Goal: Task Accomplishment & Management: Manage account settings

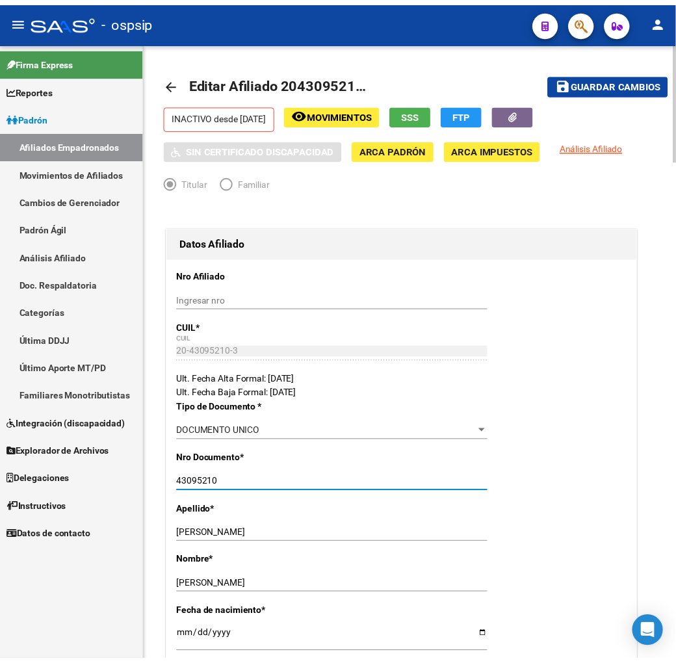
scroll to position [0, 195]
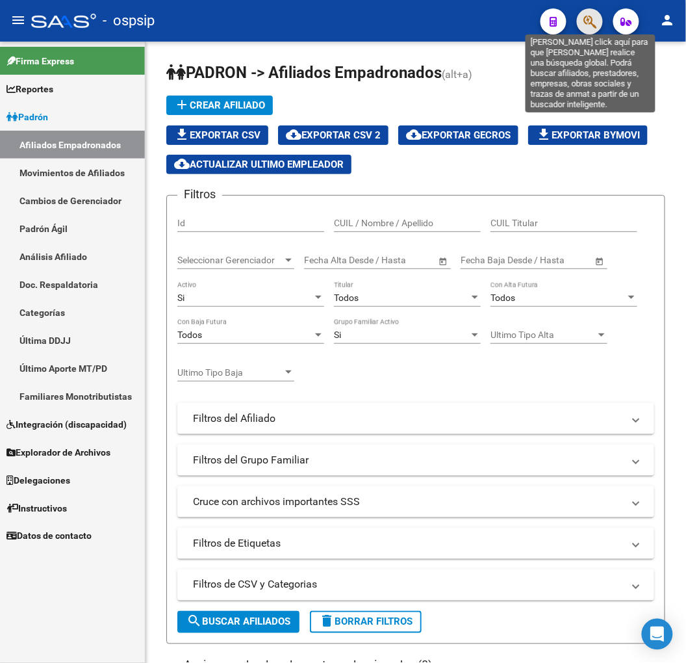
click at [595, 26] on icon "button" at bounding box center [589, 21] width 13 height 15
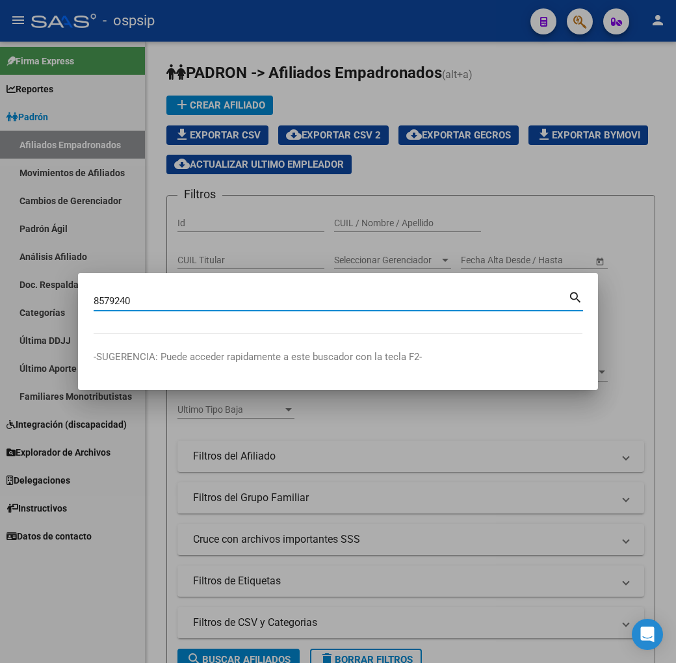
type input "8579240"
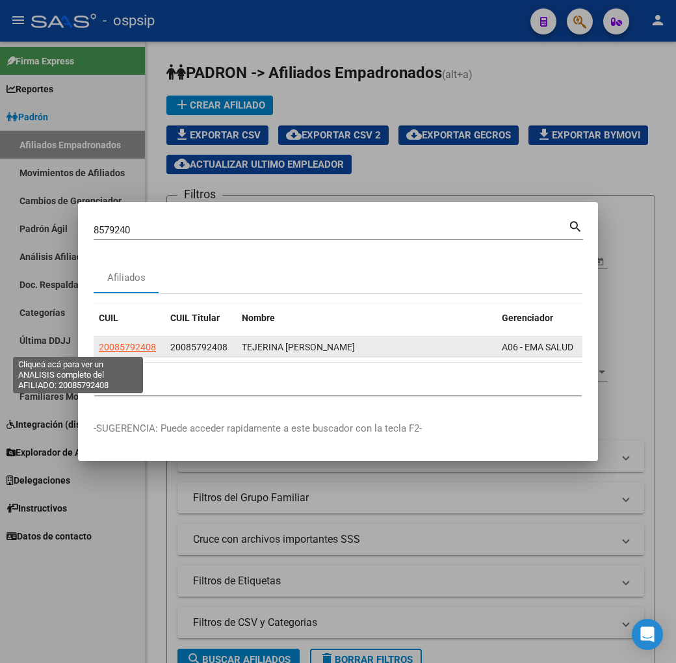
click at [99, 348] on span "20085792408" at bounding box center [127, 347] width 57 height 10
type textarea "20085792408"
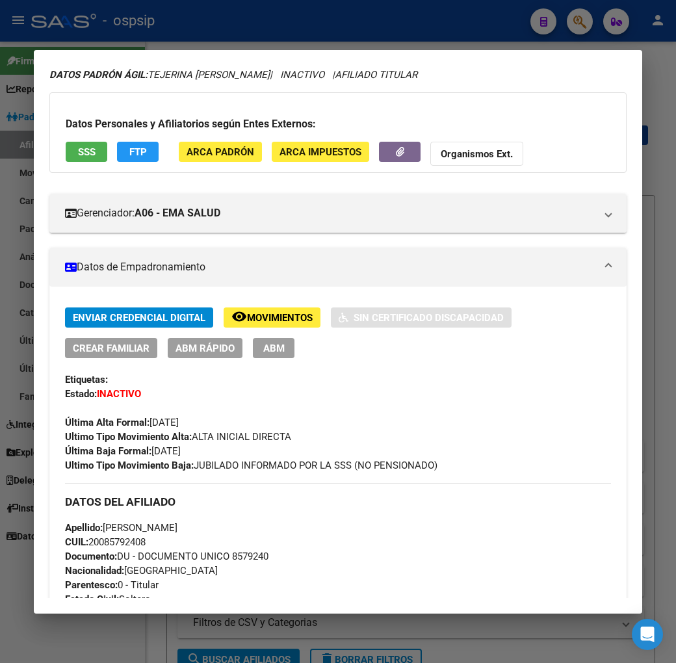
scroll to position [44, 0]
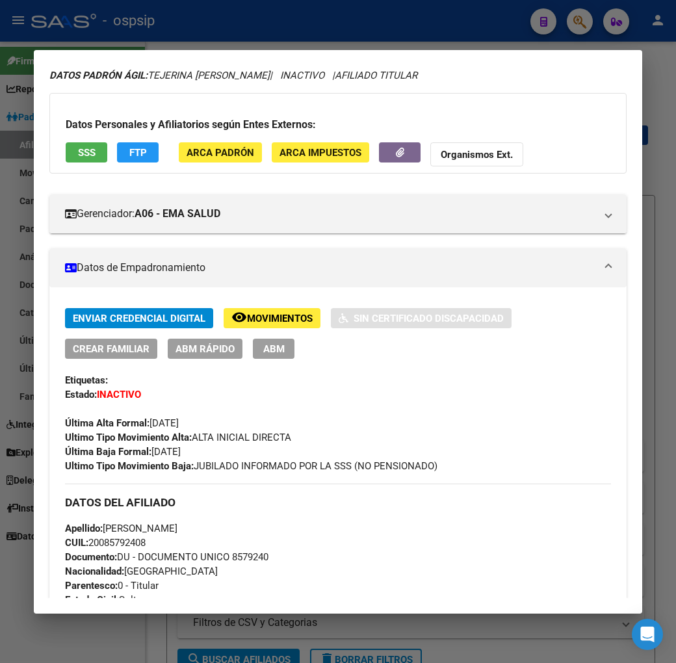
click at [281, 322] on span "Movimientos" at bounding box center [280, 318] width 66 height 12
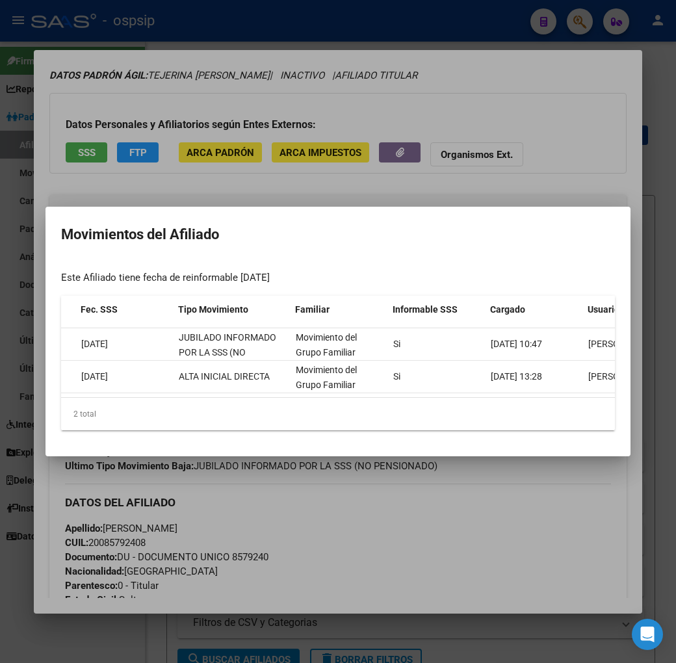
scroll to position [0, 108]
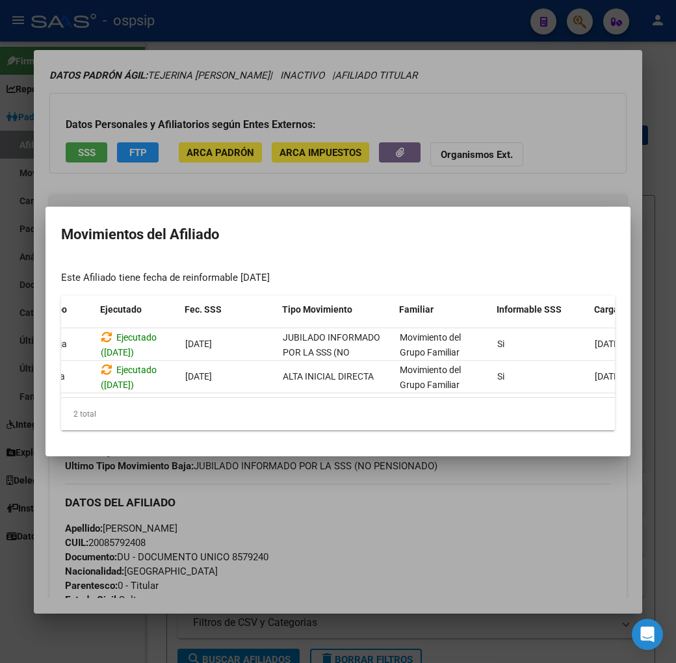
click at [400, 561] on div at bounding box center [338, 331] width 676 height 663
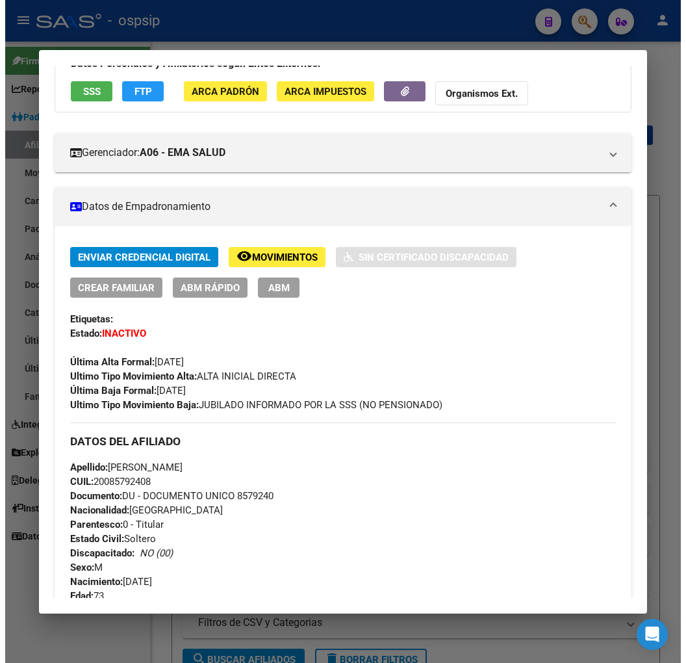
scroll to position [72, 0]
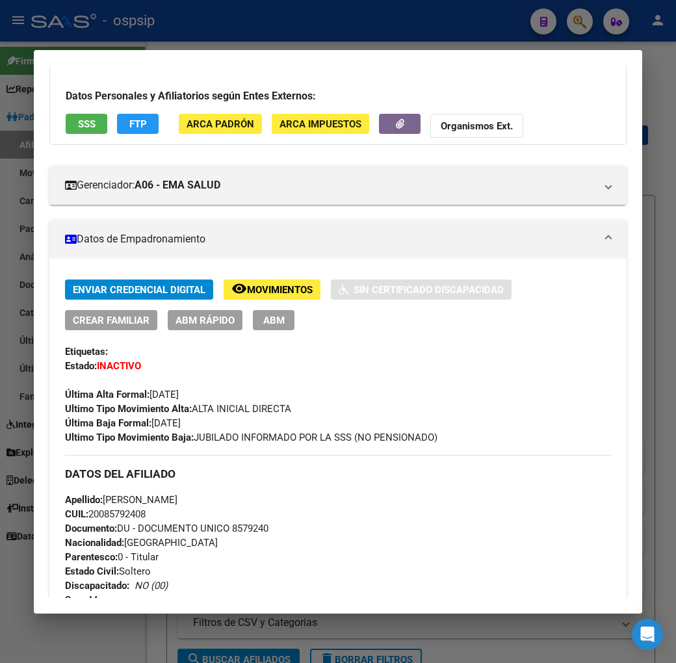
click at [247, 295] on span "Movimientos" at bounding box center [280, 290] width 66 height 12
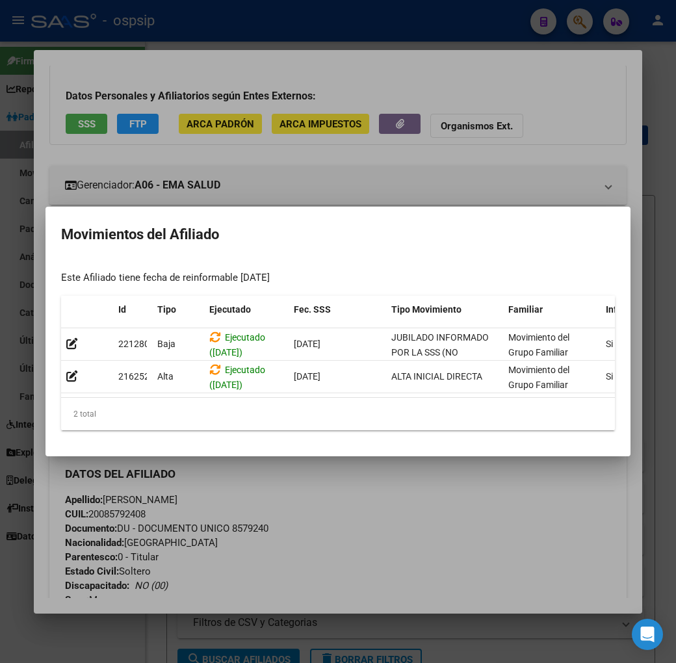
click at [343, 526] on div at bounding box center [338, 331] width 676 height 663
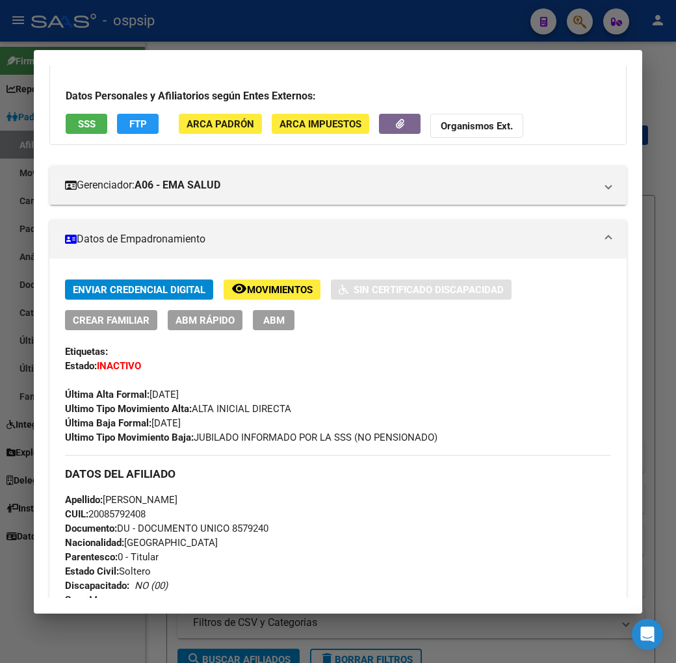
click at [263, 317] on span "ABM" at bounding box center [273, 320] width 21 height 12
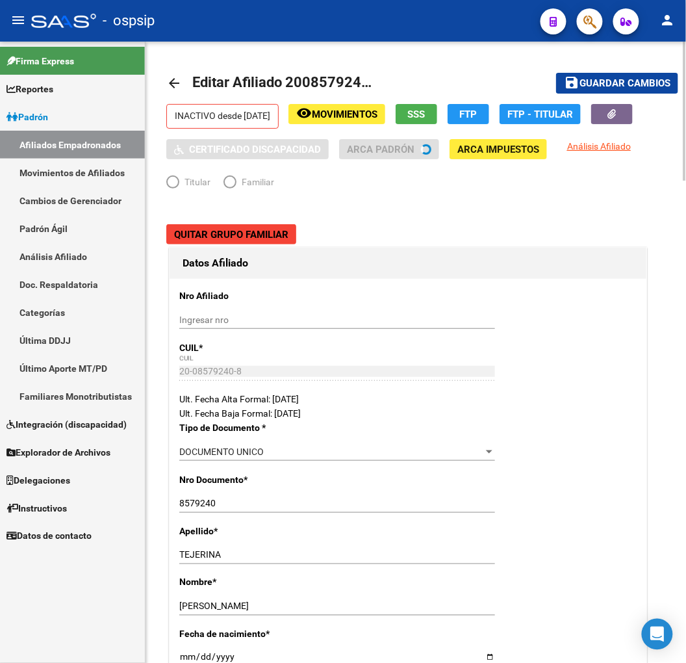
radio input "true"
type input "30-55244260-8"
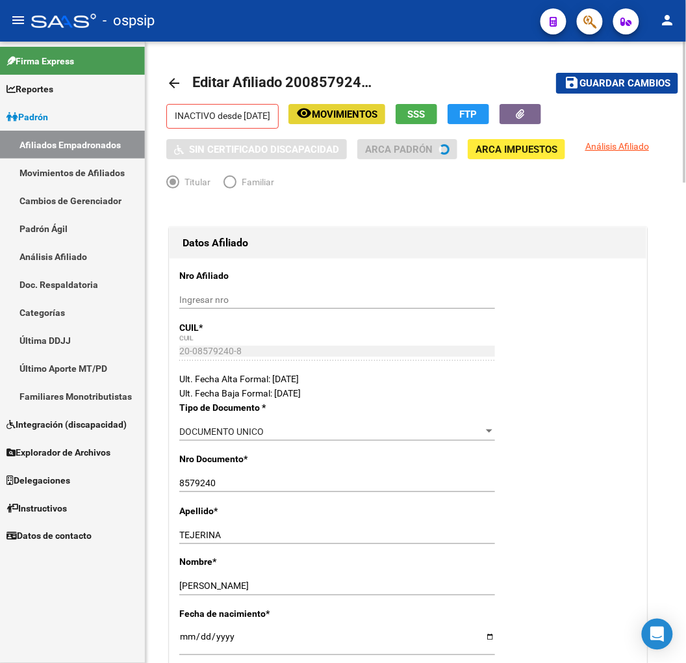
click at [368, 111] on span "Movimientos" at bounding box center [345, 114] width 66 height 12
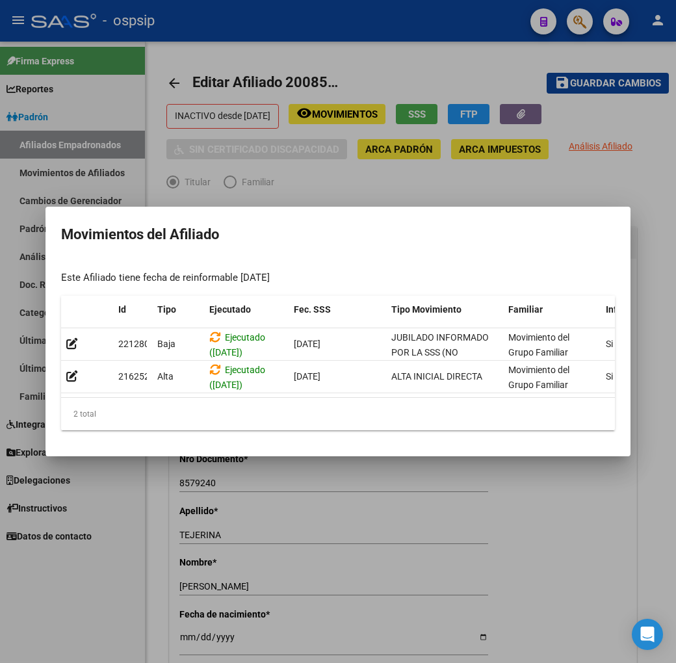
click at [349, 165] on div at bounding box center [338, 331] width 676 height 663
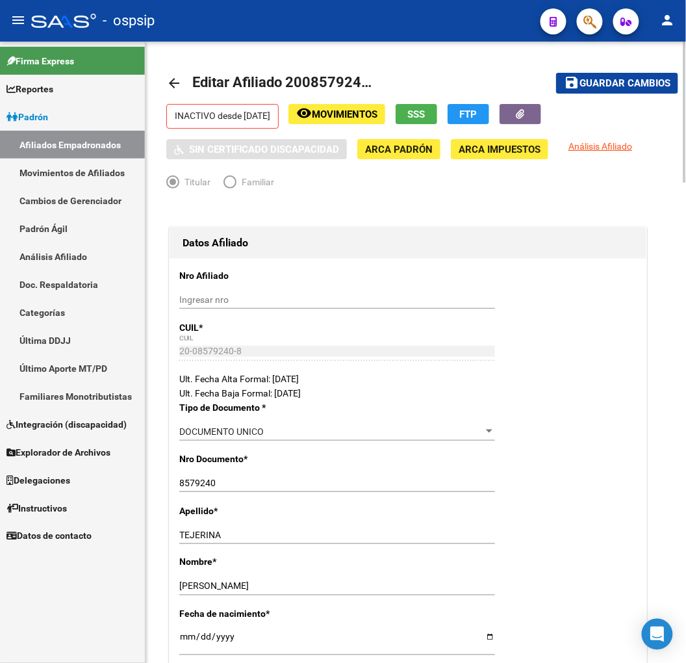
click at [346, 105] on button "remove_red_eye Movimientos" at bounding box center [336, 114] width 97 height 20
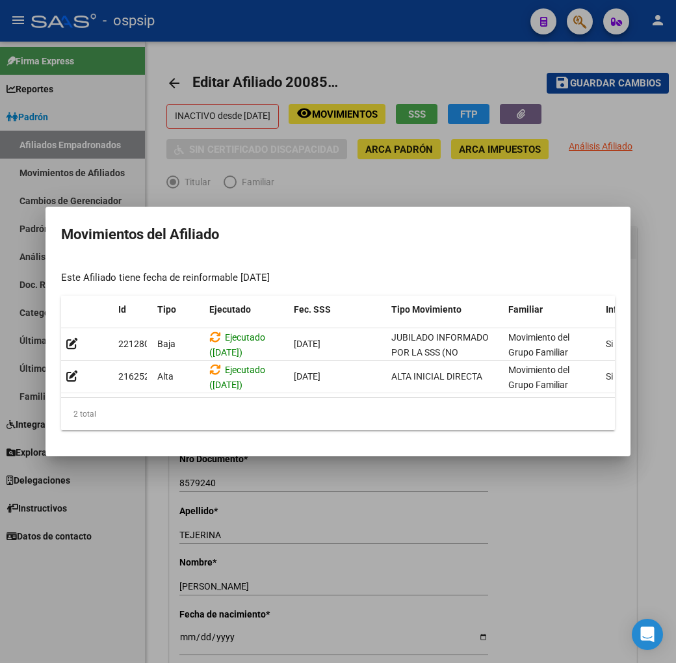
click at [320, 509] on div at bounding box center [338, 331] width 676 height 663
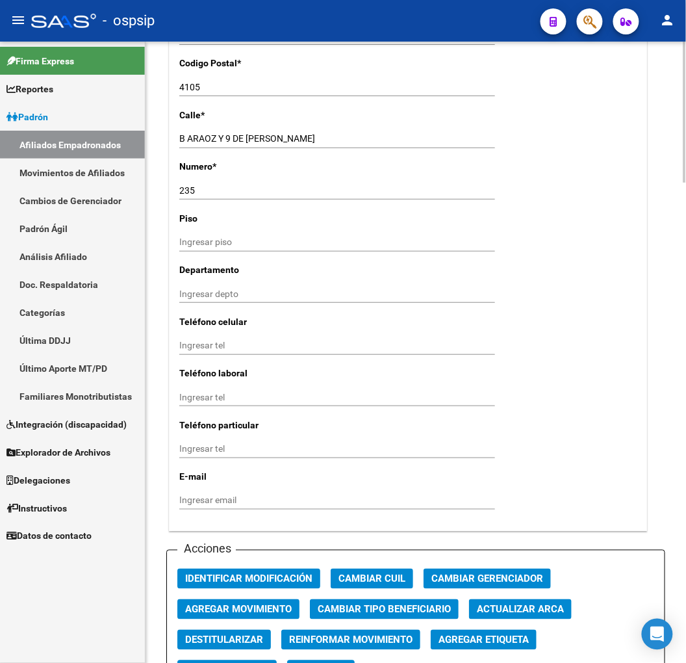
scroll to position [1443, 0]
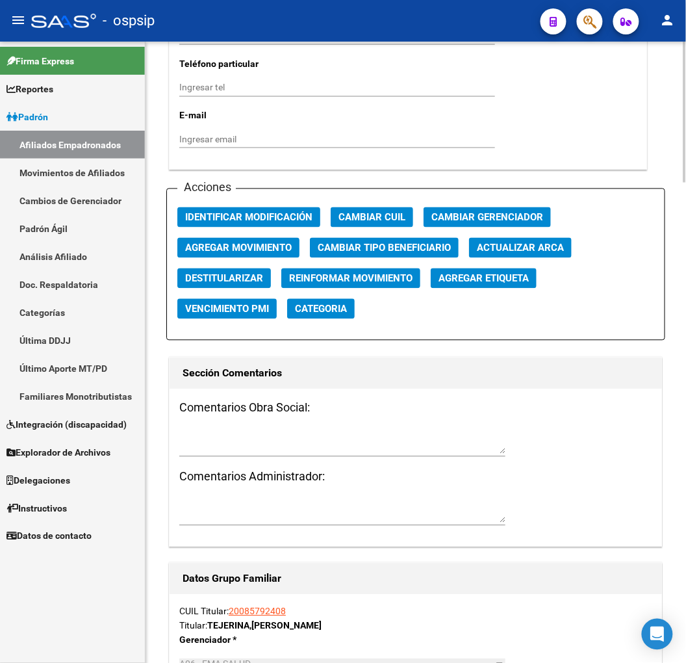
click at [262, 255] on button "Agregar Movimiento" at bounding box center [238, 248] width 122 height 20
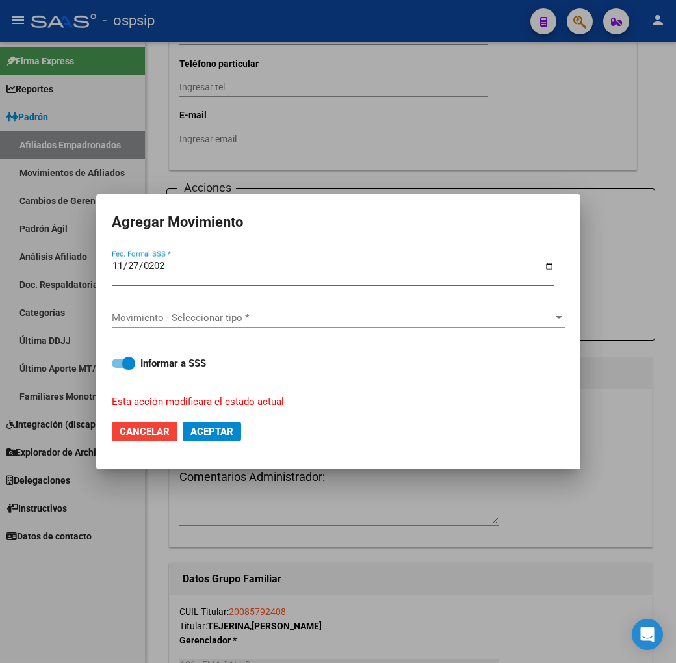
type input "2025-11-27"
type input "2024-11-27"
click at [338, 332] on div "Movimiento - Seleccionar tipo * Movimiento - Seleccionar tipo *" at bounding box center [338, 324] width 453 height 32
click at [344, 320] on span "Movimiento - Seleccionar tipo *" at bounding box center [332, 318] width 441 height 12
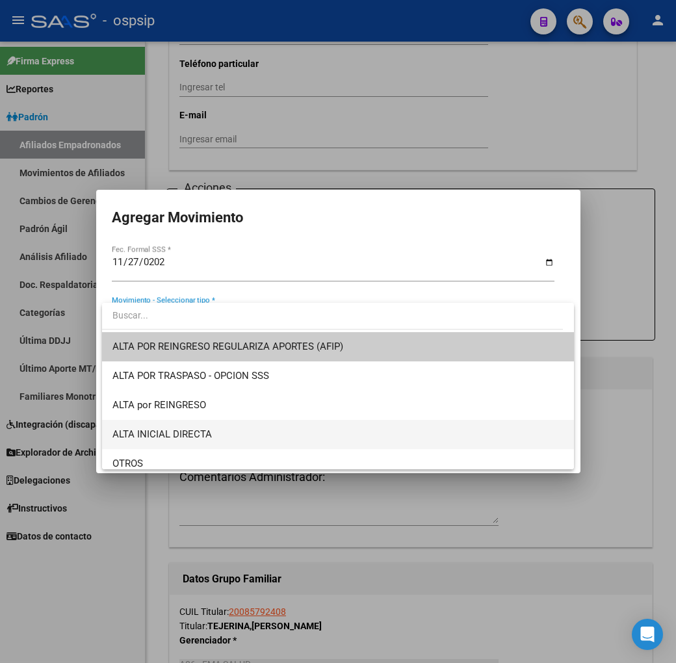
click at [350, 429] on span "ALTA INICIAL DIRECTA" at bounding box center [337, 434] width 451 height 29
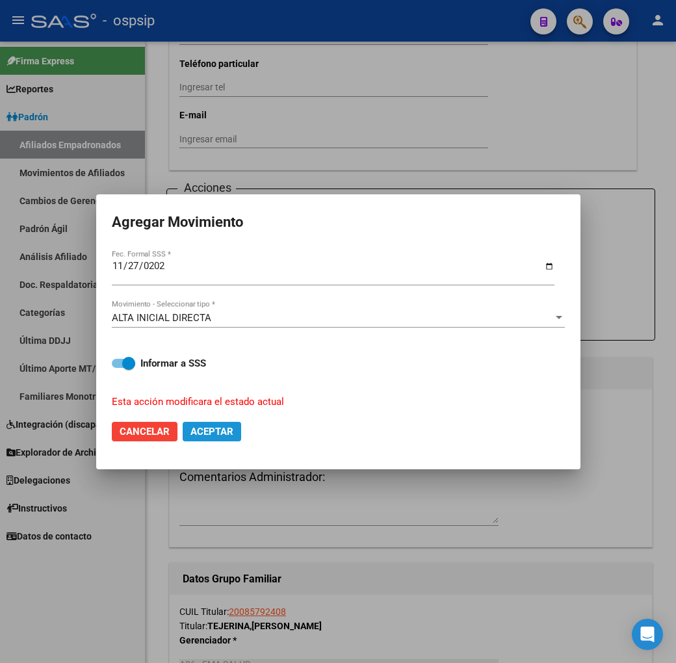
click at [231, 423] on button "Aceptar" at bounding box center [212, 431] width 58 height 19
checkbox input "false"
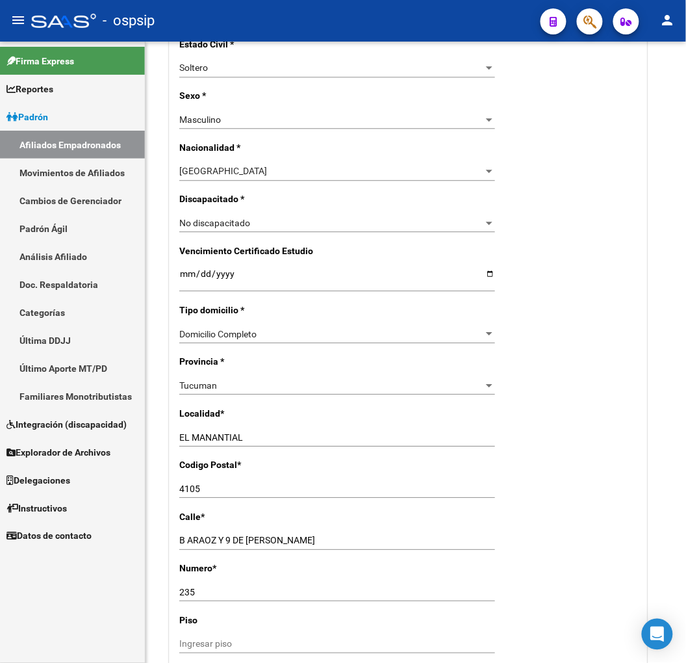
scroll to position [577, 0]
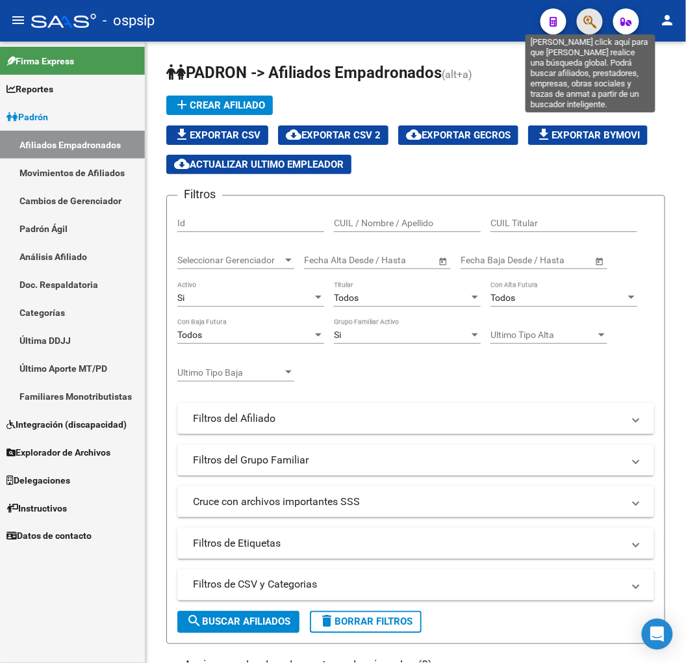
click at [594, 25] on icon "button" at bounding box center [589, 21] width 13 height 15
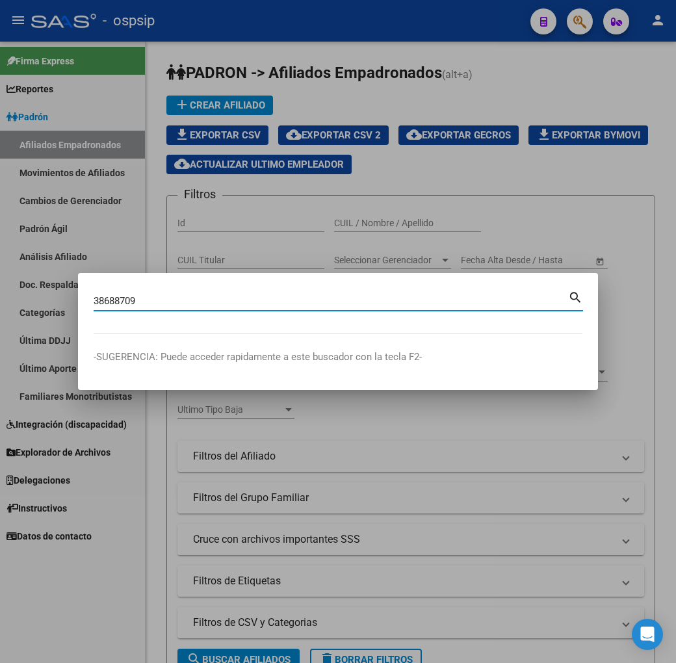
type input "38688709"
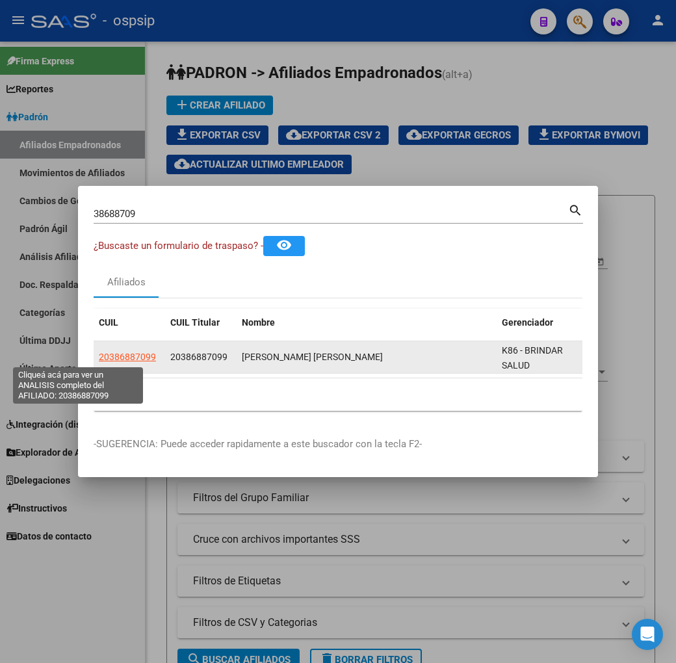
click at [99, 351] on span "20386887099" at bounding box center [127, 356] width 57 height 10
type textarea "20386887099"
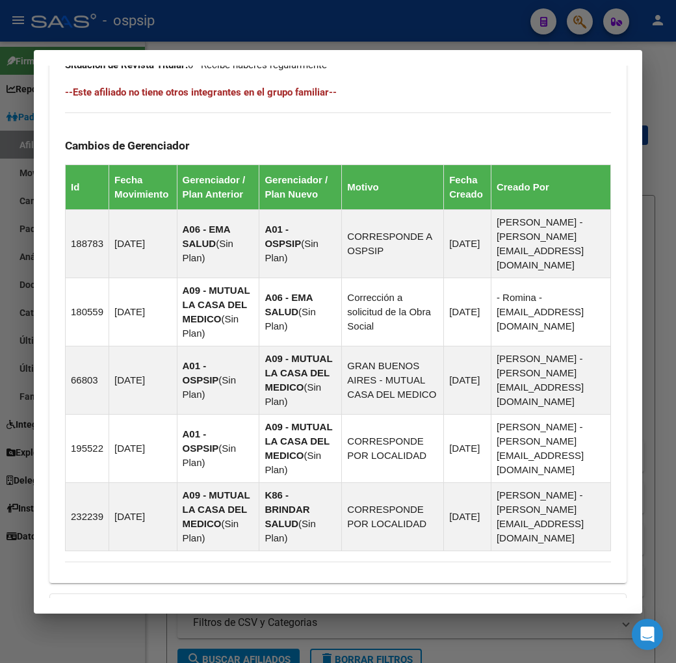
scroll to position [948, 0]
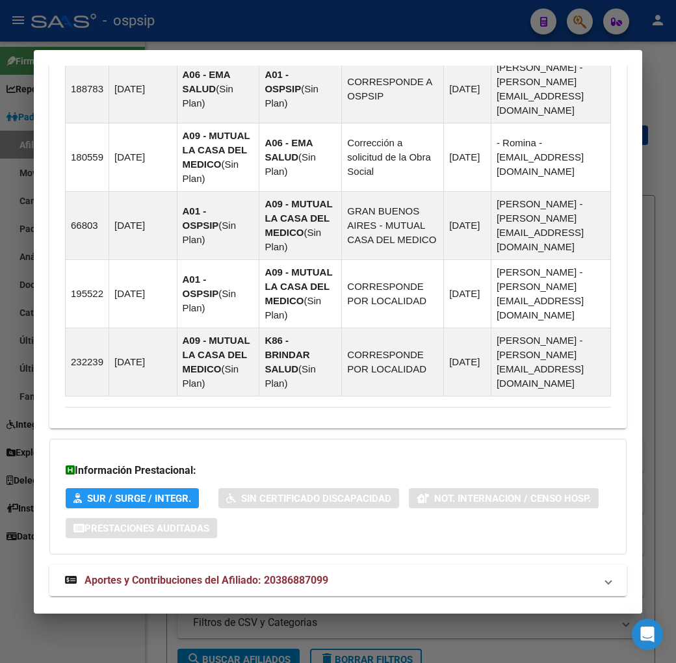
click at [476, 572] on mat-panel-title "Aportes y Contribuciones del Afiliado: 20386887099" at bounding box center [330, 580] width 530 height 16
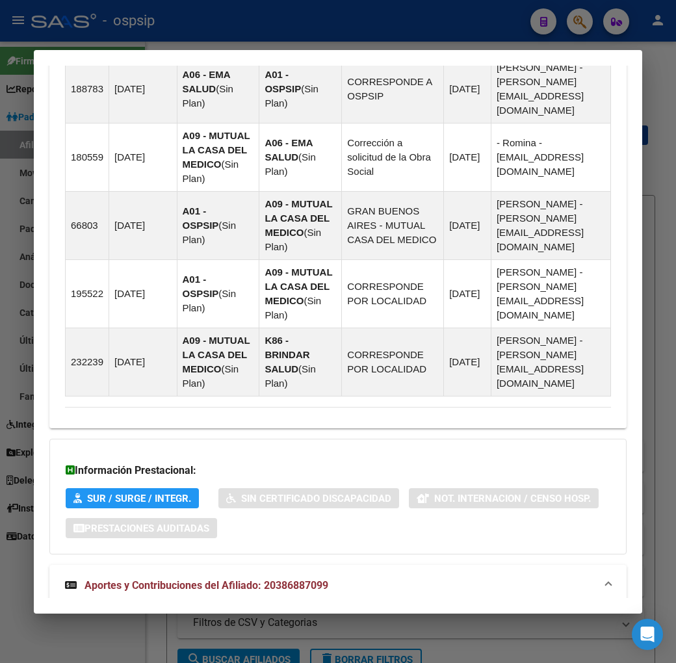
click at [240, 17] on div at bounding box center [338, 331] width 676 height 663
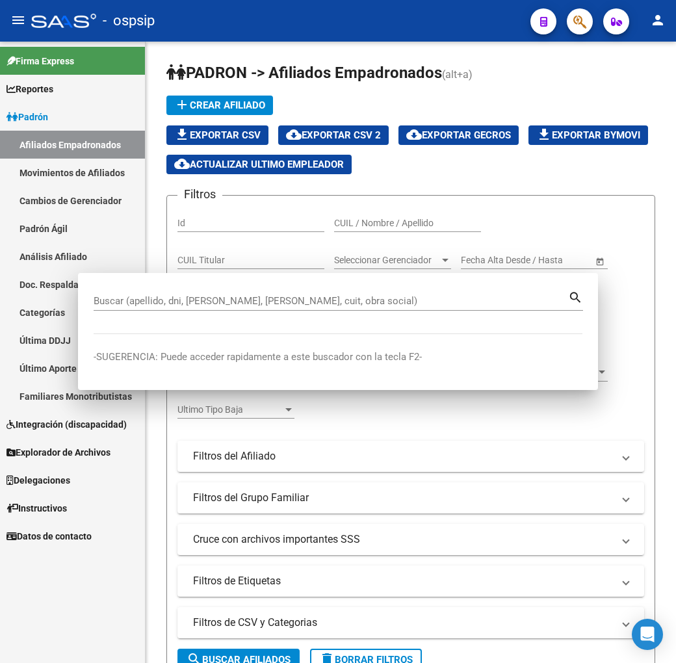
click at [240, 17] on div "- ospsip" at bounding box center [275, 20] width 489 height 29
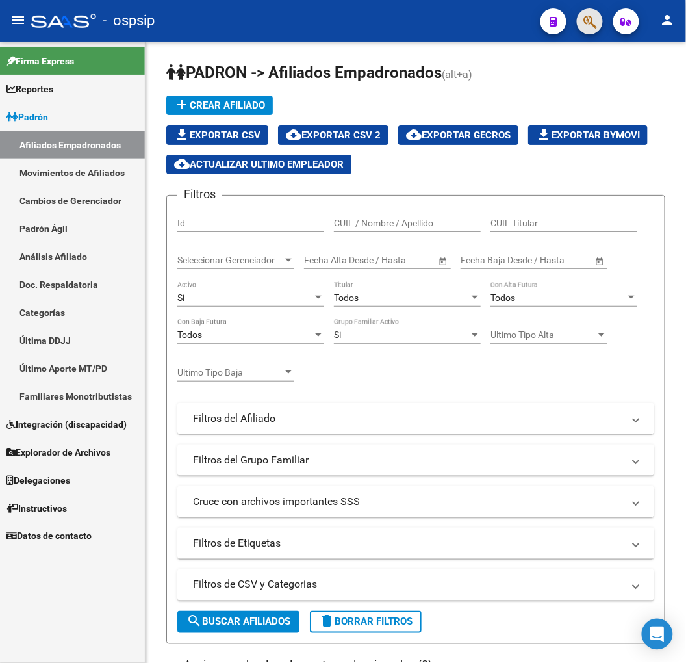
click at [582, 23] on button "button" at bounding box center [590, 21] width 26 height 26
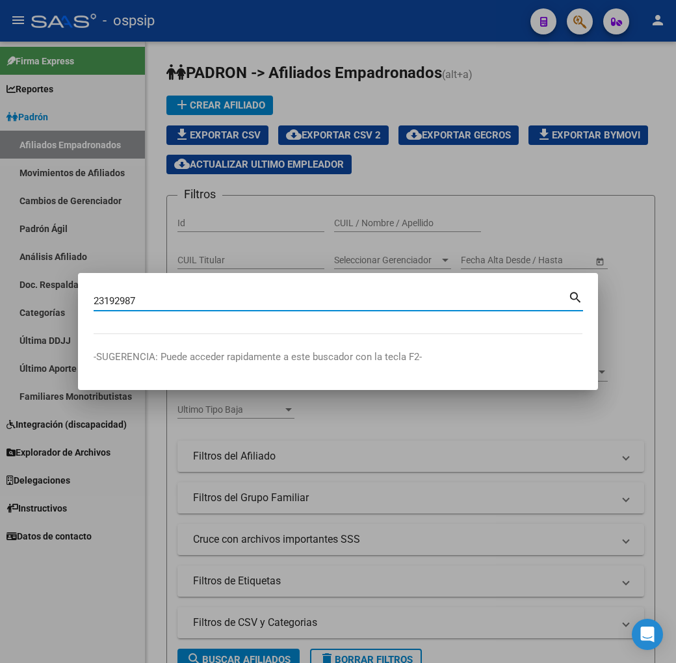
type input "23192987"
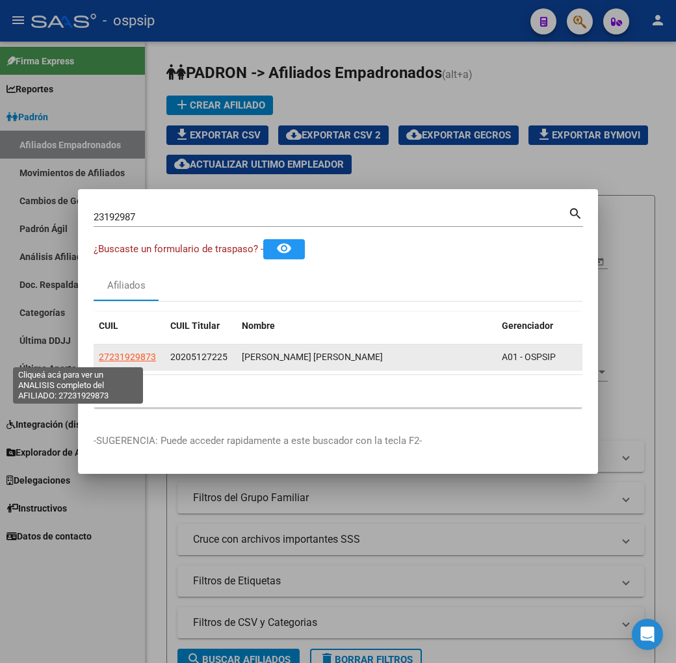
click at [99, 358] on span "27231929873" at bounding box center [127, 356] width 57 height 10
type textarea "27231929873"
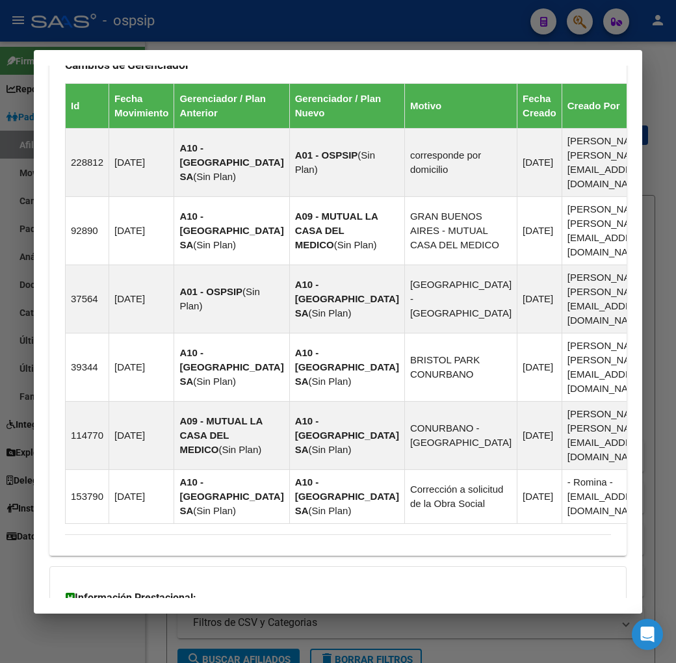
scroll to position [1103, 0]
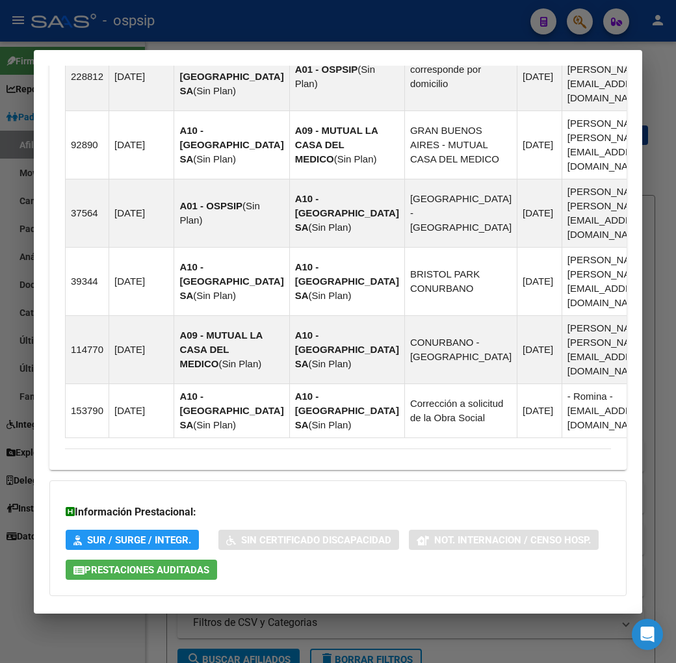
click at [450, 652] on mat-expansion-panel-header "Aportes y Contribuciones del Titular: 20205127225" at bounding box center [337, 667] width 577 height 31
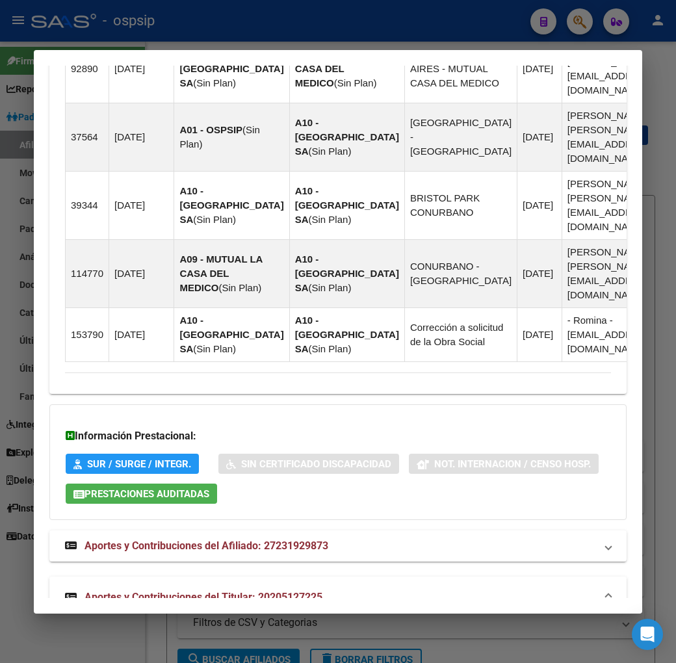
scroll to position [1456, 0]
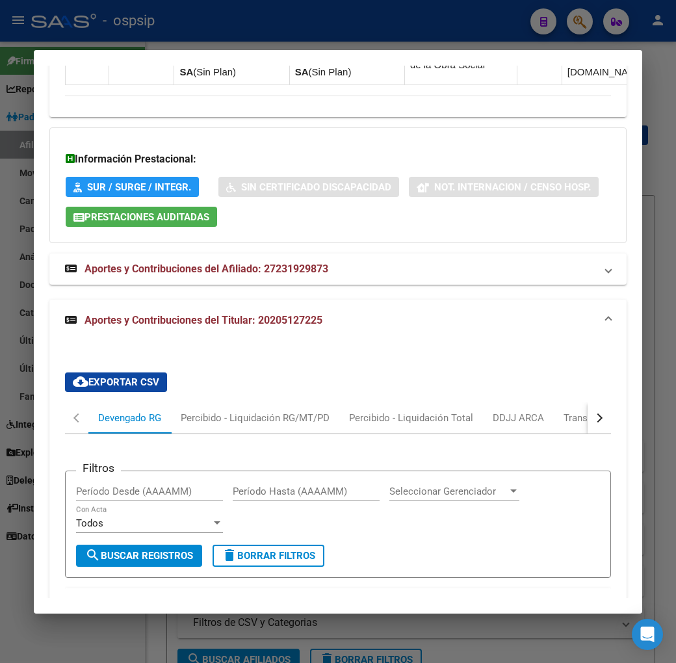
click at [607, 402] on button "button" at bounding box center [598, 417] width 23 height 31
click at [609, 402] on button "button" at bounding box center [598, 417] width 23 height 31
click at [572, 402] on div "ARCA Relaciones Laborales" at bounding box center [551, 417] width 141 height 31
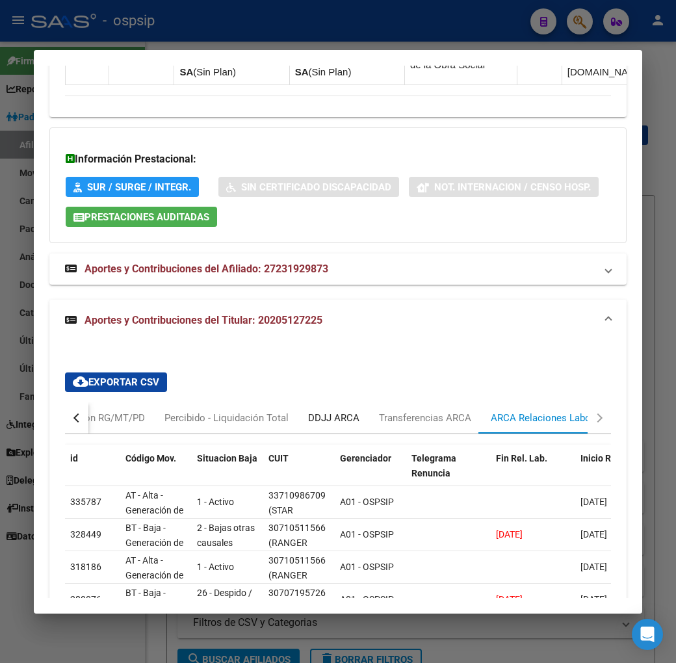
click at [308, 411] on div "DDJJ ARCA" at bounding box center [333, 418] width 51 height 14
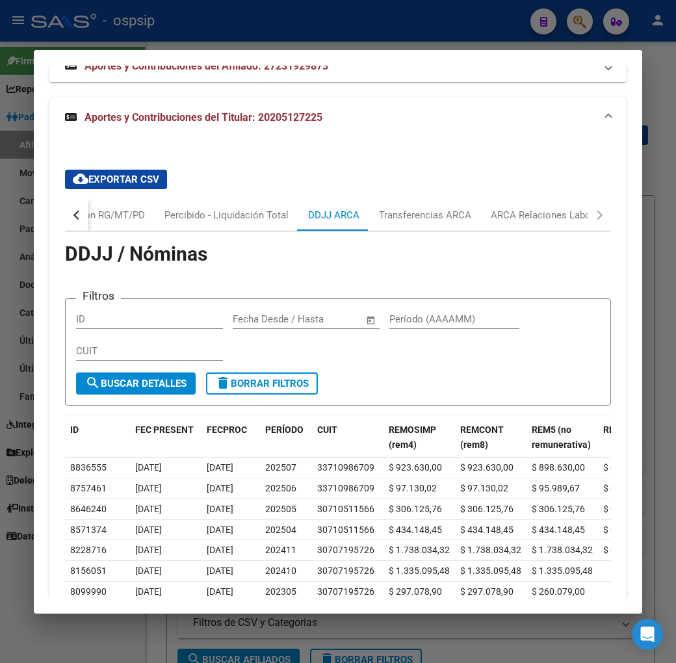
scroll to position [1672, 0]
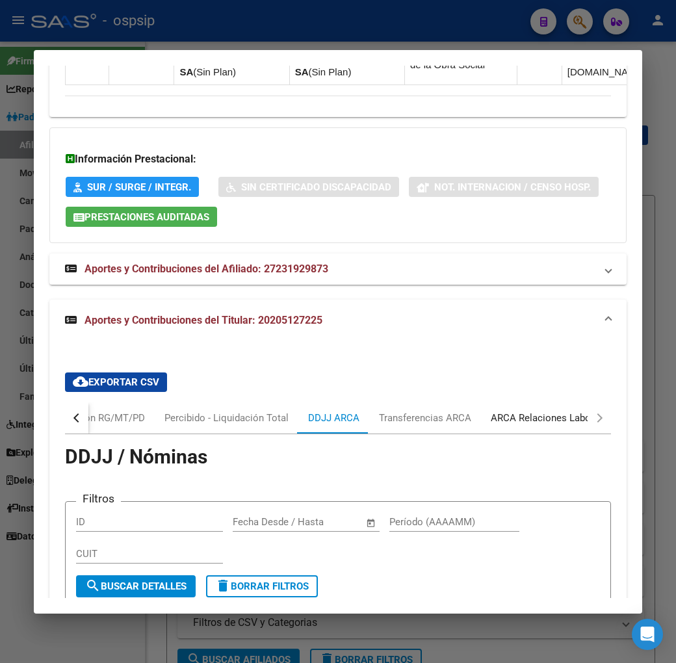
click at [513, 411] on div "ARCA Relaciones Laborales" at bounding box center [550, 418] width 121 height 14
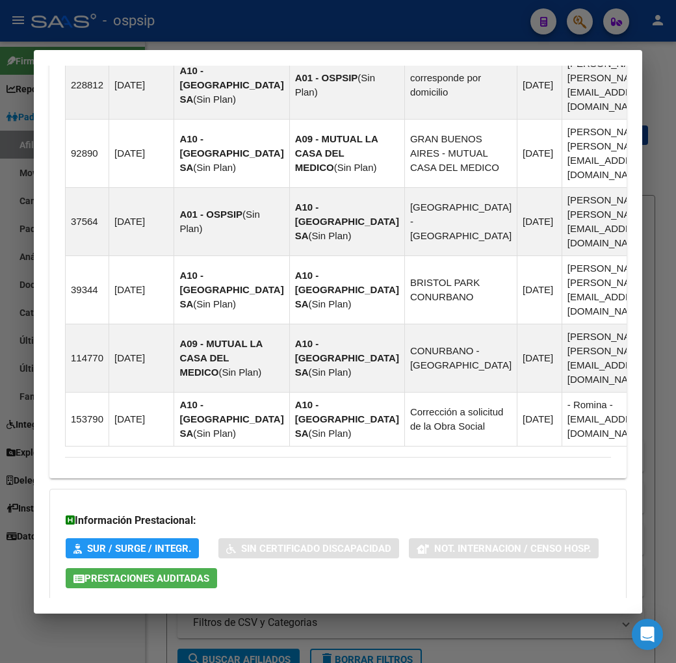
scroll to position [1468, 0]
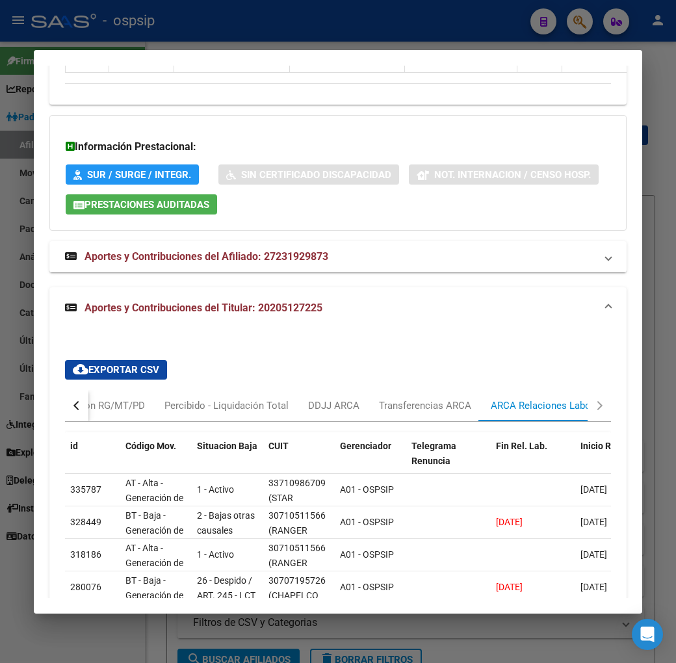
click at [73, 401] on div "button" at bounding box center [77, 405] width 9 height 9
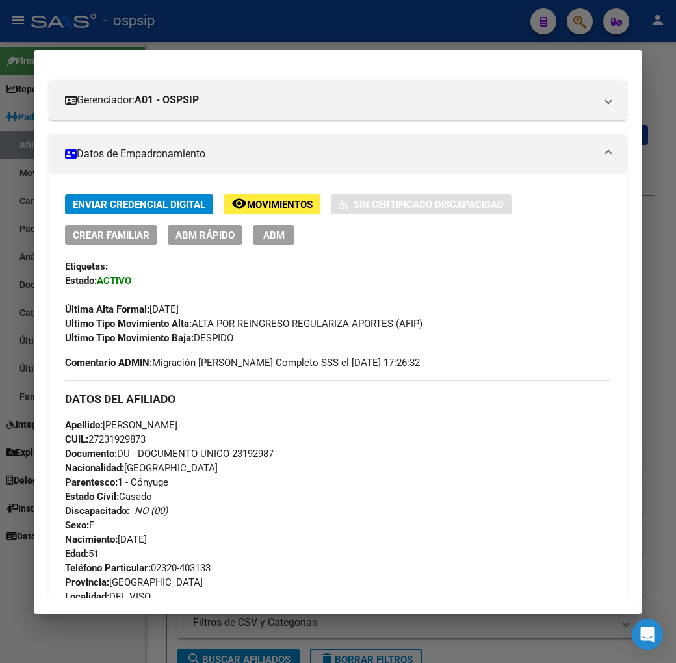
scroll to position [169, 0]
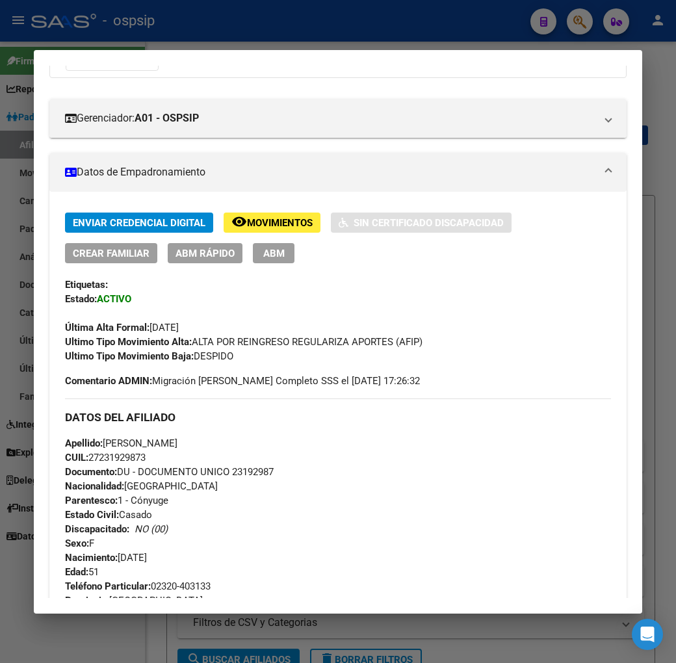
drag, startPoint x: 255, startPoint y: 439, endPoint x: 212, endPoint y: 443, distance: 43.8
click at [212, 466] on span "Documento: DU - DOCUMENTO UNICO 23192987" at bounding box center [169, 472] width 209 height 12
copy span "23192987"
click at [240, 11] on div at bounding box center [338, 331] width 676 height 663
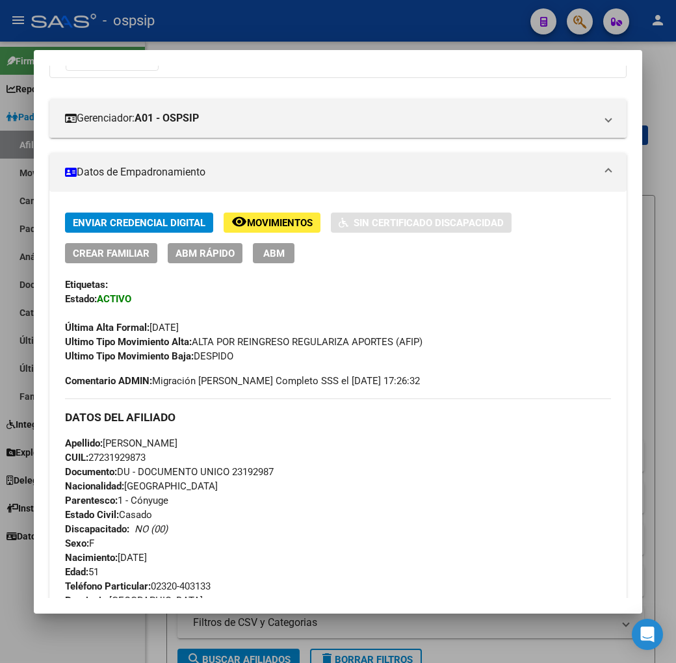
click at [242, 11] on div at bounding box center [338, 331] width 676 height 663
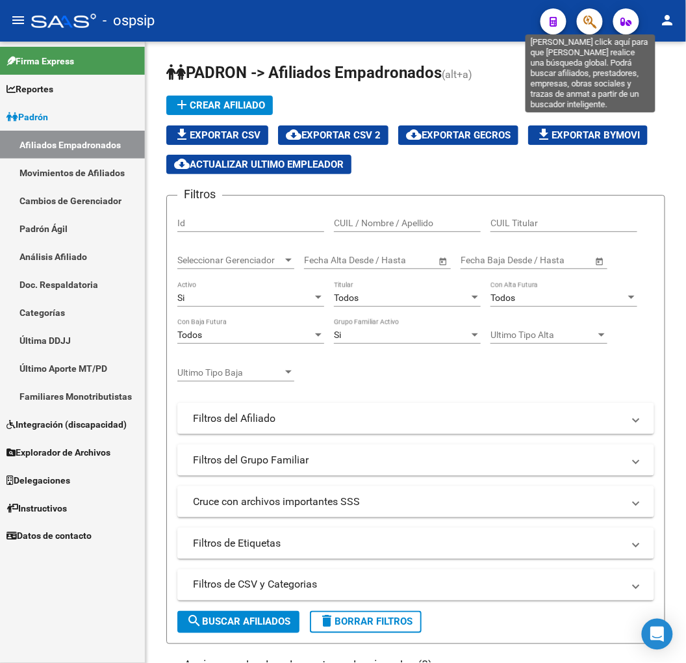
click at [587, 14] on icon "button" at bounding box center [589, 21] width 13 height 15
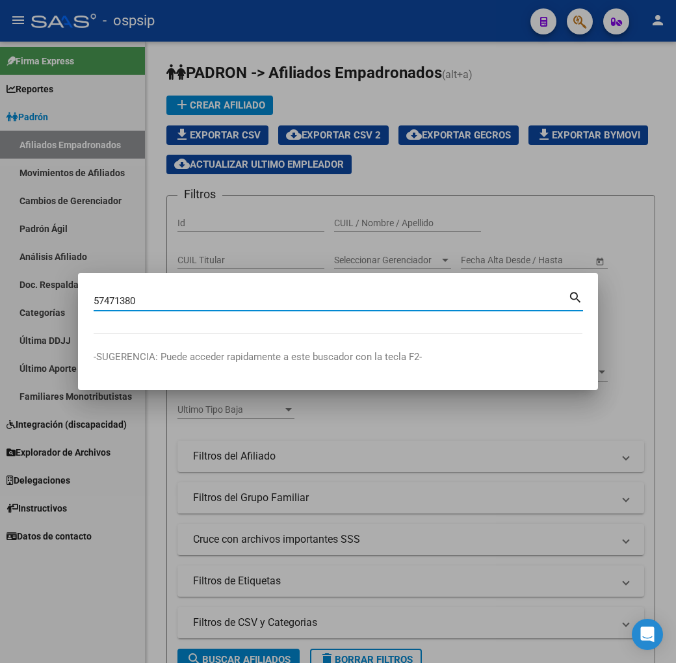
type input "57471380"
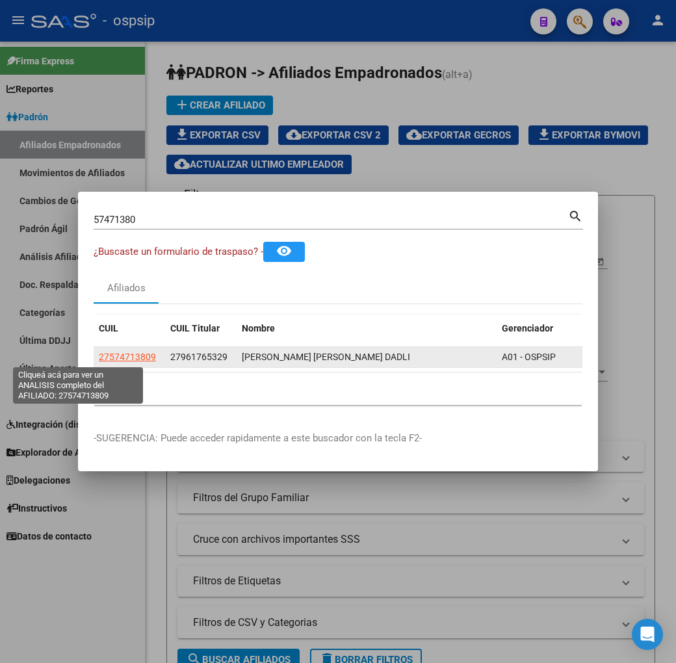
click at [99, 355] on span "27574713809" at bounding box center [127, 356] width 57 height 10
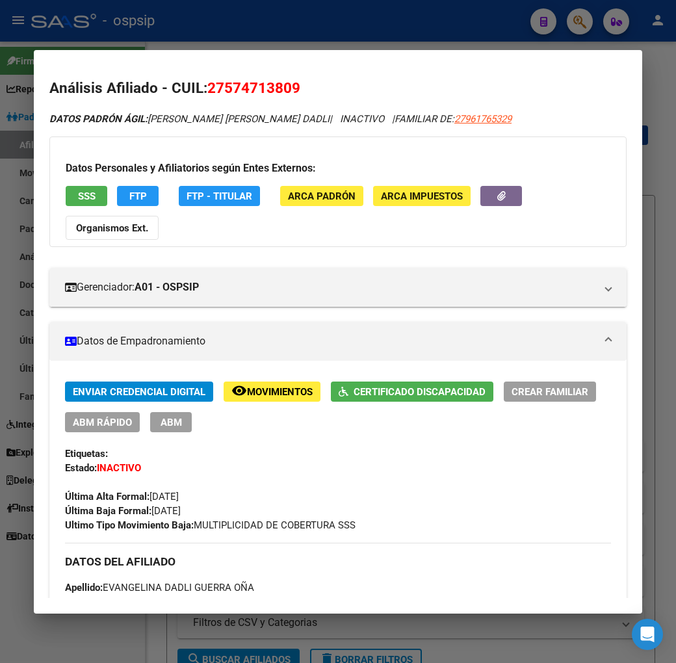
click at [247, 386] on span "Movimientos" at bounding box center [280, 392] width 66 height 12
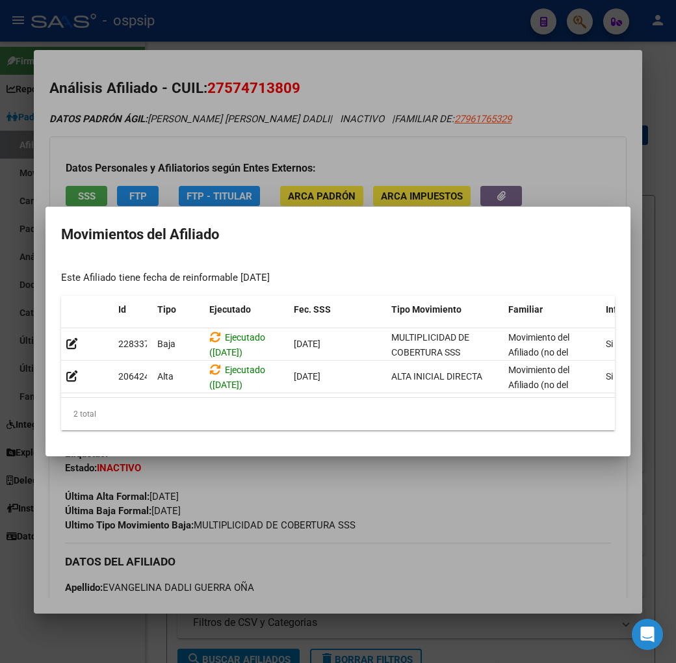
drag, startPoint x: 355, startPoint y: 403, endPoint x: 546, endPoint y: 407, distance: 191.7
click at [546, 407] on div "2 total" at bounding box center [337, 414] width 553 height 32
drag, startPoint x: 443, startPoint y: 401, endPoint x: 569, endPoint y: 399, distance: 126.1
click at [569, 398] on datatable-body "228337 Baja Ejecutado (29/05/2025) 29/05/2025 MULTIPLICIDAD DE COBERTURA SSS Mo…" at bounding box center [370, 363] width 618 height 70
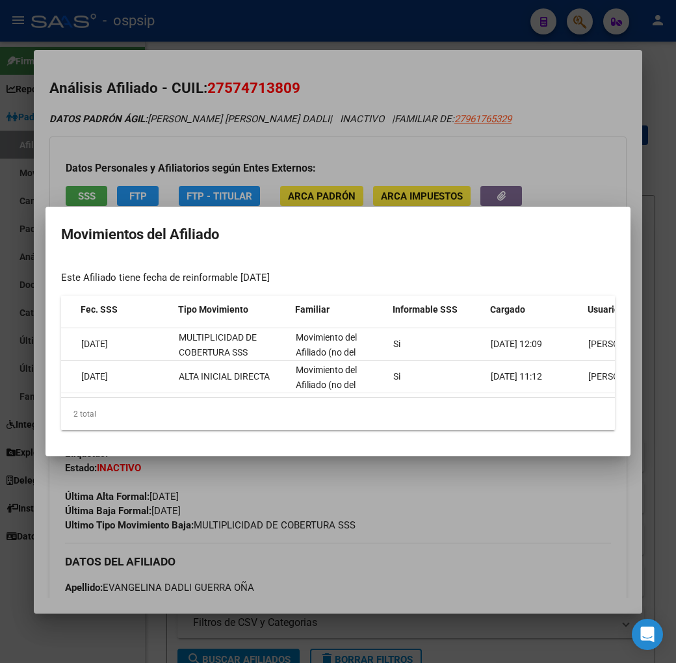
drag, startPoint x: 533, startPoint y: 543, endPoint x: 426, endPoint y: 490, distance: 119.4
click at [533, 542] on div at bounding box center [338, 331] width 676 height 663
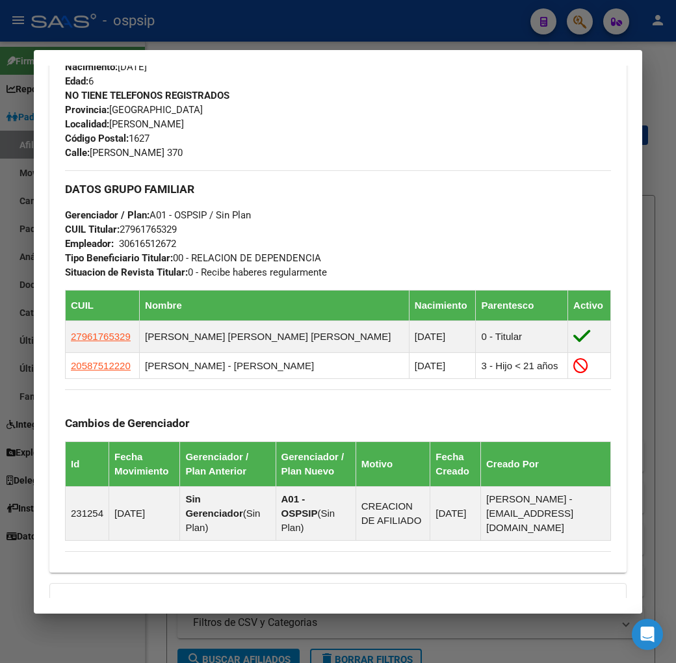
scroll to position [722, 0]
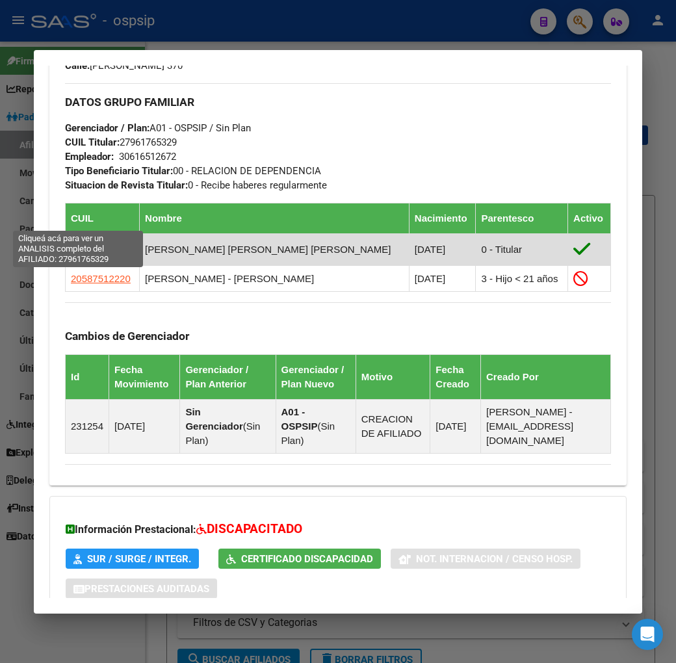
click at [81, 244] on span "27961765329" at bounding box center [101, 249] width 60 height 11
type textarea "27961765329"
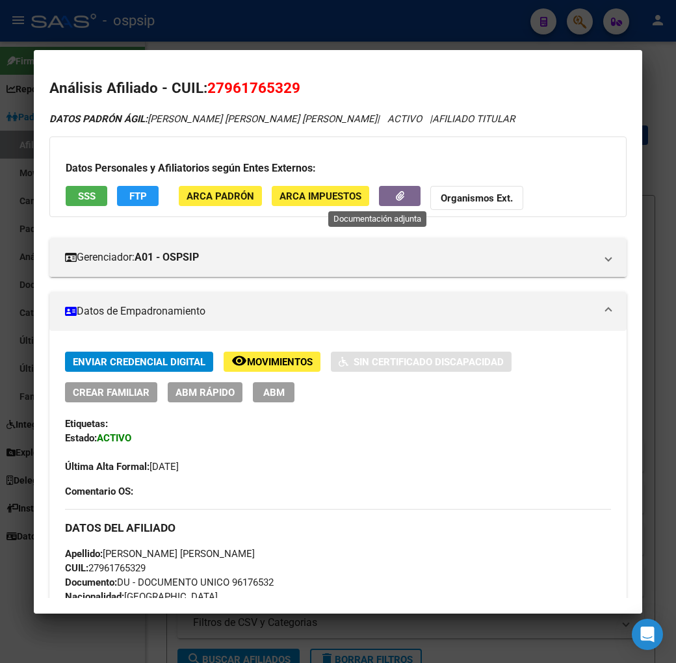
click at [379, 205] on button "button" at bounding box center [400, 196] width 42 height 20
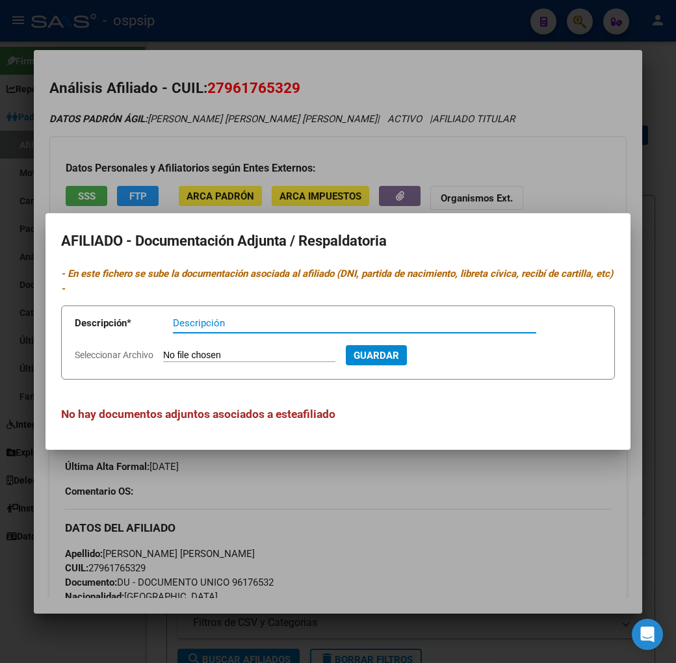
click at [387, 489] on div at bounding box center [338, 331] width 676 height 663
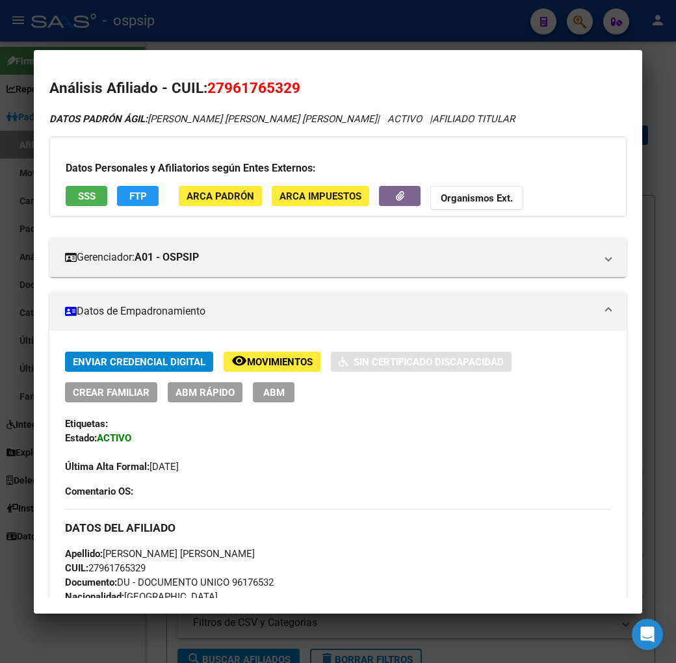
click at [303, 31] on div at bounding box center [338, 331] width 676 height 663
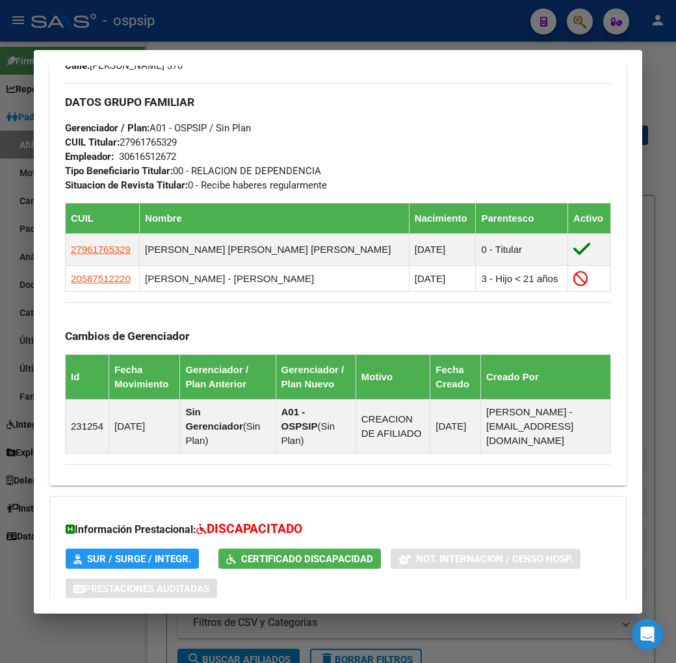
click at [303, 31] on div at bounding box center [338, 331] width 676 height 663
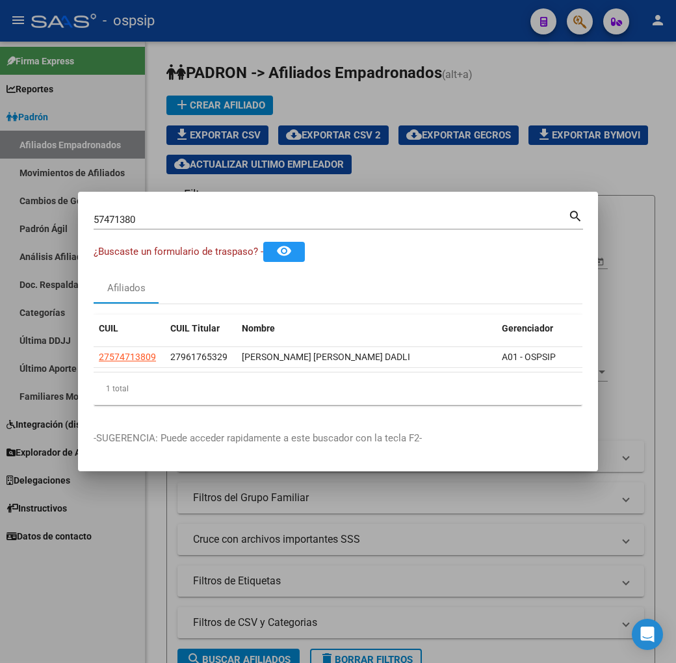
click at [450, 54] on div at bounding box center [338, 331] width 676 height 663
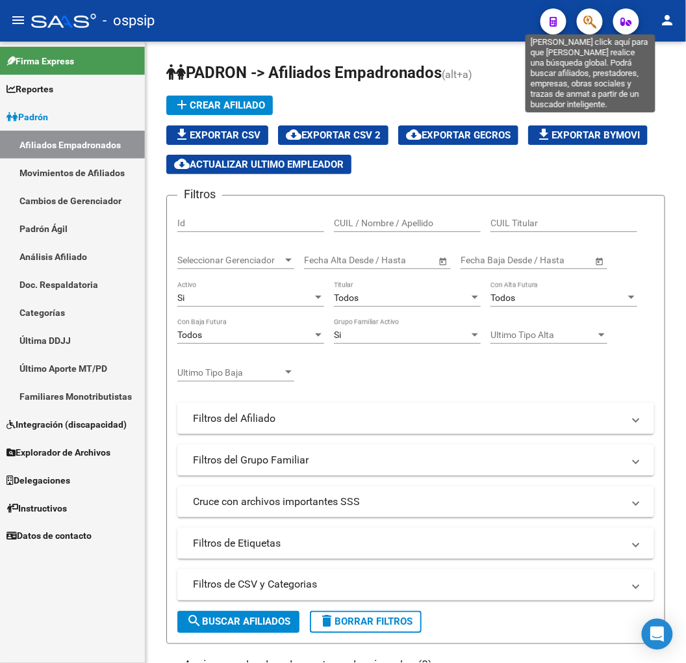
click at [583, 27] on icon "button" at bounding box center [589, 21] width 13 height 15
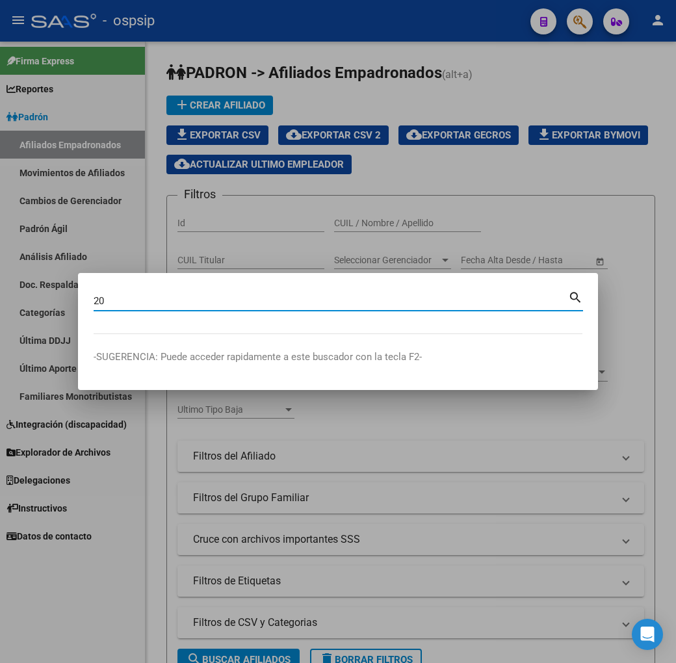
type input "2"
type input "57155303"
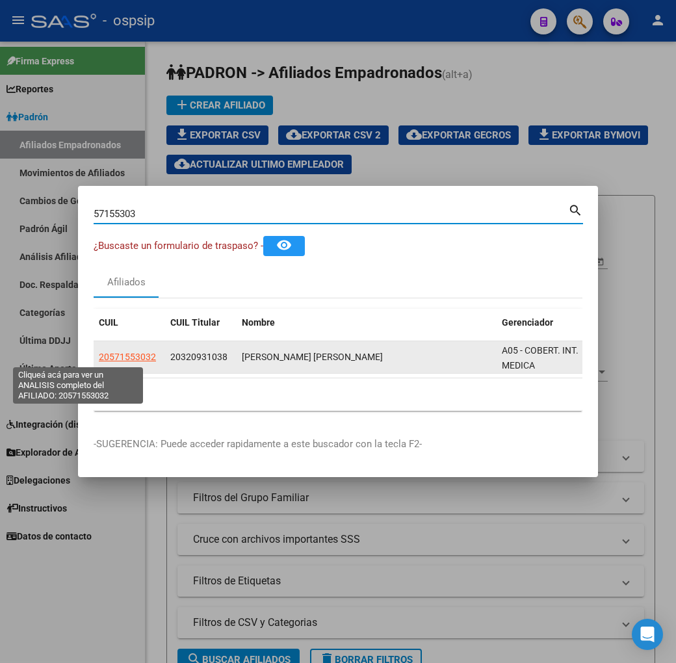
click at [99, 361] on span "20571553032" at bounding box center [127, 356] width 57 height 10
type textarea "20571553032"
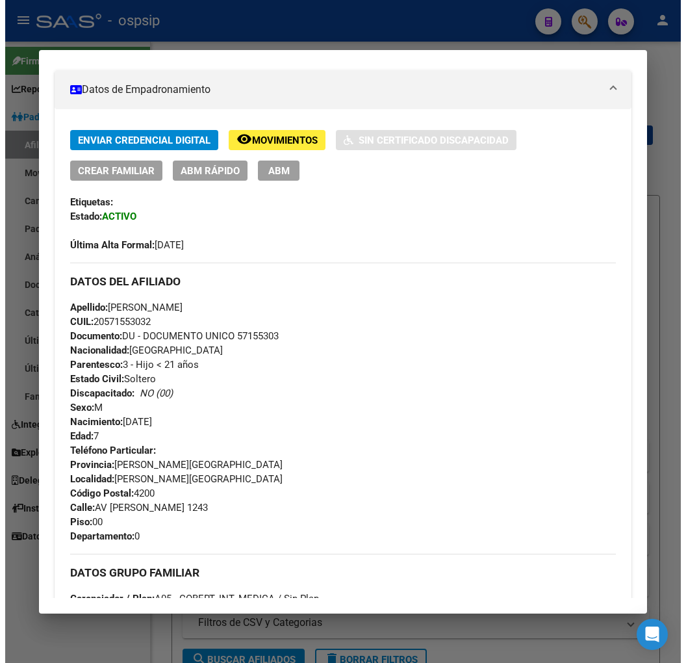
scroll to position [215, 0]
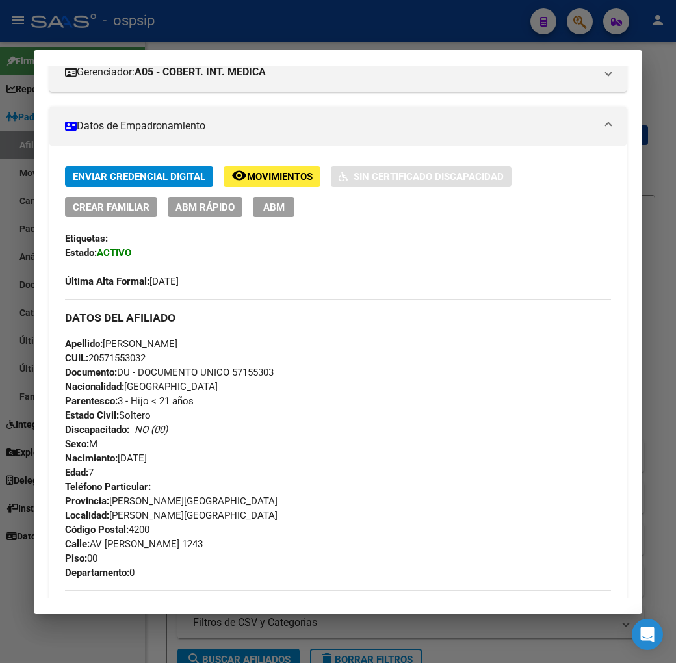
click at [253, 197] on button "ABM" at bounding box center [274, 207] width 42 height 20
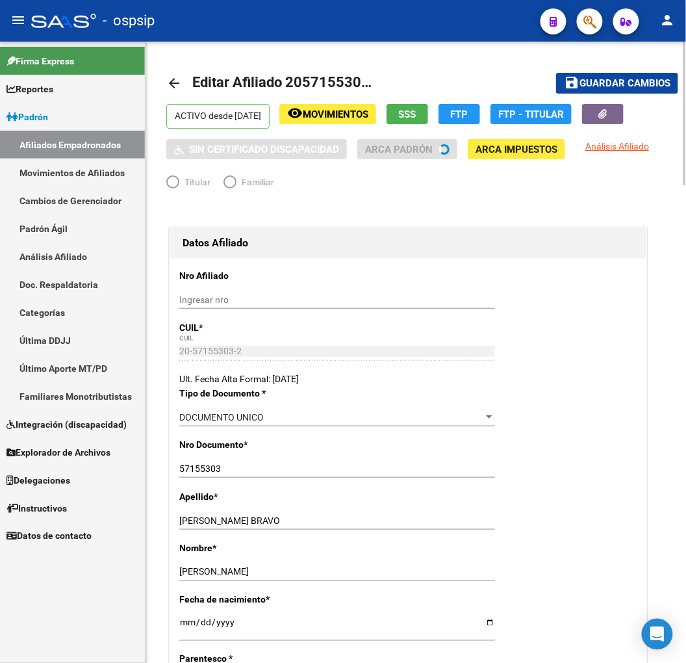
radio input "true"
type input "30-68665065-7"
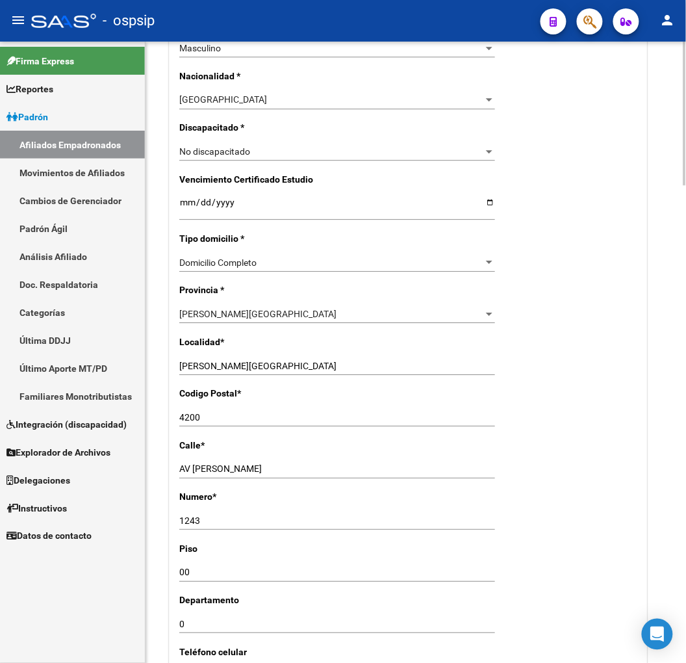
scroll to position [722, 0]
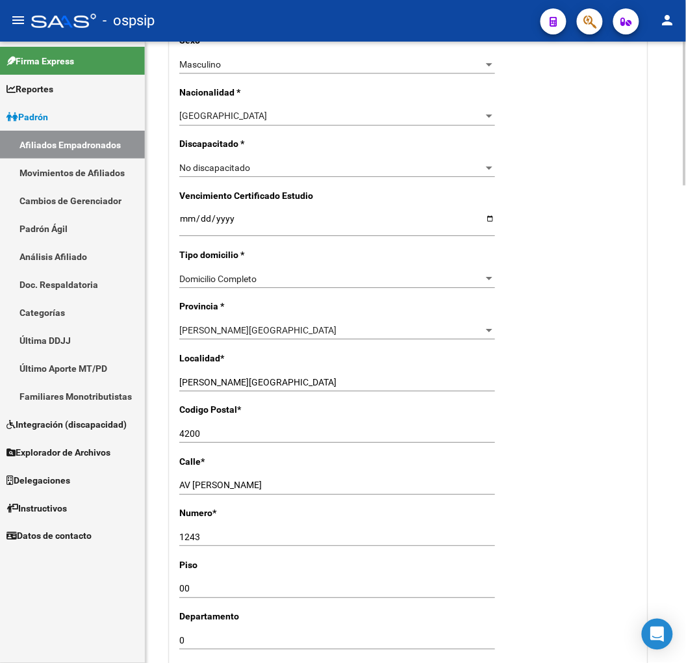
click at [222, 174] on div "No discapacitado Seleccionar tipo" at bounding box center [337, 168] width 316 height 18
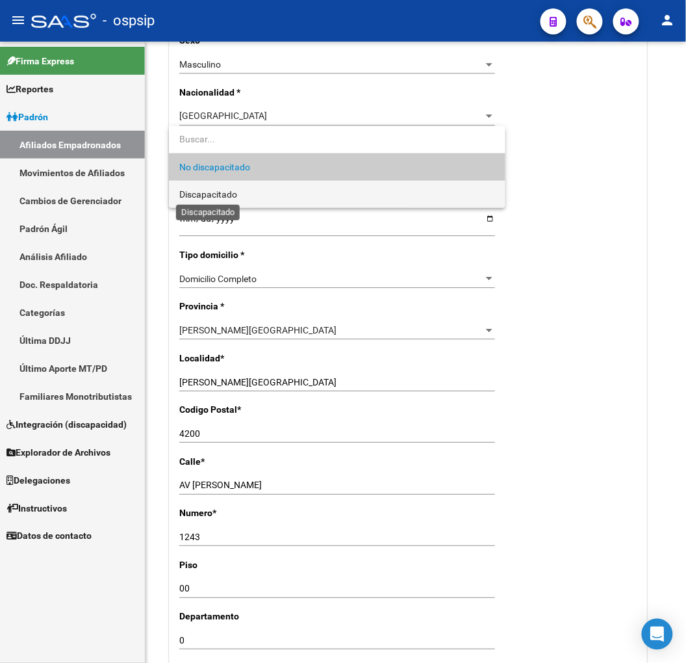
click at [222, 197] on span "Discapacitado" at bounding box center [208, 194] width 58 height 10
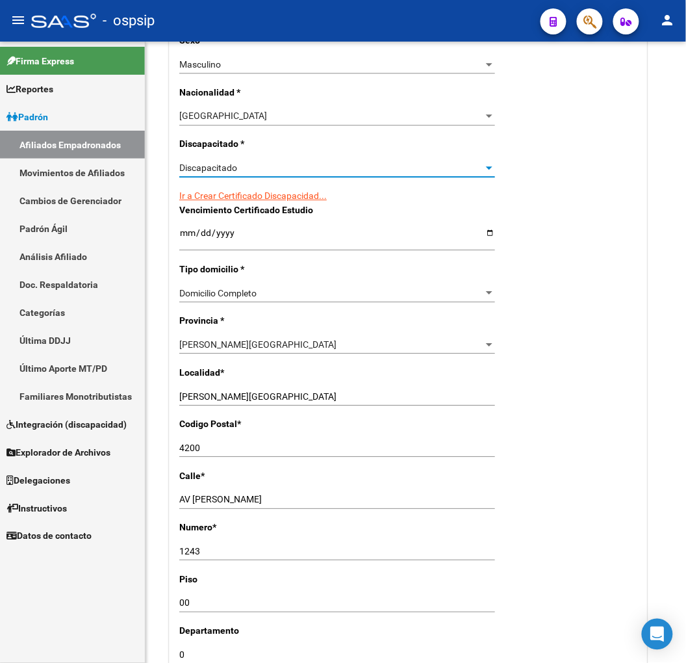
click at [222, 197] on link "Ir a Crear Certificado Discapacidad..." at bounding box center [252, 195] width 147 height 10
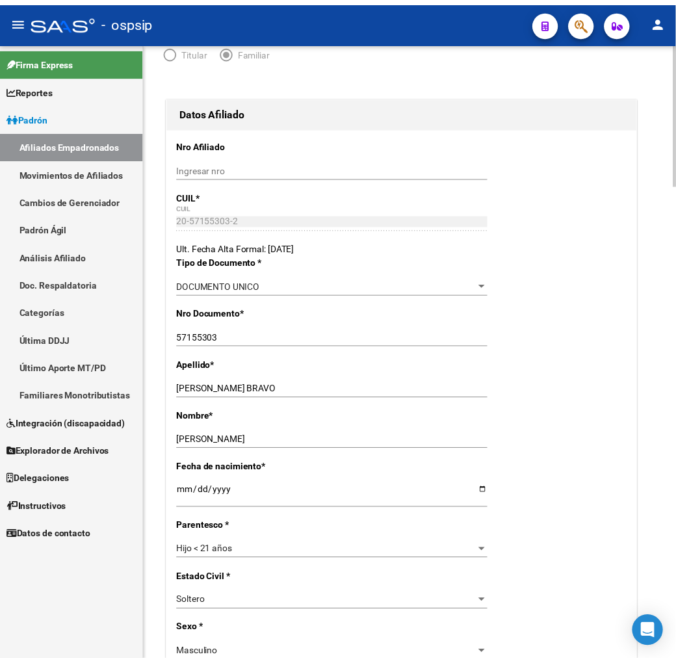
scroll to position [0, 0]
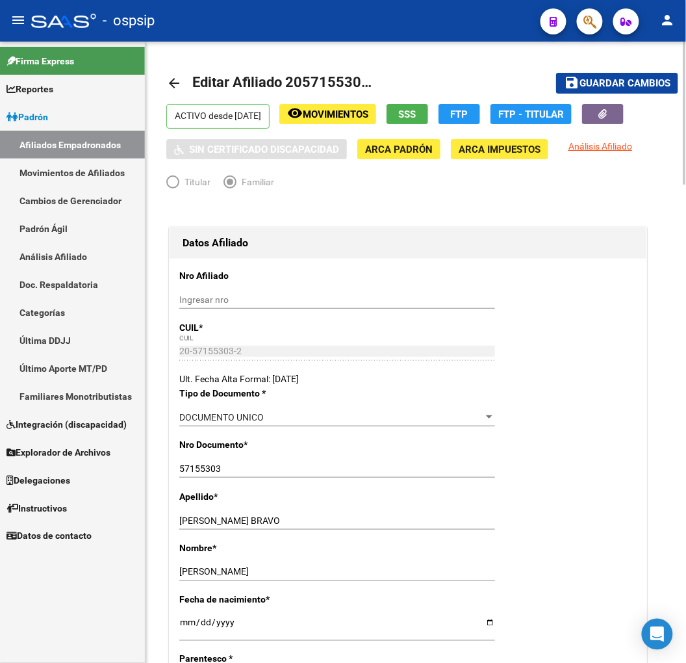
click at [603, 85] on span "Guardar cambios" at bounding box center [624, 84] width 91 height 12
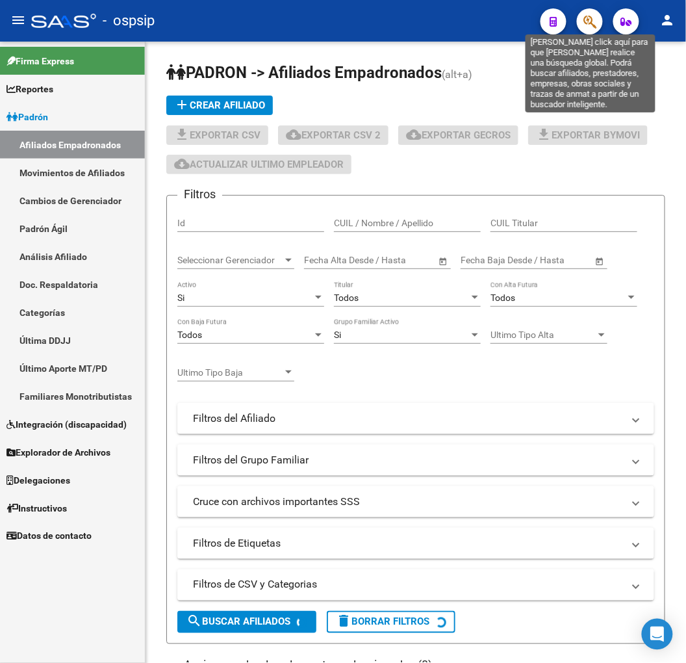
click at [589, 16] on icon "button" at bounding box center [589, 21] width 13 height 15
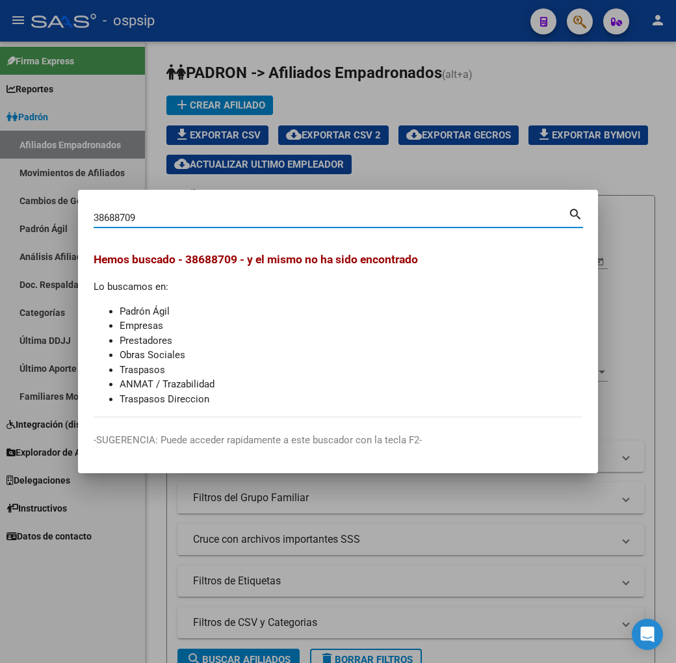
type input "38688709"
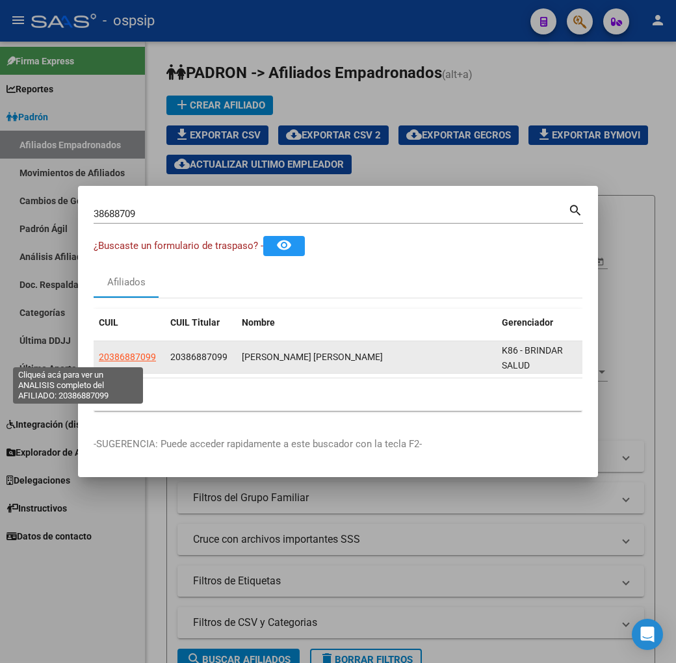
click at [106, 359] on span "20386887099" at bounding box center [127, 356] width 57 height 10
type textarea "20386887099"
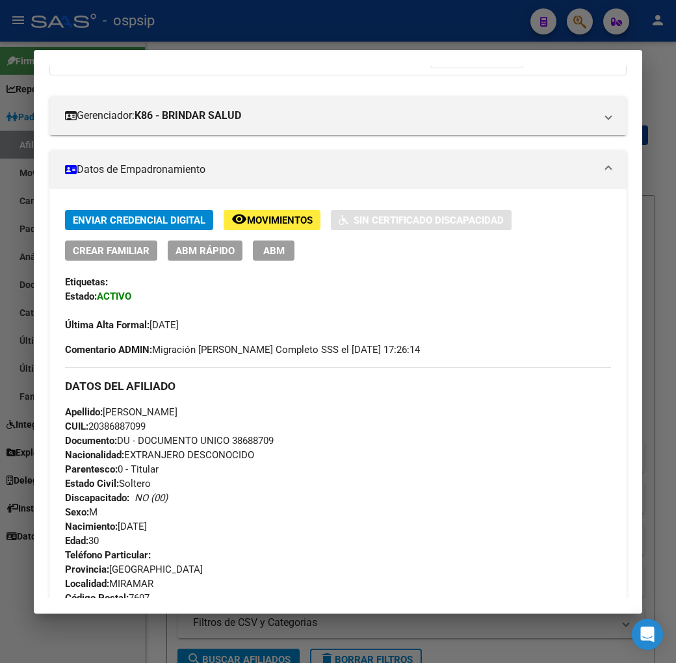
scroll to position [433, 0]
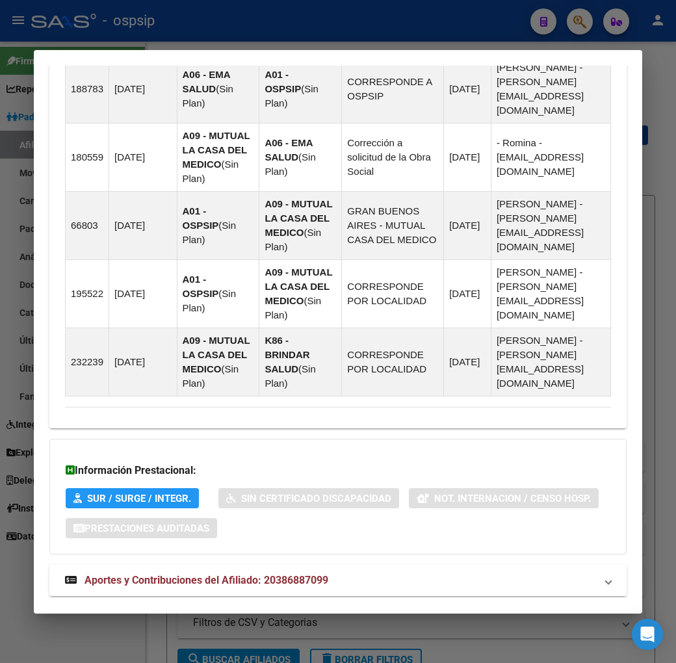
drag, startPoint x: 398, startPoint y: 559, endPoint x: 405, endPoint y: 547, distance: 13.9
click at [398, 572] on mat-panel-title "Aportes y Contribuciones del Afiliado: 20386887099" at bounding box center [330, 580] width 530 height 16
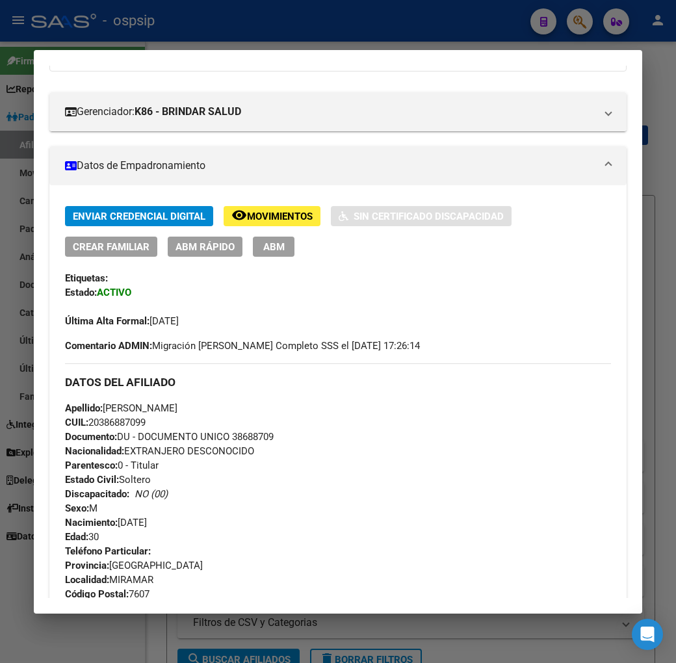
scroll to position [0, 0]
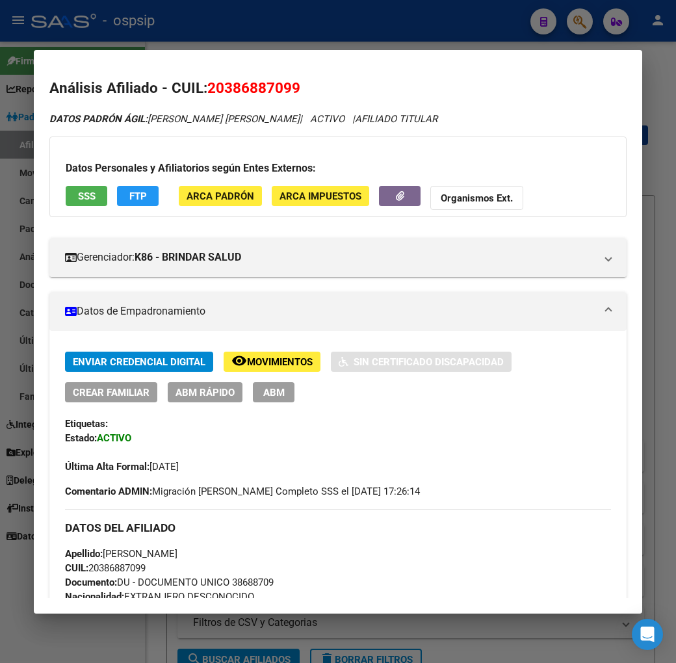
click at [129, 190] on span "FTP" at bounding box center [138, 196] width 18 height 12
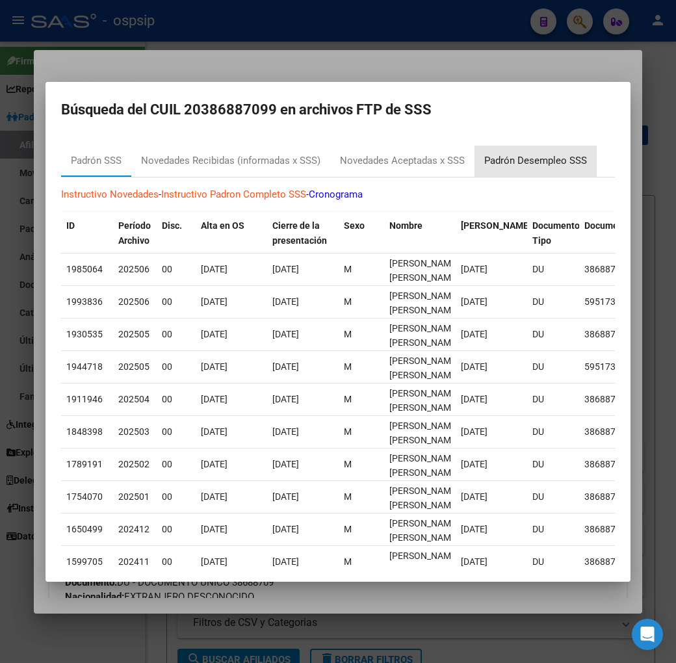
click at [525, 170] on div "Padrón Desempleo SSS" at bounding box center [535, 161] width 122 height 31
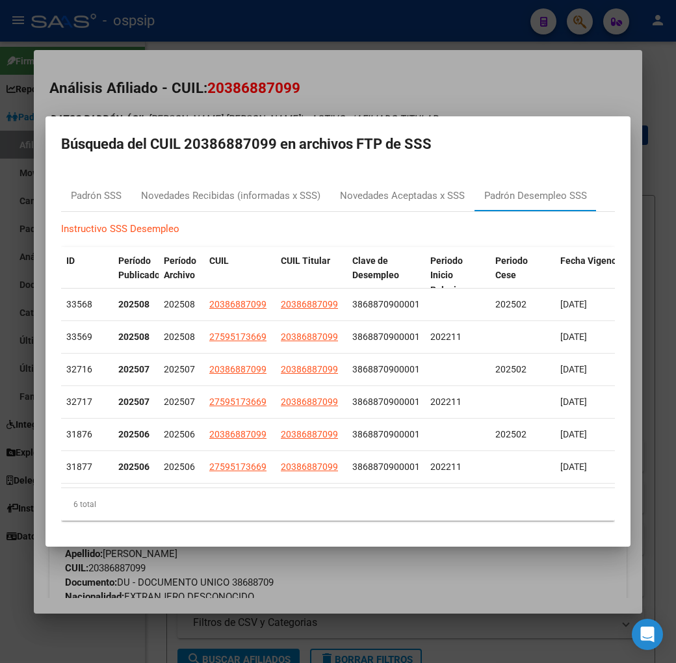
click at [383, 77] on div at bounding box center [338, 331] width 676 height 663
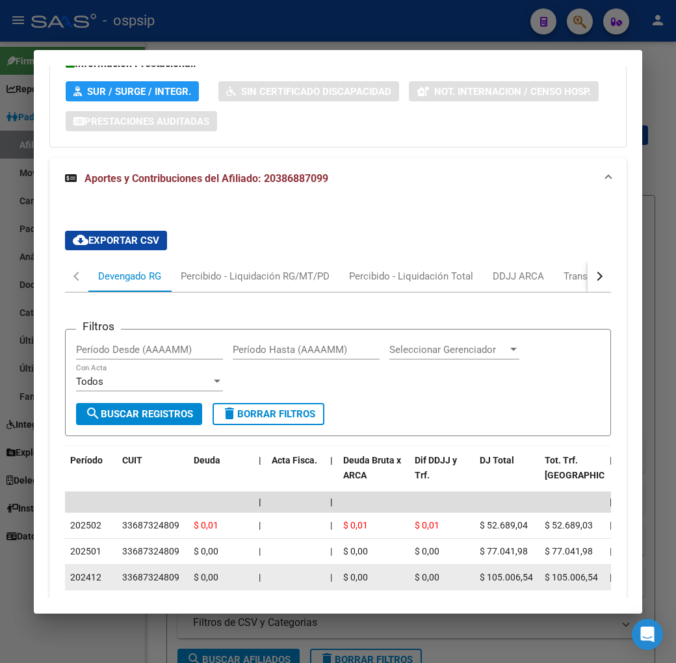
scroll to position [1516, 0]
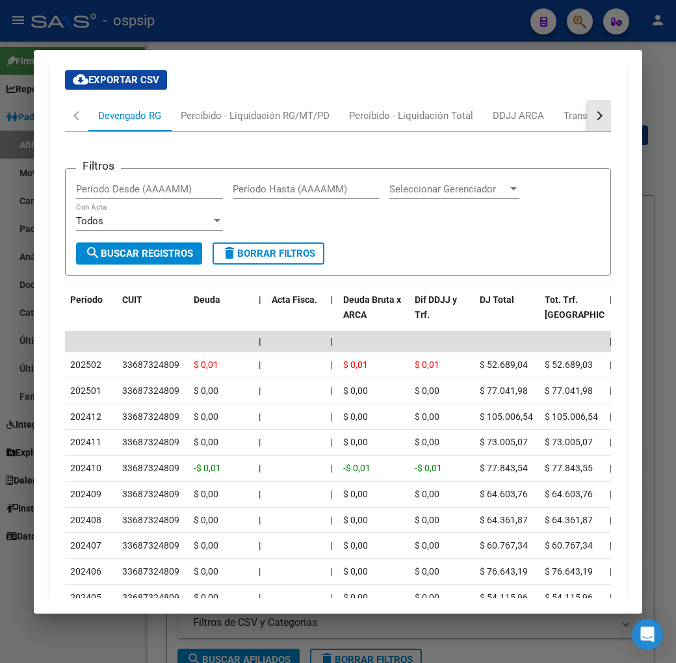
click at [607, 101] on button "button" at bounding box center [598, 115] width 23 height 31
click at [546, 132] on div "Filtros Período Desde (AAAAMM) Período Hasta (AAAAMM) Seleccionar Gerenciador S…" at bounding box center [338, 395] width 546 height 526
click at [551, 101] on div "ARCA Relaciones Laborales" at bounding box center [551, 115] width 141 height 31
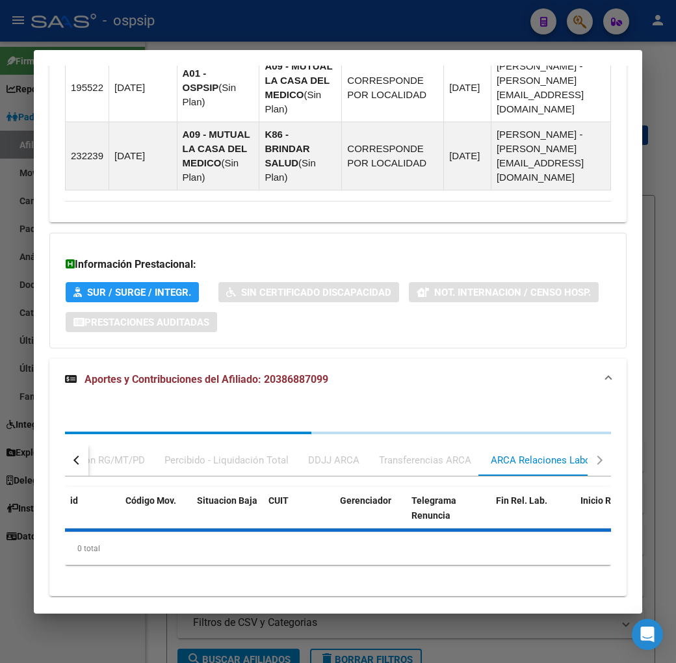
scroll to position [1248, 0]
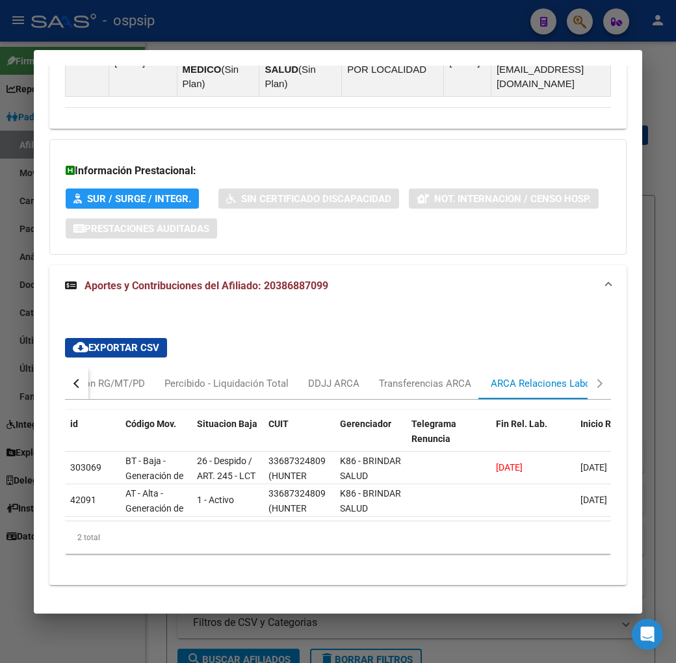
click at [65, 368] on button "button" at bounding box center [76, 383] width 23 height 31
click at [98, 376] on div "Devengado RG" at bounding box center [129, 383] width 63 height 14
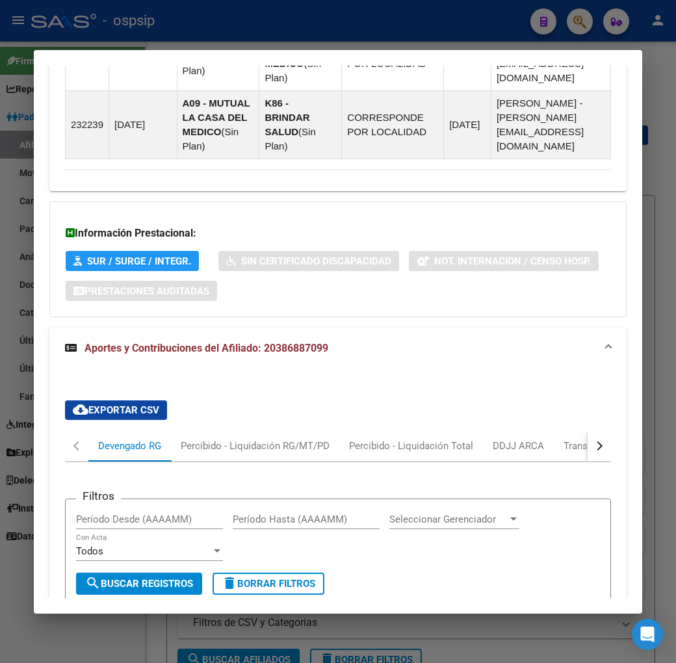
scroll to position [1176, 0]
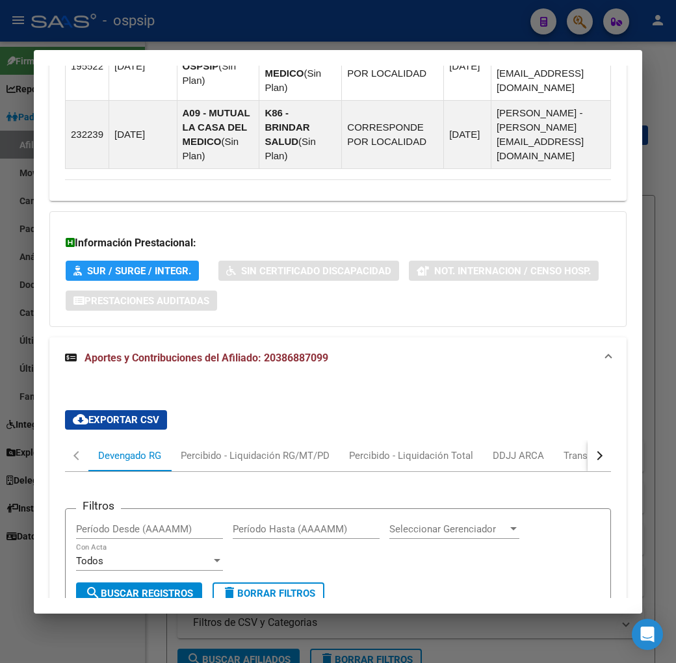
click at [599, 440] on button "button" at bounding box center [598, 455] width 23 height 31
click at [557, 440] on div "ARCA Relaciones Laborales" at bounding box center [551, 455] width 141 height 31
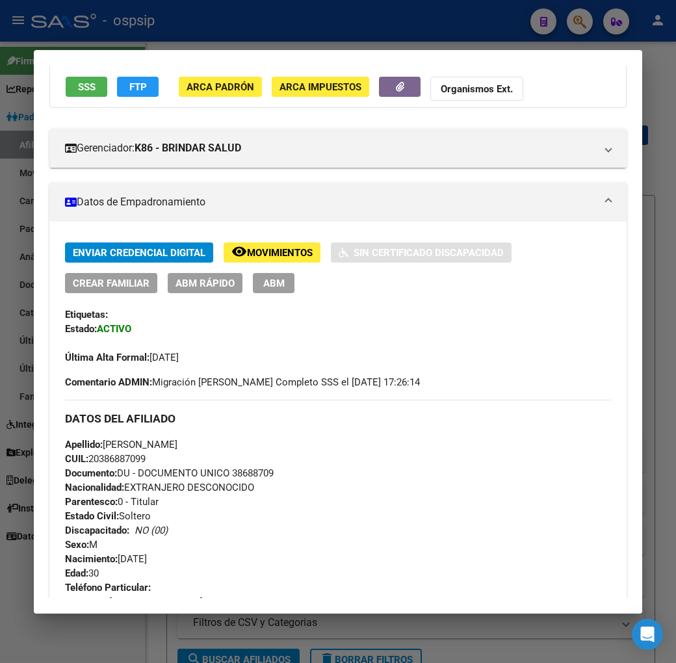
scroll to position [93, 0]
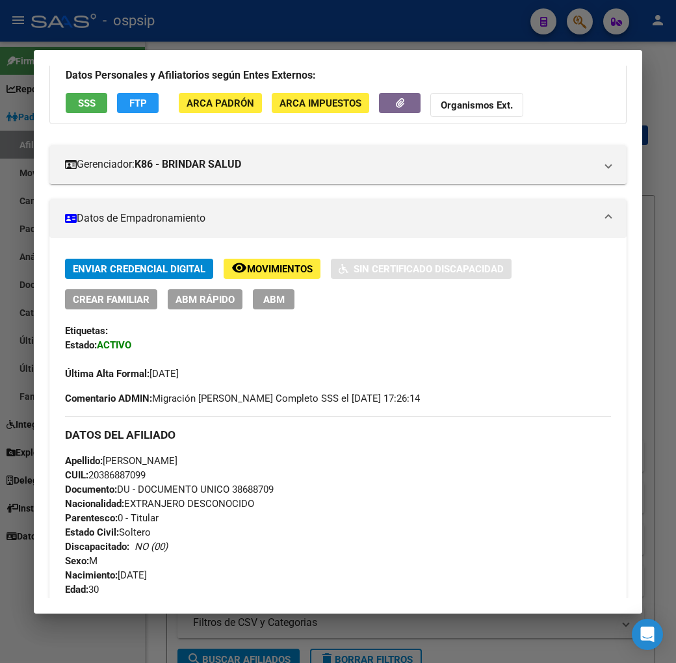
click at [157, 311] on div "Enviar Credencial Digital remove_red_eye Movimientos Sin Certificado Discapacid…" at bounding box center [338, 320] width 546 height 122
click at [263, 303] on span "ABM" at bounding box center [273, 300] width 21 height 12
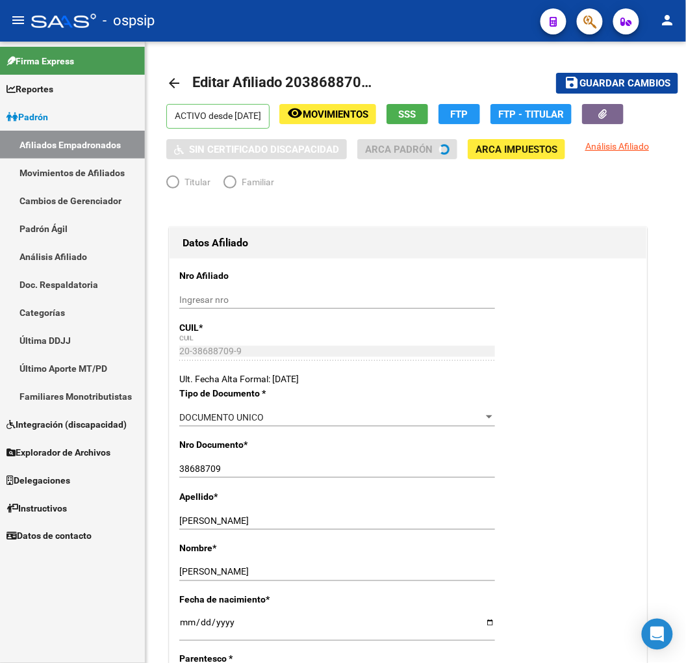
radio input "true"
type input "33-68732480-9"
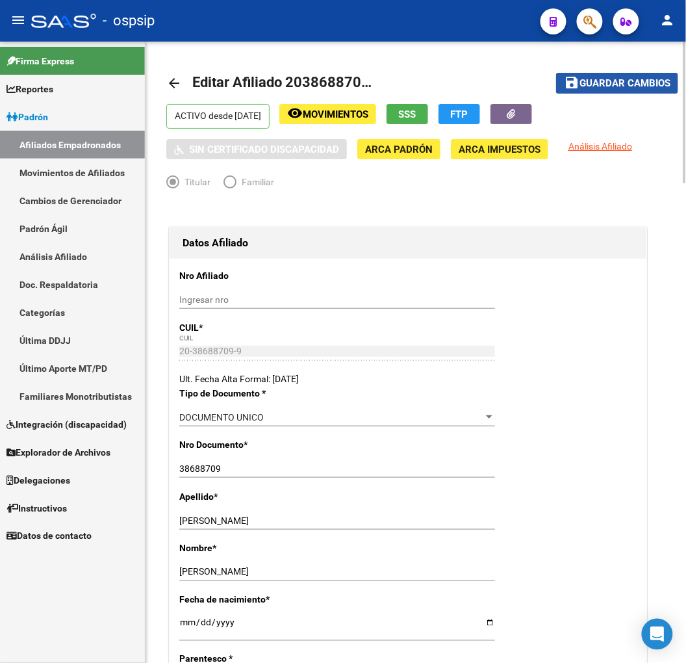
click at [618, 85] on span "Guardar cambios" at bounding box center [624, 84] width 91 height 12
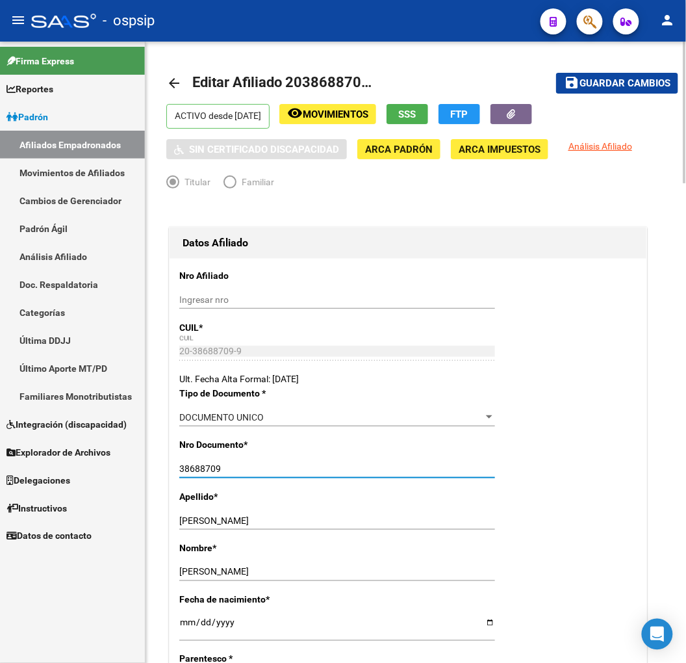
drag, startPoint x: 237, startPoint y: 472, endPoint x: 173, endPoint y: 469, distance: 63.7
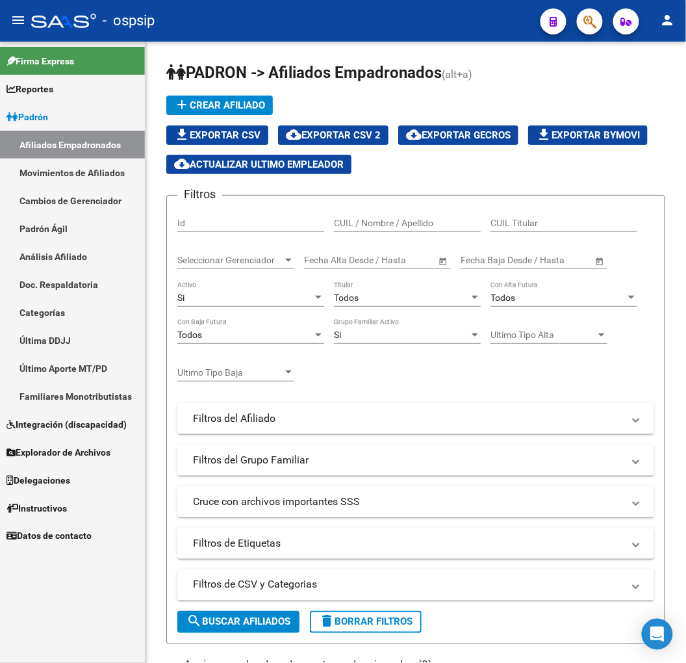
click at [593, 4] on mat-toolbar "menu - ospsip person" at bounding box center [343, 21] width 686 height 42
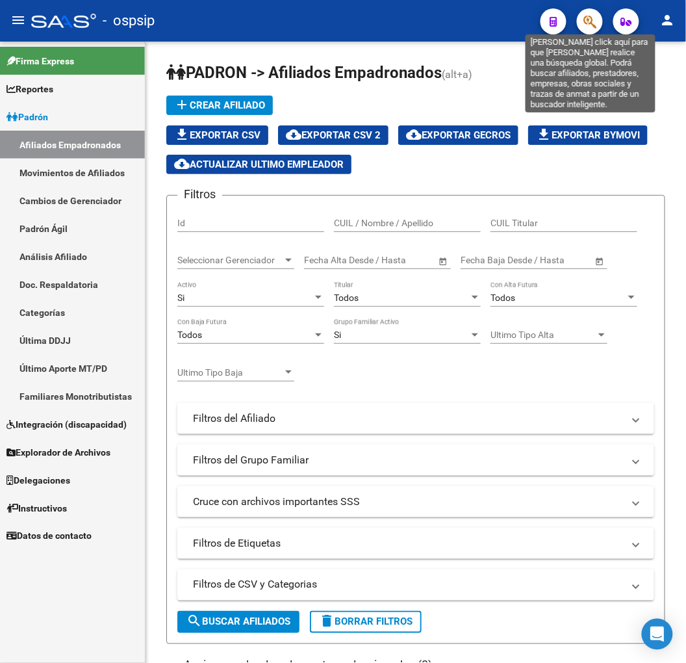
click at [595, 22] on icon "button" at bounding box center [589, 21] width 13 height 15
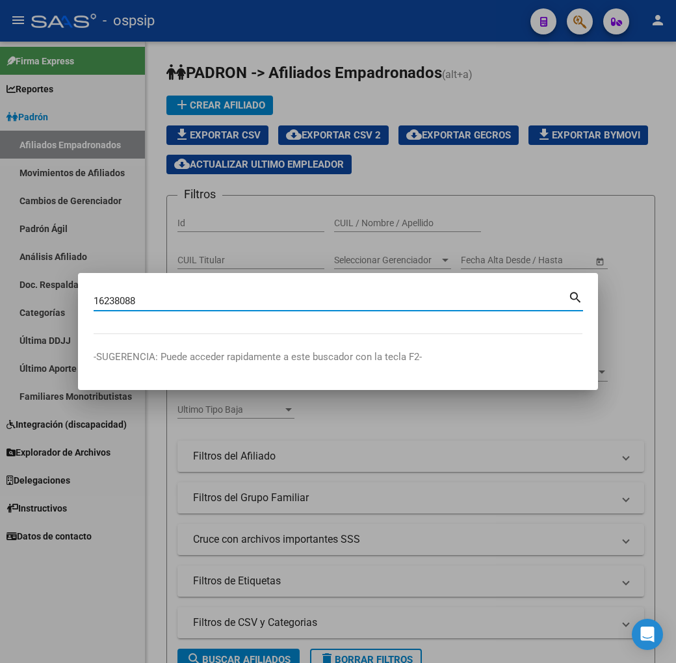
type input "16238088"
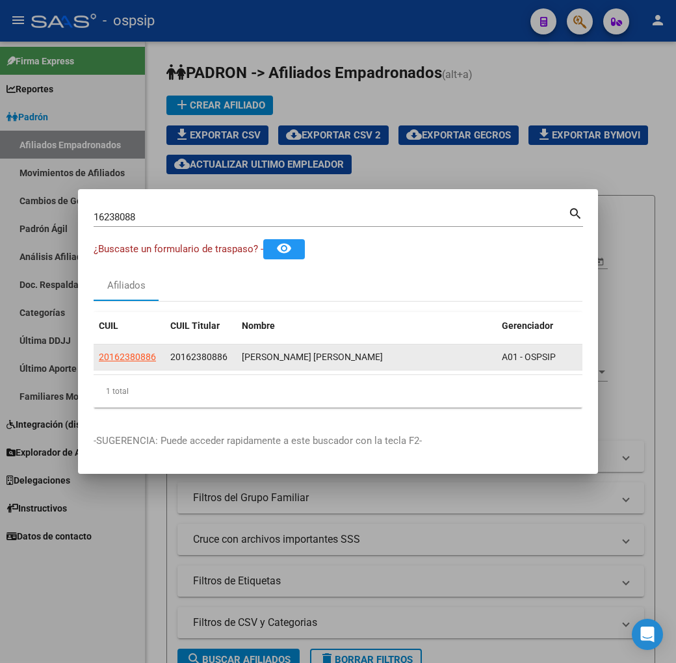
click at [94, 365] on datatable-body-cell "20162380886" at bounding box center [129, 356] width 71 height 25
click at [99, 355] on span "20162380886" at bounding box center [127, 356] width 57 height 10
type textarea "20162380886"
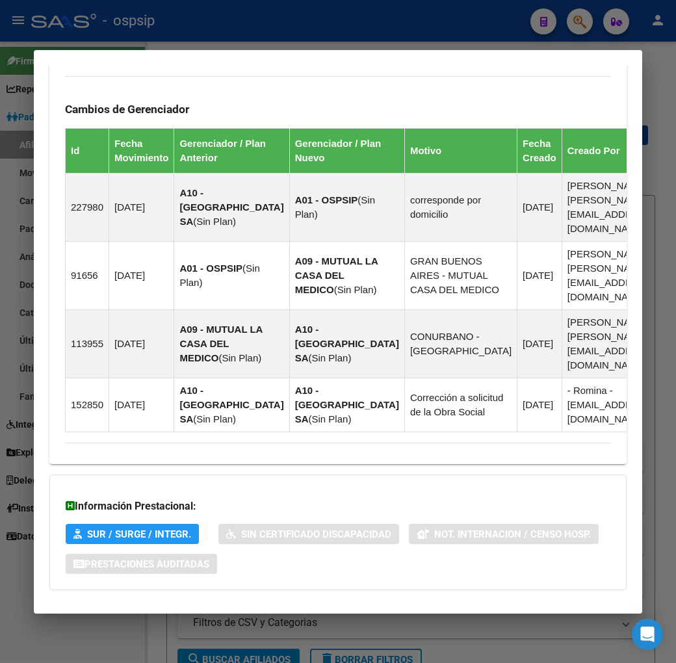
scroll to position [880, 0]
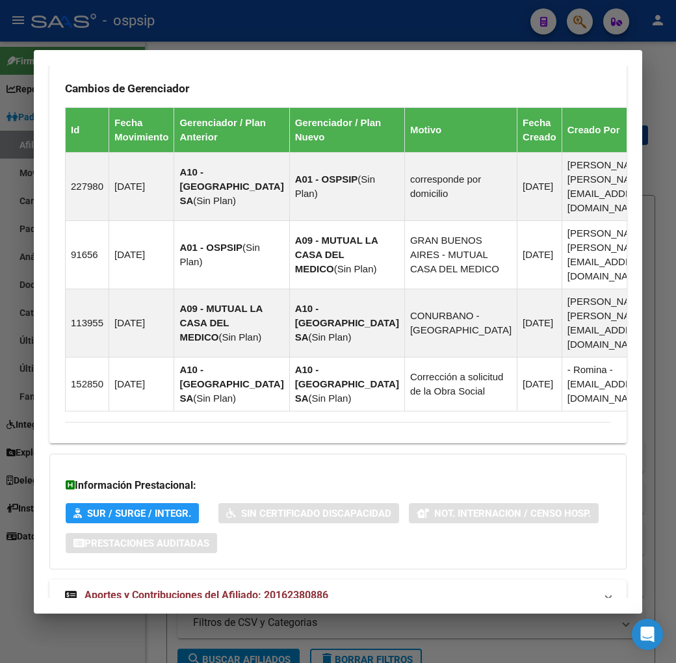
click at [438, 587] on mat-panel-title "Aportes y Contribuciones del Afiliado: 20162380886" at bounding box center [330, 595] width 530 height 16
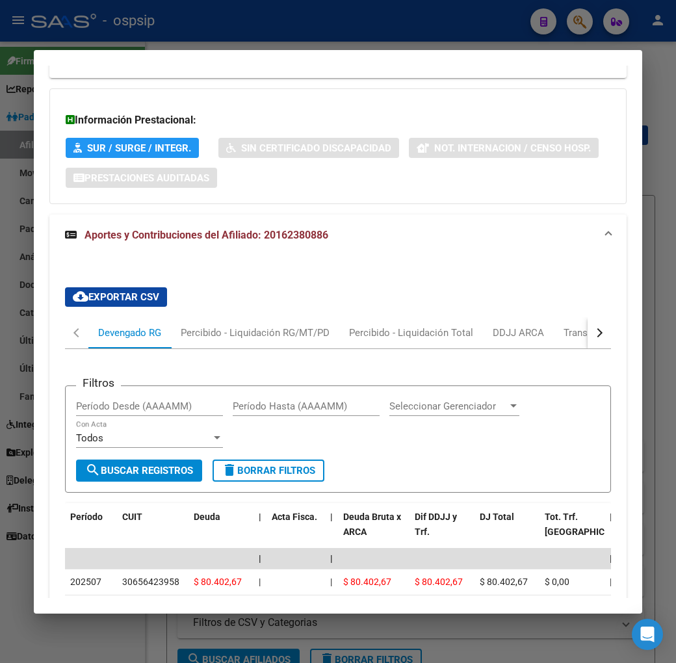
scroll to position [1232, 0]
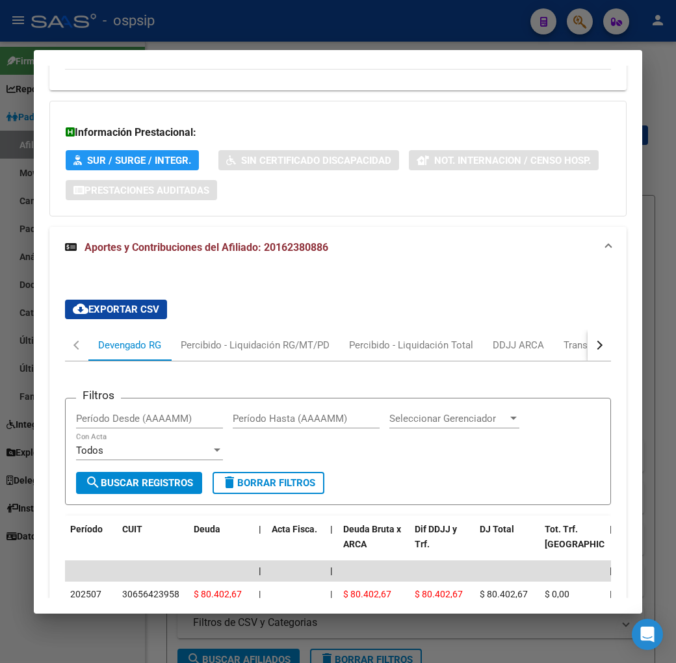
click at [603, 329] on button "button" at bounding box center [598, 344] width 23 height 31
click at [561, 338] on div "ARCA Relaciones Laborales" at bounding box center [550, 345] width 121 height 14
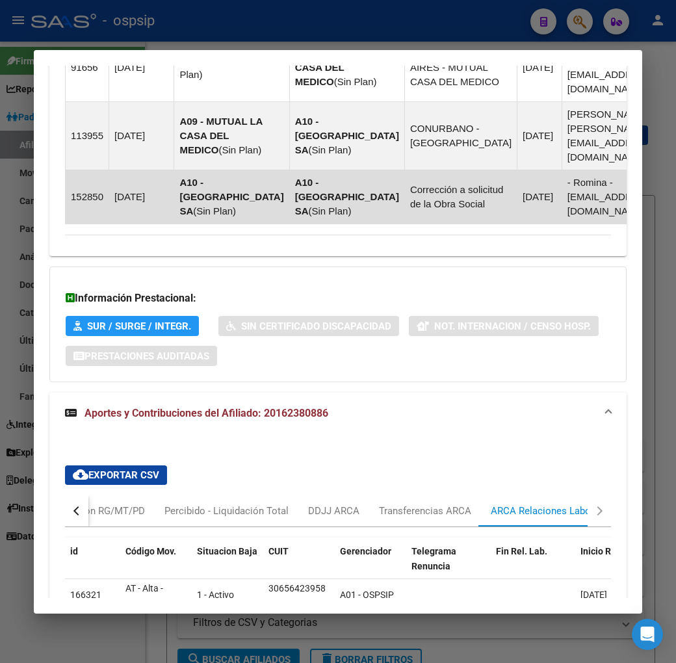
scroll to position [1179, 0]
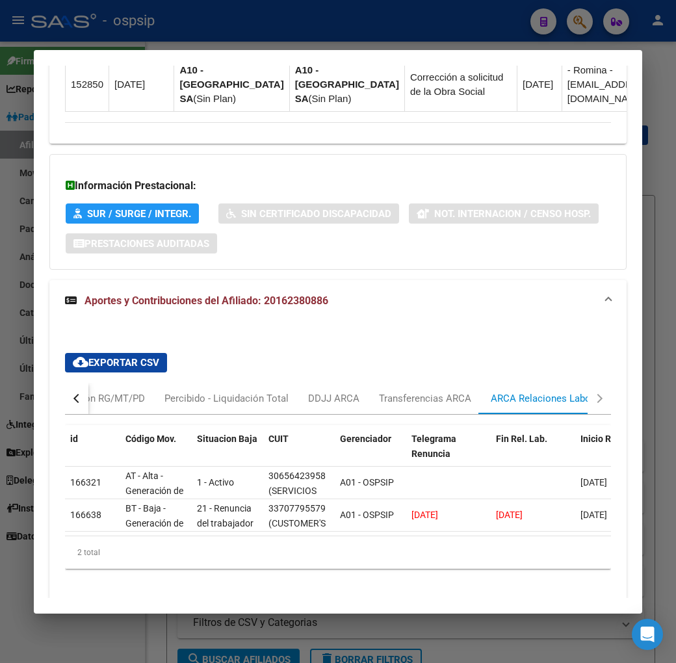
click at [65, 383] on button "button" at bounding box center [76, 398] width 23 height 31
click at [134, 391] on div "Devengado RG" at bounding box center [129, 398] width 63 height 14
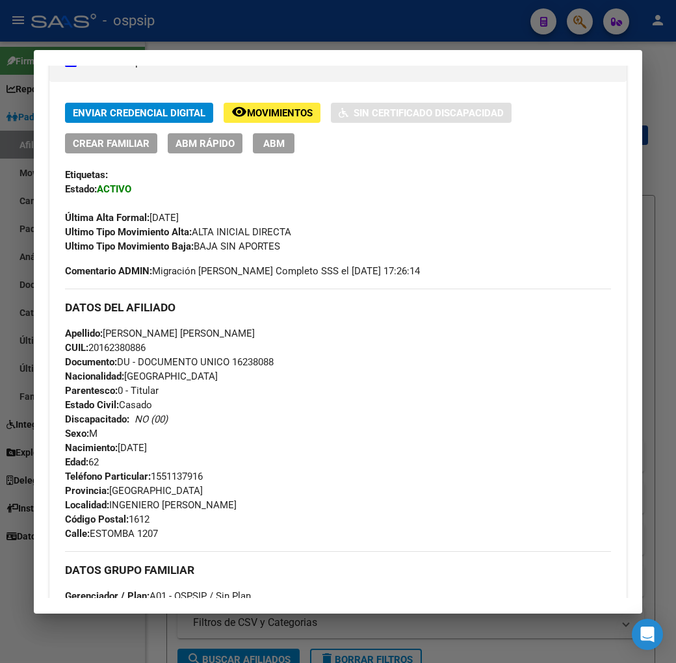
scroll to position [241, 0]
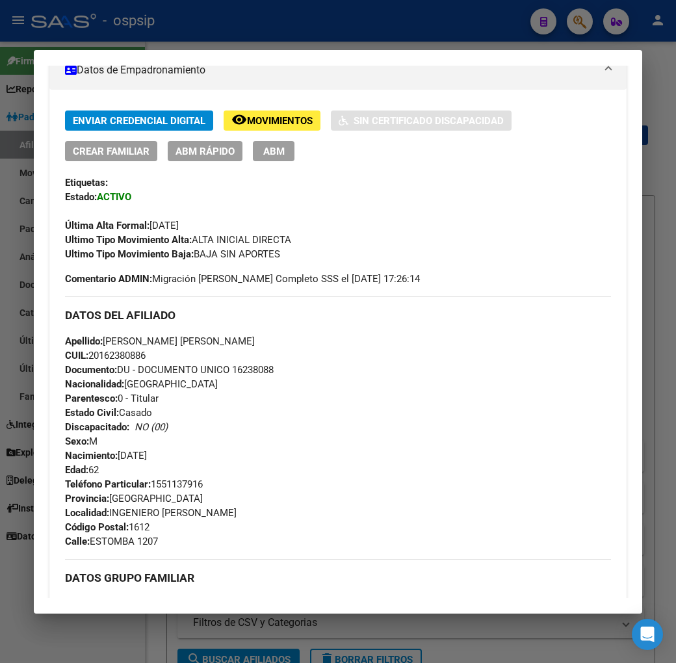
click at [374, 30] on div at bounding box center [338, 331] width 676 height 663
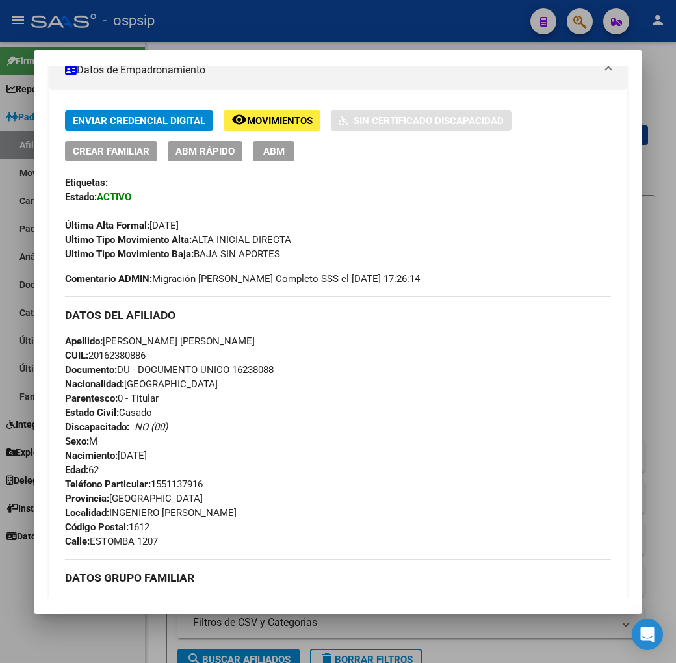
click at [374, 30] on div at bounding box center [338, 331] width 676 height 663
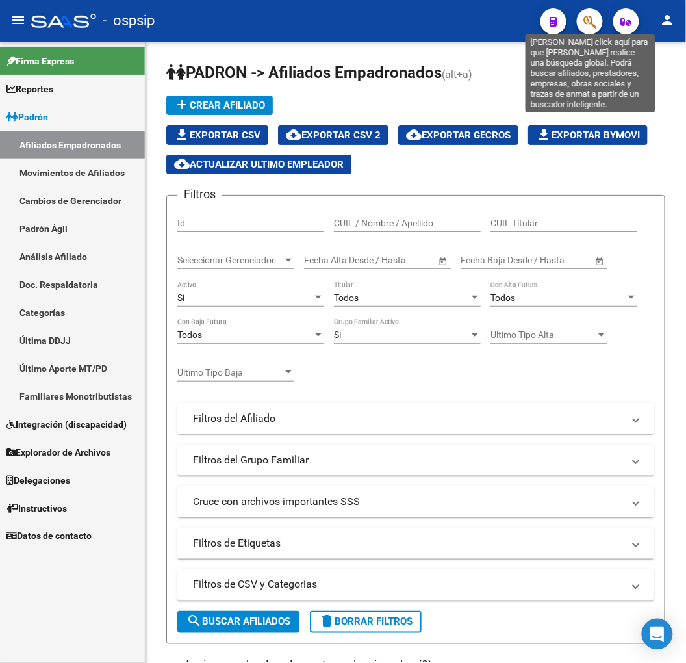
click at [587, 24] on icon "button" at bounding box center [589, 21] width 13 height 15
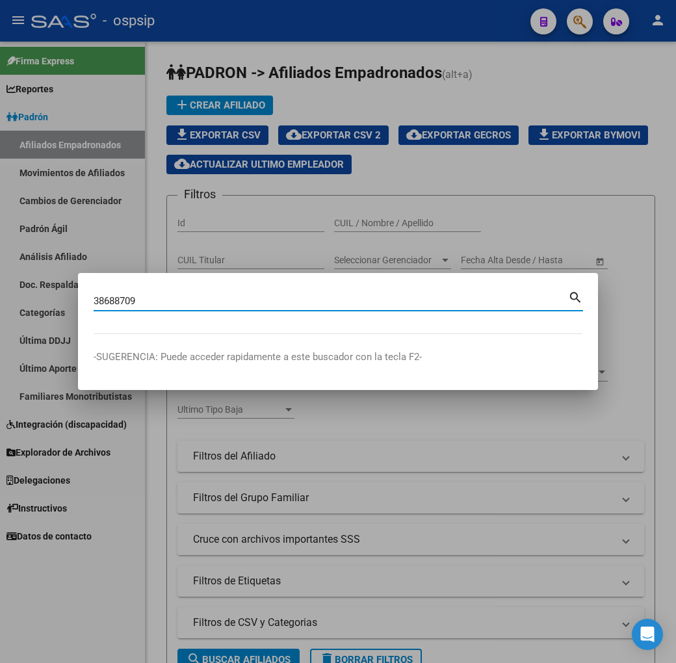
type input "38688709"
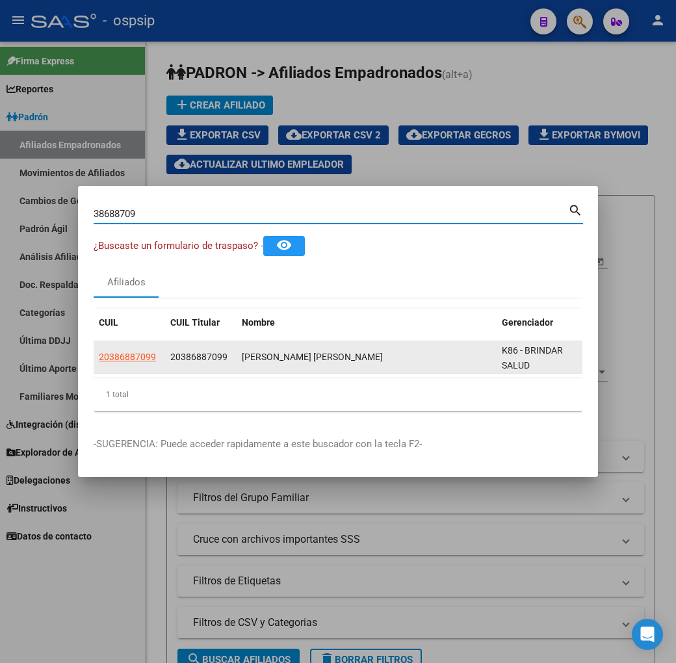
click at [99, 350] on app-link-go-to "20386887099" at bounding box center [127, 357] width 57 height 15
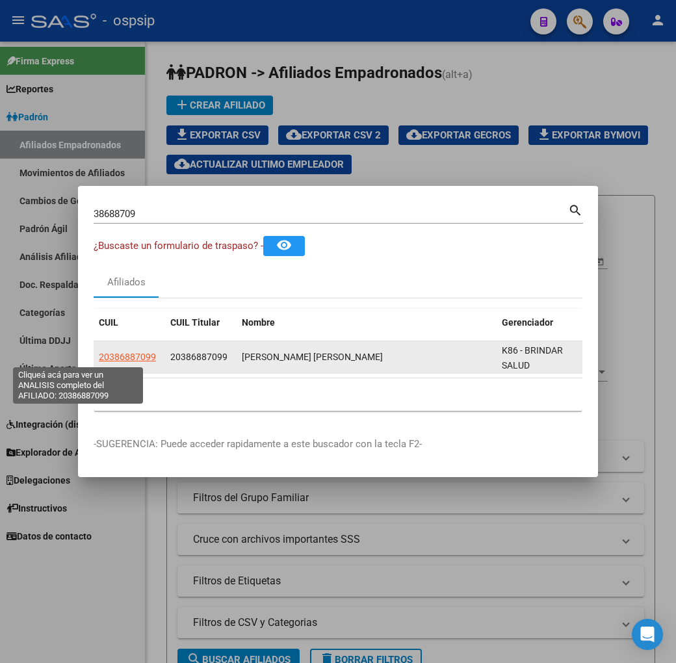
click at [99, 354] on span "20386887099" at bounding box center [127, 356] width 57 height 10
type textarea "20386887099"
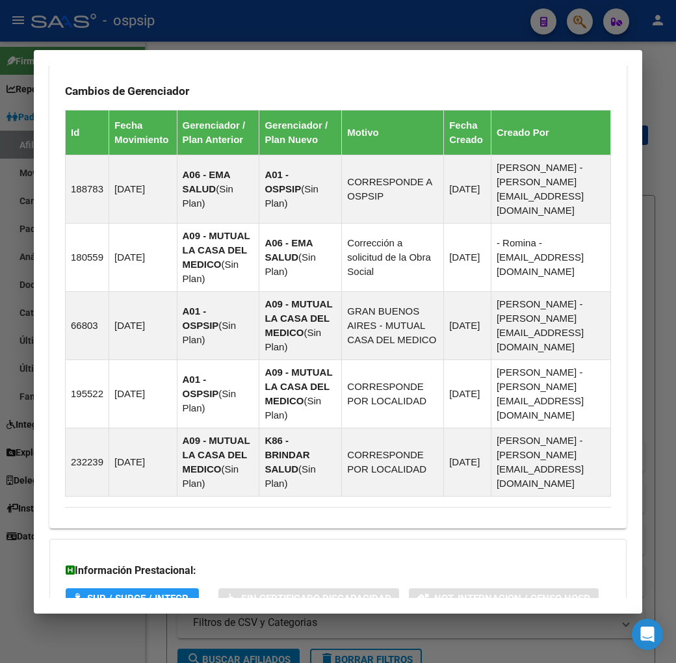
scroll to position [948, 0]
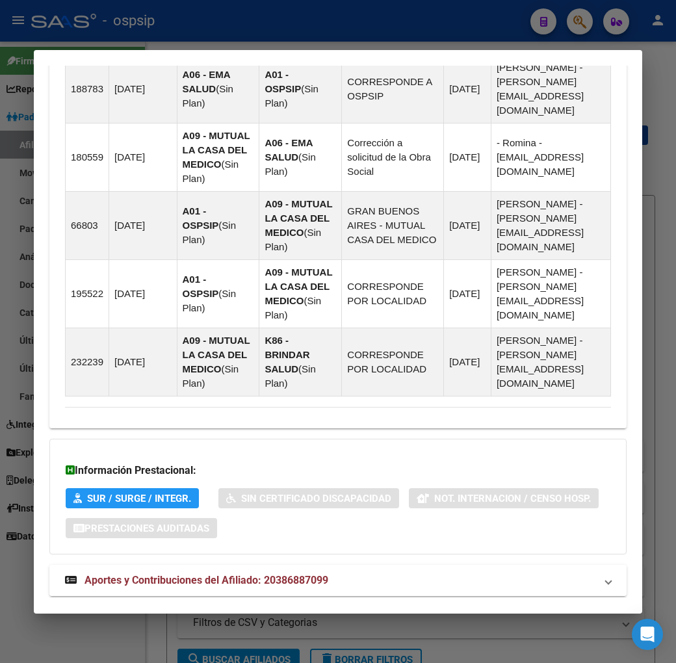
click at [414, 572] on mat-panel-title "Aportes y Contribuciones del Afiliado: 20386887099" at bounding box center [330, 580] width 530 height 16
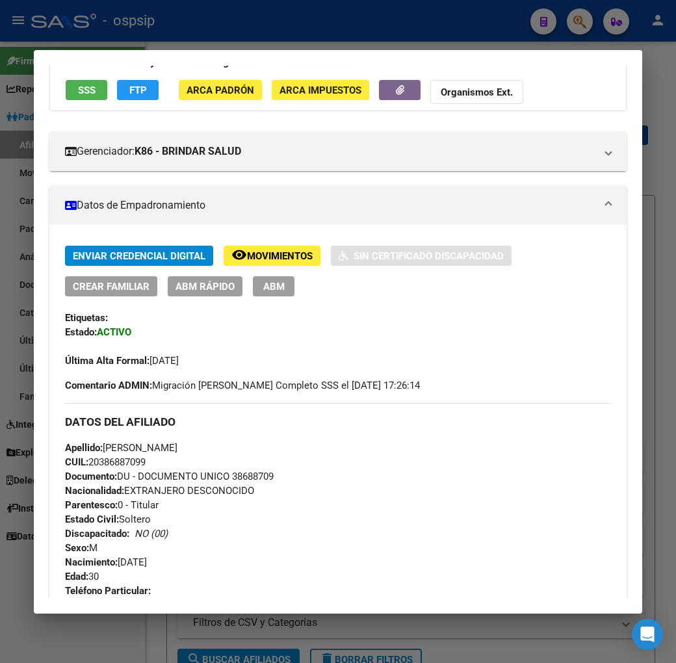
scroll to position [0, 0]
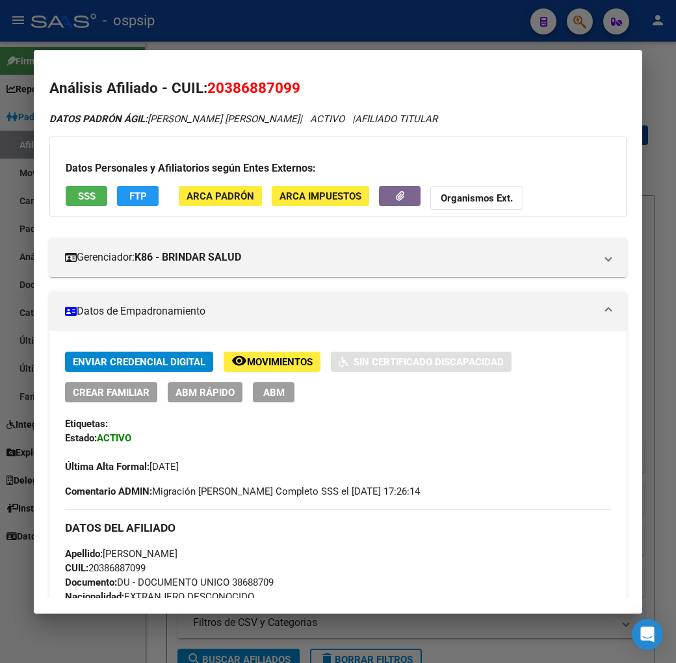
click at [118, 203] on button "FTP" at bounding box center [138, 196] width 42 height 20
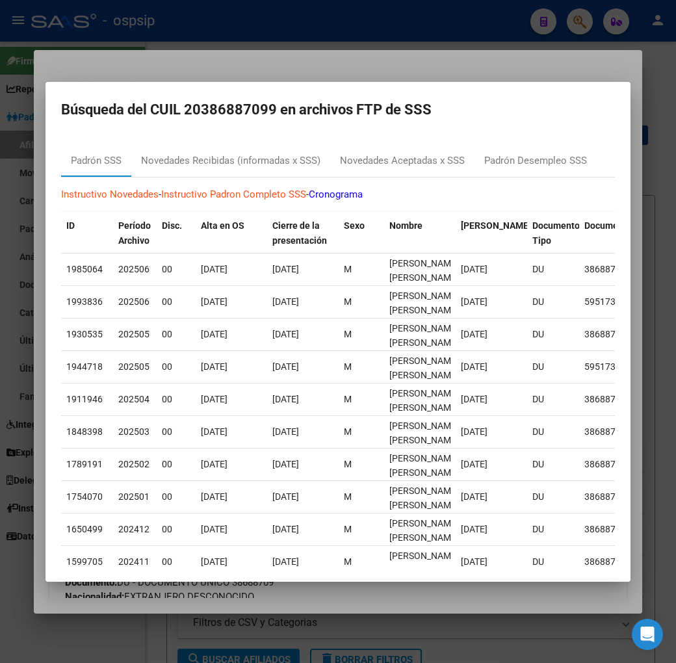
click at [433, 72] on div at bounding box center [338, 331] width 676 height 663
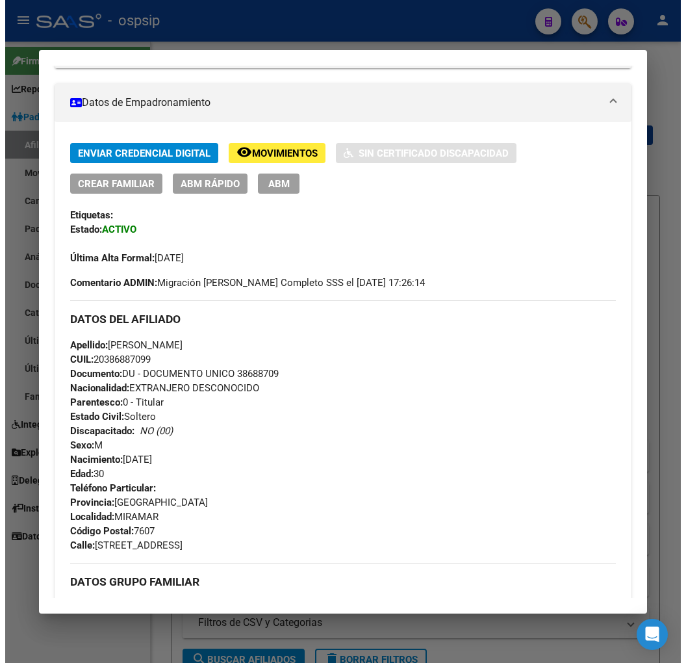
scroll to position [72, 0]
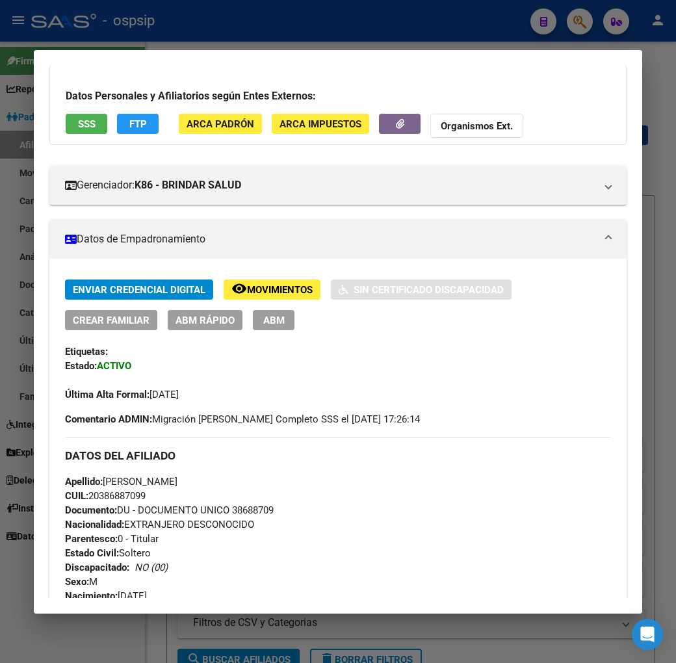
click at [253, 328] on button "ABM" at bounding box center [274, 320] width 42 height 20
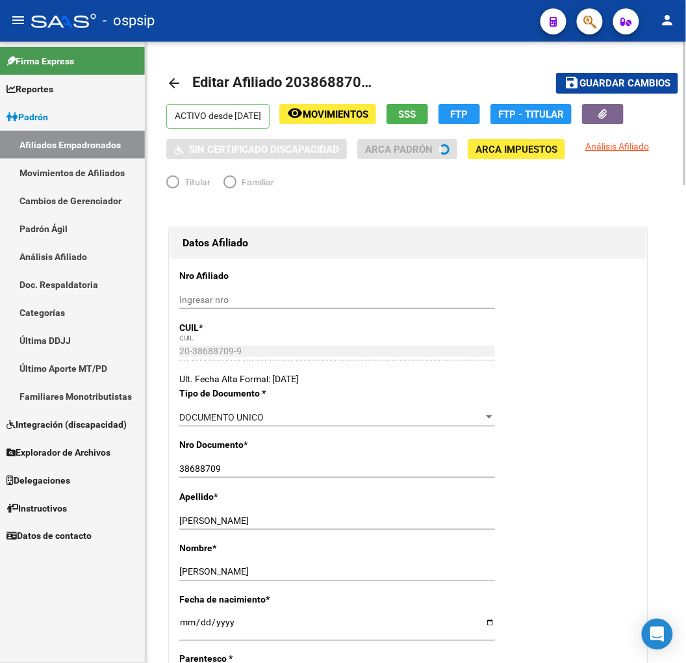
radio input "true"
type input "33-68732480-9"
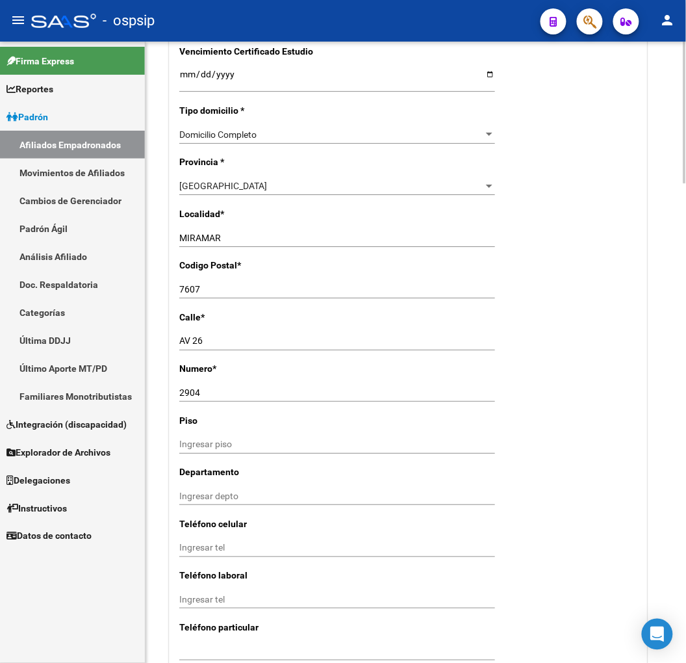
scroll to position [1371, 0]
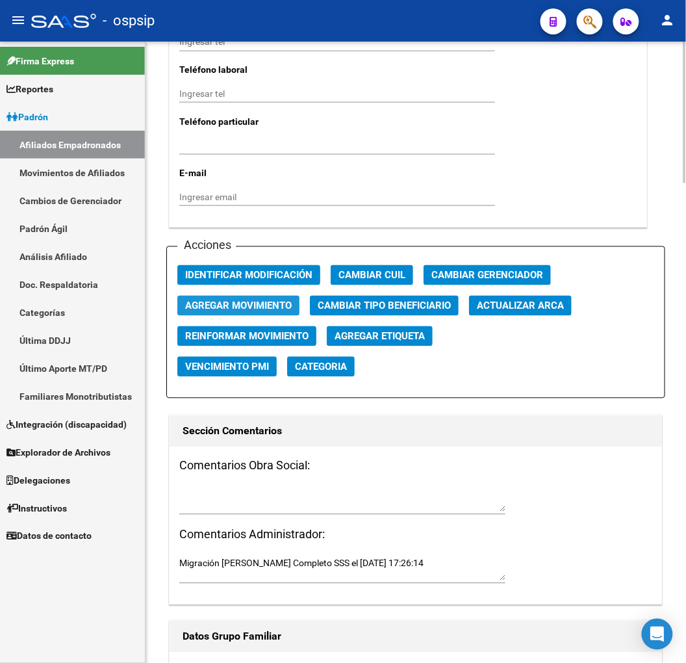
click at [277, 314] on button "Agregar Movimiento" at bounding box center [238, 306] width 122 height 20
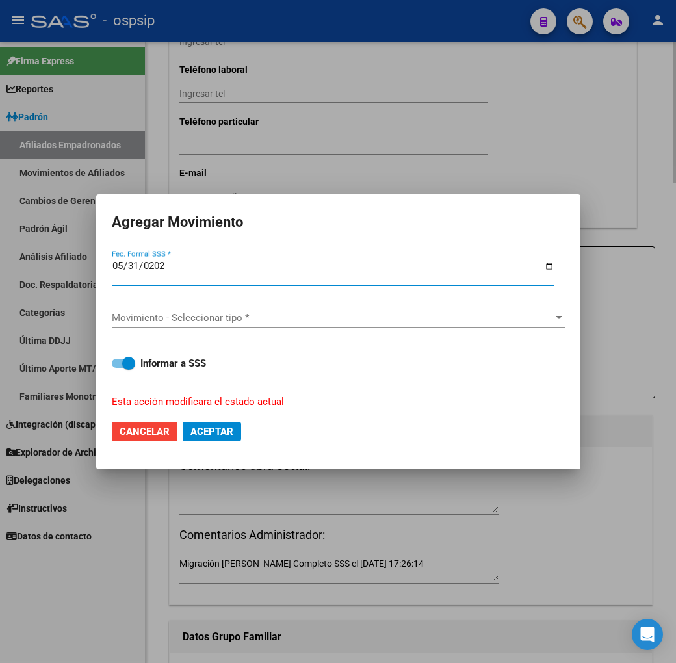
type input "2025-05-31"
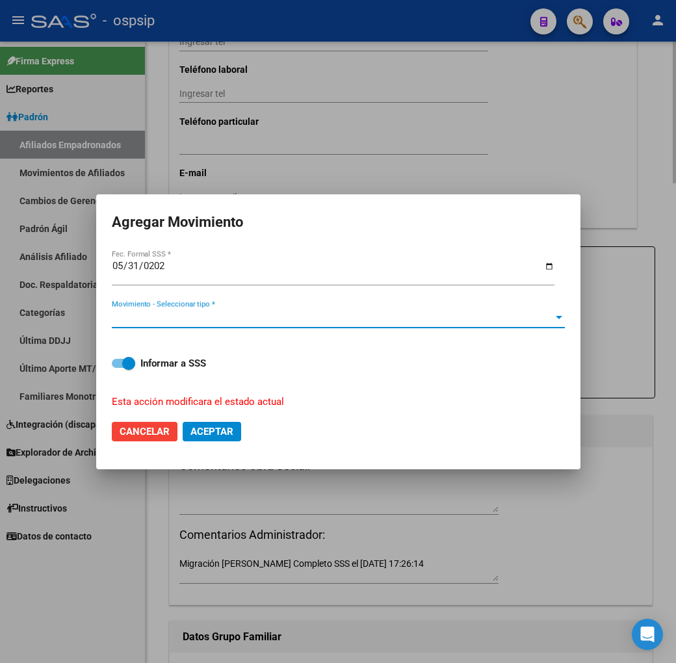
click at [277, 314] on span "Movimiento - Seleccionar tipo *" at bounding box center [332, 318] width 441 height 12
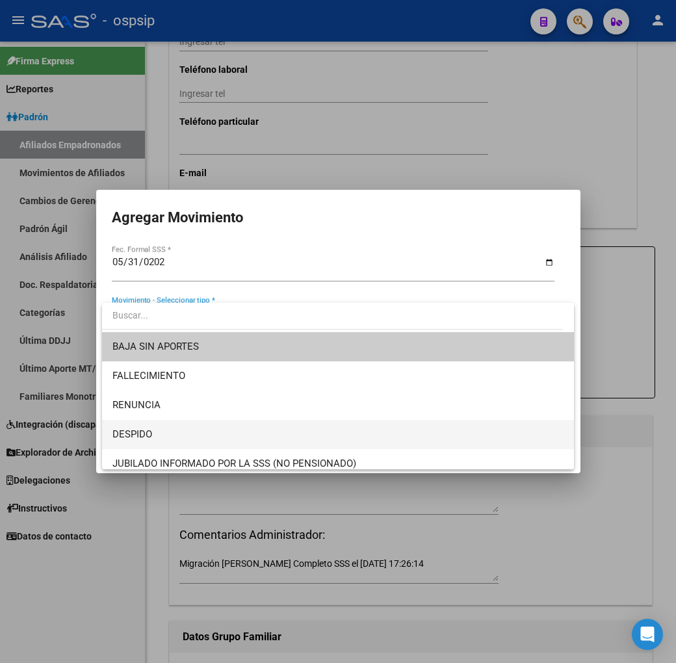
click at [274, 431] on span "DESPIDO" at bounding box center [337, 434] width 451 height 29
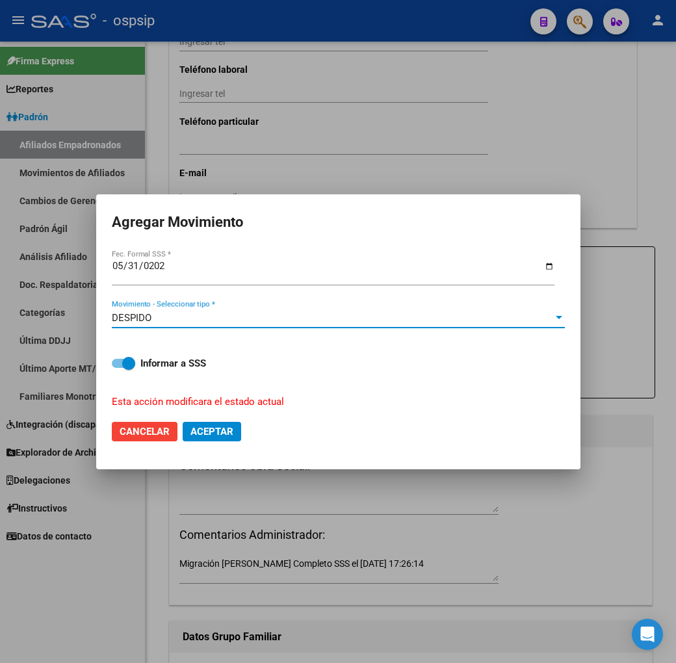
click at [227, 430] on span "Aceptar" at bounding box center [211, 432] width 43 height 12
checkbox input "false"
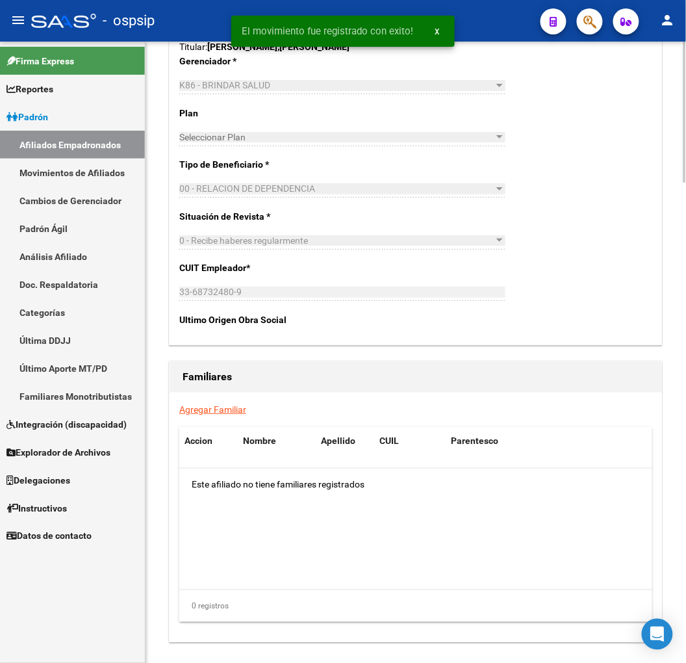
scroll to position [2111, 0]
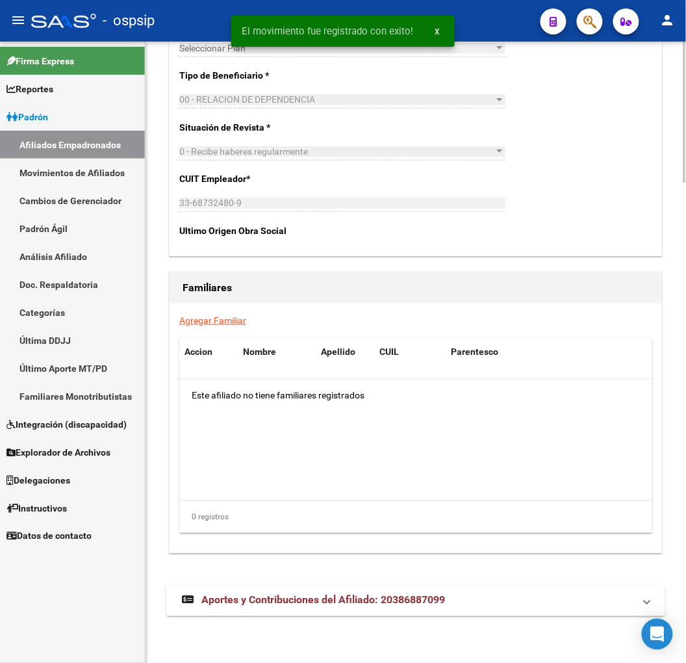
click at [453, 606] on mat-panel-title "Aportes y Contribuciones del Afiliado: 20386887099" at bounding box center [408, 600] width 452 height 14
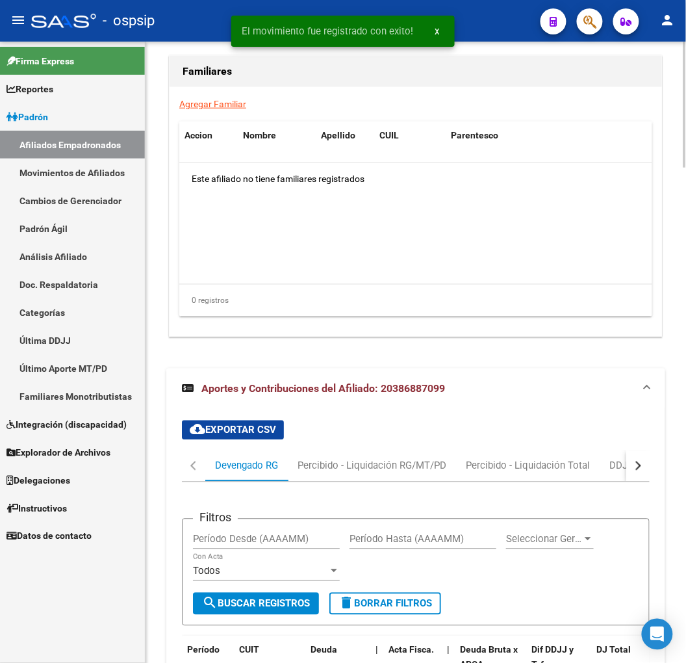
scroll to position [2432, 0]
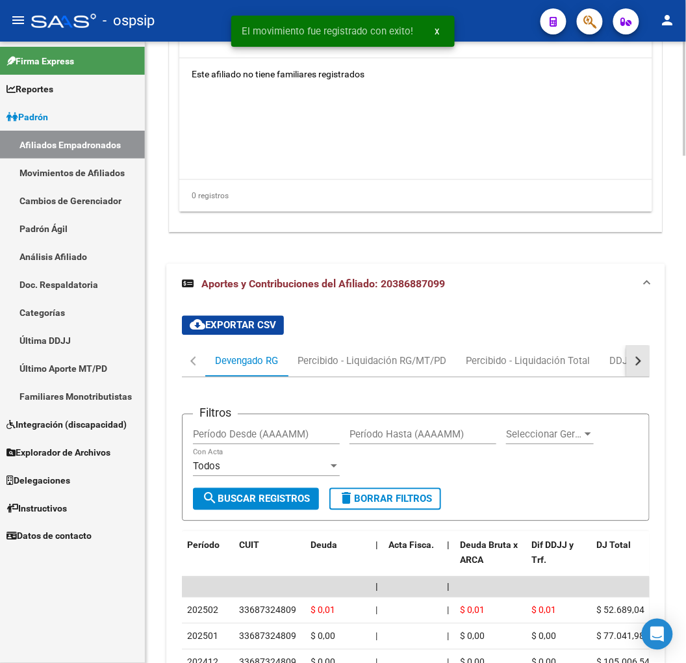
click at [634, 364] on button "button" at bounding box center [637, 361] width 23 height 31
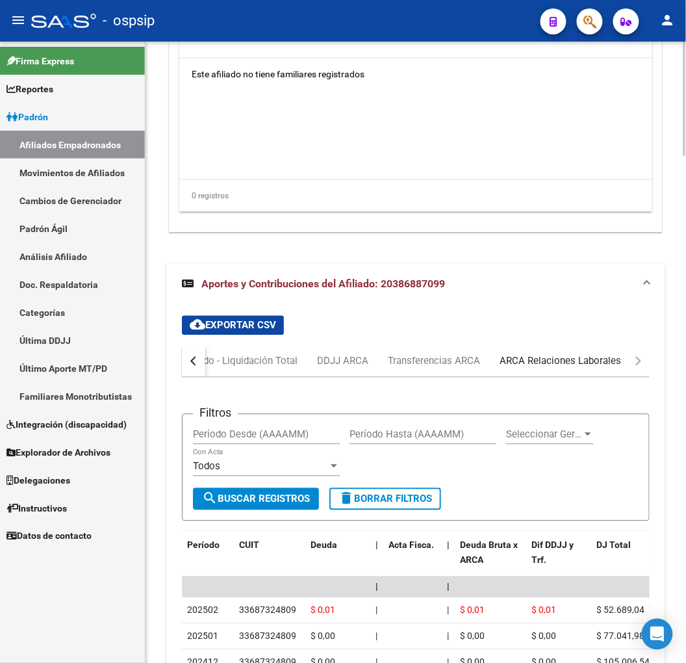
click at [607, 366] on div "ARCA Relaciones Laborales" at bounding box center [560, 361] width 121 height 14
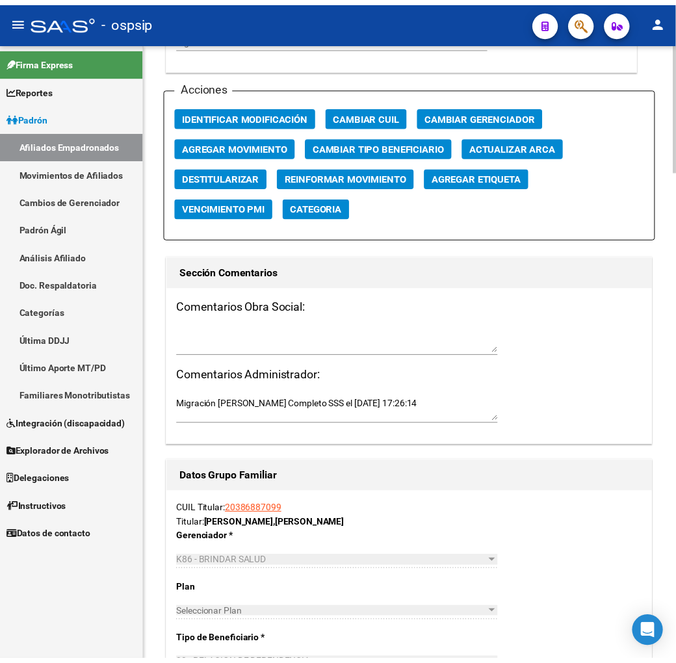
scroll to position [1297, 0]
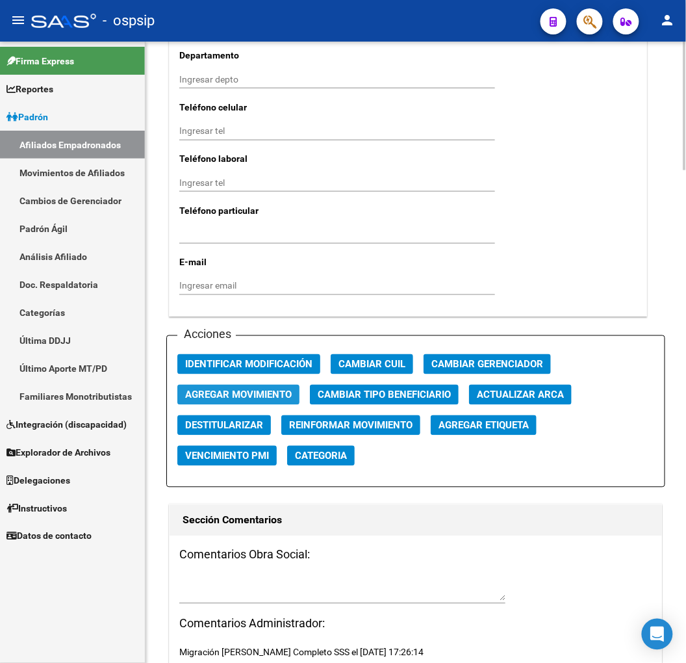
click at [282, 398] on span "Agregar Movimiento" at bounding box center [238, 395] width 107 height 12
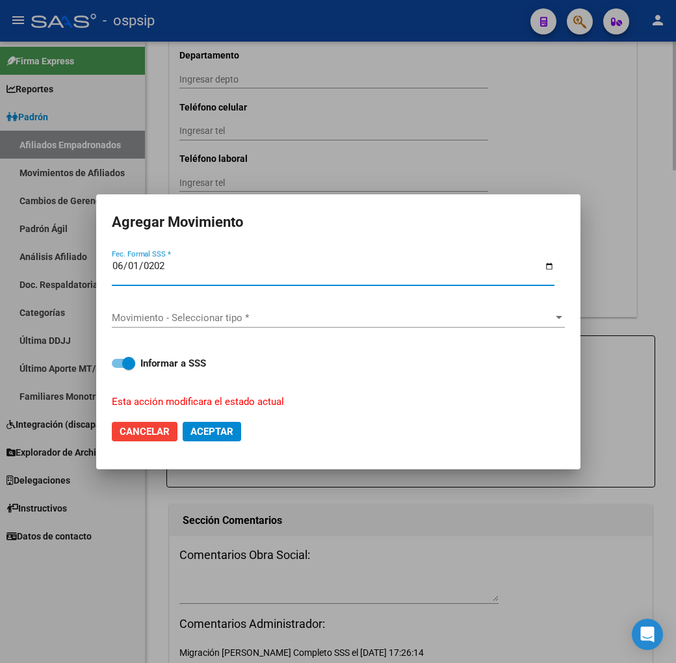
type input "2025-06-01"
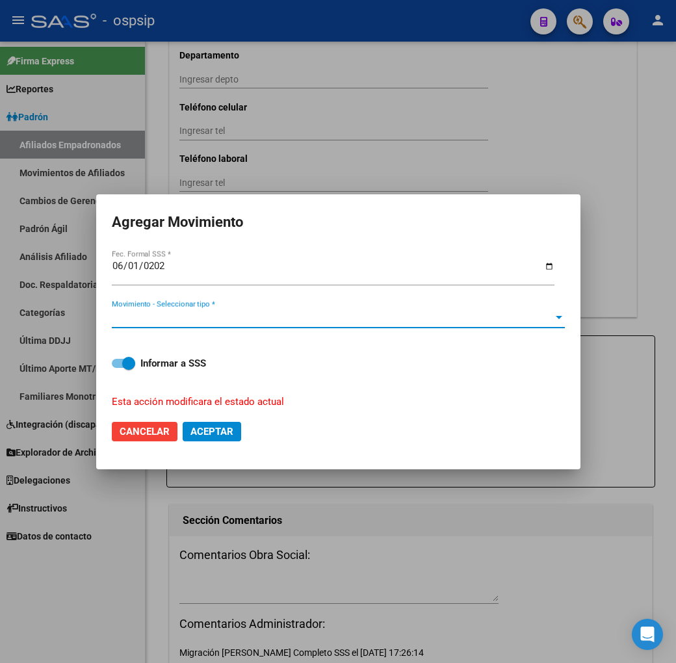
click at [274, 312] on span "Movimiento - Seleccionar tipo *" at bounding box center [332, 318] width 441 height 12
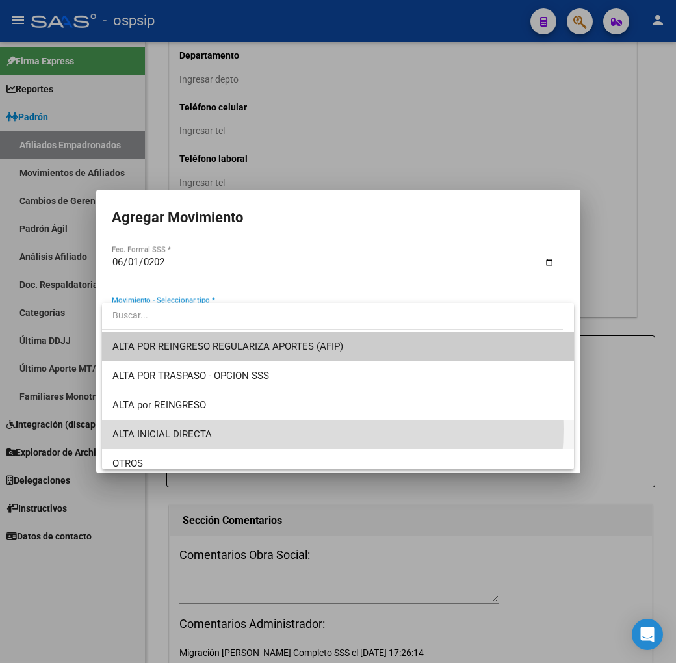
click at [279, 429] on span "ALTA INICIAL DIRECTA" at bounding box center [337, 434] width 451 height 29
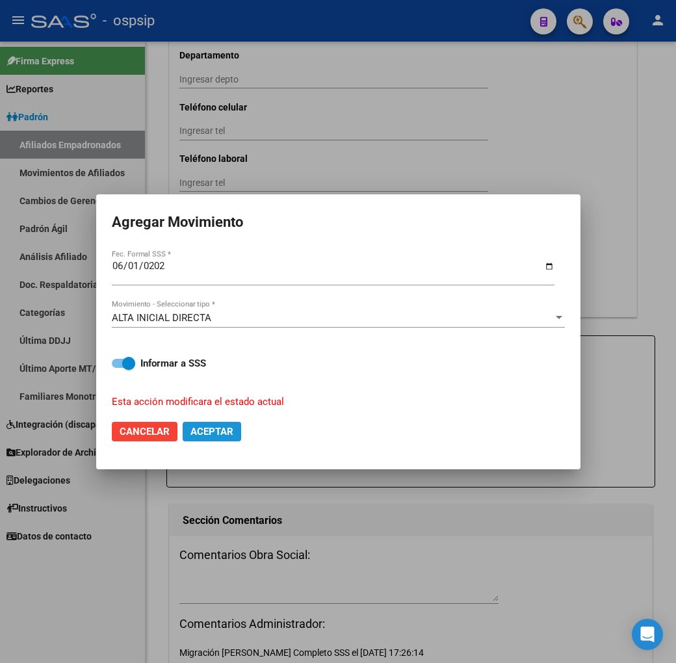
click at [227, 432] on span "Aceptar" at bounding box center [211, 432] width 43 height 12
checkbox input "false"
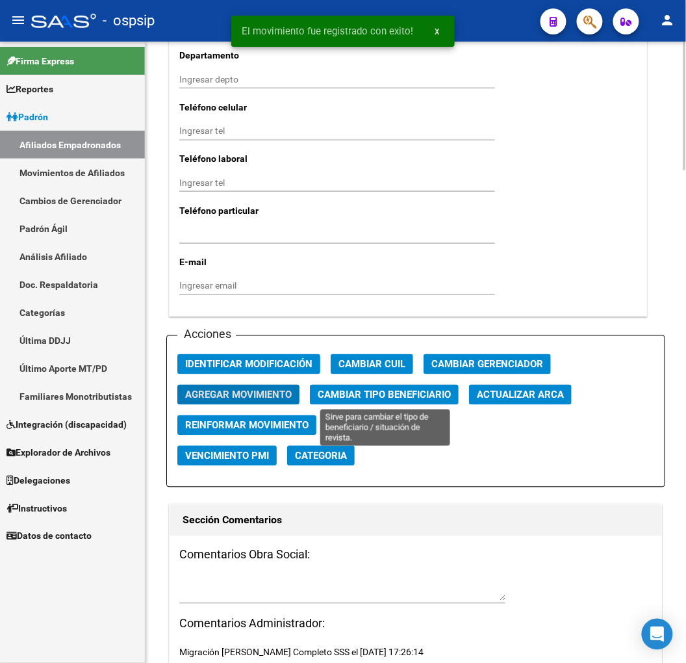
click at [383, 394] on span "Cambiar Tipo Beneficiario" at bounding box center [384, 395] width 133 height 12
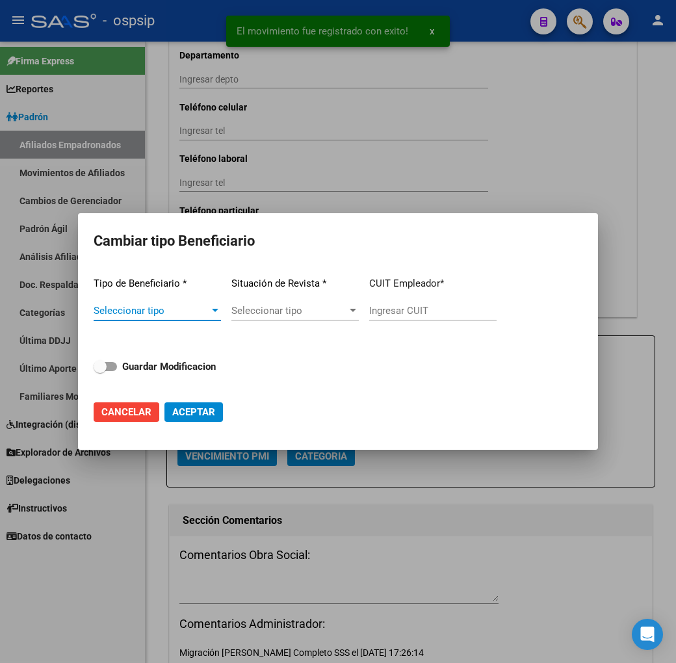
click at [189, 313] on span "Seleccionar tipo" at bounding box center [152, 311] width 116 height 12
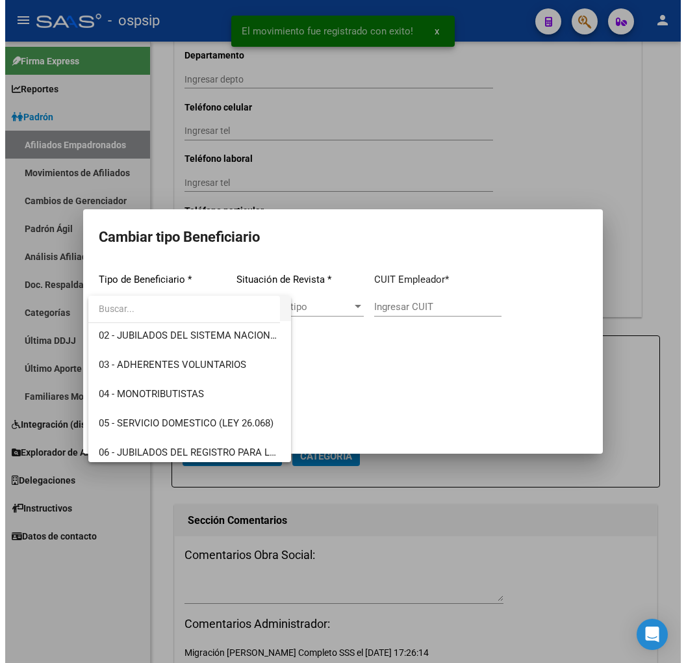
scroll to position [144, 0]
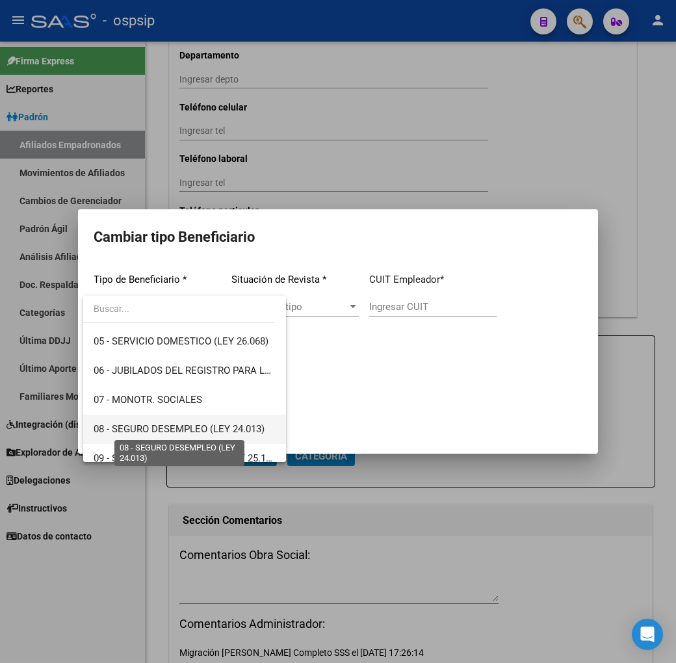
click at [193, 424] on span "08 - SEGURO DESEMPLEO (LEY 24.013)" at bounding box center [179, 429] width 171 height 12
type input "33-63761744-9"
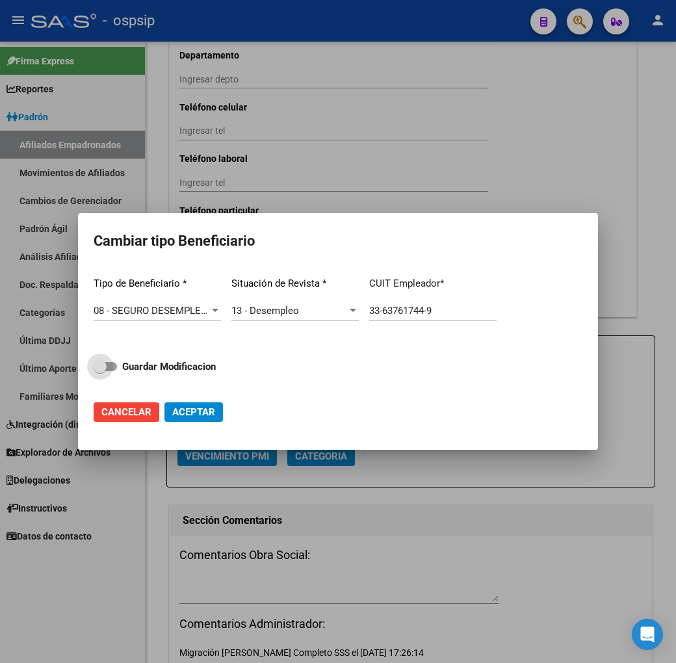
click at [197, 366] on strong "Guardar Modificacion" at bounding box center [169, 367] width 94 height 12
click at [100, 371] on input "Guardar Modificacion" at bounding box center [99, 371] width 1 height 1
checkbox input "true"
click at [194, 412] on span "Aceptar" at bounding box center [193, 412] width 43 height 12
type input "33-63761744-9"
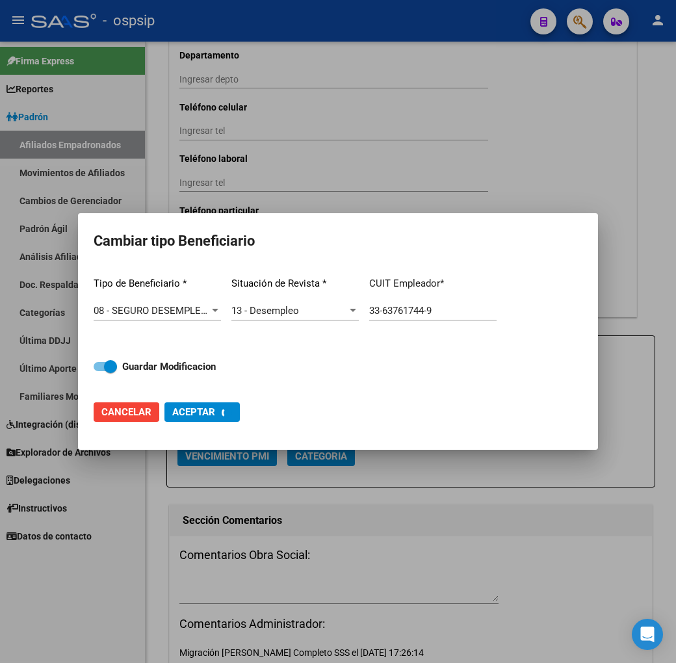
checkbox input "false"
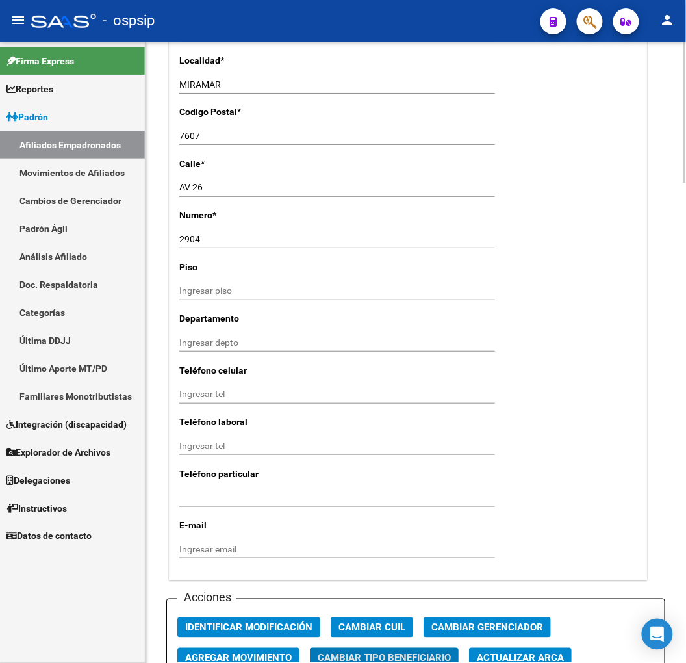
scroll to position [1008, 0]
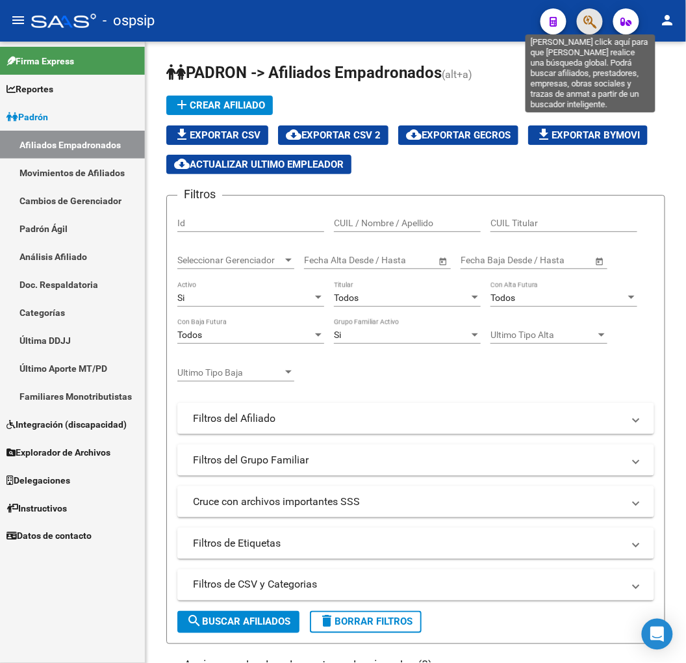
click at [592, 23] on icon "button" at bounding box center [589, 21] width 13 height 15
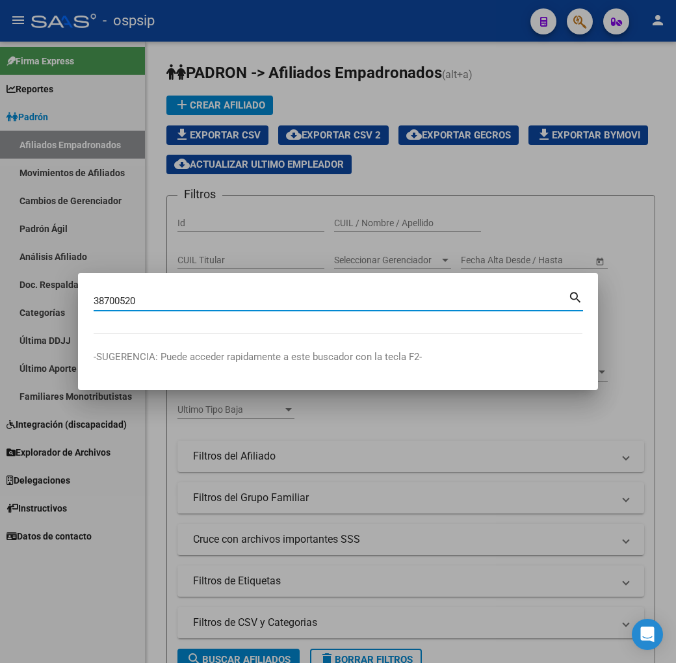
type input "38700520"
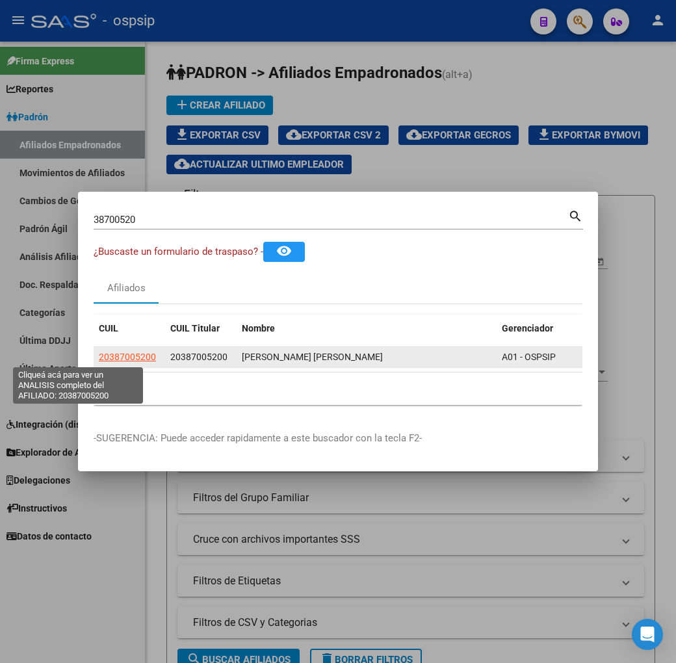
click at [99, 354] on span "20387005200" at bounding box center [127, 356] width 57 height 10
type textarea "20387005200"
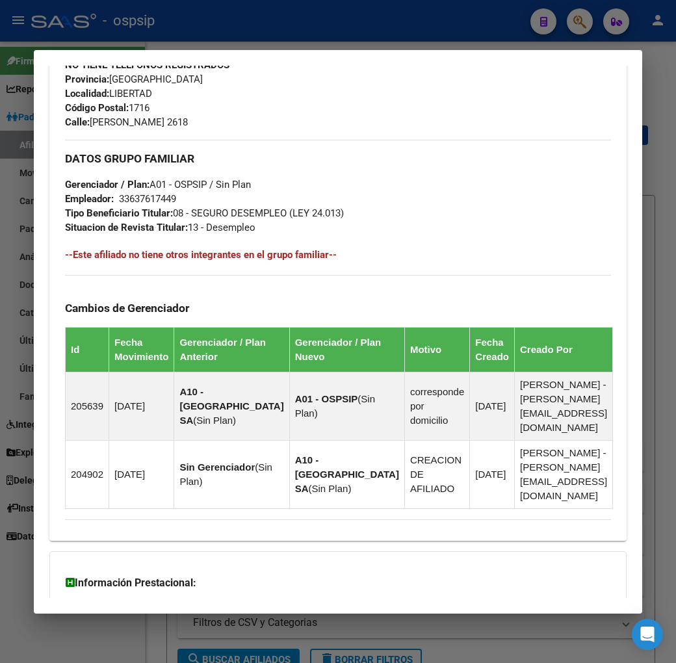
scroll to position [747, 0]
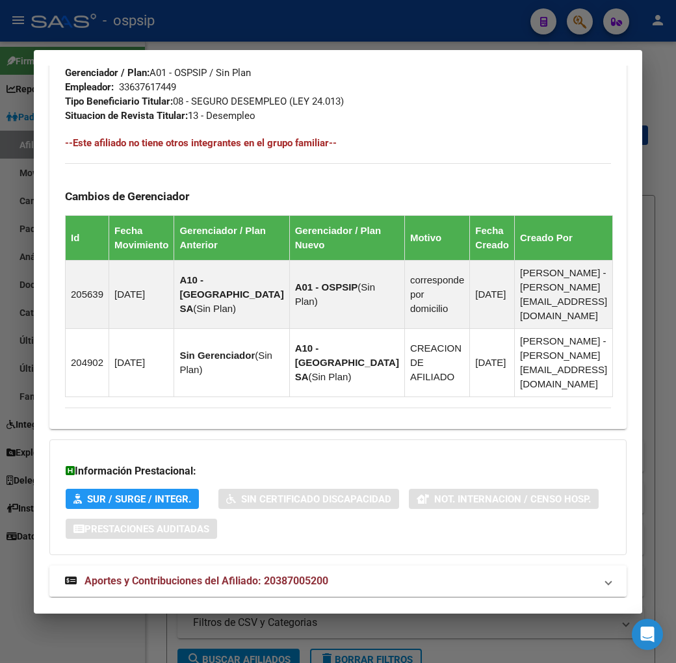
click at [418, 573] on mat-panel-title "Aportes y Contribuciones del Afiliado: 20387005200" at bounding box center [330, 581] width 530 height 16
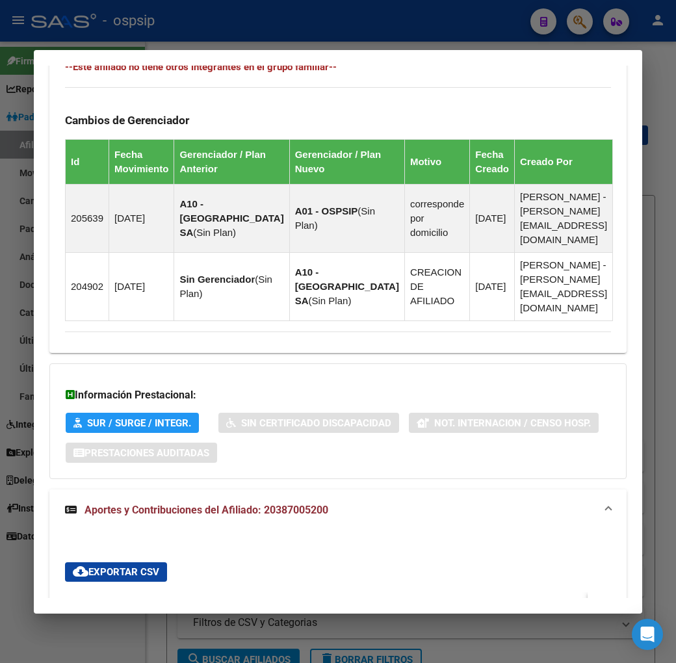
scroll to position [1100, 0]
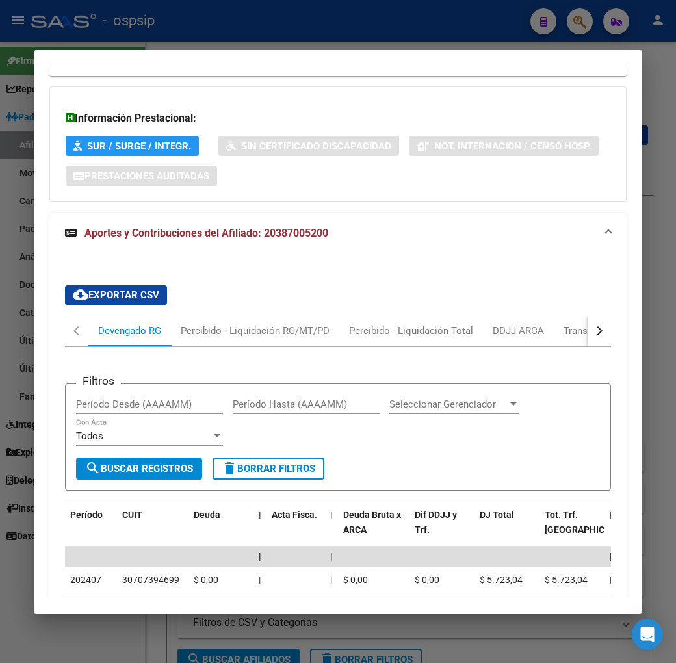
click at [599, 315] on button "button" at bounding box center [598, 330] width 23 height 31
click at [591, 315] on div "ARCA Relaciones Laborales" at bounding box center [551, 330] width 141 height 31
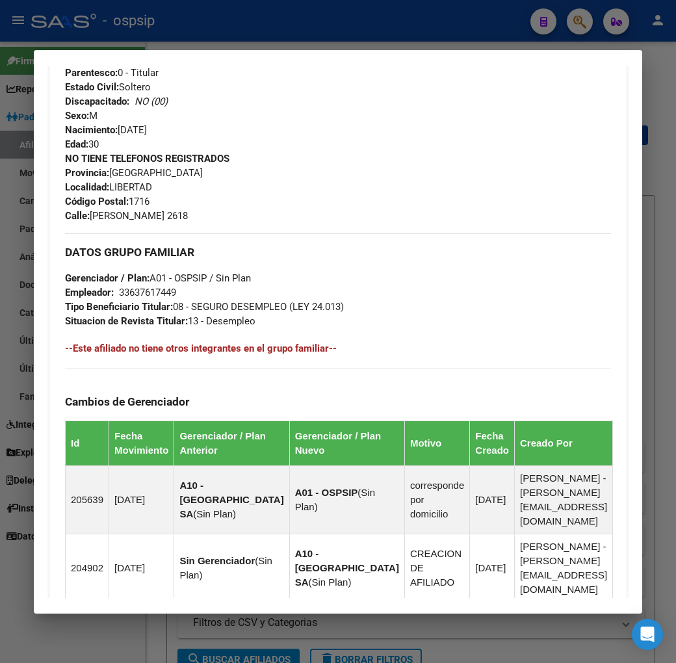
scroll to position [36, 0]
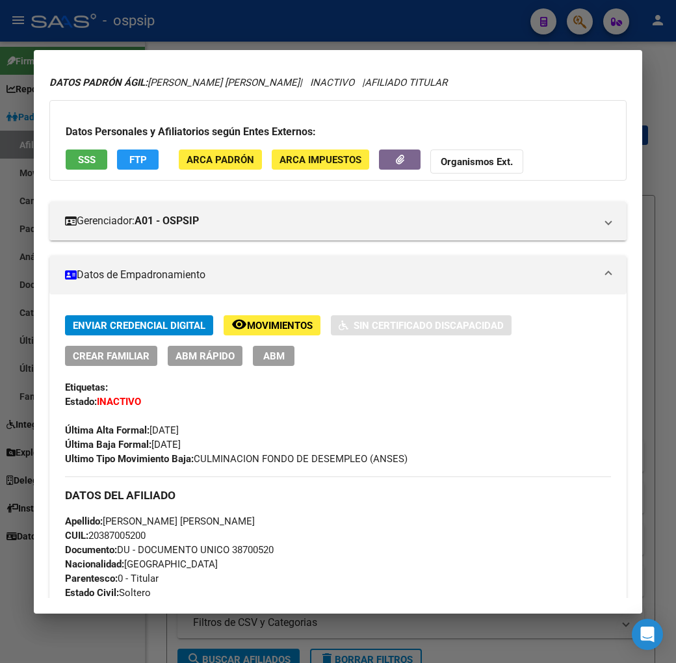
click at [194, 5] on div at bounding box center [338, 331] width 676 height 663
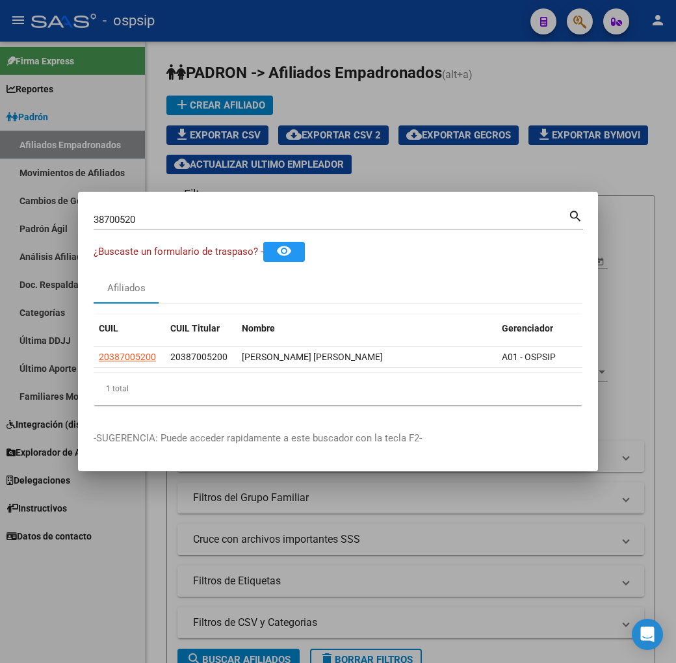
click at [196, 6] on div at bounding box center [338, 331] width 676 height 663
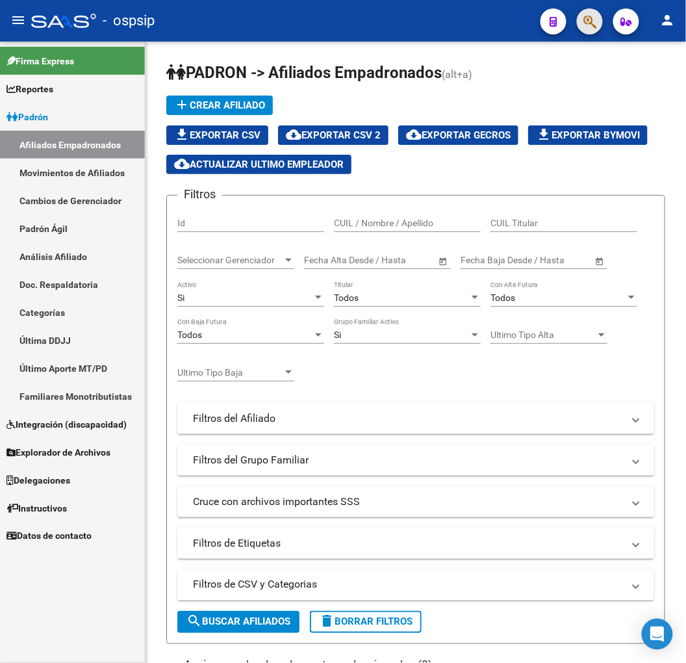
click at [580, 20] on button "button" at bounding box center [590, 21] width 26 height 26
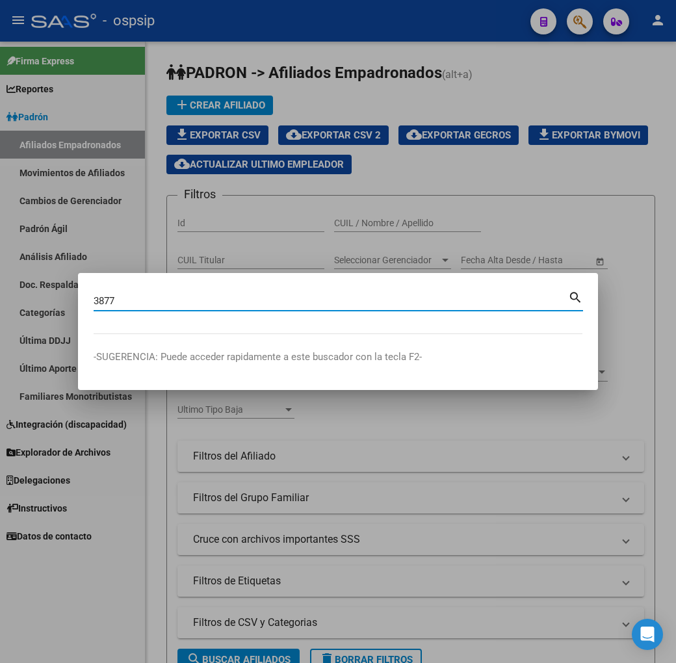
type input "3877"
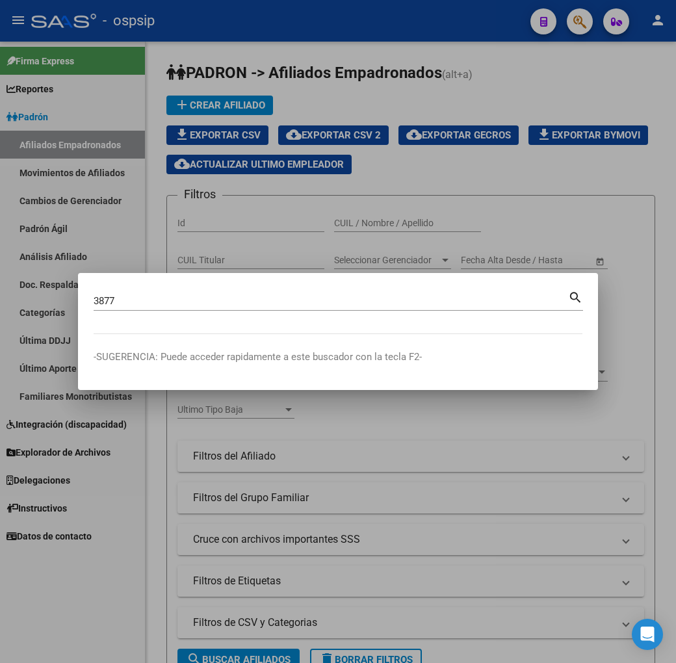
click at [364, 211] on div at bounding box center [338, 331] width 676 height 663
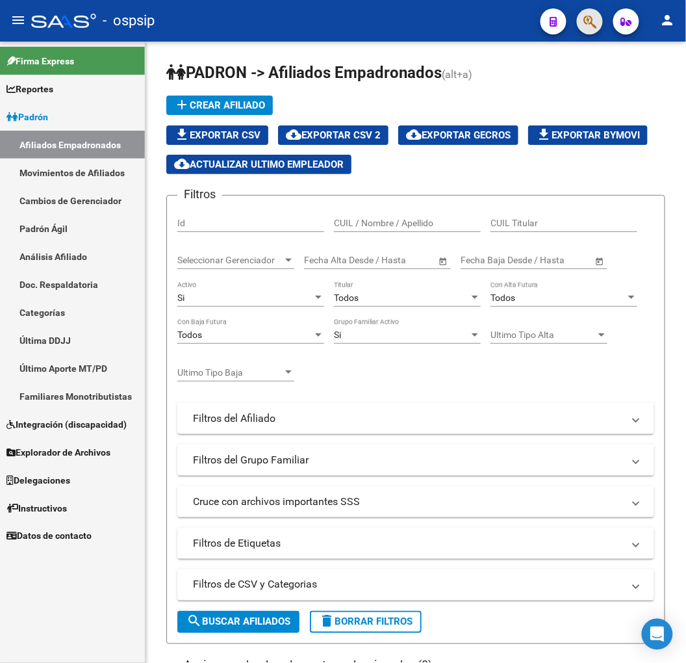
click at [578, 27] on button "button" at bounding box center [590, 21] width 26 height 26
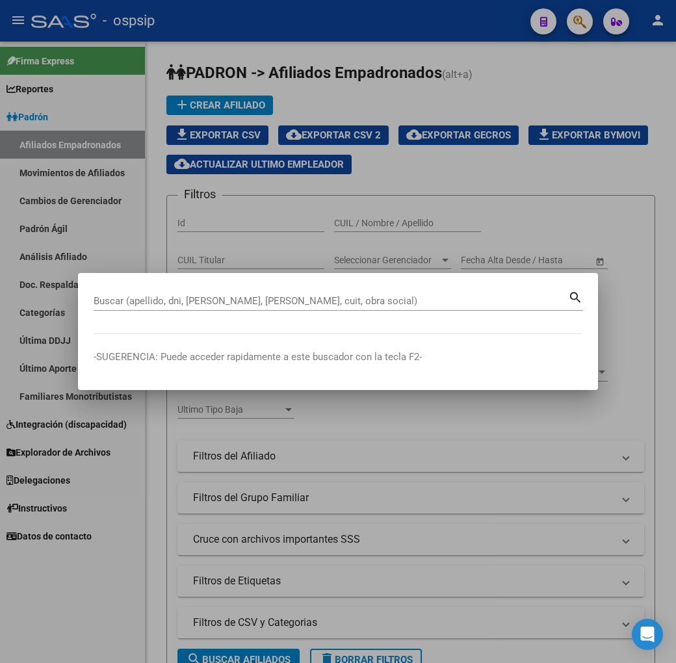
click at [279, 307] on div "Buscar (apellido, dni, cuil, nro traspaso, cuit, obra social)" at bounding box center [331, 300] width 474 height 19
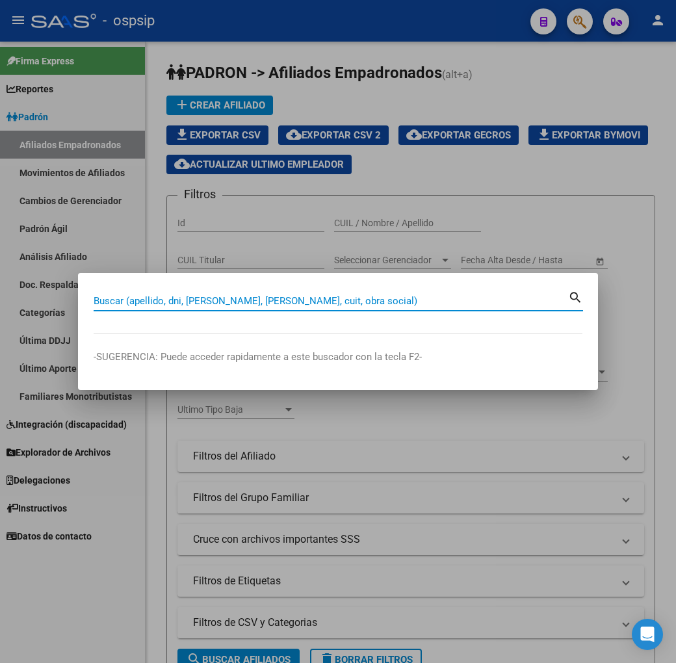
click at [279, 307] on div "Buscar (apellido, dni, cuil, nro traspaso, cuit, obra social)" at bounding box center [331, 300] width 474 height 19
type input "26001923"
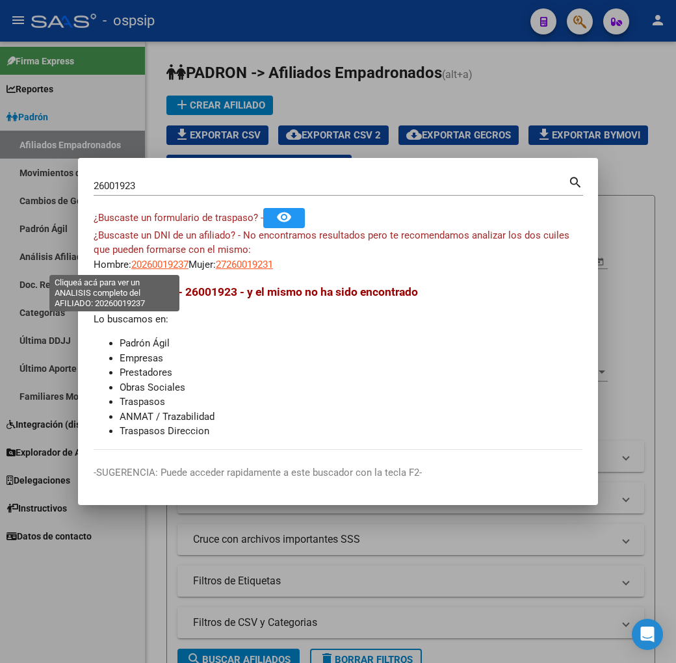
click at [131, 266] on span "20260019237" at bounding box center [159, 265] width 57 height 12
type textarea "20260019237"
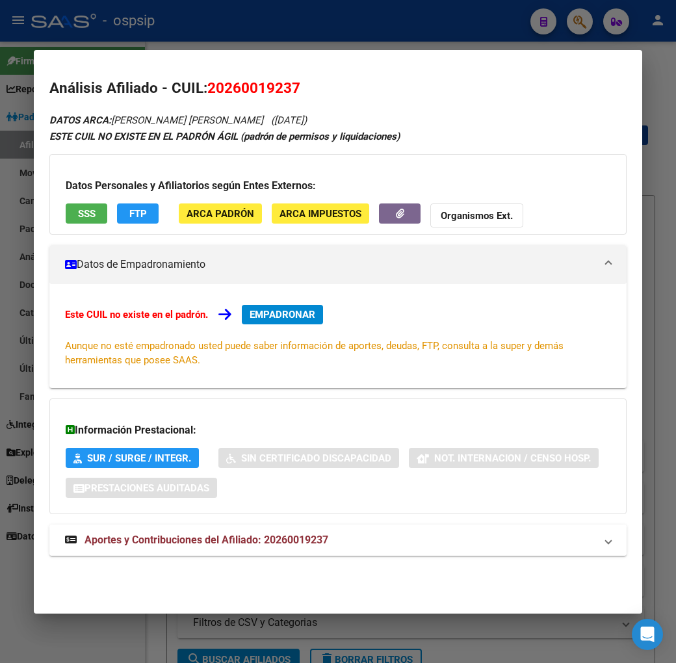
click at [322, 541] on mat-panel-title "Aportes y Contribuciones del Afiliado: 20260019237" at bounding box center [330, 540] width 530 height 16
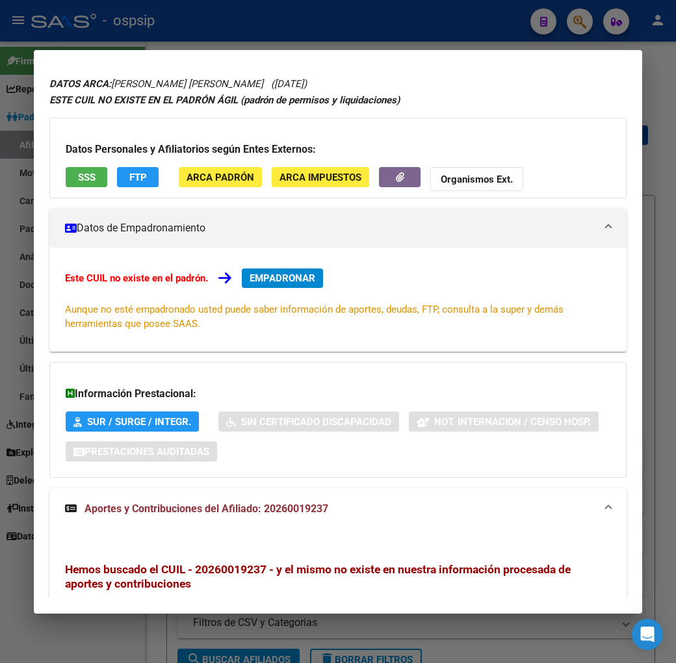
scroll to position [0, 0]
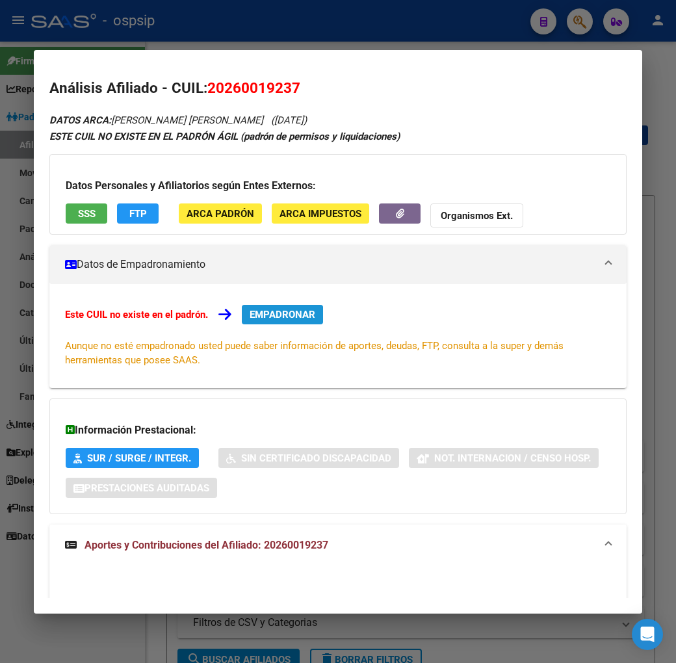
click at [251, 316] on span "EMPADRONAR" at bounding box center [282, 315] width 66 height 12
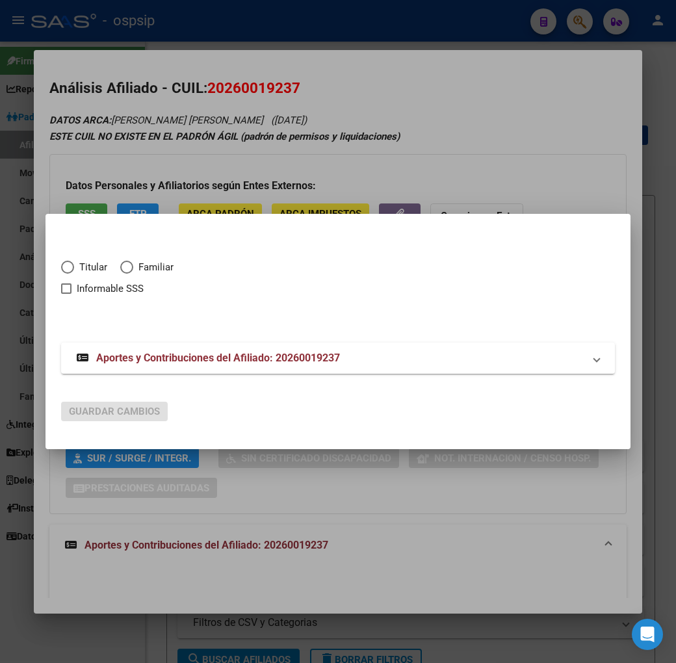
click at [61, 268] on span "Elija una opción" at bounding box center [67, 267] width 13 height 13
click at [61, 268] on input "Titular" at bounding box center [67, 267] width 13 height 13
radio input "true"
checkbox input "true"
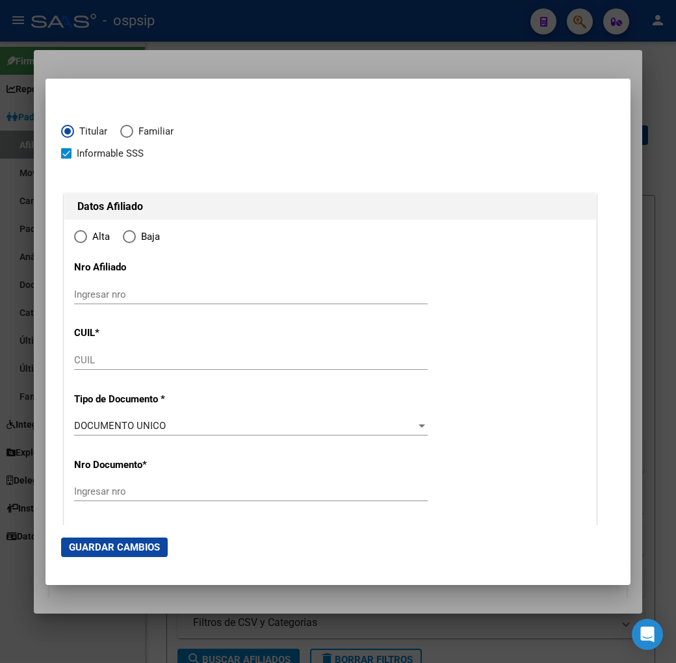
type input "20-26001923-7"
type input "26001923"
type input "VARISCO"
type input "SEBASTIAN MARCELO"
type input "1977-06-06"
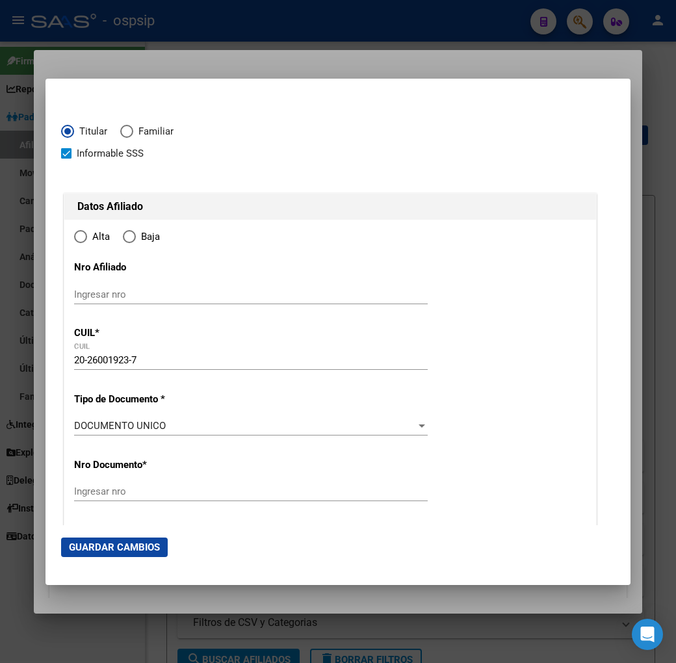
type input "DEL VISO"
type input "1669"
type input "JUANA DE ARCO"
type input "1140"
radio input "true"
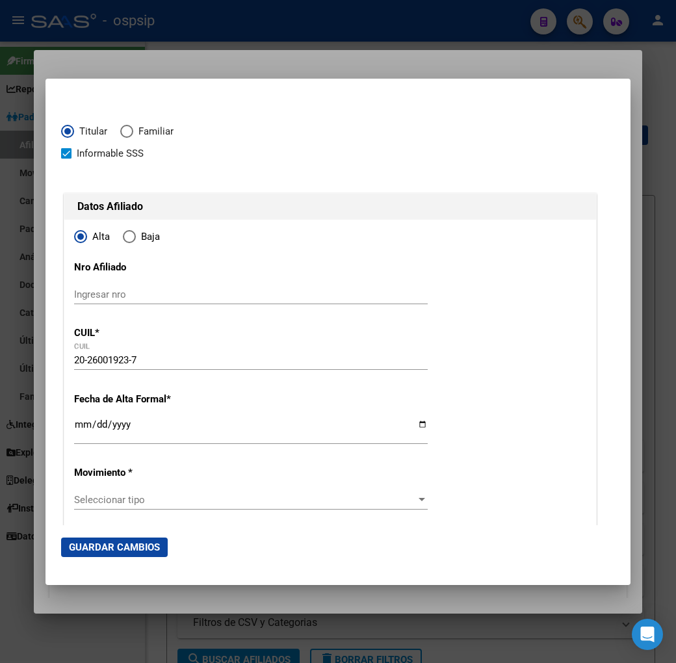
scroll to position [72, 0]
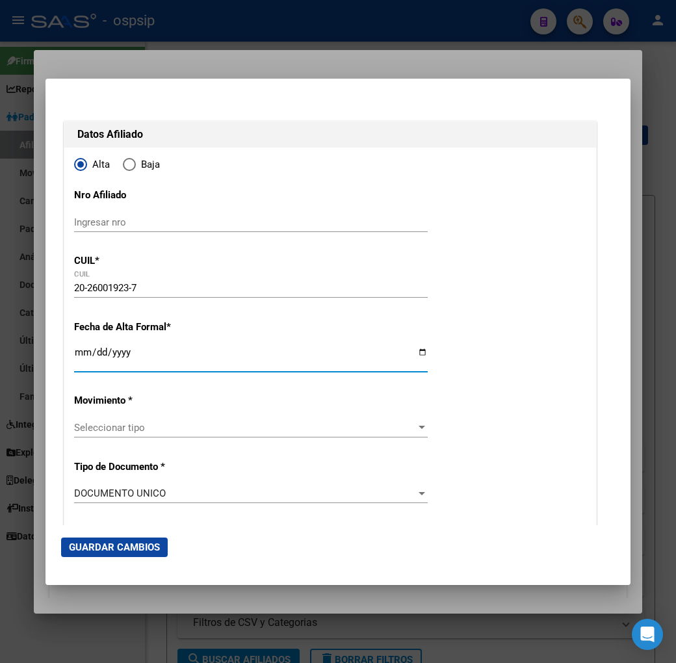
click at [74, 357] on input "Ingresar fecha" at bounding box center [250, 357] width 353 height 21
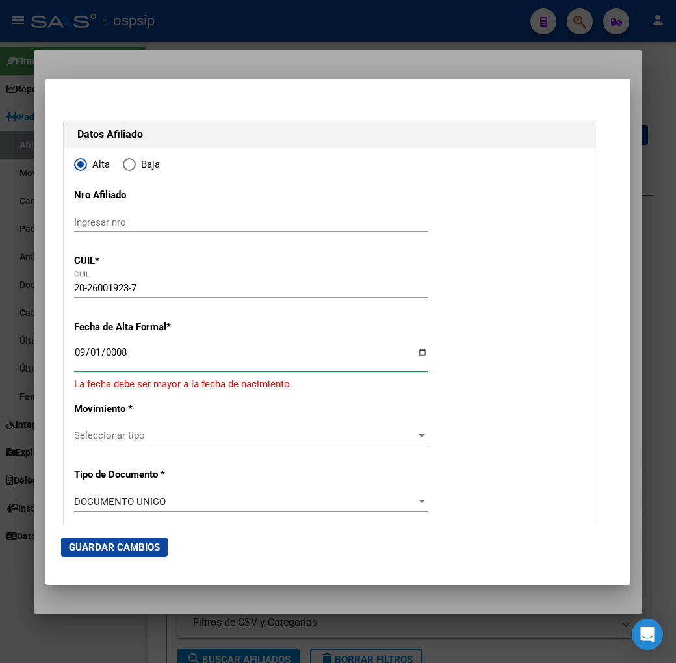
type input "0082-09-01"
type input "2025-09-01"
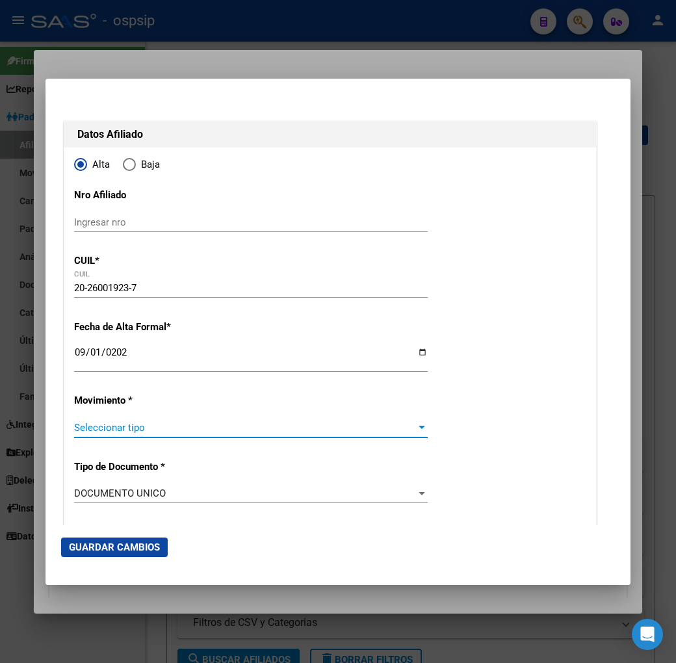
click at [320, 433] on span "Seleccionar tipo" at bounding box center [245, 428] width 342 height 12
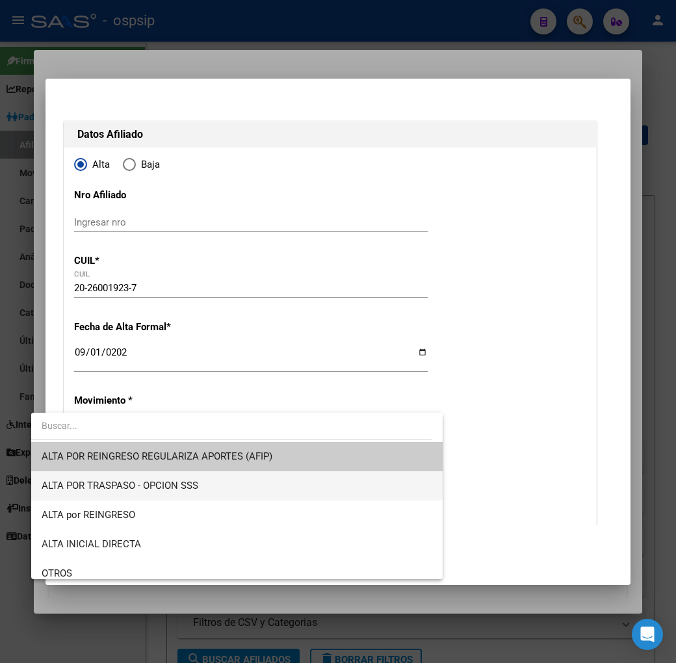
click at [293, 490] on span "ALTA POR TRASPASO - OPCION SSS" at bounding box center [237, 485] width 390 height 29
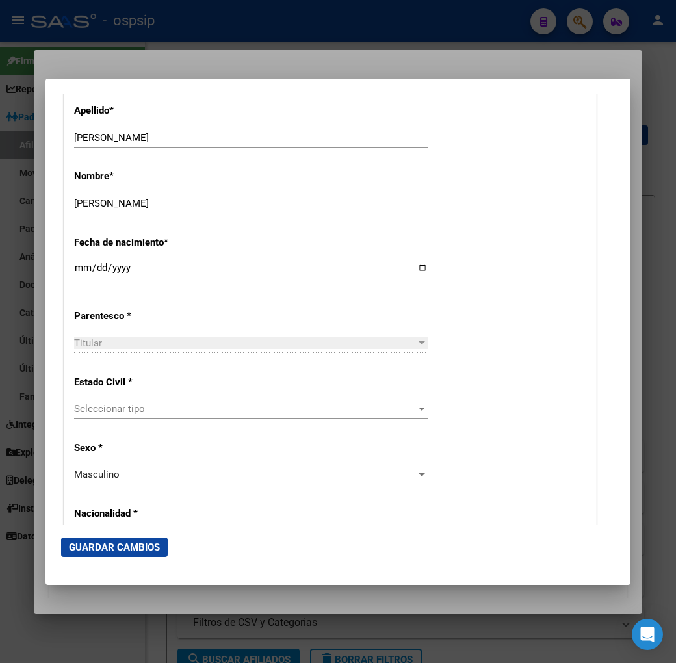
scroll to position [650, 0]
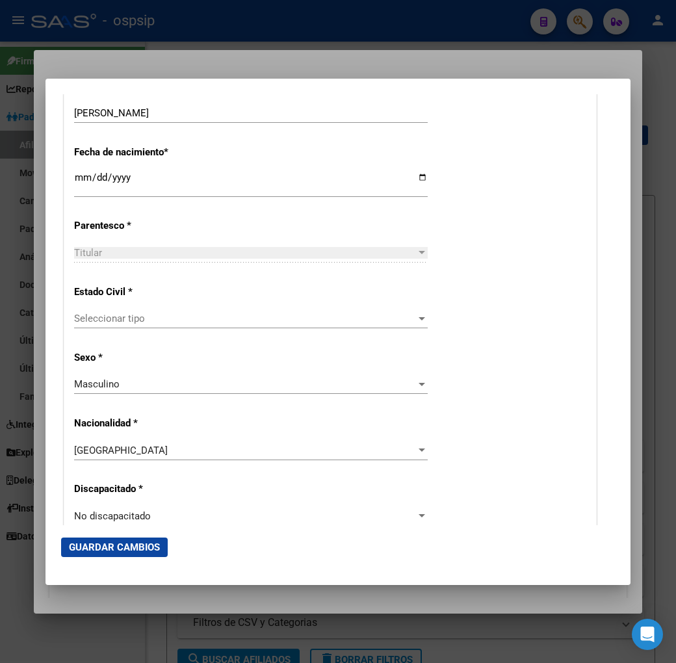
click at [160, 314] on span "Seleccionar tipo" at bounding box center [245, 318] width 342 height 12
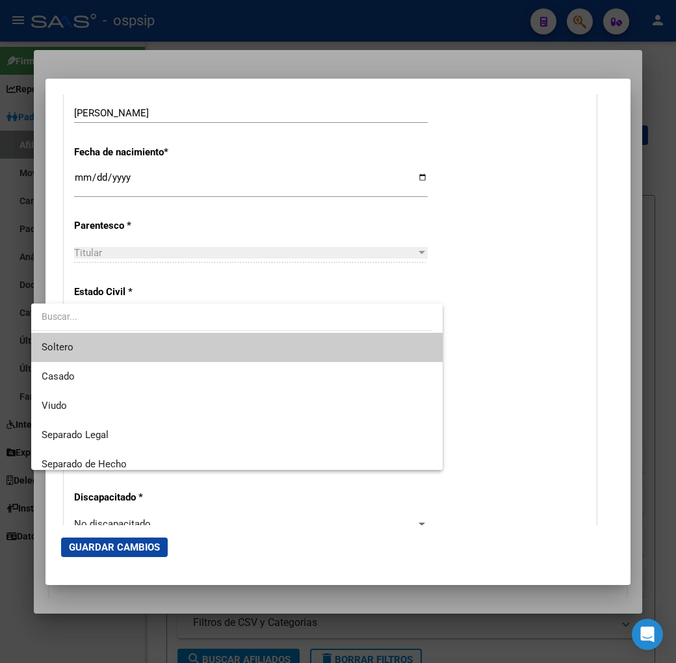
click at [167, 346] on span "Soltero" at bounding box center [237, 347] width 390 height 29
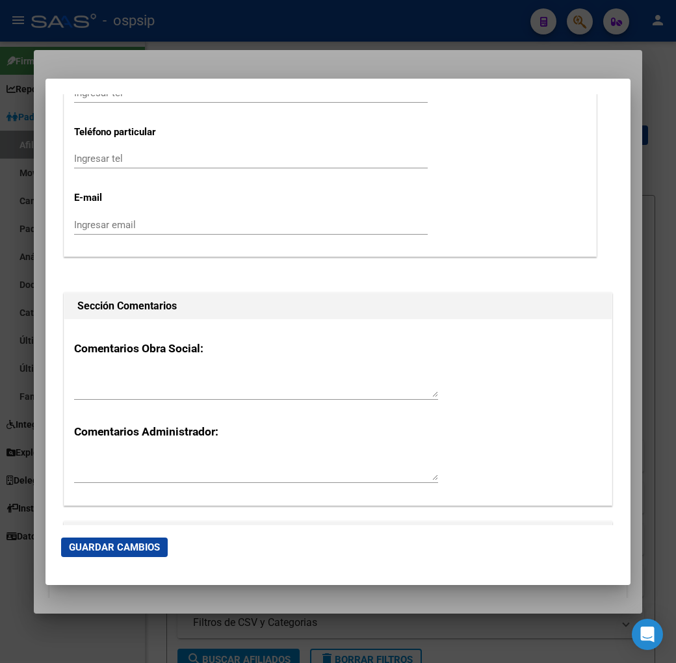
scroll to position [2165, 0]
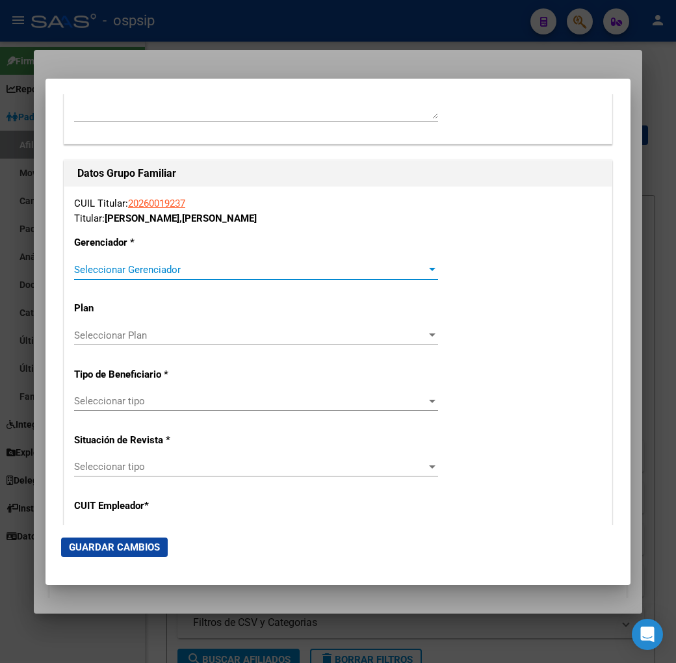
click at [181, 269] on span "Seleccionar Gerenciador" at bounding box center [250, 270] width 352 height 12
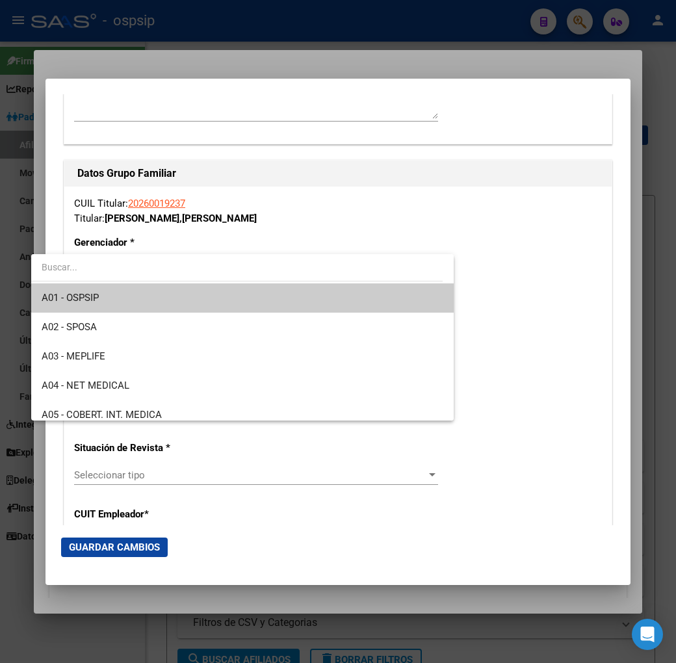
click at [183, 286] on span "A01 - OSPSIP" at bounding box center [242, 297] width 401 height 29
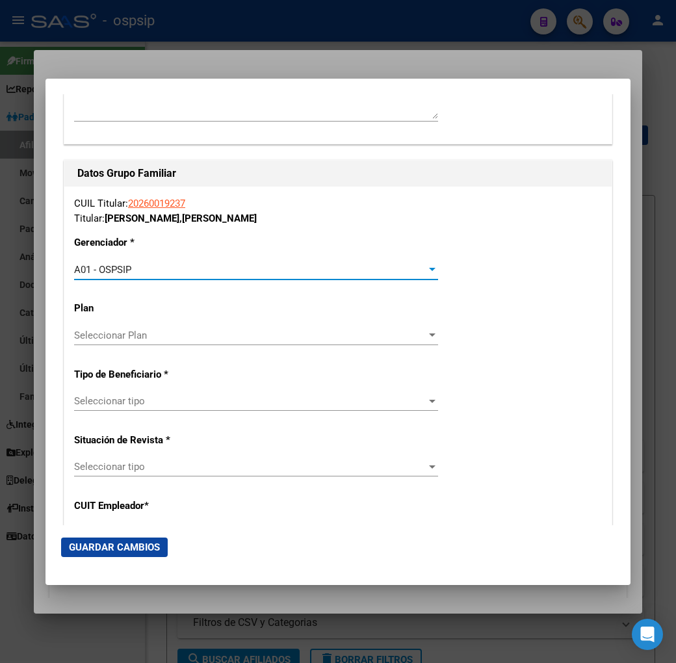
click at [186, 401] on span "Seleccionar tipo" at bounding box center [250, 401] width 352 height 12
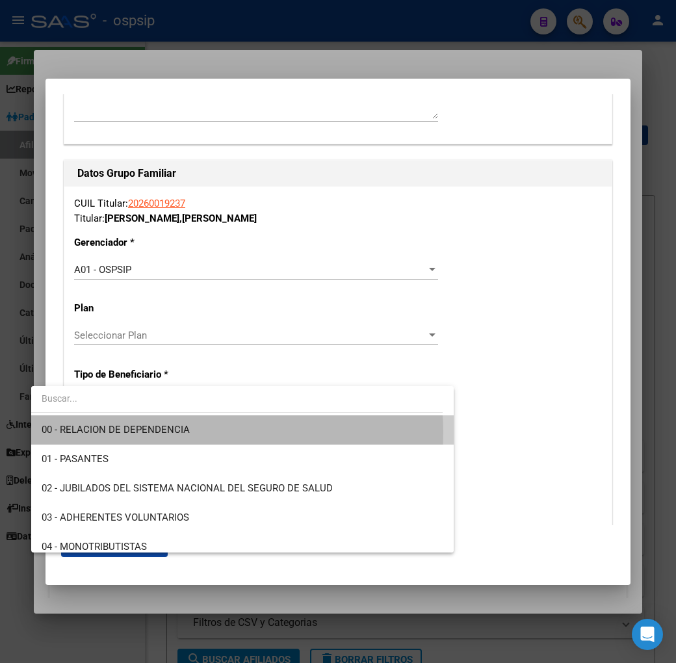
click at [204, 432] on span "00 - RELACION DE DEPENDENCIA" at bounding box center [242, 429] width 401 height 29
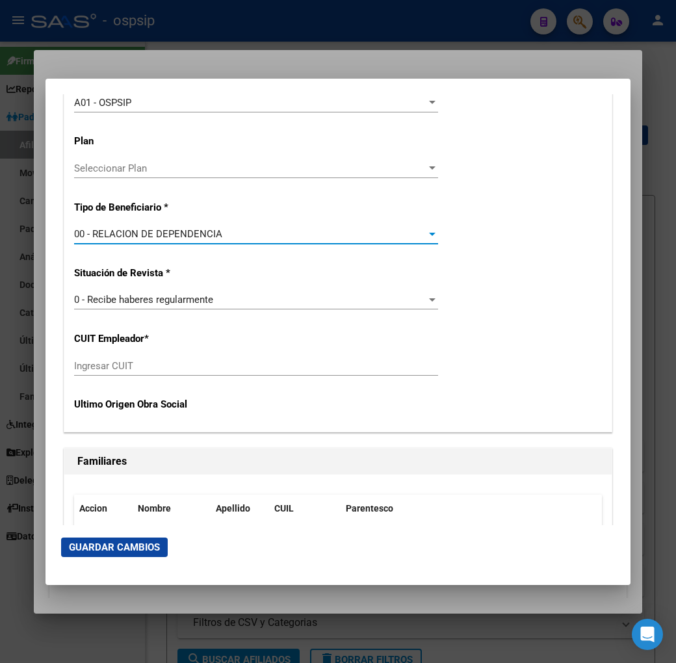
scroll to position [2454, 0]
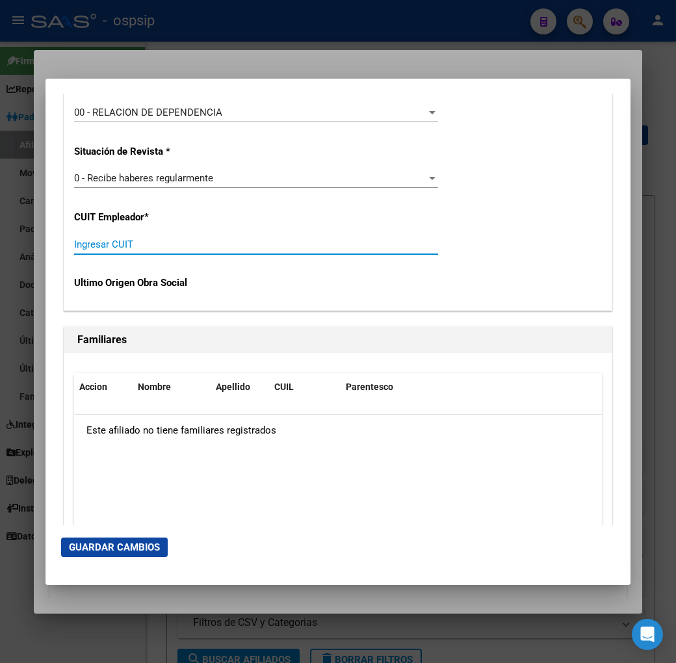
click at [196, 249] on input "Ingresar CUIT" at bounding box center [256, 244] width 364 height 12
type input "33-71098670-9"
click at [91, 541] on span "Guardar Cambios" at bounding box center [114, 547] width 91 height 12
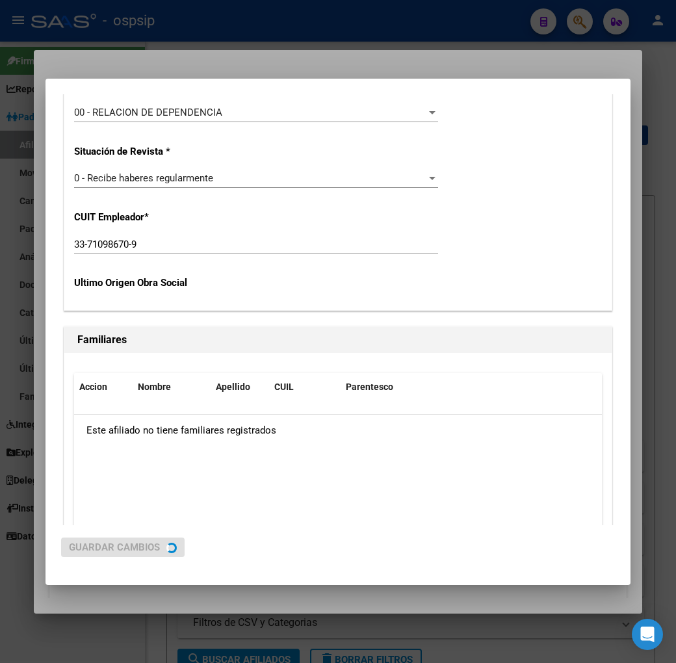
scroll to position [0, 0]
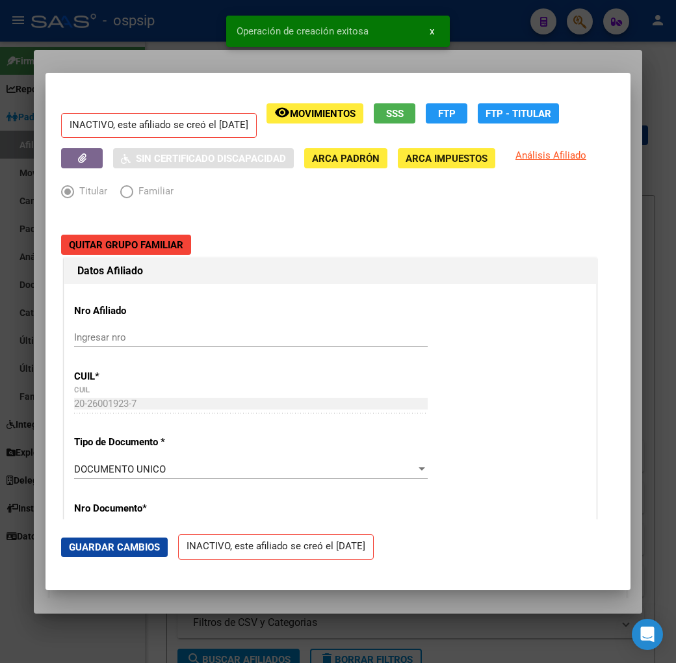
click at [162, 44] on div at bounding box center [338, 331] width 676 height 663
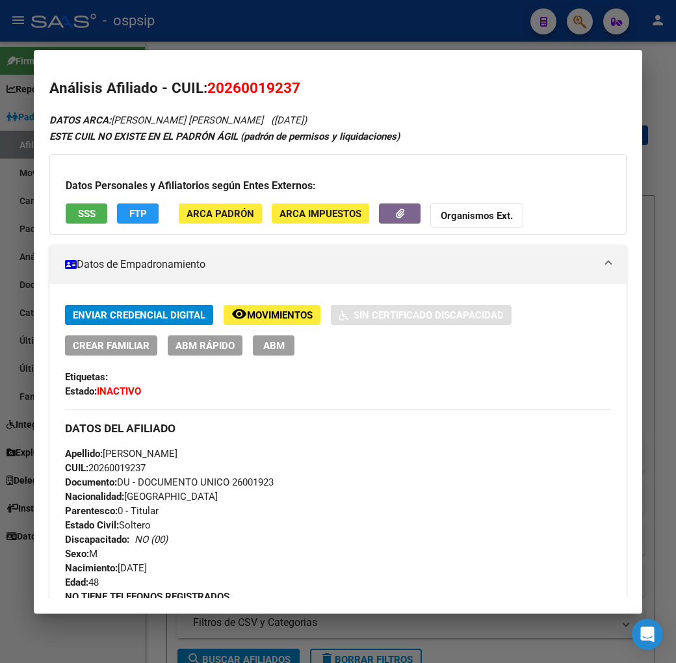
click at [249, 26] on div at bounding box center [338, 331] width 676 height 663
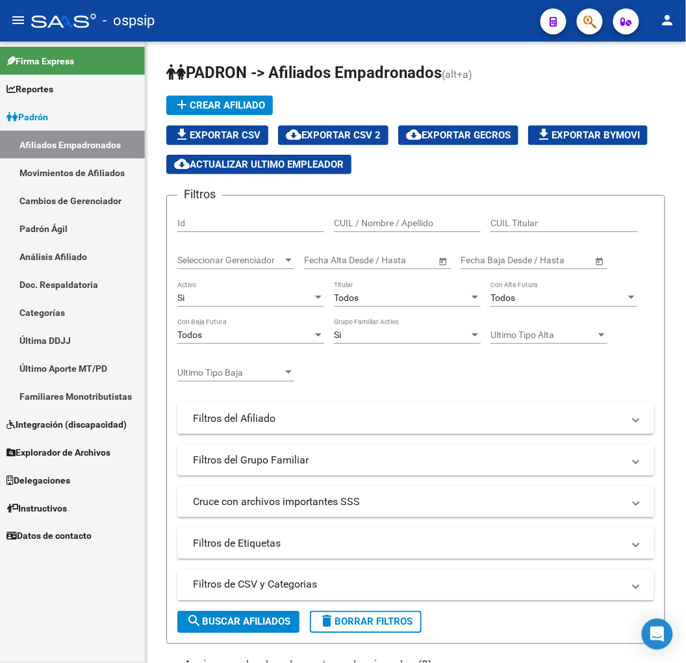
click at [598, 30] on button "button" at bounding box center [590, 21] width 26 height 26
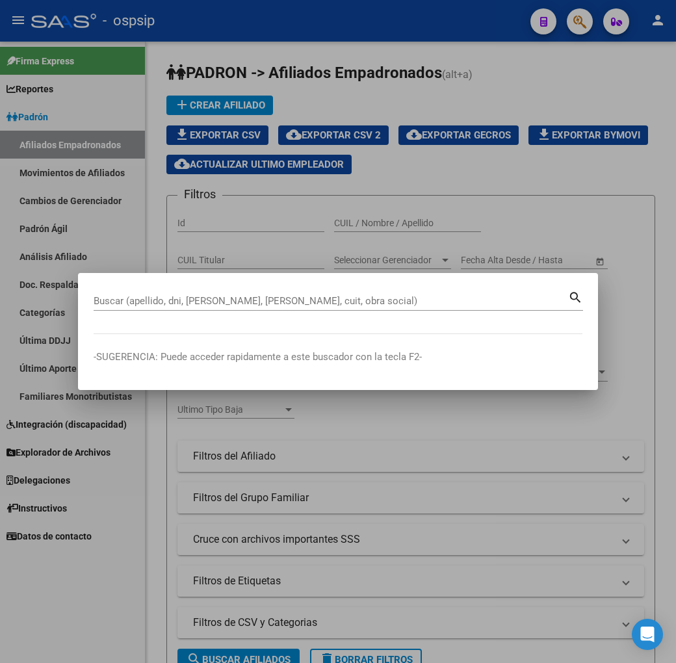
click at [106, 285] on mat-dialog-container "Buscar (apellido, dni, cuil, nro traspaso, cuit, obra social) search -SUGERENCI…" at bounding box center [338, 331] width 520 height 116
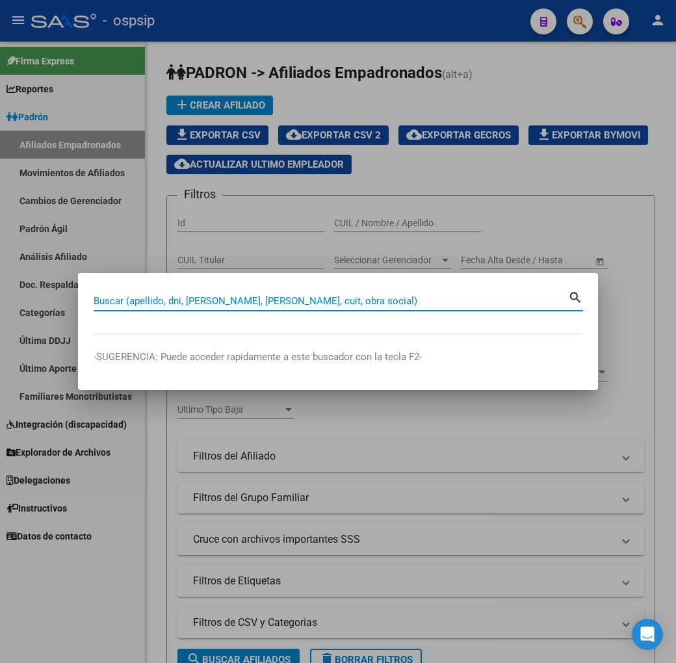
click at [106, 297] on input "Buscar (apellido, dni, cuil, nro traspaso, cuit, obra social)" at bounding box center [331, 301] width 474 height 12
type input "46823538"
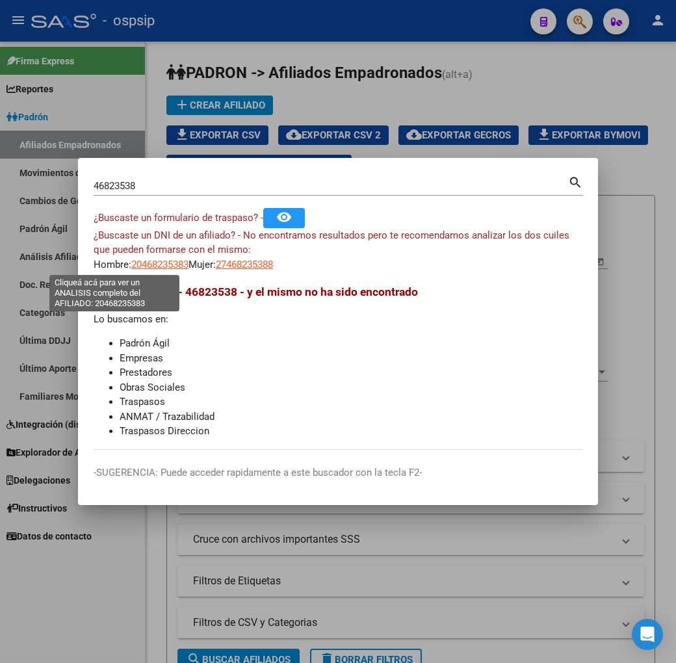
click at [131, 264] on span "20468235383" at bounding box center [159, 265] width 57 height 12
type textarea "20468235383"
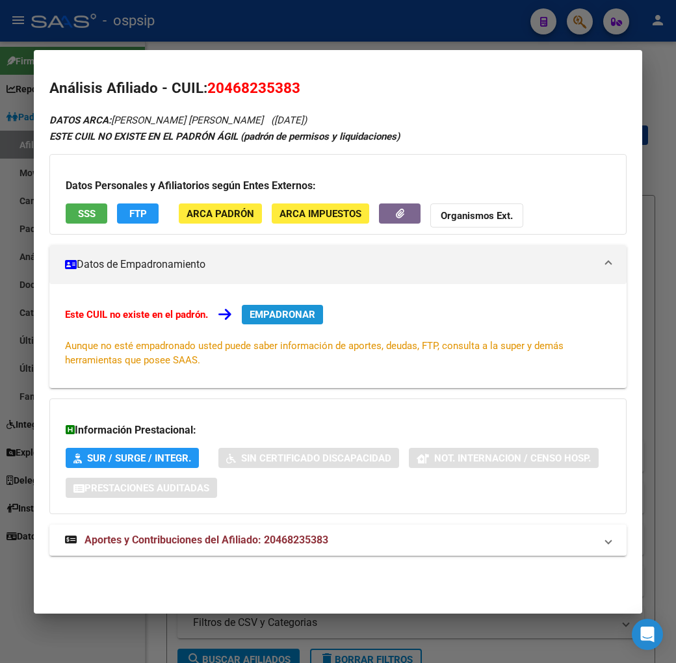
click at [266, 322] on button "EMPADRONAR" at bounding box center [282, 314] width 81 height 19
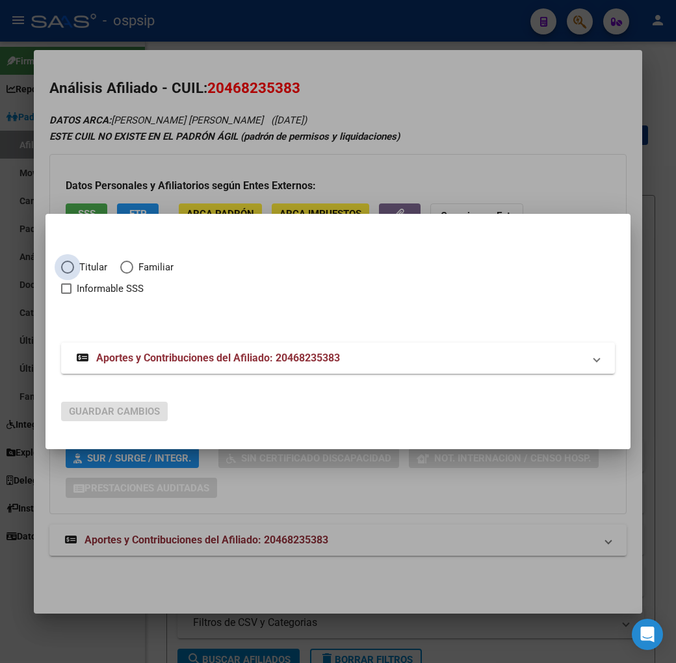
click at [61, 270] on span "Elija una opción" at bounding box center [67, 267] width 13 height 13
click at [61, 270] on input "Titular" at bounding box center [67, 267] width 13 height 13
radio input "true"
checkbox input "true"
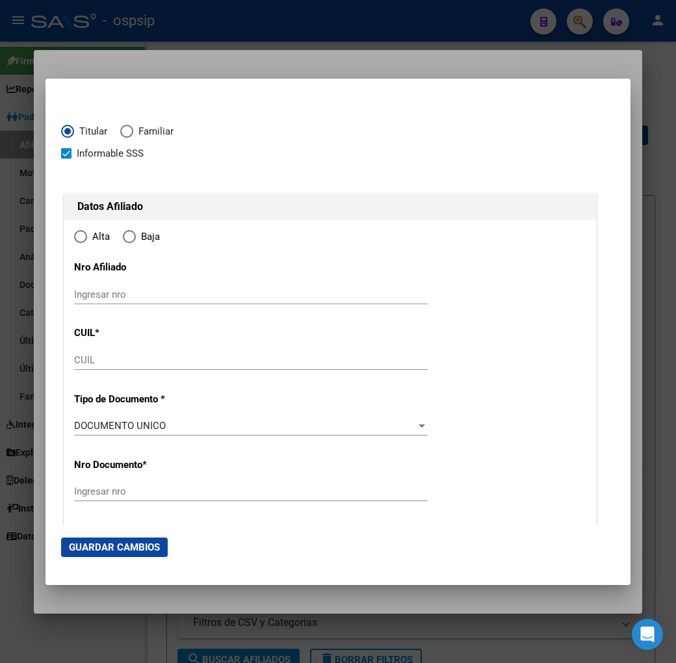
type input "20-46823538-3"
type input "46823538"
type input "VILLALVA"
type input "NICOLAS MARTIN"
type input "1999-12-08"
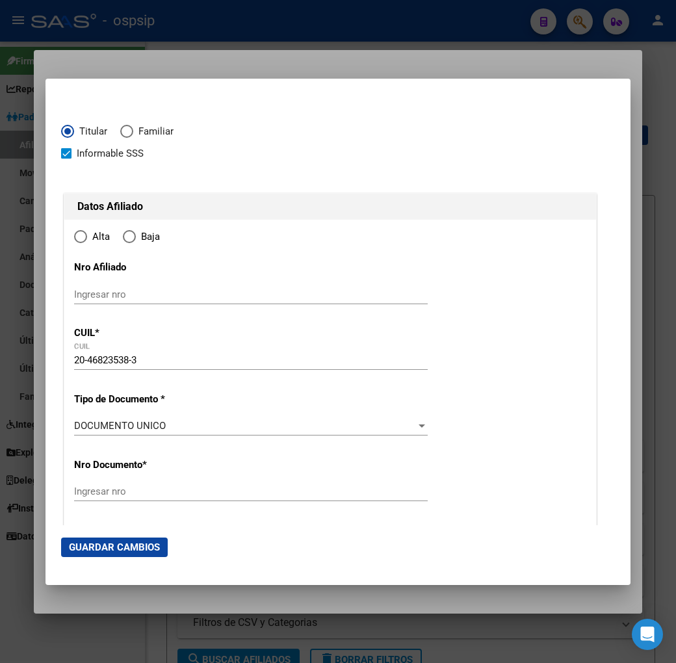
type input "LOMAS DE ZAMORA"
type input "1832"
type input "BOLONIA"
type input "2560"
radio input "true"
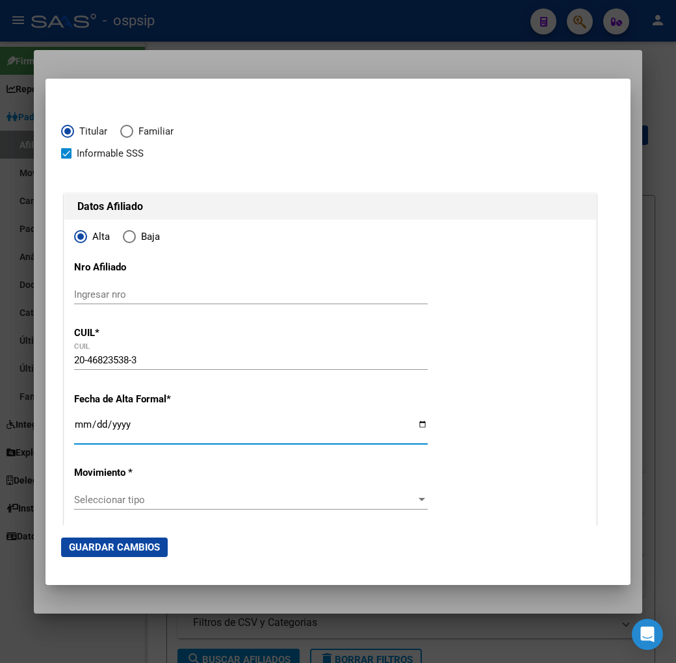
click at [74, 421] on input "Ingresar fecha" at bounding box center [250, 429] width 353 height 21
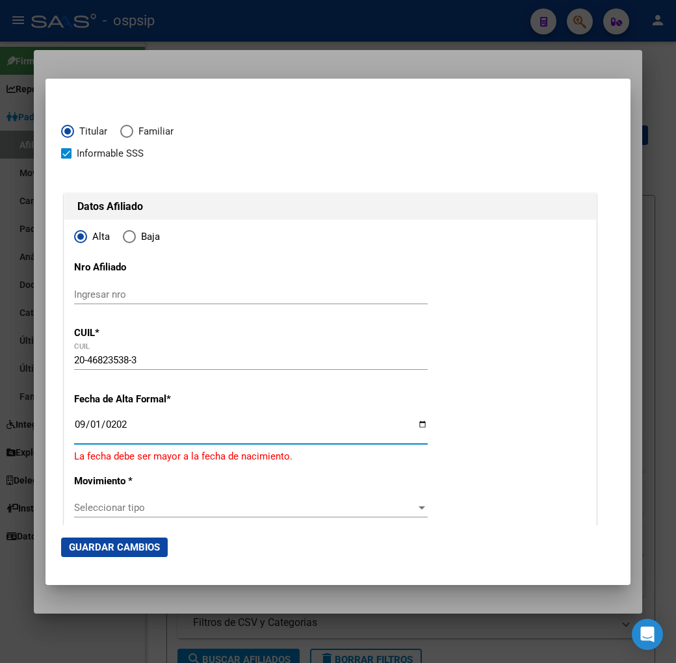
type input "2025-09-01"
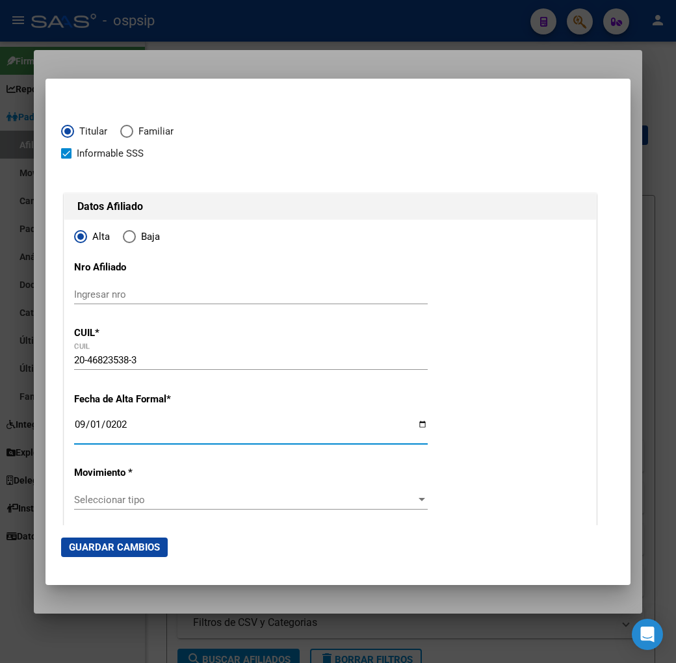
click at [264, 498] on span "Seleccionar tipo" at bounding box center [245, 500] width 342 height 12
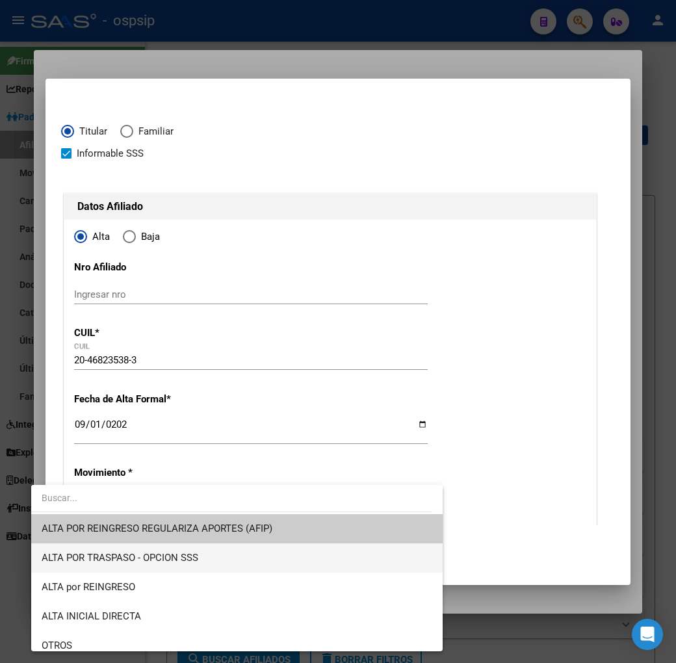
click at [257, 561] on span "ALTA POR TRASPASO - OPCION SSS" at bounding box center [237, 557] width 390 height 29
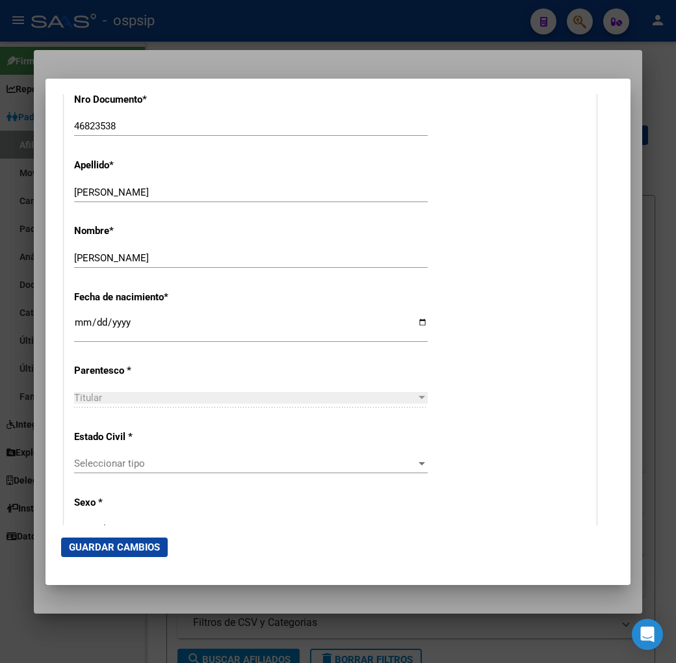
scroll to position [577, 0]
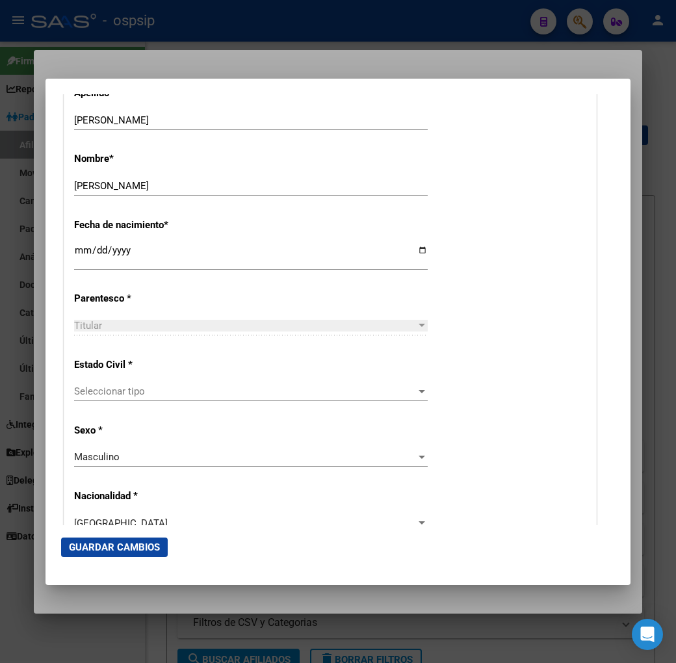
click at [146, 387] on span "Seleccionar tipo" at bounding box center [245, 391] width 342 height 12
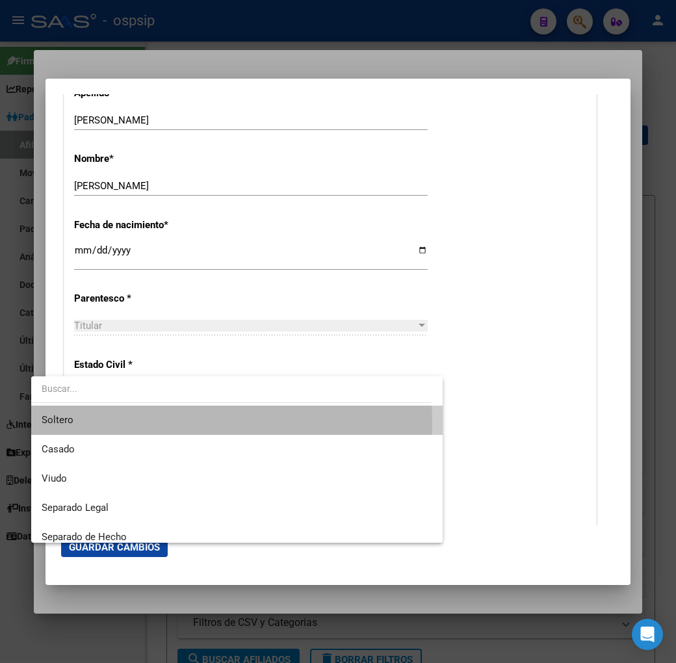
click at [153, 423] on span "Soltero" at bounding box center [237, 419] width 390 height 29
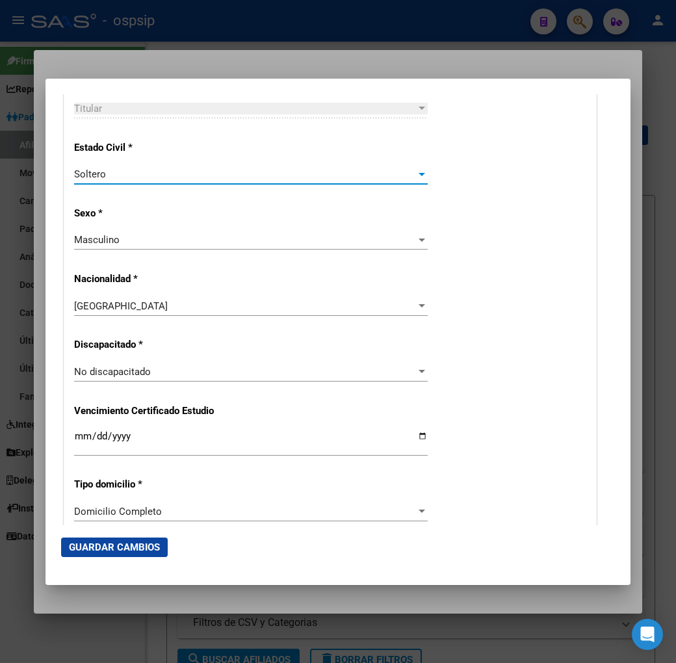
scroll to position [1010, 0]
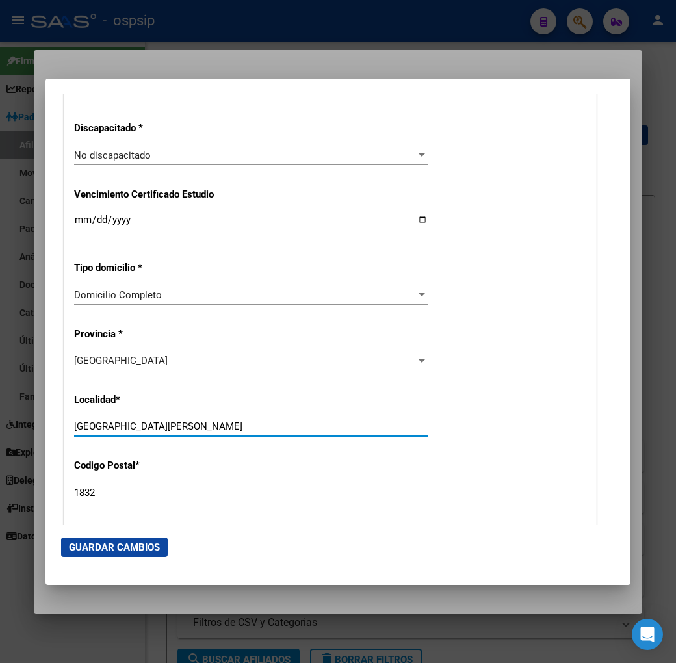
drag, startPoint x: 96, startPoint y: 435, endPoint x: 59, endPoint y: 466, distance: 48.0
click at [0, 440] on html "menu - ospsip person Firma Express Reportes Padrón Traspasos x O.S. Traspasos x…" at bounding box center [338, 331] width 676 height 663
type input "v"
type input "VILLA LYNCH"
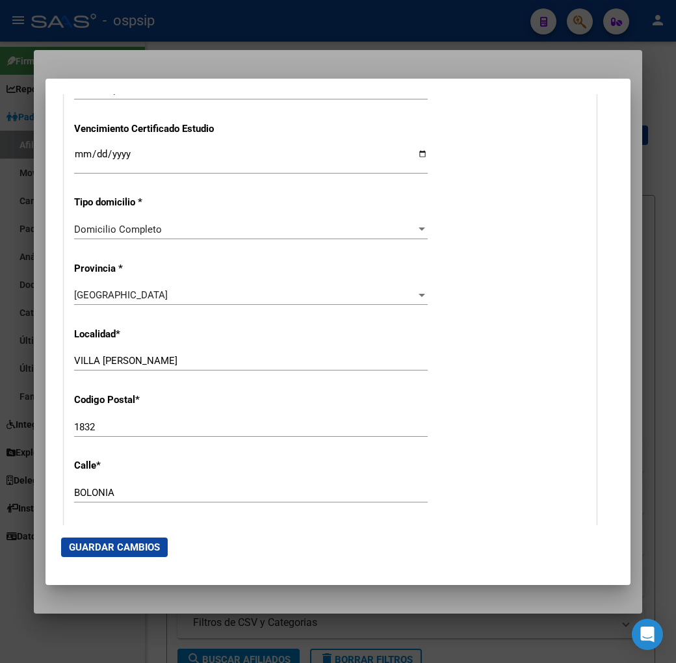
scroll to position [1154, 0]
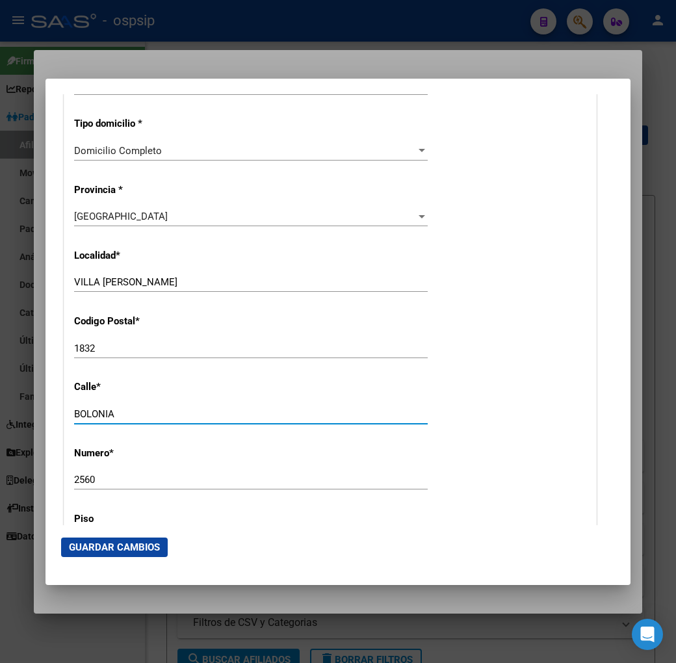
drag, startPoint x: 105, startPoint y: 414, endPoint x: 60, endPoint y: 440, distance: 51.5
click at [0, 427] on html "menu - ospsip person Firma Express Reportes Padrón Traspasos x O.S. Traspasos x…" at bounding box center [338, 331] width 676 height 663
type input "AV GUIDO SPANO"
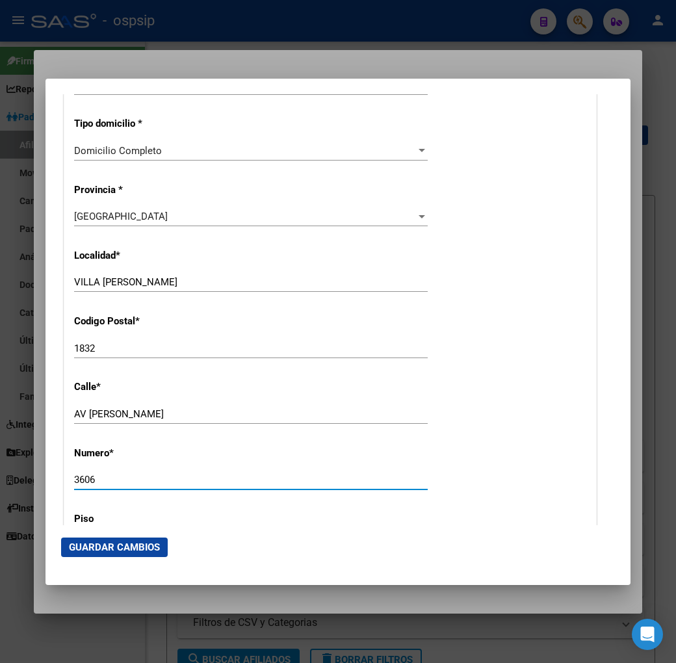
type input "3606"
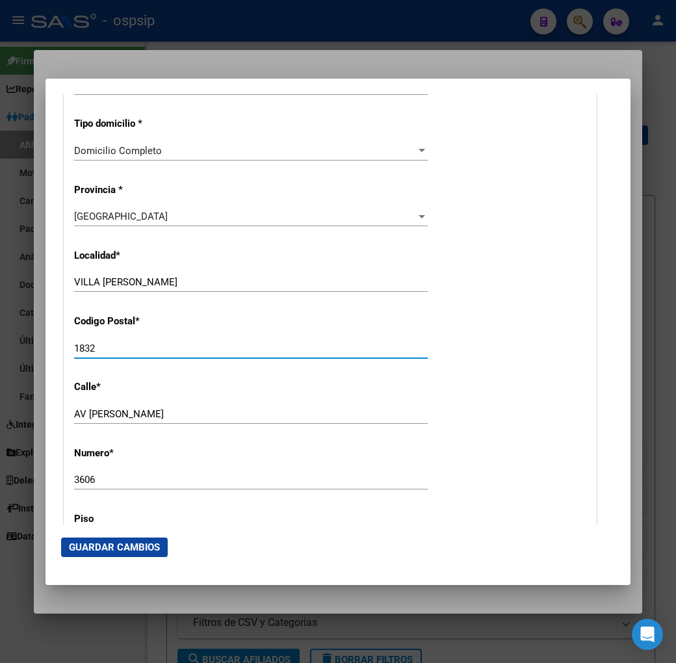
drag, startPoint x: 70, startPoint y: 348, endPoint x: 15, endPoint y: 341, distance: 55.7
click at [45, 341] on mat-dialog-content "Titular Familiar Informable SSS Datos Afiliado Alta Baja Nro Afiliado Ingresar …" at bounding box center [337, 309] width 585 height 431
type input "1672"
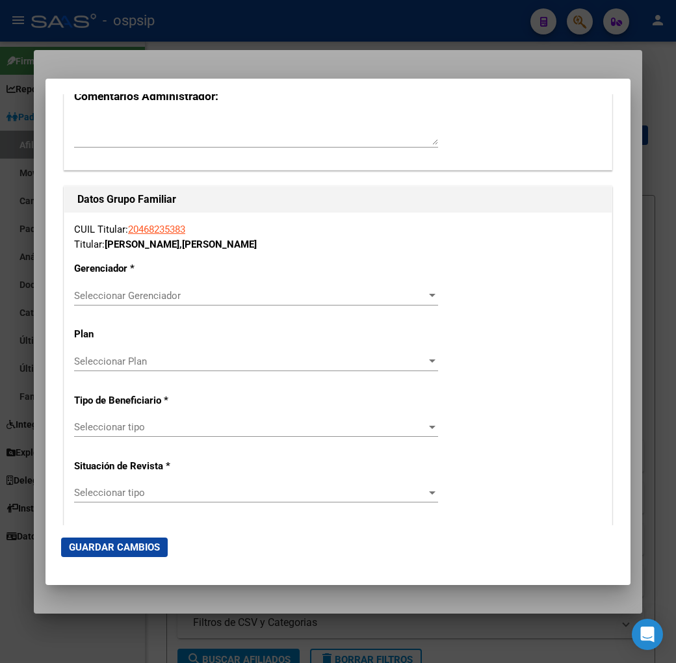
scroll to position [2165, 0]
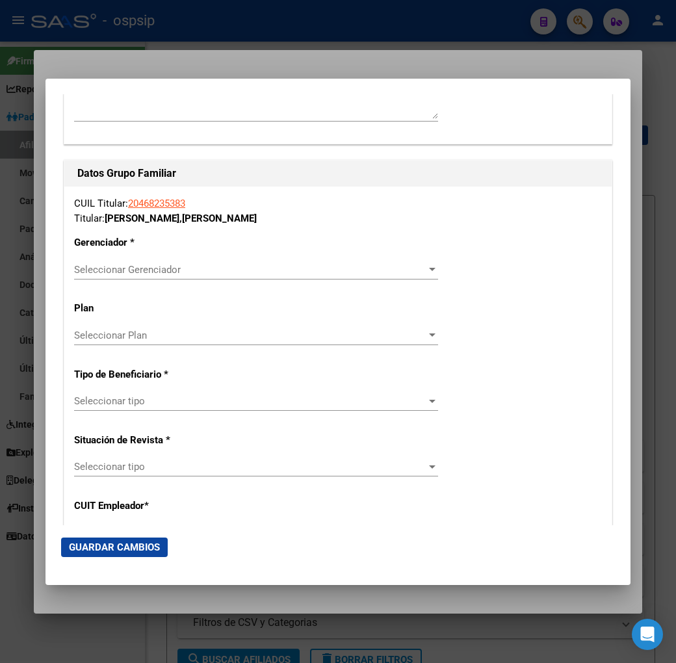
click at [190, 268] on span "Seleccionar Gerenciador" at bounding box center [250, 270] width 352 height 12
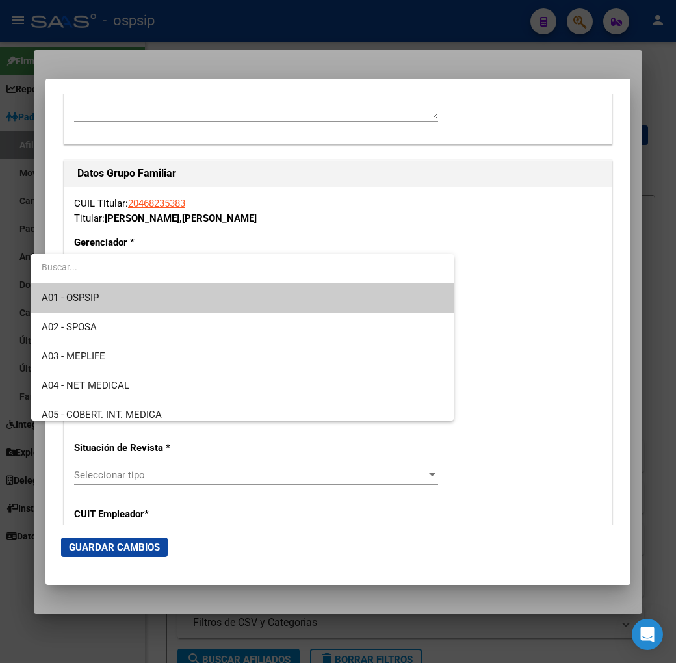
click at [189, 293] on span "A01 - OSPSIP" at bounding box center [242, 297] width 401 height 29
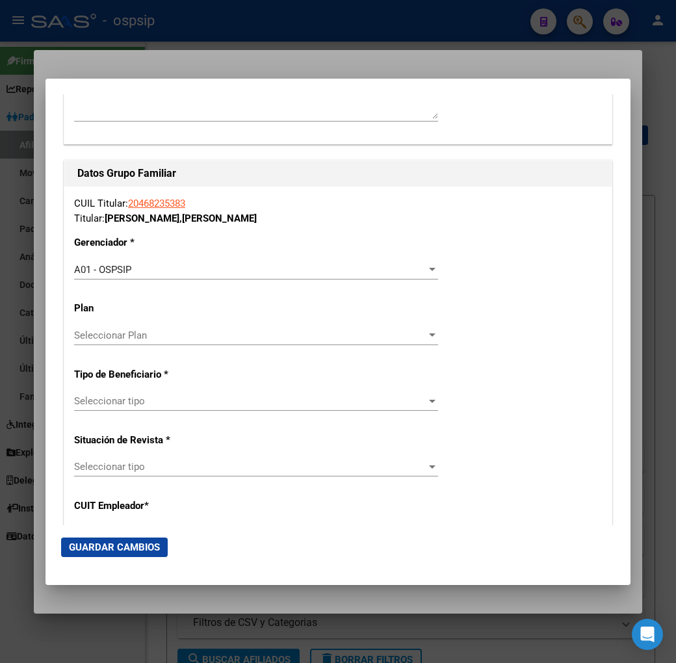
click at [225, 401] on span "Seleccionar tipo" at bounding box center [250, 401] width 352 height 12
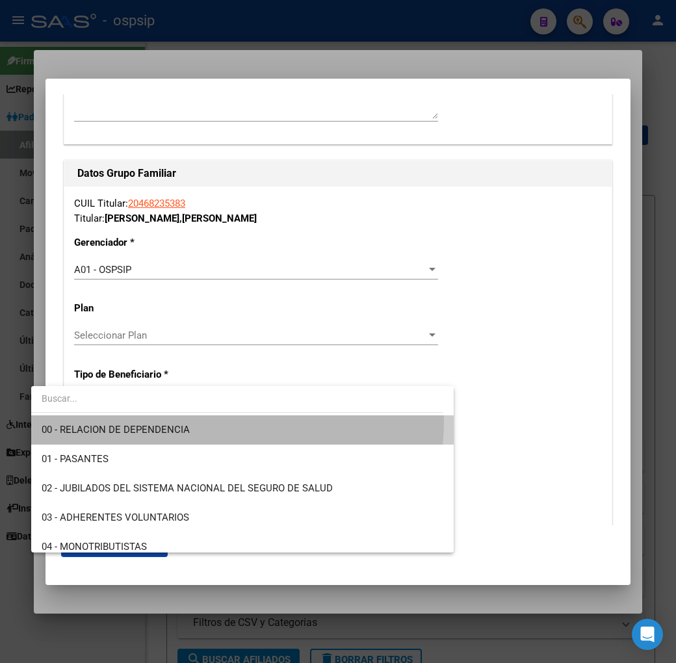
click at [223, 421] on span "00 - RELACION DE DEPENDENCIA" at bounding box center [242, 429] width 401 height 29
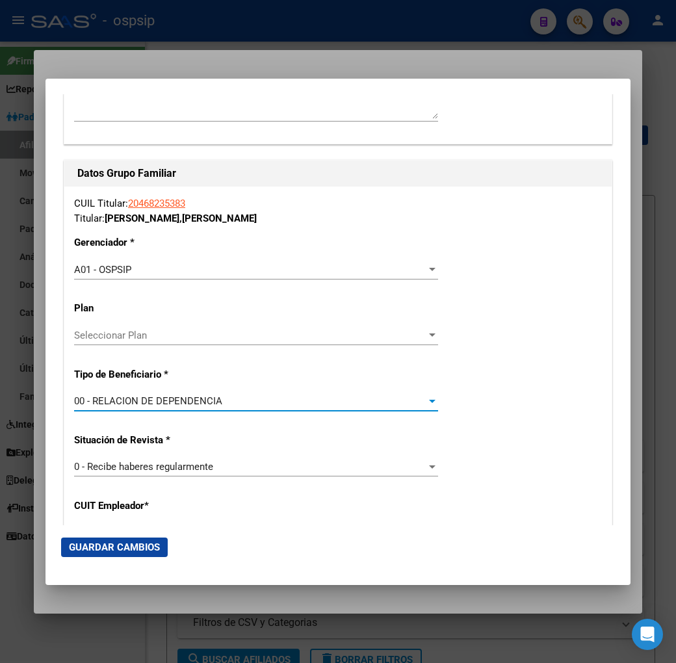
scroll to position [2454, 0]
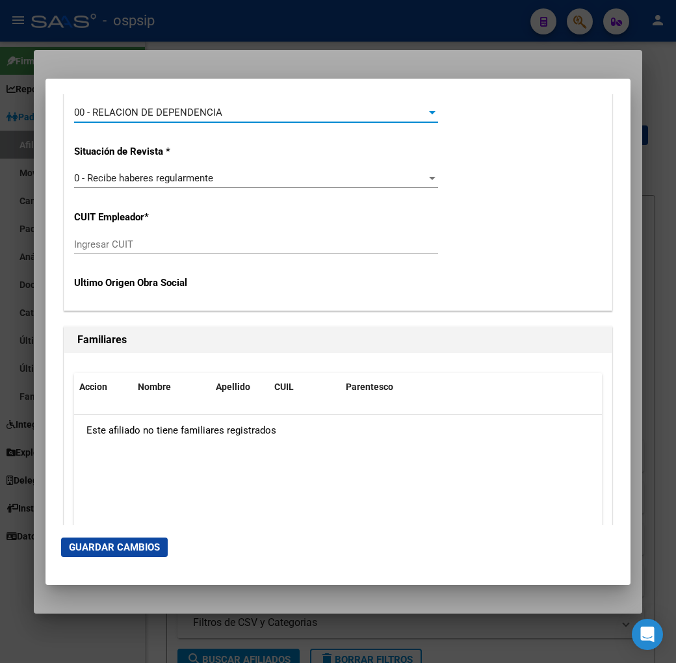
click at [131, 244] on input "Ingresar CUIT" at bounding box center [256, 244] width 364 height 12
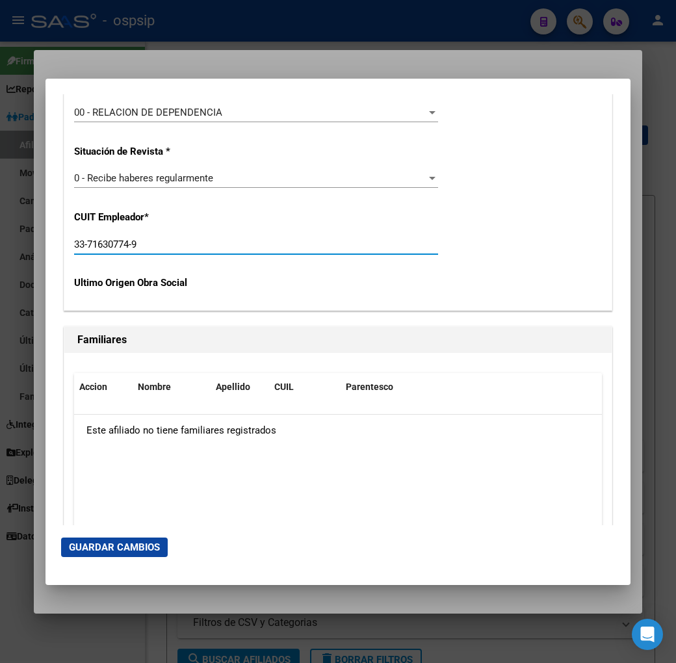
type input "33-71630774-9"
click at [105, 552] on button "Guardar Cambios" at bounding box center [114, 546] width 107 height 19
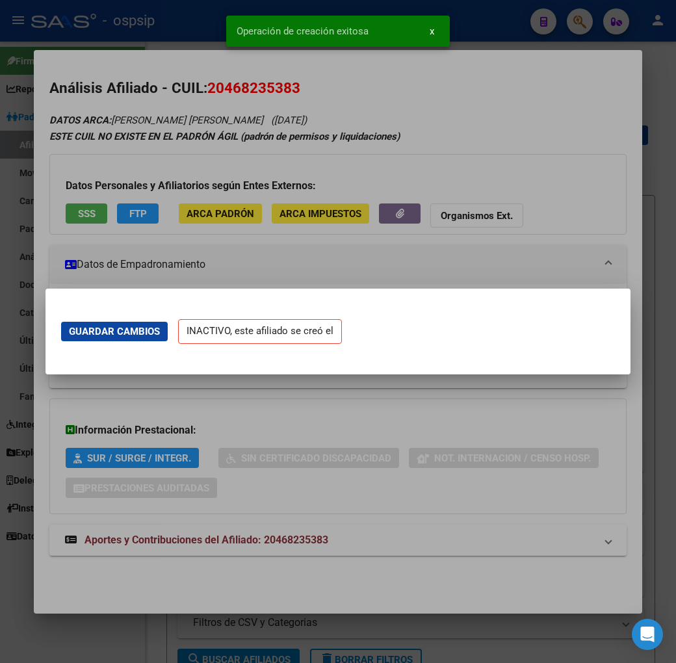
scroll to position [0, 0]
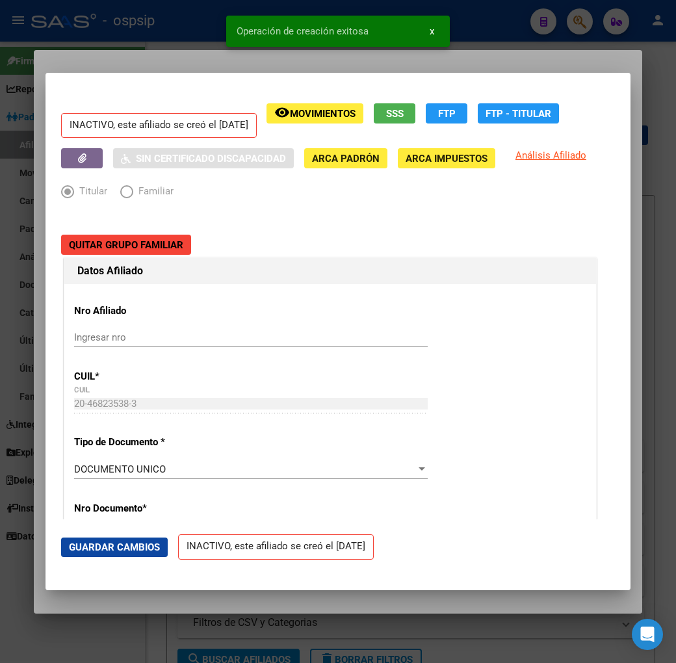
click at [157, 53] on div at bounding box center [338, 331] width 676 height 663
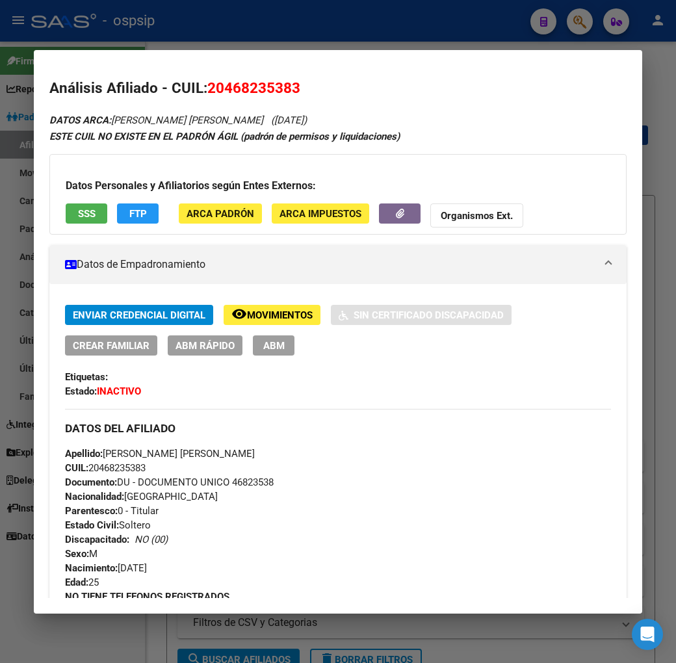
click at [386, 34] on div at bounding box center [338, 331] width 676 height 663
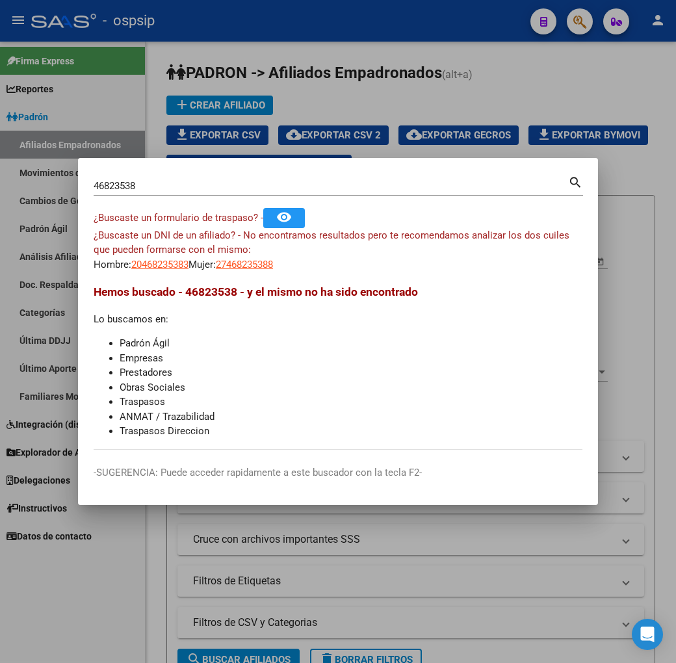
click at [386, 34] on div at bounding box center [338, 331] width 676 height 663
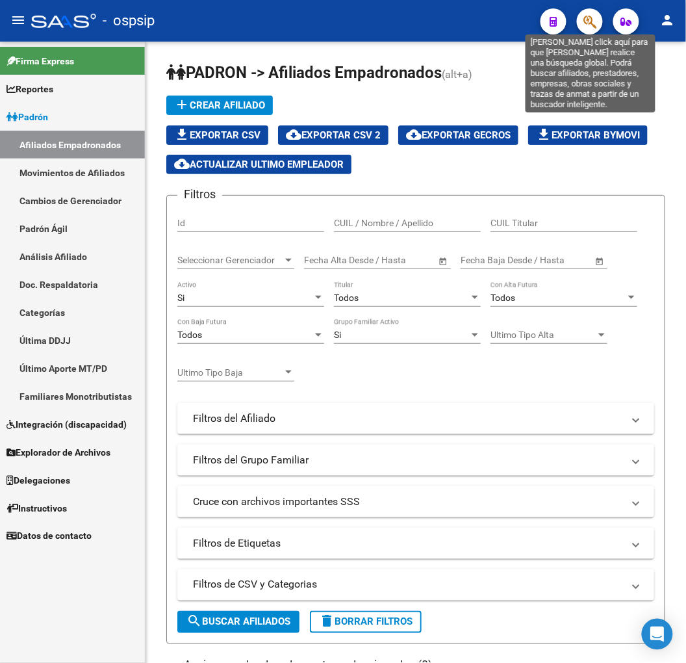
click at [594, 23] on icon "button" at bounding box center [589, 21] width 13 height 15
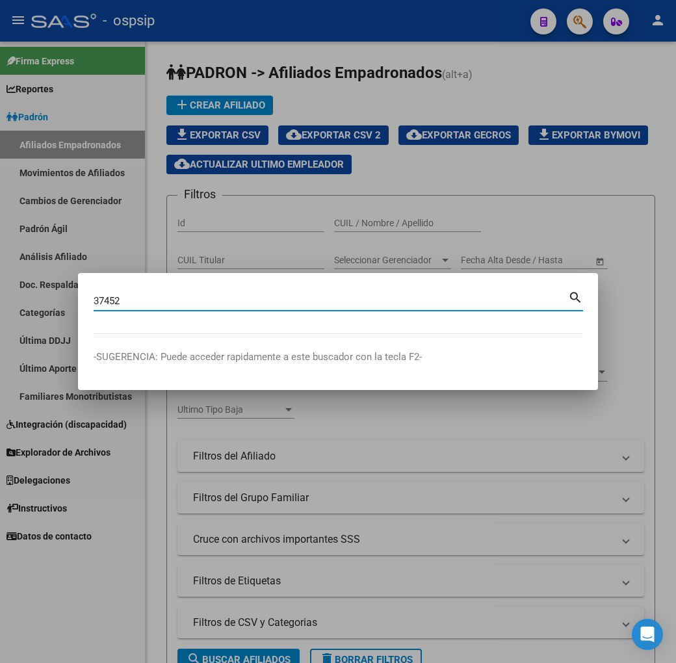
type input "37452"
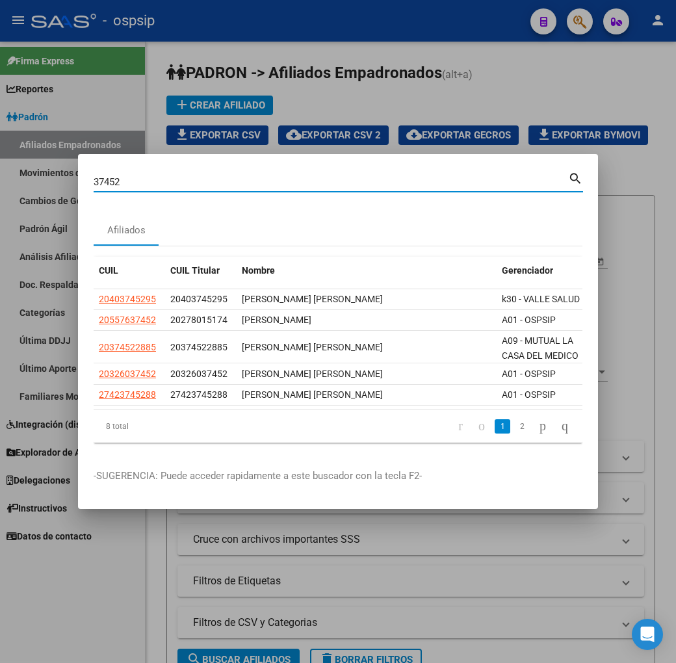
click at [436, 120] on div at bounding box center [338, 331] width 676 height 663
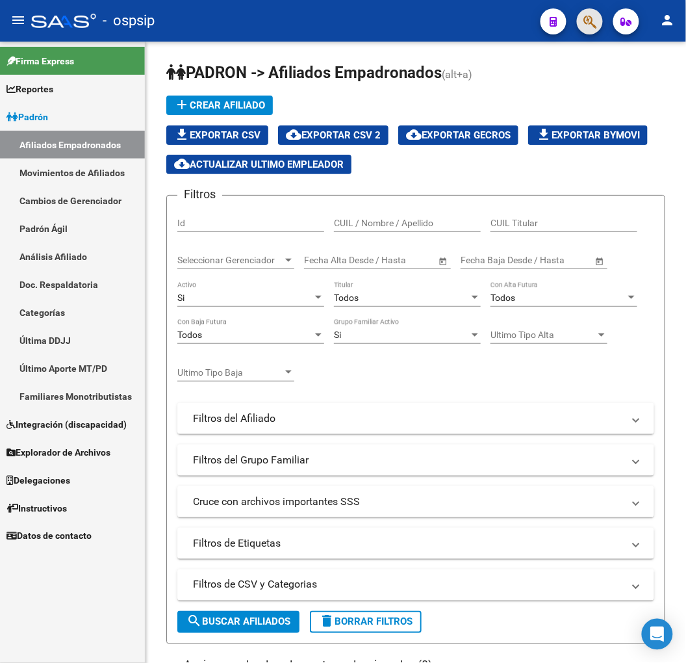
click at [581, 21] on button "button" at bounding box center [590, 21] width 26 height 26
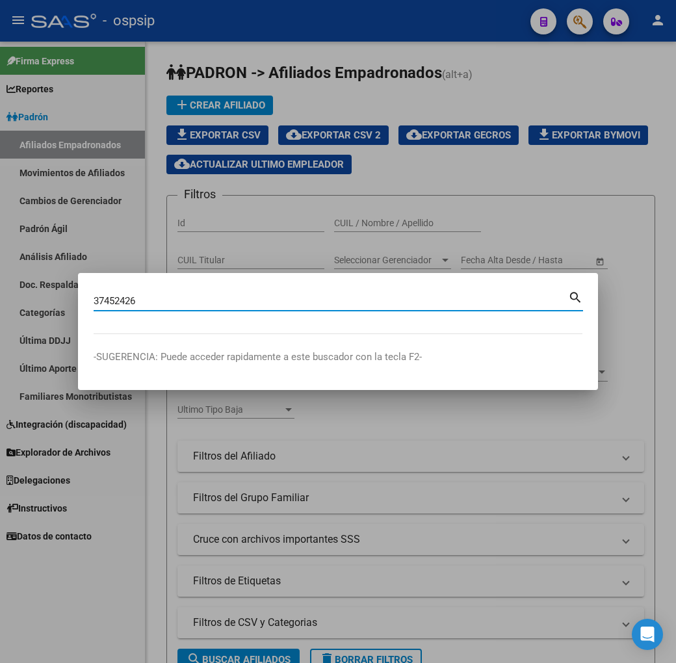
type input "37452426"
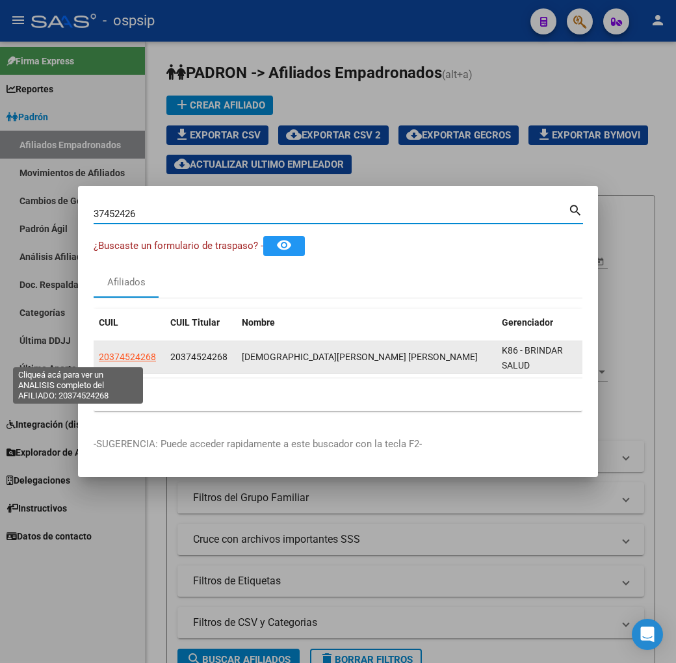
click at [99, 351] on span "20374524268" at bounding box center [127, 356] width 57 height 10
type textarea "20374524268"
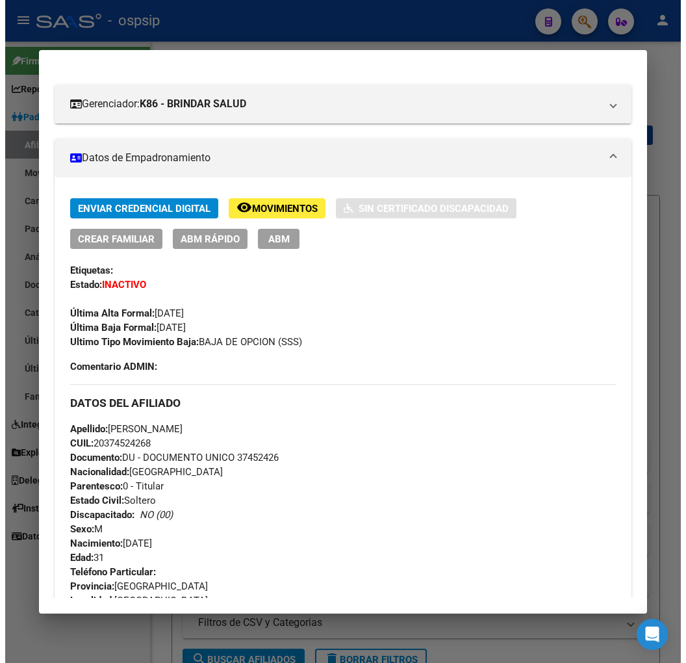
scroll to position [72, 0]
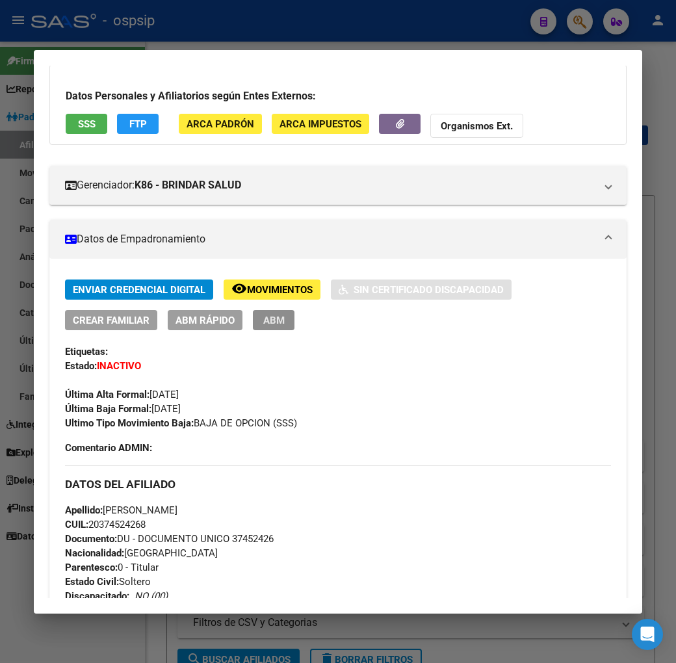
click at [263, 324] on span "ABM" at bounding box center [273, 320] width 21 height 12
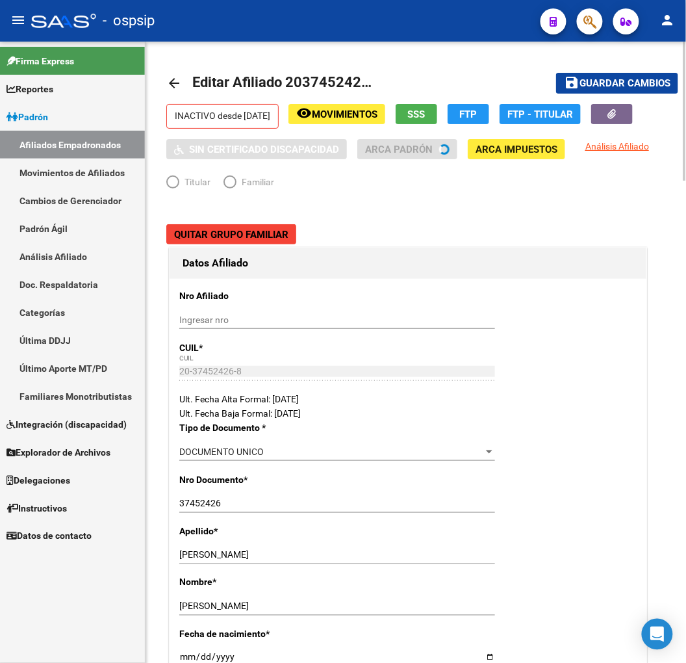
radio input "true"
type input "27-28576044-0"
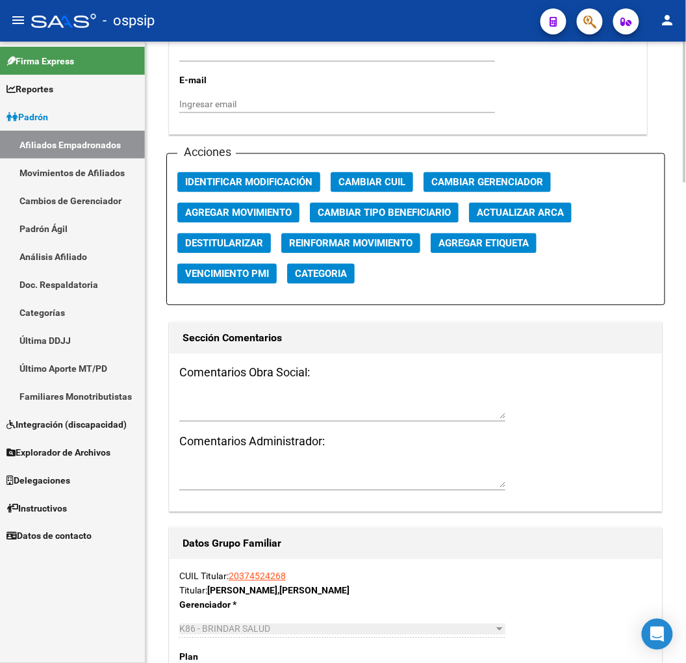
scroll to position [1462, 0]
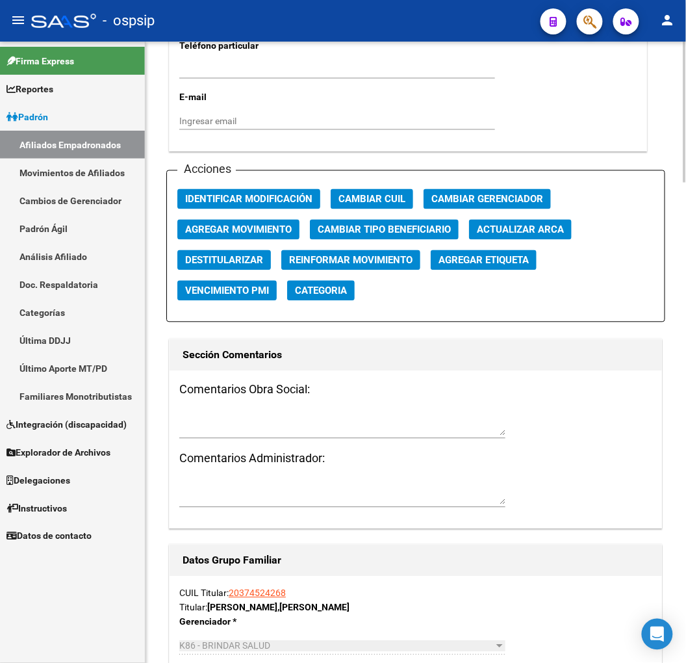
click at [254, 230] on span "Agregar Movimiento" at bounding box center [238, 230] width 107 height 12
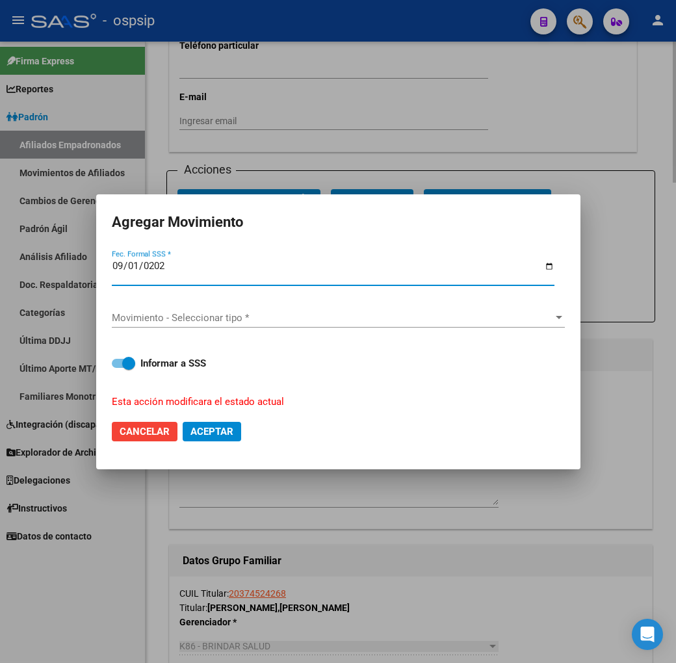
type input "2025-09-01"
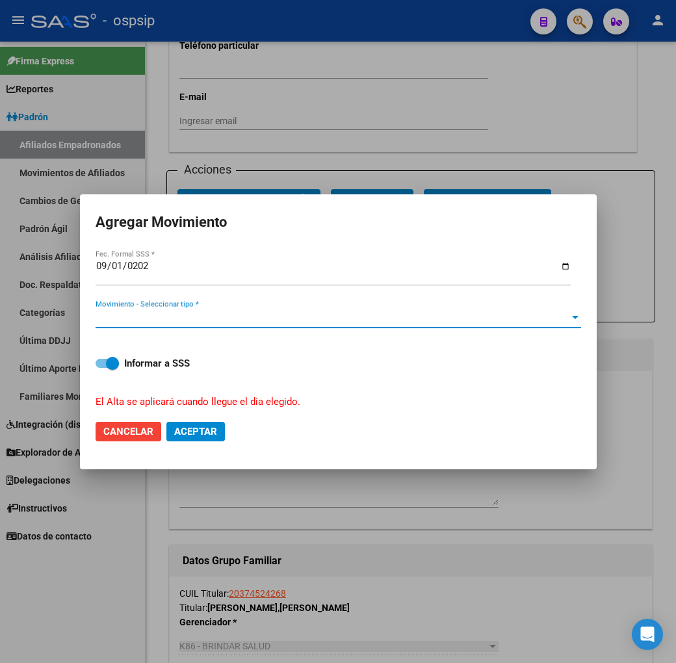
click at [280, 322] on span "Movimiento - Seleccionar tipo *" at bounding box center [332, 318] width 474 height 12
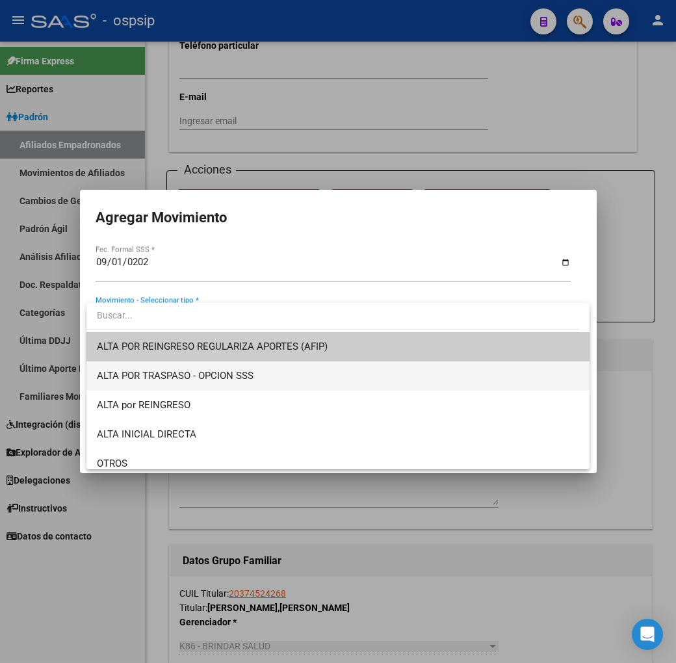
click at [277, 373] on span "ALTA POR TRASPASO - OPCION SSS" at bounding box center [338, 375] width 483 height 29
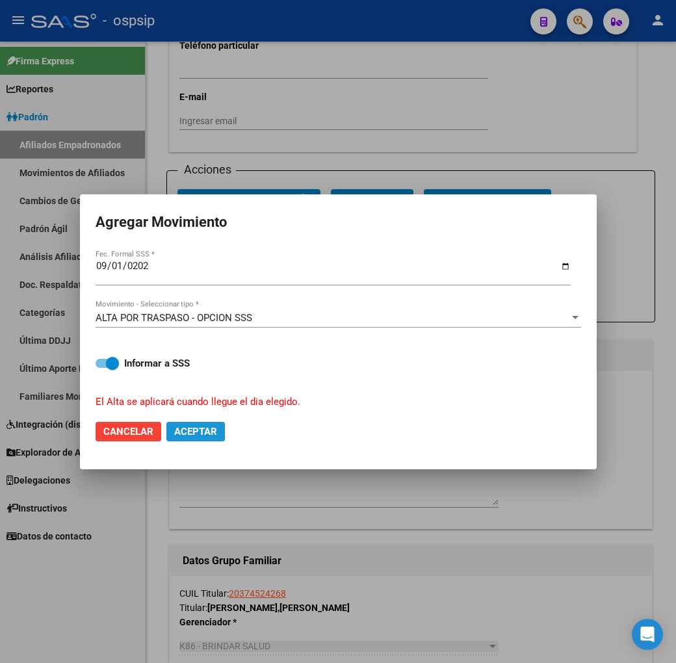
click at [209, 429] on span "Aceptar" at bounding box center [195, 432] width 43 height 12
checkbox input "false"
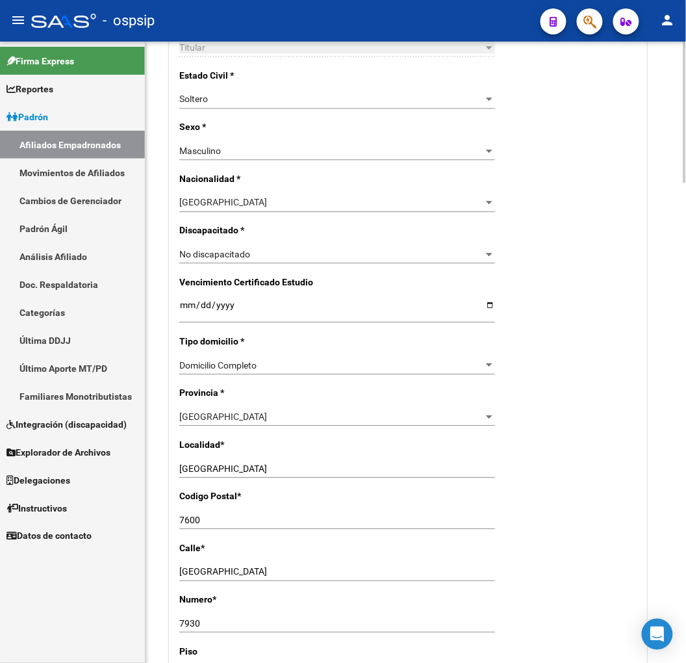
scroll to position [794, 0]
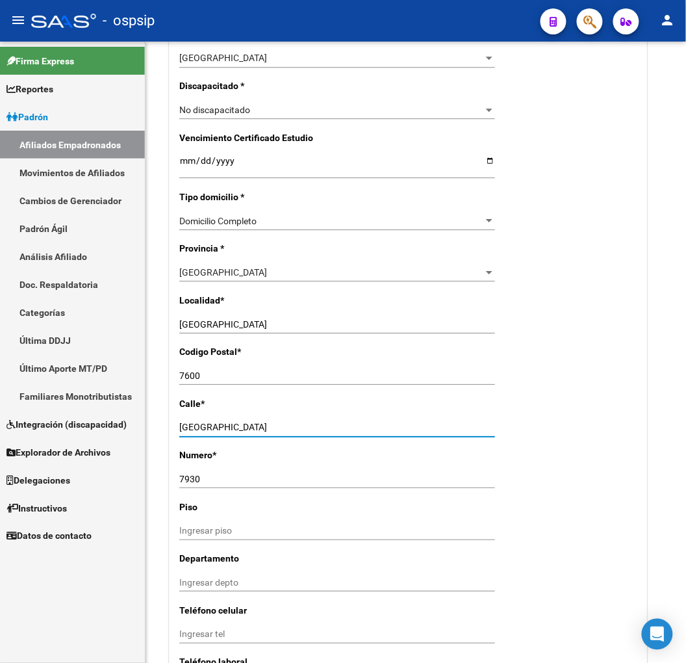
drag, startPoint x: 201, startPoint y: 426, endPoint x: 134, endPoint y: 436, distance: 68.3
click at [103, 431] on mat-sidenav-container "Firma Express Reportes Padrón Traspasos x O.S. Traspasos x Gerenciador Traspaso…" at bounding box center [343, 352] width 686 height 621
click at [322, 429] on input "FLORENCIO MARTINEZ" at bounding box center [337, 427] width 316 height 11
type input "FLORENCIO MARTINEZ DE HOZ"
drag, startPoint x: 242, startPoint y: 483, endPoint x: 165, endPoint y: 494, distance: 77.4
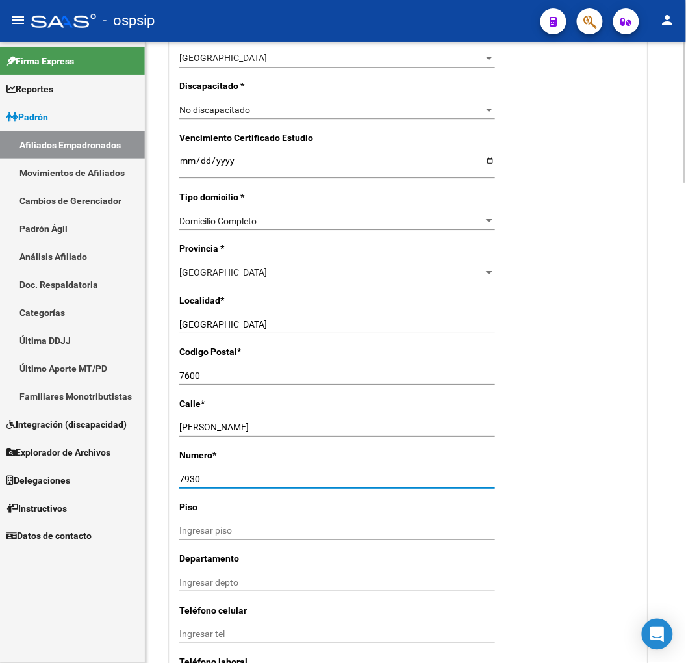
click at [165, 494] on div "arrow_back Editar Afiliado 20374524268 save Guardar cambios INACTIVO desde 30/0…" at bounding box center [416, 614] width 540 height 2732
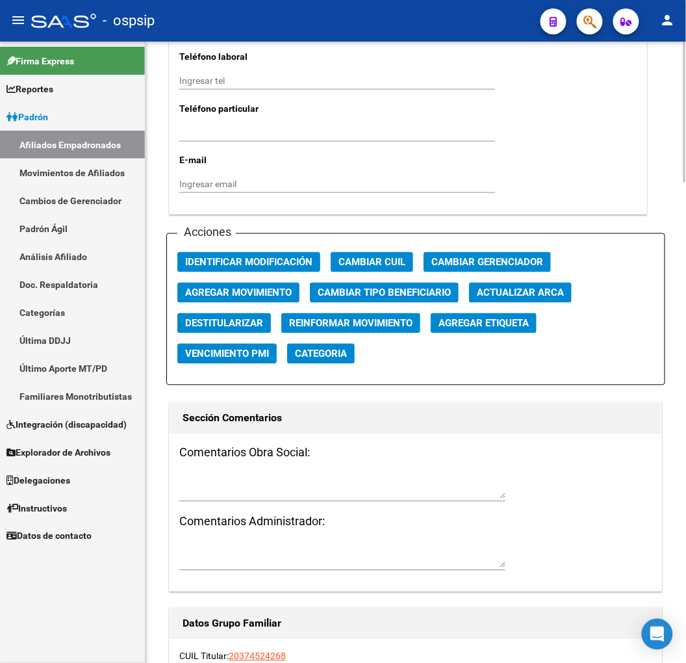
scroll to position [1371, 0]
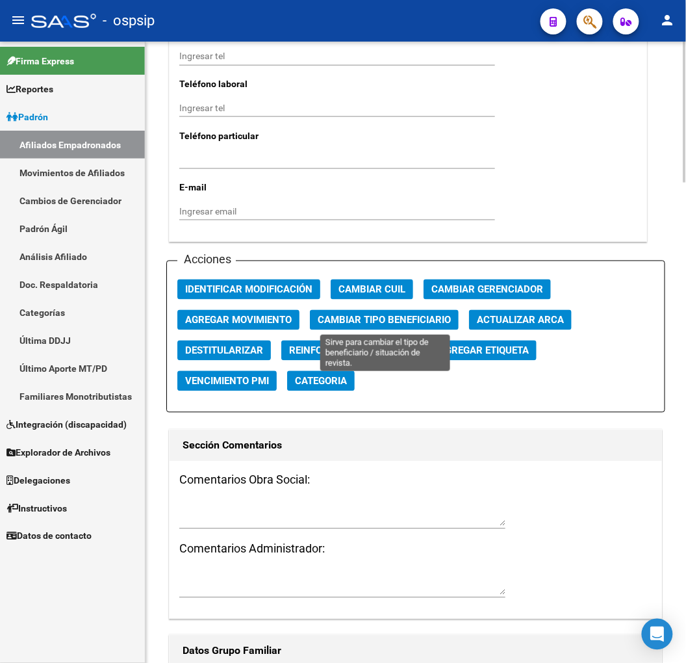
type input "2943"
click at [390, 321] on span "Cambiar Tipo Beneficiario" at bounding box center [384, 320] width 133 height 12
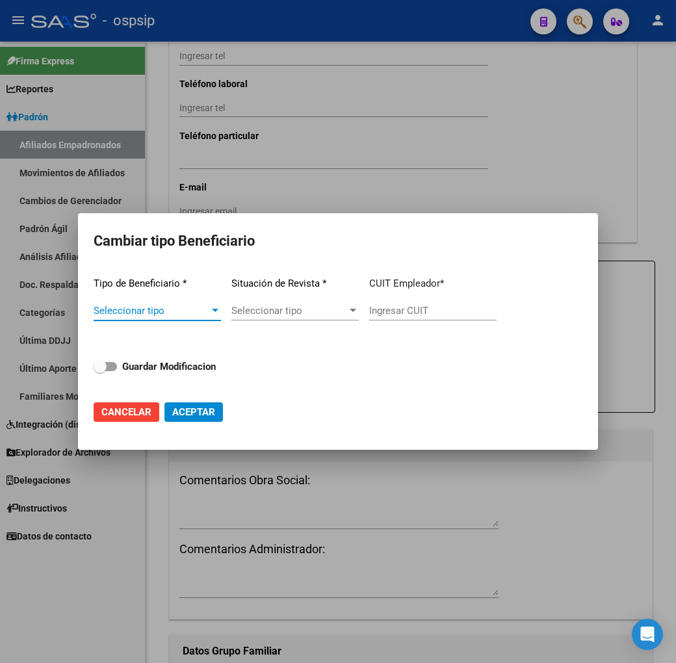
click at [188, 306] on span "Seleccionar tipo" at bounding box center [152, 311] width 116 height 12
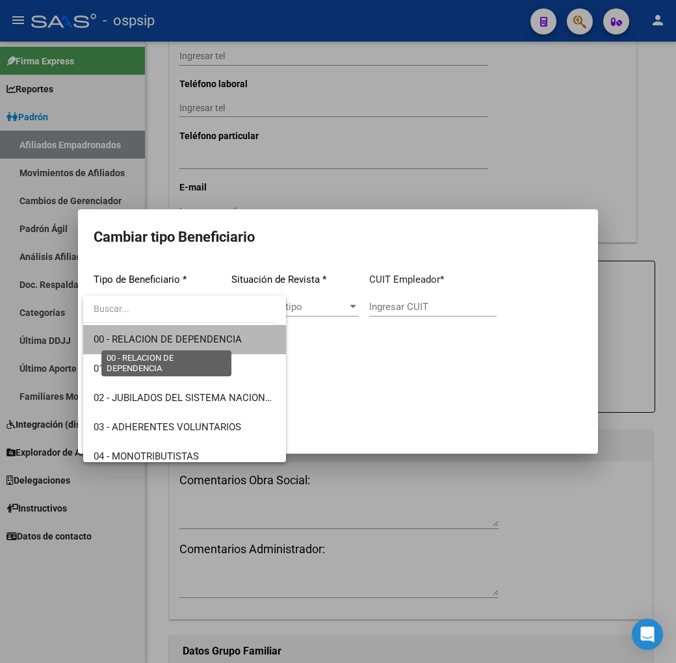
click at [197, 333] on span "00 - RELACION DE DEPENDENCIA" at bounding box center [168, 339] width 148 height 12
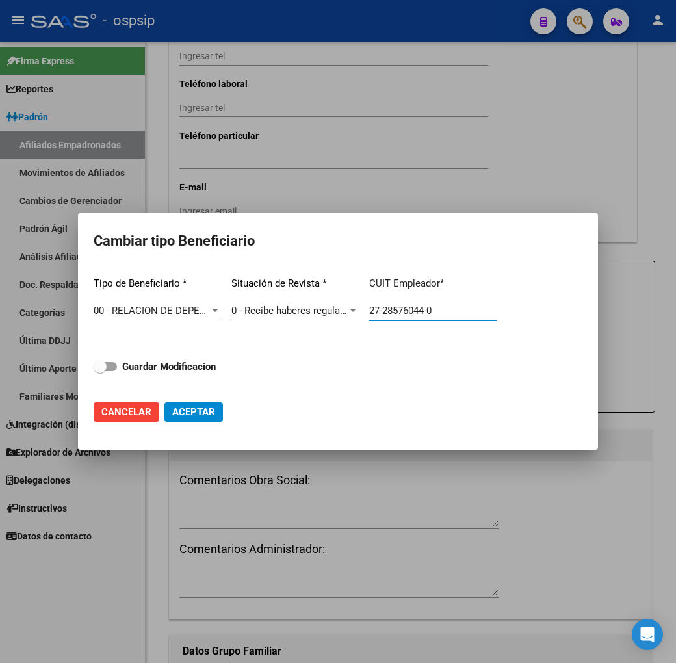
drag, startPoint x: 452, startPoint y: 307, endPoint x: 646, endPoint y: 377, distance: 206.1
click at [354, 311] on div "Tipo de Beneficiario * 00 - RELACION DE DEPENDENCIA Seleccionar tipo Situación …" at bounding box center [338, 327] width 489 height 123
click at [433, 313] on input "27-28576044-0" at bounding box center [432, 311] width 127 height 12
type input "30-70807127-3"
click at [186, 366] on strong "Guardar Modificacion" at bounding box center [169, 367] width 94 height 12
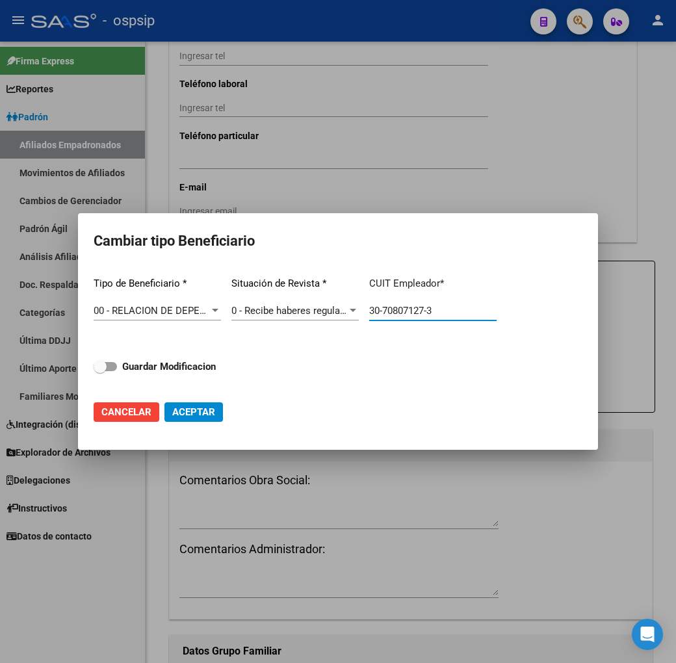
click at [100, 371] on input "Guardar Modificacion" at bounding box center [99, 371] width 1 height 1
checkbox input "true"
click at [195, 414] on span "Aceptar" at bounding box center [193, 412] width 43 height 12
type input "30-70807127-3"
checkbox input "false"
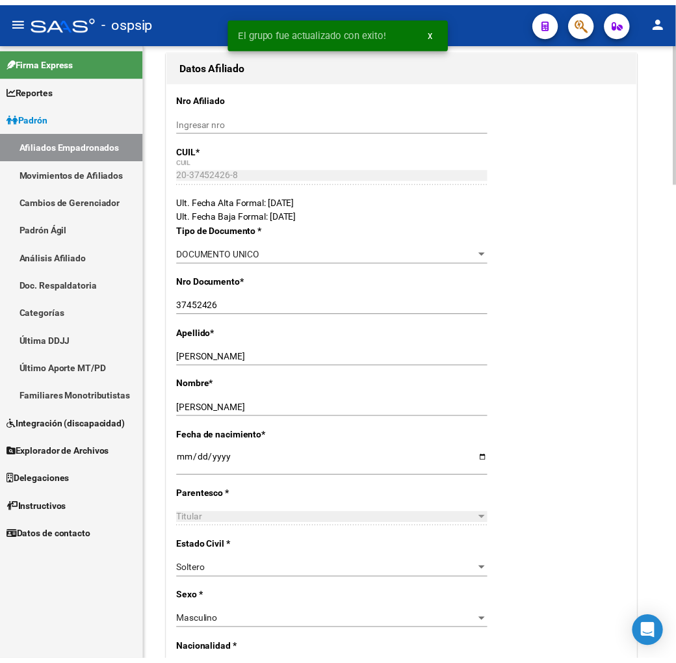
scroll to position [0, 0]
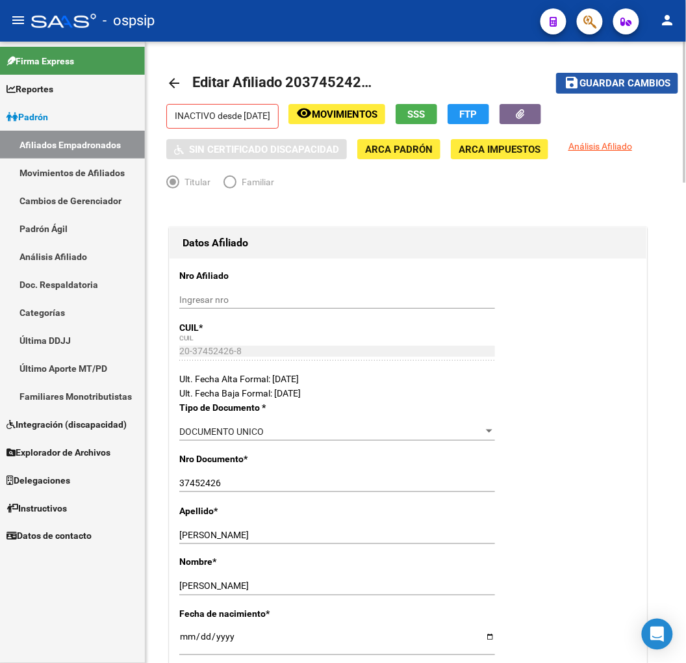
click at [629, 80] on span "Guardar cambios" at bounding box center [624, 84] width 91 height 12
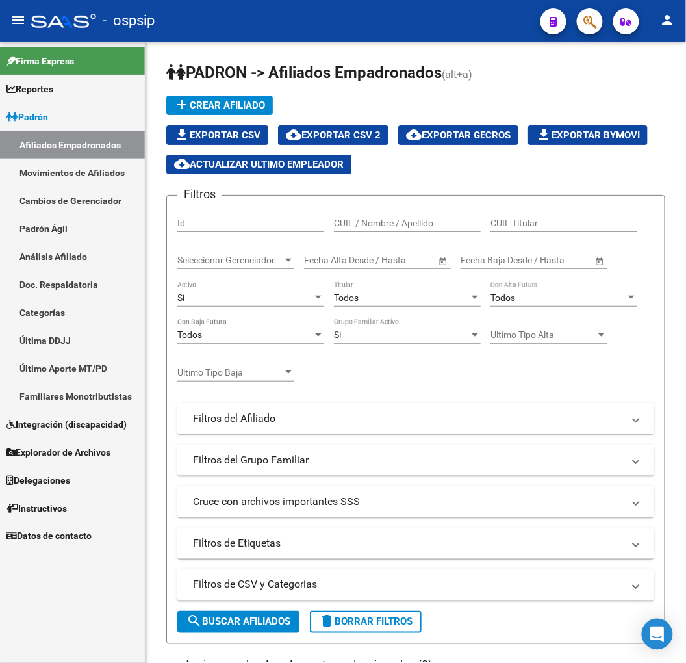
click at [585, 23] on icon "button" at bounding box center [589, 21] width 13 height 15
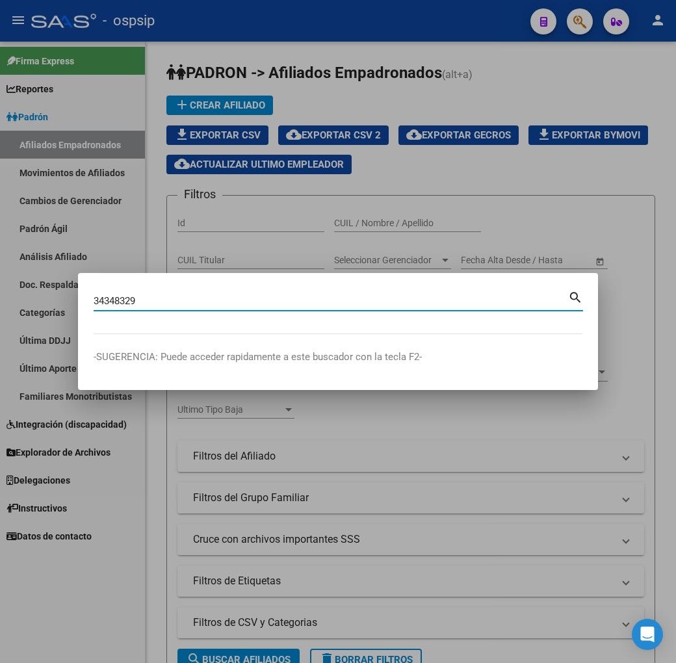
type input "34348329"
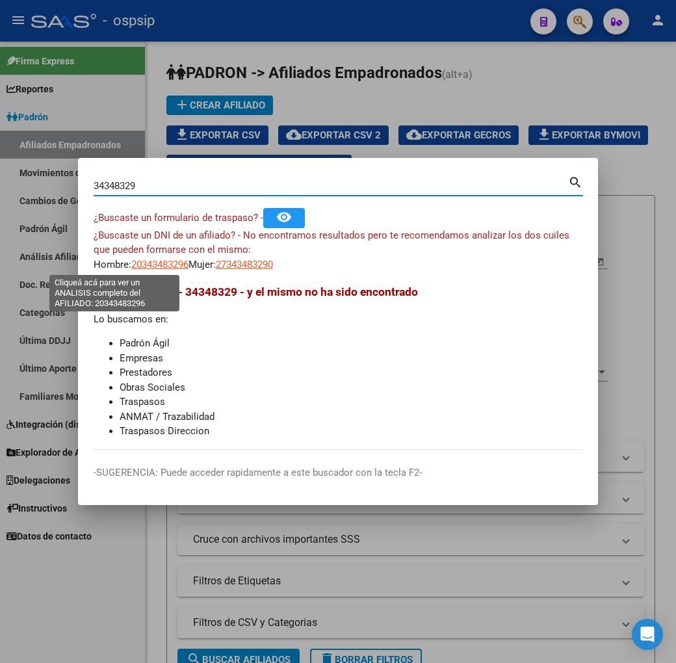
click at [131, 265] on span "20343483296" at bounding box center [159, 265] width 57 height 12
type textarea "20343483296"
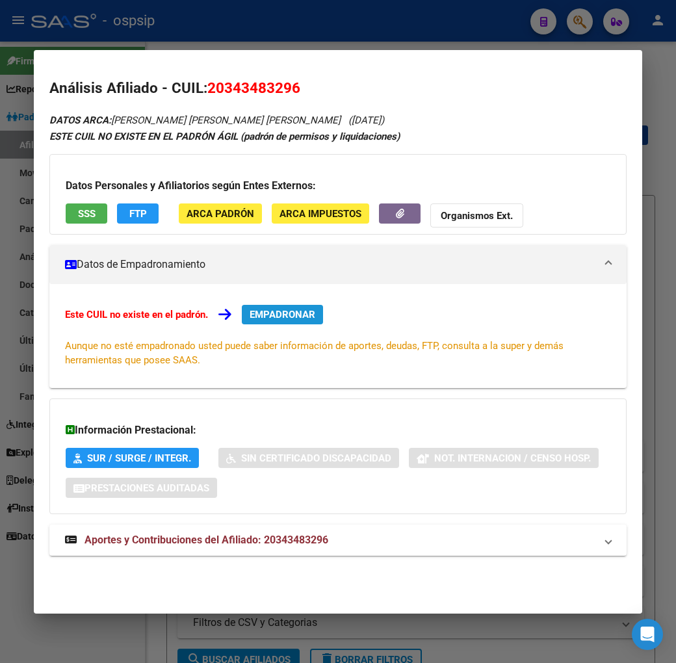
click at [256, 320] on button "EMPADRONAR" at bounding box center [282, 314] width 81 height 19
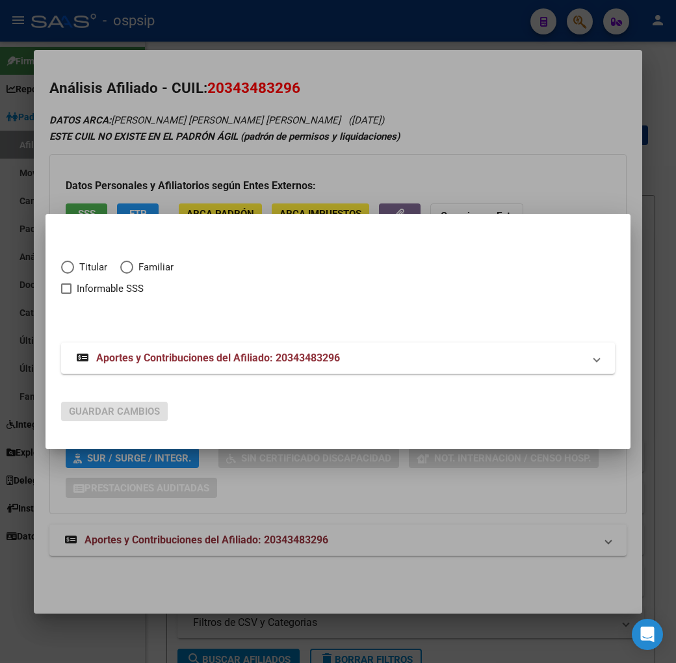
click at [61, 262] on span "Elija una opción" at bounding box center [67, 267] width 13 height 13
click at [61, 262] on input "Titular" at bounding box center [67, 267] width 13 height 13
radio input "true"
checkbox input "true"
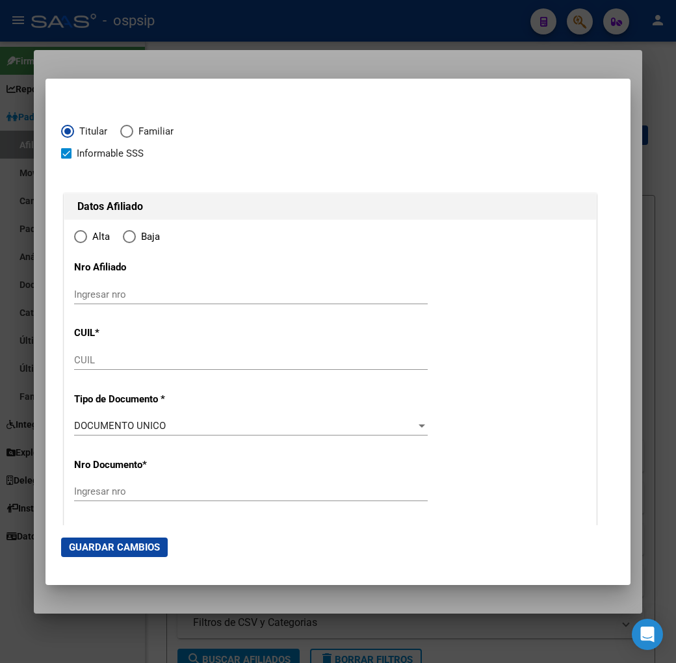
type input "20-34348329-6"
type input "34348329"
type input "RODRIGUEZ PEÑA"
type input "CRISTIAN ARIEL"
type input "1988-12-23"
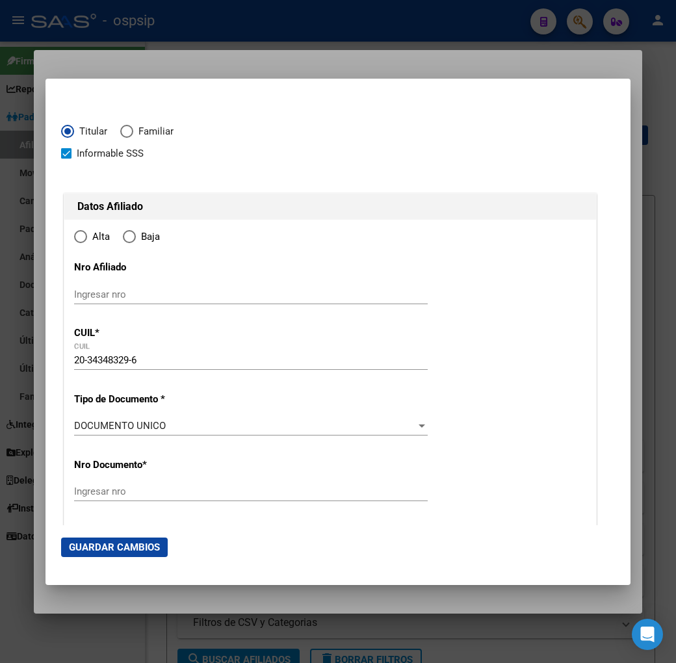
type input "SAN JUSTO"
type input "1754"
type input "JOSE C. PAZ"
type input "3394"
radio input "true"
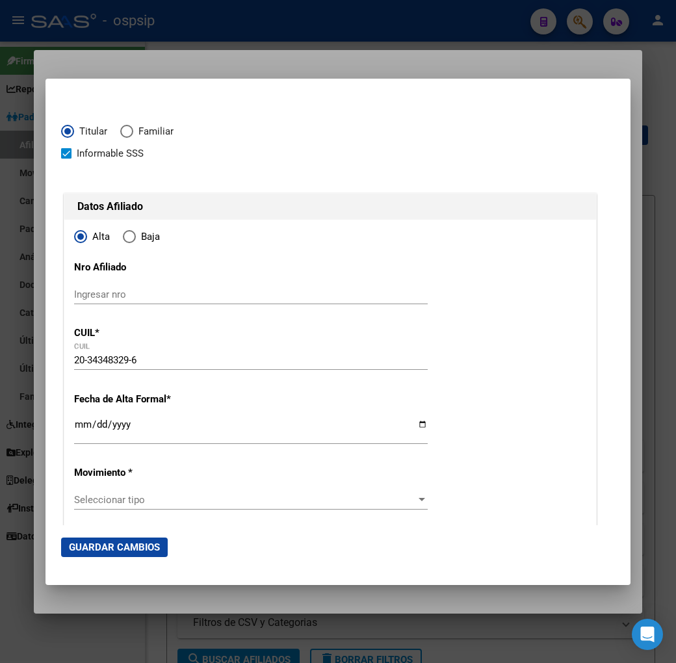
click at [74, 418] on div "Ingresar fecha" at bounding box center [250, 430] width 353 height 28
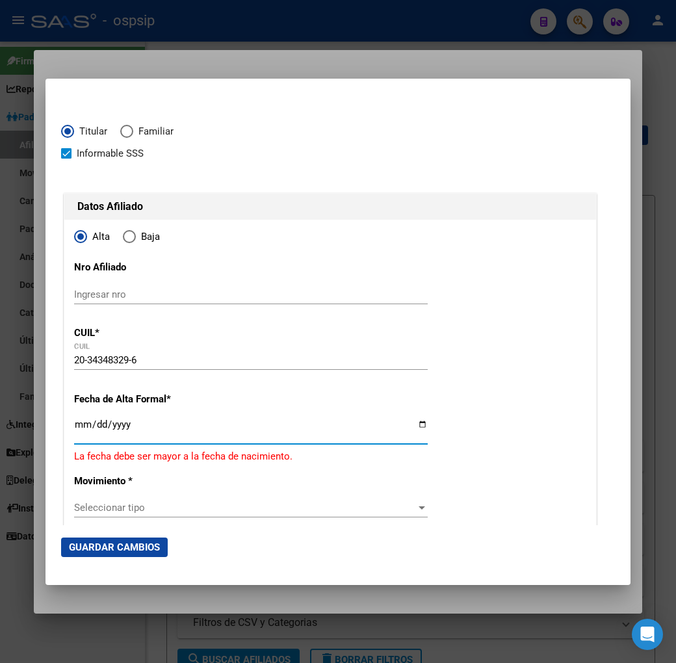
type input "0258-09-01"
type input "2025-09-01"
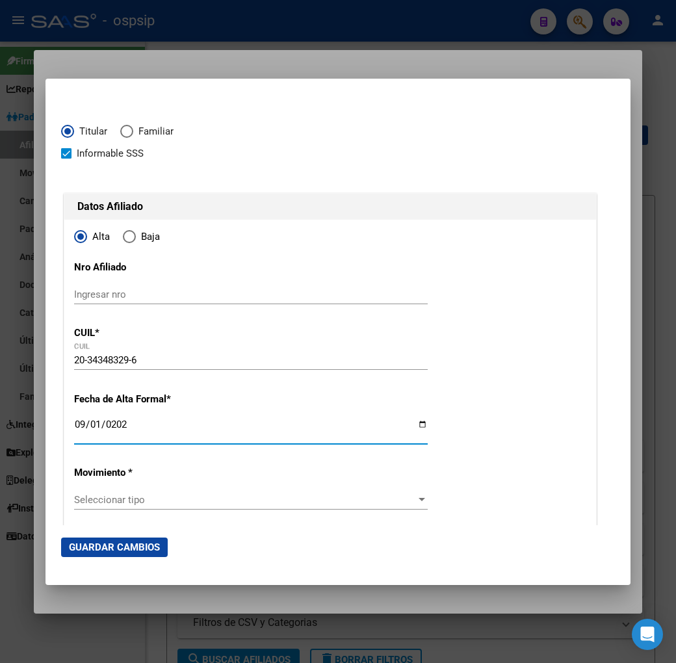
click at [166, 500] on span "Seleccionar tipo" at bounding box center [245, 500] width 342 height 12
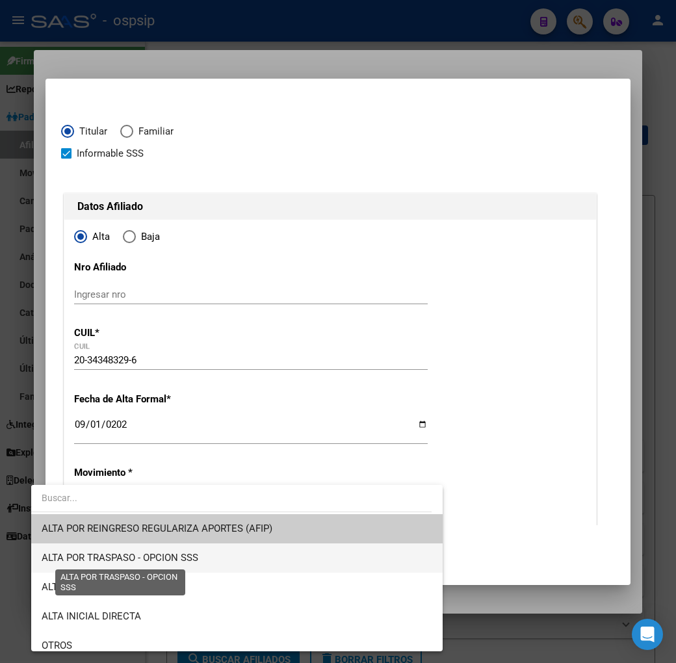
click at [186, 561] on span "ALTA POR TRASPASO - OPCION SSS" at bounding box center [120, 558] width 157 height 12
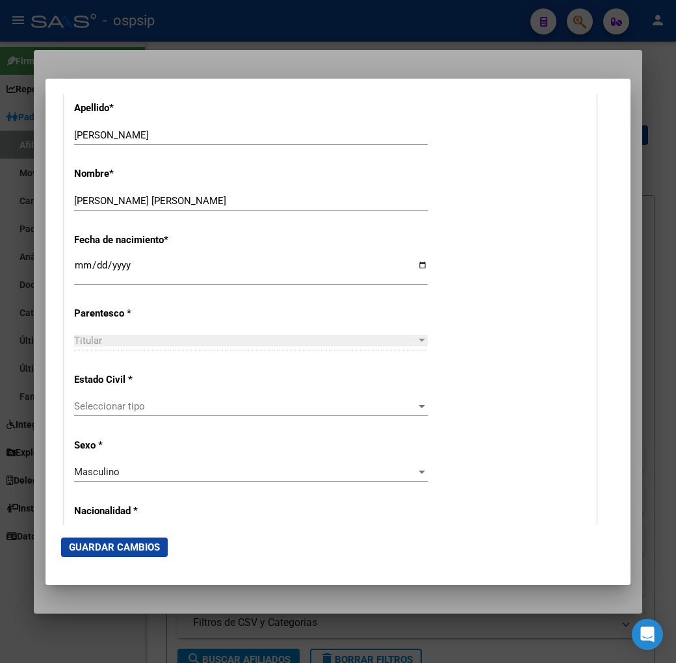
scroll to position [577, 0]
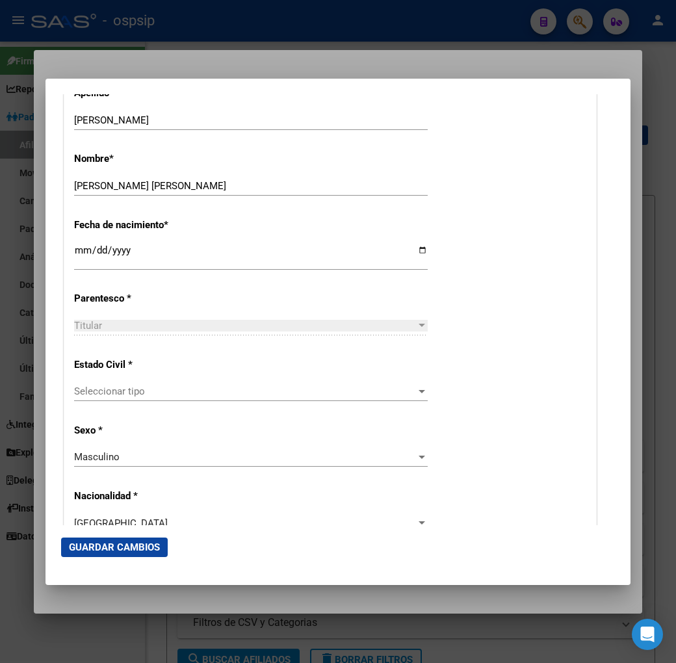
click at [203, 398] on div "Seleccionar tipo Seleccionar tipo" at bounding box center [250, 390] width 353 height 19
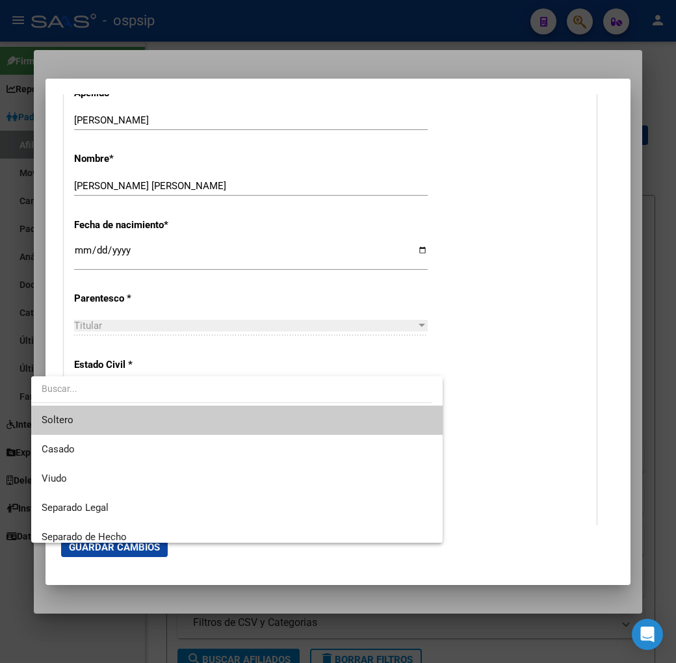
click at [203, 424] on span "Soltero" at bounding box center [237, 419] width 390 height 29
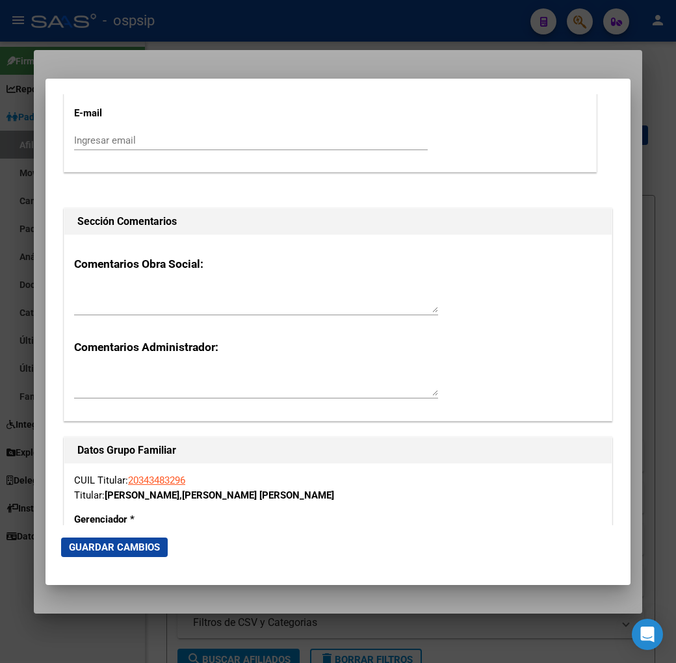
scroll to position [2021, 0]
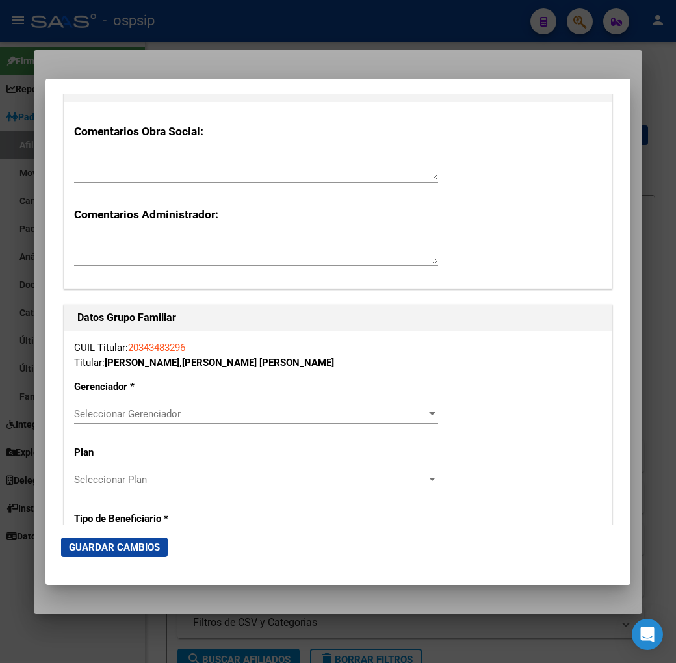
click at [151, 405] on div "Seleccionar Gerenciador Seleccionar Gerenciador" at bounding box center [256, 413] width 364 height 19
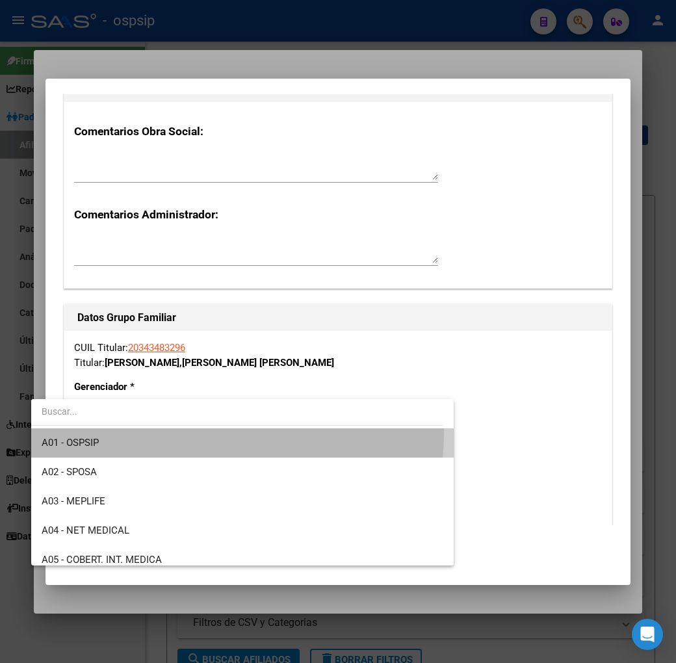
click at [159, 432] on span "A01 - OSPSIP" at bounding box center [242, 442] width 401 height 29
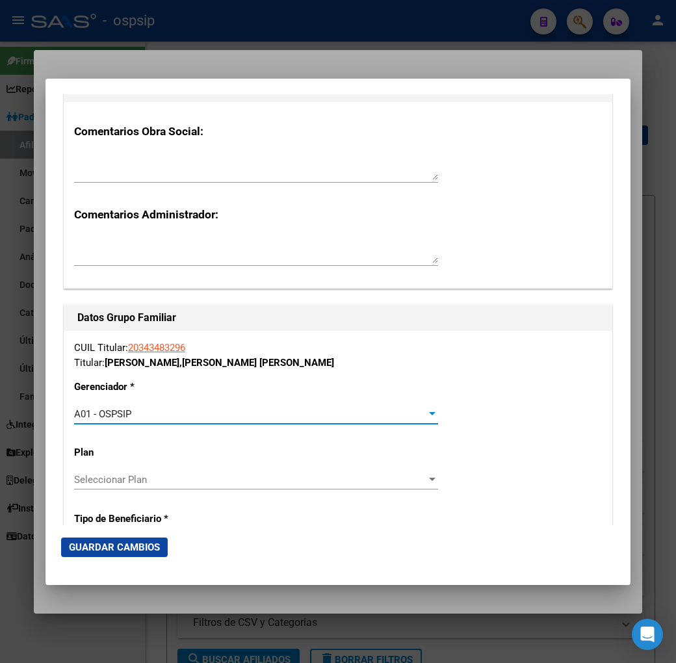
scroll to position [2237, 0]
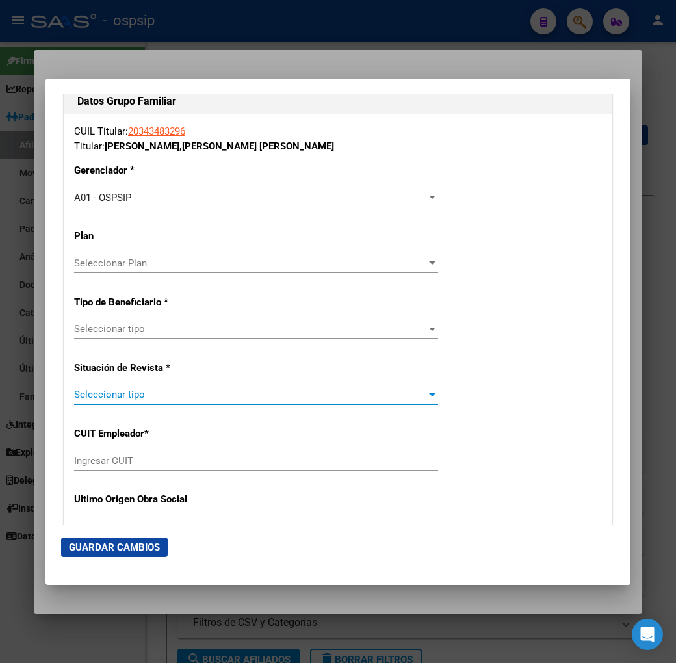
click at [174, 390] on span "Seleccionar tipo" at bounding box center [250, 394] width 352 height 12
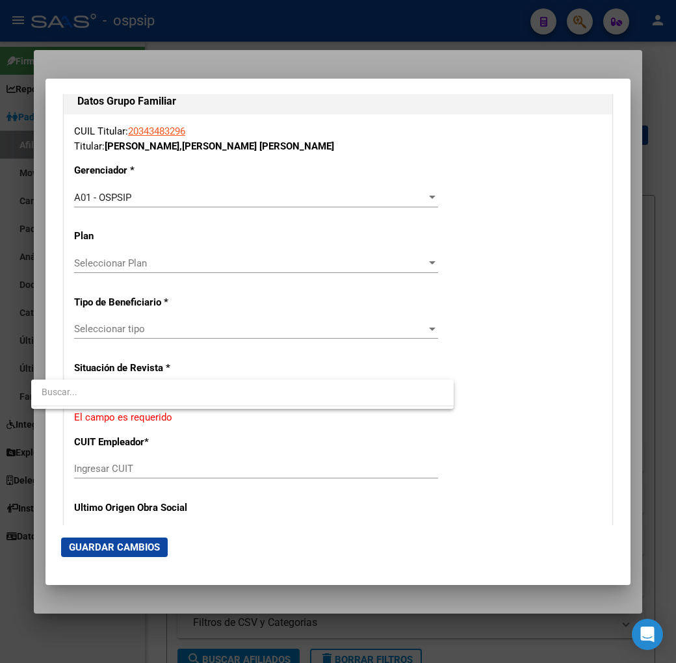
click at [177, 327] on div at bounding box center [338, 331] width 676 height 663
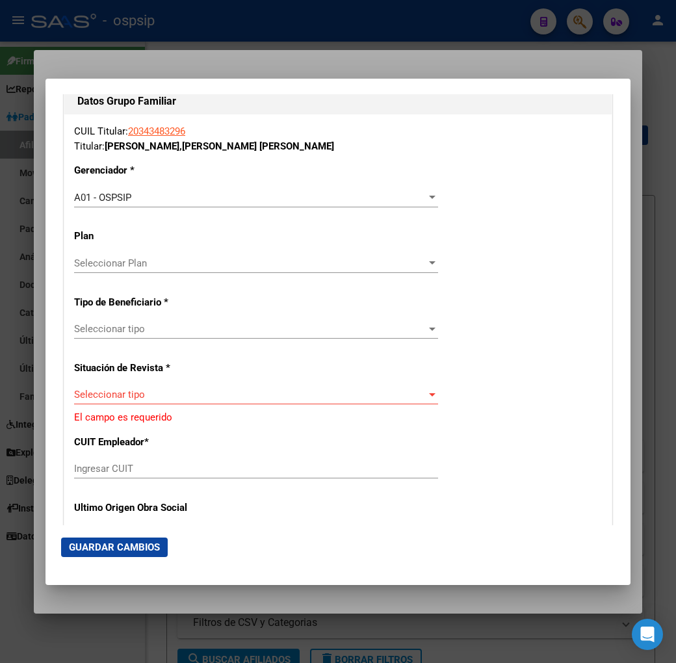
click at [177, 327] on span "Seleccionar tipo" at bounding box center [250, 329] width 352 height 12
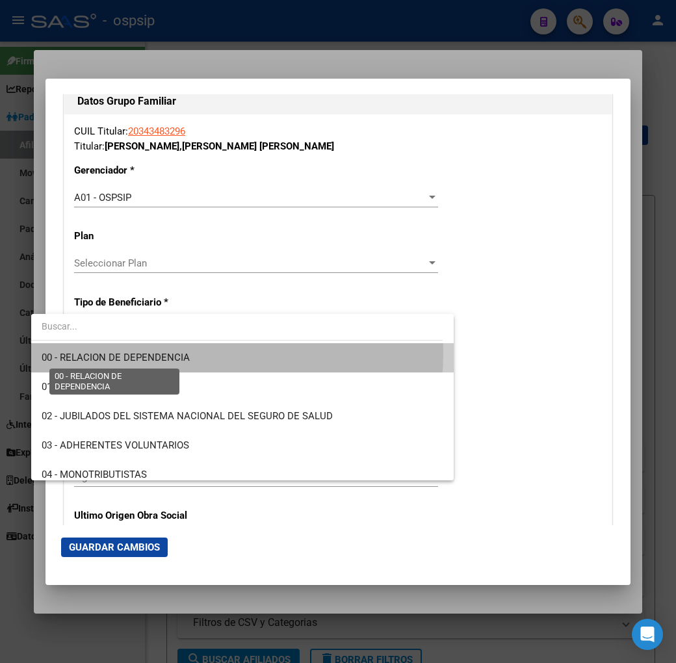
click at [179, 353] on span "00 - RELACION DE DEPENDENCIA" at bounding box center [116, 357] width 148 height 12
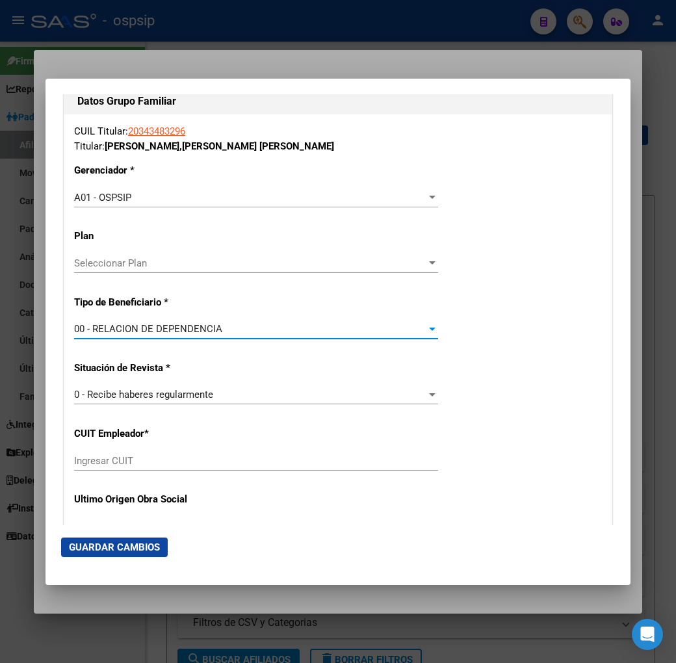
type input "30-71490085-0"
click at [92, 541] on span "Guardar Cambios" at bounding box center [114, 547] width 91 height 12
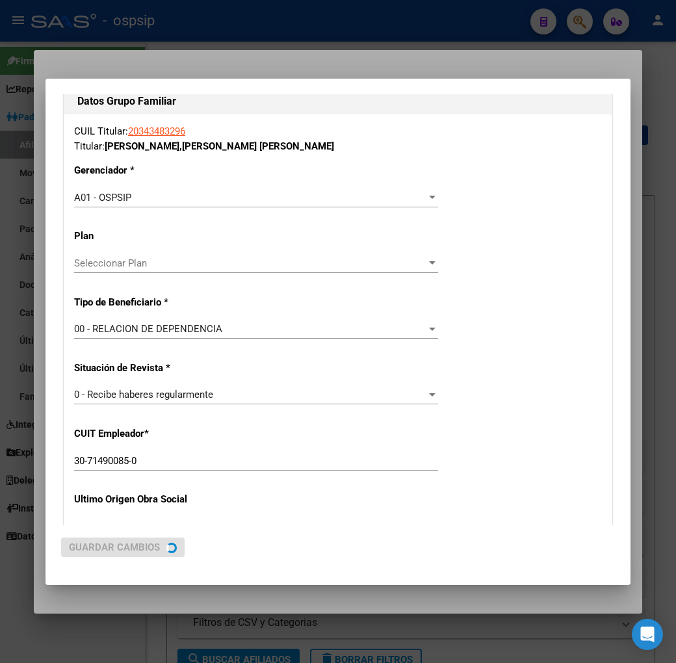
scroll to position [0, 0]
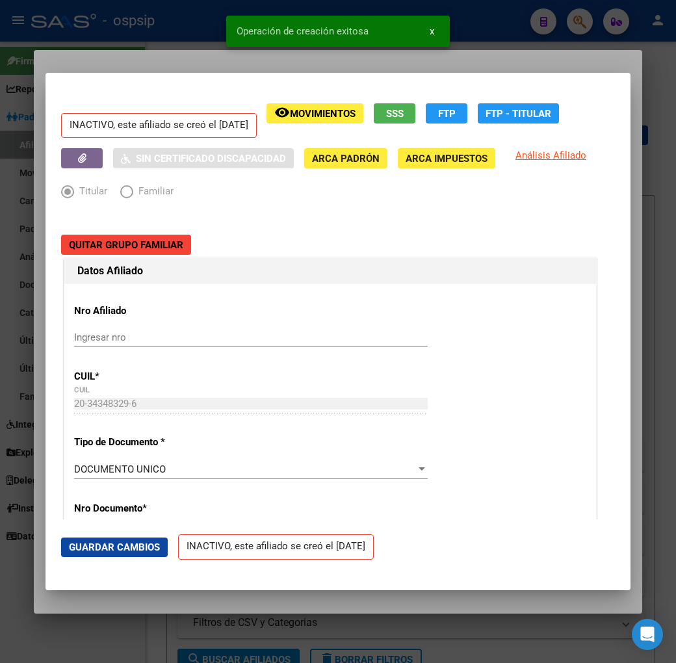
click at [115, 548] on span "Guardar Cambios" at bounding box center [114, 547] width 91 height 12
click at [165, 57] on div at bounding box center [338, 331] width 676 height 663
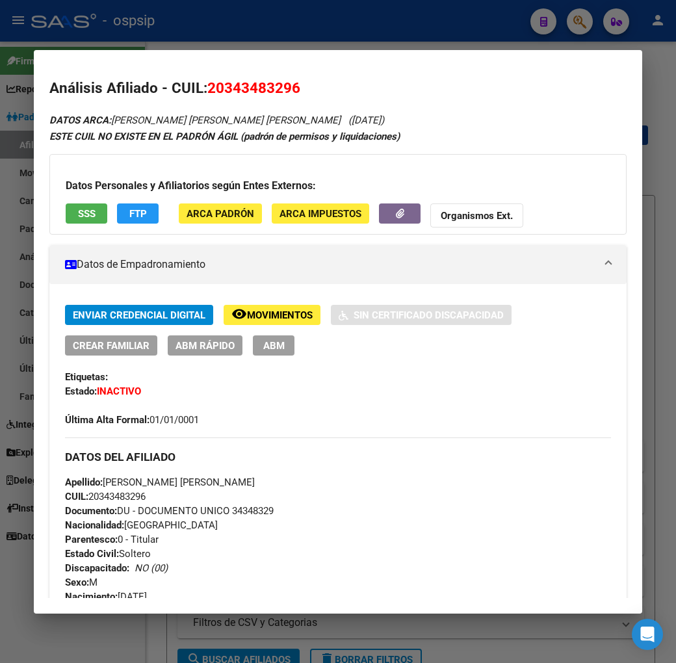
click at [225, 30] on div at bounding box center [338, 331] width 676 height 663
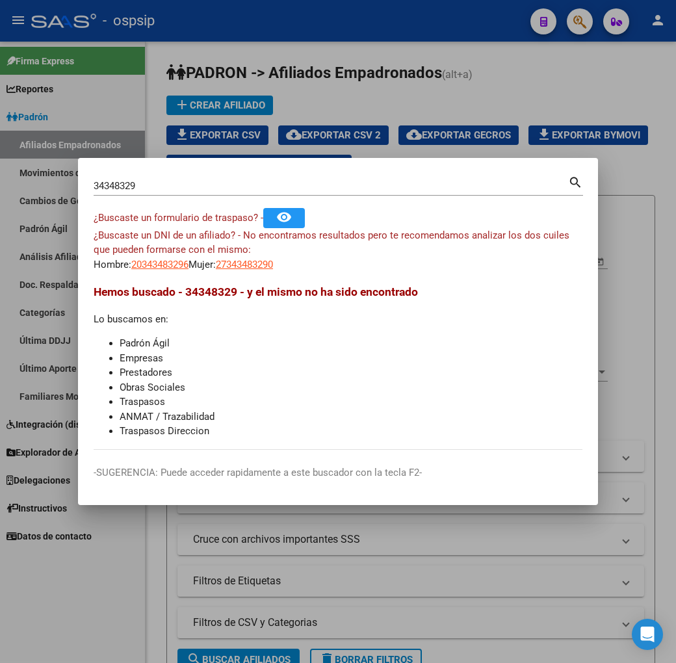
click at [232, 43] on div at bounding box center [338, 331] width 676 height 663
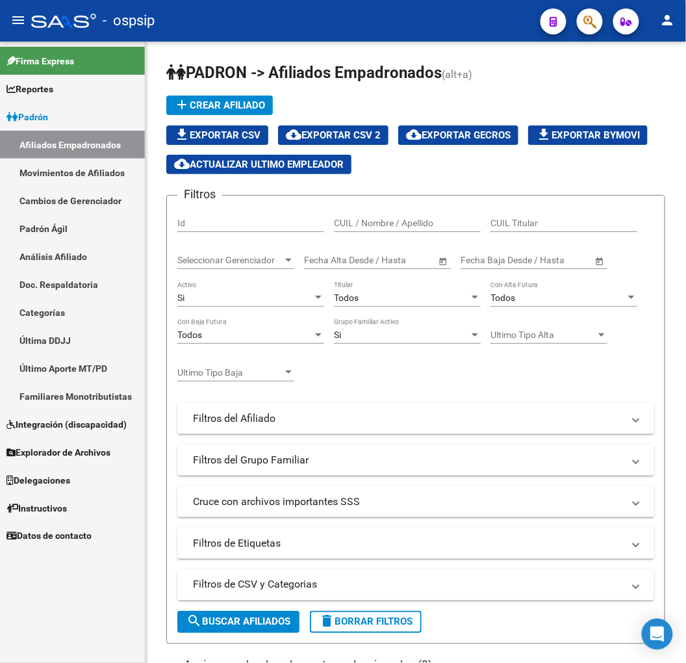
click at [598, 18] on button "button" at bounding box center [590, 21] width 26 height 26
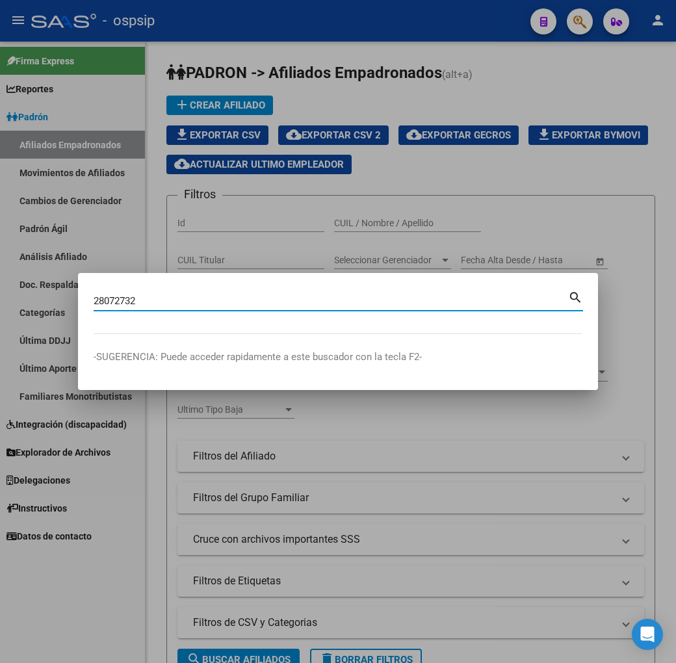
type input "28072732"
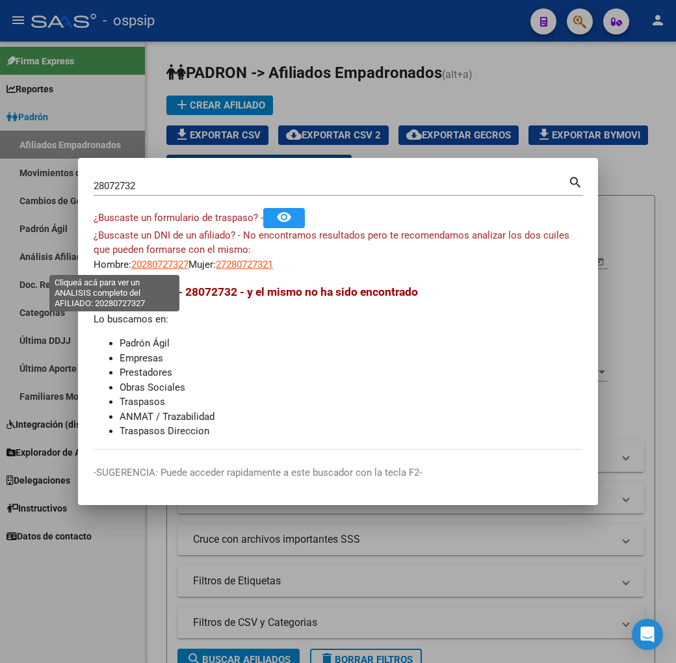
click at [131, 268] on span "20280727327" at bounding box center [159, 265] width 57 height 12
type textarea "20280727327"
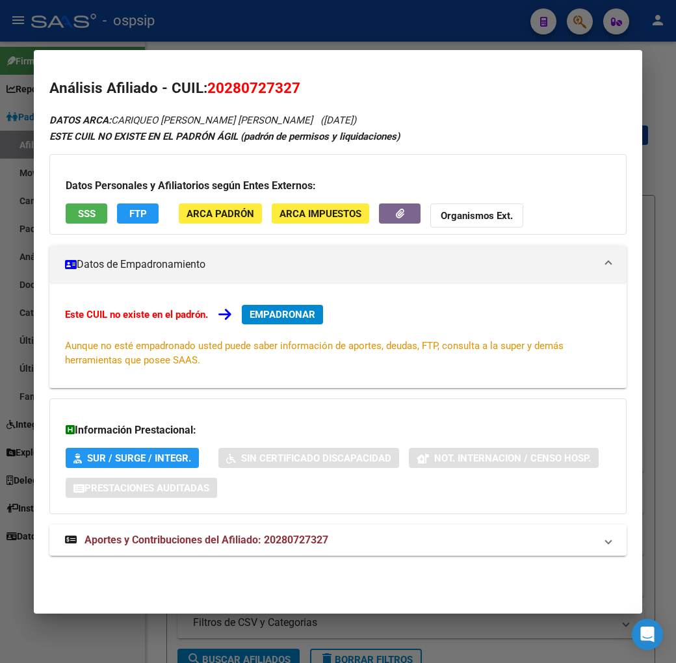
click at [257, 303] on div "Este CUIL no existe en el padrón. EMPADRONAR Aunque no esté empadronado usted p…" at bounding box center [337, 336] width 577 height 104
click at [257, 325] on div "Este CUIL no existe en el padrón. EMPADRONAR Aunque no esté empadronado usted p…" at bounding box center [338, 336] width 546 height 62
click at [258, 316] on span "EMPADRONAR" at bounding box center [282, 315] width 66 height 12
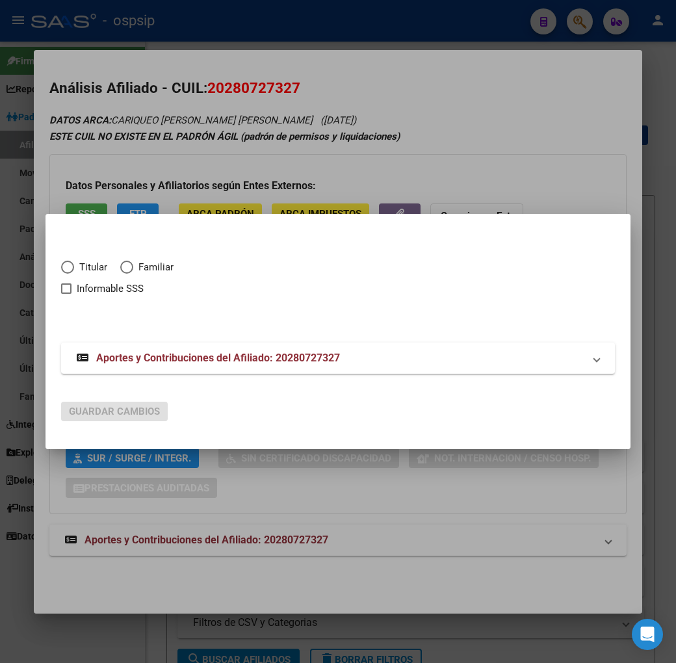
click at [61, 273] on span "Elija una opción" at bounding box center [67, 267] width 13 height 13
click at [61, 273] on input "Titular" at bounding box center [67, 267] width 13 height 13
radio input "true"
checkbox input "true"
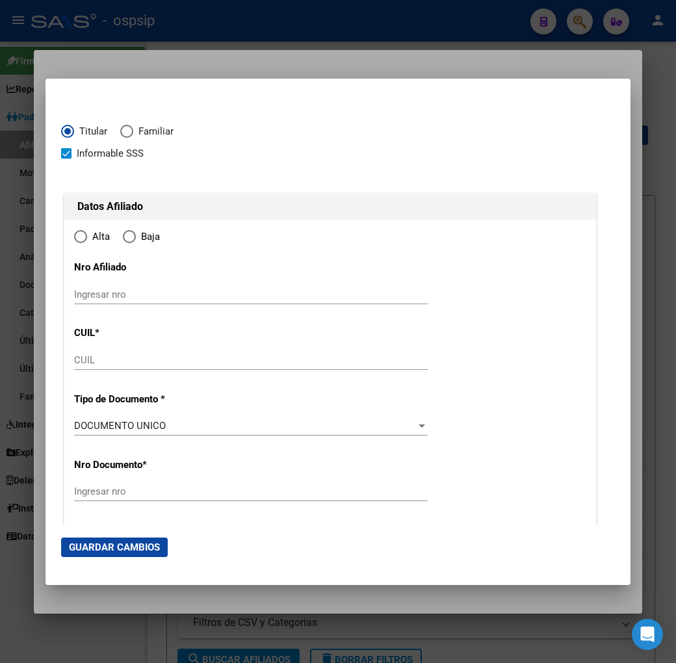
type input "20-28072732-7"
type input "28072732"
type input "CARIQUEO"
type input "JUAN FABRICIO DAMIAN"
type input "1980-01-20"
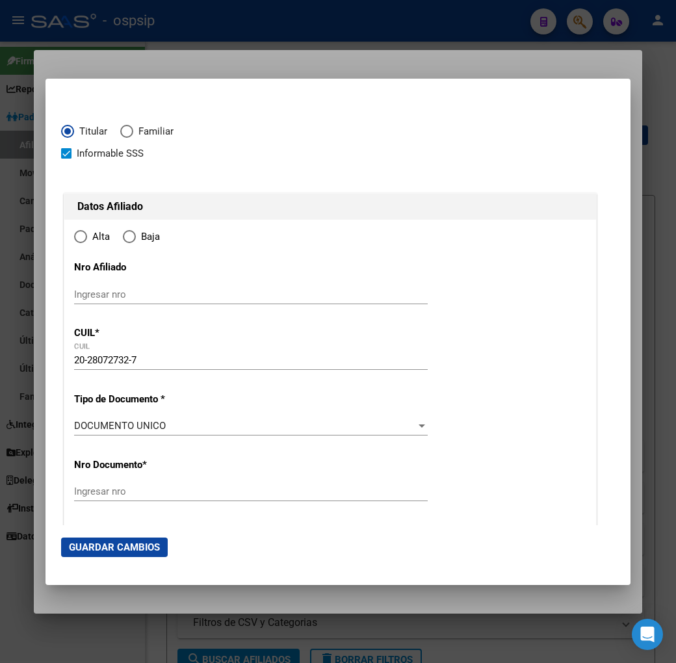
type input "MORENO"
type input "1744"
type input "[GEOGRAPHIC_DATA]"
type input "5649"
radio input "true"
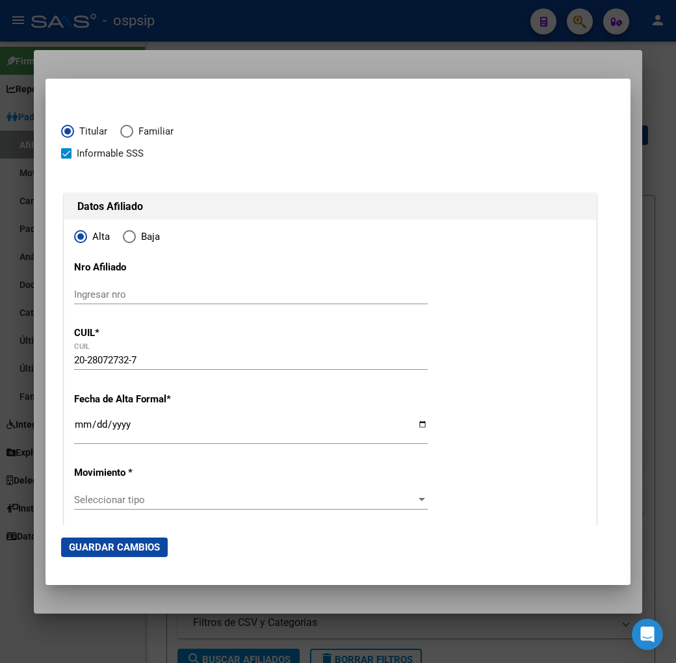
click at [74, 426] on input "Ingresar fecha" at bounding box center [250, 429] width 353 height 21
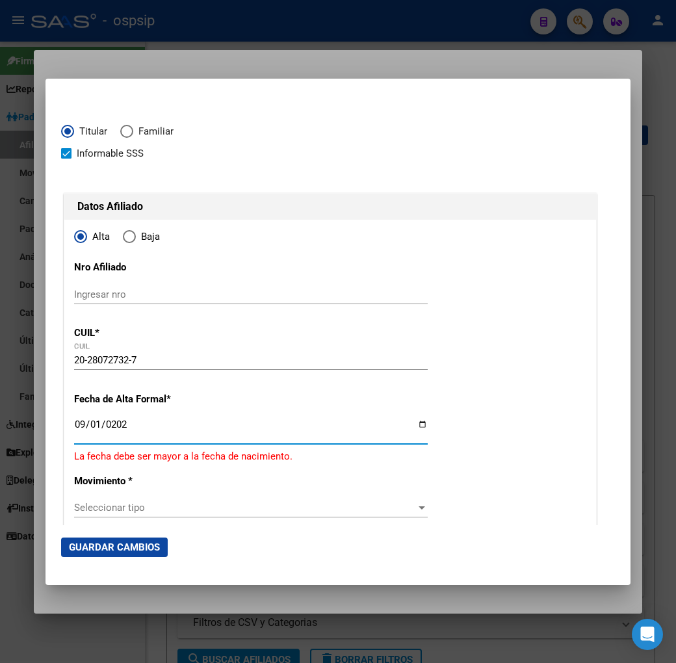
type input "2025-09-01"
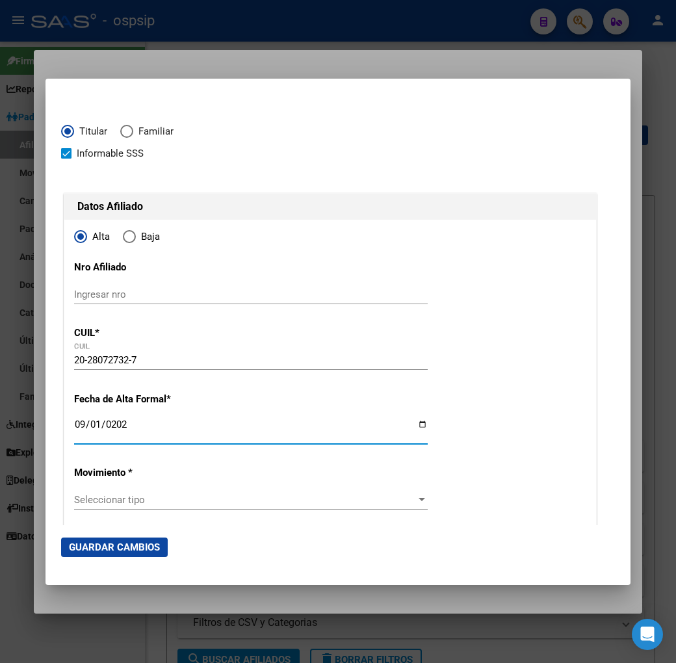
click at [118, 503] on span "Seleccionar tipo" at bounding box center [245, 500] width 342 height 12
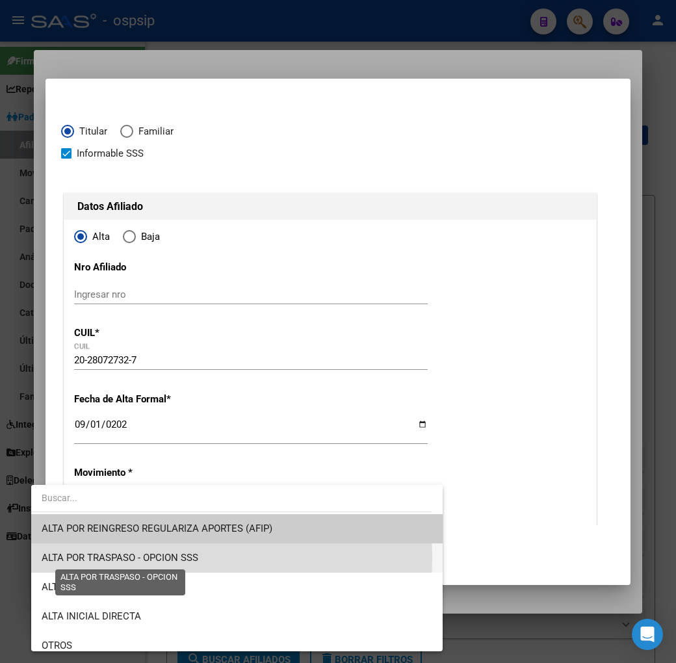
click at [140, 555] on span "ALTA POR TRASPASO - OPCION SSS" at bounding box center [120, 558] width 157 height 12
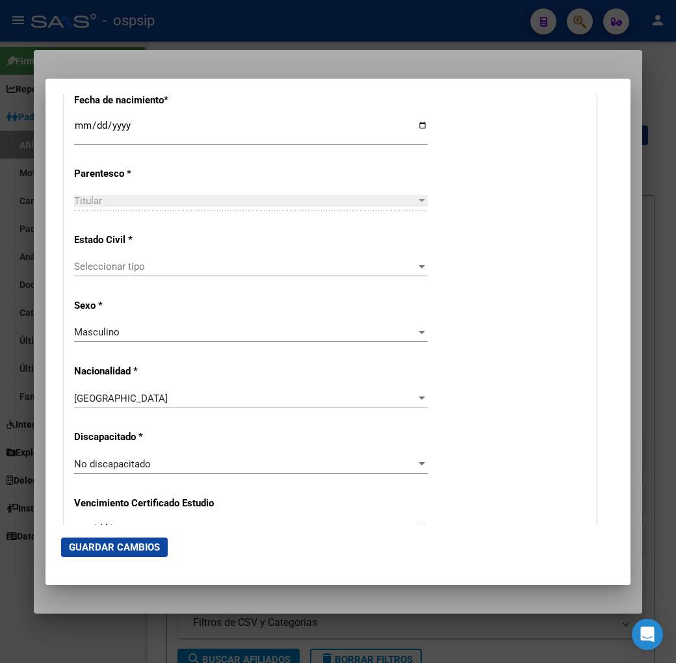
scroll to position [722, 0]
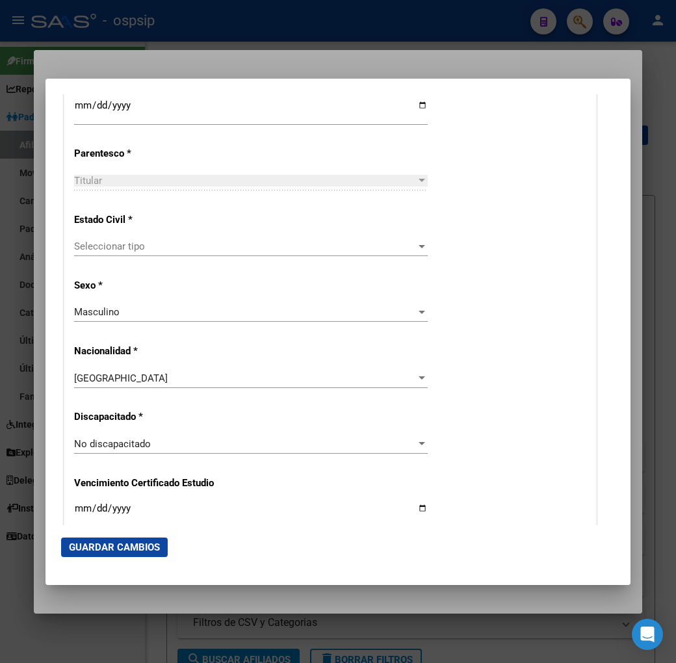
click at [114, 246] on span "Seleccionar tipo" at bounding box center [245, 246] width 342 height 12
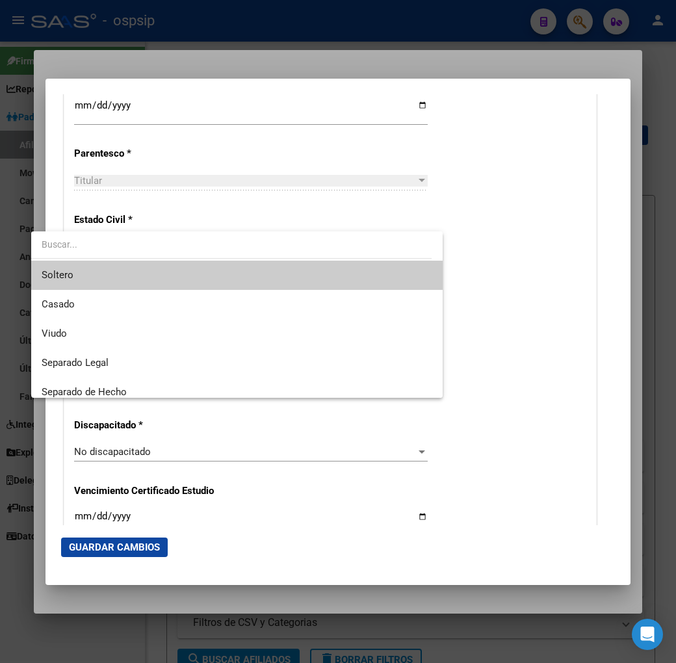
click at [131, 274] on span "Soltero" at bounding box center [237, 275] width 390 height 29
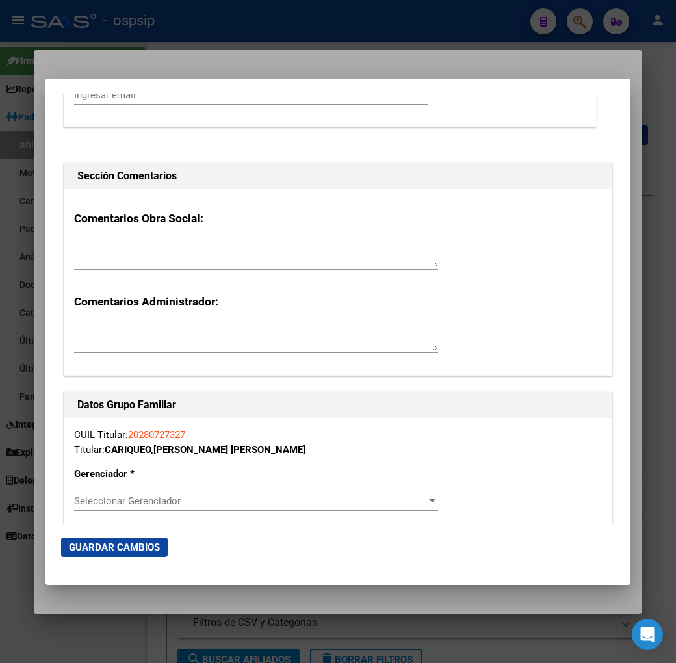
scroll to position [1949, 0]
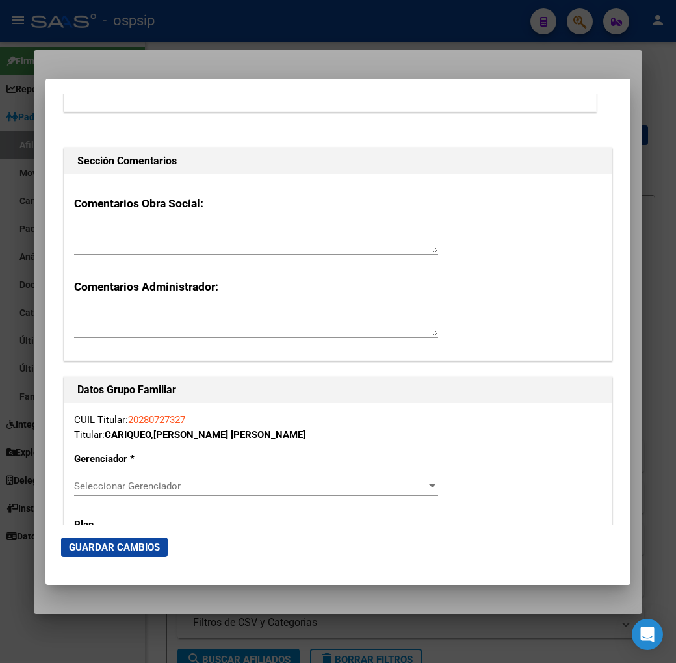
click at [186, 471] on div "CUIL Titular: 20280727327 Titular: CARIQUEO , JUAN FABRICIO DAMIAN Gerenciador …" at bounding box center [337, 609] width 547 height 412
click at [188, 475] on div "CUIL Titular: 20280727327 Titular: CARIQUEO , JUAN FABRICIO DAMIAN Gerenciador …" at bounding box center [337, 609] width 547 height 412
click at [196, 485] on span "Seleccionar Gerenciador" at bounding box center [250, 486] width 352 height 12
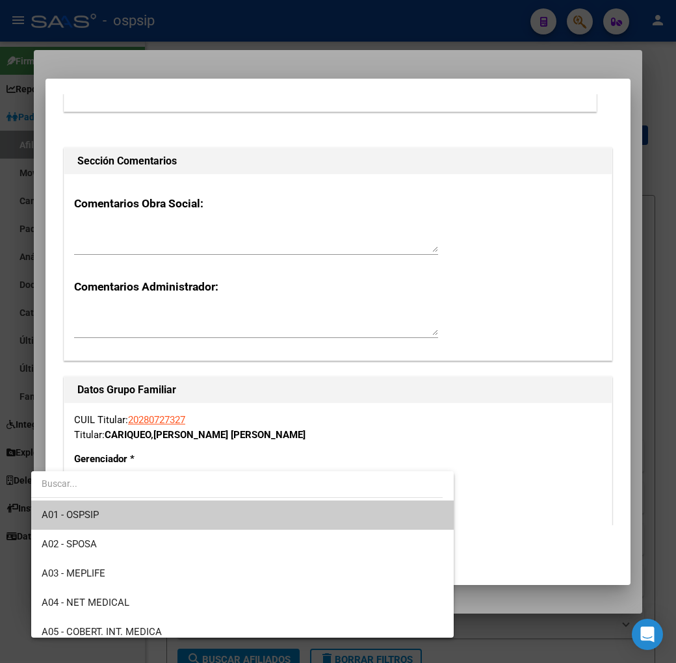
click at [190, 524] on span "A01 - OSPSIP" at bounding box center [242, 514] width 401 height 29
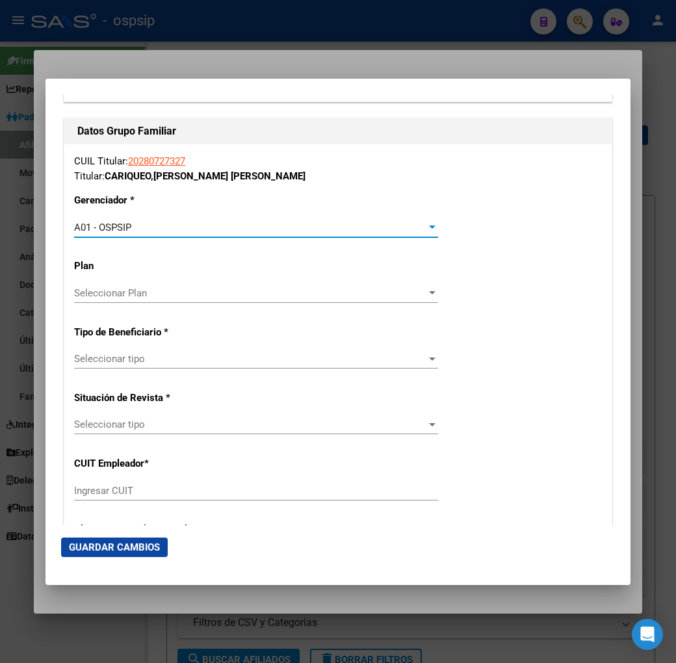
scroll to position [2237, 0]
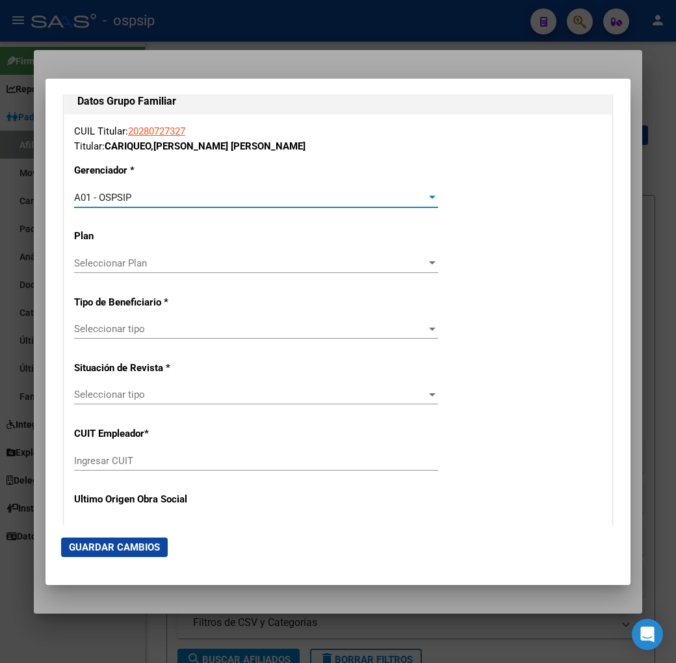
drag, startPoint x: 158, startPoint y: 338, endPoint x: 167, endPoint y: 333, distance: 10.8
click at [159, 338] on div "Seleccionar tipo Seleccionar tipo" at bounding box center [256, 335] width 364 height 32
click at [170, 329] on span "Seleccionar tipo" at bounding box center [250, 329] width 352 height 12
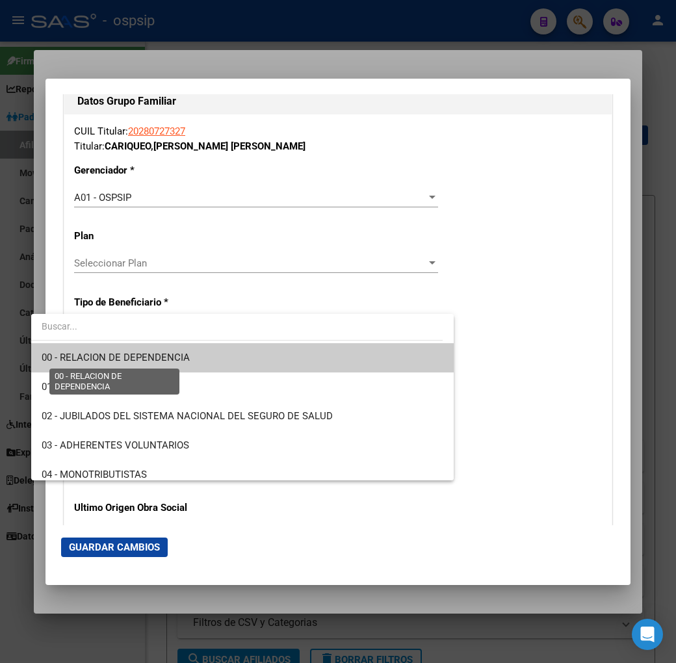
click at [178, 352] on span "00 - RELACION DE DEPENDENCIA" at bounding box center [116, 357] width 148 height 12
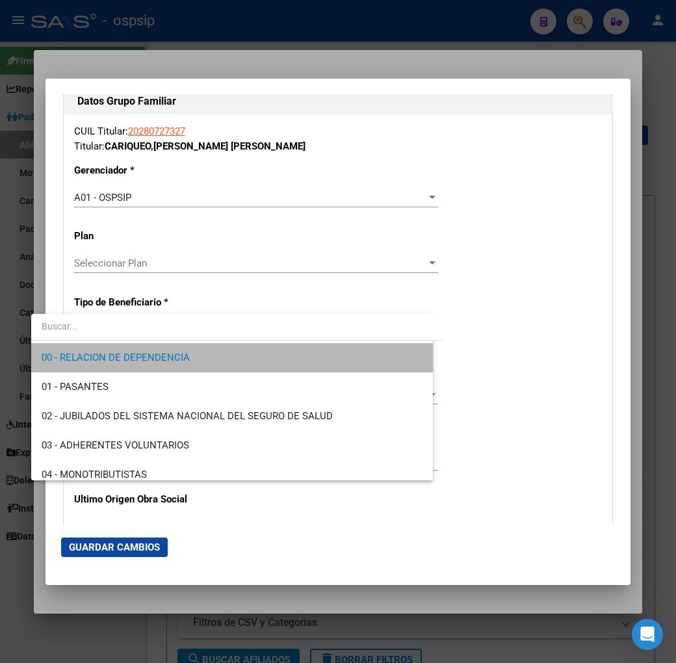
type input "30-70817402-1"
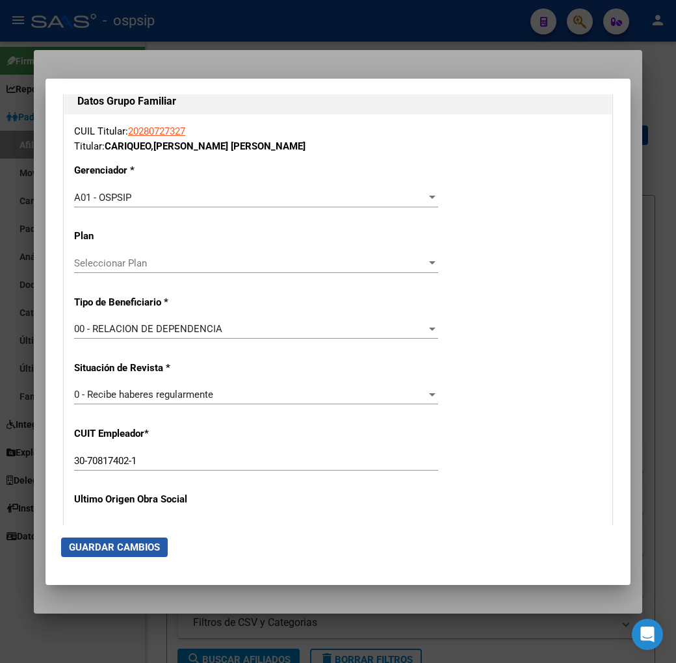
click at [99, 544] on span "Guardar Cambios" at bounding box center [114, 547] width 91 height 12
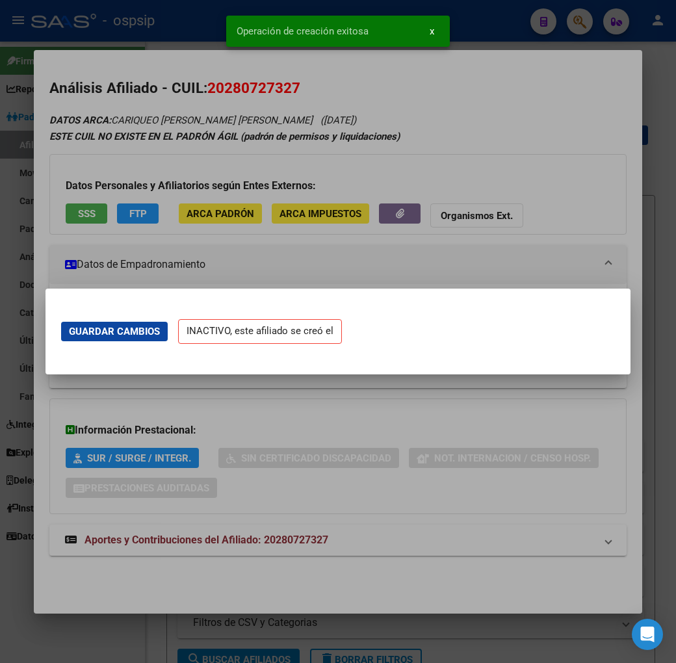
scroll to position [0, 0]
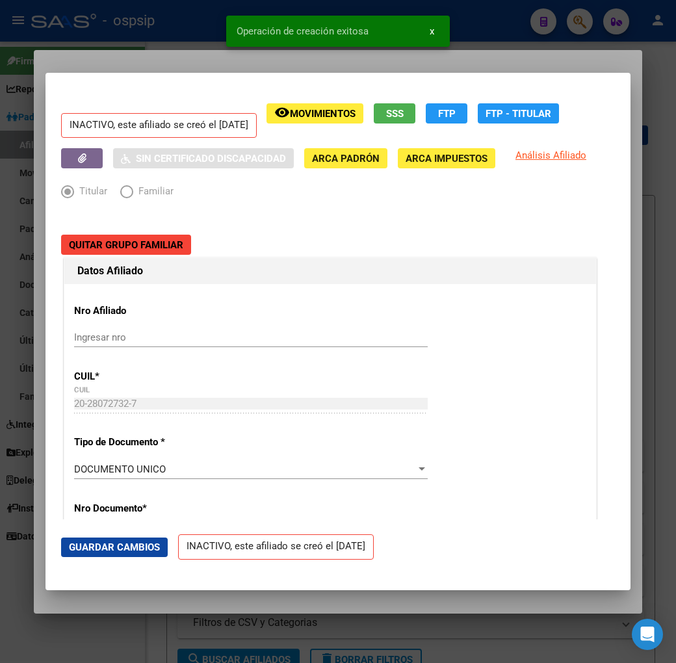
click at [113, 54] on div at bounding box center [338, 331] width 676 height 663
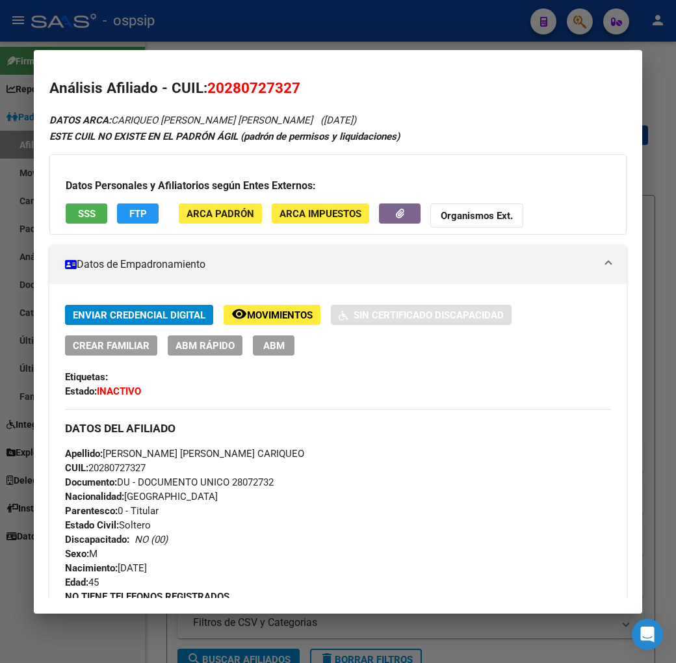
click at [380, 31] on div at bounding box center [338, 331] width 676 height 663
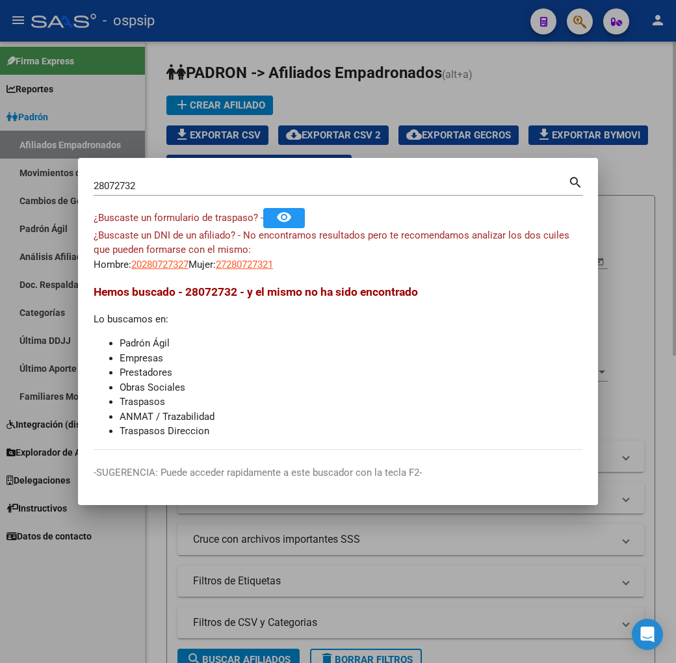
click at [444, 91] on div at bounding box center [338, 331] width 676 height 663
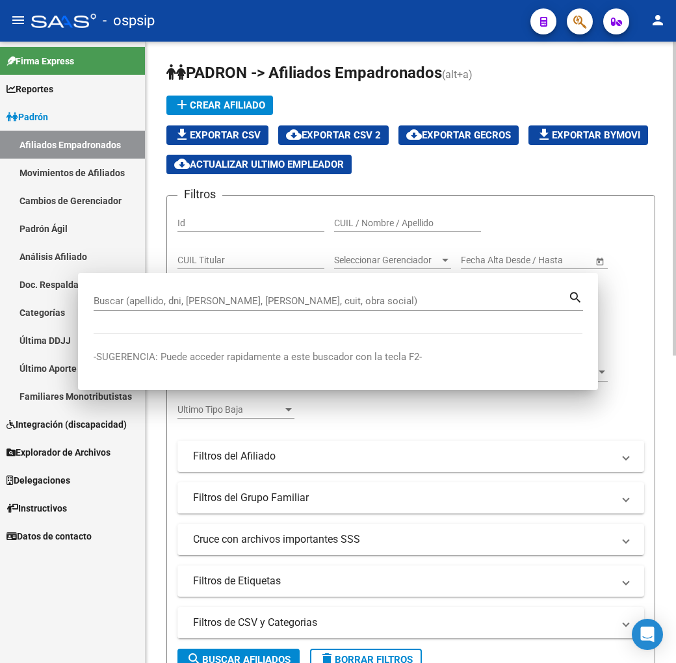
click at [455, 97] on app-list-header "PADRON -> Afiliados Empadronados (alt+a) add Crear Afiliado file_download Expor…" at bounding box center [410, 371] width 489 height 619
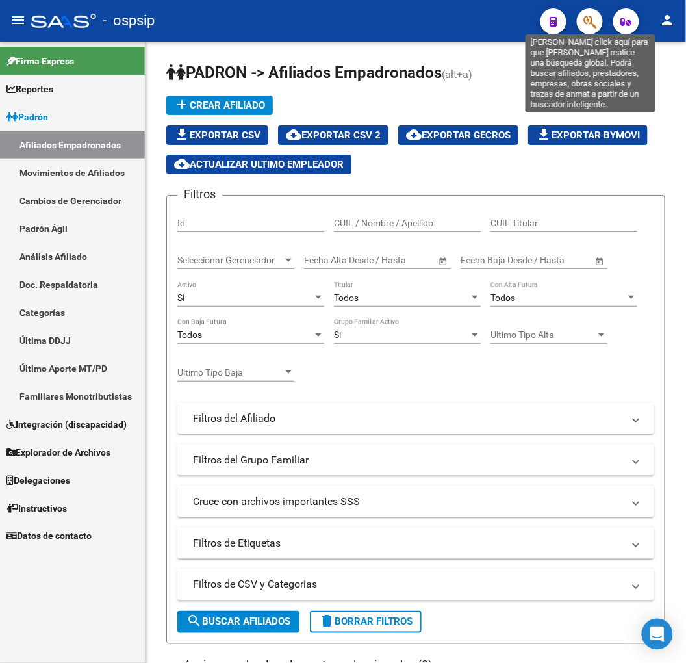
click at [594, 24] on icon "button" at bounding box center [589, 21] width 13 height 15
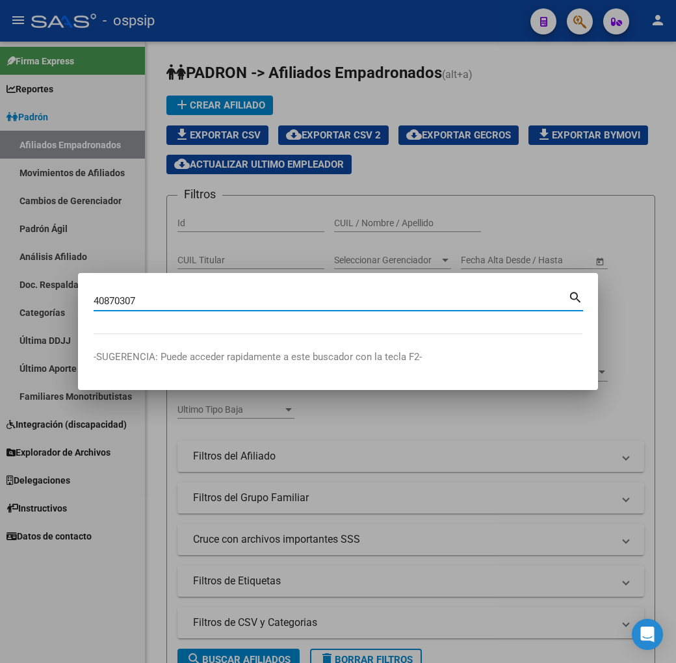
type input "40870307"
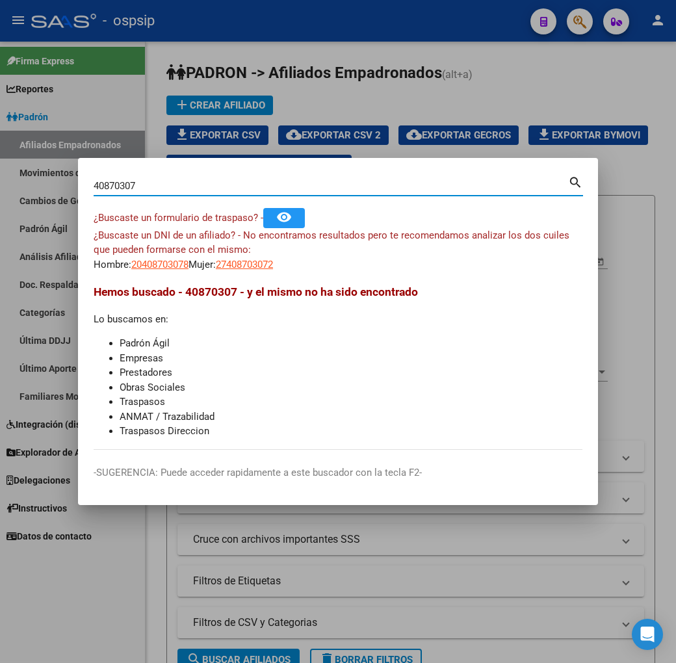
click at [131, 259] on span "20408703078" at bounding box center [159, 265] width 57 height 12
copy span "0"
type textarea "20408703078"
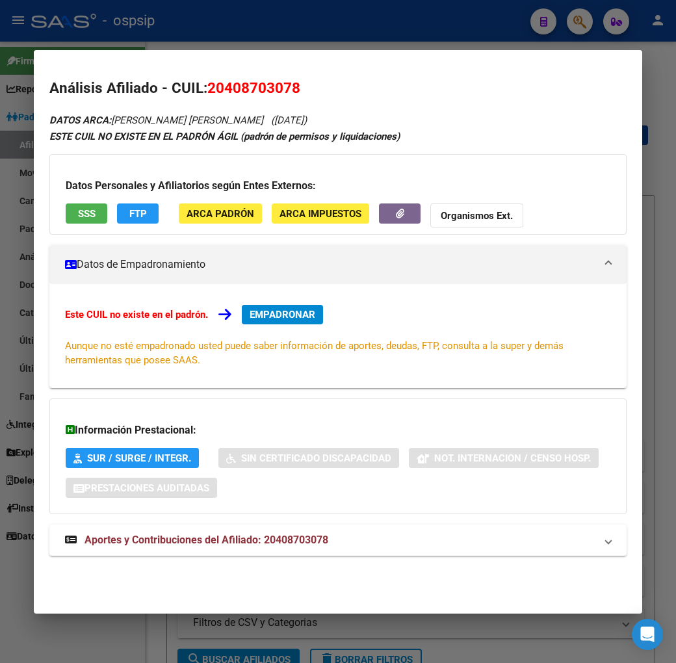
click at [259, 314] on span "EMPADRONAR" at bounding box center [282, 315] width 66 height 12
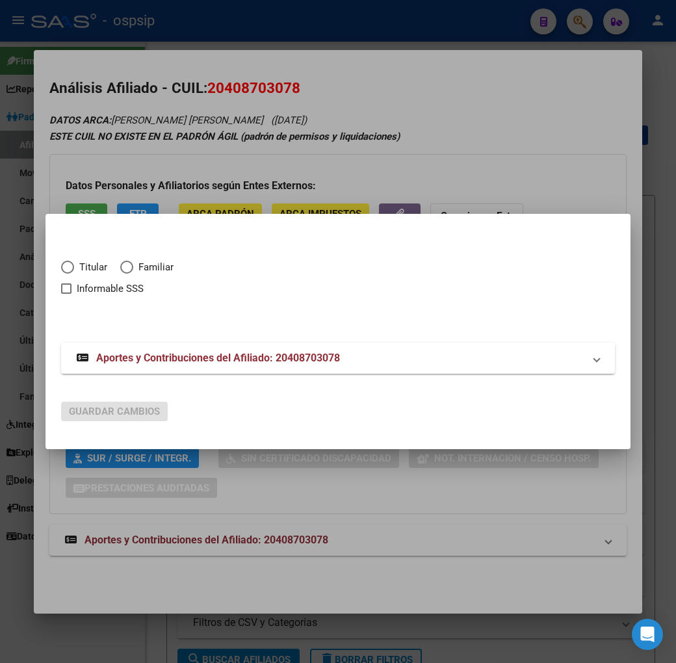
click at [74, 266] on span "Titular" at bounding box center [90, 267] width 33 height 15
click at [61, 266] on input "Titular" at bounding box center [67, 267] width 13 height 13
radio input "true"
checkbox input "true"
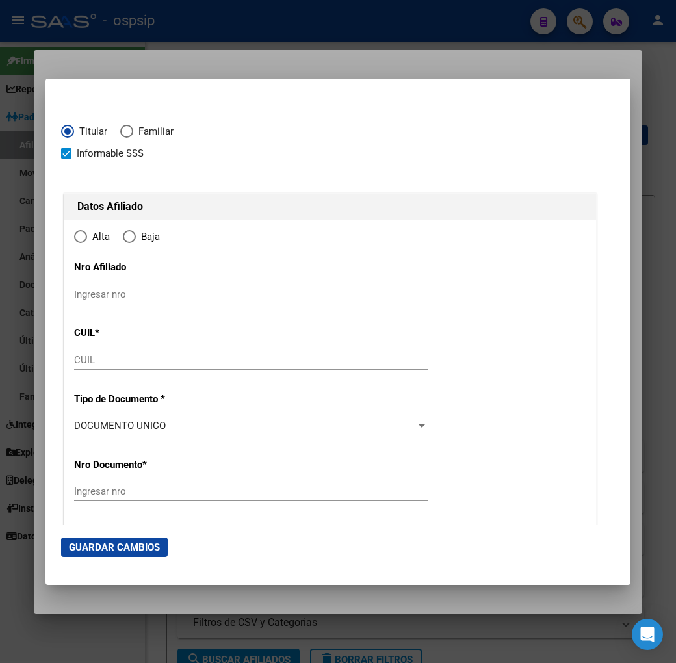
type input "20-40870307-8"
type input "40870307"
type input "ALMADA"
type input "ALAN NAZARENO"
type input "1997-12-28"
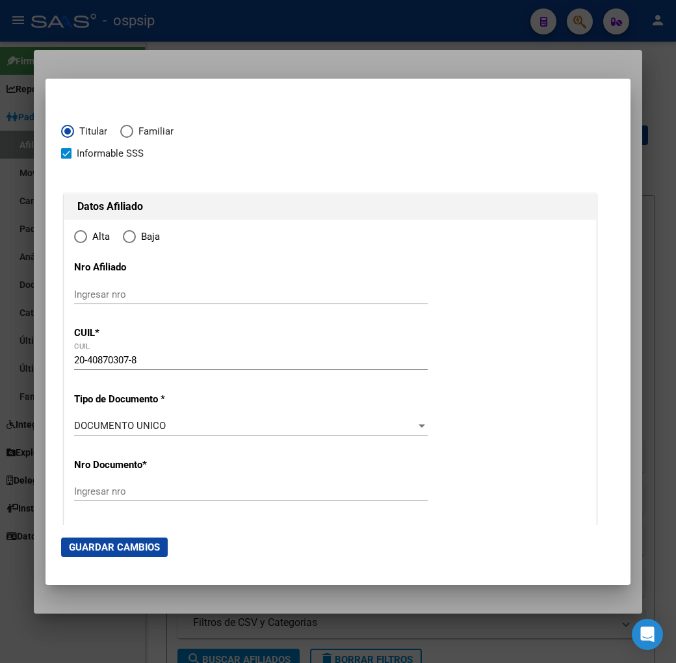
type input "TIGRE"
type input "1648"
type input "MAJESTE"
type input "2053"
radio input "true"
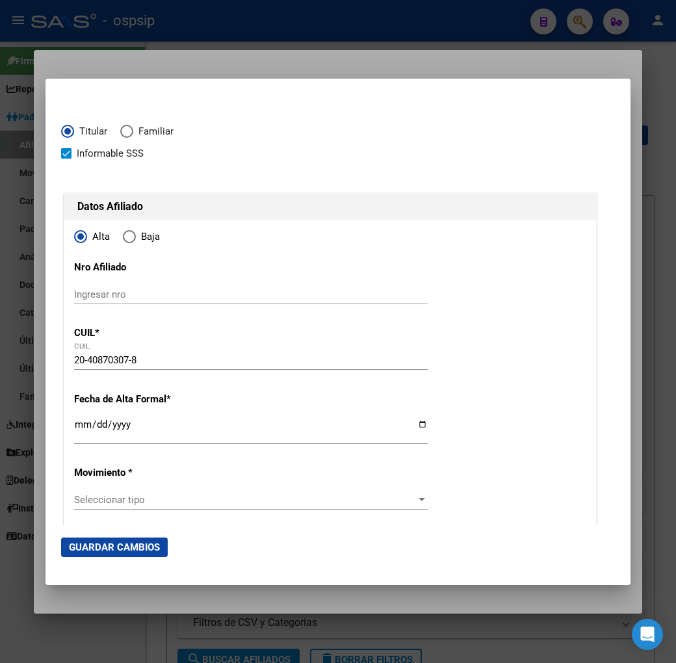
scroll to position [144, 0]
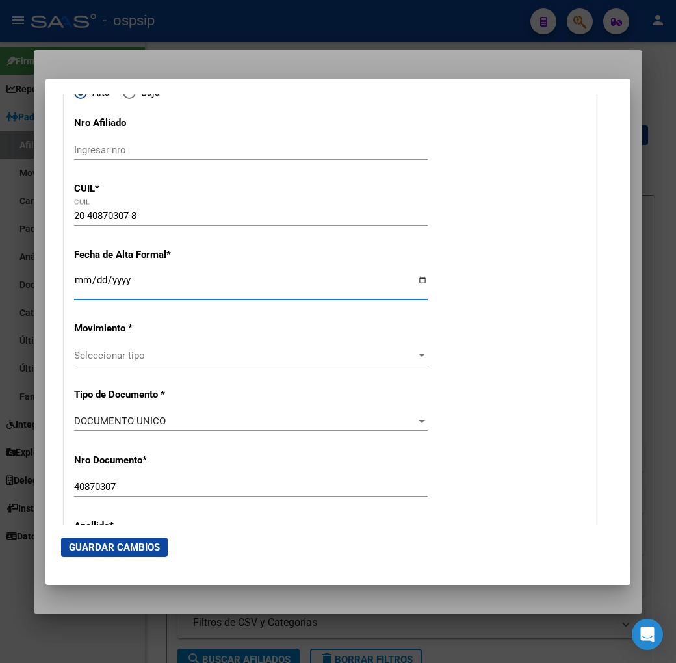
click at [74, 282] on input "Ingresar fecha" at bounding box center [250, 285] width 353 height 21
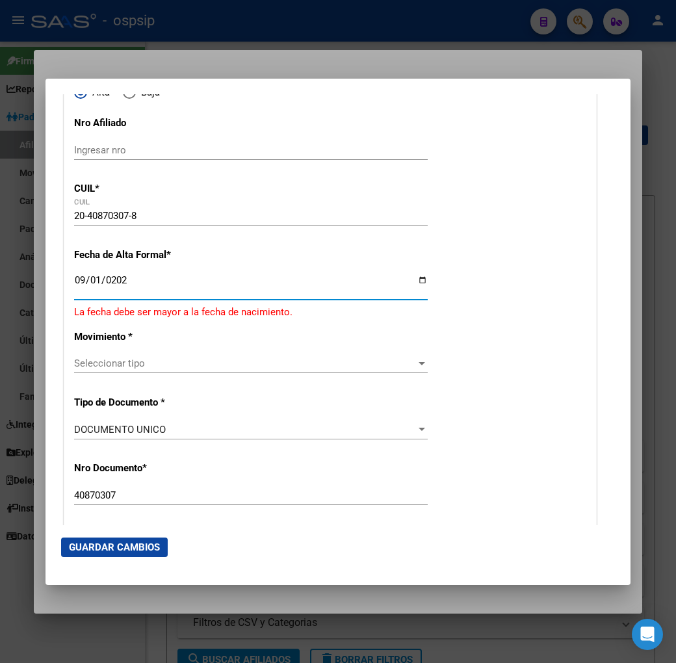
type input "2025-09-01"
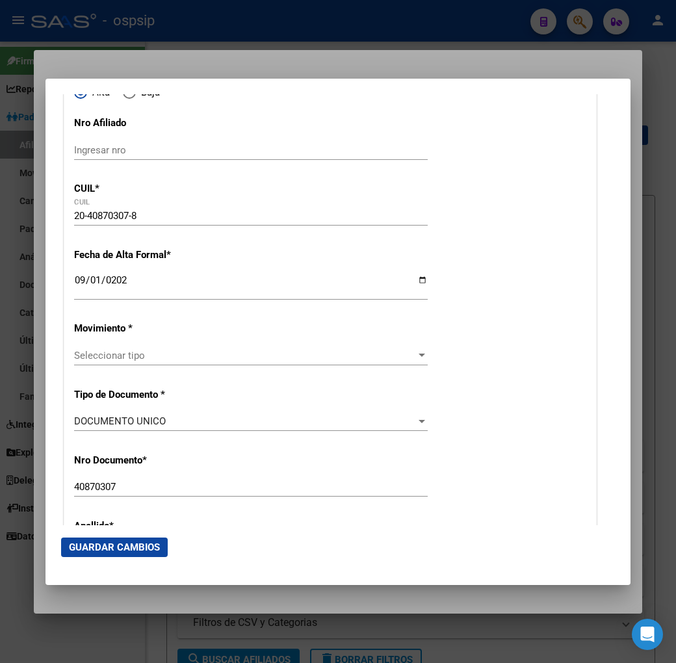
click at [213, 348] on div "Seleccionar tipo Seleccionar tipo" at bounding box center [250, 355] width 353 height 19
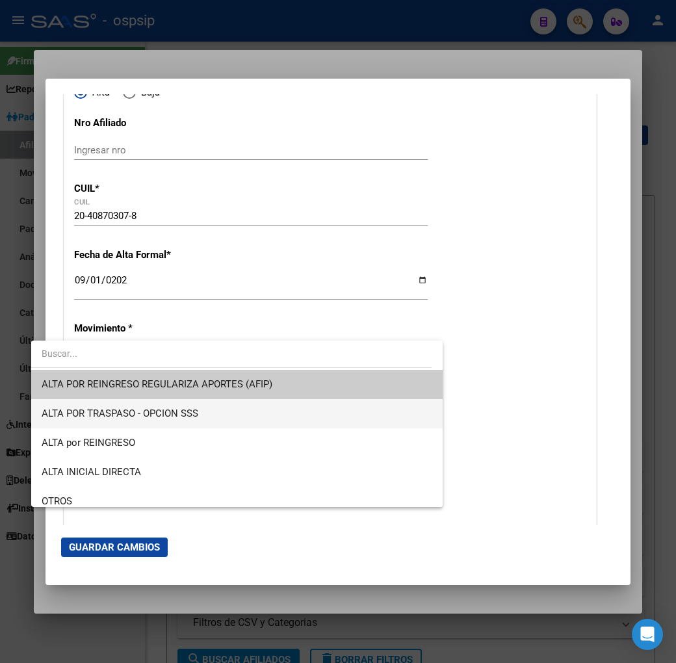
click at [203, 416] on span "ALTA POR TRASPASO - OPCION SSS" at bounding box center [237, 413] width 390 height 29
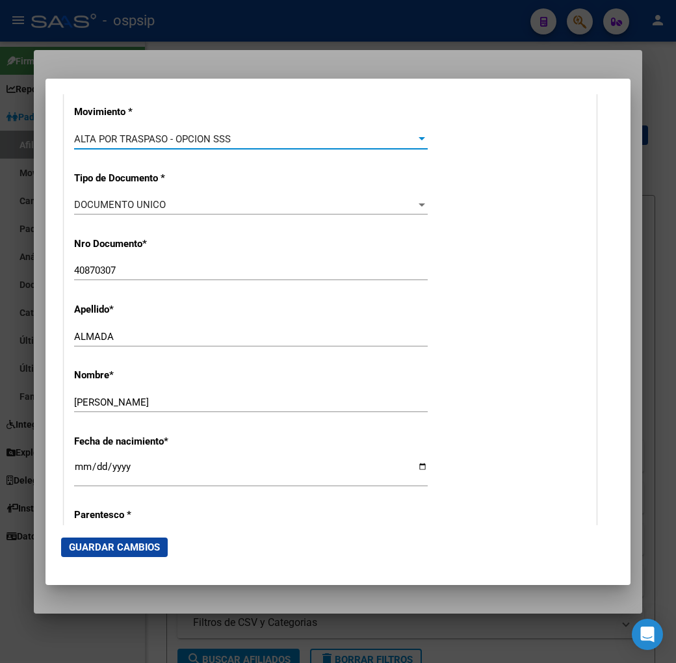
scroll to position [577, 0]
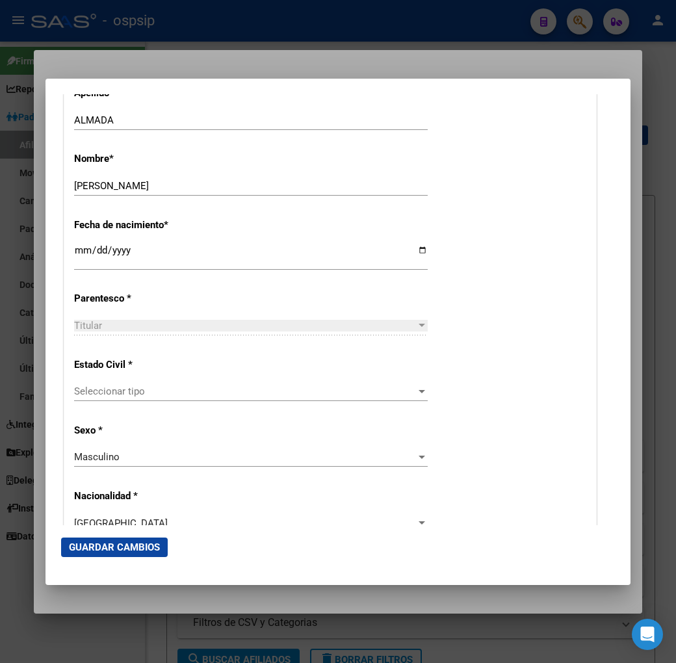
click at [196, 399] on div "Seleccionar tipo Seleccionar tipo" at bounding box center [250, 390] width 353 height 19
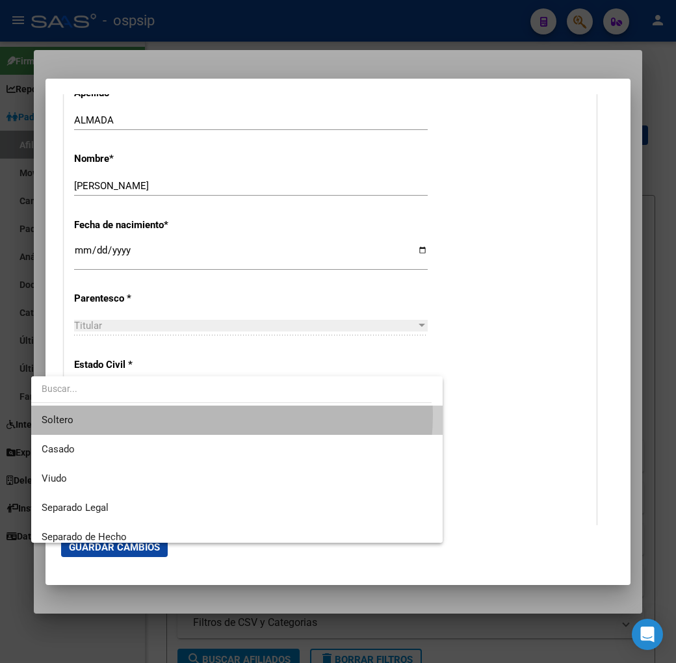
click at [196, 414] on span "Soltero" at bounding box center [237, 419] width 390 height 29
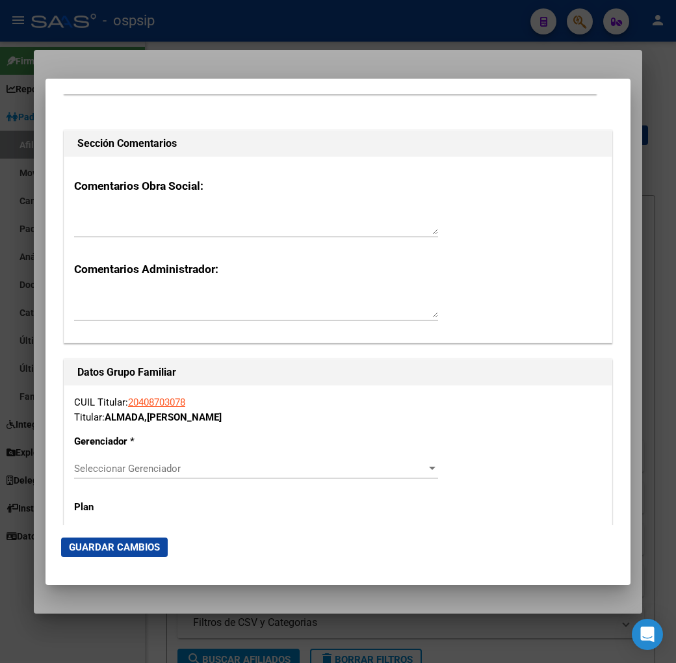
scroll to position [2093, 0]
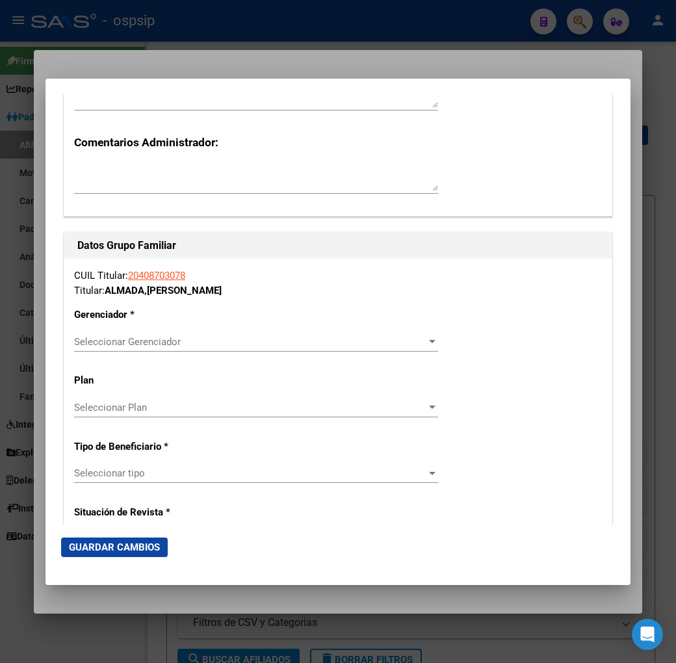
click at [264, 346] on span "Seleccionar Gerenciador" at bounding box center [250, 342] width 352 height 12
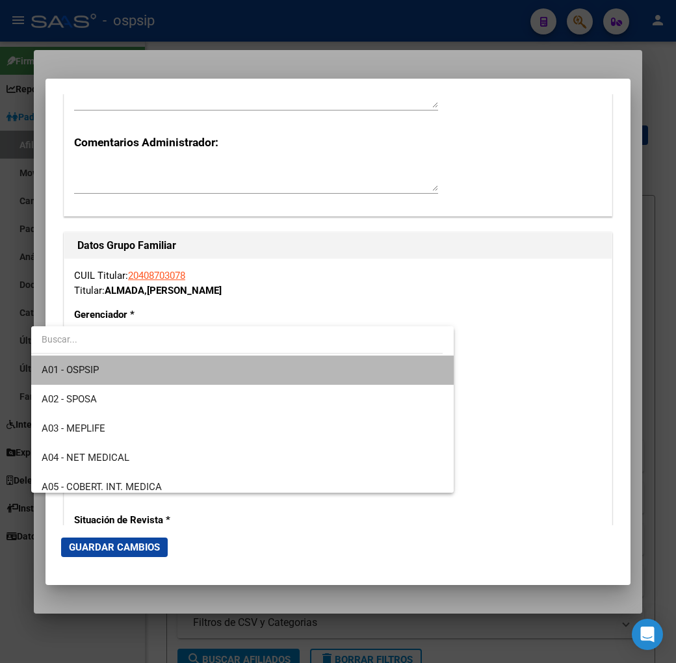
click at [264, 362] on span "A01 - OSPSIP" at bounding box center [242, 369] width 401 height 29
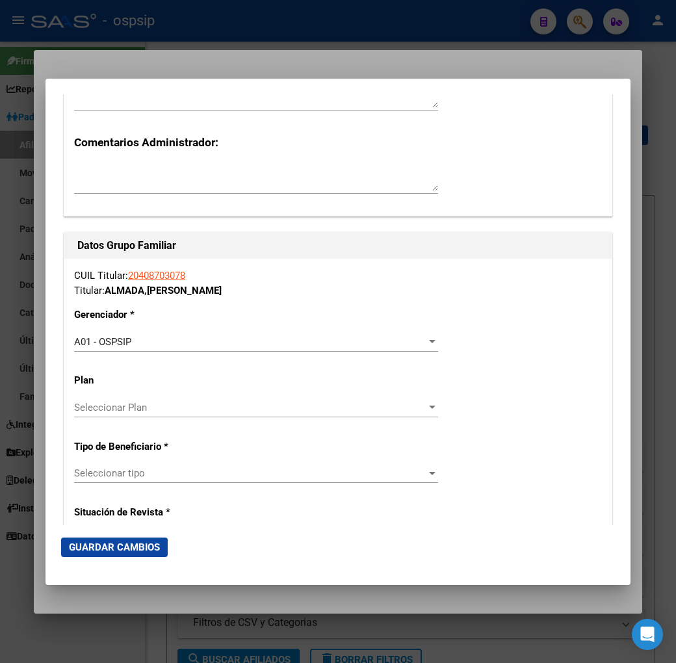
click at [216, 464] on div "Seleccionar tipo Seleccionar tipo" at bounding box center [256, 472] width 364 height 19
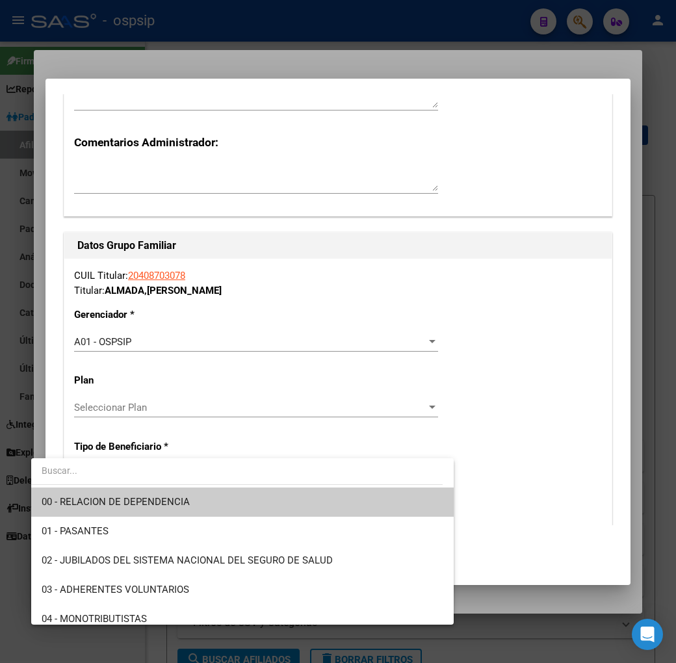
click at [215, 496] on span "00 - RELACION DE DEPENDENCIA" at bounding box center [242, 501] width 401 height 29
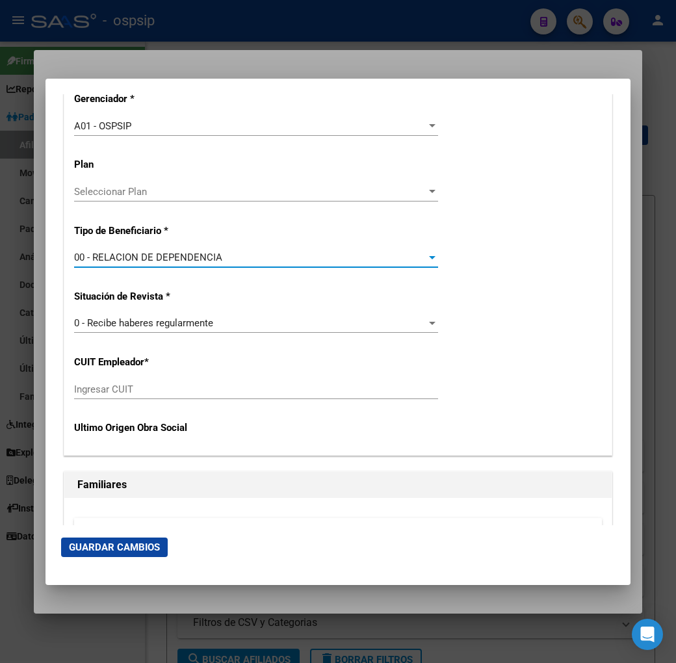
scroll to position [2309, 0]
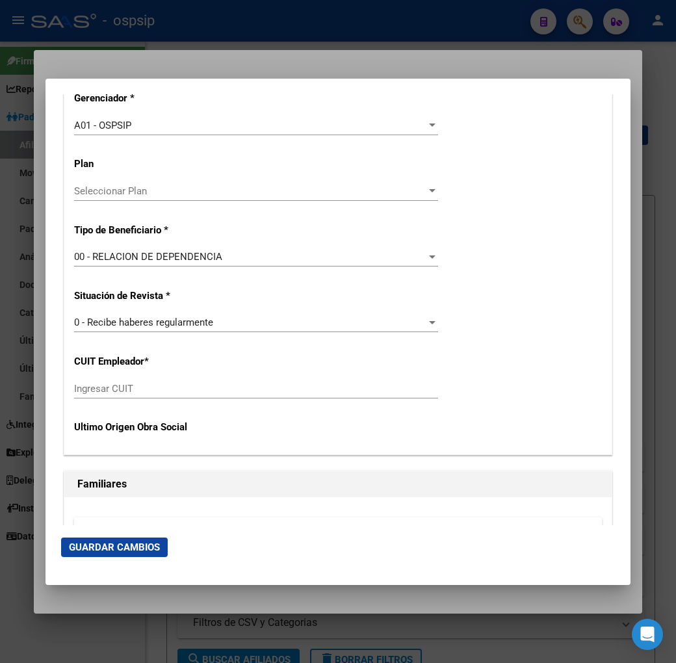
click at [122, 386] on input "Ingresar CUIT" at bounding box center [256, 389] width 364 height 12
type input "30-71074276-2"
click at [112, 549] on span "Guardar Cambios" at bounding box center [114, 547] width 91 height 12
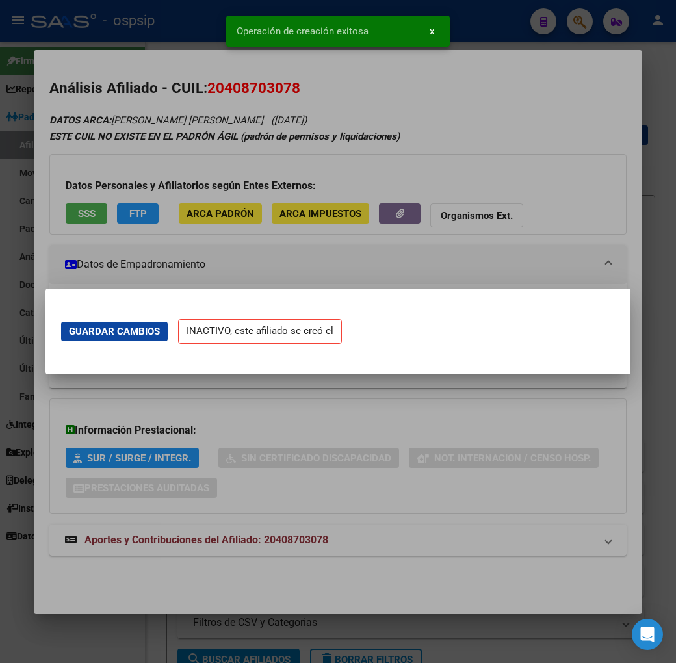
scroll to position [0, 0]
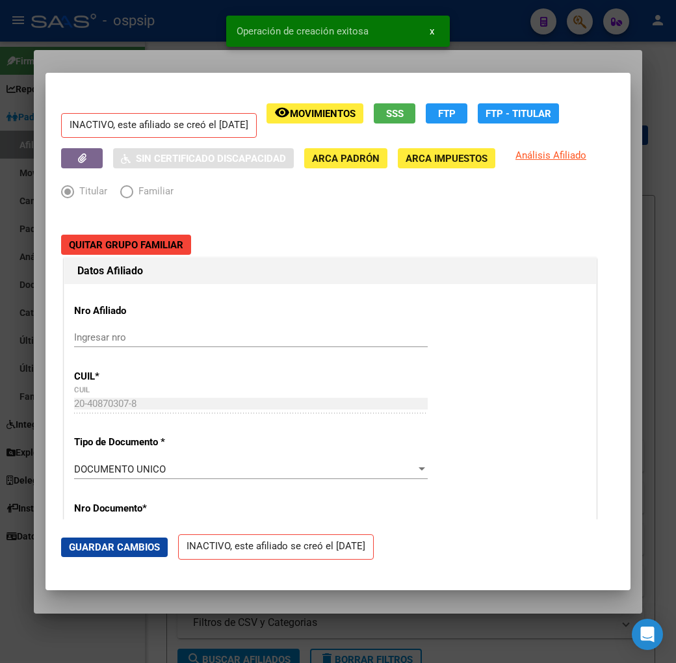
click at [182, 51] on div at bounding box center [338, 331] width 676 height 663
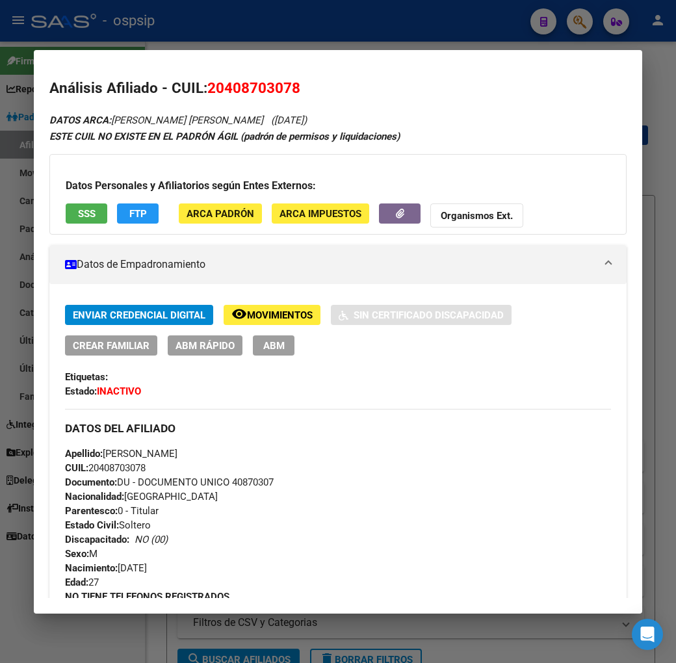
click at [275, 34] on div at bounding box center [338, 331] width 676 height 663
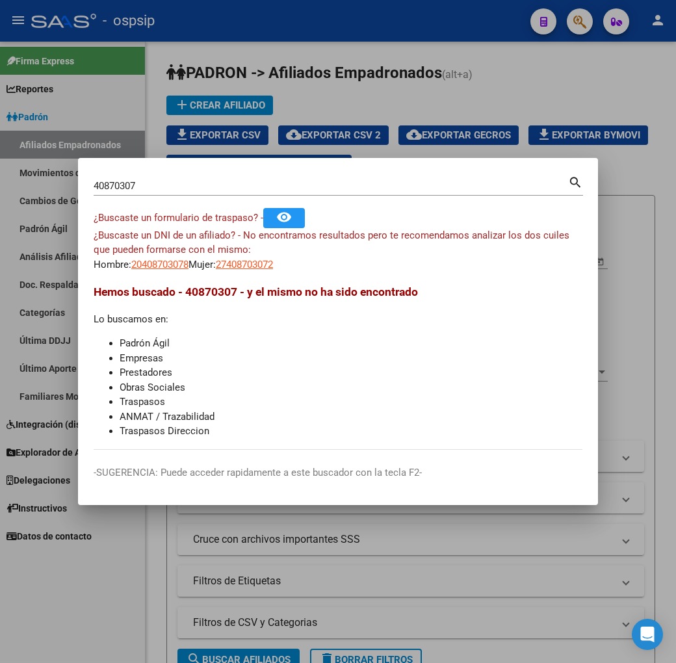
click at [275, 34] on div at bounding box center [338, 331] width 676 height 663
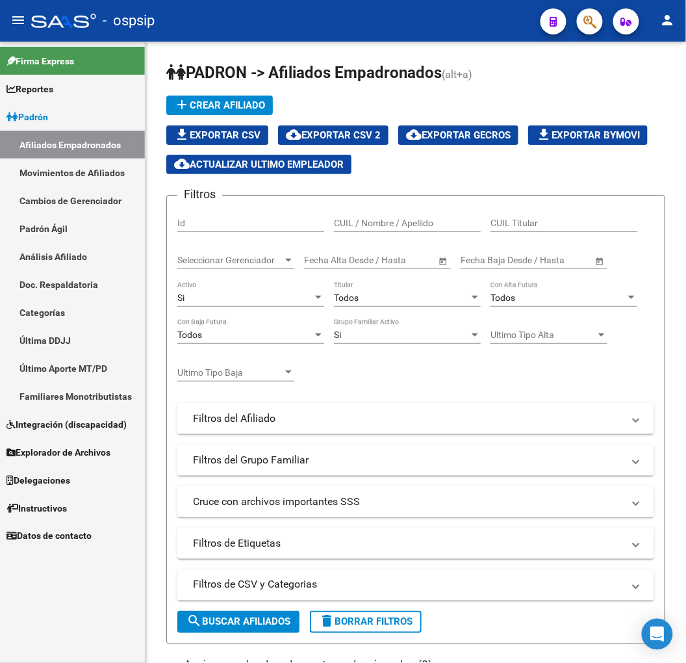
click at [585, 29] on span "button" at bounding box center [589, 21] width 13 height 27
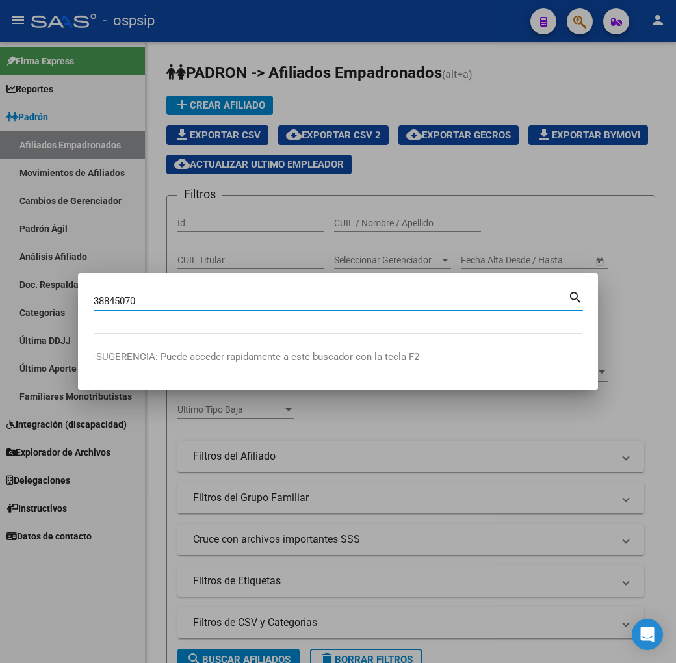
type input "38845070"
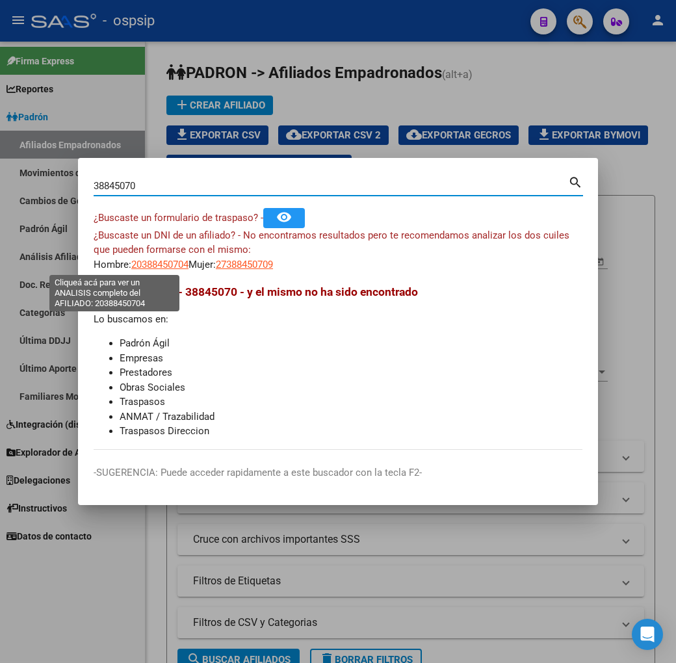
click at [131, 264] on span "20388450704" at bounding box center [159, 265] width 57 height 12
type textarea "20388450704"
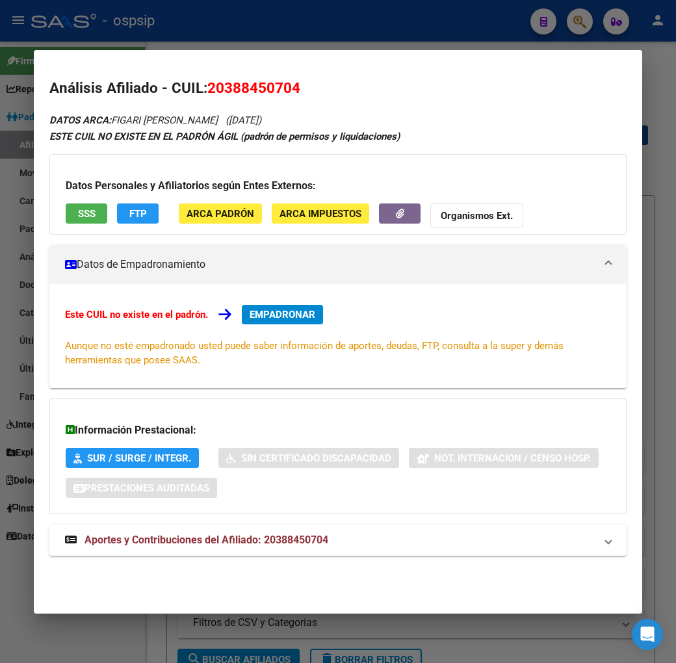
click at [262, 316] on span "EMPADRONAR" at bounding box center [282, 315] width 66 height 12
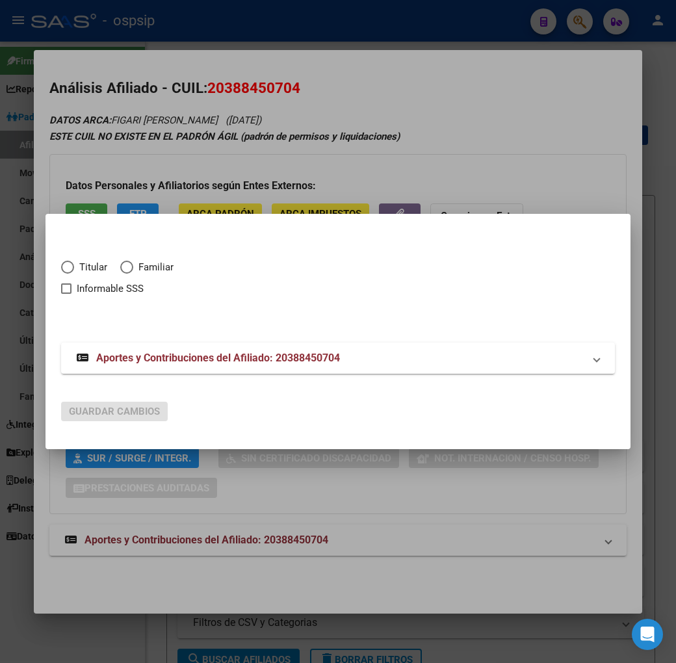
click at [61, 268] on span "Elija una opción" at bounding box center [67, 267] width 13 height 13
click at [61, 268] on input "Titular" at bounding box center [67, 267] width 13 height 13
radio input "true"
checkbox input "true"
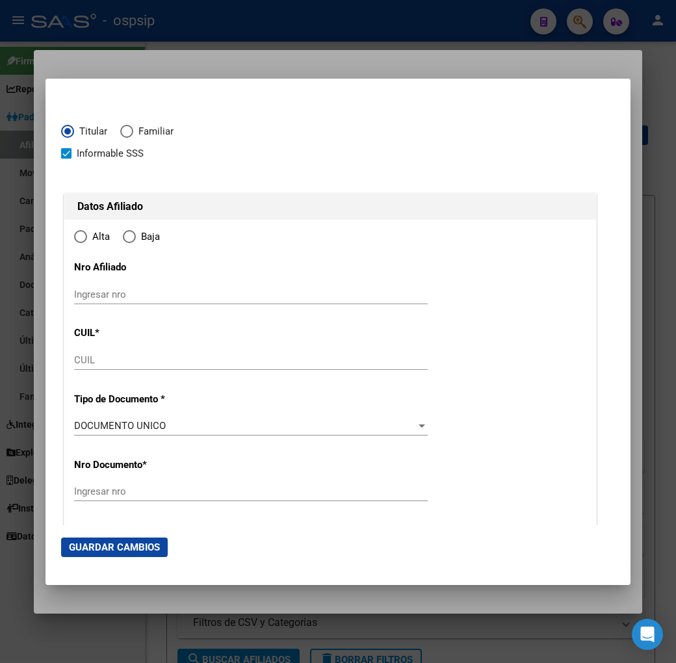
type input "20-38845070-4"
type input "38845070"
type input "FIGARI"
type input "JONATHAN DANIEL"
type input "1995-04-07"
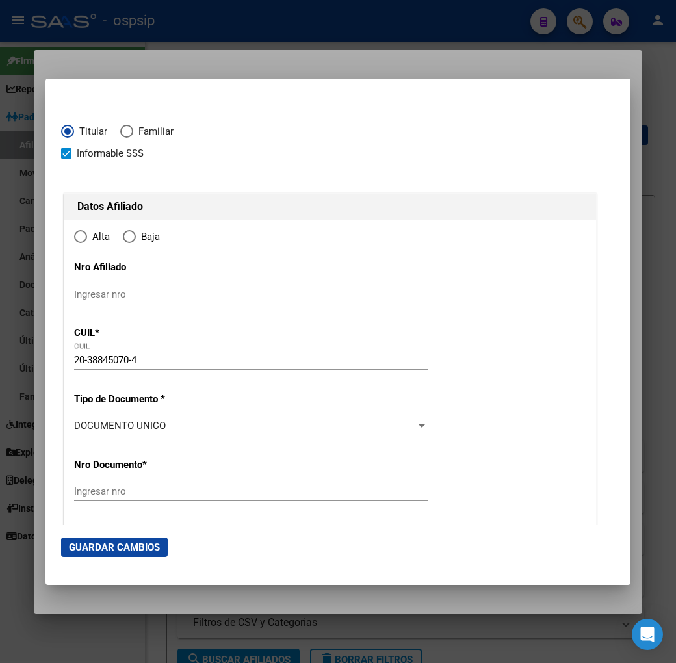
type input "VILLA MARTELLI"
type input "1603"
type input "A. ALVAREZ"
type input "4561"
radio input "true"
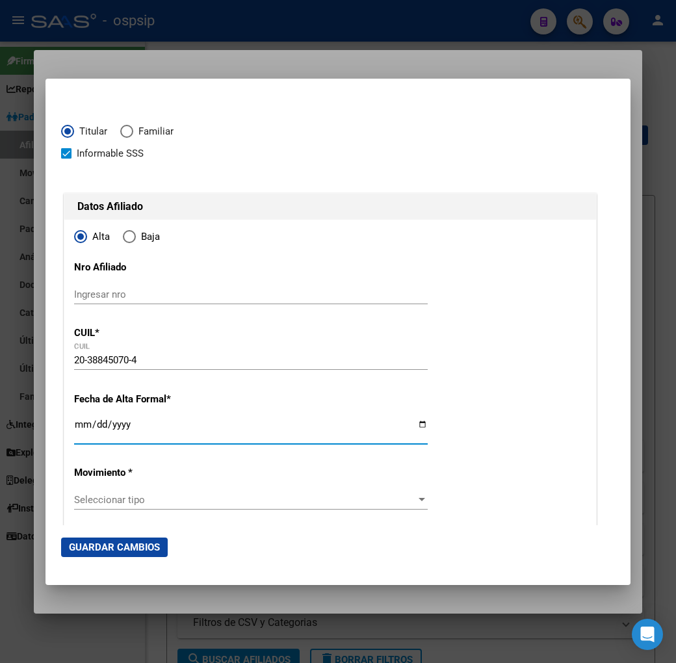
click at [74, 422] on input "Ingresar fecha" at bounding box center [250, 429] width 353 height 21
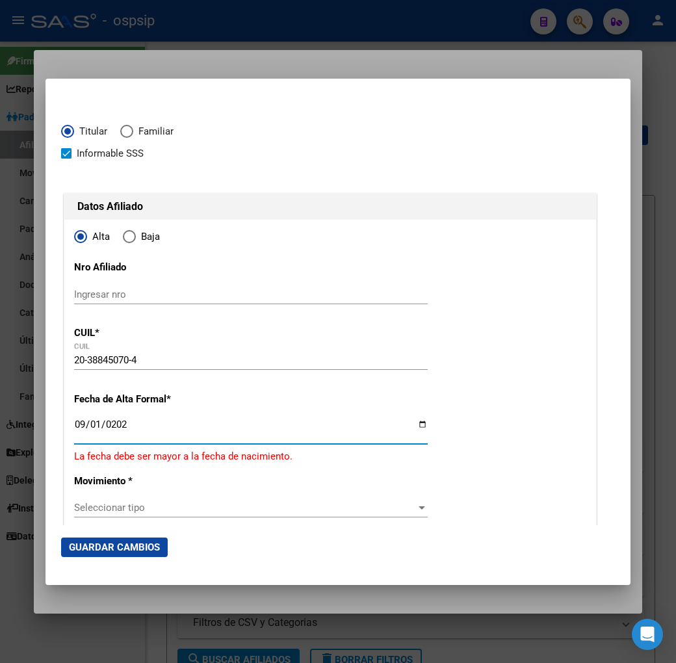
type input "2025-09-01"
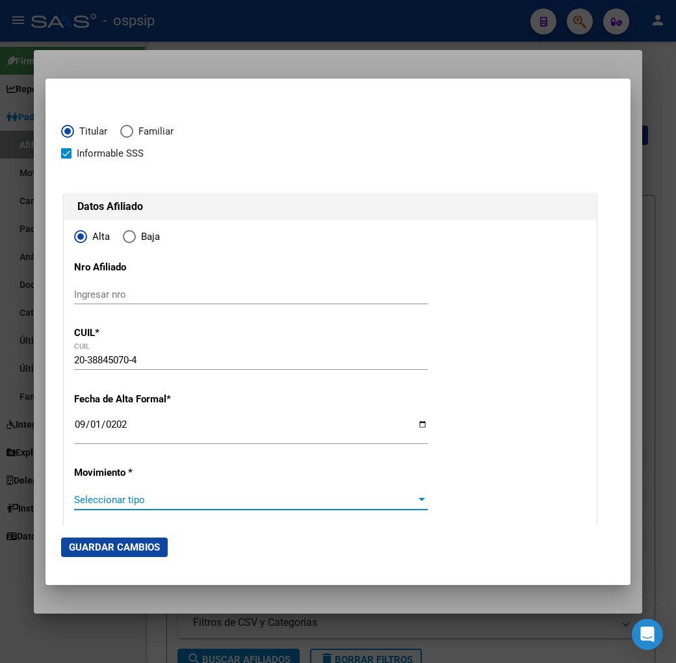
click at [127, 500] on span "Seleccionar tipo" at bounding box center [245, 500] width 342 height 12
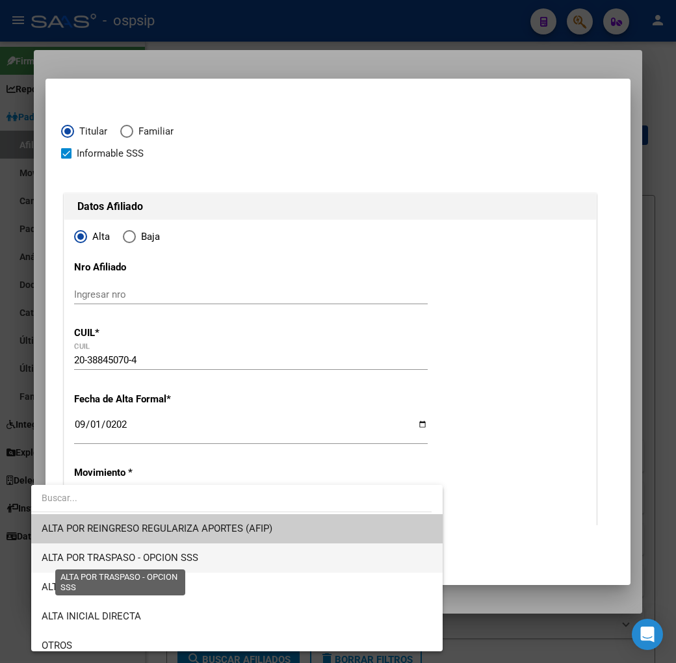
click at [170, 557] on span "ALTA POR TRASPASO - OPCION SSS" at bounding box center [120, 558] width 157 height 12
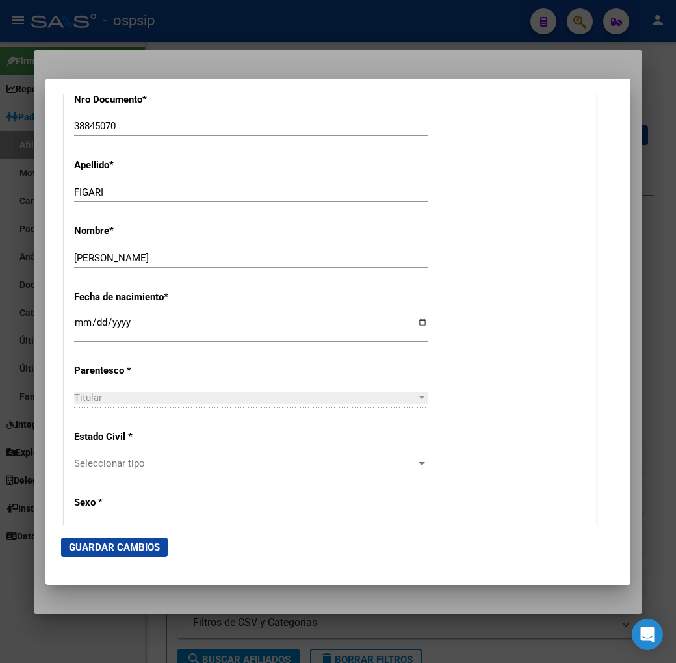
scroll to position [650, 0]
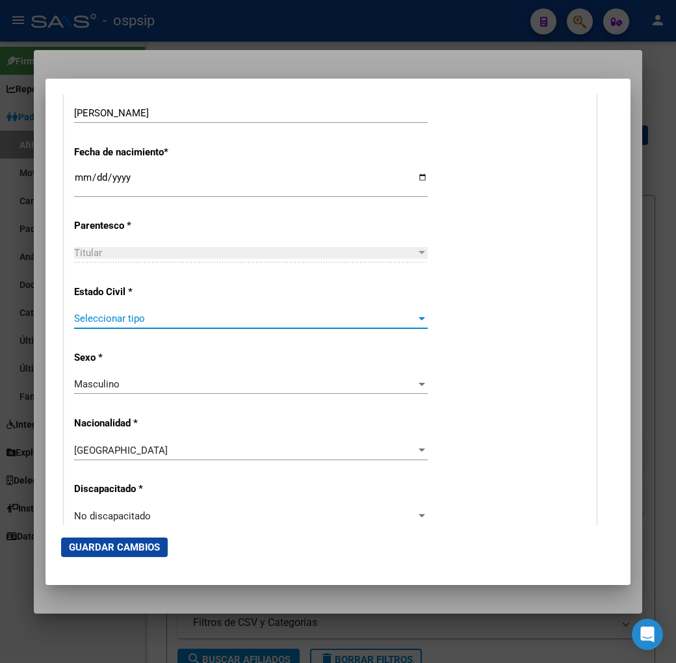
click at [136, 322] on span "Seleccionar tipo" at bounding box center [245, 318] width 342 height 12
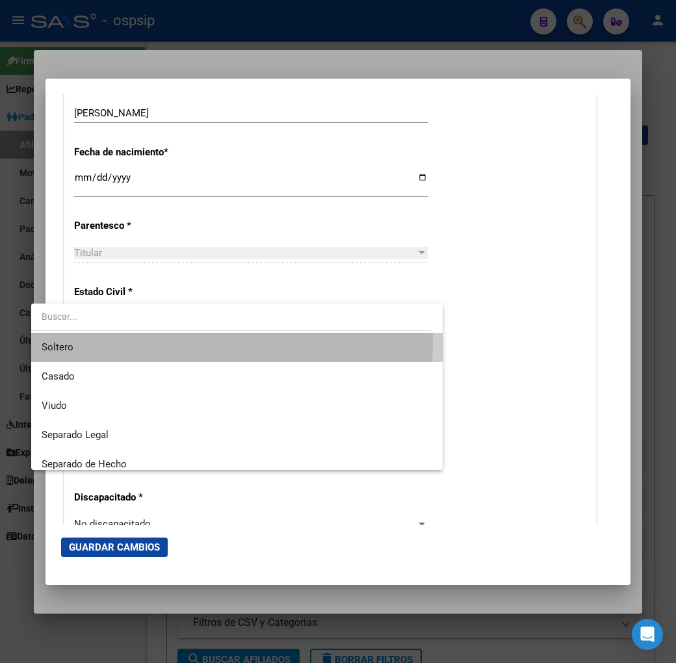
click at [146, 341] on span "Soltero" at bounding box center [237, 347] width 390 height 29
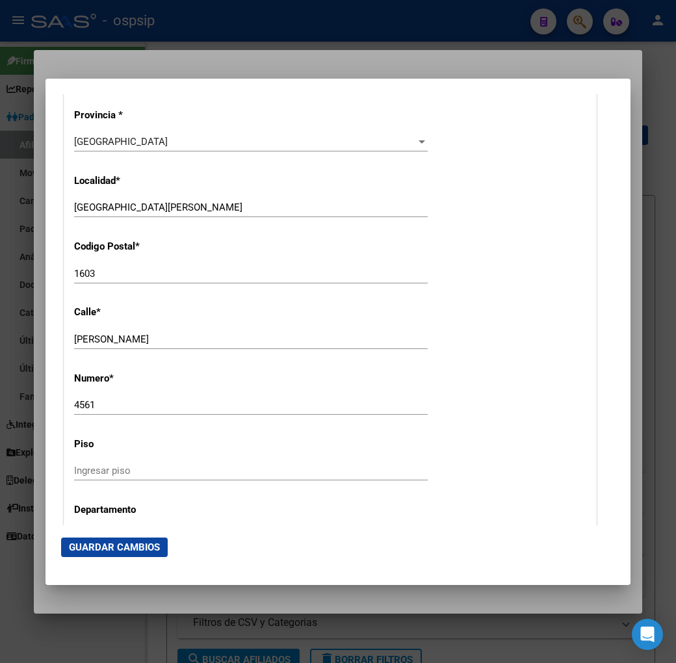
scroll to position [1154, 0]
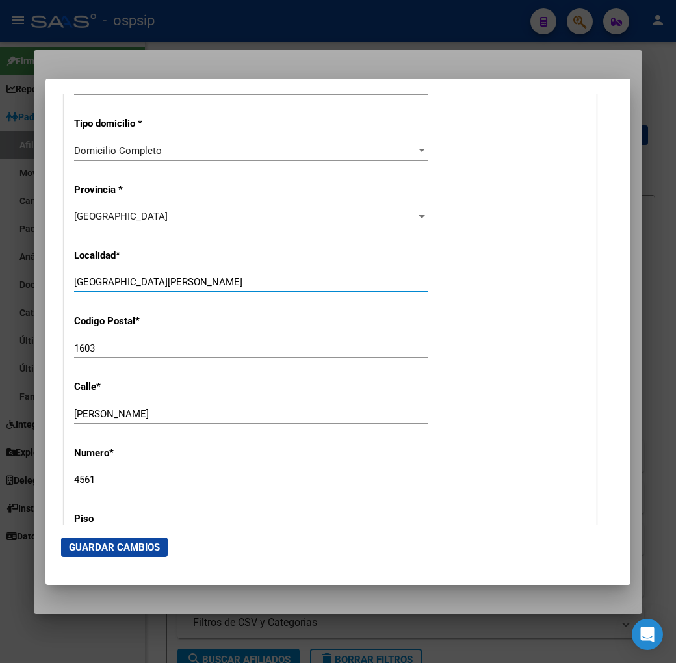
drag, startPoint x: 153, startPoint y: 277, endPoint x: -29, endPoint y: 284, distance: 182.7
click at [0, 284] on html "menu - ospsip person Firma Express Reportes Padrón Traspasos x O.S. Traspasos x…" at bounding box center [338, 331] width 676 height 663
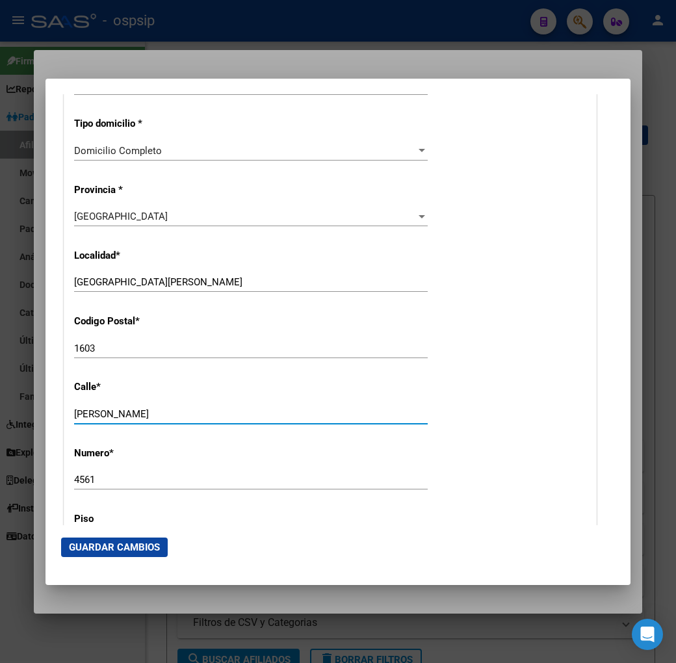
drag, startPoint x: 75, startPoint y: 413, endPoint x: 5, endPoint y: 420, distance: 71.2
click at [5, 420] on div "38845070 Buscar (apellido, dni, cuil, nro traspaso, cuit, obra social) search ¿…" at bounding box center [338, 331] width 676 height 663
click at [170, 276] on input "VILLA MARTELLI" at bounding box center [250, 282] width 353 height 12
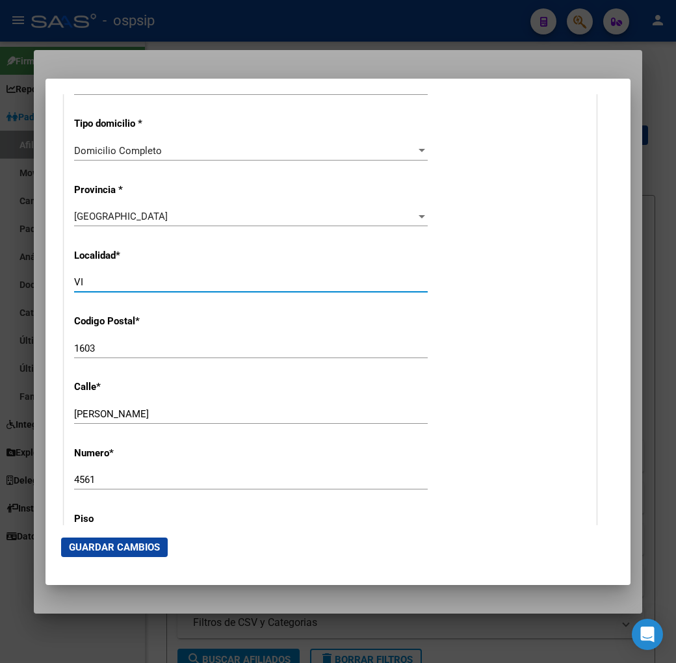
type input "V"
type input "AVELLANEDA"
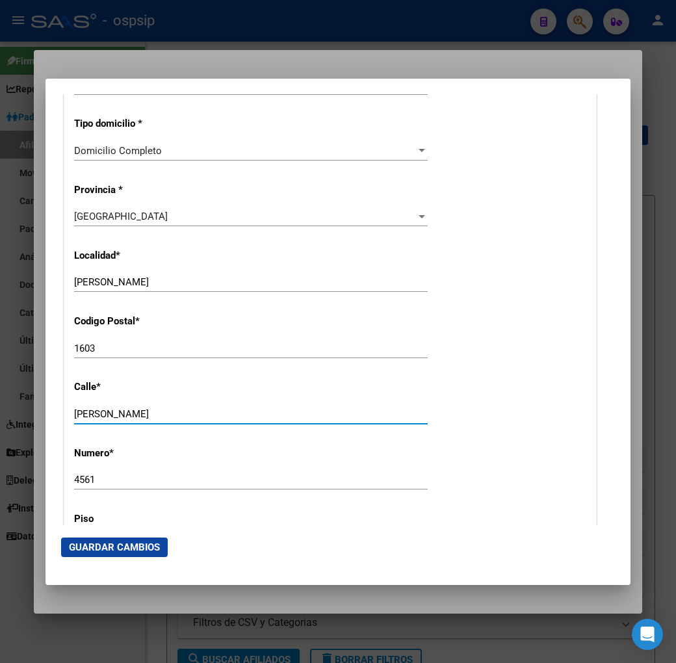
type input "CORONEL SUAREZ"
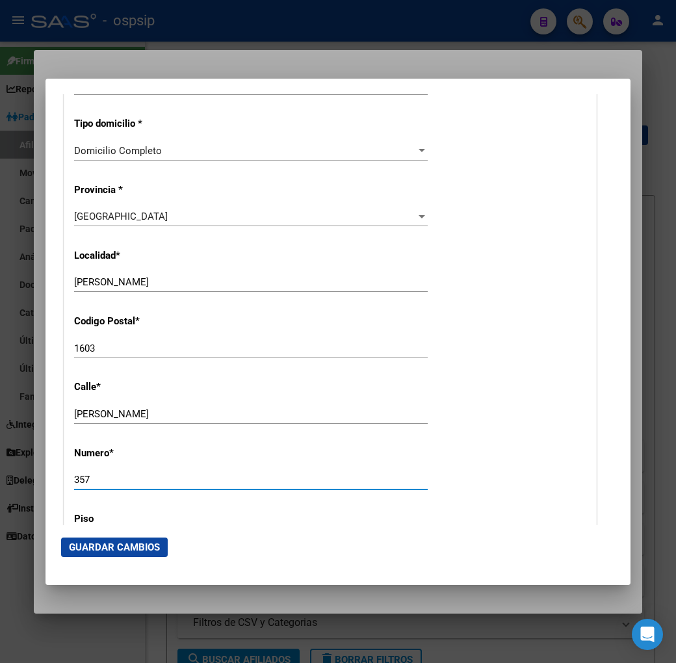
type input "357"
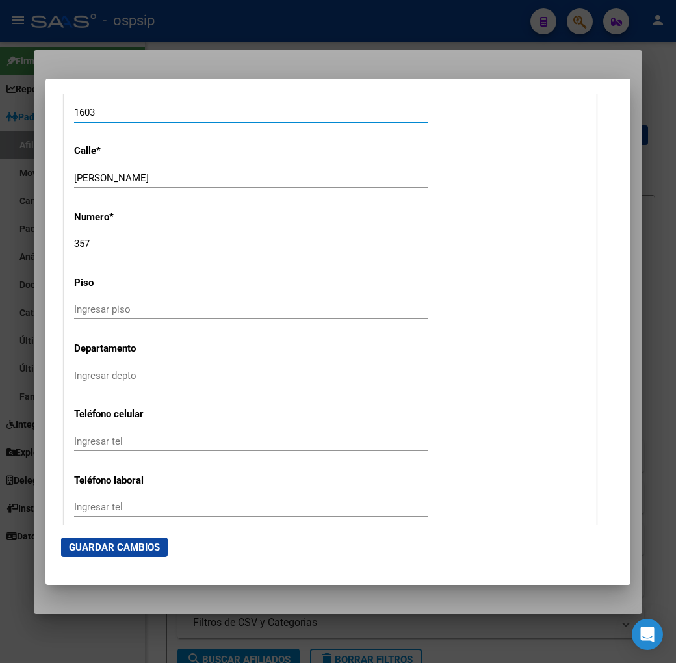
drag, startPoint x: 79, startPoint y: 113, endPoint x: 79, endPoint y: 140, distance: 27.3
click at [45, 121] on mat-dialog-content "Titular Familiar Informable SSS Datos Afiliado Alta Baja Nro Afiliado Ingresar …" at bounding box center [337, 309] width 585 height 431
type input "1870"
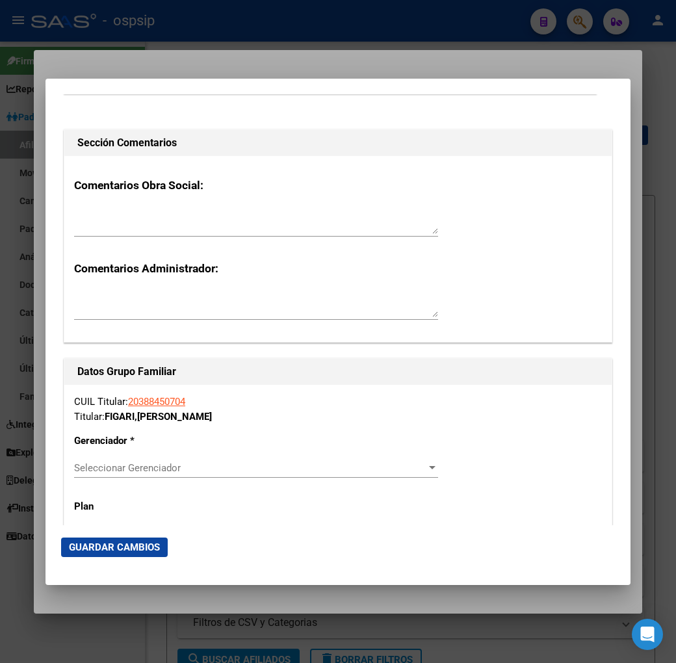
scroll to position [2184, 0]
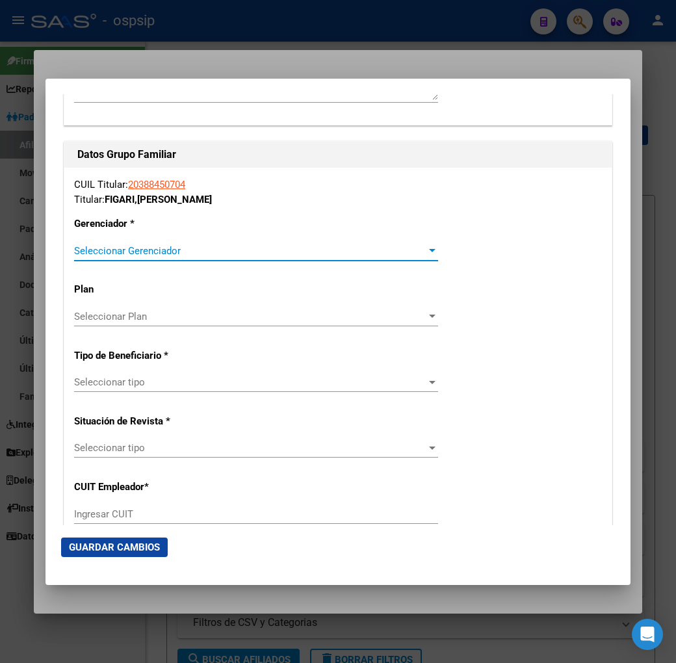
click at [156, 245] on span "Seleccionar Gerenciador" at bounding box center [250, 251] width 352 height 12
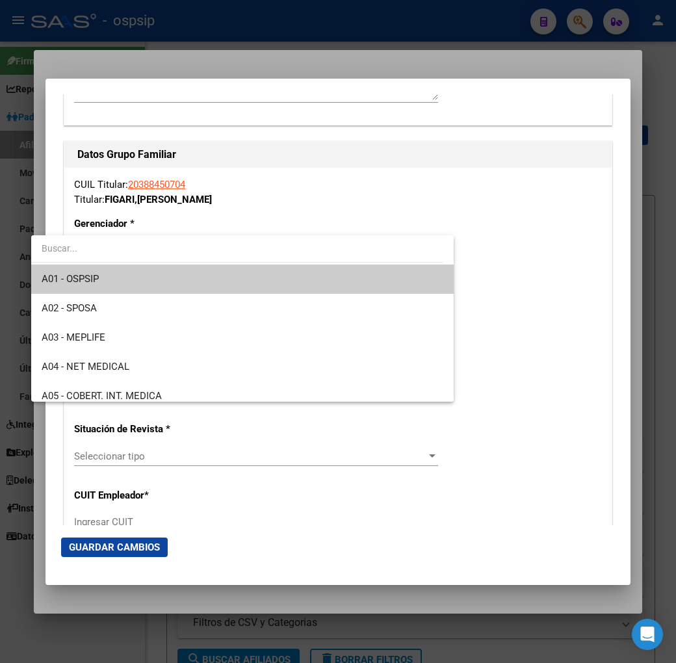
click at [159, 269] on span "A01 - OSPSIP" at bounding box center [242, 278] width 401 height 29
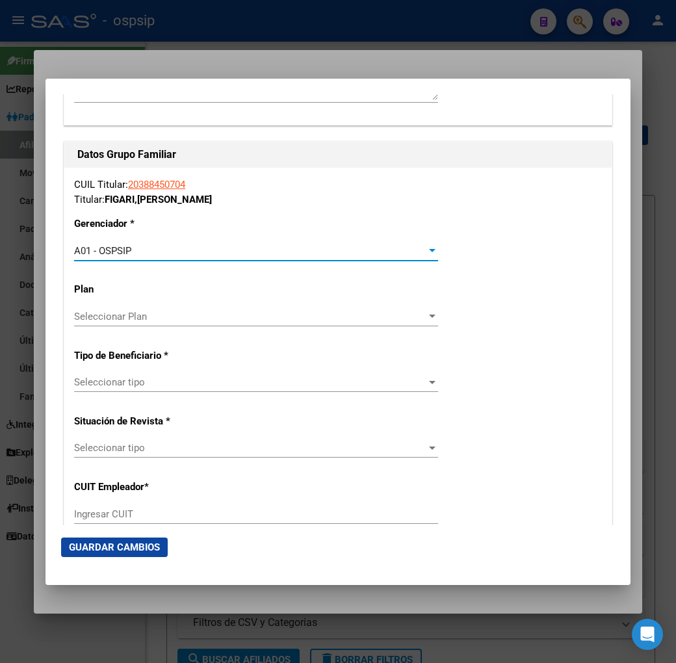
click at [205, 381] on span "Seleccionar tipo" at bounding box center [250, 382] width 352 height 12
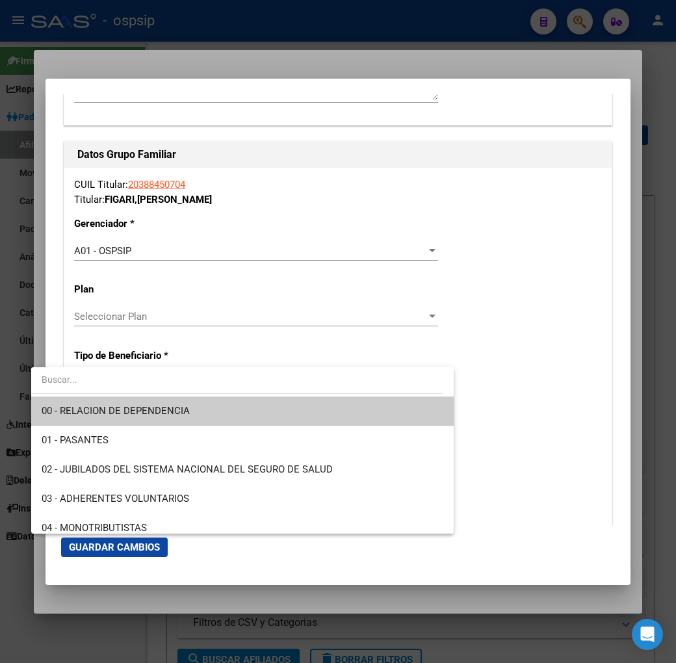
click at [200, 418] on span "00 - RELACION DE DEPENDENCIA" at bounding box center [242, 410] width 401 height 29
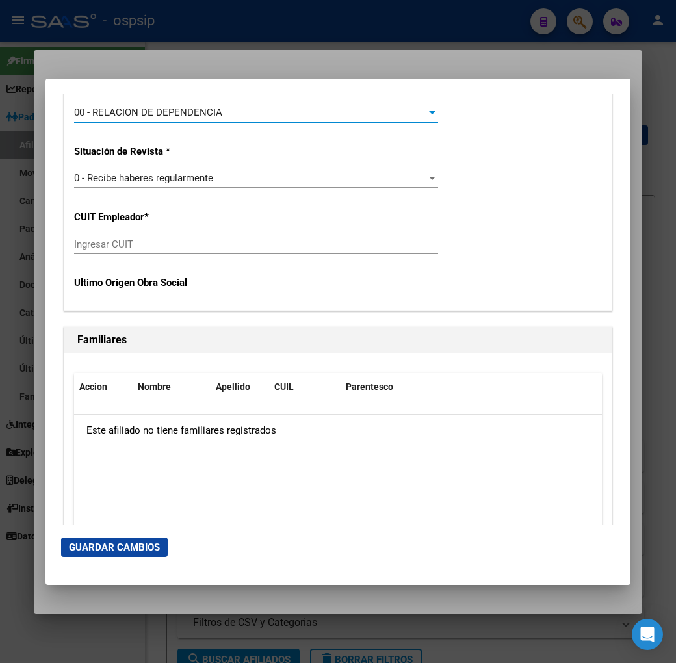
scroll to position [2473, 0]
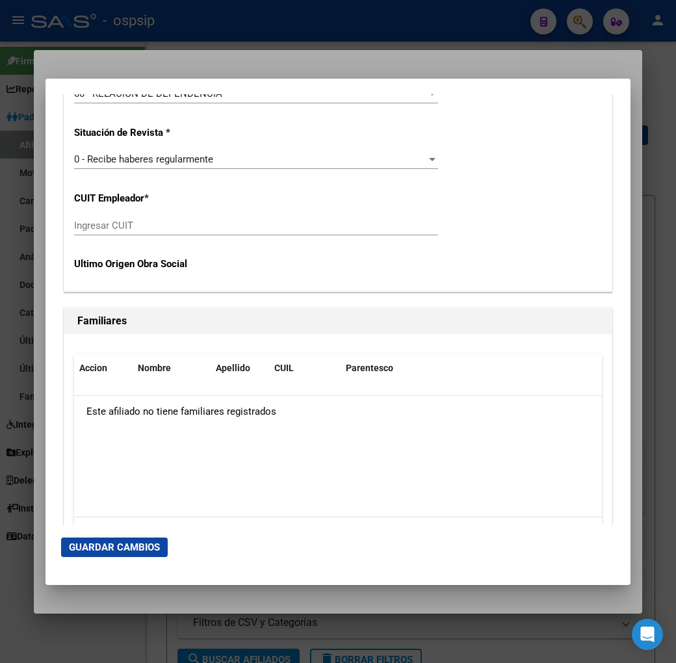
click at [108, 229] on input "Ingresar CUIT" at bounding box center [256, 226] width 364 height 12
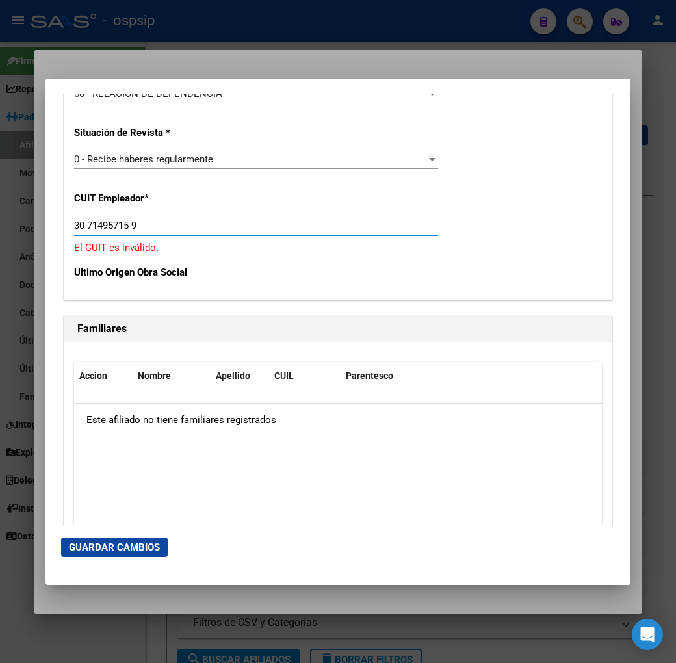
click at [74, 229] on input "30-71495715-9" at bounding box center [256, 226] width 364 height 12
drag, startPoint x: 124, startPoint y: 223, endPoint x: 55, endPoint y: 228, distance: 69.1
click at [74, 228] on input "33-71495715-9" at bounding box center [256, 226] width 364 height 12
click at [457, 270] on div "Ultimo Origen Obra Social" at bounding box center [338, 272] width 528 height 34
drag, startPoint x: 99, startPoint y: 225, endPoint x: 47, endPoint y: 222, distance: 52.7
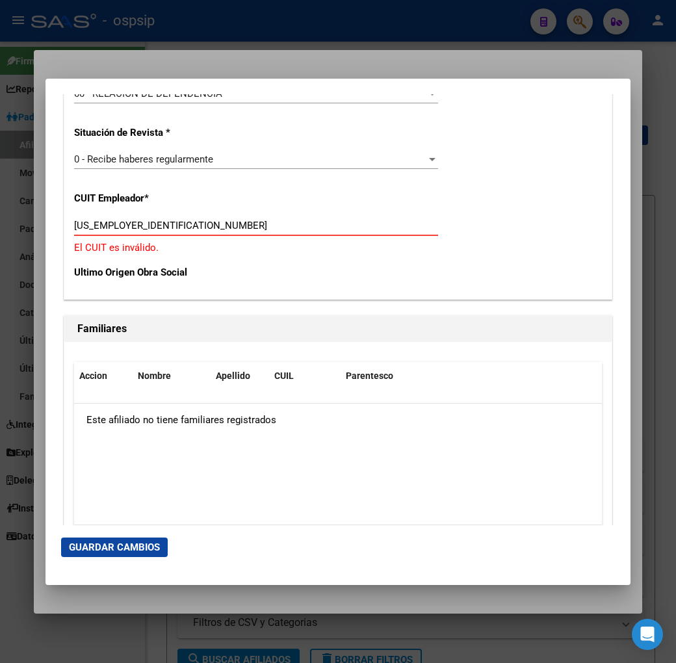
click at [45, 216] on mat-dialog-content "Titular Familiar Informable SSS Datos Afiliado Alta Baja Nro Afiliado Ingresar …" at bounding box center [337, 309] width 585 height 431
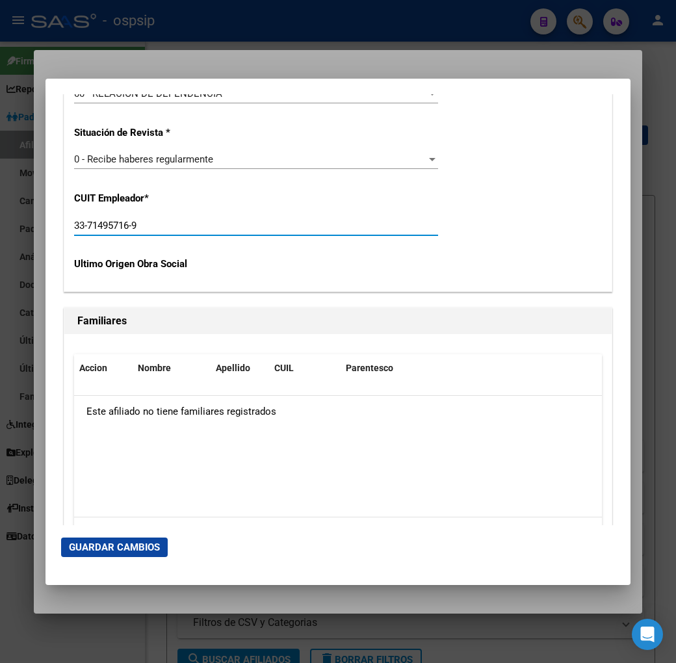
type input "33-71495716-9"
click at [69, 544] on span "Guardar Cambios" at bounding box center [114, 547] width 91 height 12
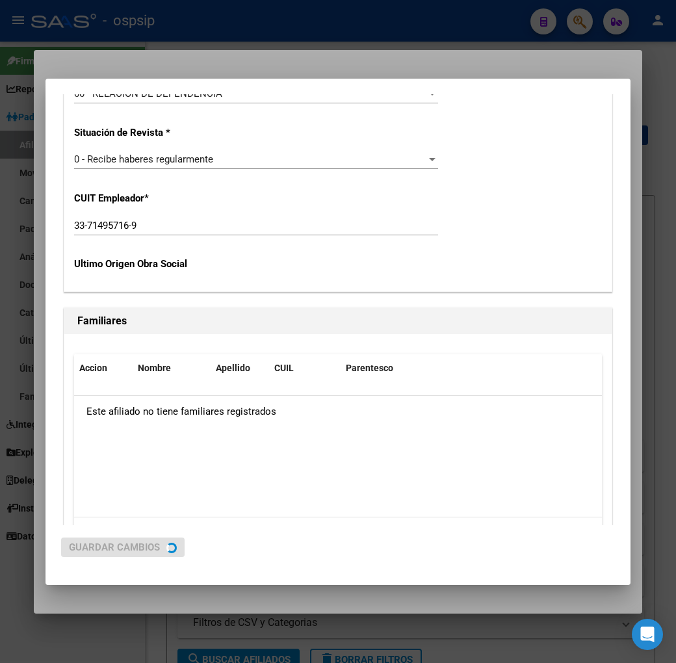
click at [277, 53] on div at bounding box center [338, 331] width 676 height 663
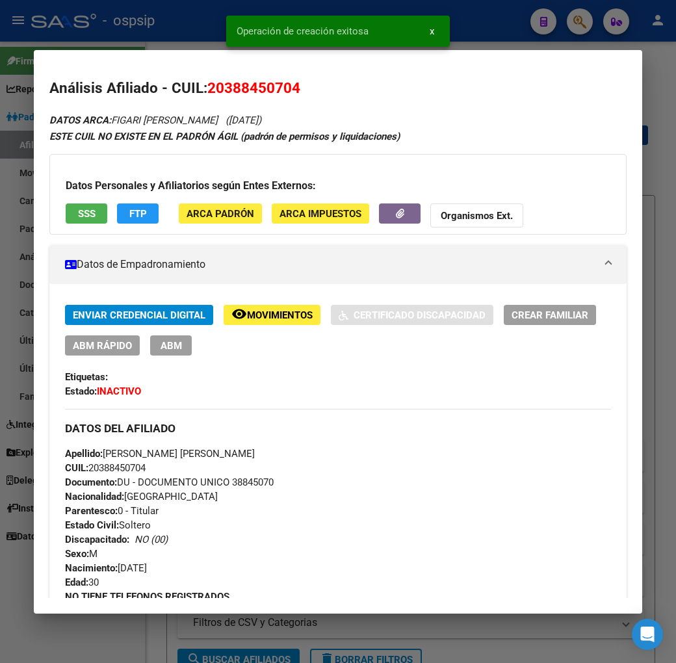
click at [179, 32] on div at bounding box center [338, 331] width 676 height 663
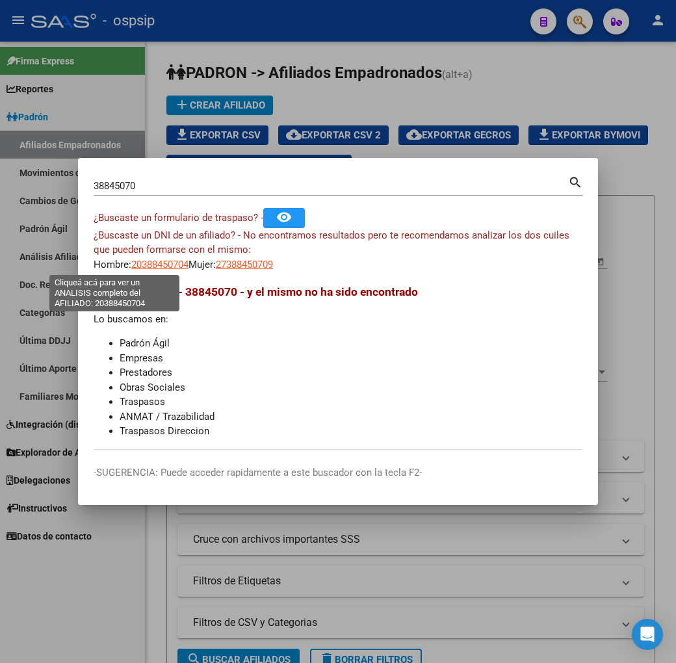
click at [131, 264] on span "20388450704" at bounding box center [159, 265] width 57 height 12
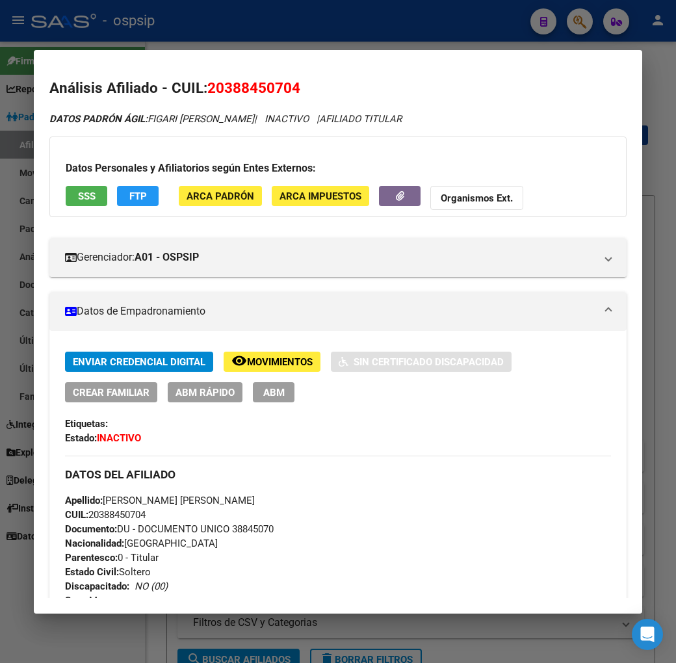
click at [265, 21] on div at bounding box center [338, 331] width 676 height 663
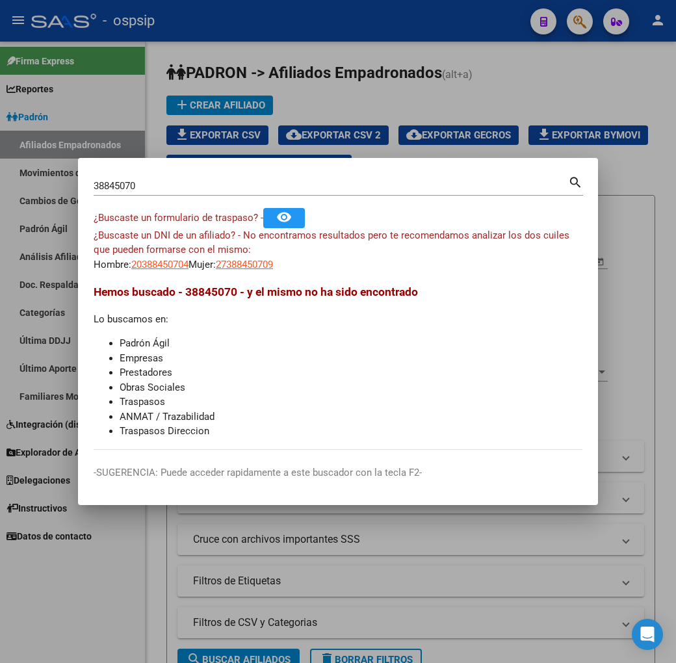
drag, startPoint x: 353, startPoint y: 105, endPoint x: 479, endPoint y: 107, distance: 126.0
click at [355, 105] on div at bounding box center [338, 331] width 676 height 663
click at [474, 107] on div "add Crear Afiliado file_download Exportar CSV cloud_download Exportar CSV 2 clo…" at bounding box center [410, 134] width 489 height 79
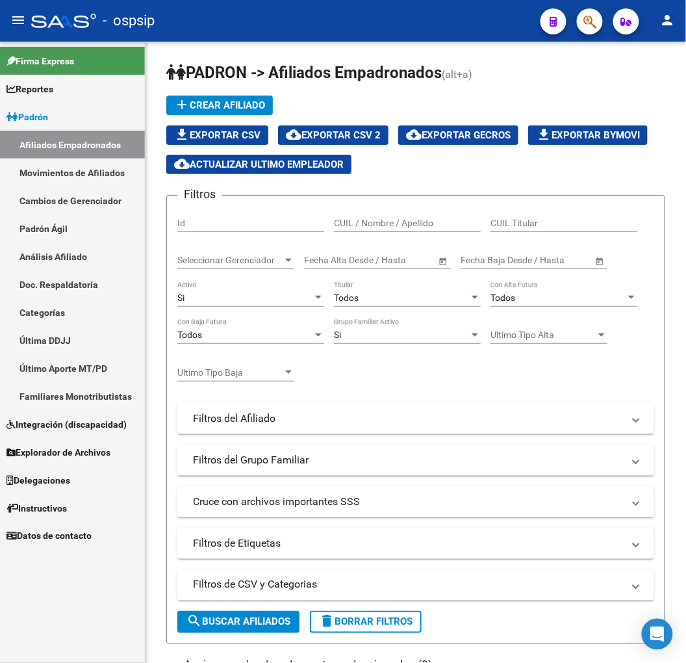
click at [586, 27] on icon "button" at bounding box center [589, 21] width 13 height 15
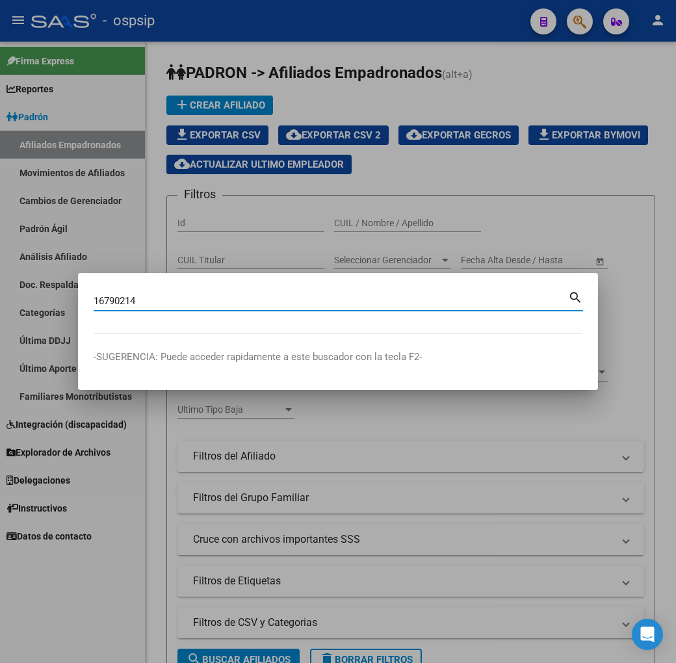
type input "16790214"
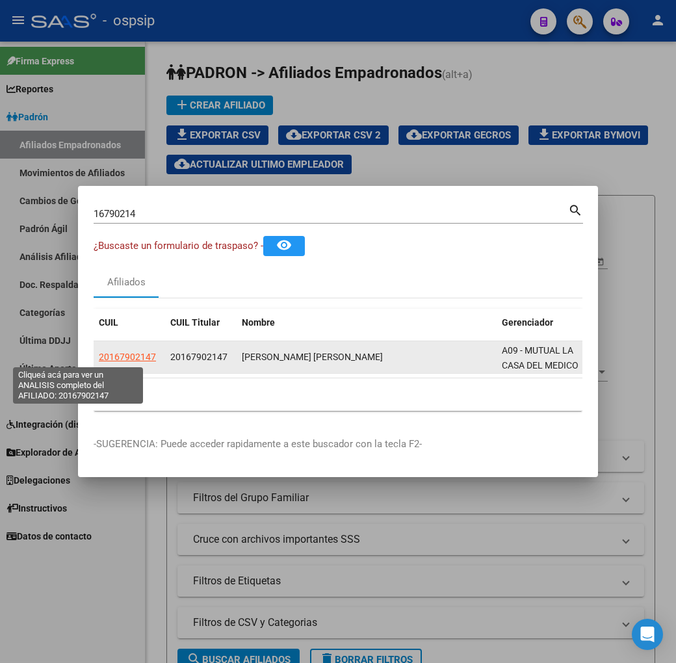
click at [99, 355] on span "20167902147" at bounding box center [127, 356] width 57 height 10
type textarea "20167902147"
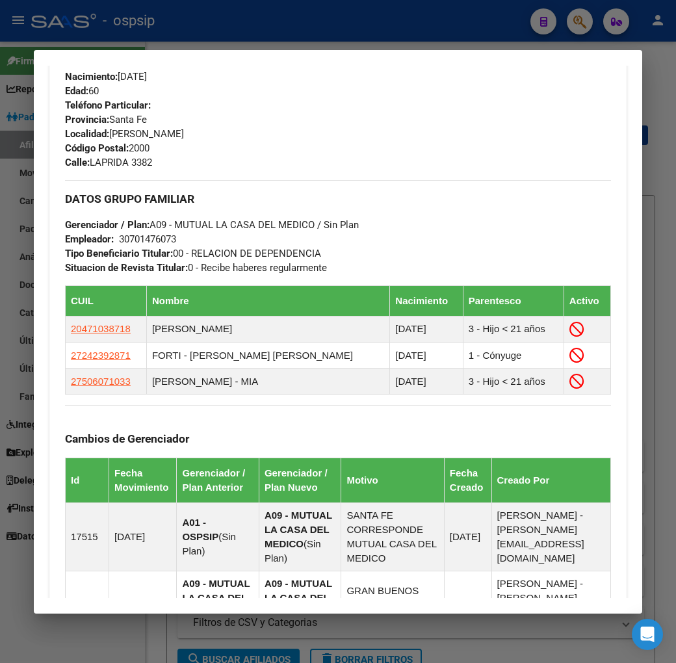
scroll to position [650, 0]
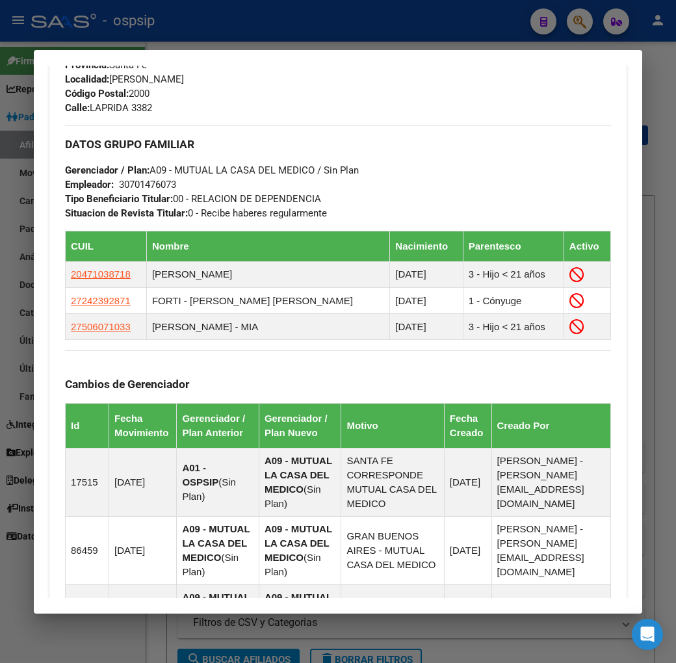
click at [220, 34] on div at bounding box center [338, 331] width 676 height 663
click at [222, 34] on div at bounding box center [338, 331] width 676 height 663
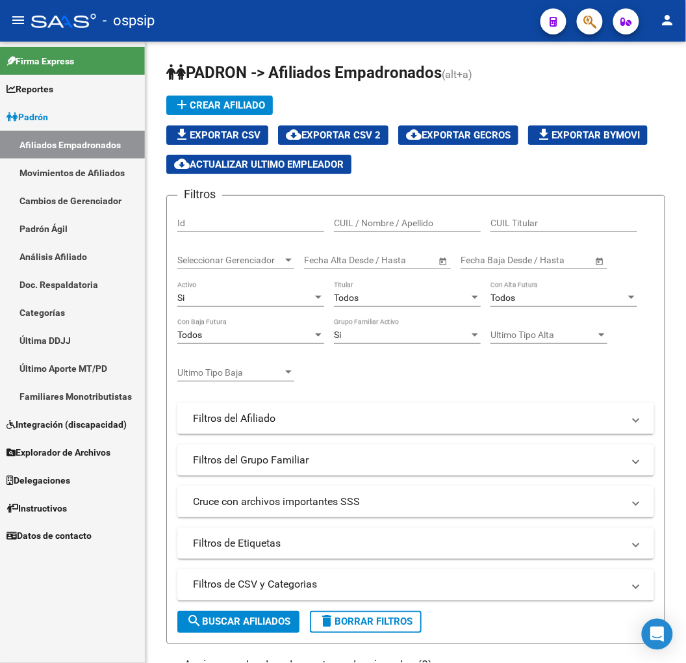
click at [589, 29] on span "button" at bounding box center [589, 21] width 13 height 27
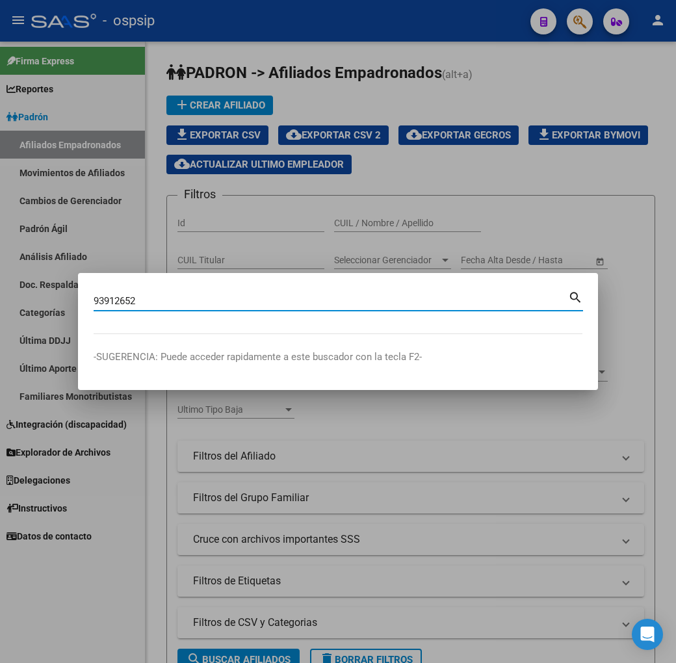
type input "93912652"
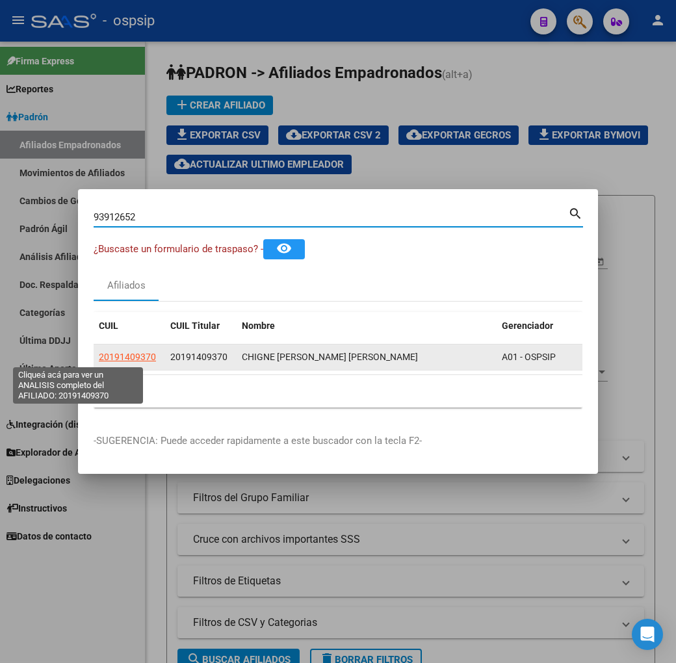
click at [99, 351] on span "20191409370" at bounding box center [127, 356] width 57 height 10
type textarea "20191409370"
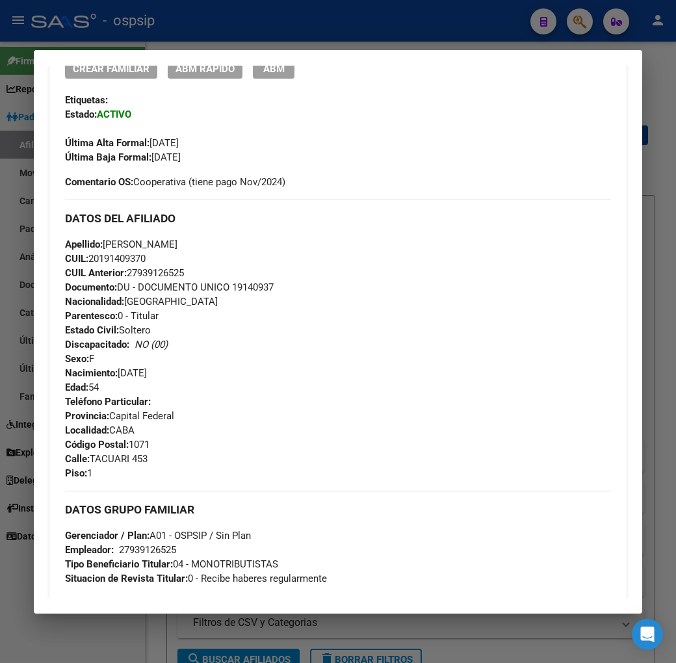
scroll to position [433, 0]
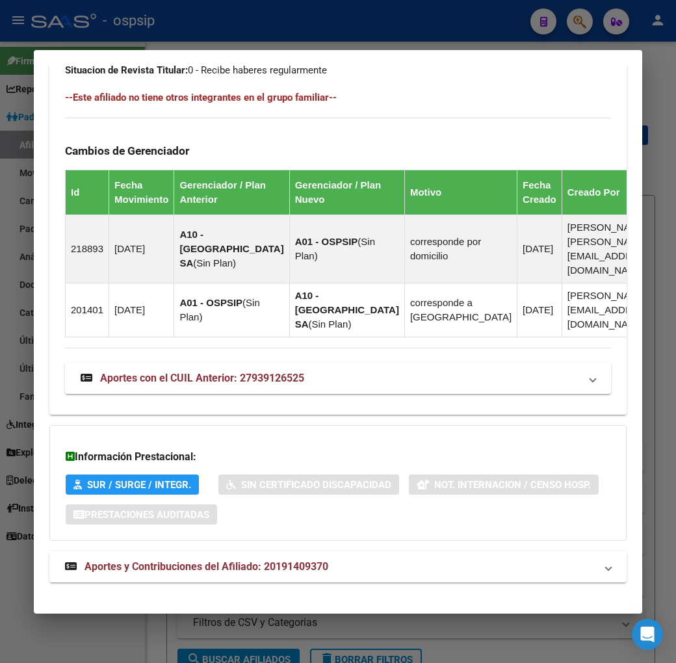
click at [452, 559] on mat-panel-title "Aportes y Contribuciones del Afiliado: 20191409370" at bounding box center [330, 567] width 530 height 16
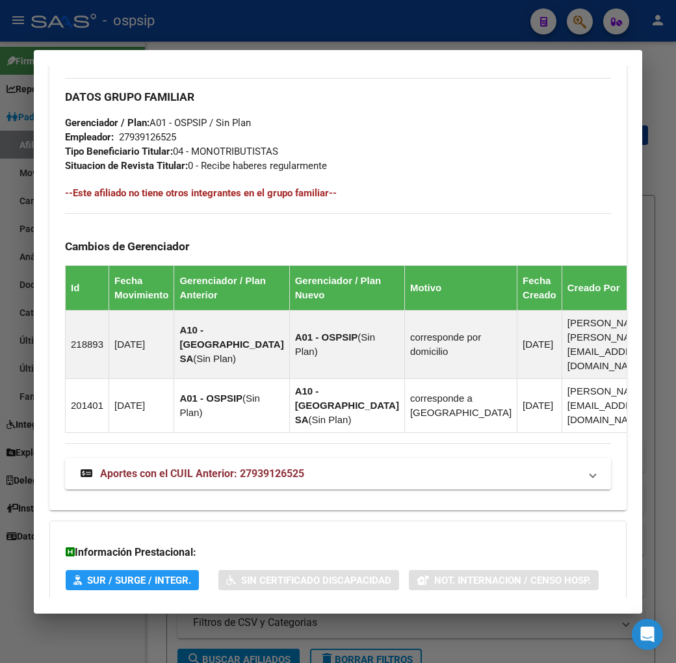
scroll to position [231, 0]
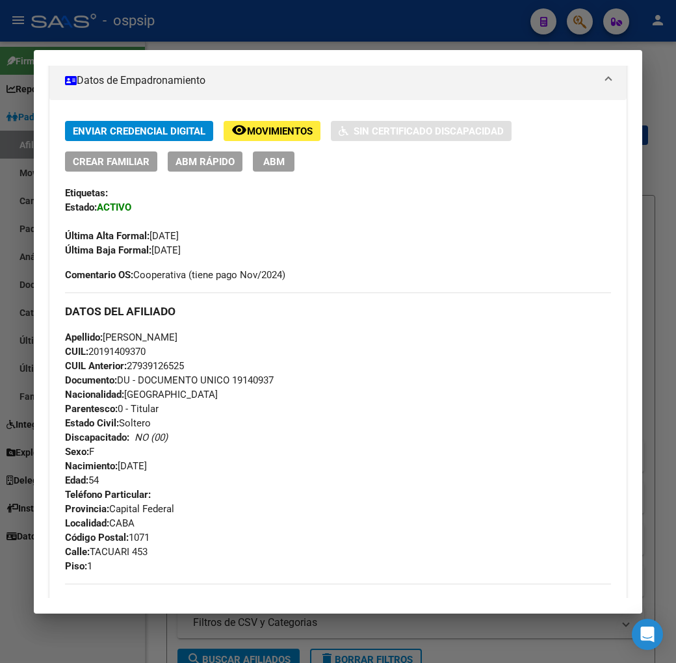
click at [228, 140] on button "remove_red_eye Movimientos" at bounding box center [271, 131] width 97 height 20
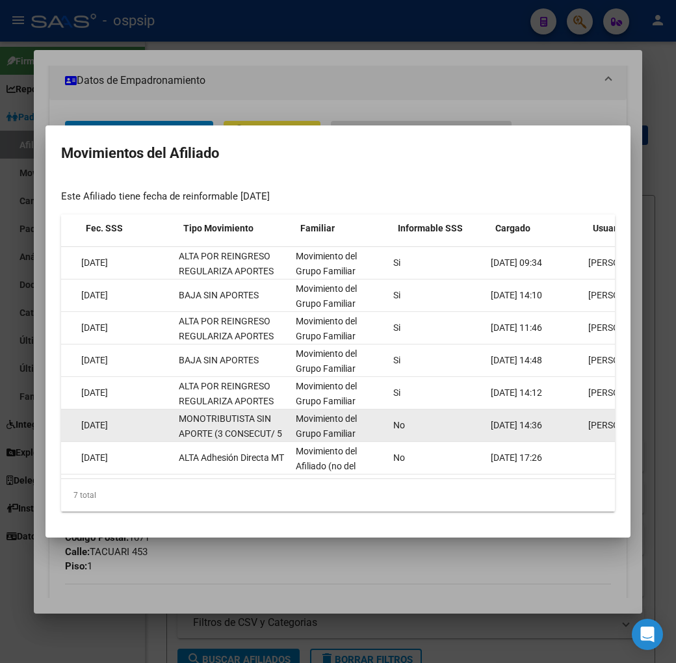
scroll to position [0, 0]
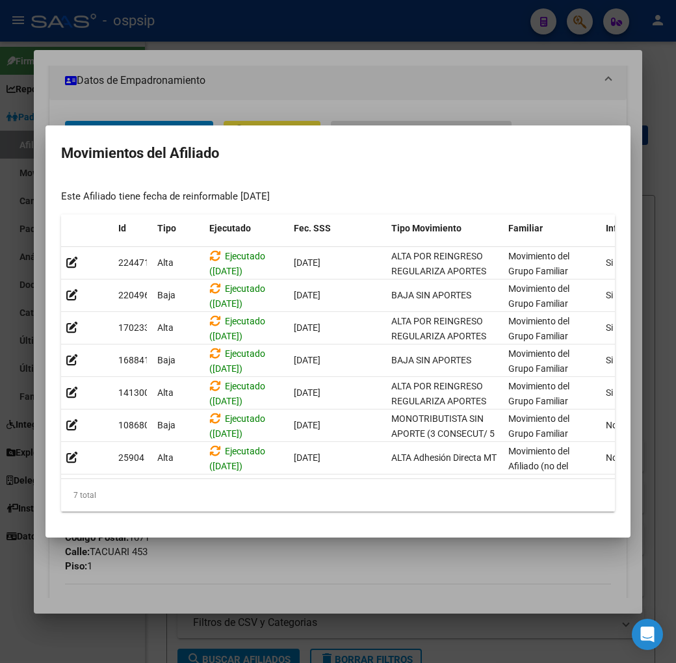
click at [361, 87] on div at bounding box center [338, 331] width 676 height 663
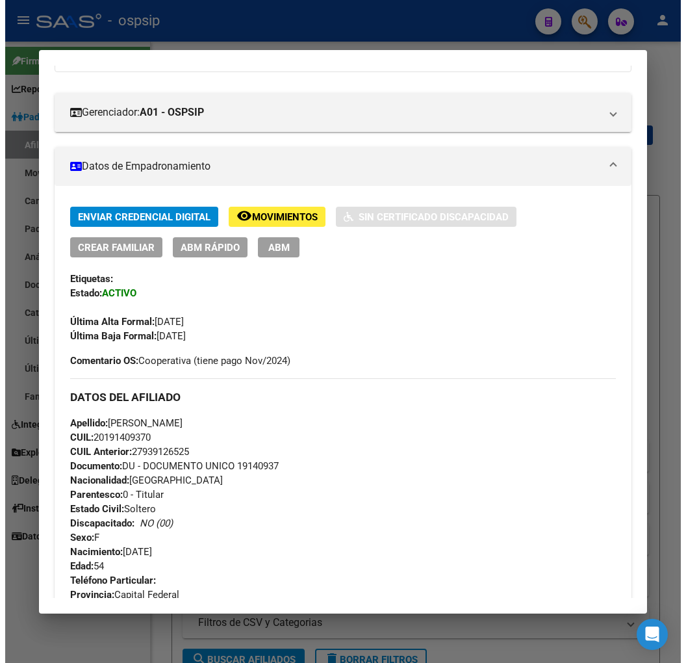
scroll to position [14, 0]
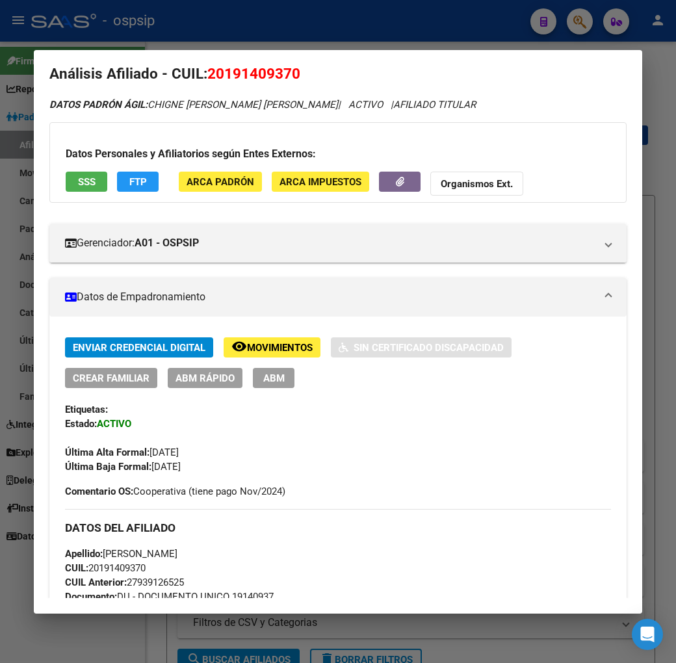
click at [263, 381] on span "ABM" at bounding box center [273, 378] width 21 height 12
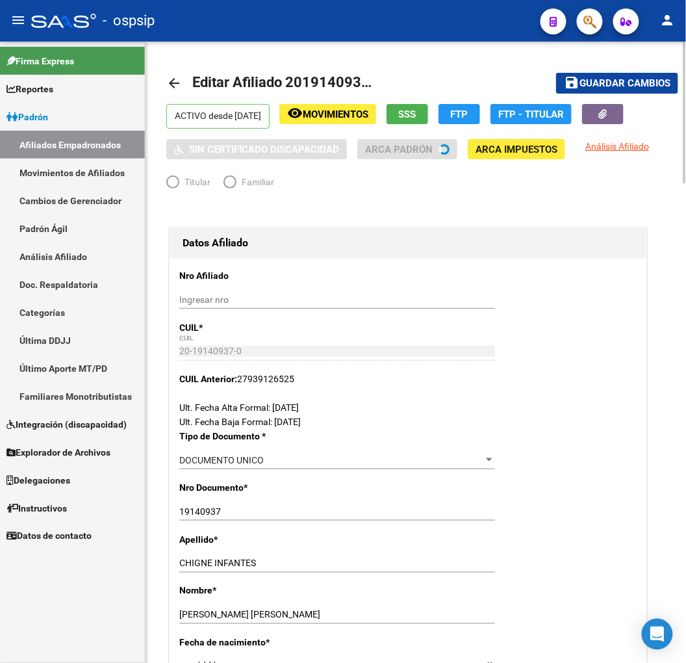
radio input "true"
type input "27-93912652-5"
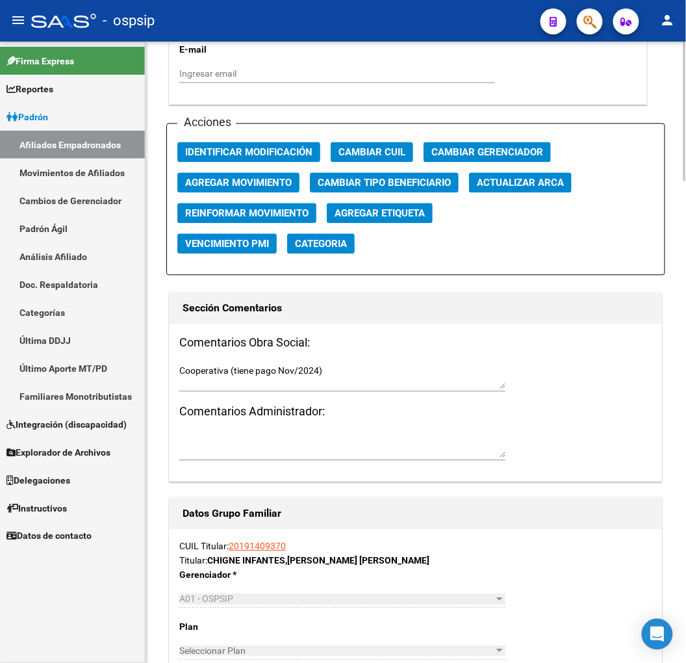
scroll to position [1443, 0]
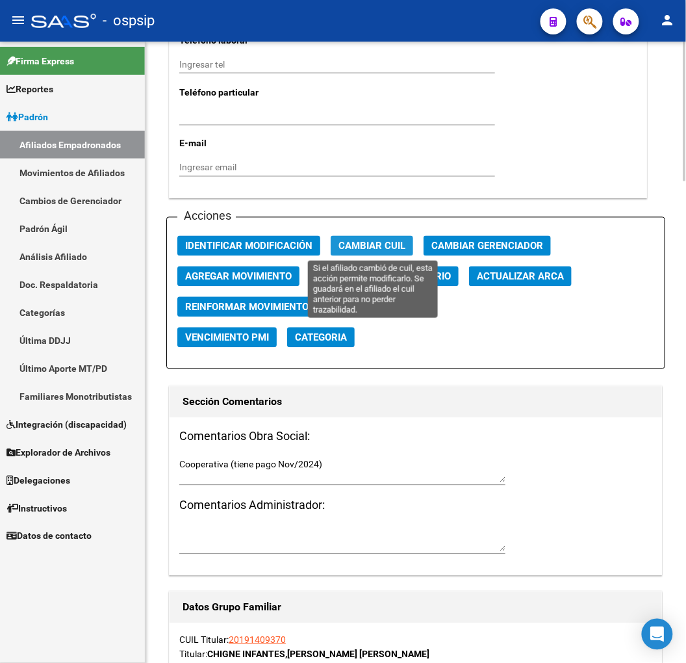
click at [377, 240] on span "Cambiar CUIL" at bounding box center [371, 246] width 67 height 12
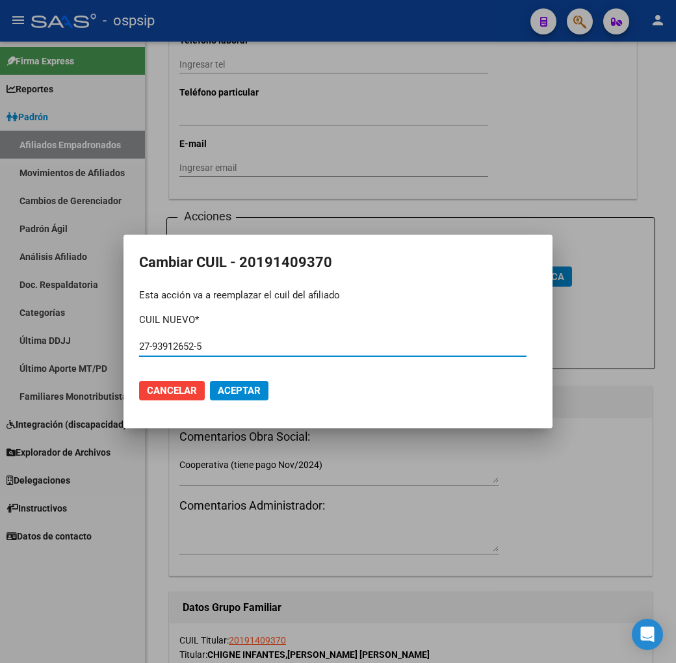
type input "27-93912652-5"
click at [405, 540] on div at bounding box center [338, 331] width 676 height 663
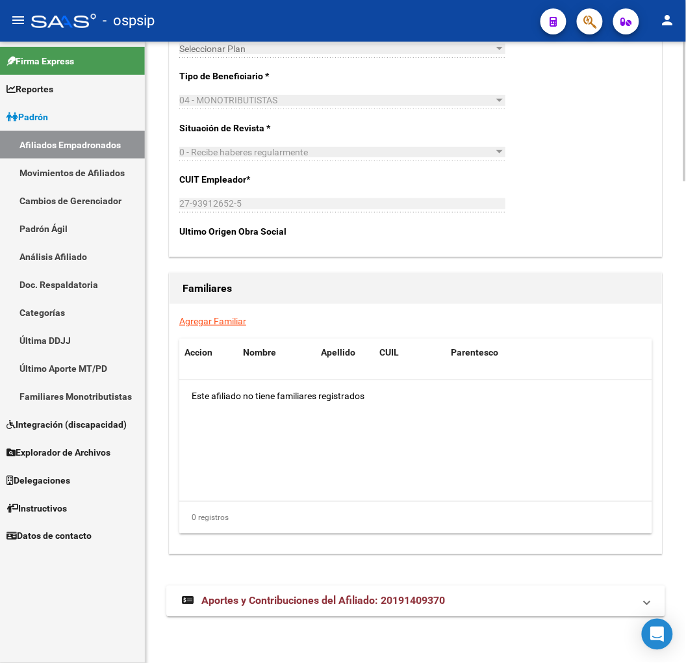
scroll to position [1634, 0]
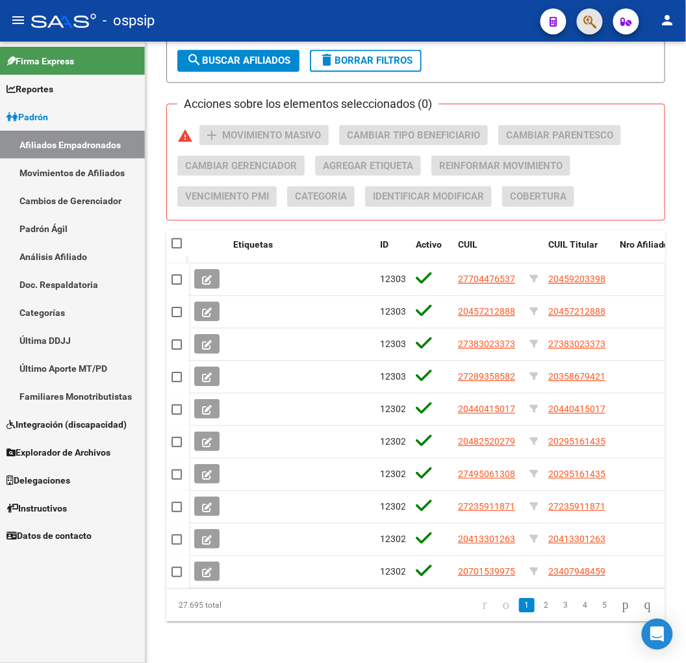
click at [582, 24] on button "button" at bounding box center [590, 21] width 26 height 26
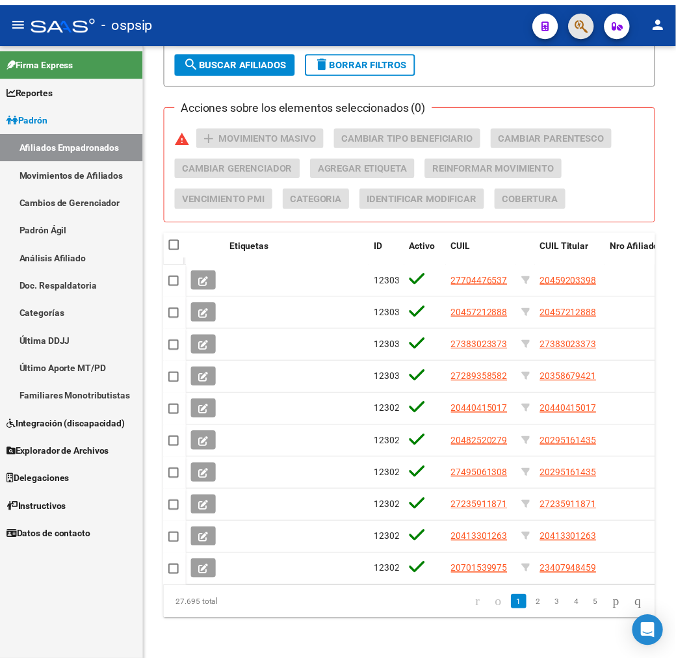
scroll to position [609, 0]
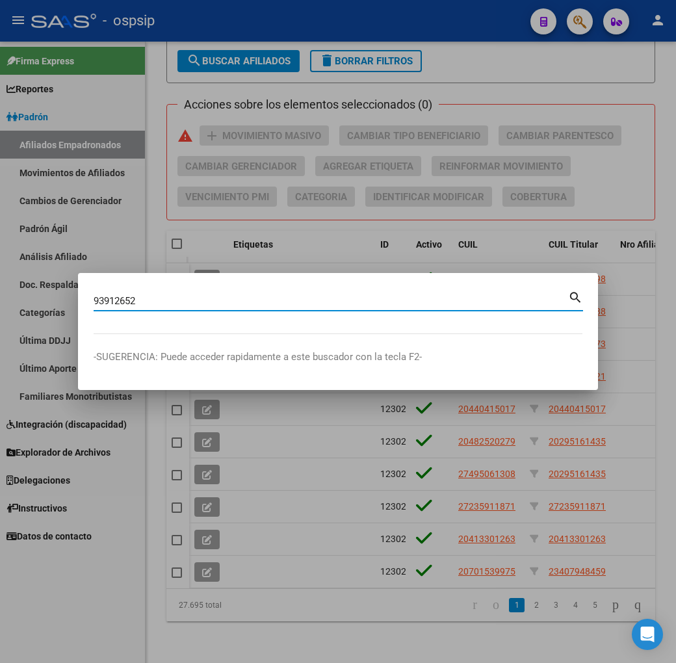
type input "93912652"
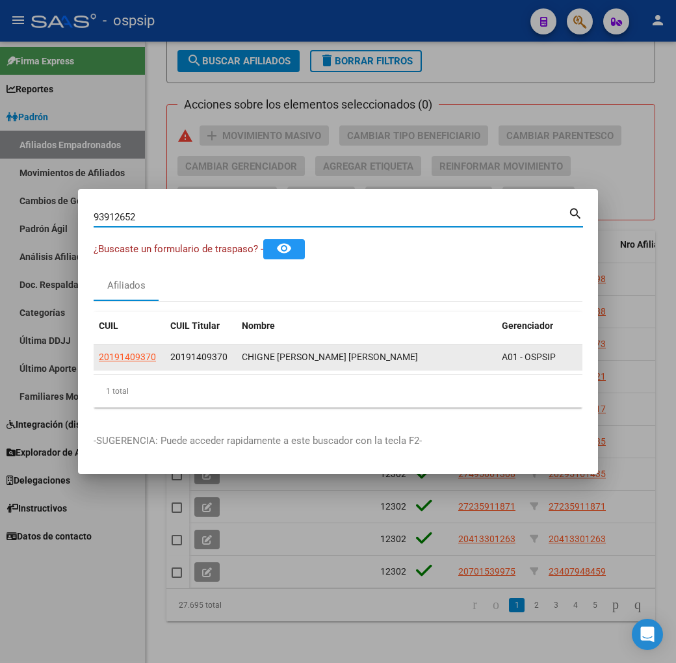
click at [97, 365] on datatable-body-cell "20191409370" at bounding box center [129, 356] width 71 height 25
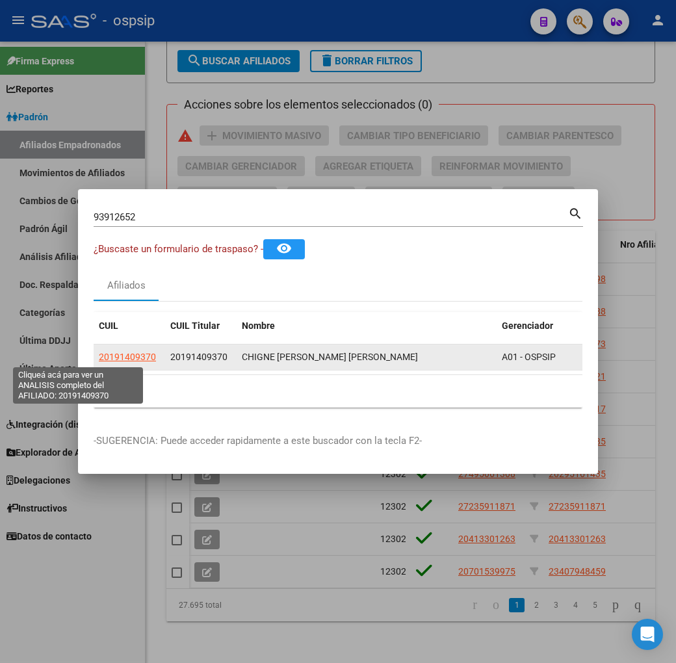
click at [99, 351] on span "20191409370" at bounding box center [127, 356] width 57 height 10
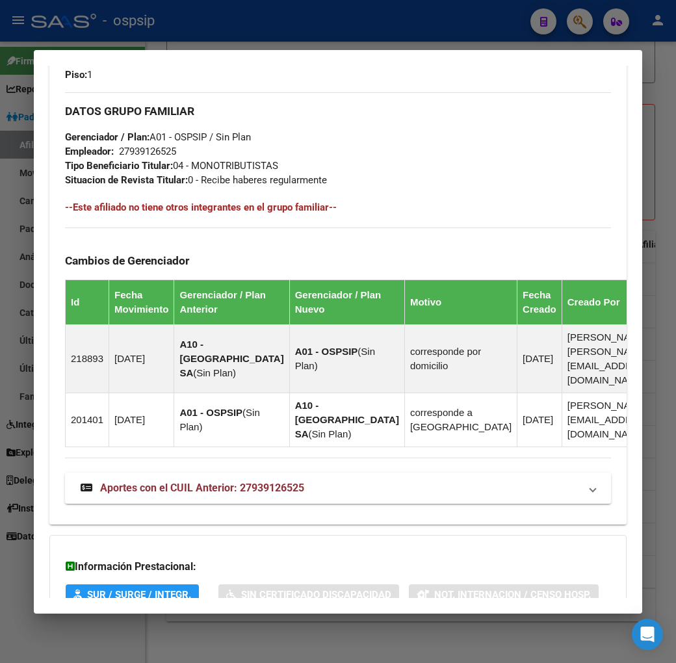
scroll to position [832, 0]
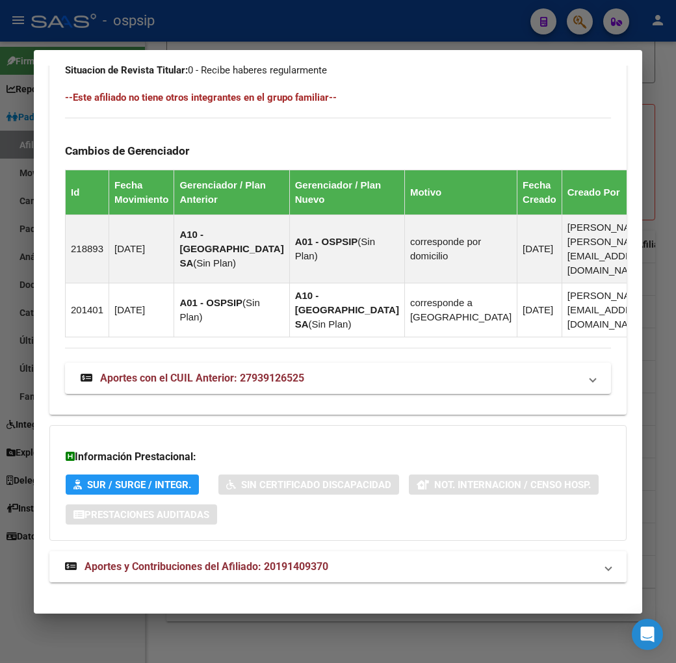
click at [331, 559] on mat-panel-title "Aportes y Contribuciones del Afiliado: 20191409370" at bounding box center [330, 567] width 530 height 16
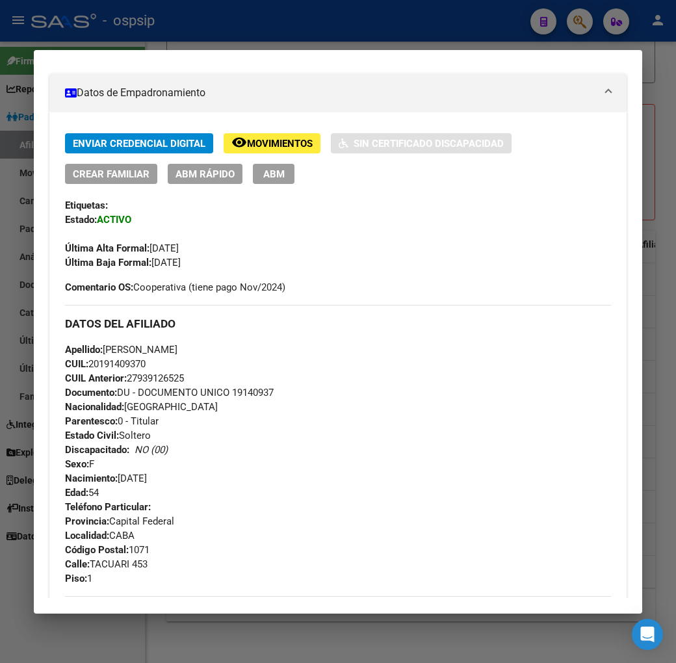
scroll to position [231, 0]
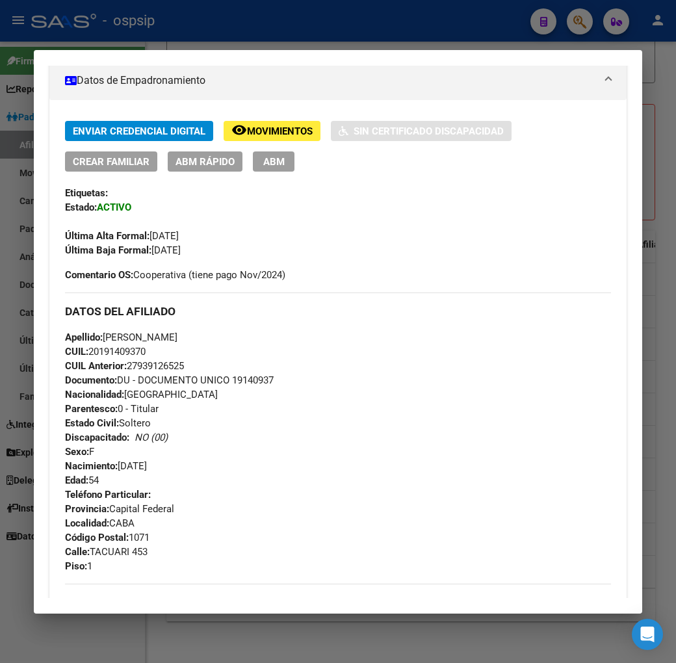
click at [252, 25] on div at bounding box center [338, 331] width 676 height 663
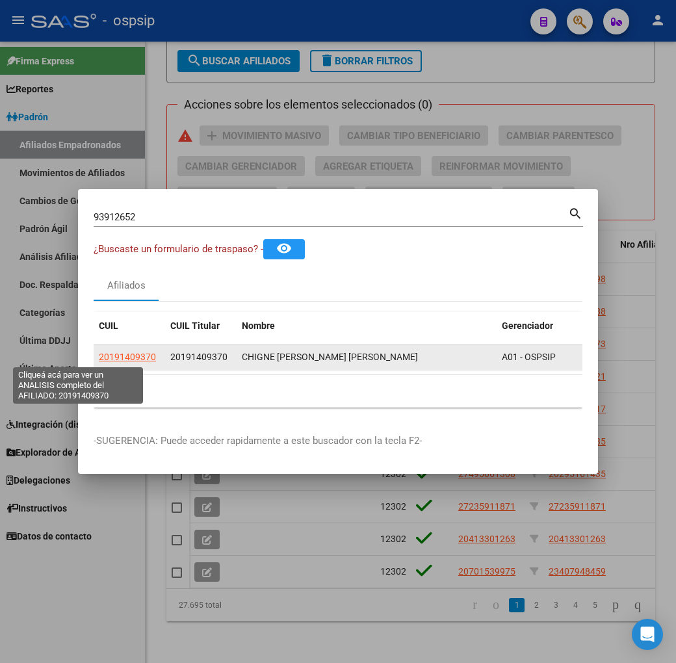
click at [99, 359] on span "20191409370" at bounding box center [127, 356] width 57 height 10
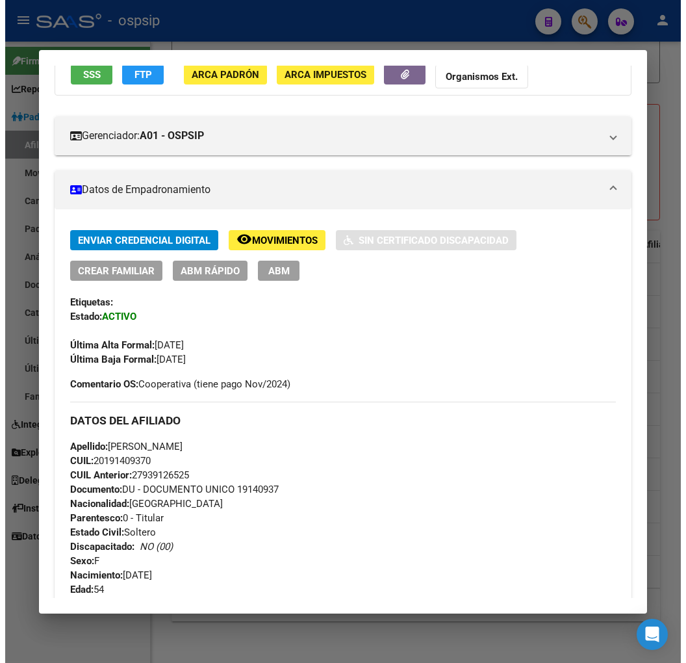
scroll to position [505, 0]
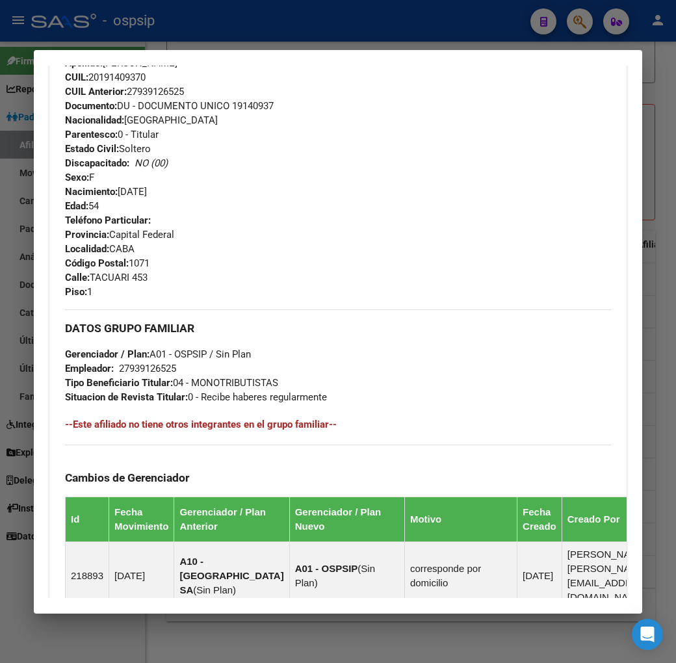
click at [240, 31] on div at bounding box center [338, 331] width 676 height 663
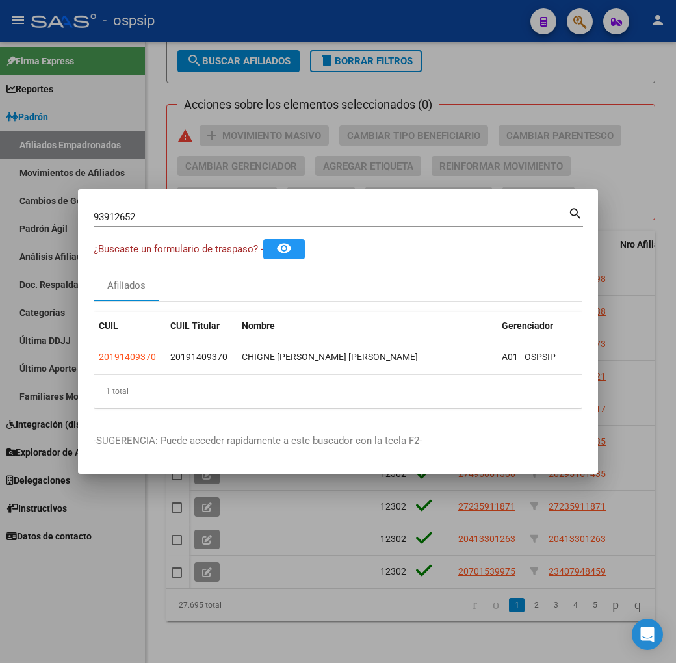
click at [310, 120] on div at bounding box center [338, 331] width 676 height 663
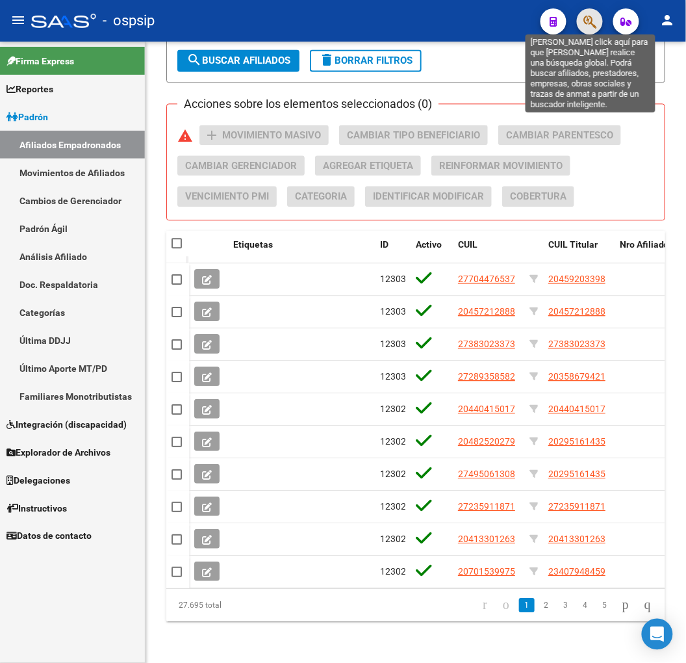
click at [592, 29] on icon "button" at bounding box center [589, 21] width 13 height 15
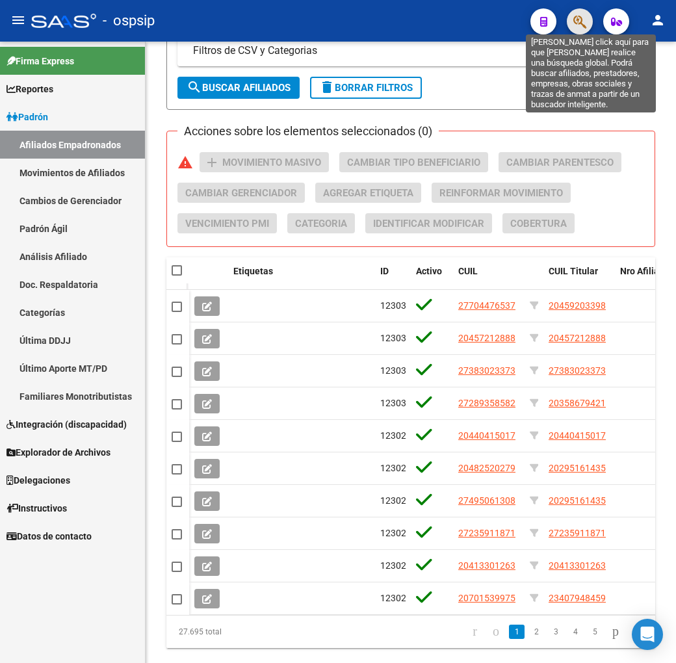
scroll to position [609, 0]
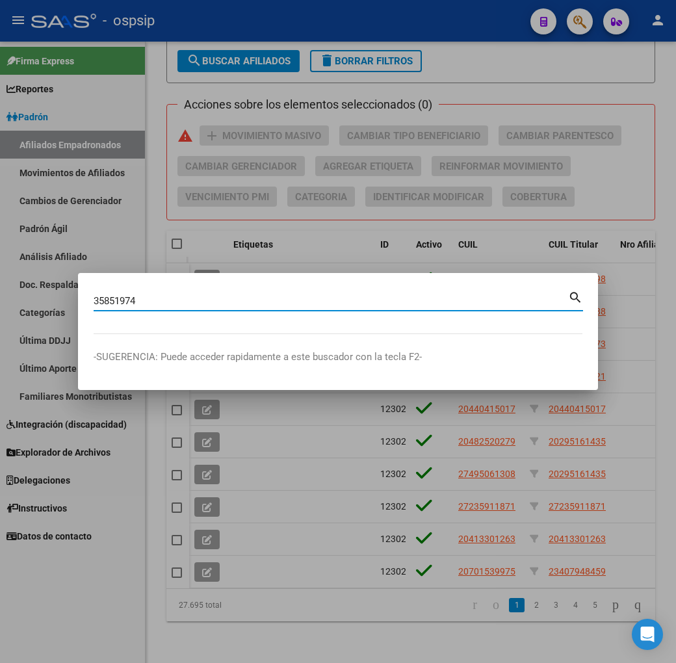
type input "35851974"
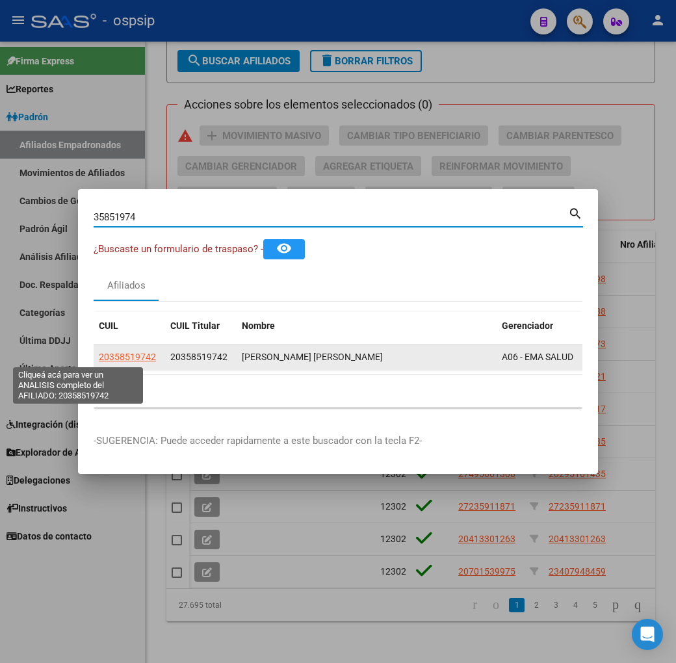
click at [99, 357] on span "20358519742" at bounding box center [127, 356] width 57 height 10
type textarea "20358519742"
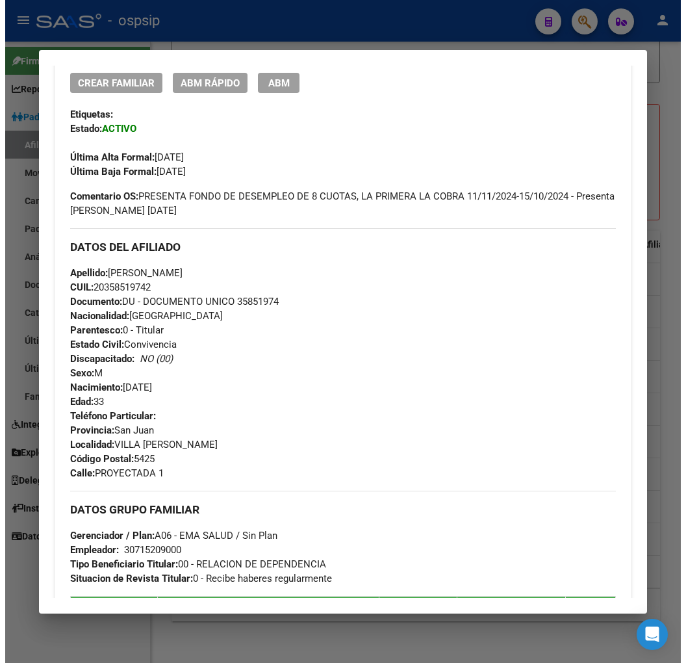
scroll to position [433, 0]
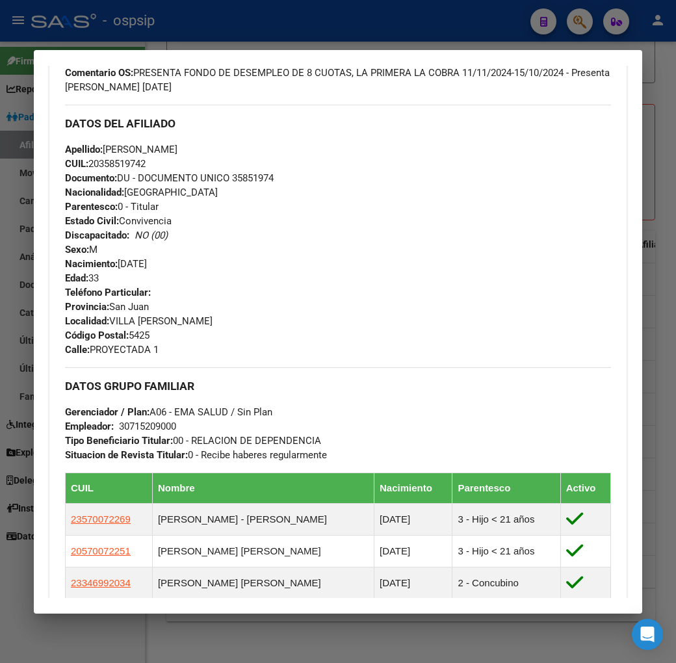
click at [234, 33] on div at bounding box center [338, 331] width 676 height 663
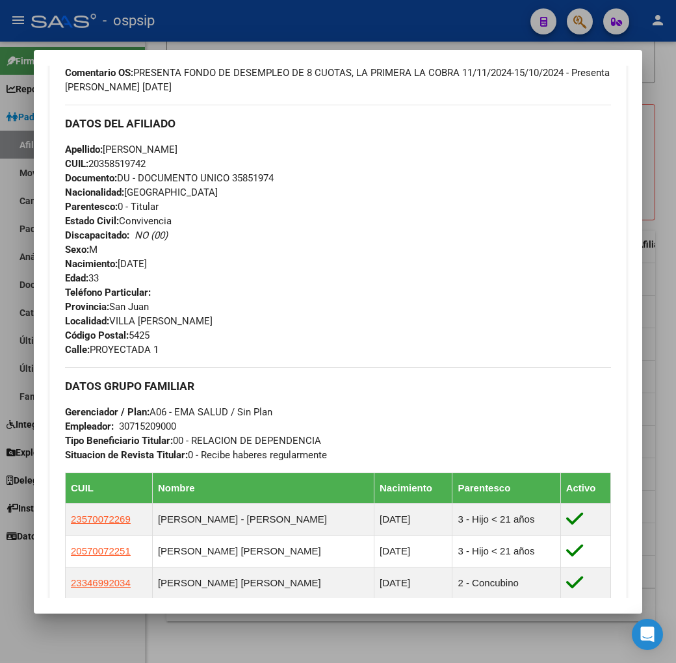
click at [237, 31] on div at bounding box center [338, 331] width 676 height 663
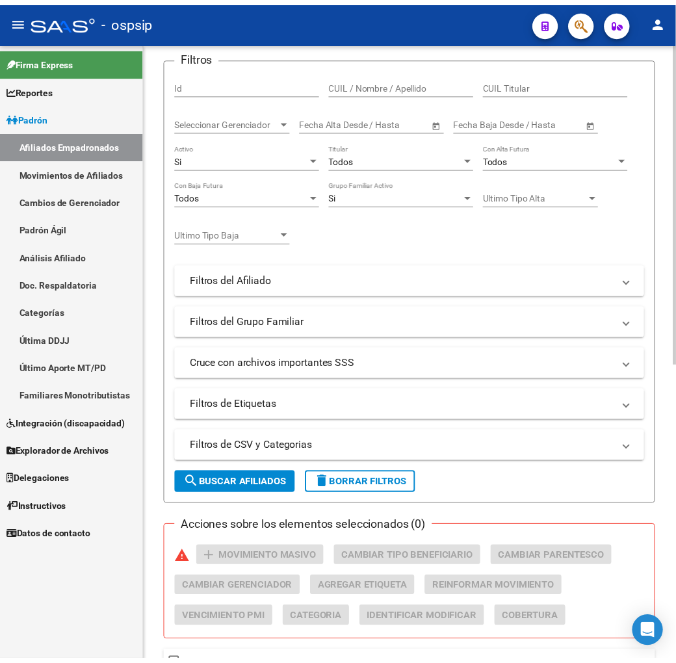
scroll to position [0, 0]
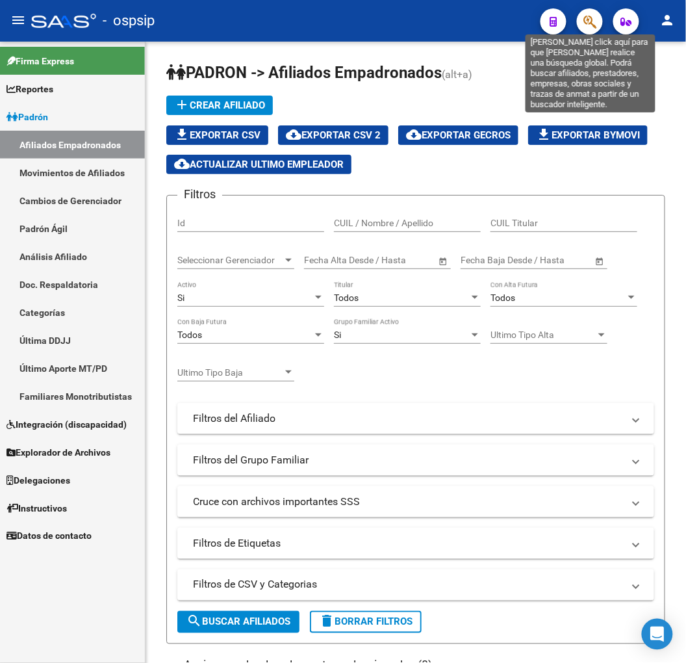
click at [594, 25] on icon "button" at bounding box center [589, 21] width 13 height 15
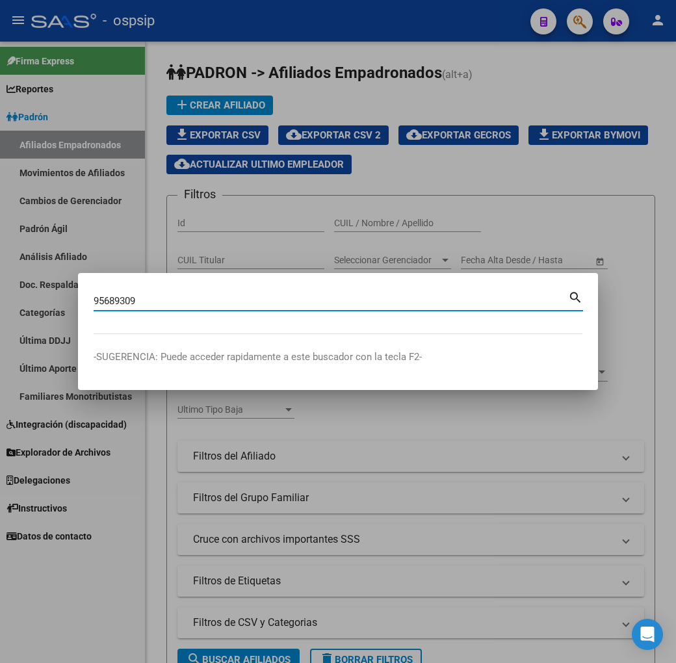
type input "95689309"
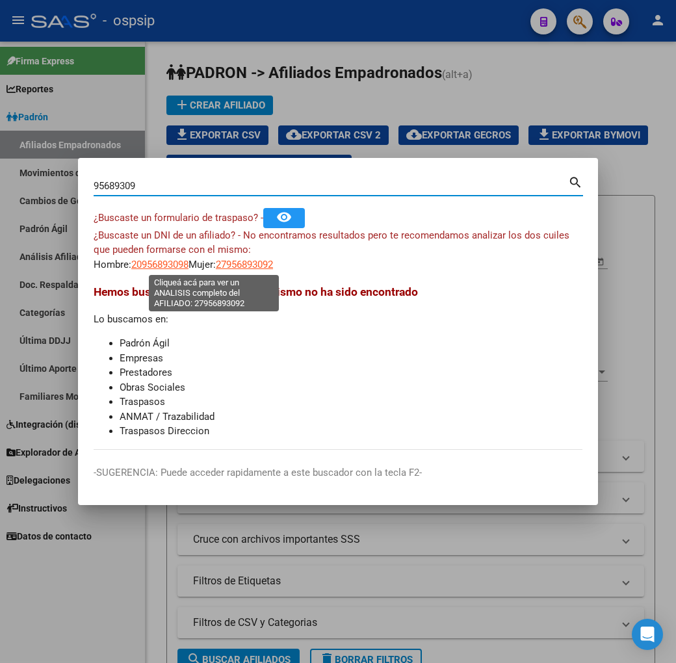
click at [216, 268] on span "27956893092" at bounding box center [244, 265] width 57 height 12
type textarea "27956893092"
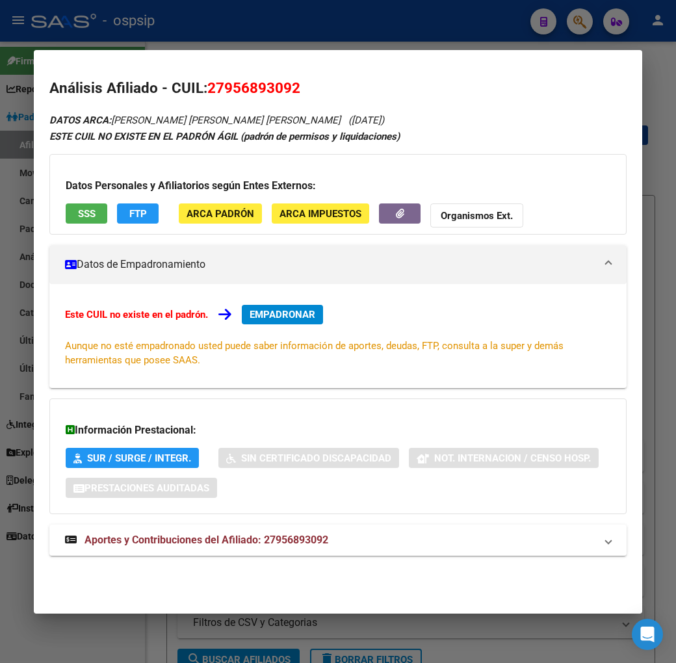
drag, startPoint x: 296, startPoint y: 544, endPoint x: 385, endPoint y: 518, distance: 92.1
click at [297, 542] on span "Aportes y Contribuciones del Afiliado: 27956893092" at bounding box center [206, 539] width 244 height 12
click at [34, 392] on mat-dialog-content "Análisis Afiliado - CUIL: 27956893092 DATOS ARCA: PINZON GARCIA DANIELA ESTEFAN…" at bounding box center [338, 332] width 608 height 532
click at [261, 34] on div at bounding box center [338, 331] width 676 height 663
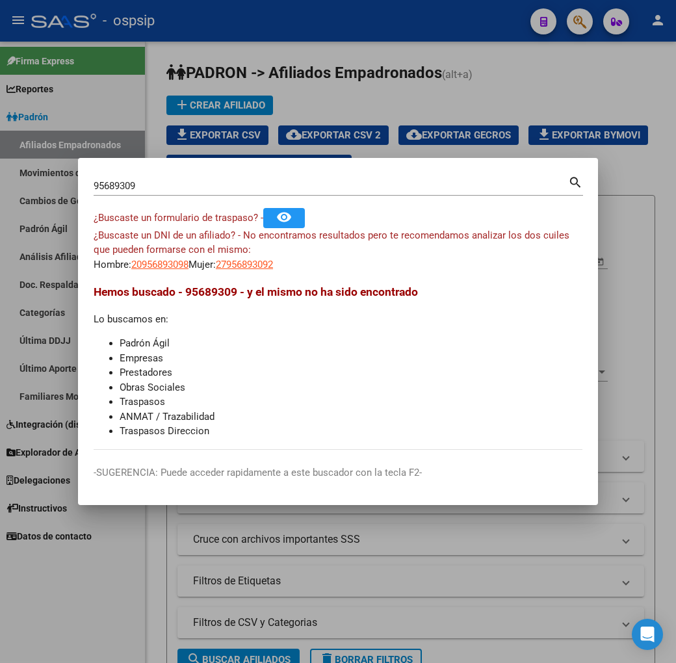
click at [268, 36] on div at bounding box center [338, 331] width 676 height 663
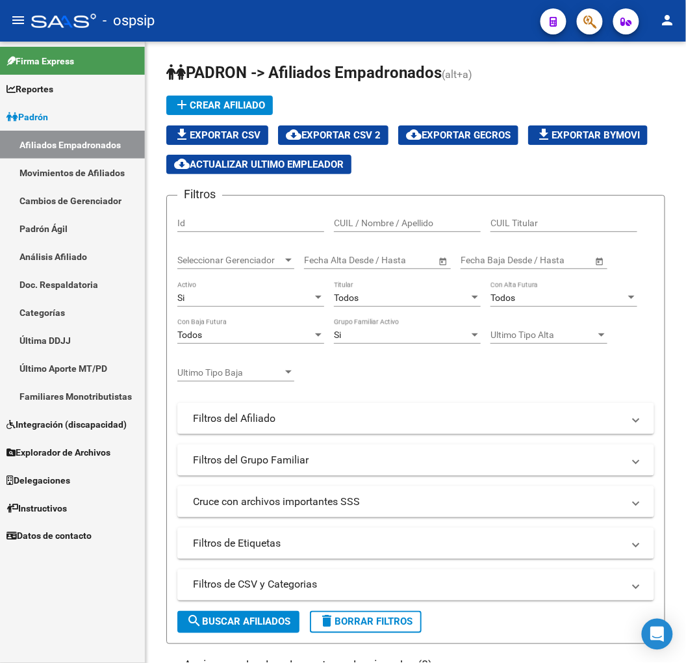
click at [583, 21] on icon "button" at bounding box center [589, 21] width 13 height 15
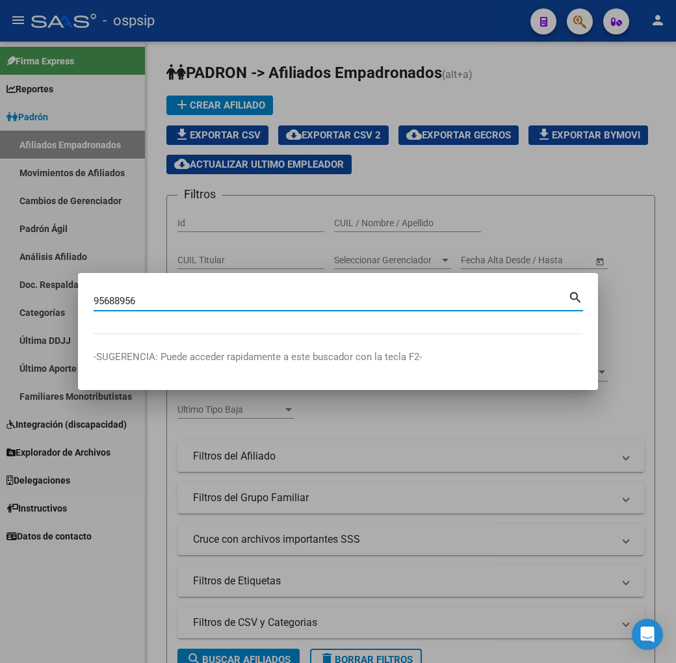
type input "95688956"
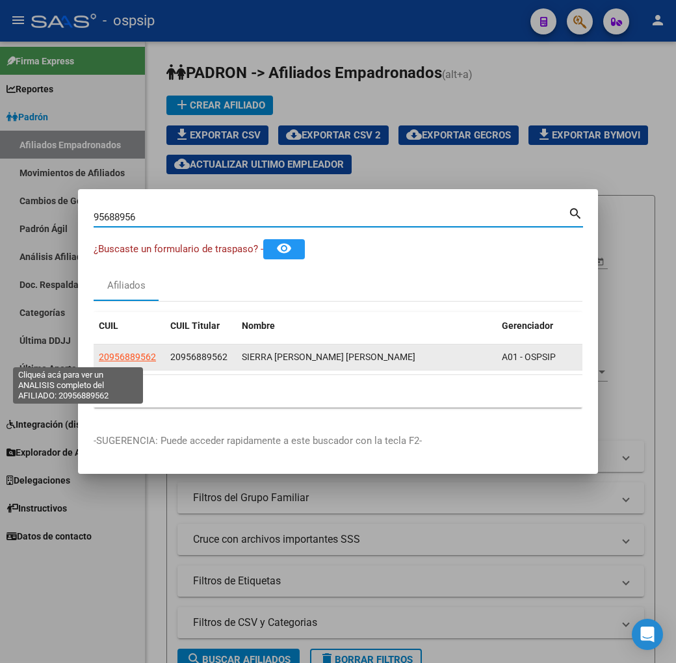
click at [99, 352] on span "20956889562" at bounding box center [127, 356] width 57 height 10
type textarea "20956889562"
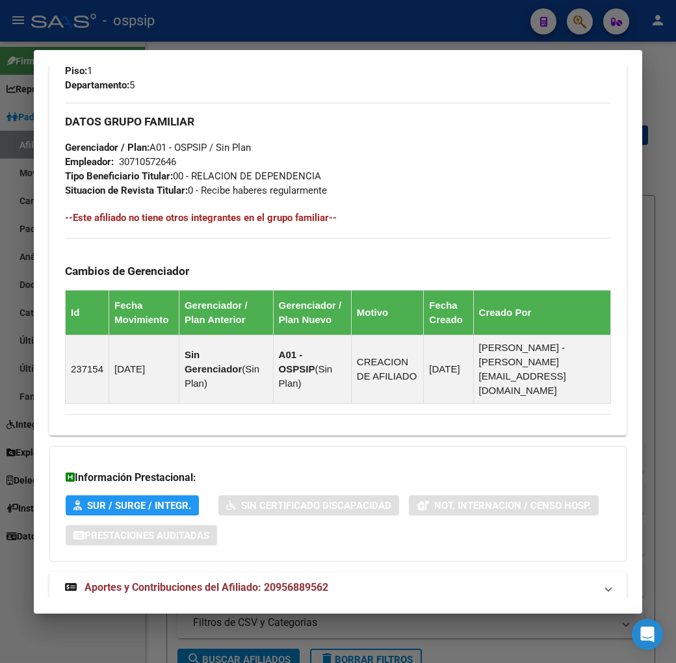
scroll to position [679, 0]
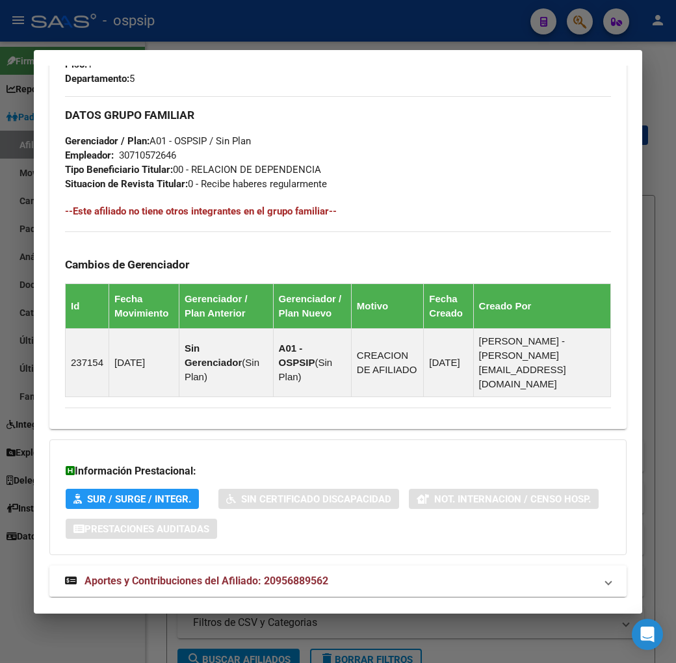
click at [460, 573] on mat-panel-title "Aportes y Contribuciones del Afiliado: 20956889562" at bounding box center [330, 581] width 530 height 16
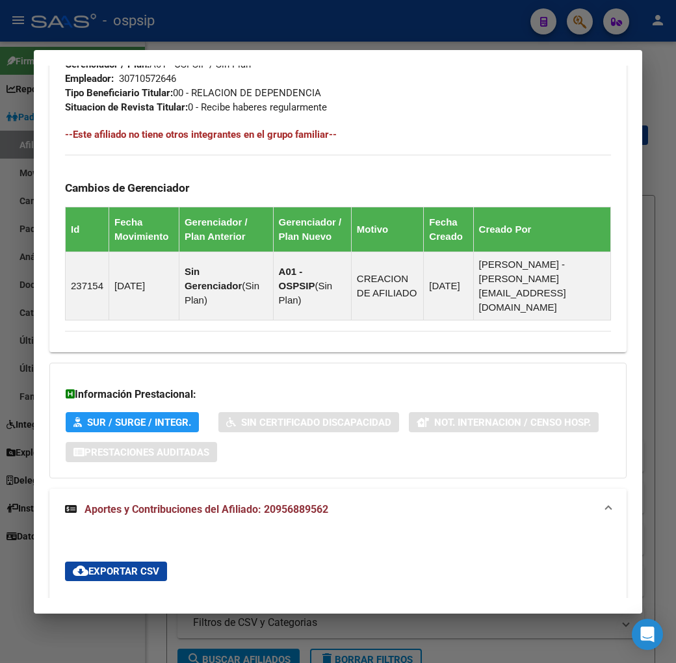
scroll to position [1040, 0]
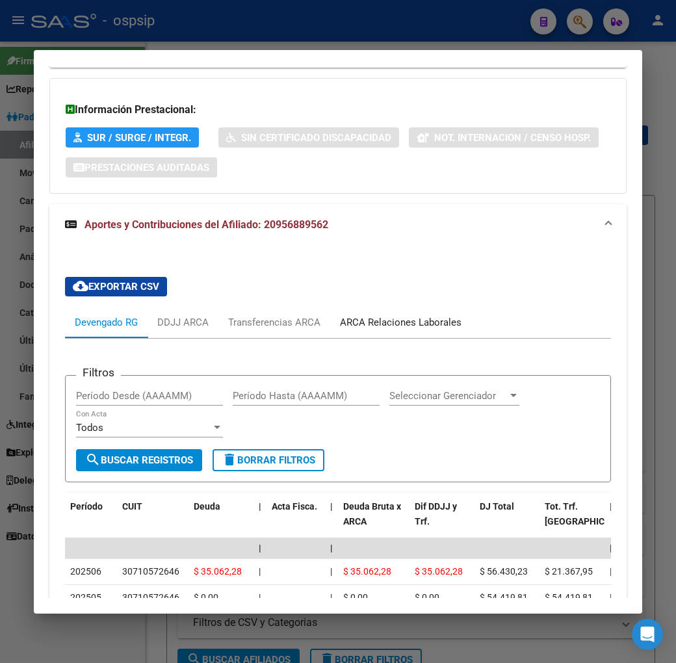
click at [410, 315] on div "ARCA Relaciones Laborales" at bounding box center [400, 322] width 121 height 14
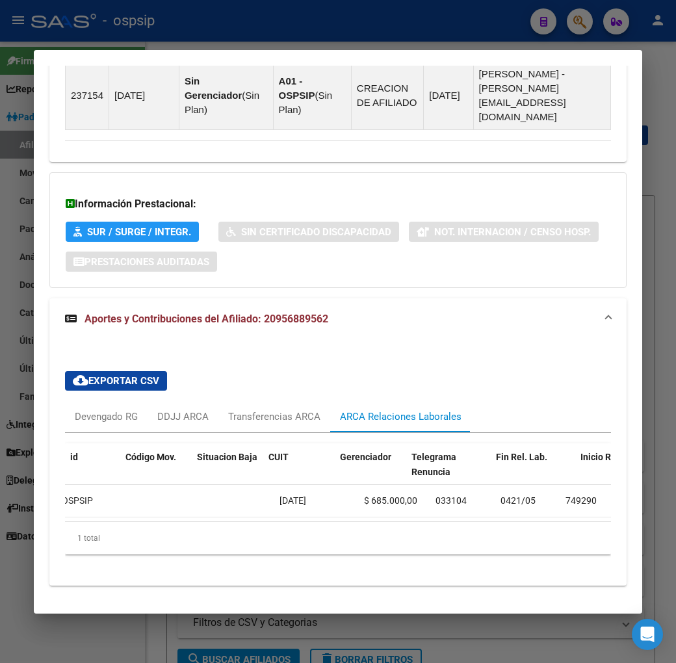
scroll to position [0, 0]
click at [167, 401] on div "DDJJ ARCA" at bounding box center [182, 416] width 71 height 31
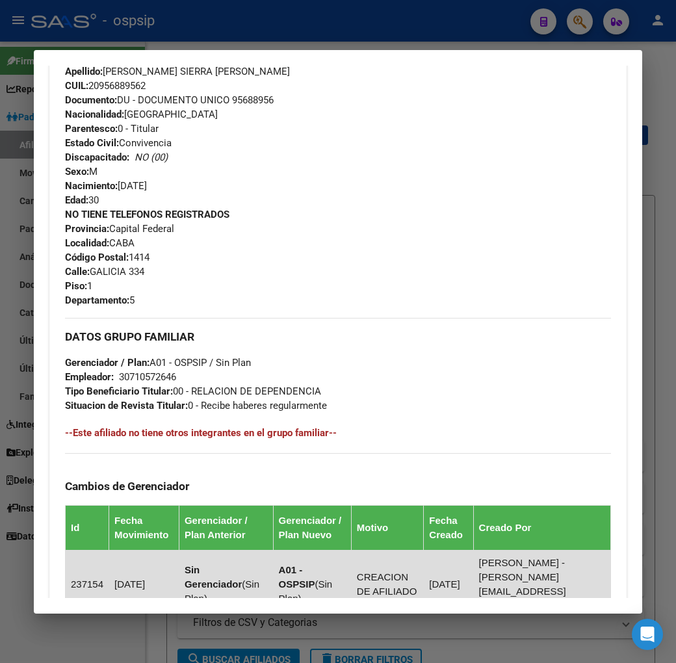
scroll to position [273, 0]
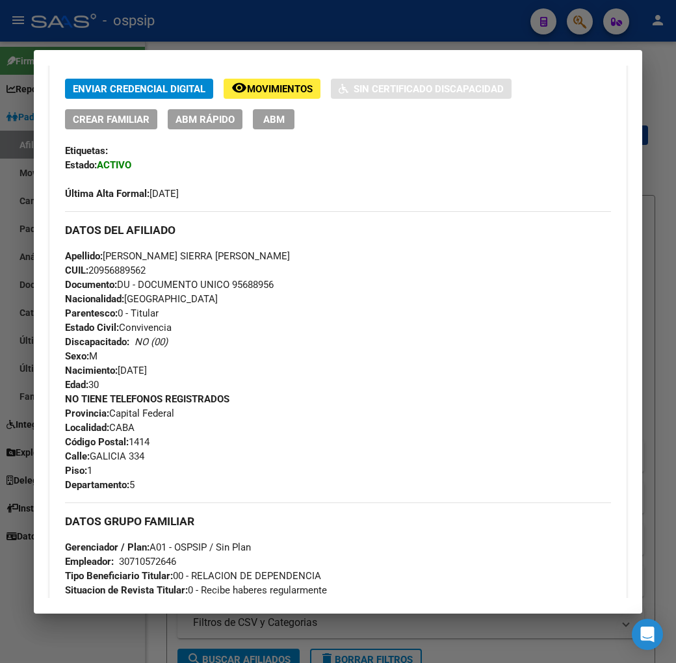
click at [329, 34] on div at bounding box center [338, 331] width 676 height 663
click at [332, 34] on div at bounding box center [338, 331] width 676 height 663
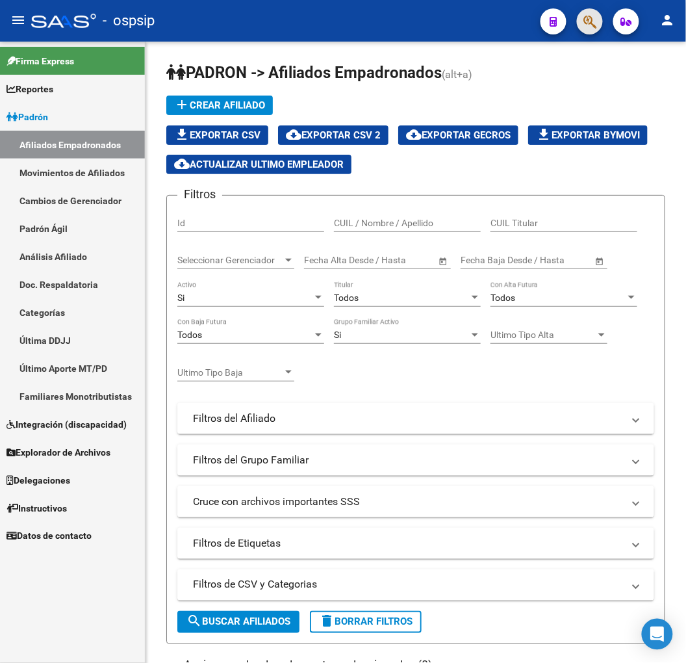
click at [598, 23] on button "button" at bounding box center [590, 21] width 26 height 26
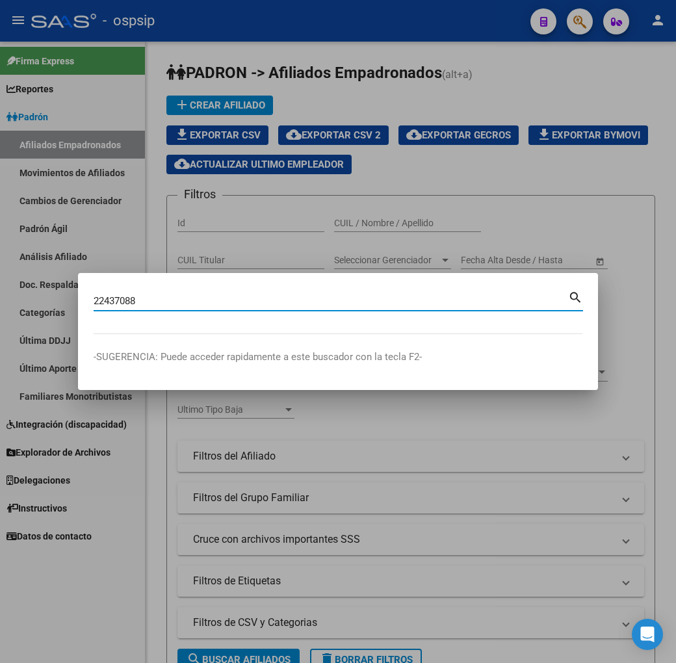
type input "22437088"
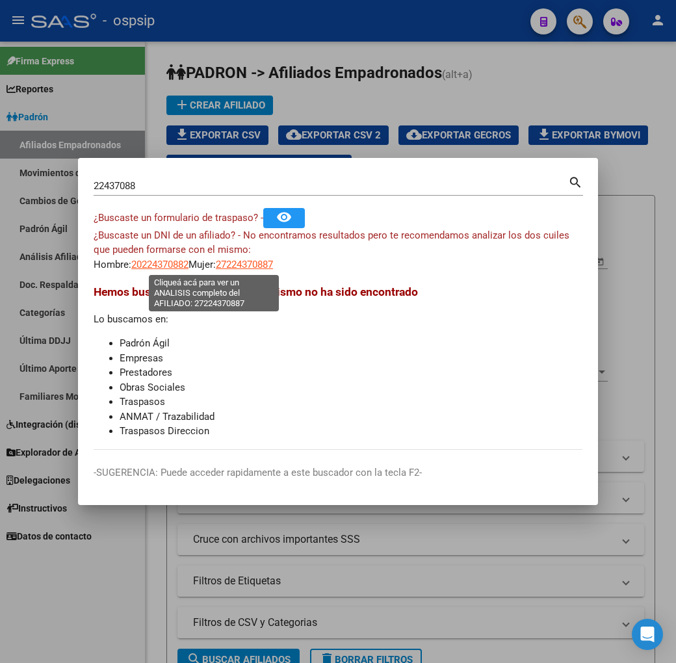
click at [216, 265] on span "27224370887" at bounding box center [244, 265] width 57 height 12
type textarea "27224370887"
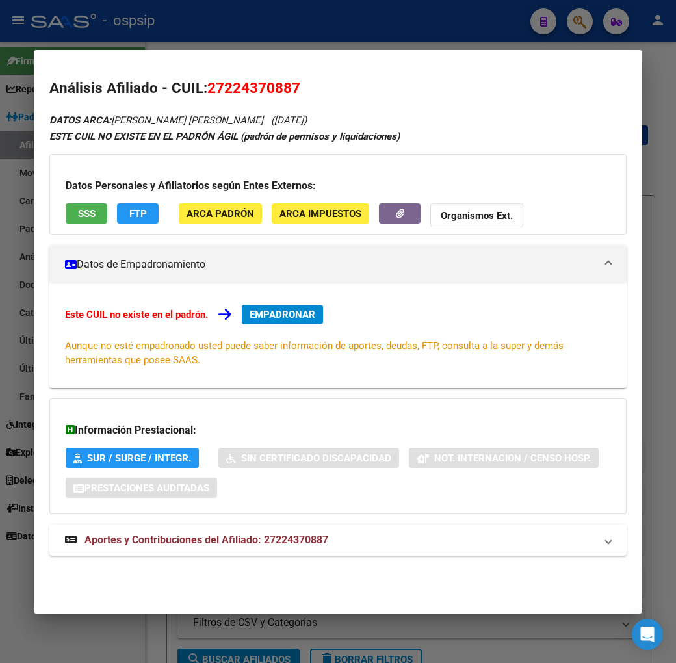
drag, startPoint x: 311, startPoint y: 535, endPoint x: 335, endPoint y: 507, distance: 36.9
click at [312, 535] on mat-panel-title "Aportes y Contribuciones del Afiliado: 27224370887" at bounding box center [330, 540] width 530 height 16
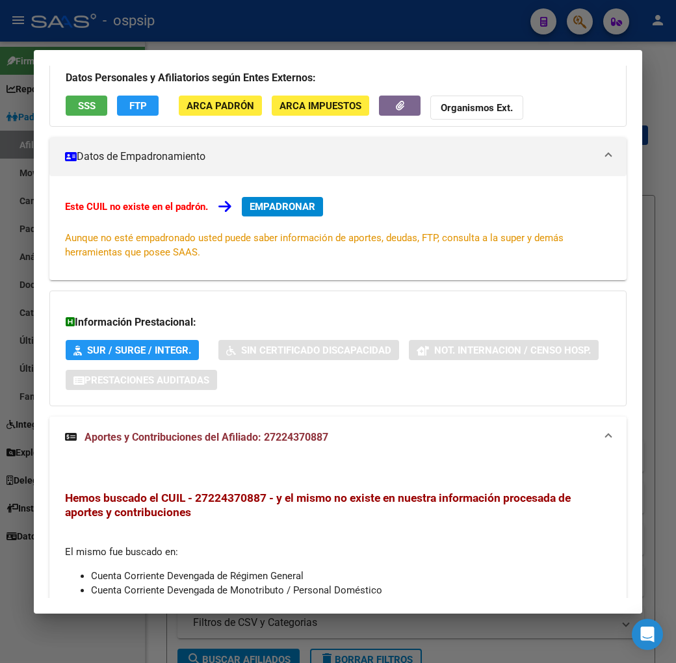
scroll to position [0, 0]
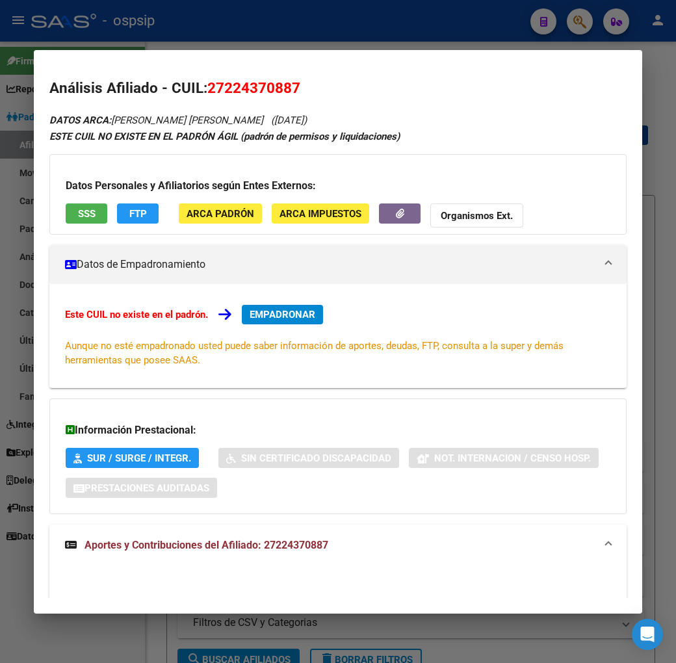
click at [285, 22] on div at bounding box center [338, 331] width 676 height 663
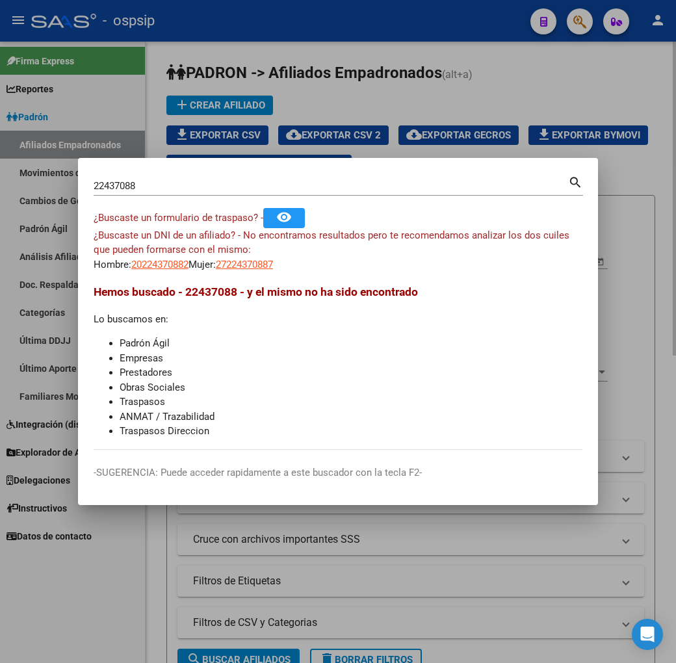
click at [380, 112] on div at bounding box center [338, 331] width 676 height 663
click at [410, 118] on div "add Crear Afiliado file_download Exportar CSV cloud_download Exportar CSV 2 clo…" at bounding box center [410, 134] width 489 height 79
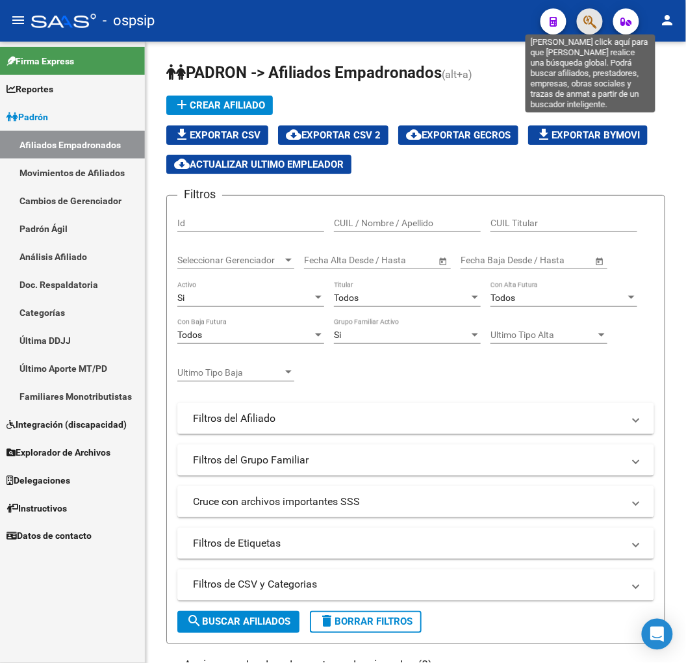
click at [594, 28] on icon "button" at bounding box center [589, 21] width 13 height 15
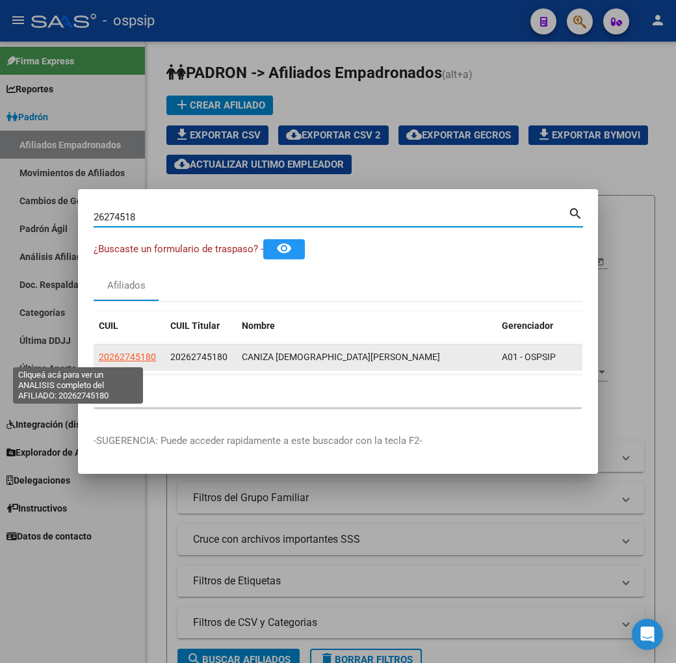
click at [99, 356] on span "20262745180" at bounding box center [127, 356] width 57 height 10
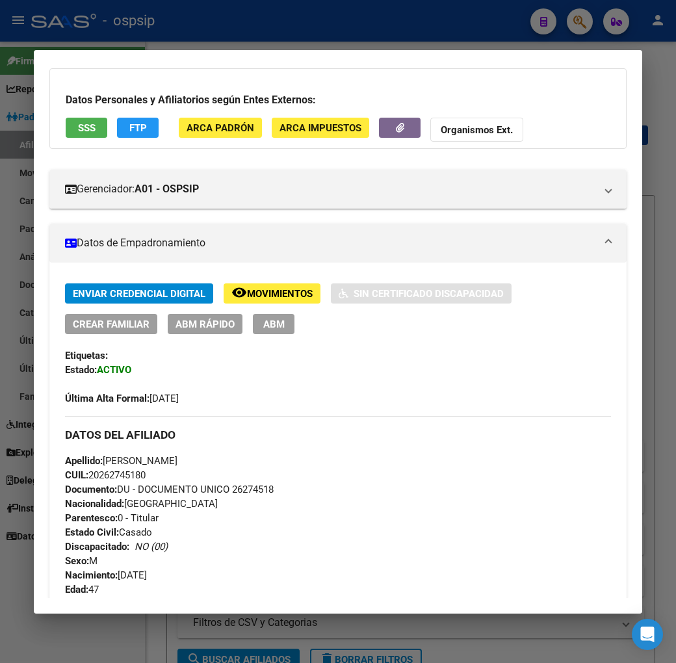
scroll to position [52, 0]
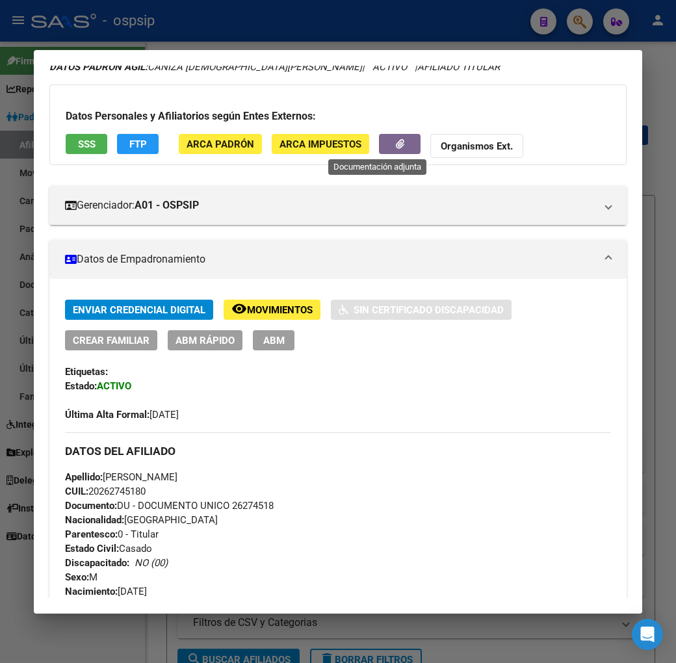
click at [396, 147] on icon "button" at bounding box center [400, 144] width 8 height 10
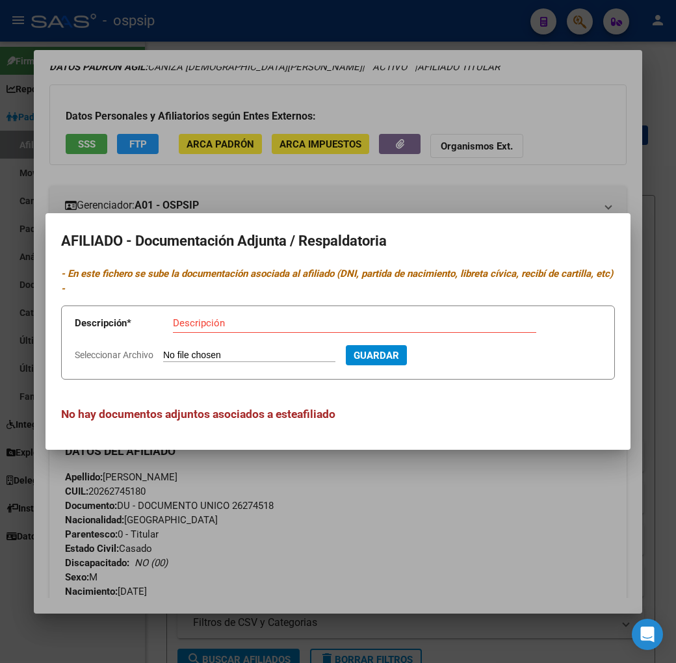
click at [375, 521] on div at bounding box center [338, 331] width 676 height 663
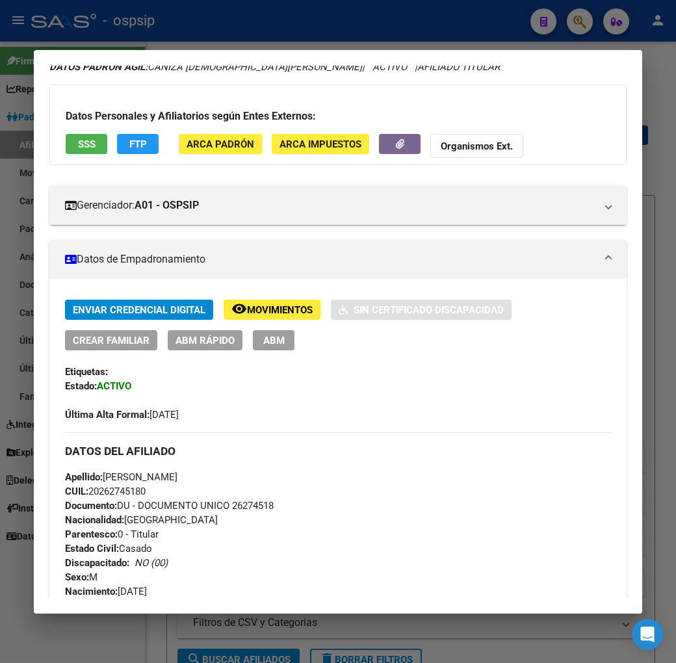
scroll to position [485, 0]
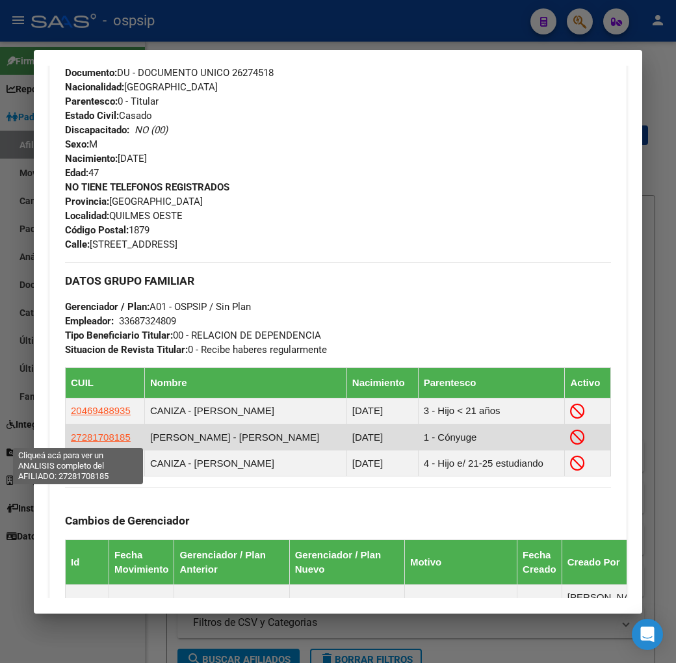
click at [77, 437] on span "27281708185" at bounding box center [101, 436] width 60 height 11
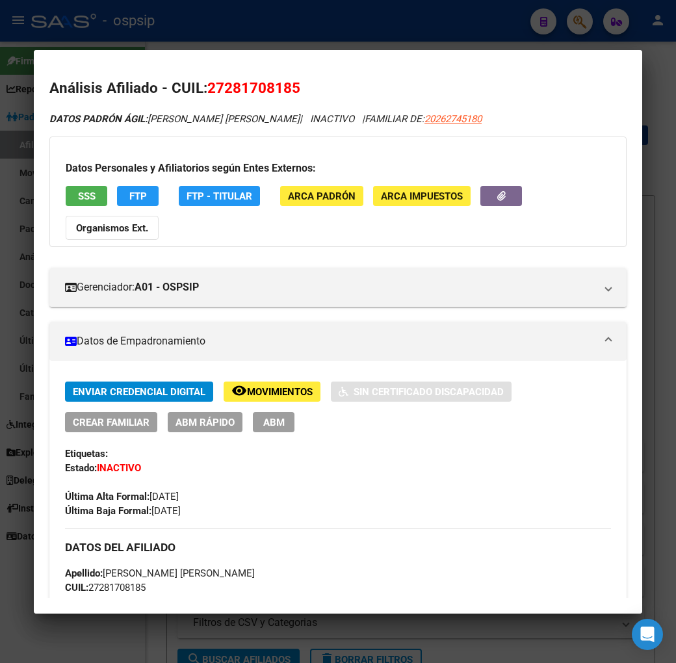
click at [252, 386] on span "Movimientos" at bounding box center [280, 392] width 66 height 12
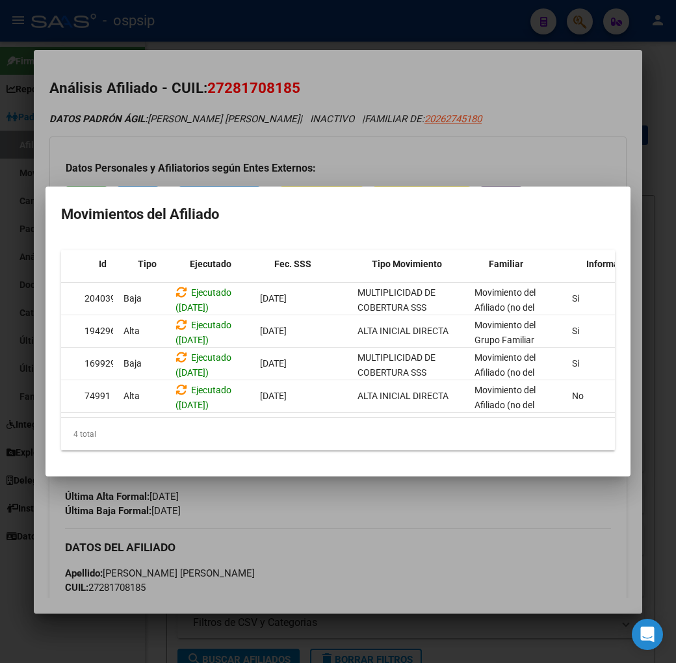
scroll to position [0, 19]
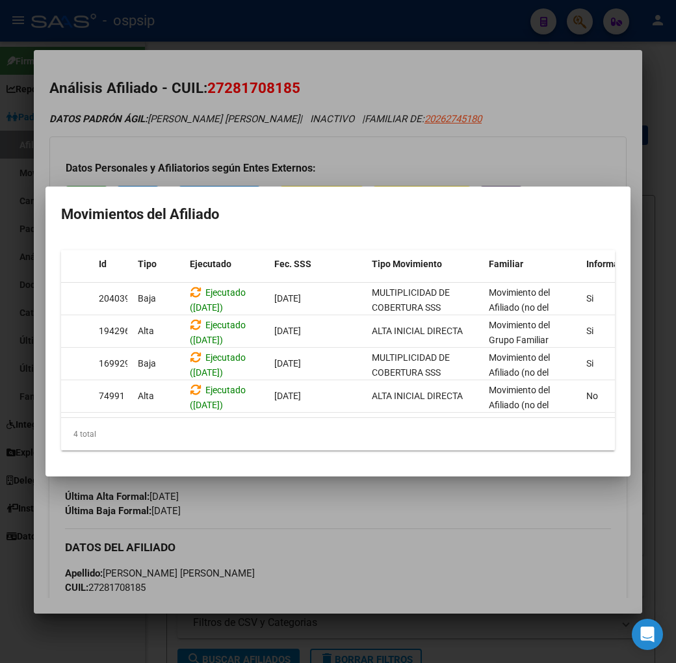
click at [406, 568] on div at bounding box center [338, 331] width 676 height 663
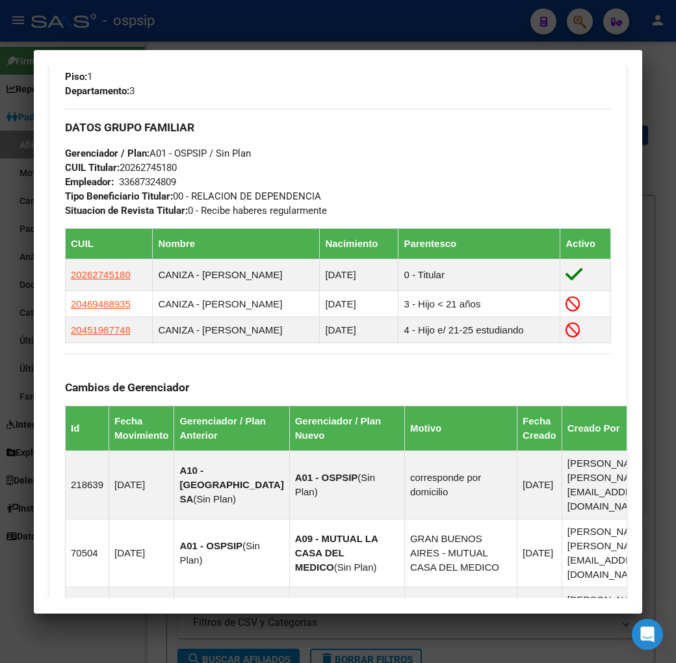
scroll to position [722, 0]
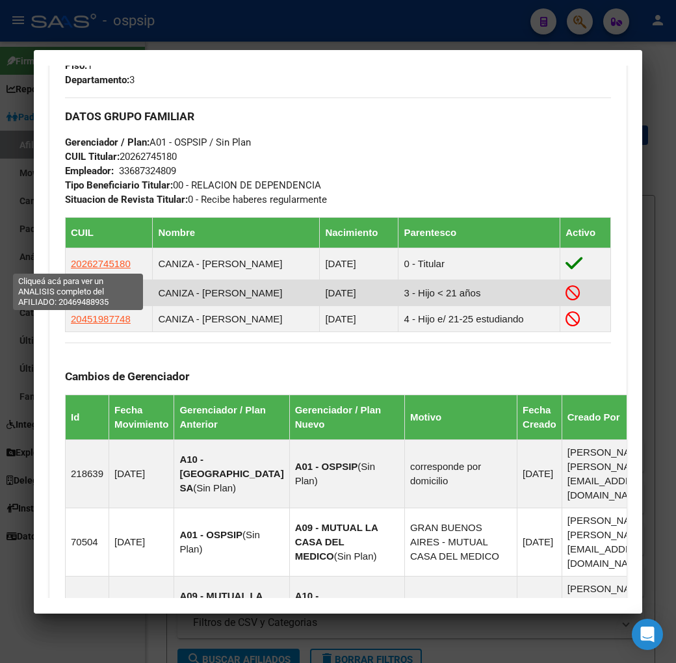
click at [91, 287] on span "20469488935" at bounding box center [101, 292] width 60 height 11
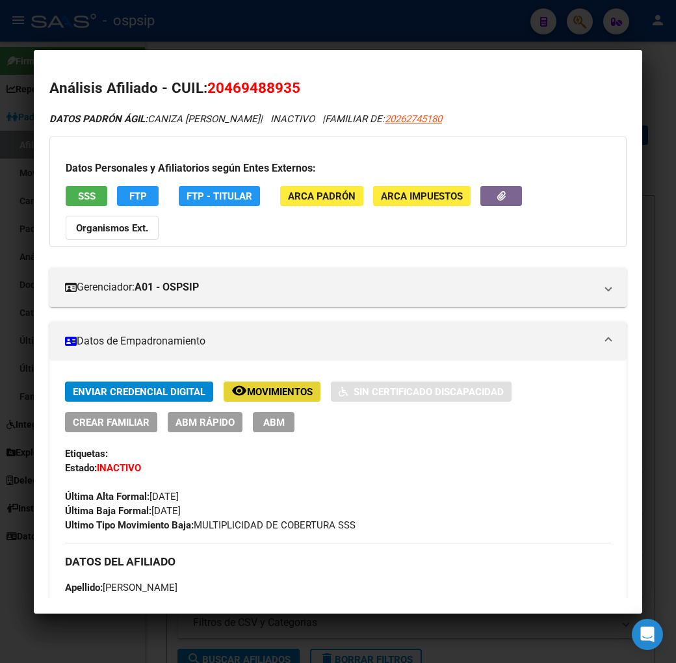
click at [261, 381] on button "remove_red_eye Movimientos" at bounding box center [271, 391] width 97 height 20
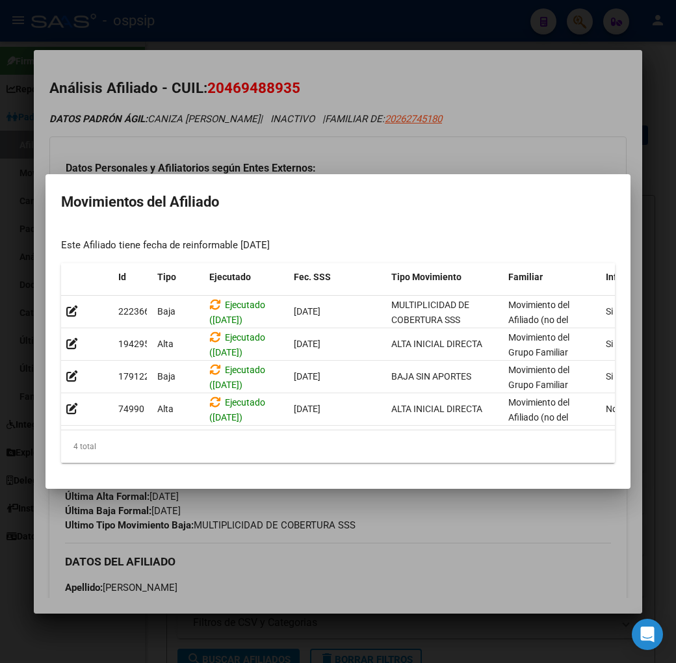
click at [301, 559] on div at bounding box center [338, 331] width 676 height 663
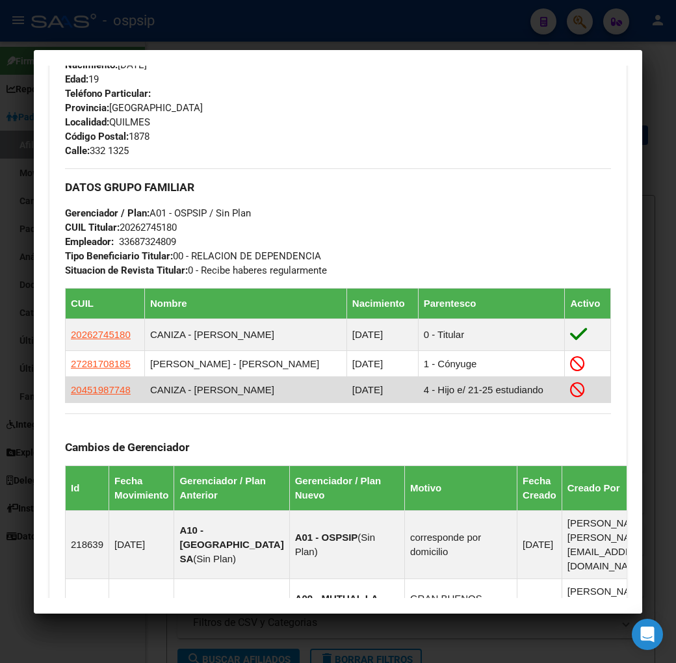
scroll to position [709, 0]
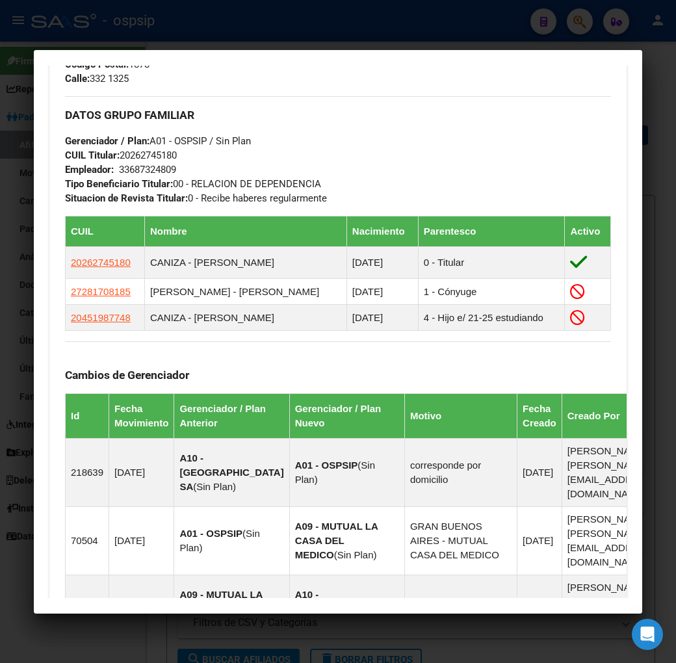
click at [372, 24] on div at bounding box center [338, 331] width 676 height 663
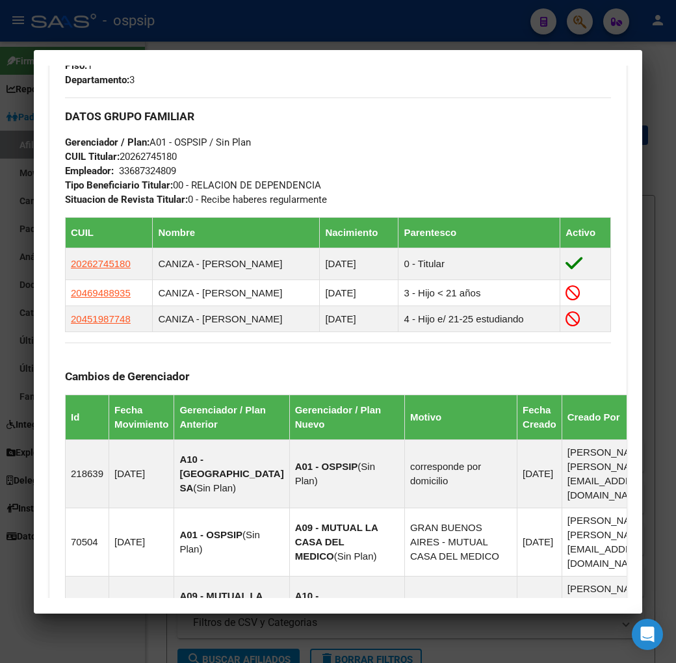
click at [372, 24] on div at bounding box center [338, 331] width 676 height 663
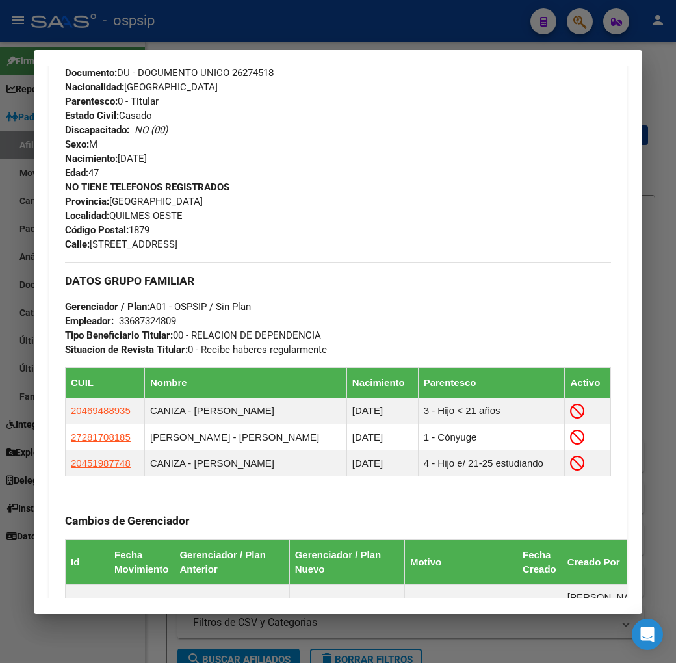
click at [342, 52] on mat-dialog-container "Análisis Afiliado - CUIL: 20262745180 DATOS PADRÓN ÁGIL: CANIZA CRISTIAN FABIAN…" at bounding box center [338, 331] width 608 height 563
click at [338, 16] on div at bounding box center [338, 331] width 676 height 663
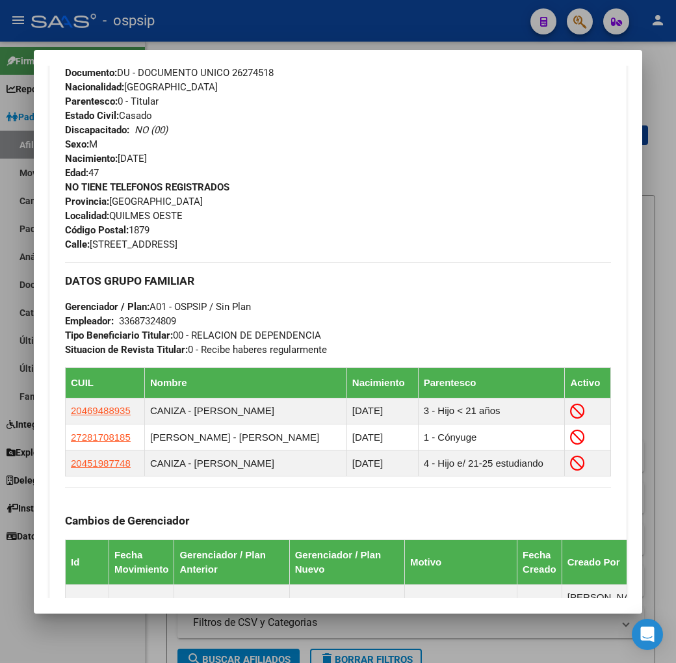
click at [338, 16] on div at bounding box center [338, 331] width 676 height 663
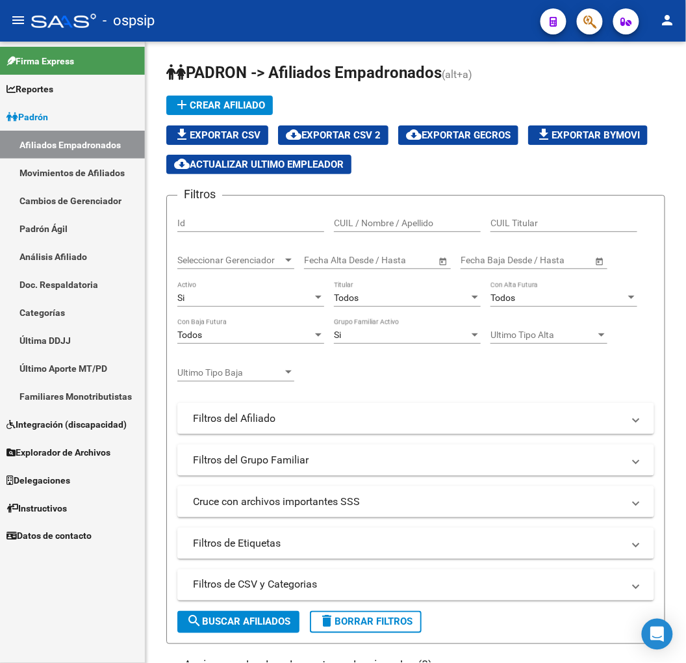
click at [598, 21] on button "button" at bounding box center [590, 21] width 26 height 26
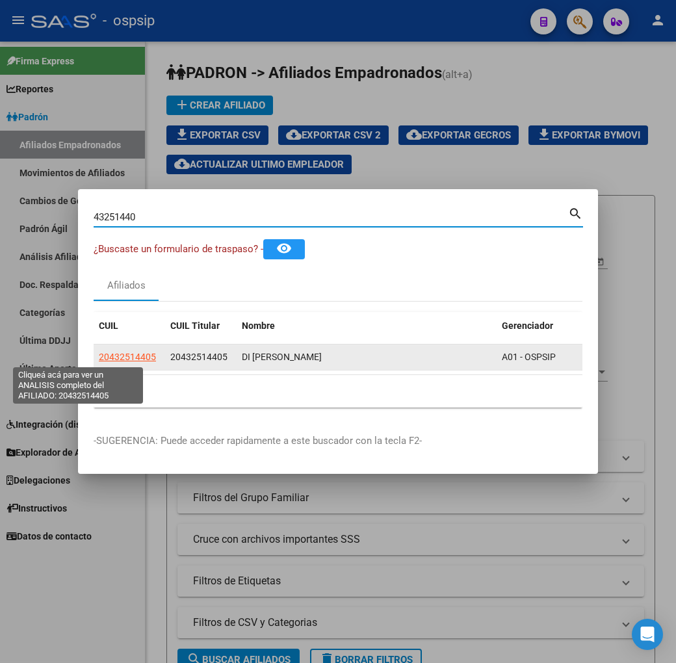
click at [99, 358] on span "20432514405" at bounding box center [127, 356] width 57 height 10
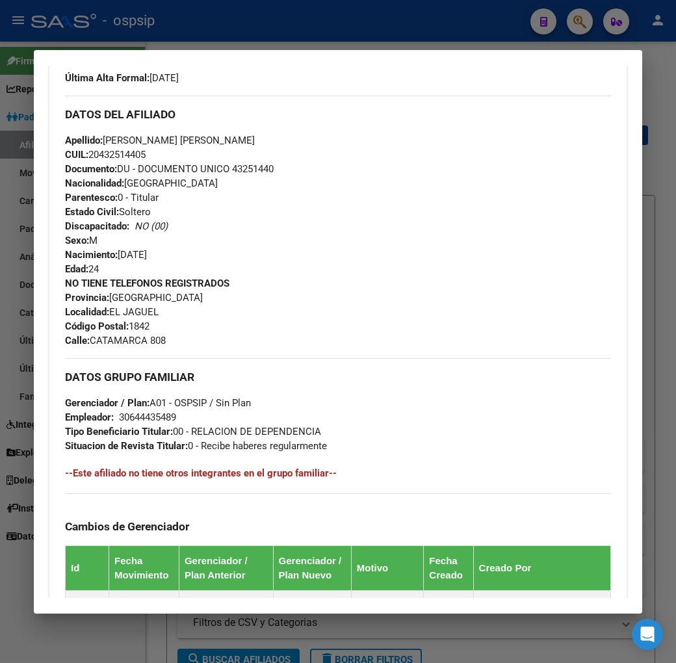
scroll to position [650, 0]
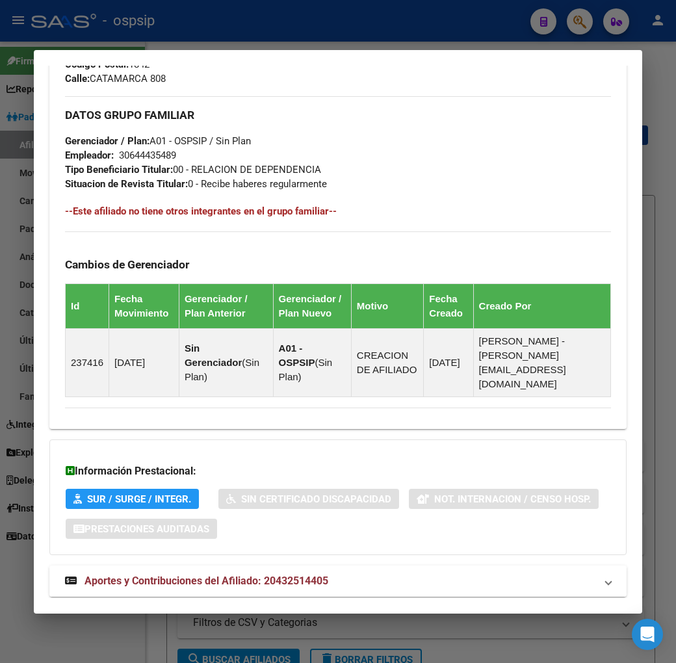
click at [366, 573] on mat-panel-title "Aportes y Contribuciones del Afiliado: 20432514405" at bounding box center [330, 581] width 530 height 16
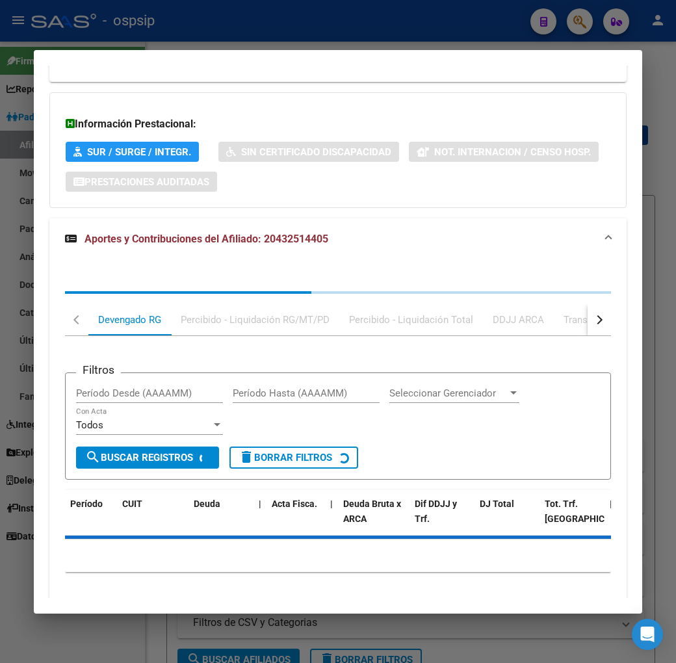
scroll to position [1003, 0]
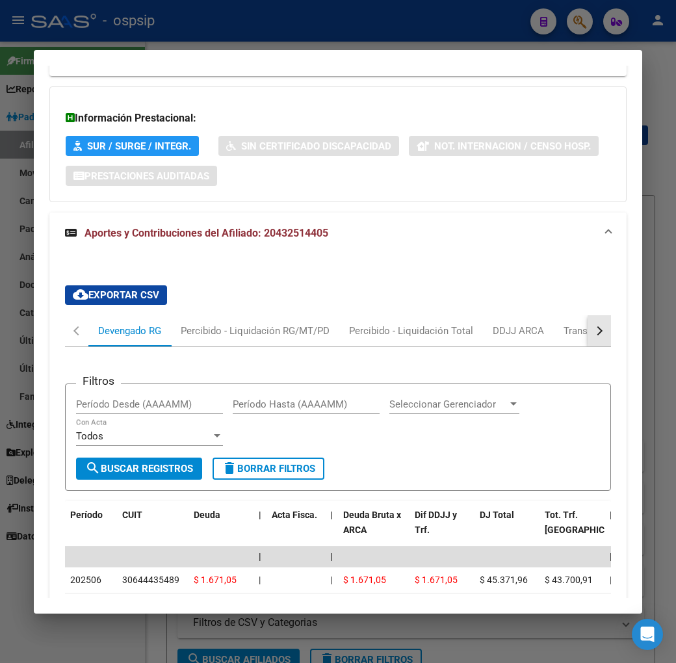
click at [611, 315] on button "button" at bounding box center [598, 330] width 23 height 31
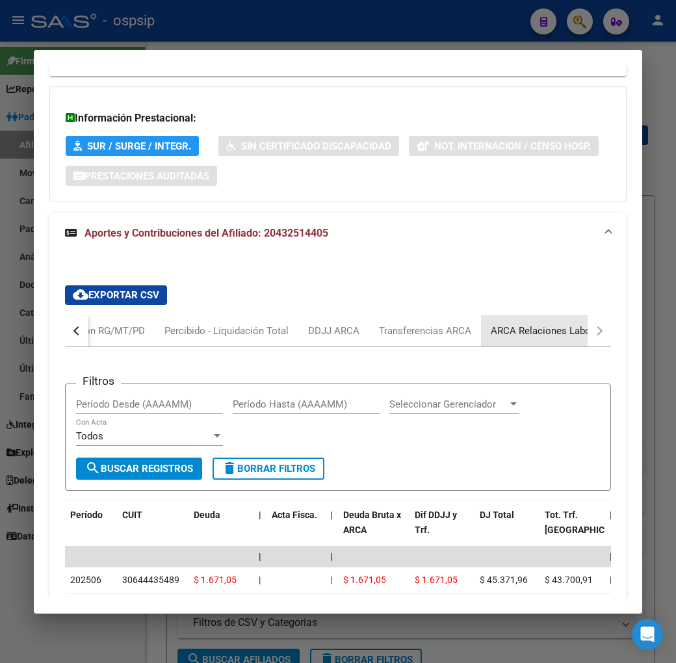
click at [591, 315] on div "ARCA Relaciones Laborales" at bounding box center [551, 330] width 141 height 31
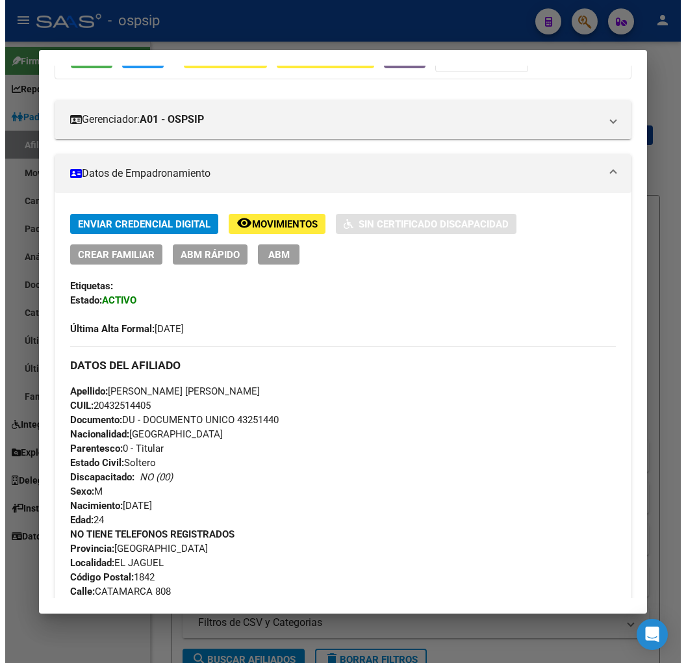
scroll to position [137, 0]
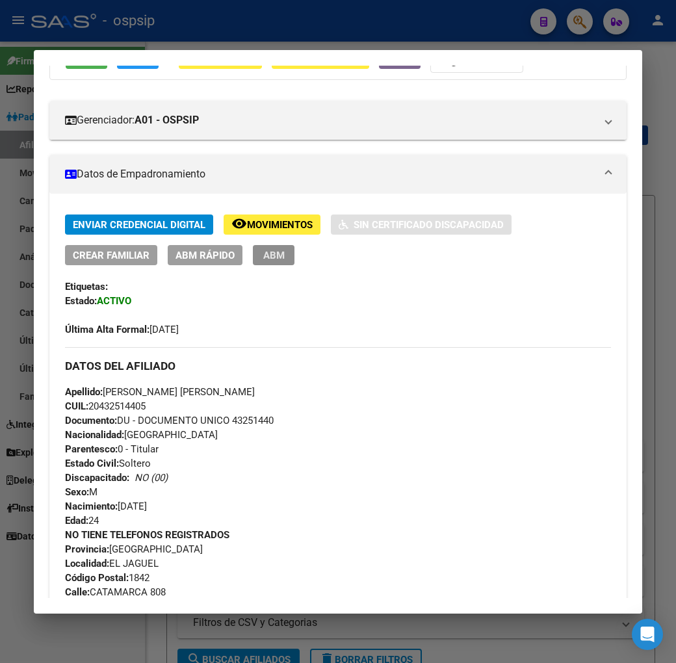
click at [263, 253] on span "ABM" at bounding box center [273, 255] width 21 height 12
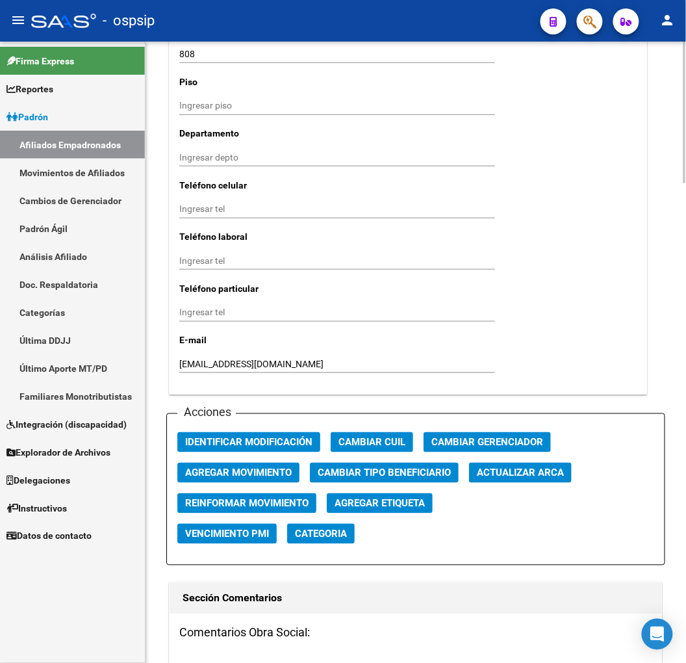
scroll to position [1371, 0]
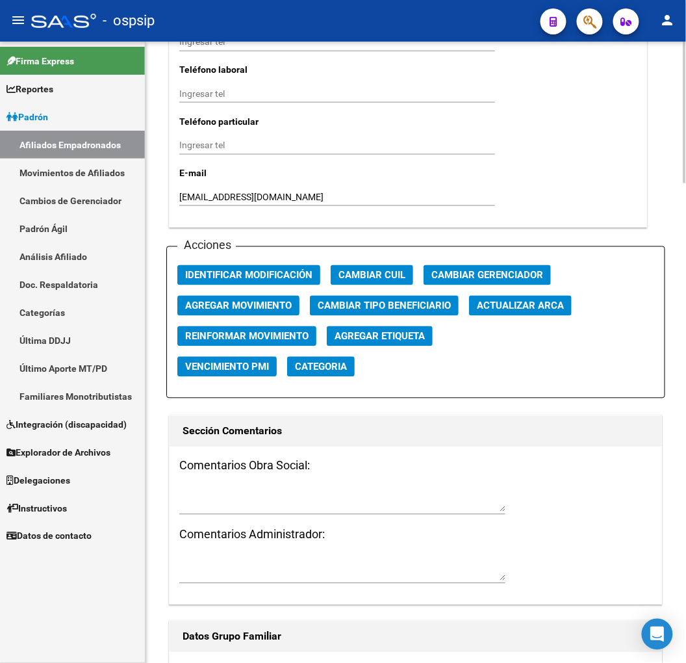
click at [216, 307] on span "Agregar Movimiento" at bounding box center [238, 306] width 107 height 12
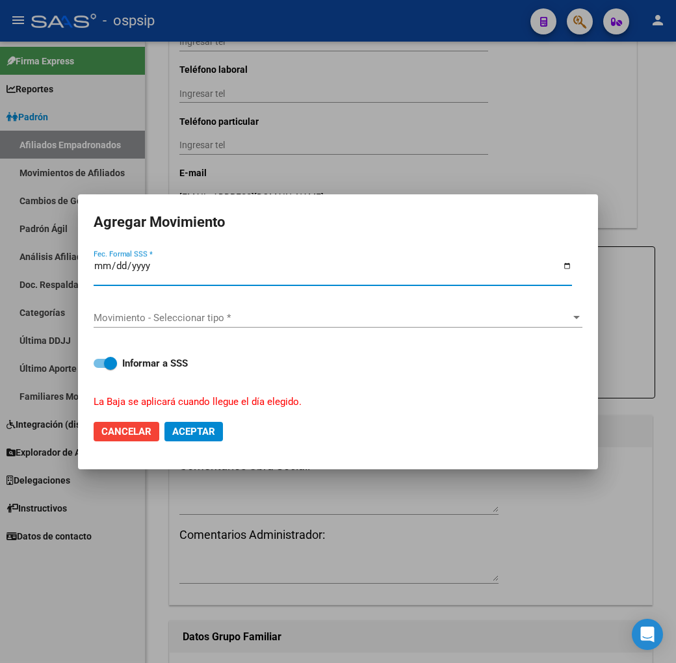
click at [253, 318] on span "Movimiento - Seleccionar tipo *" at bounding box center [332, 318] width 477 height 12
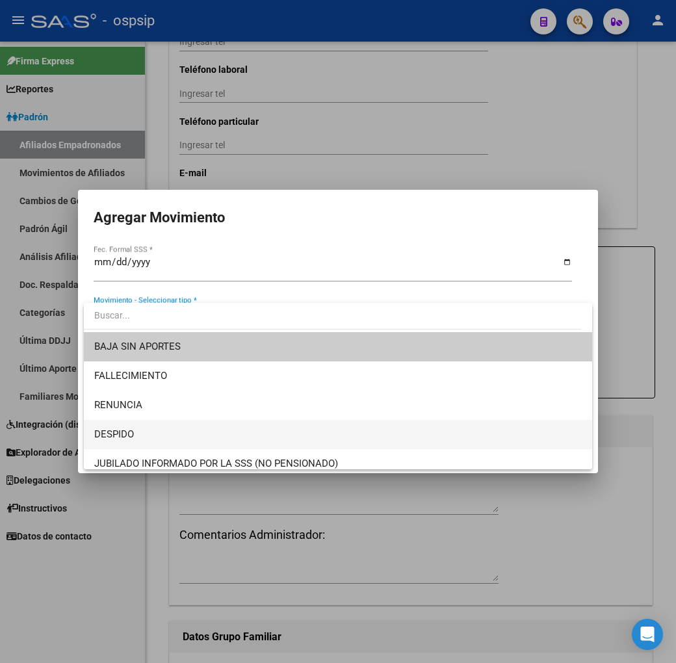
click at [247, 424] on span "DESPIDO" at bounding box center [337, 434] width 487 height 29
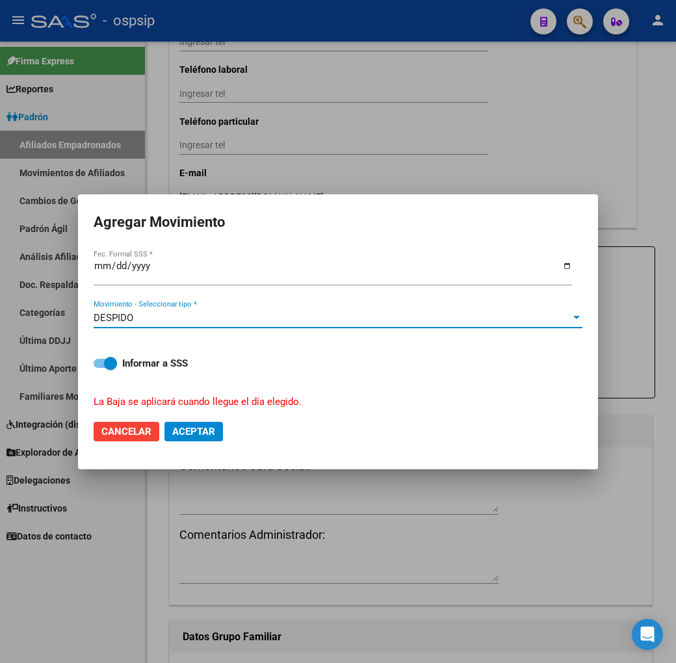
click at [205, 426] on span "Aceptar" at bounding box center [193, 432] width 43 height 12
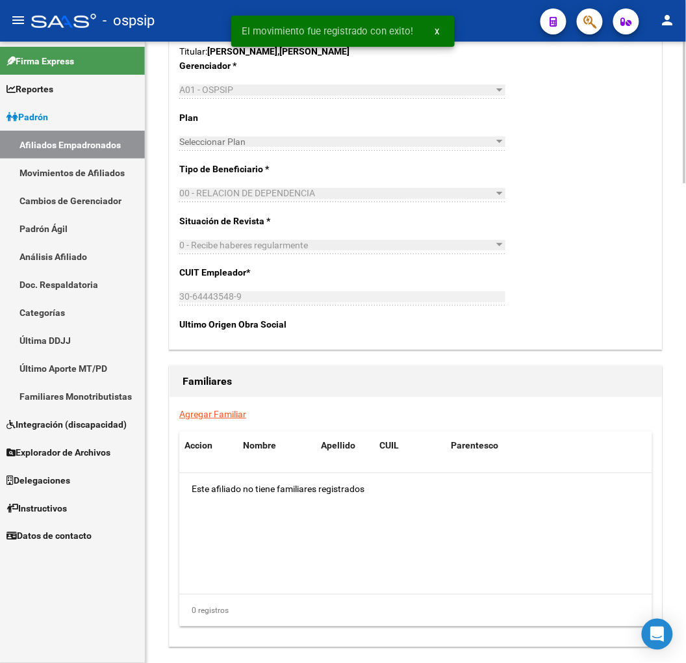
scroll to position [2096, 0]
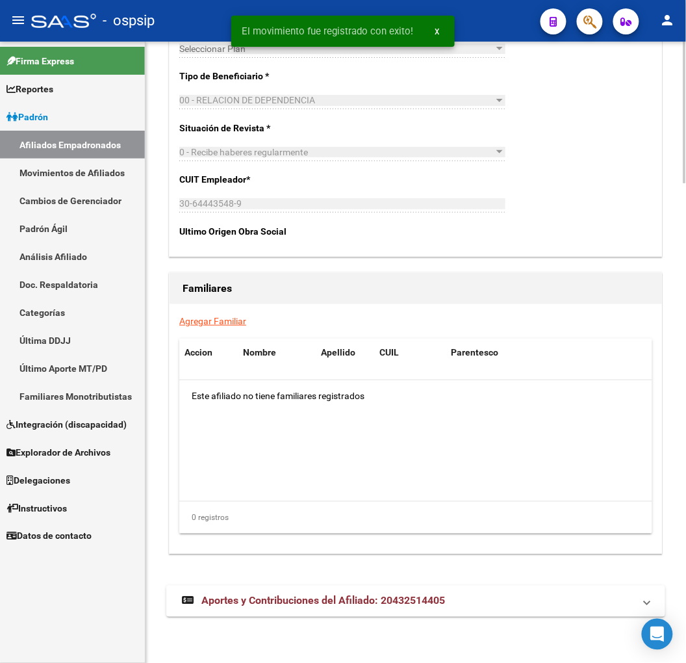
click at [423, 598] on span "Aportes y Contribuciones del Afiliado: 20432514405" at bounding box center [323, 600] width 244 height 12
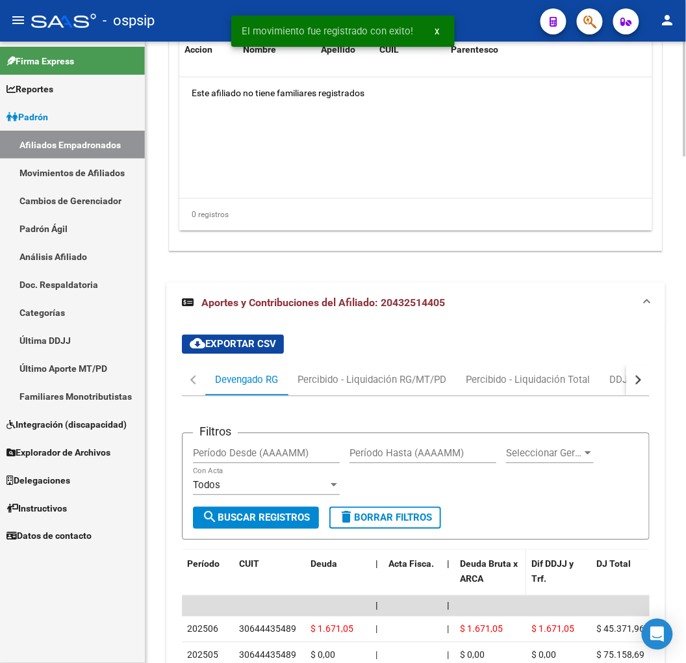
scroll to position [2418, 0]
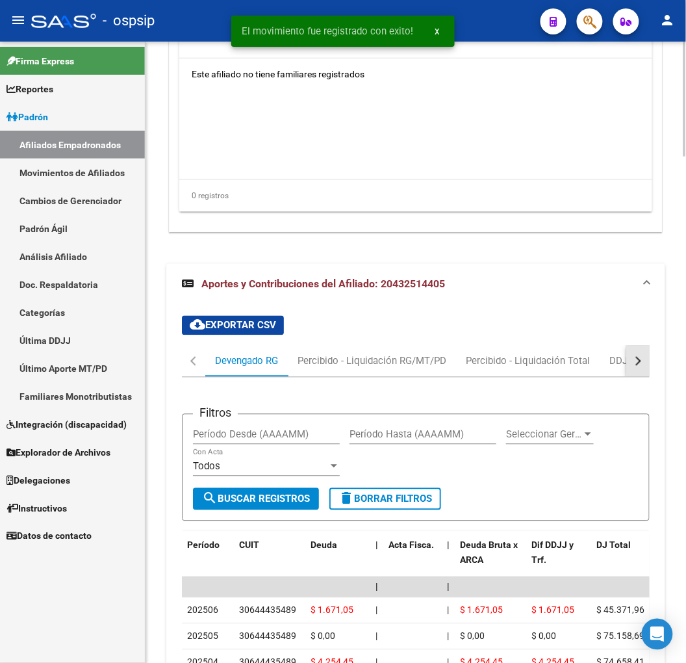
click at [650, 366] on button "button" at bounding box center [637, 361] width 23 height 31
click at [650, 365] on button "button" at bounding box center [637, 361] width 23 height 31
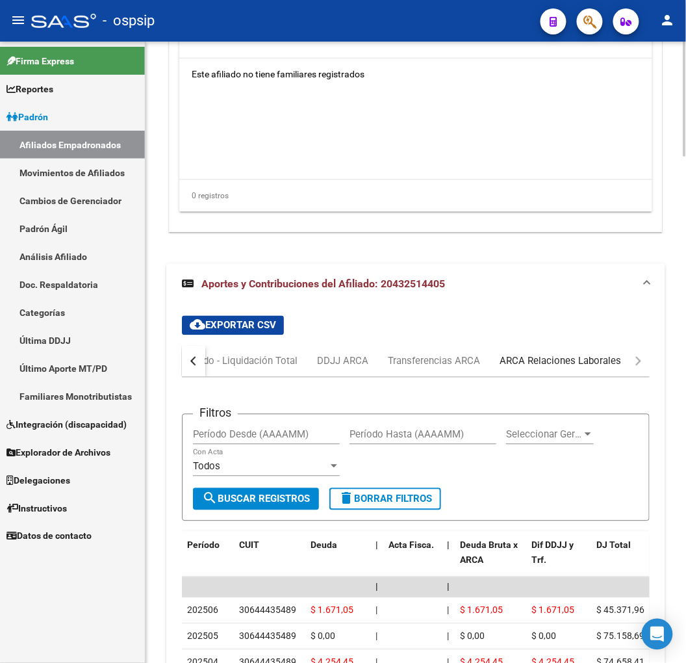
click at [540, 359] on div "ARCA Relaciones Laborales" at bounding box center [560, 361] width 121 height 14
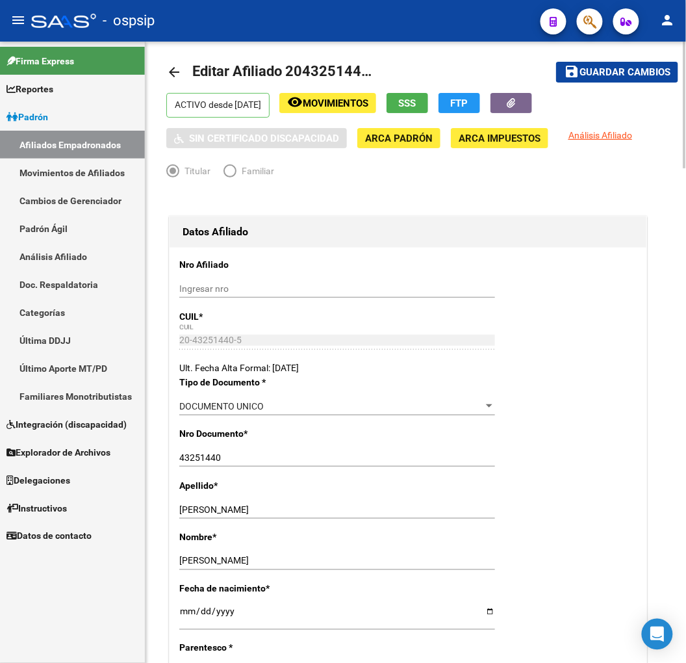
scroll to position [0, 0]
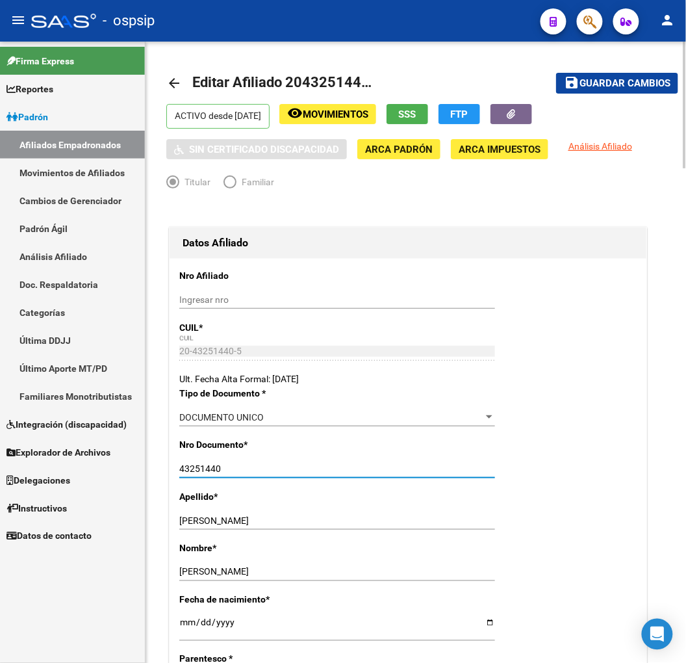
drag, startPoint x: 223, startPoint y: 468, endPoint x: 196, endPoint y: 459, distance: 29.4
drag, startPoint x: 196, startPoint y: 459, endPoint x: 182, endPoint y: 468, distance: 16.6
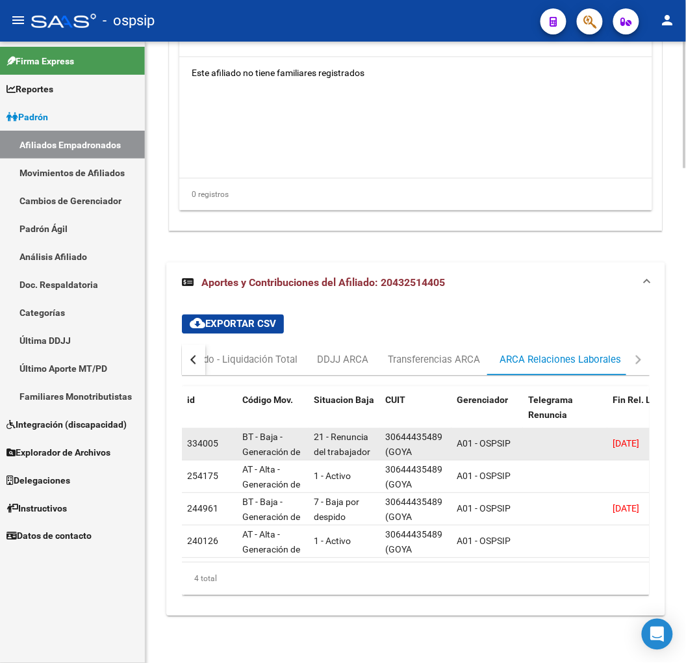
scroll to position [2430, 0]
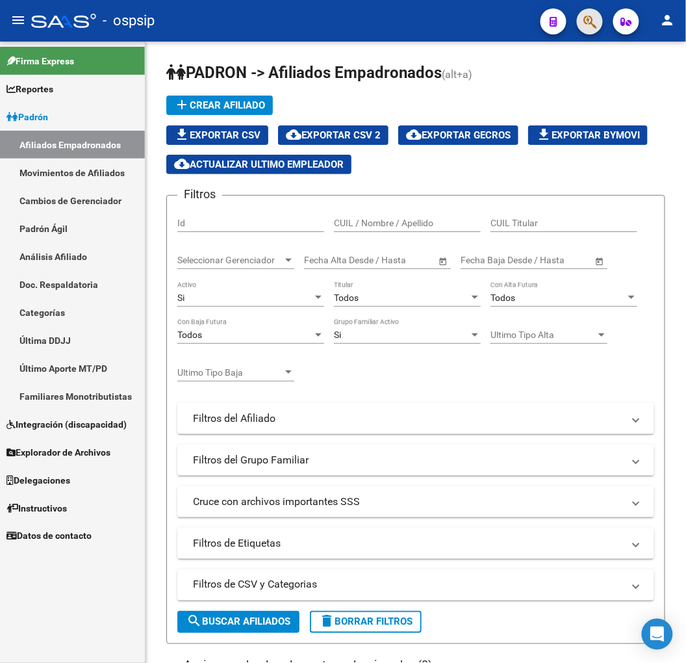
click at [595, 13] on span "button" at bounding box center [589, 21] width 13 height 27
click at [583, 32] on span "button" at bounding box center [589, 21] width 13 height 27
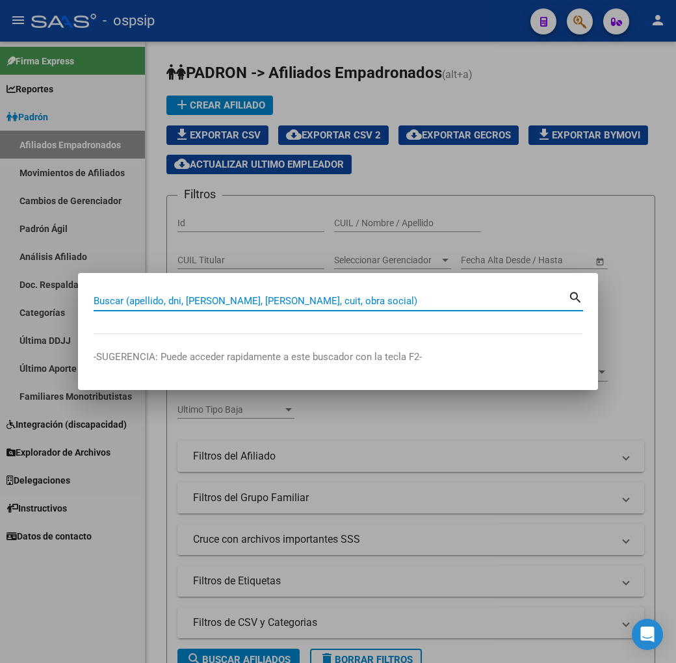
type input "5"
type input "34114254"
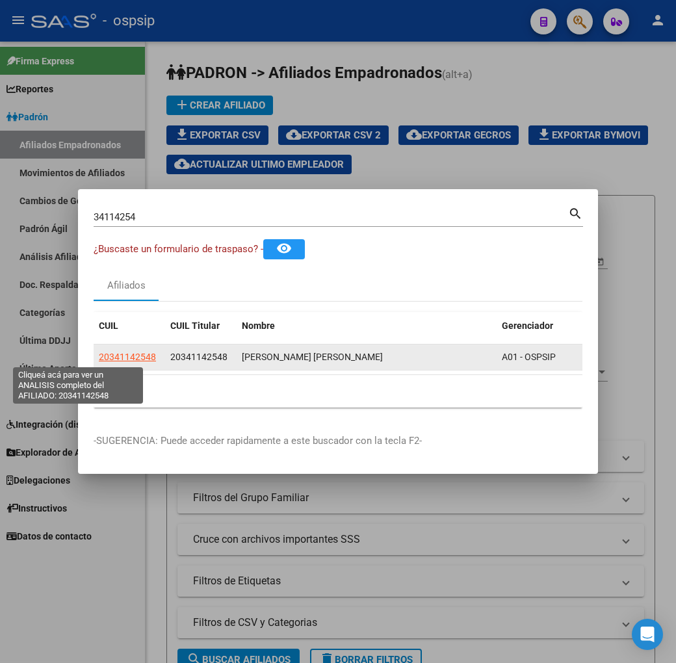
click at [99, 357] on span "20341142548" at bounding box center [127, 356] width 57 height 10
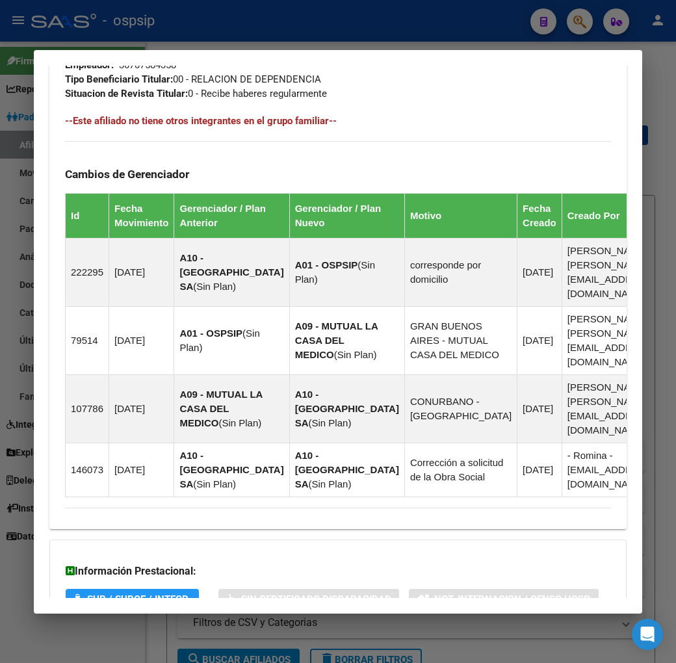
scroll to position [880, 0]
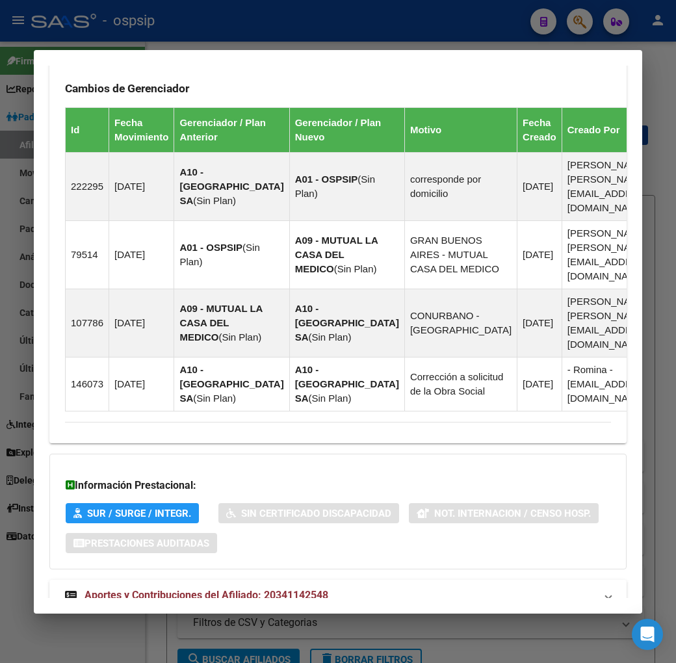
click at [439, 587] on mat-panel-title "Aportes y Contribuciones del Afiliado: 20341142548" at bounding box center [330, 595] width 530 height 16
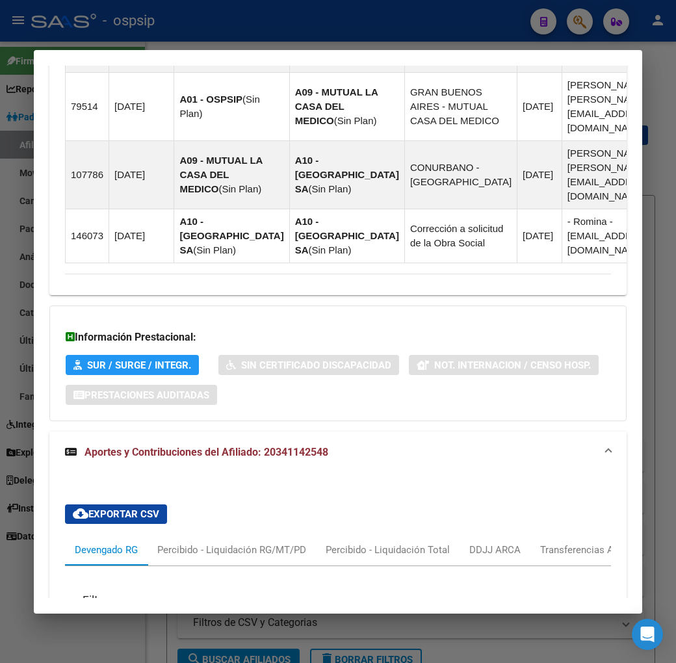
scroll to position [1232, 0]
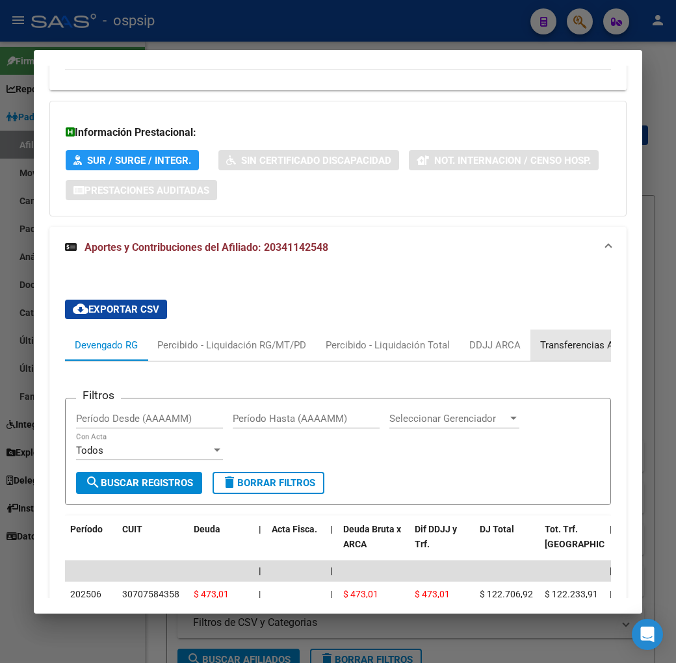
click at [596, 329] on div "Transferencias ARCA" at bounding box center [586, 344] width 112 height 31
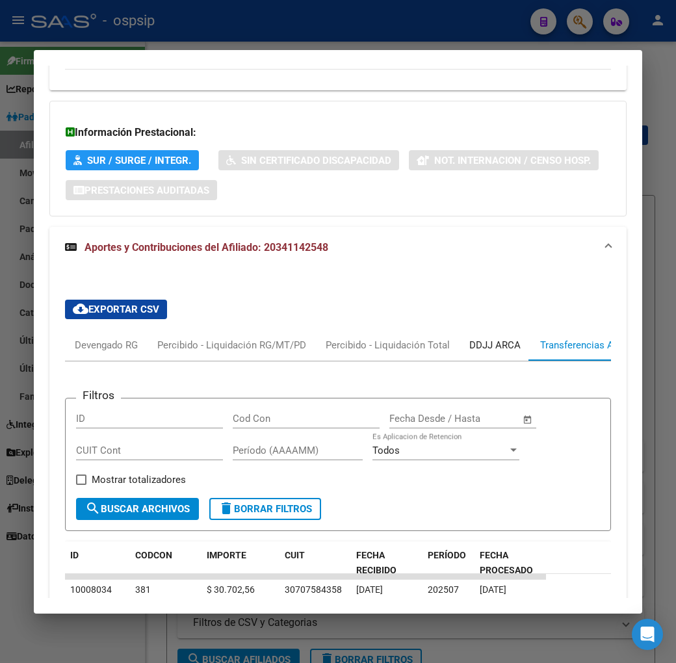
click at [470, 338] on div "DDJJ ARCA" at bounding box center [494, 345] width 51 height 14
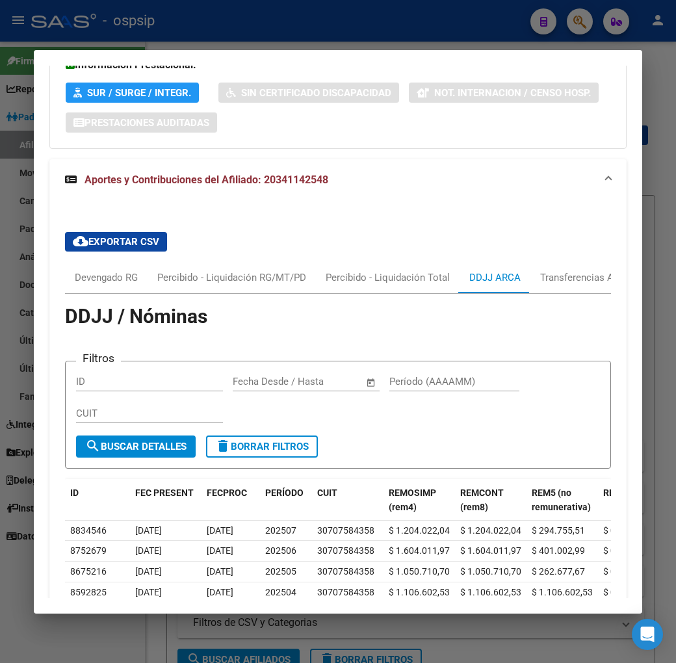
scroll to position [1377, 0]
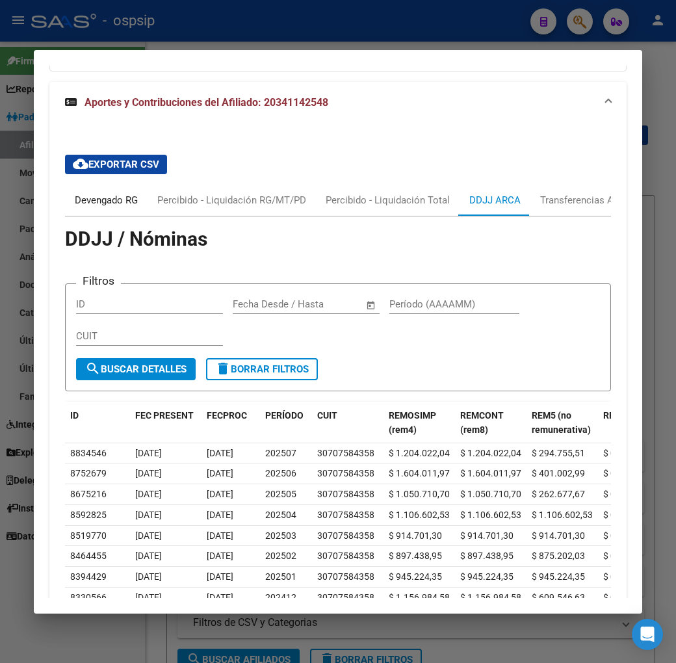
click at [91, 184] on div "Devengado RG" at bounding box center [106, 199] width 83 height 31
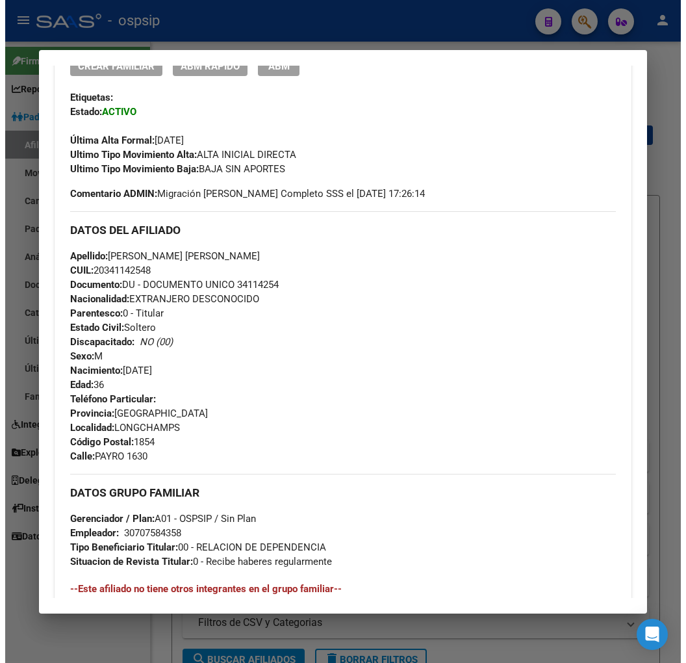
scroll to position [294, 0]
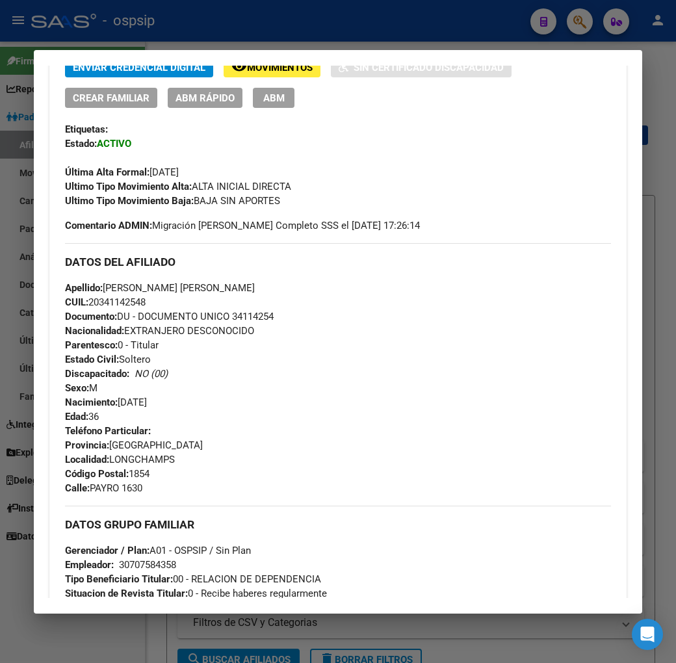
click at [263, 99] on span "ABM" at bounding box center [273, 98] width 21 height 12
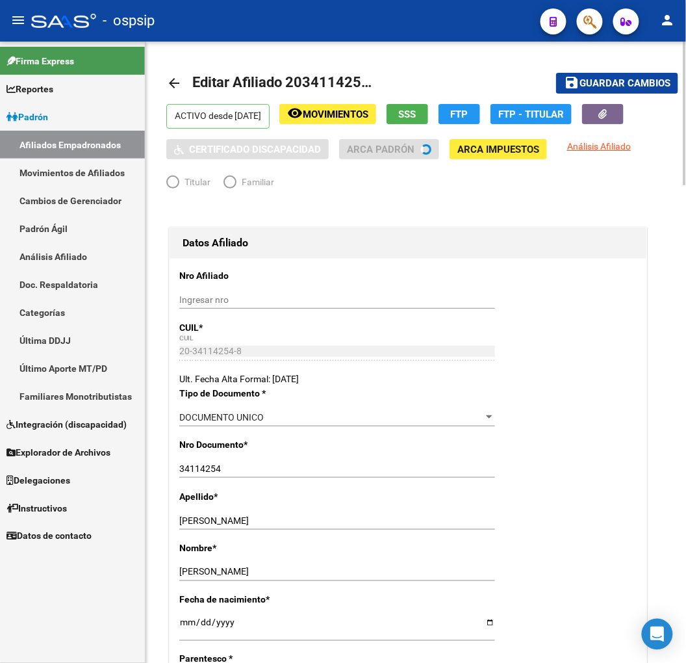
radio input "true"
type input "30-70758435-8"
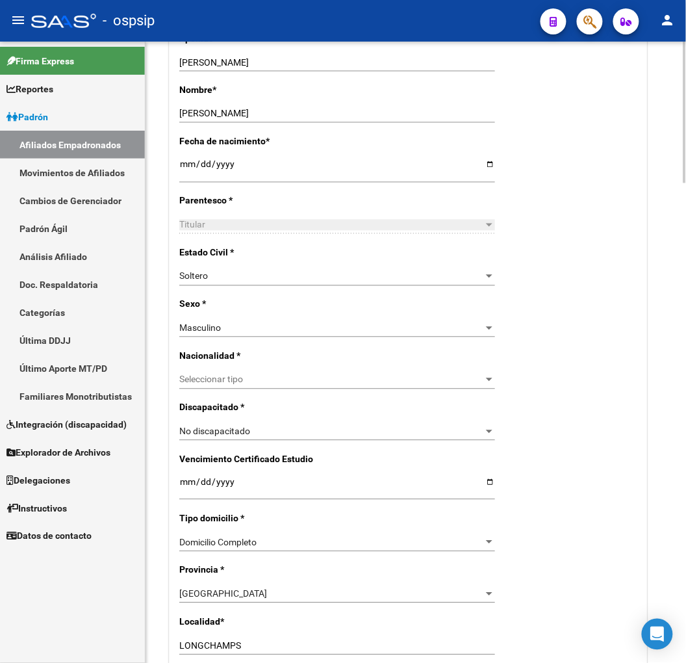
scroll to position [650, 0]
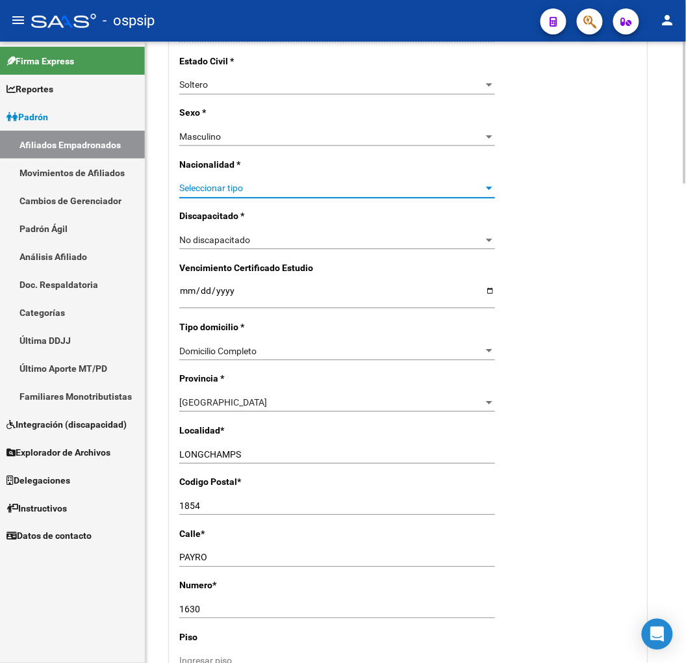
click at [270, 191] on span "Seleccionar tipo" at bounding box center [331, 188] width 304 height 11
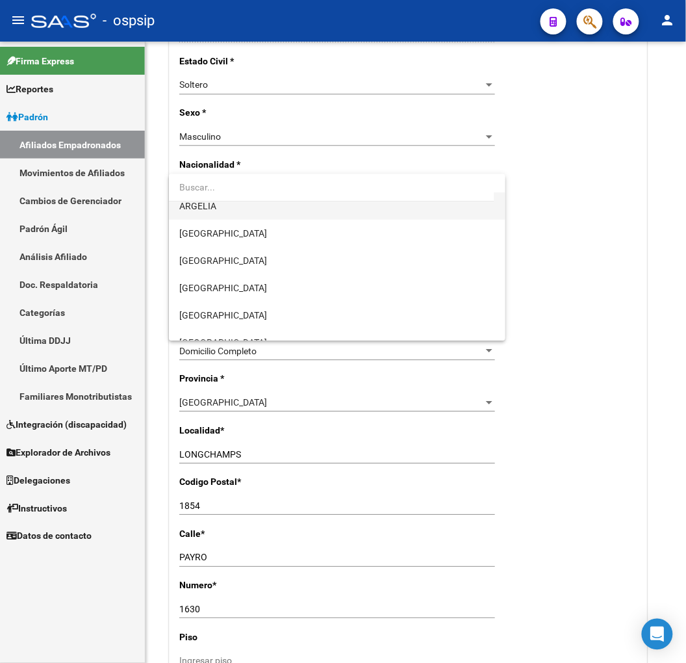
scroll to position [144, 0]
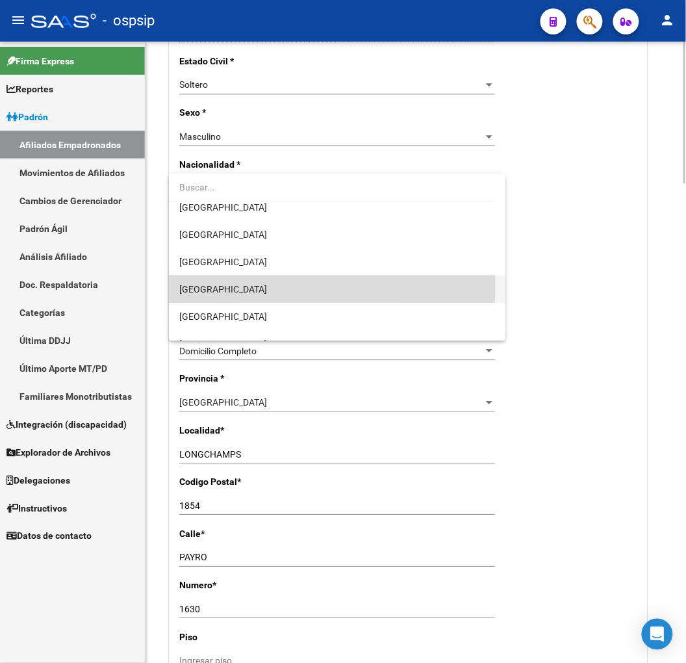
click at [283, 286] on span "[GEOGRAPHIC_DATA]" at bounding box center [337, 288] width 316 height 27
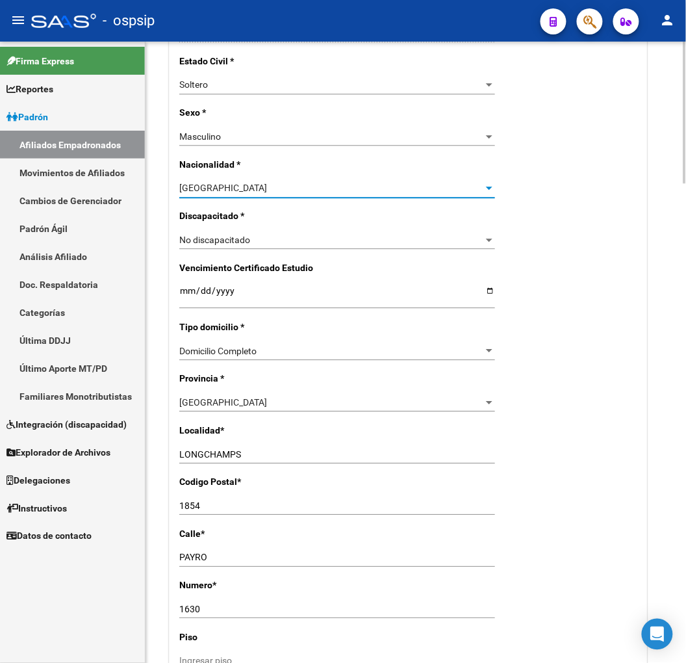
scroll to position [794, 0]
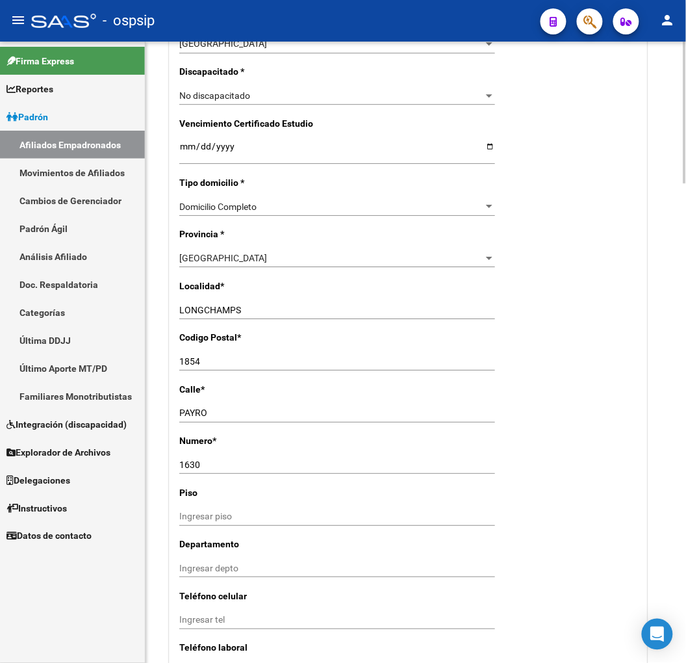
click at [288, 301] on div "LONGCHAMPS Ingresar el nombre" at bounding box center [337, 310] width 316 height 18
click at [277, 253] on div "[GEOGRAPHIC_DATA]" at bounding box center [331, 258] width 304 height 11
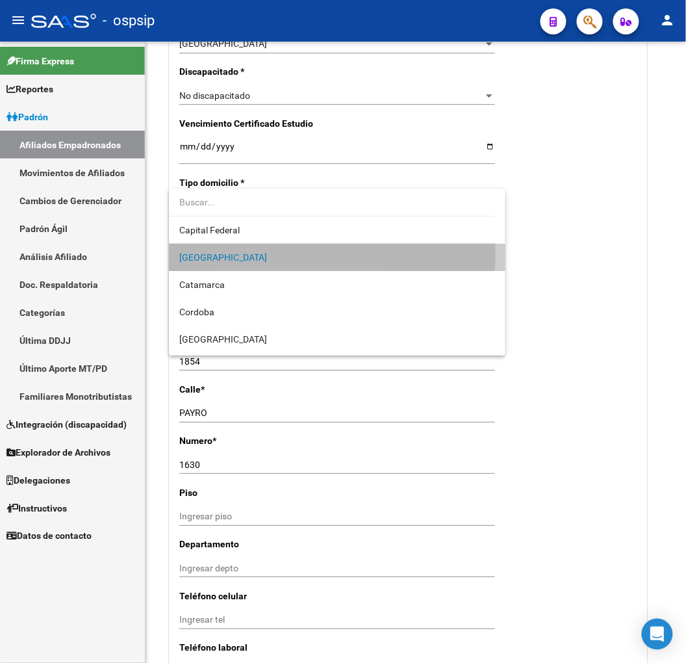
click at [274, 254] on span "[GEOGRAPHIC_DATA]" at bounding box center [337, 257] width 316 height 27
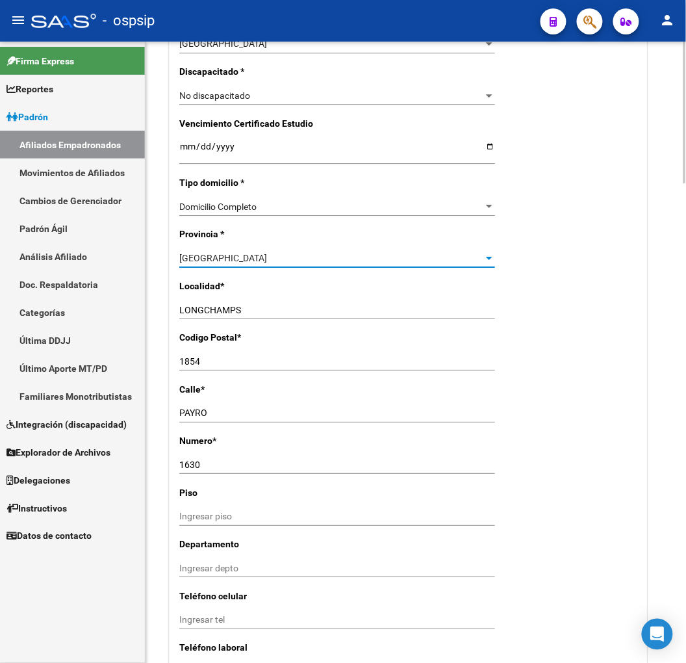
click at [264, 306] on input "LONGCHAMPS" at bounding box center [337, 310] width 316 height 11
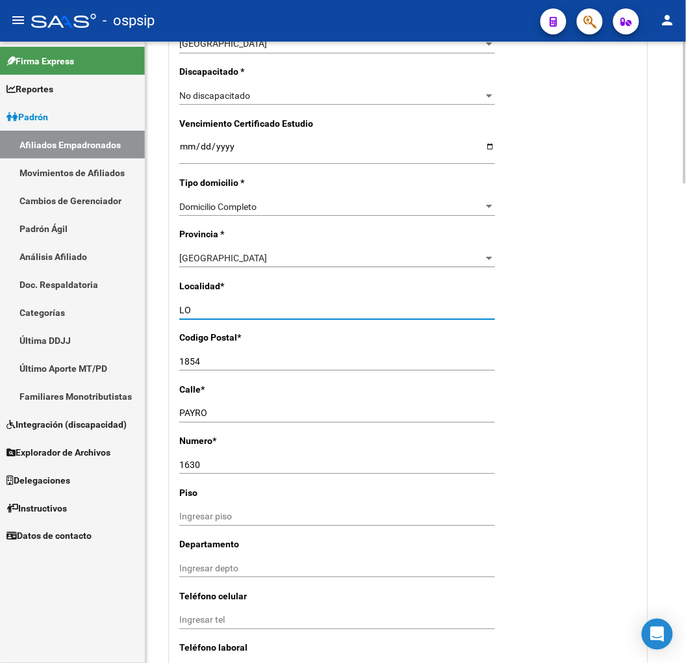
type input "L"
type input "VILLA ELVIRA"
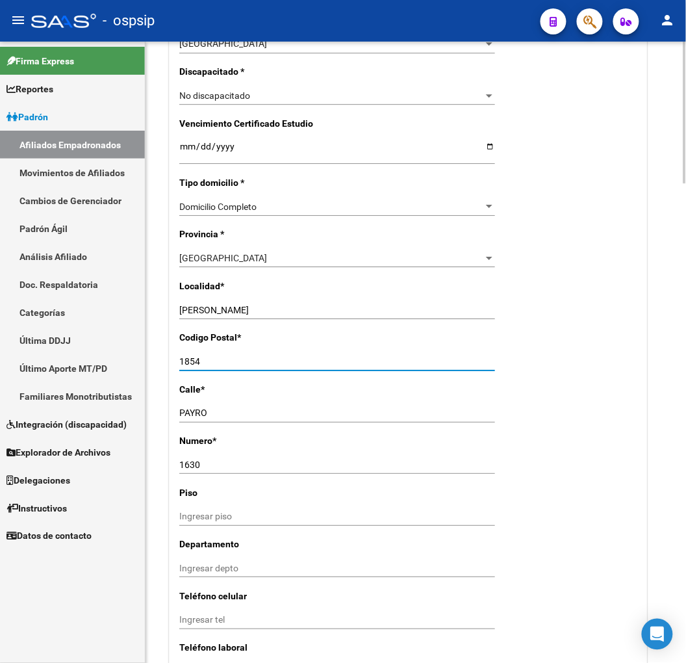
click at [226, 366] on input "1854" at bounding box center [337, 361] width 316 height 11
type input "1"
type input "1093"
click at [243, 422] on div "PAYRO Ingresar calle" at bounding box center [337, 418] width 316 height 29
drag, startPoint x: 236, startPoint y: 414, endPoint x: 164, endPoint y: 416, distance: 72.1
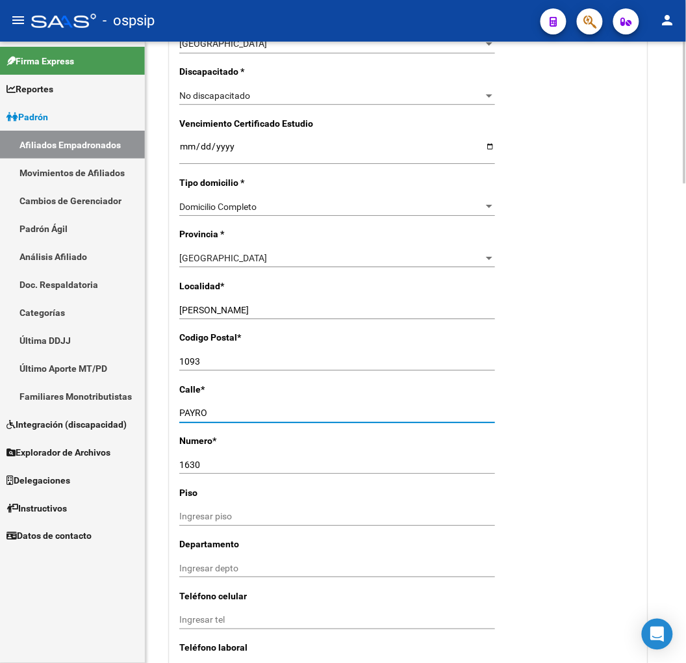
click at [164, 416] on div "arrow_back Editar Afiliado 20341142548 save Guardar cambios ACTIVO desde 02/07/…" at bounding box center [416, 607] width 540 height 2718
type input "calle 600"
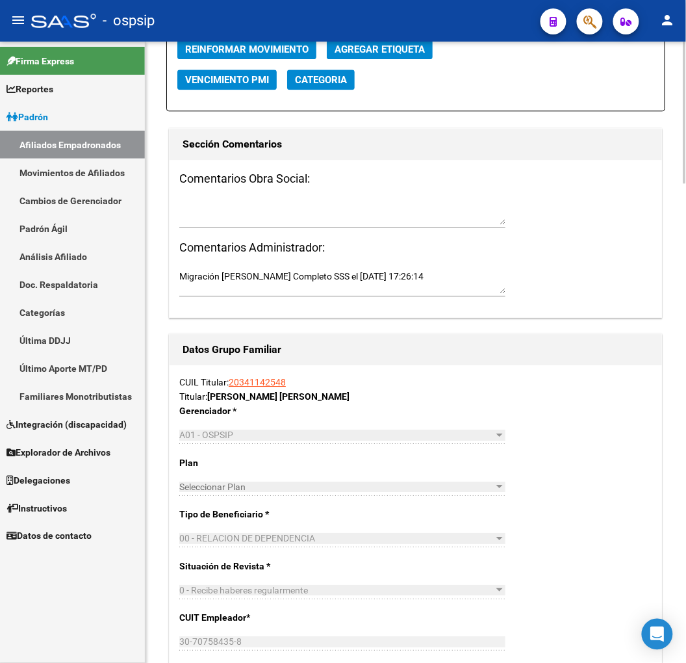
scroll to position [1660, 0]
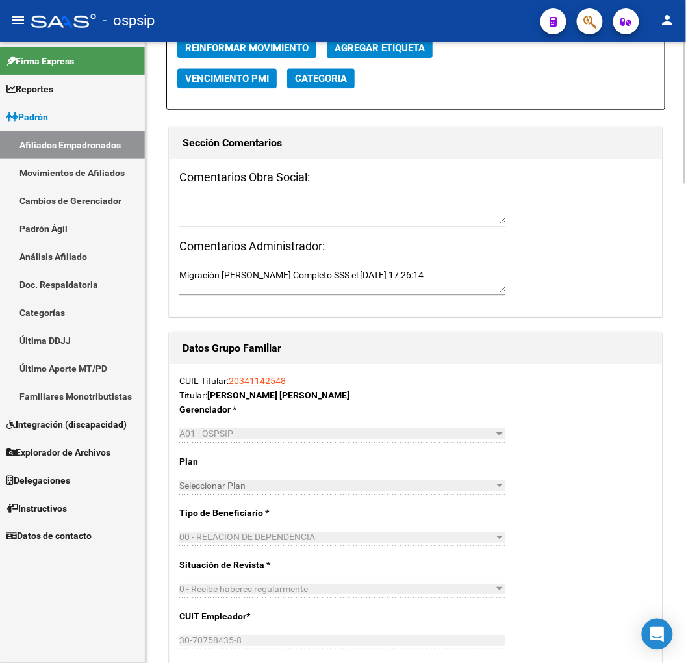
type input "279"
click at [390, 282] on textarea "Migración Padrón Completo SSS el 2022-09-24 17:26:14" at bounding box center [342, 280] width 326 height 25
click at [413, 273] on textarea "Migración Padrón Completo SSS el 2022-09-24 17:26:14" at bounding box center [342, 280] width 326 height 25
drag, startPoint x: 413, startPoint y: 273, endPoint x: 377, endPoint y: 263, distance: 37.7
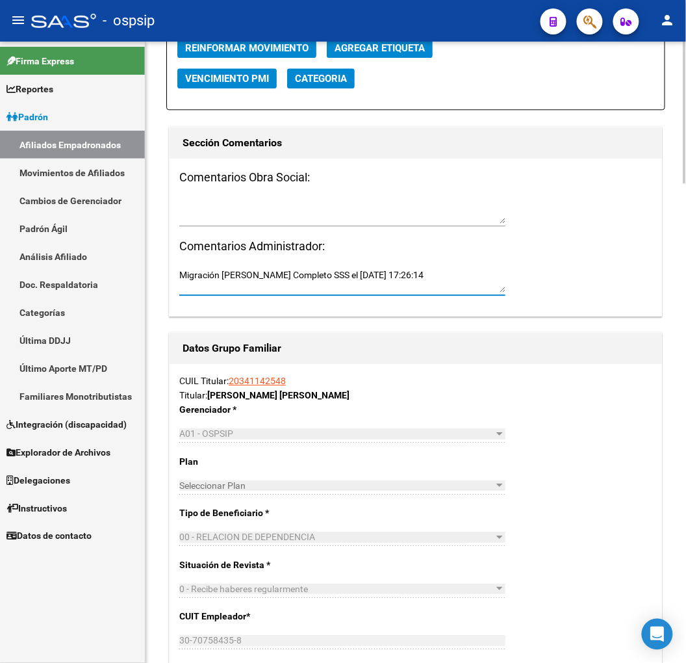
click at [183, 257] on div "Comentarios Obra Social: Comentarios Administrador: Migración Padrón Completo S…" at bounding box center [416, 238] width 492 height 158
type textarea "Migración Padrón Completo SSS el 2022-09-24 17:26:14"
click at [457, 278] on textarea at bounding box center [342, 280] width 326 height 25
drag, startPoint x: 448, startPoint y: 284, endPoint x: 453, endPoint y: 312, distance: 28.4
click at [331, 308] on div "Comentarios Obra Social: Comentarios Administrador:" at bounding box center [416, 238] width 492 height 158
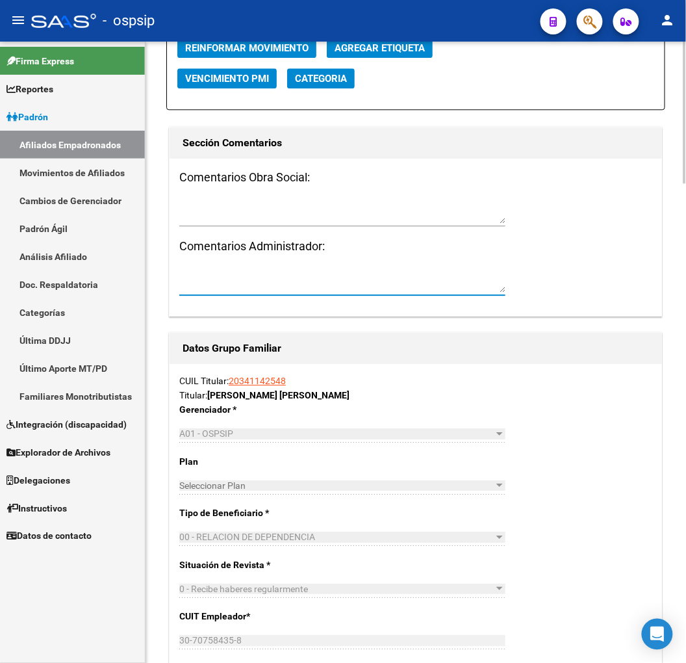
click at [568, 327] on div "Acciones Identificar Modificación Cambiar CUIL Cambiar Gerenciador Agregar Movi…" at bounding box center [415, 482] width 499 height 1049
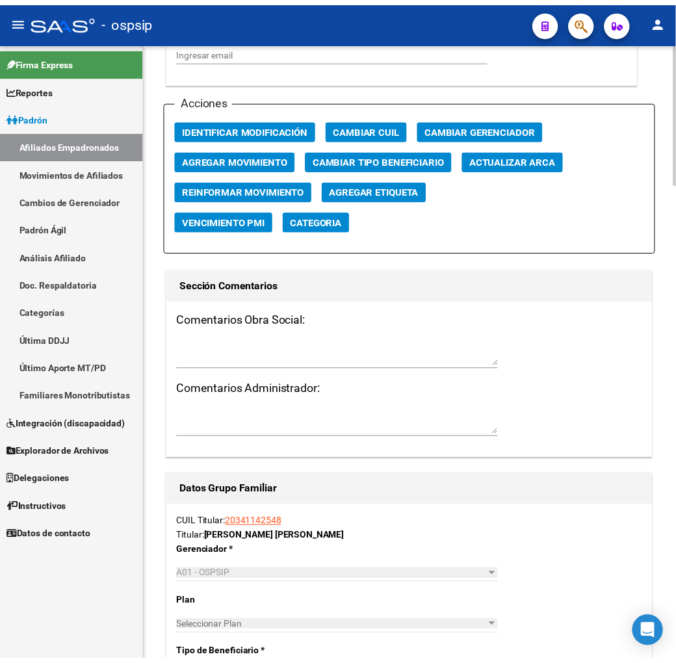
scroll to position [1443, 0]
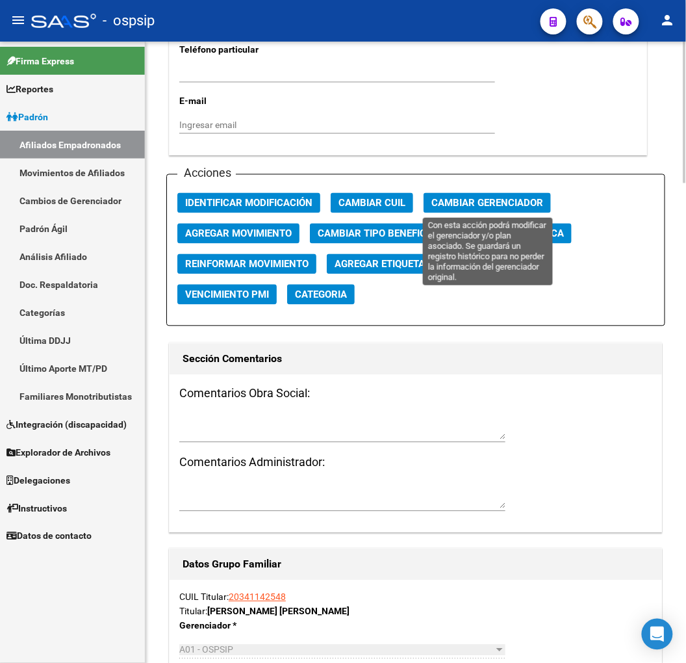
click at [481, 204] on span "Cambiar Gerenciador" at bounding box center [487, 203] width 112 height 12
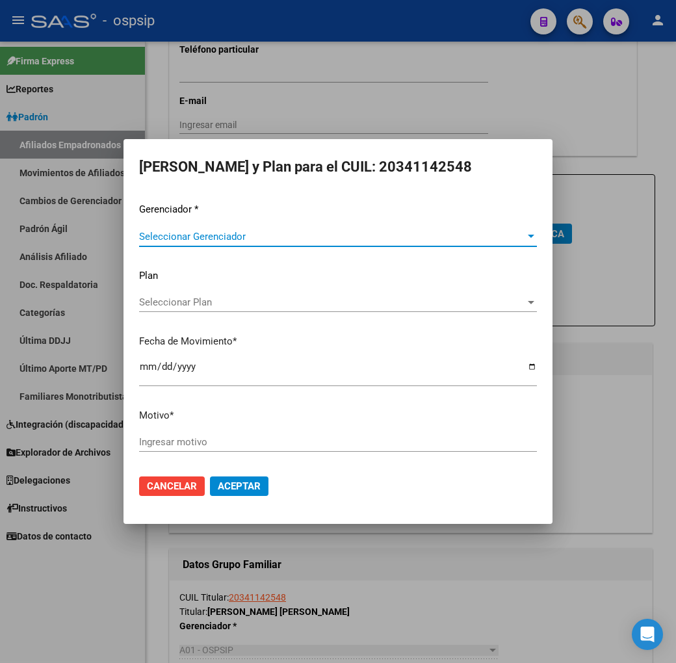
click at [303, 231] on span "Seleccionar Gerenciador" at bounding box center [332, 237] width 386 height 12
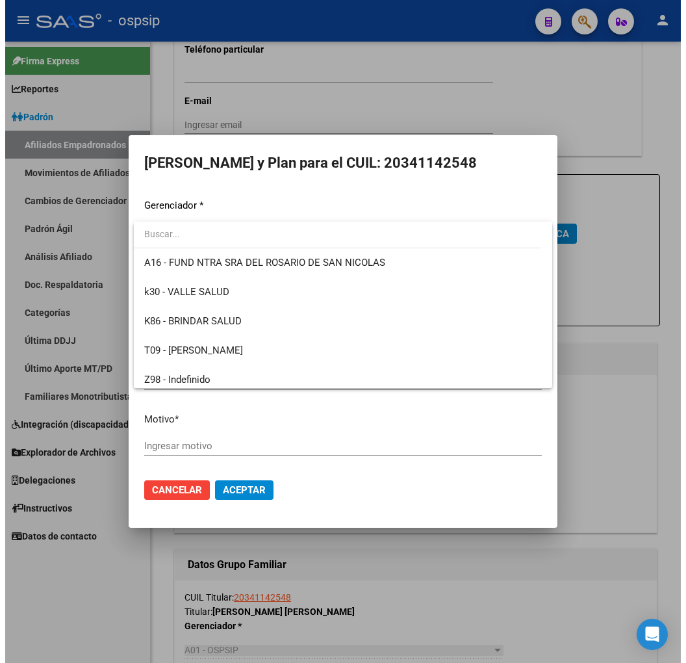
scroll to position [359, 0]
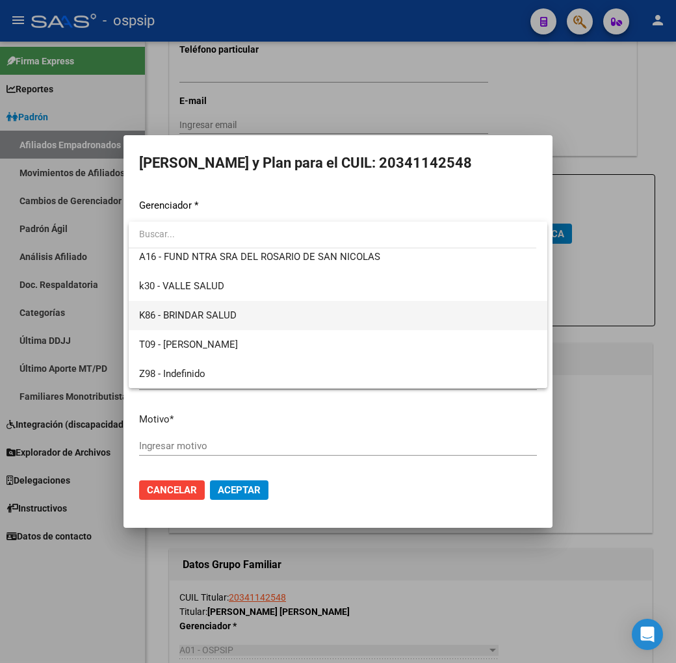
click at [314, 322] on span "K86 - BRINDAR SALUD" at bounding box center [338, 315] width 398 height 29
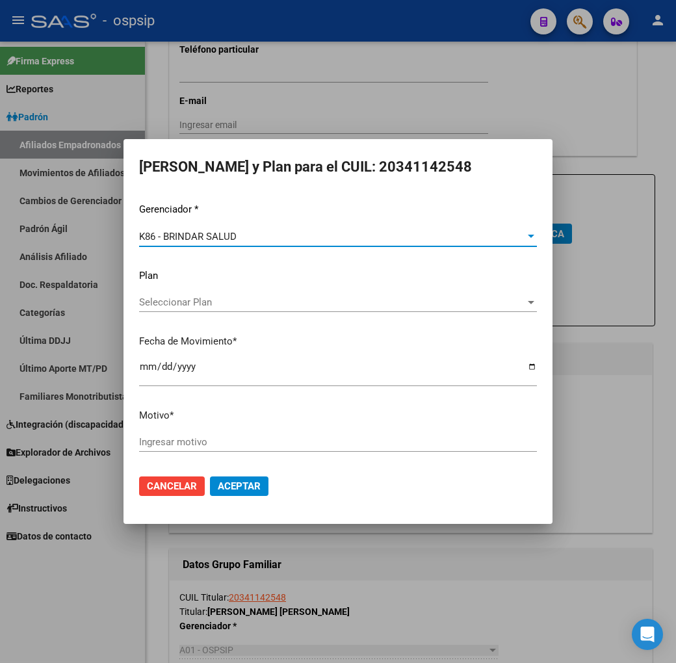
click at [248, 477] on button "Aceptar" at bounding box center [239, 485] width 58 height 19
click at [244, 437] on input "Ingresar motivo" at bounding box center [338, 442] width 398 height 12
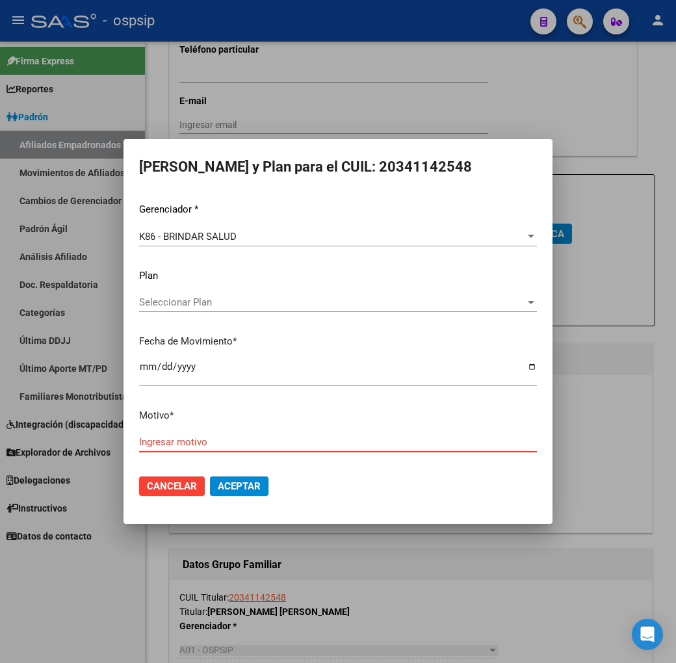
type input "c"
type input "co"
type input "cor"
type input "corr"
type input "corre"
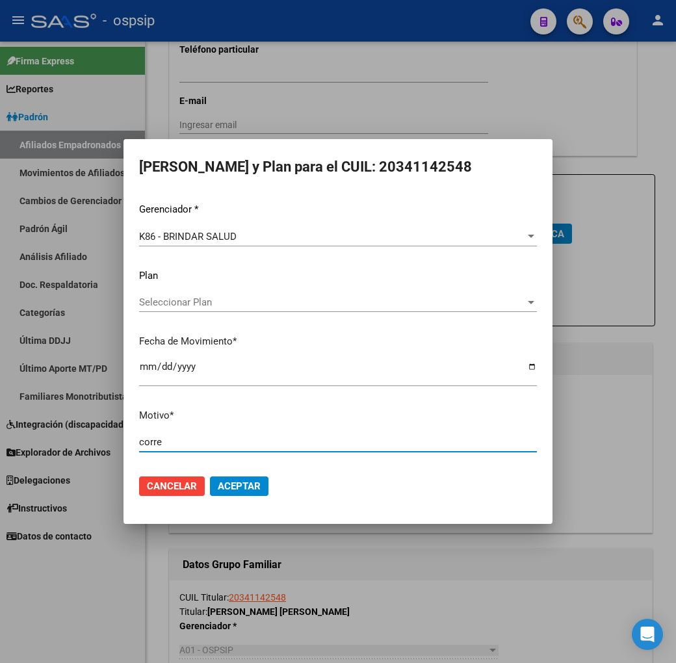
type input "corres"
type input "corresp"
type input "correspo"
type input "correspon"
type input "correspond"
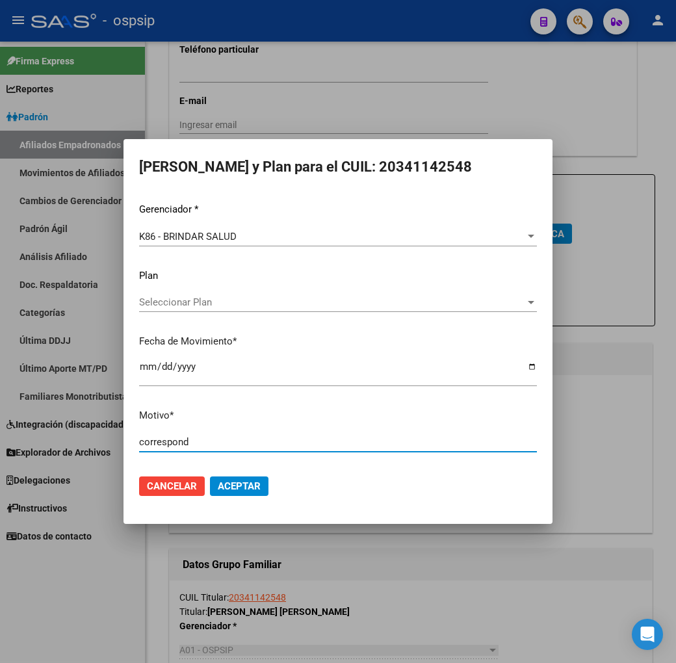
type input "corresponde"
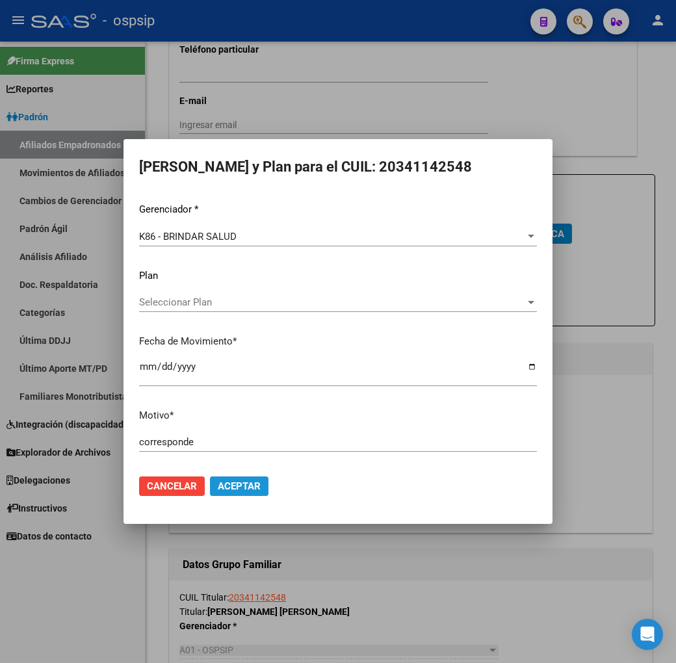
click at [250, 480] on span "Aceptar" at bounding box center [239, 486] width 43 height 12
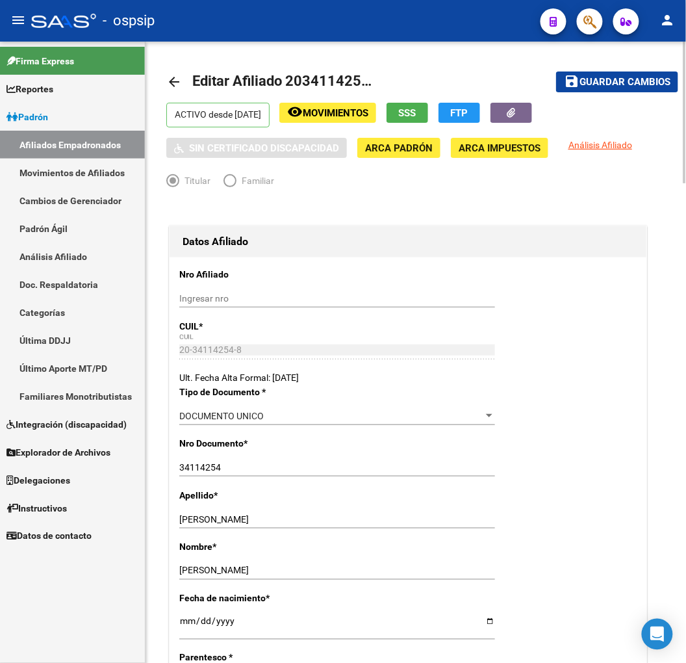
scroll to position [0, 0]
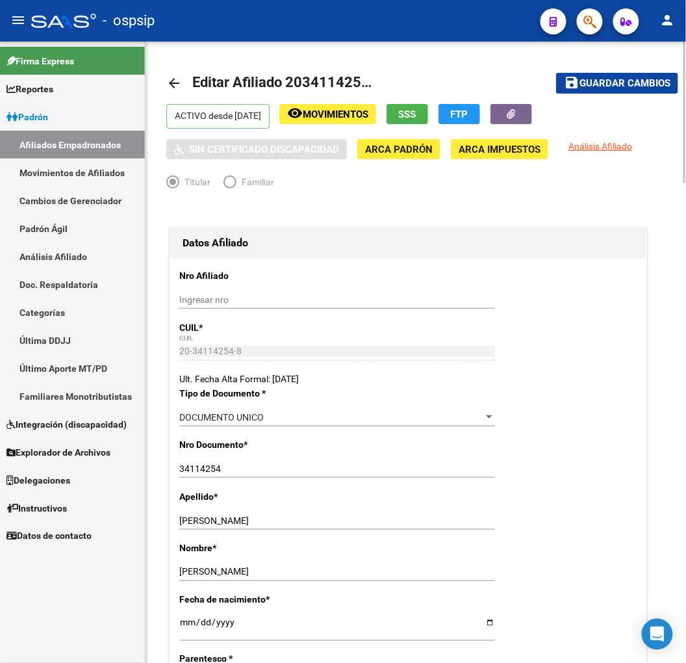
click at [609, 92] on button "save Guardar cambios" at bounding box center [617, 83] width 122 height 20
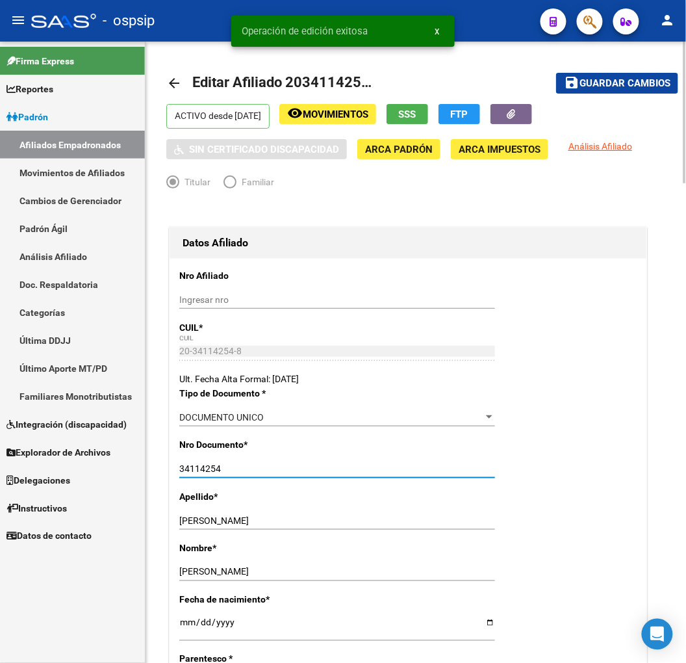
drag, startPoint x: 223, startPoint y: 473, endPoint x: 176, endPoint y: 473, distance: 47.4
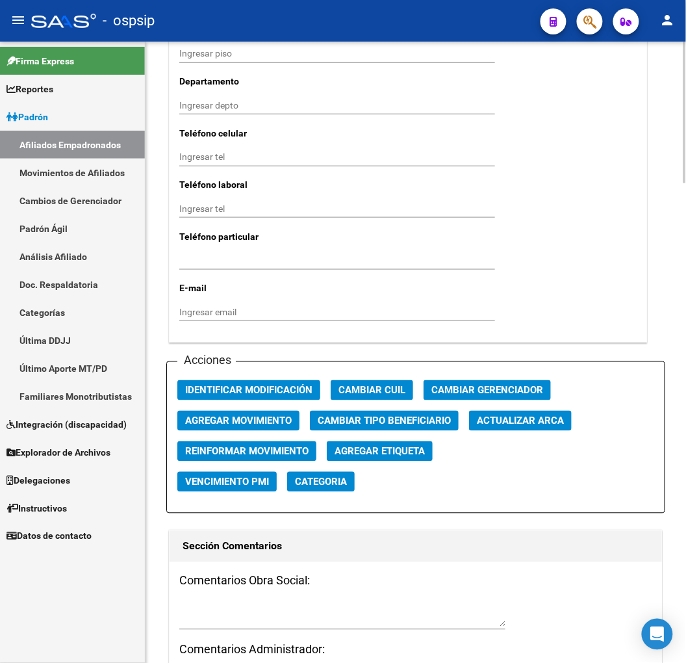
scroll to position [1660, 0]
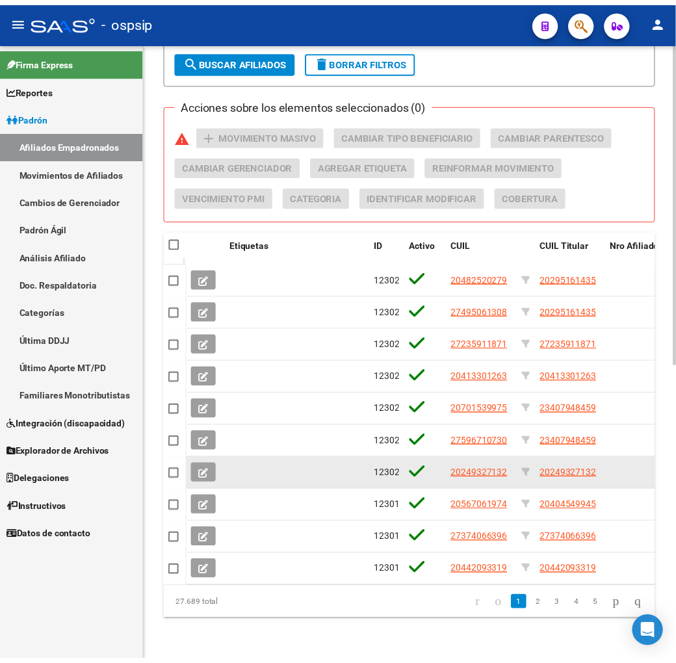
scroll to position [66, 0]
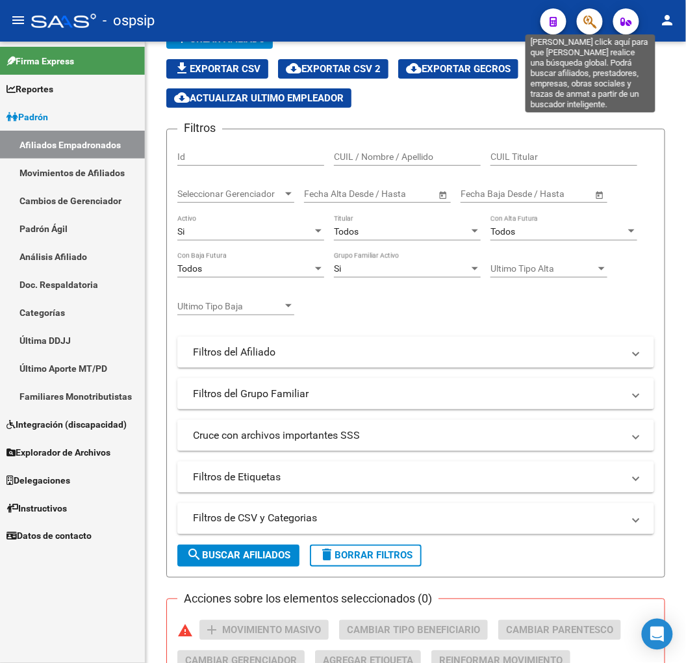
click at [586, 21] on icon "button" at bounding box center [589, 21] width 13 height 15
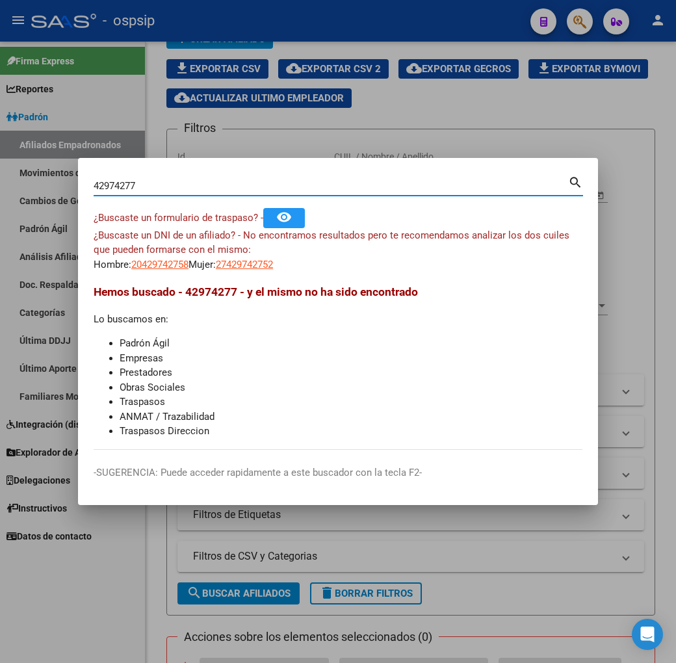
type input "42974277"
click at [131, 267] on span "20429742774" at bounding box center [159, 265] width 57 height 12
type textarea "20429742774"
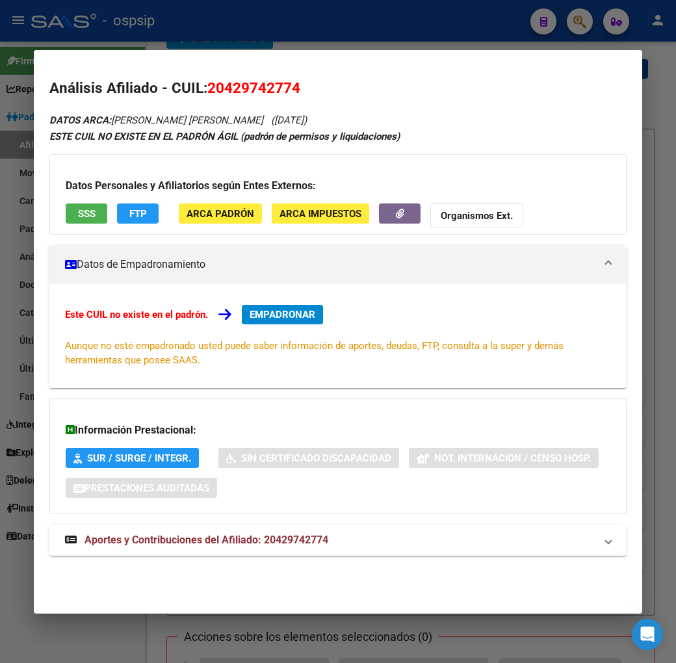
drag, startPoint x: 375, startPoint y: 537, endPoint x: 424, endPoint y: 486, distance: 70.3
click at [377, 537] on mat-panel-title "Aportes y Contribuciones del Afiliado: 20429742774" at bounding box center [330, 540] width 530 height 16
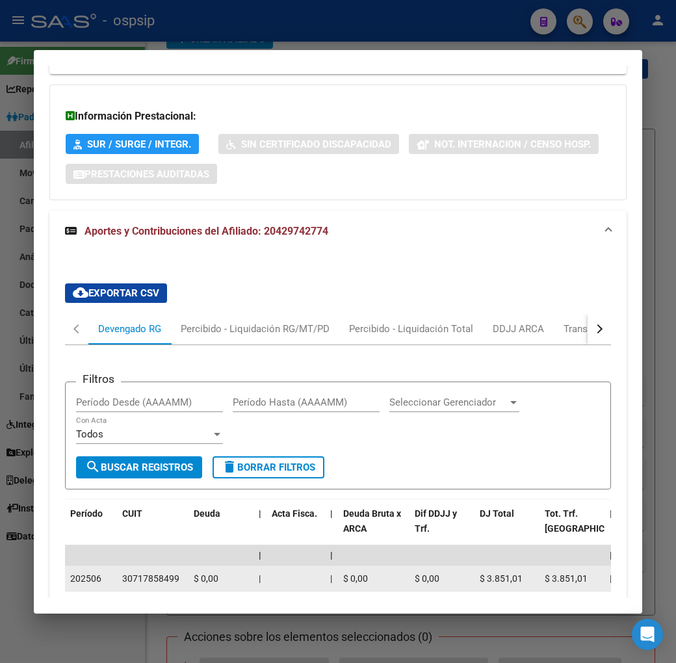
scroll to position [196, 0]
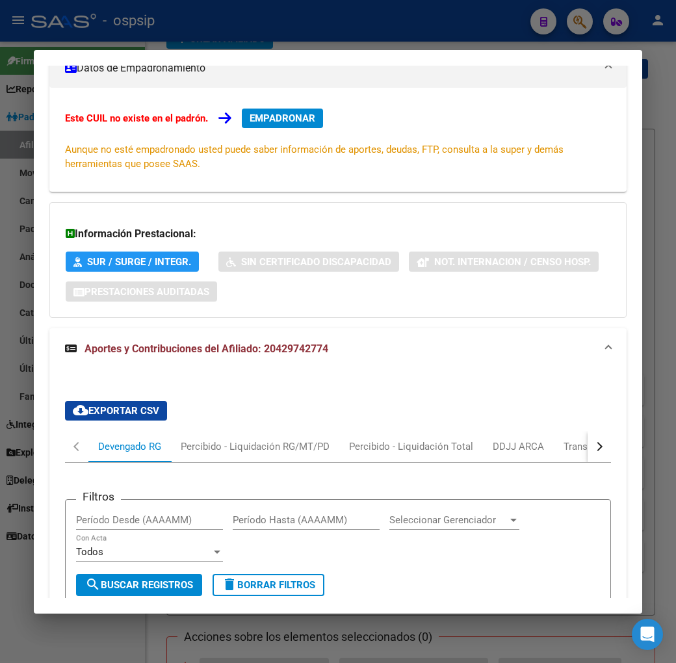
click at [611, 452] on button "button" at bounding box center [598, 446] width 23 height 31
click at [578, 453] on div "ARCA Relaciones Laborales" at bounding box center [550, 446] width 121 height 14
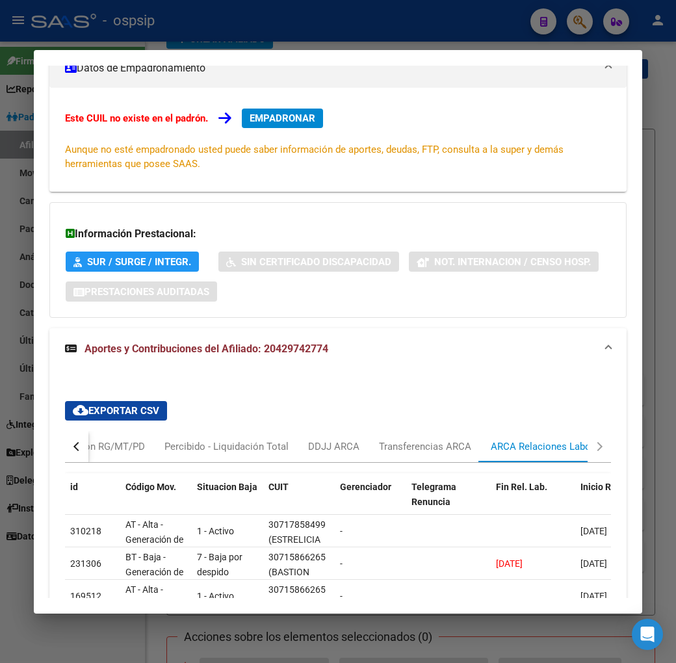
scroll to position [268, 0]
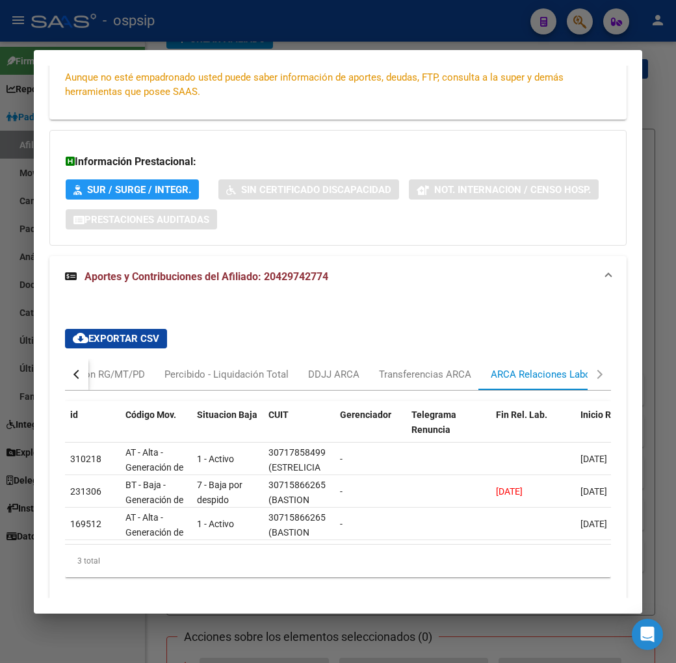
click at [65, 383] on button "button" at bounding box center [76, 374] width 23 height 31
click at [65, 381] on button "button" at bounding box center [76, 374] width 23 height 31
click at [100, 381] on div "Devengado RG" at bounding box center [129, 374] width 63 height 14
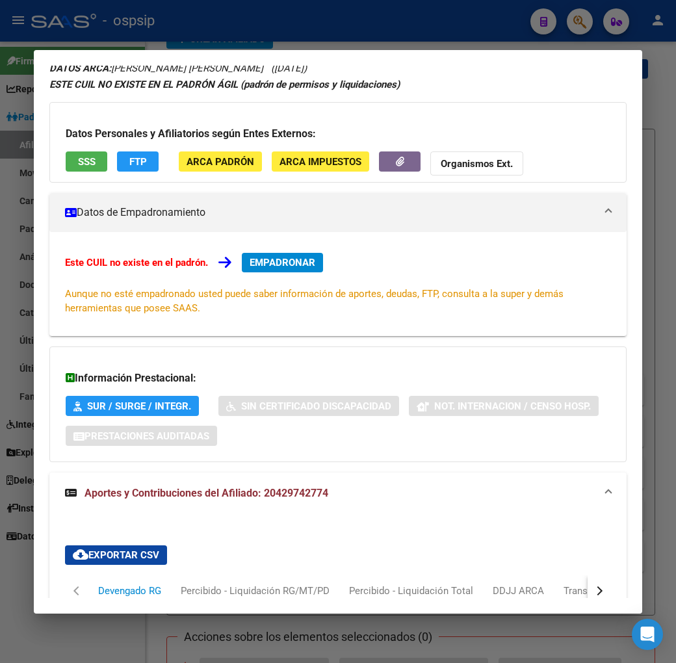
scroll to position [0, 0]
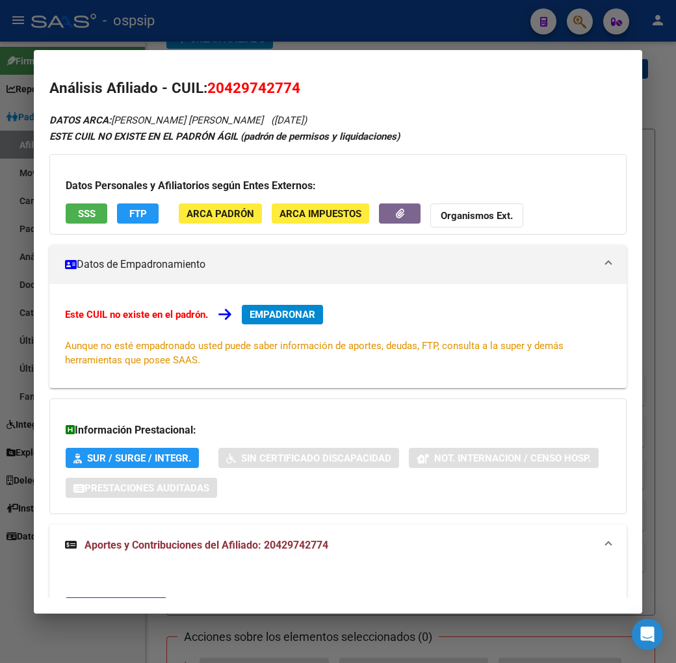
click at [384, 34] on div at bounding box center [338, 331] width 676 height 663
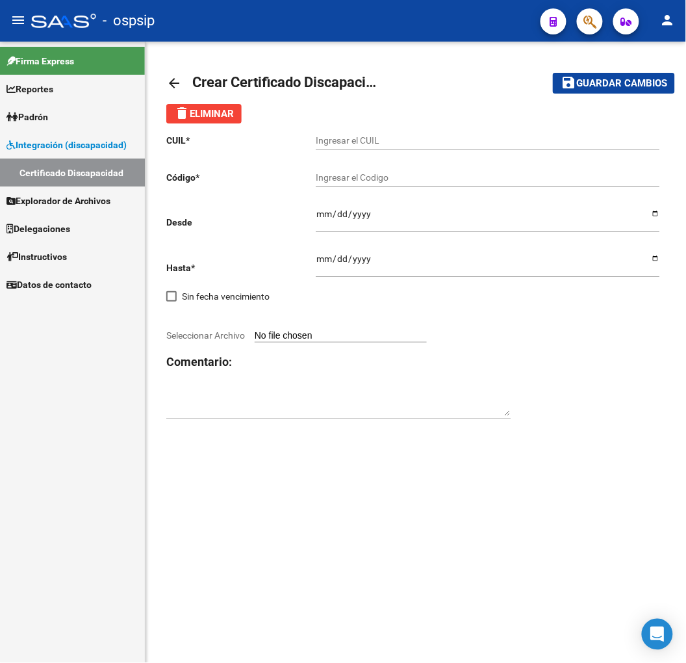
click at [423, 145] on input "Ingresar el CUIL" at bounding box center [488, 140] width 344 height 11
type input "20-57155303-2"
type input "ARG02000571553032025070120300701SAN116"
type input "2025-07-01"
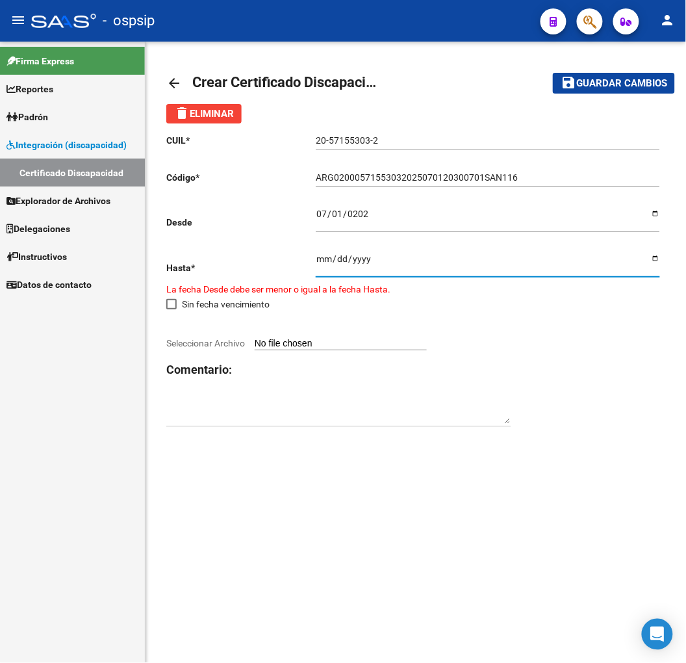
type input "0230-07-01"
click at [365, 259] on input "2023-07-01" at bounding box center [488, 262] width 344 height 19
type input "2030-07-01"
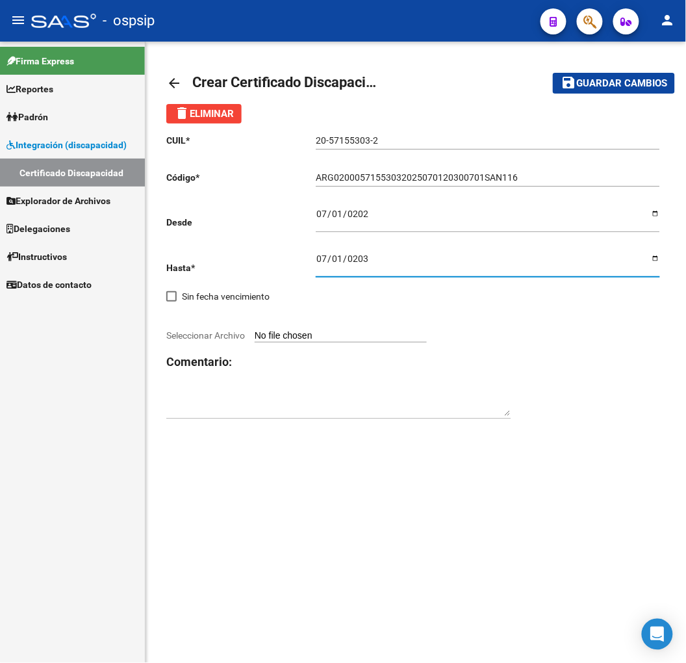
click at [324, 330] on input "Seleccionar Archivo" at bounding box center [341, 336] width 172 height 12
type input "C:\fakepath\f386a5dc-9b53-4090-822a-c26a1b650c19.pdf"
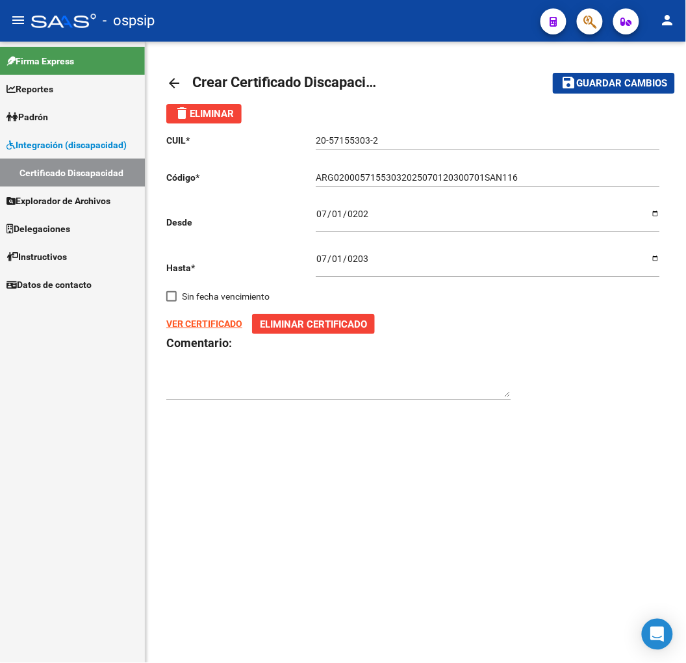
click at [616, 86] on span "Guardar cambios" at bounding box center [621, 84] width 91 height 12
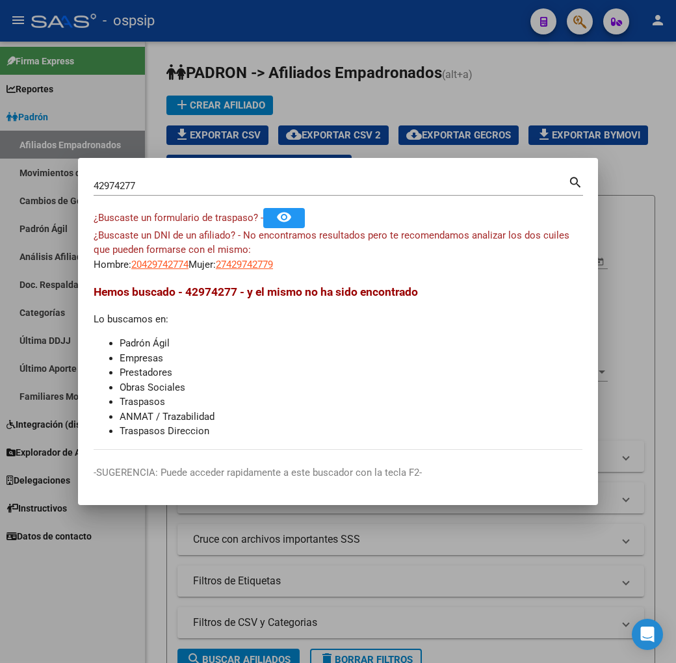
click at [398, 109] on div at bounding box center [338, 331] width 676 height 663
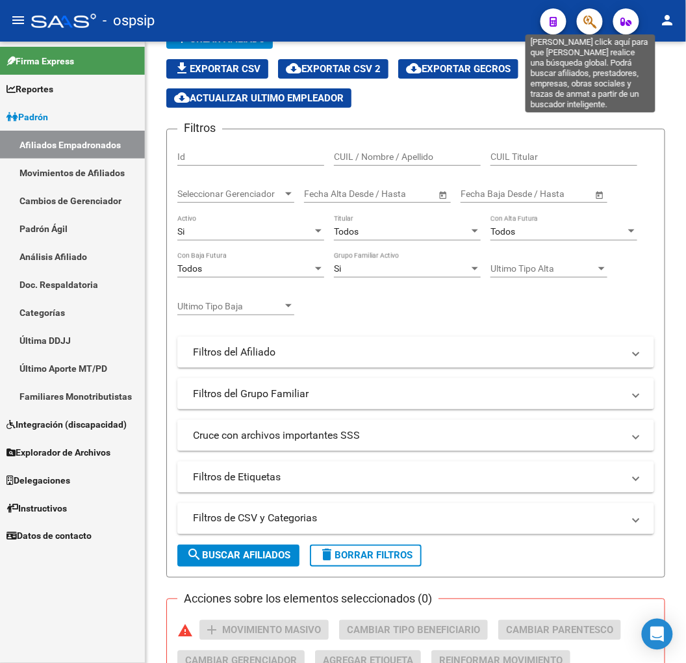
click at [588, 25] on icon "button" at bounding box center [589, 21] width 13 height 15
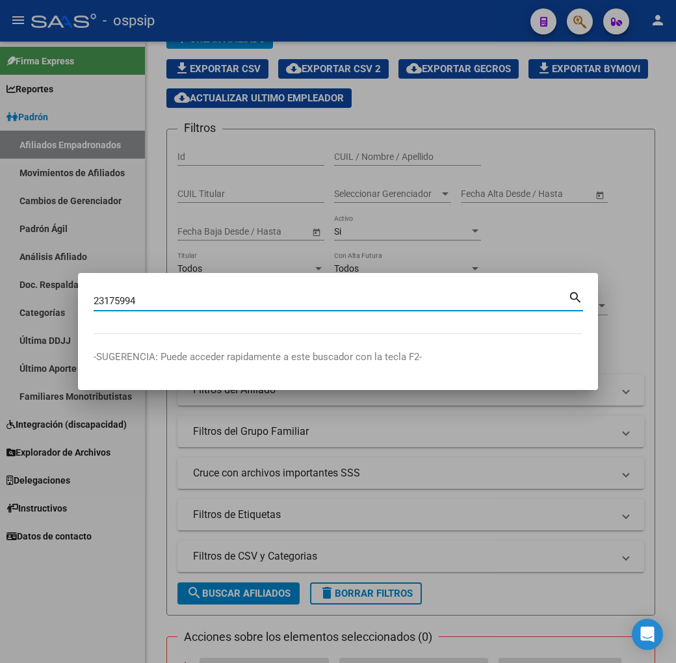
type input "23175994"
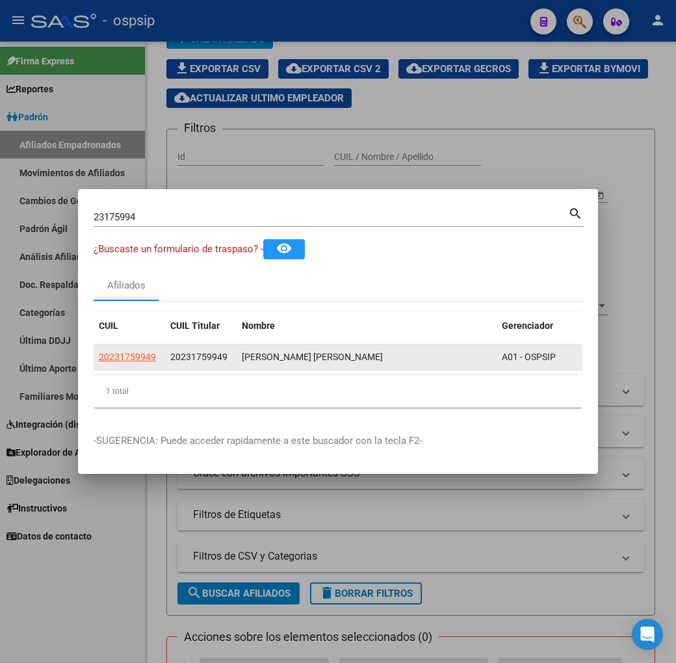
click at [99, 362] on app-link-go-to "20231759949" at bounding box center [127, 357] width 57 height 15
click at [99, 359] on span "20231759949" at bounding box center [127, 356] width 57 height 10
type textarea "20231759949"
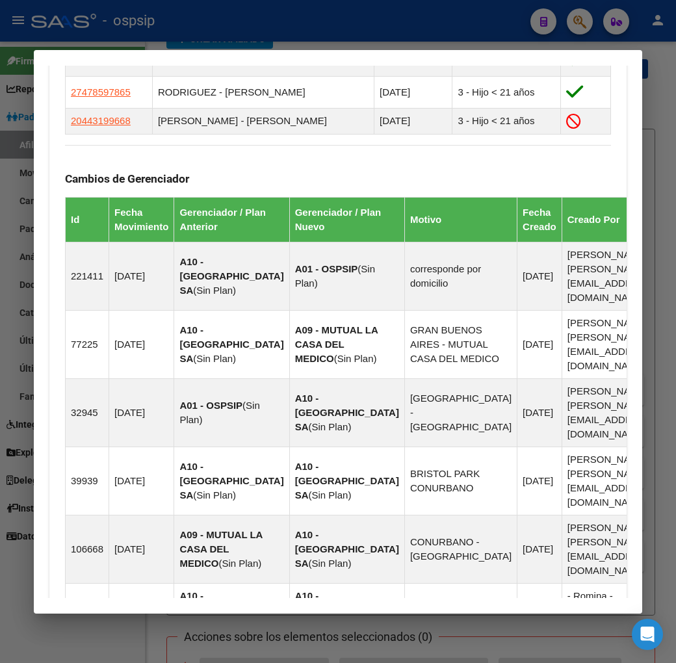
scroll to position [1065, 0]
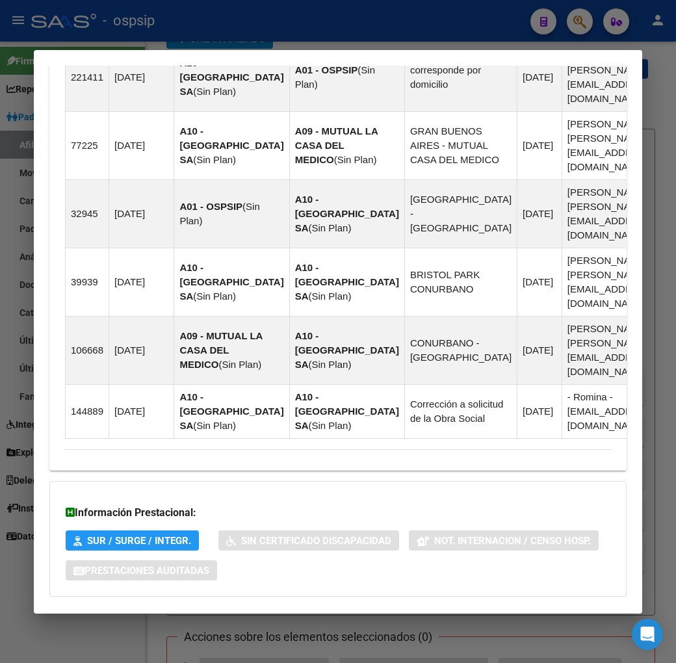
click at [385, 615] on mat-panel-title "Aportes y Contribuciones del Afiliado: 20231759949" at bounding box center [330, 623] width 530 height 16
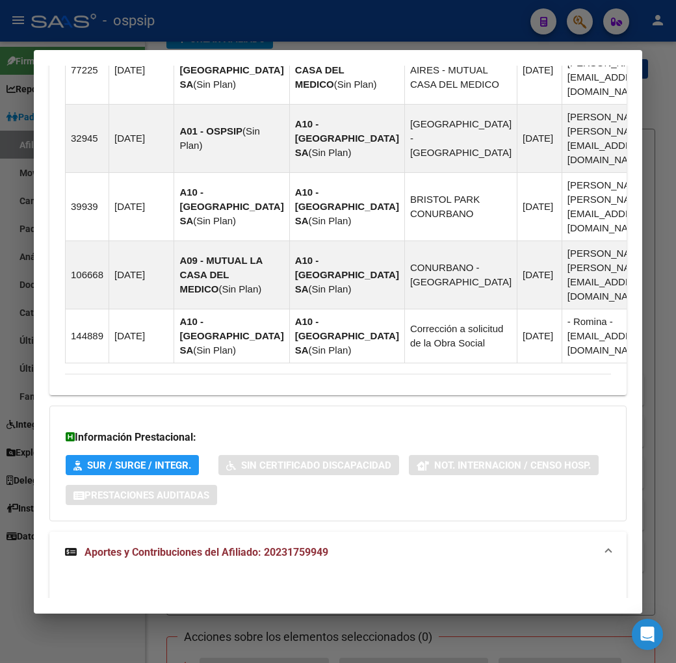
scroll to position [1418, 0]
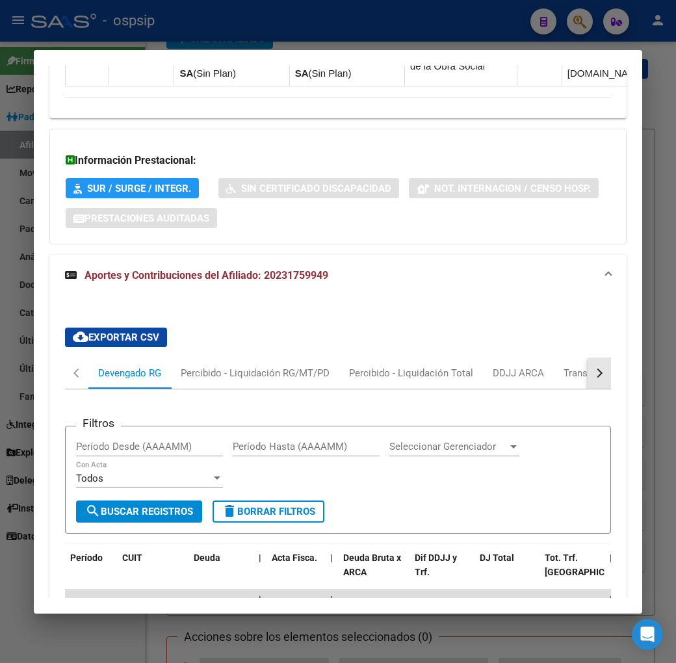
click at [611, 357] on button "button" at bounding box center [598, 372] width 23 height 31
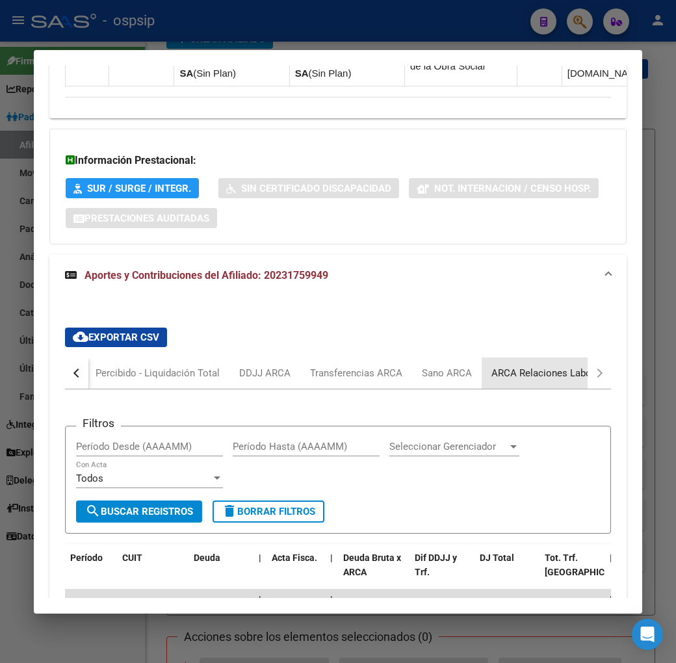
click at [548, 366] on div "ARCA Relaciones Laborales" at bounding box center [551, 373] width 121 height 14
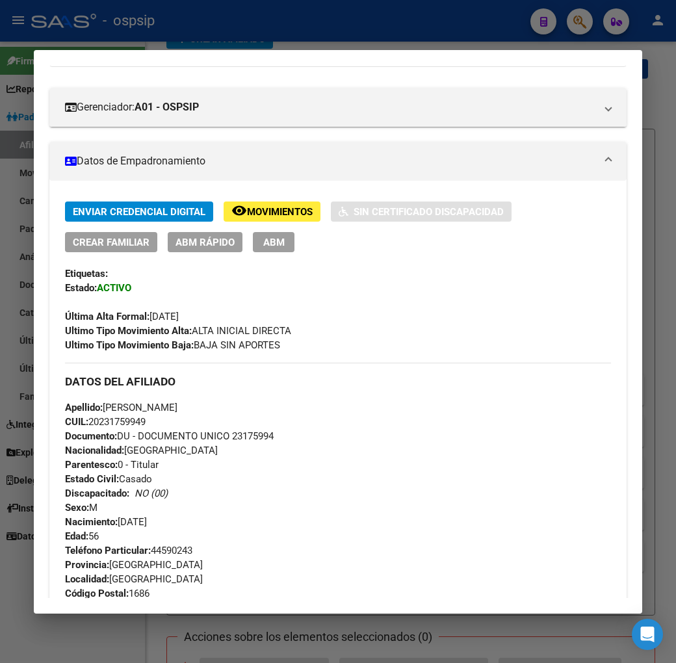
scroll to position [138, 0]
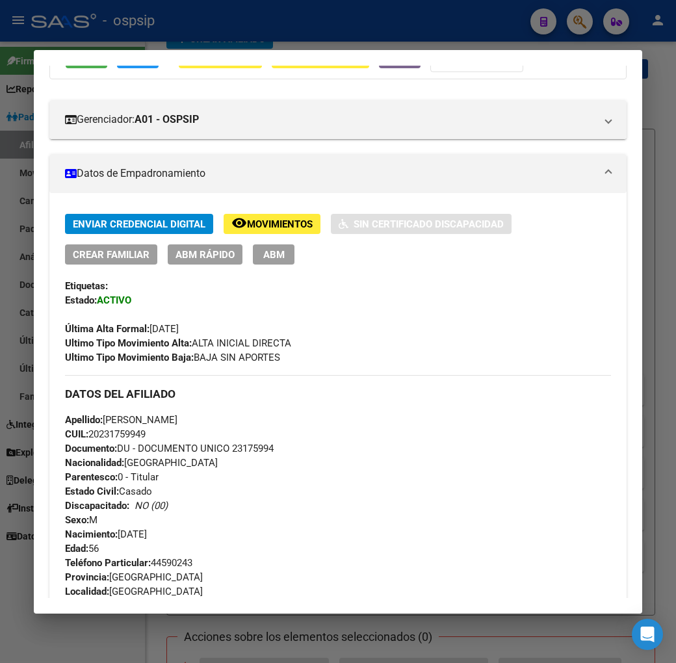
drag, startPoint x: 267, startPoint y: 452, endPoint x: 212, endPoint y: 447, distance: 54.8
click at [212, 447] on div "Apellido: JOSE LUIS RODRIGUEZ CUIL: 20231759949 Documento: DU - DOCUMENTO UNICO…" at bounding box center [338, 484] width 546 height 143
copy span "23175994"
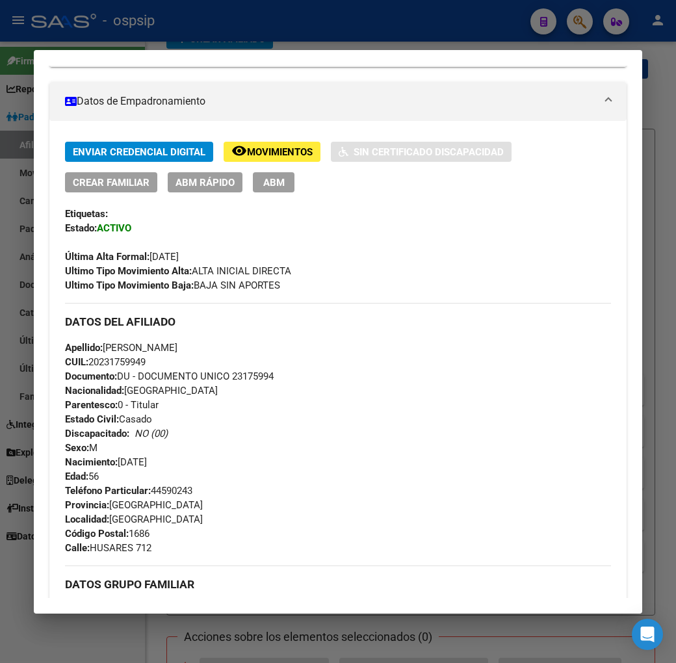
click at [320, 42] on div at bounding box center [338, 331] width 676 height 663
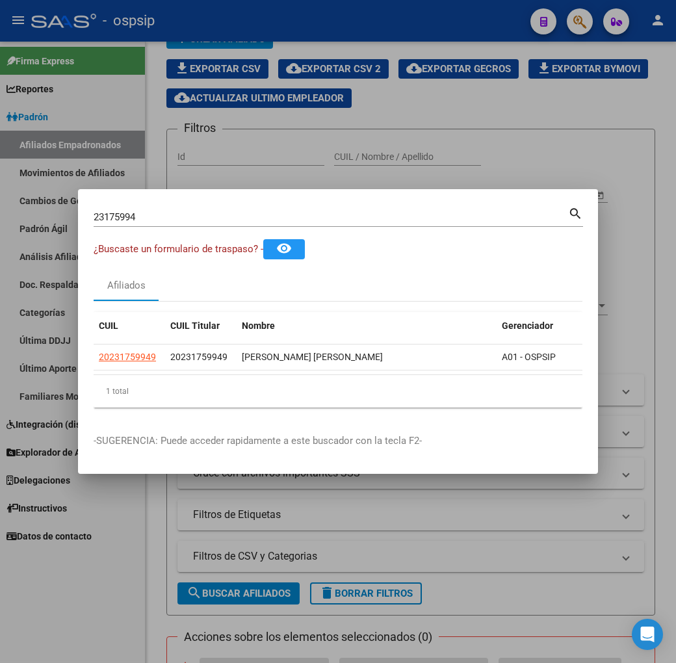
click at [321, 40] on div at bounding box center [338, 331] width 676 height 663
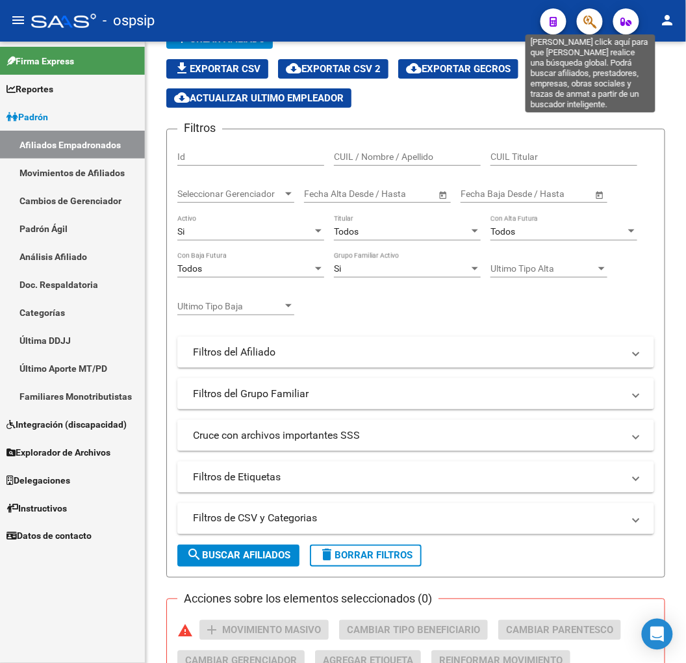
click at [586, 16] on icon "button" at bounding box center [589, 21] width 13 height 15
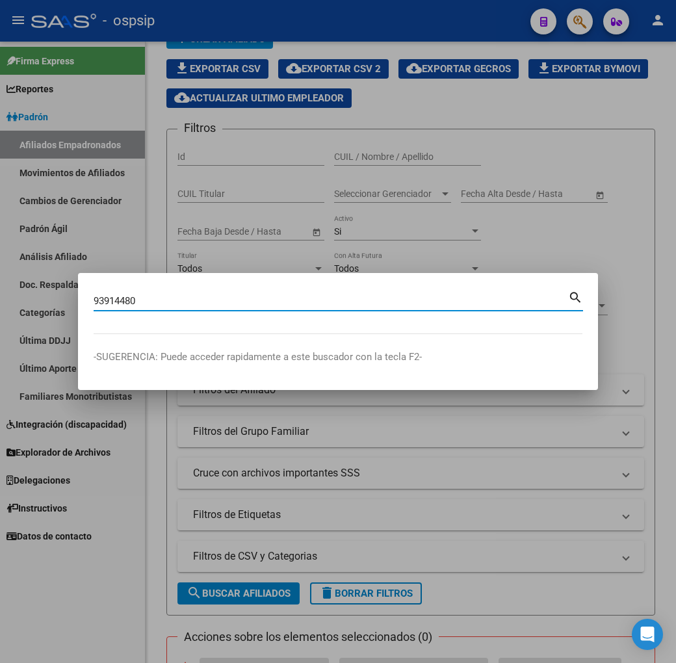
type input "93914480"
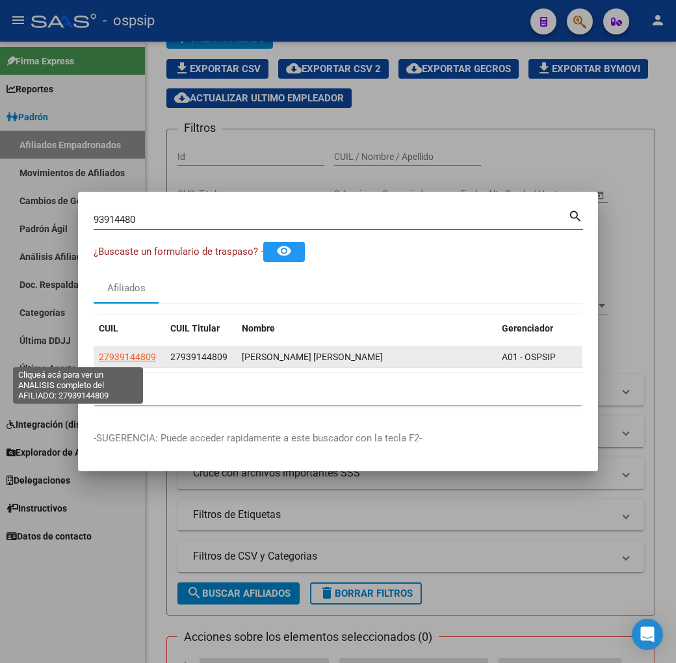
click at [99, 357] on span "27939144809" at bounding box center [127, 356] width 57 height 10
type textarea "27939144809"
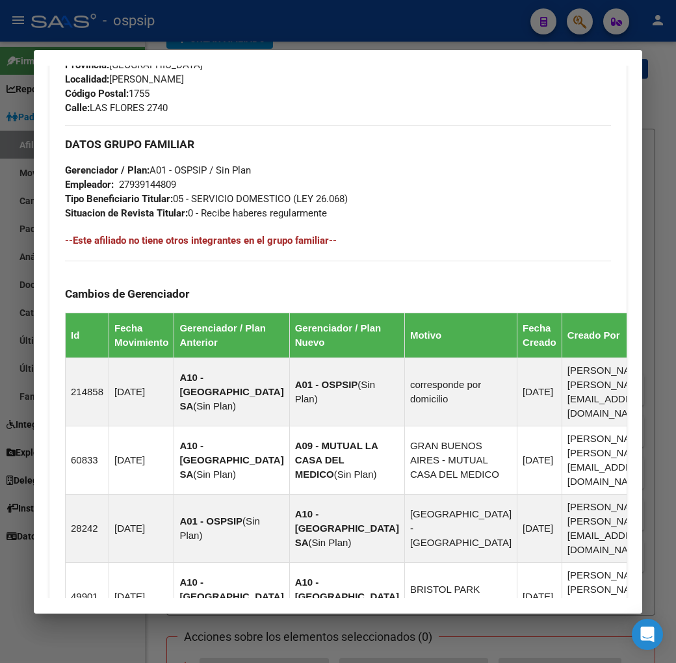
scroll to position [963, 0]
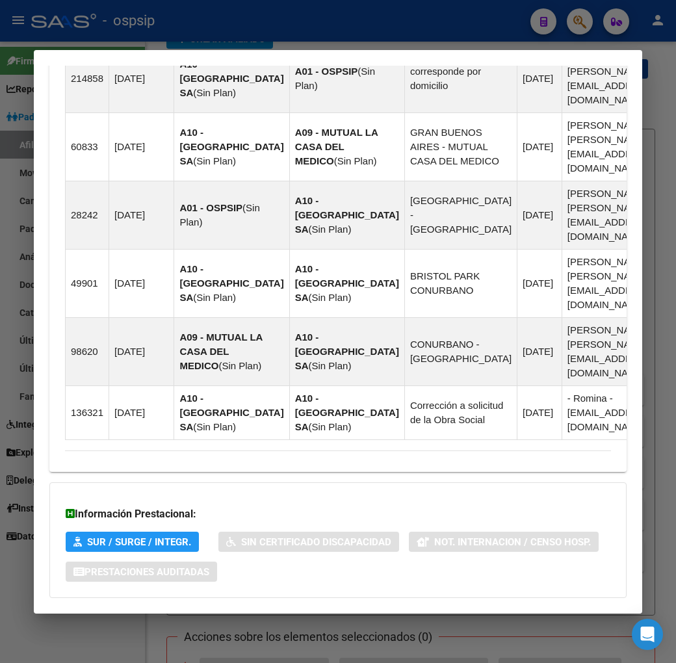
click at [451, 616] on mat-panel-title "Aportes y Contribuciones del Afiliado: 27939144809" at bounding box center [330, 624] width 530 height 16
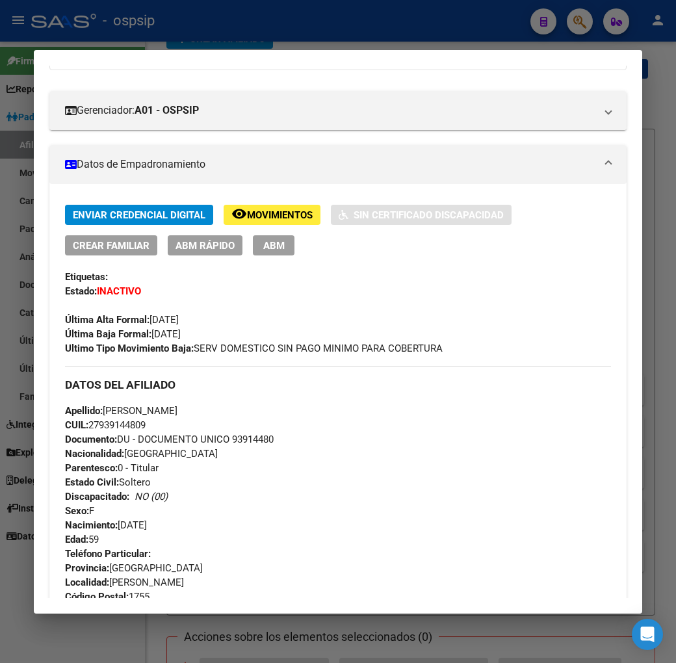
scroll to position [138, 0]
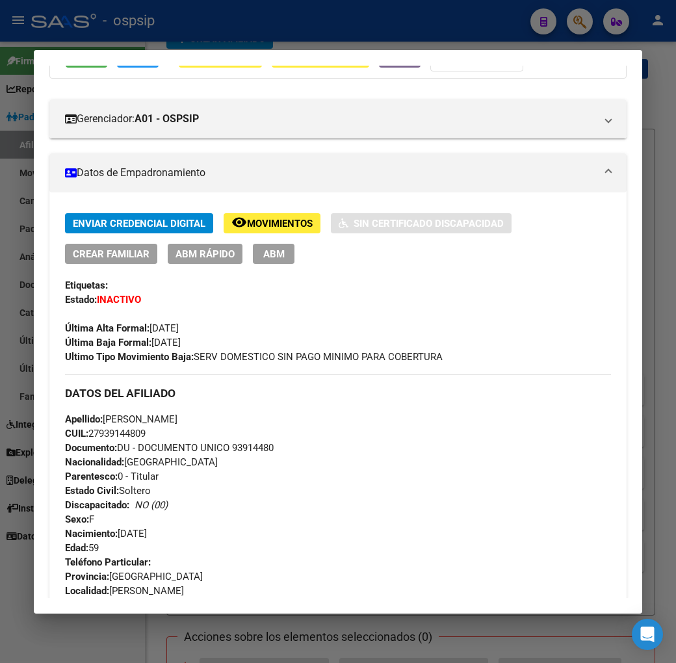
click at [249, 218] on span "Movimientos" at bounding box center [280, 224] width 66 height 12
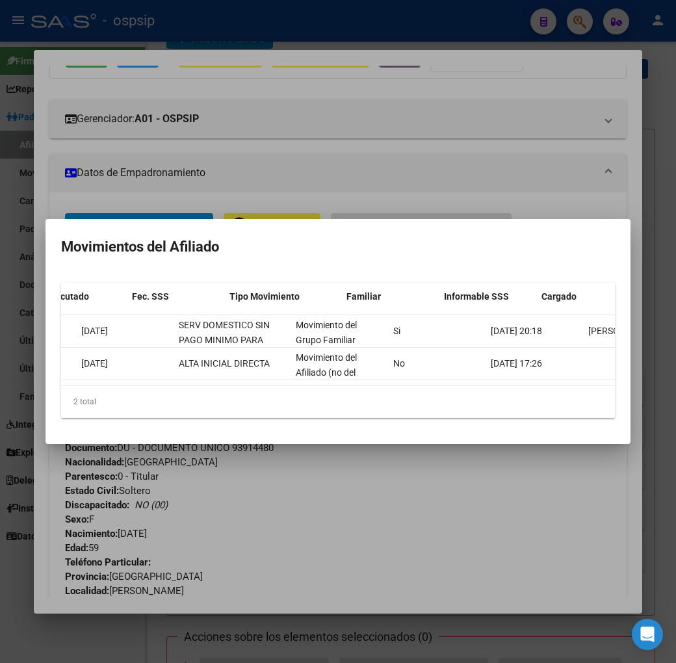
scroll to position [0, 161]
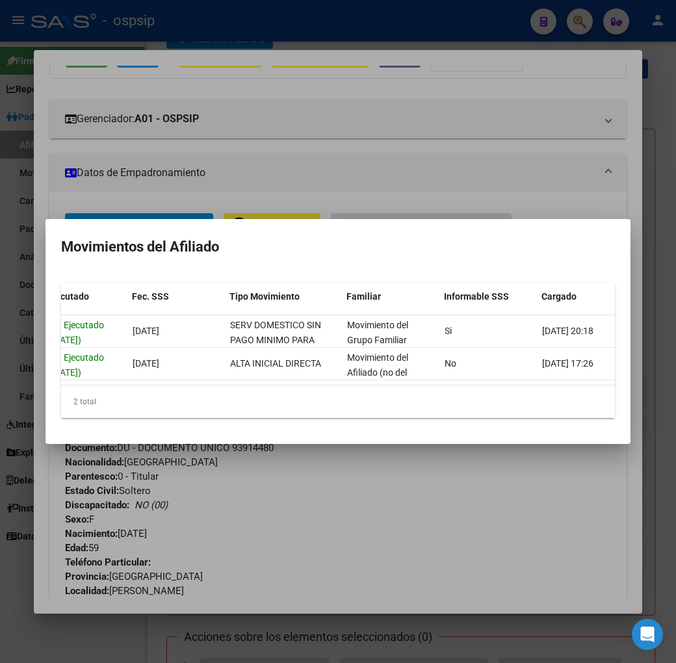
drag, startPoint x: 411, startPoint y: 557, endPoint x: 329, endPoint y: 507, distance: 95.4
click at [411, 553] on div at bounding box center [338, 331] width 676 height 663
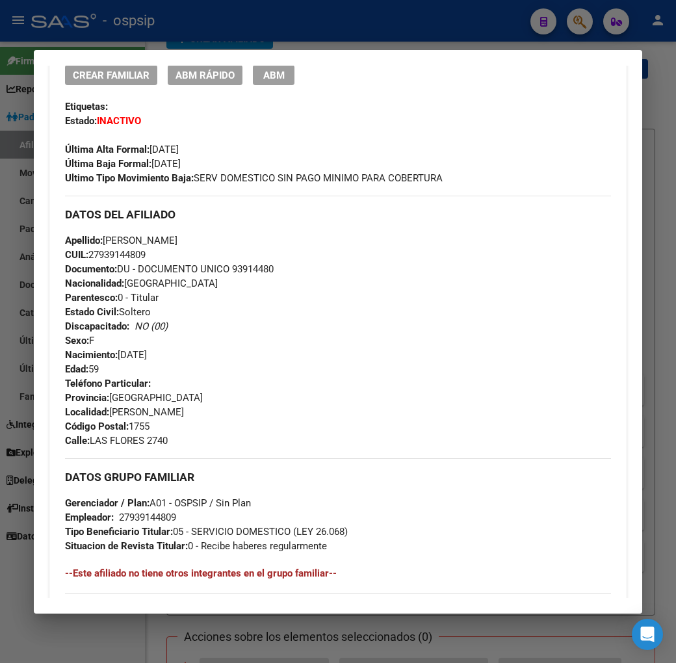
scroll to position [0, 0]
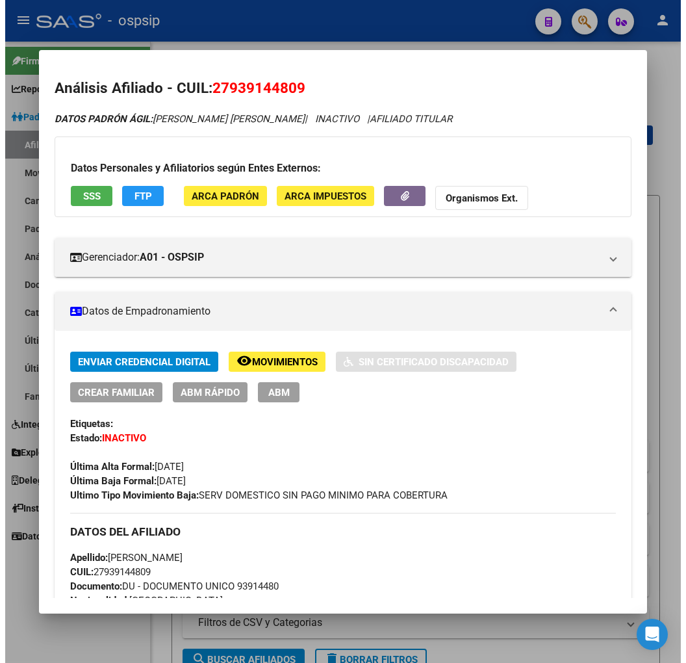
scroll to position [66, 0]
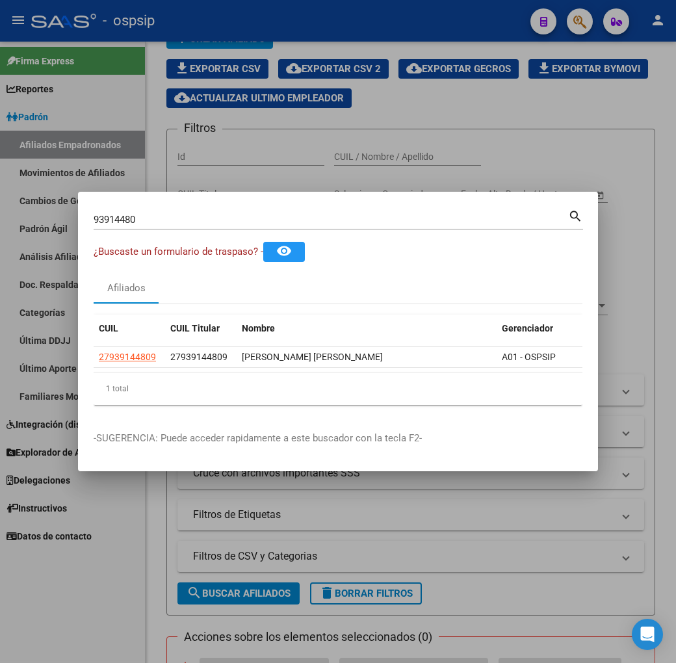
drag, startPoint x: 0, startPoint y: 0, endPoint x: 313, endPoint y: 23, distance: 314.0
click at [384, 42] on div at bounding box center [338, 331] width 676 height 663
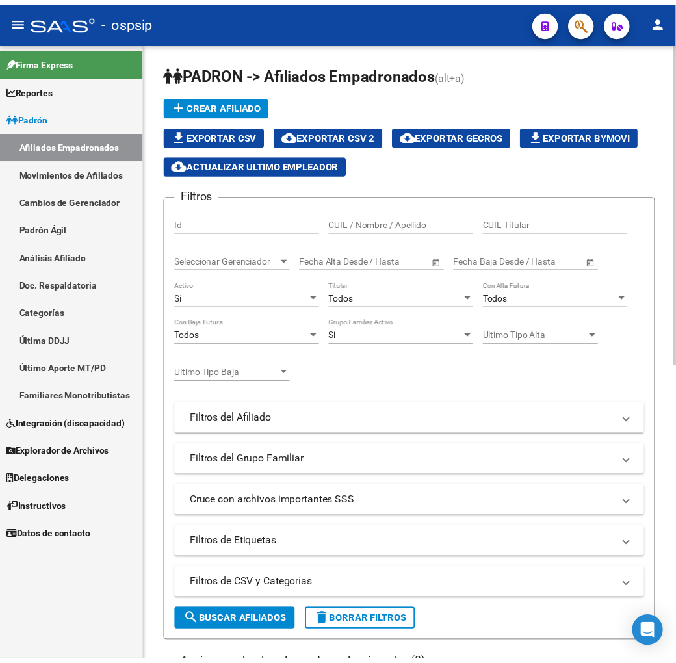
scroll to position [66, 0]
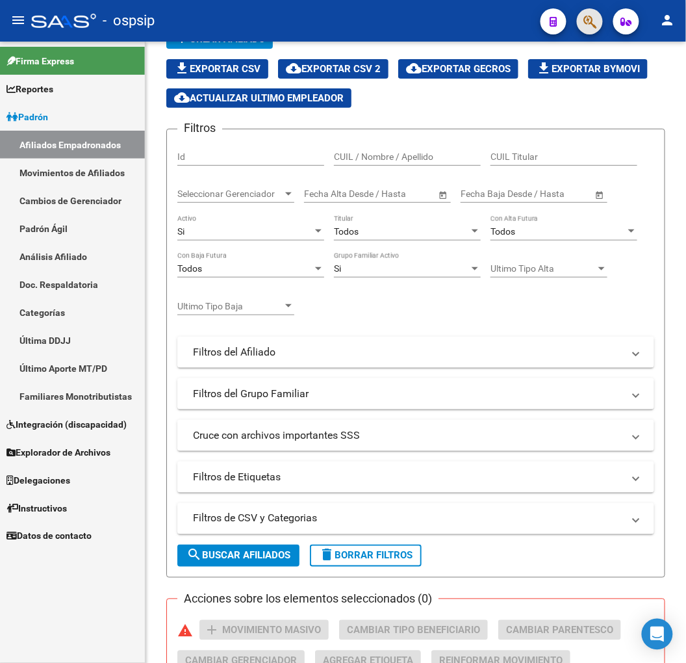
click at [591, 30] on span "button" at bounding box center [589, 21] width 13 height 27
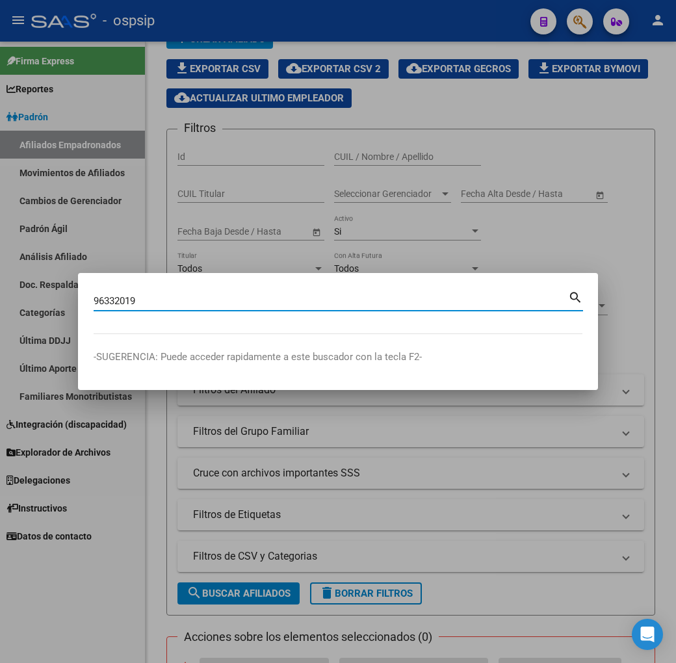
type input "96332019"
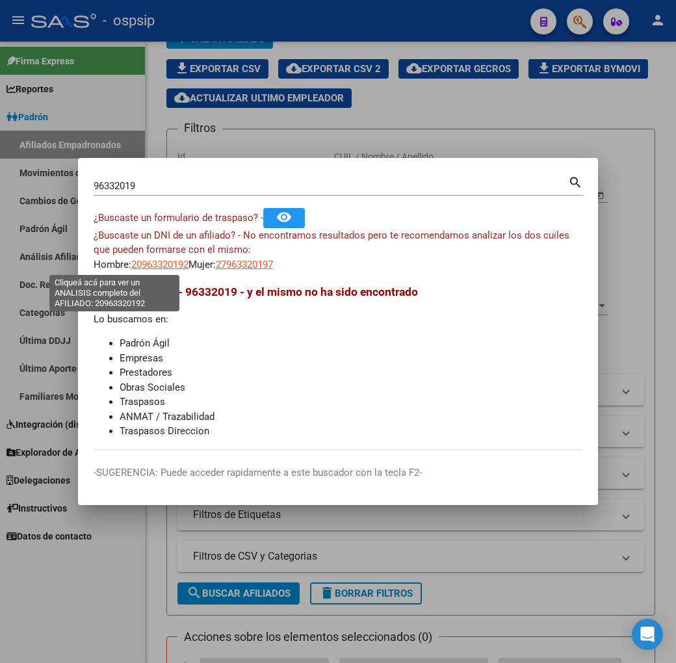
click at [131, 264] on span "20963320192" at bounding box center [159, 265] width 57 height 12
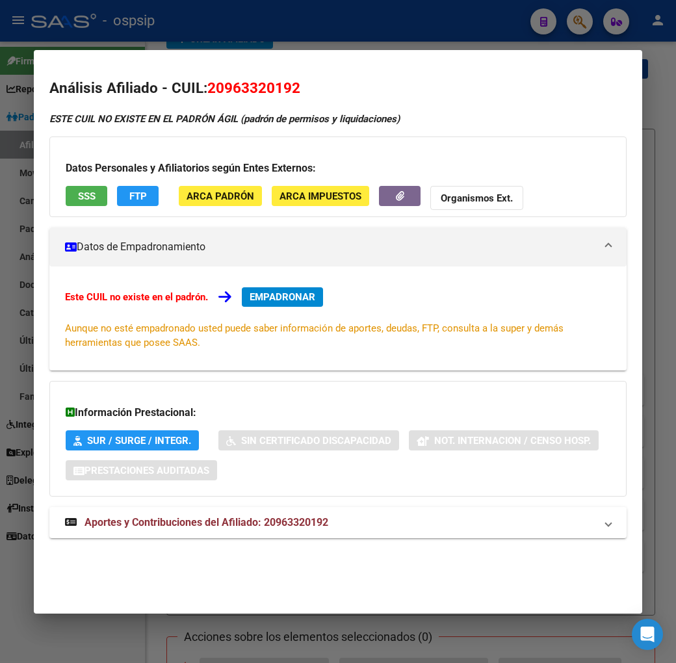
click at [309, 30] on div at bounding box center [338, 331] width 676 height 663
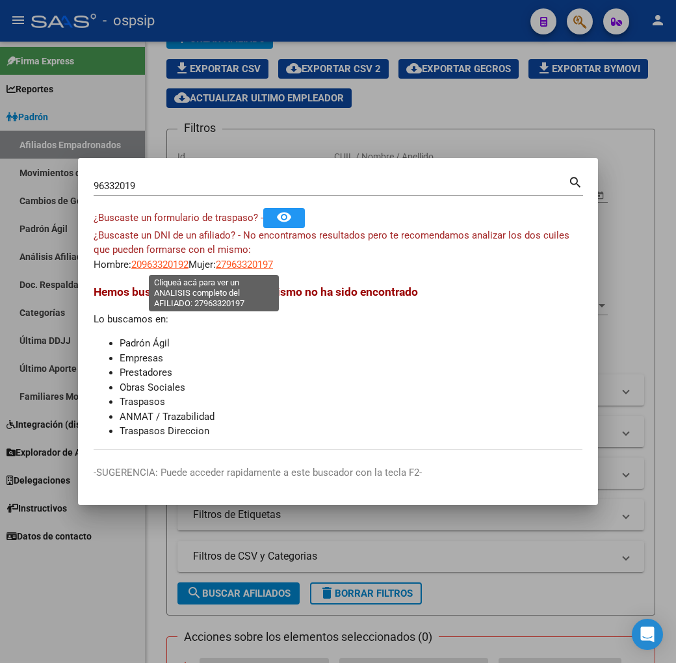
click at [234, 267] on span "27963320197" at bounding box center [244, 265] width 57 height 12
type textarea "27963320197"
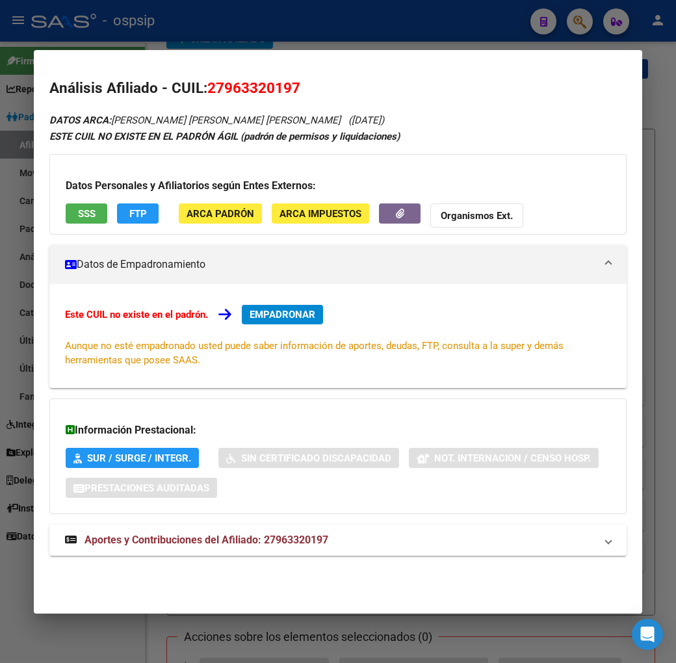
click at [478, 544] on mat-panel-title "Aportes y Contribuciones del Afiliado: 27963320197" at bounding box center [330, 540] width 530 height 16
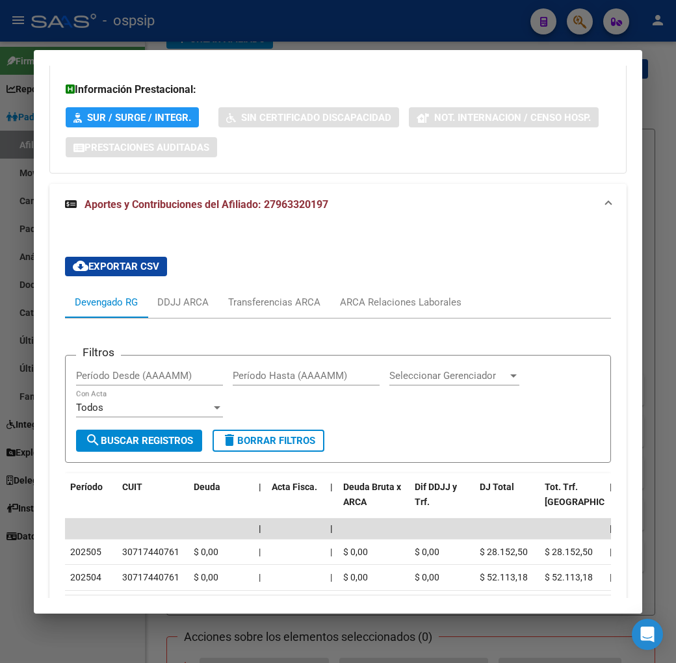
scroll to position [442, 0]
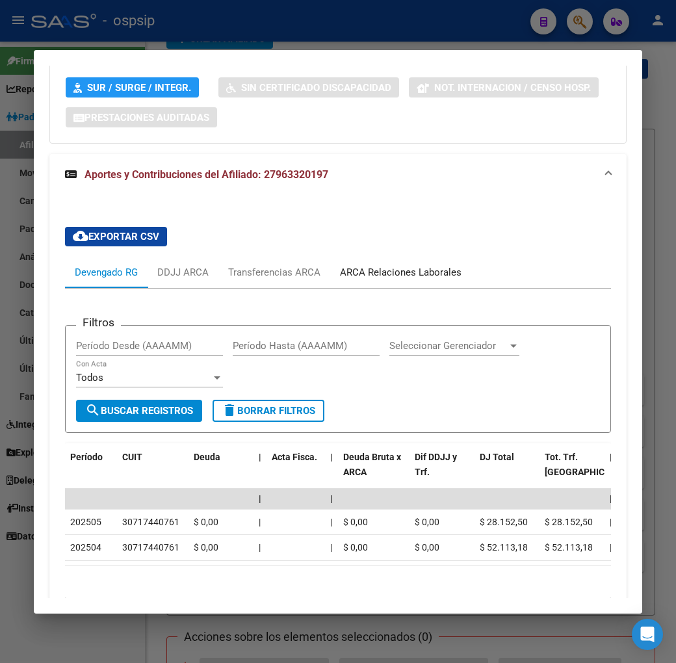
click at [394, 281] on div "ARCA Relaciones Laborales" at bounding box center [400, 272] width 141 height 31
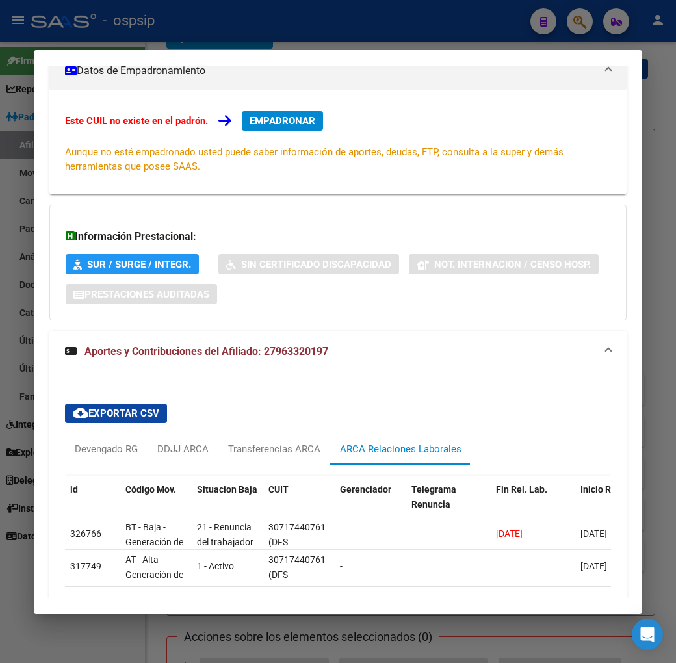
scroll to position [288, 0]
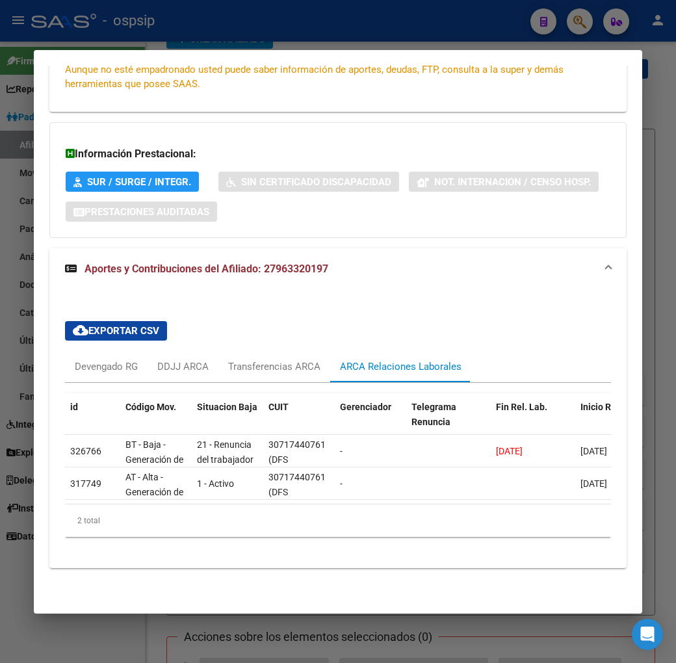
click at [387, 25] on div at bounding box center [338, 331] width 676 height 663
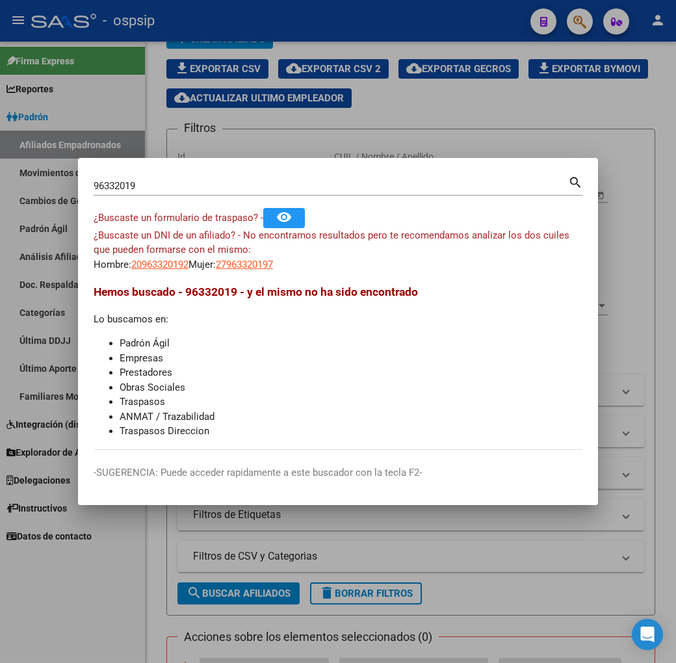
click at [390, 23] on div at bounding box center [338, 331] width 676 height 663
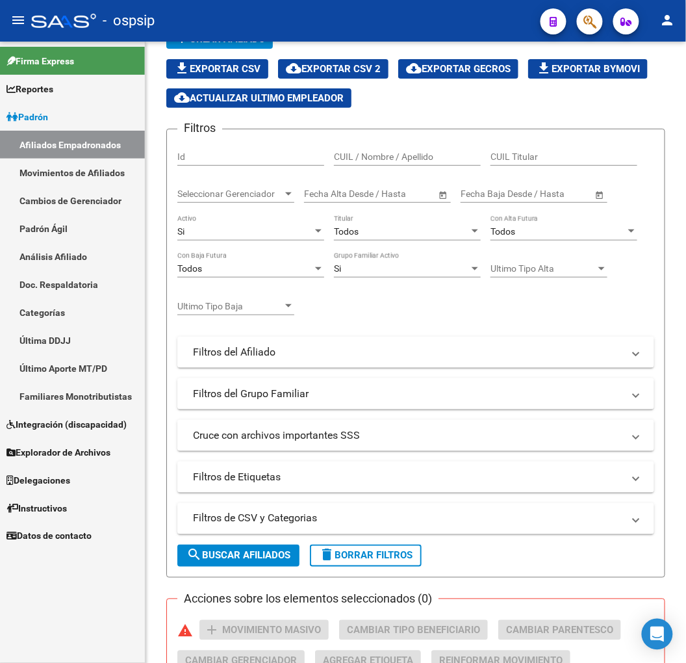
click at [581, 24] on button "button" at bounding box center [590, 21] width 26 height 26
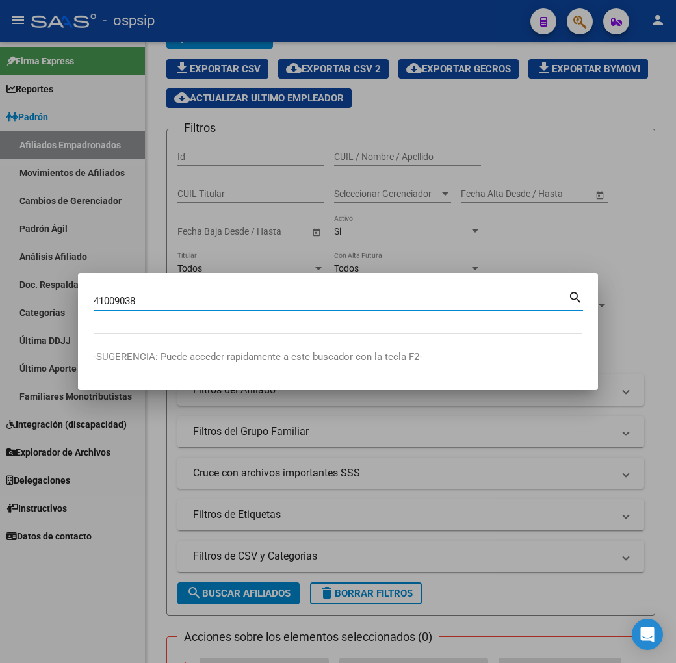
type input "41009038"
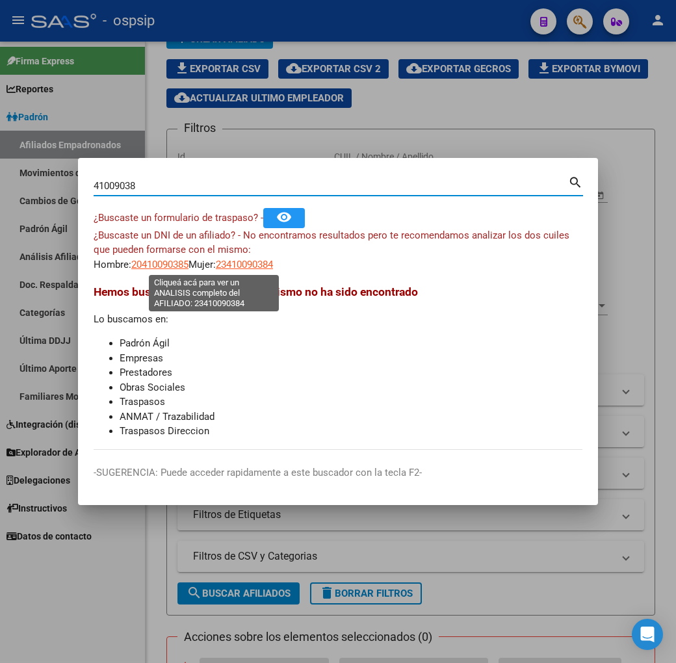
click at [216, 264] on span "23410090384" at bounding box center [244, 265] width 57 height 12
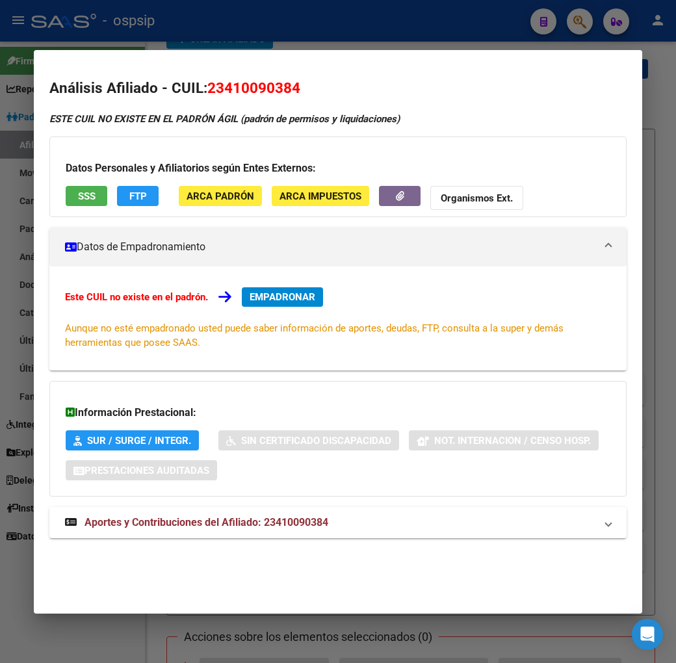
click at [368, 21] on div at bounding box center [338, 331] width 676 height 663
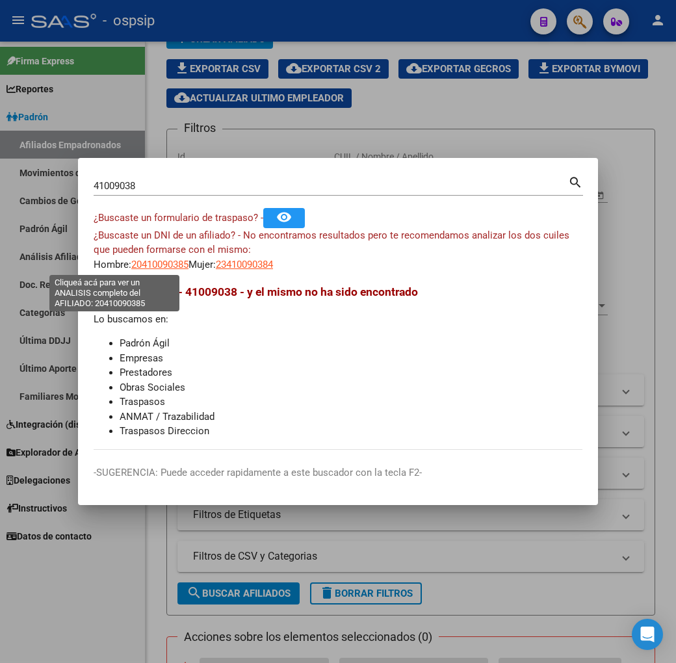
click at [131, 264] on span "20410090385" at bounding box center [159, 265] width 57 height 12
type textarea "20410090385"
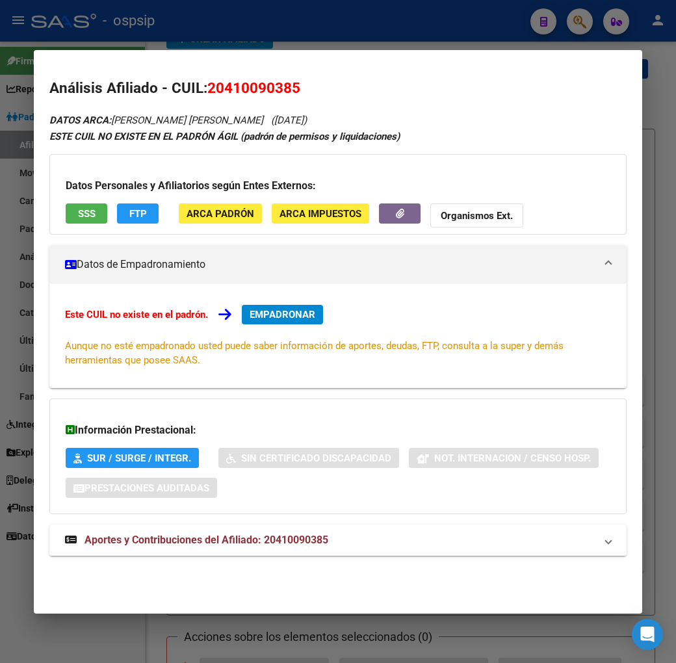
click at [394, 550] on mat-expansion-panel-header "Aportes y Contribuciones del Afiliado: 20410090385" at bounding box center [337, 539] width 577 height 31
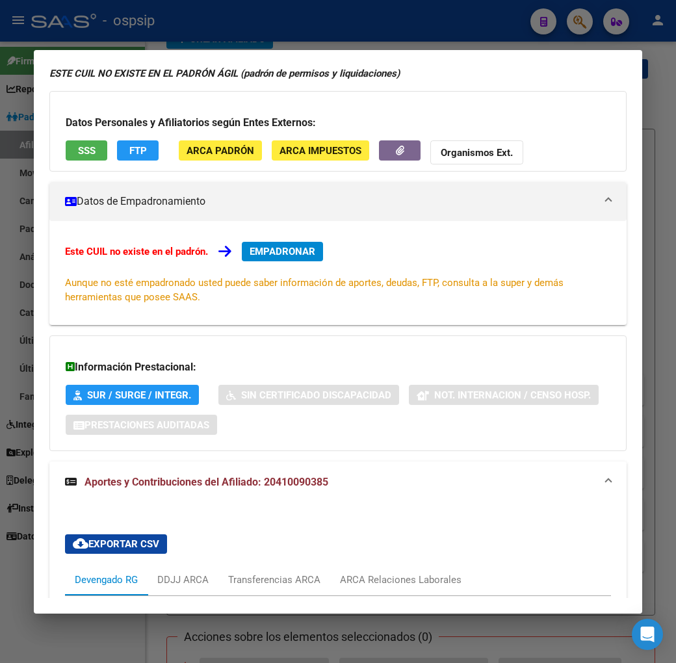
scroll to position [496, 0]
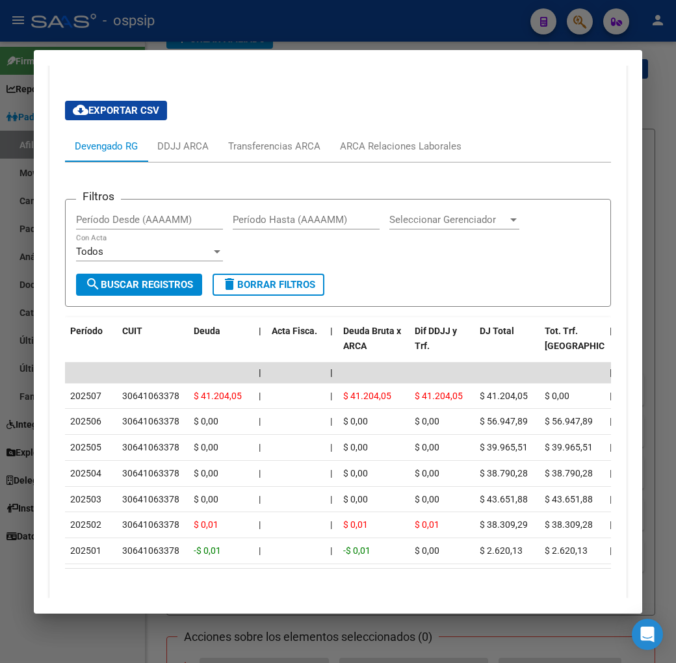
click at [346, 42] on div at bounding box center [338, 331] width 676 height 663
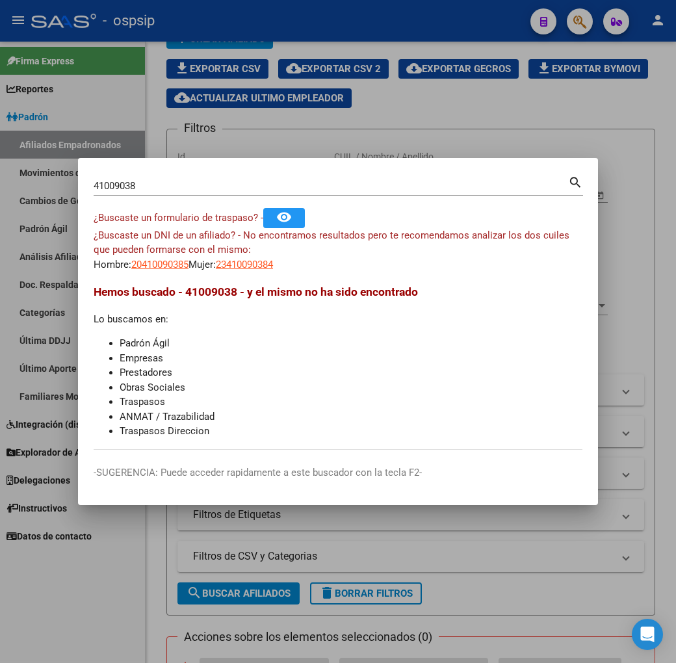
click at [352, 44] on div at bounding box center [338, 331] width 676 height 663
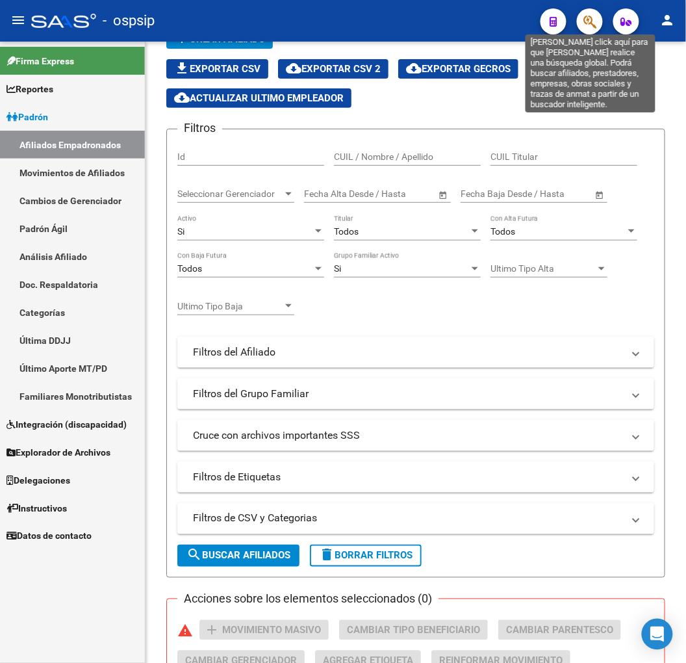
click at [587, 27] on icon "button" at bounding box center [589, 21] width 13 height 15
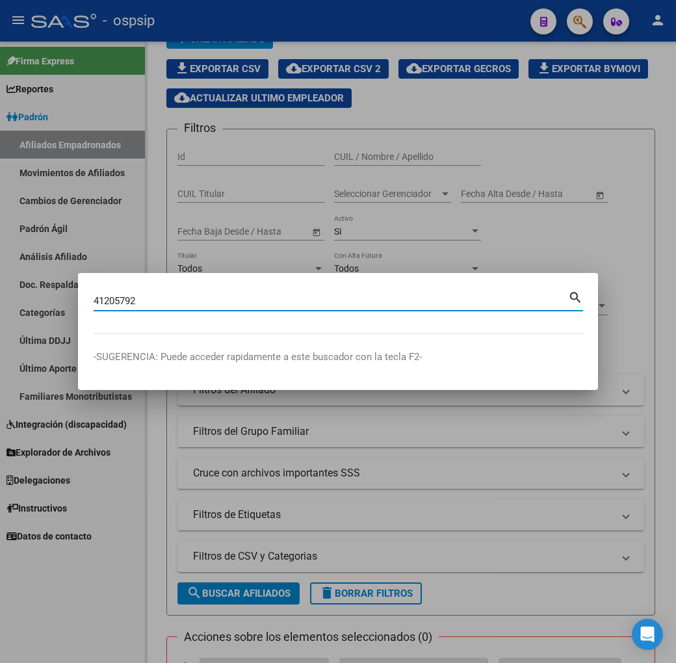
type input "41205792"
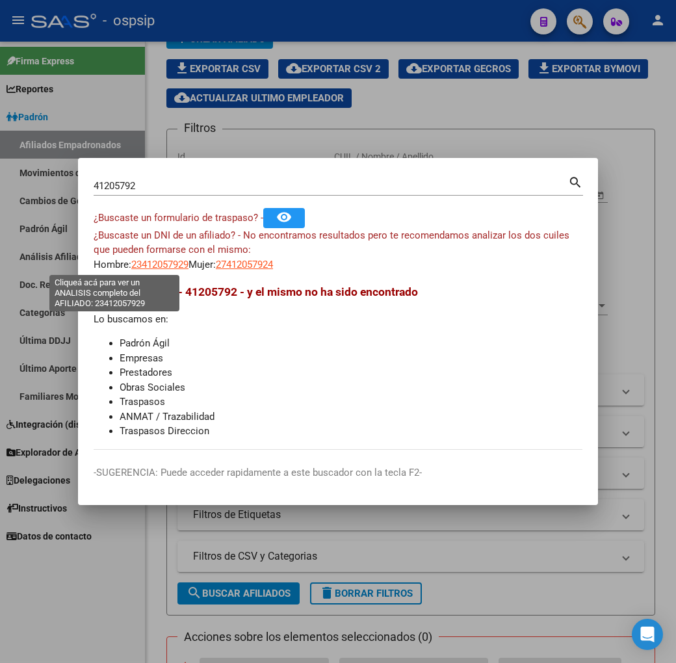
click at [131, 265] on span "23412057929" at bounding box center [159, 265] width 57 height 12
type textarea "23412057929"
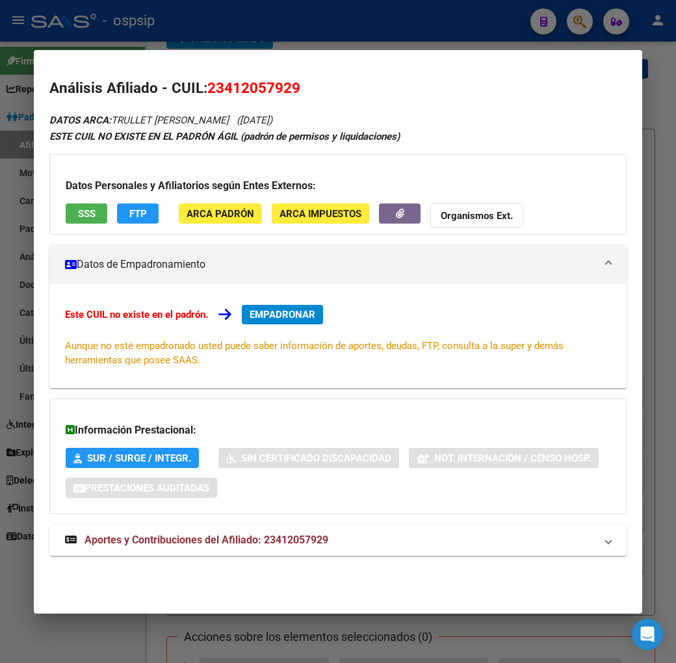
click at [386, 543] on mat-panel-title "Aportes y Contribuciones del Afiliado: 23412057929" at bounding box center [330, 540] width 530 height 16
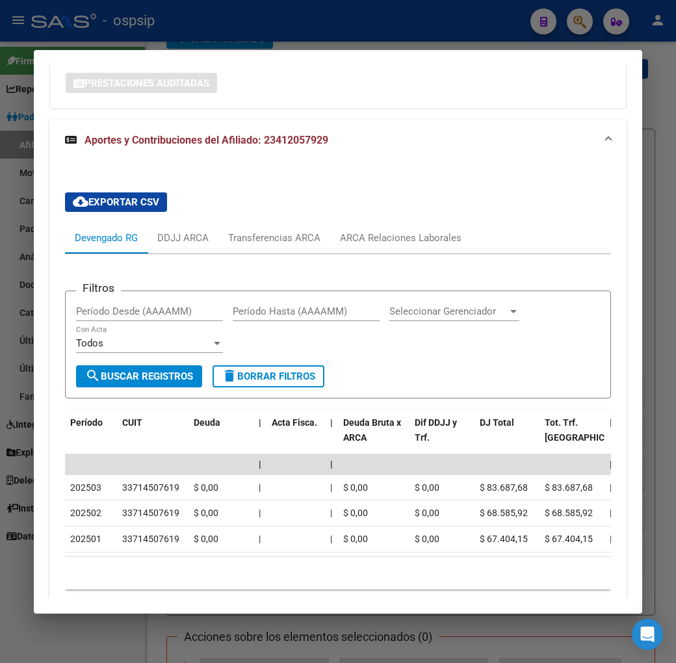
scroll to position [469, 0]
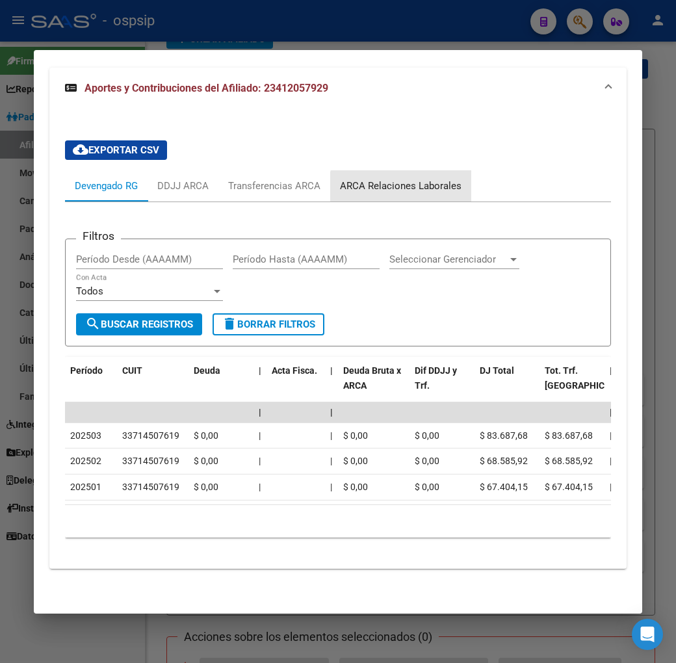
click at [411, 180] on div "ARCA Relaciones Laborales" at bounding box center [400, 186] width 121 height 14
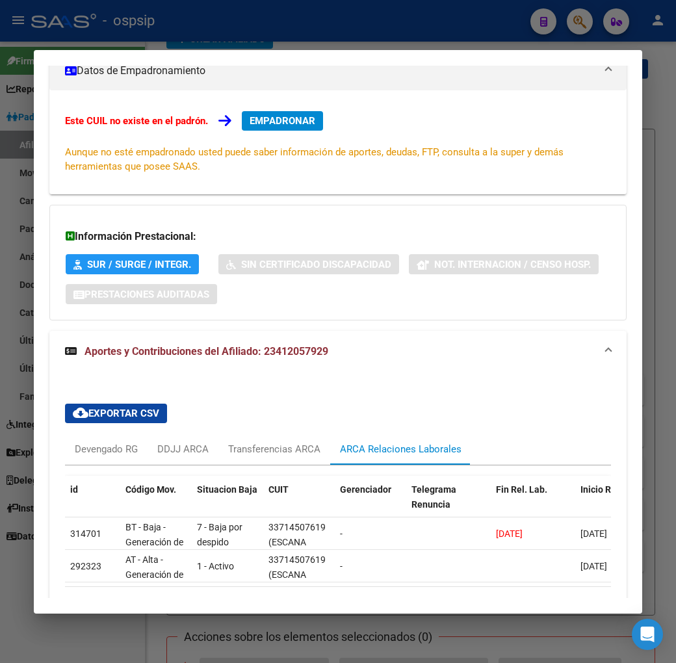
scroll to position [288, 0]
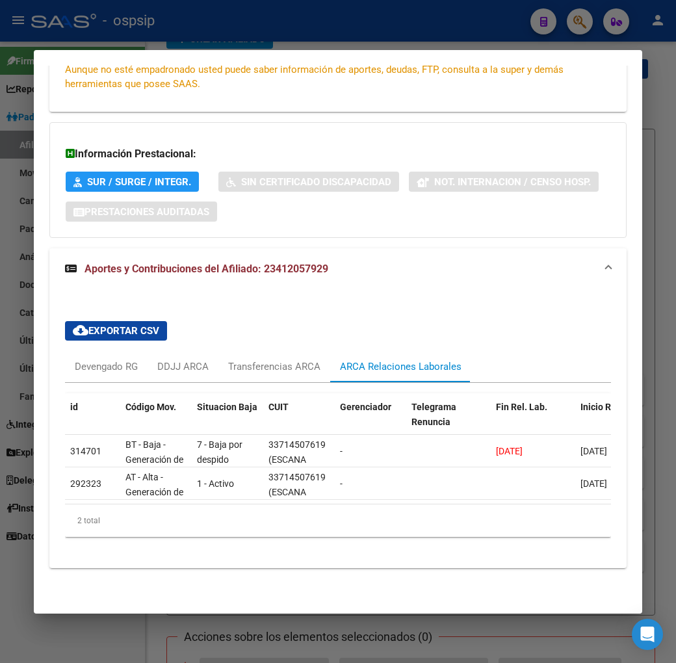
click at [221, 21] on div at bounding box center [338, 331] width 676 height 663
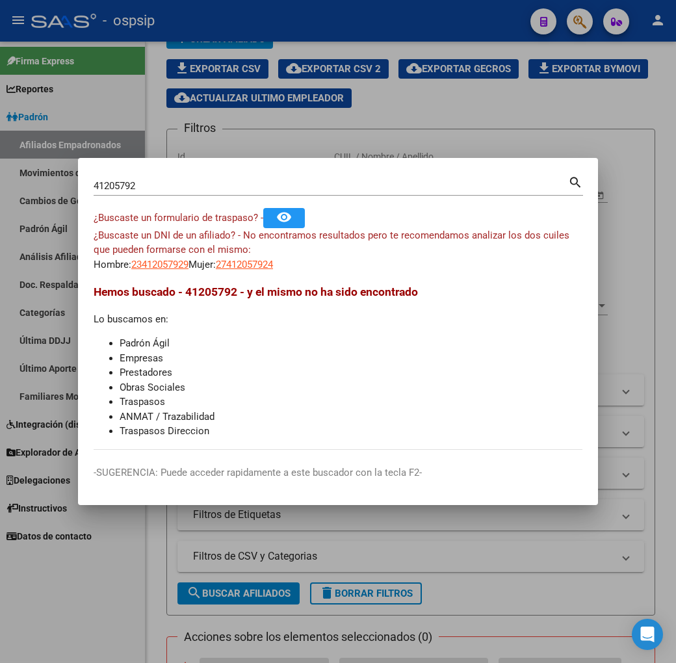
click at [224, 23] on div at bounding box center [338, 331] width 676 height 663
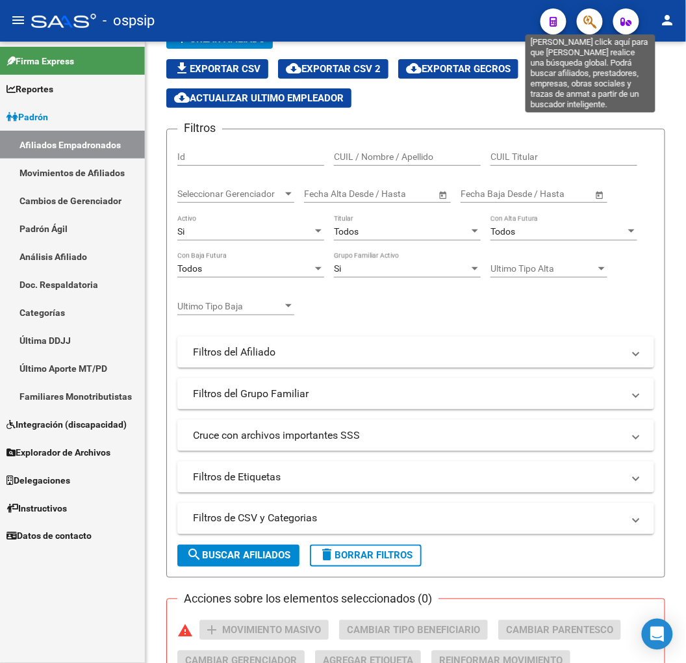
click at [594, 20] on icon "button" at bounding box center [589, 21] width 13 height 15
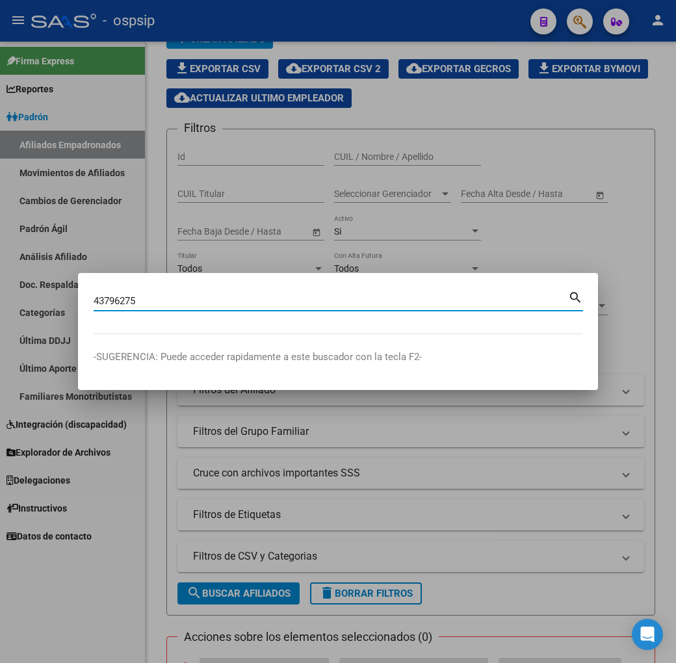
type input "43796275"
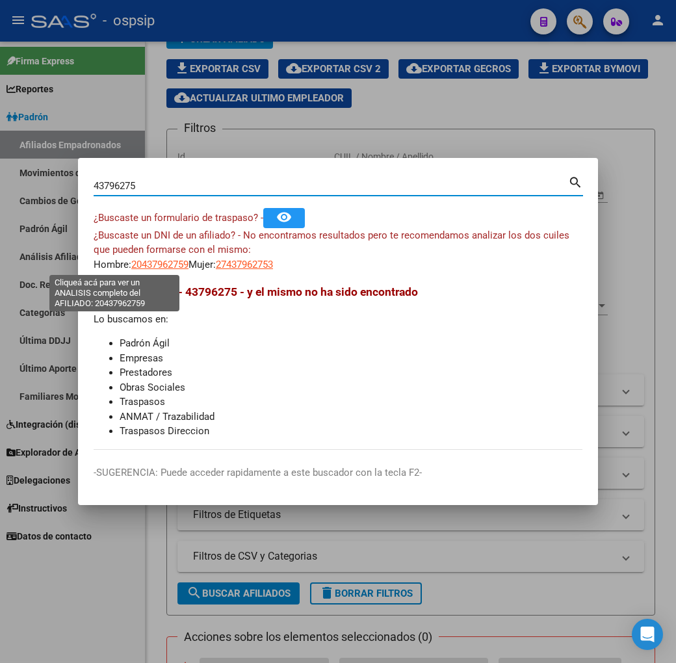
click at [131, 268] on span "20437962759" at bounding box center [159, 265] width 57 height 12
type textarea "20437962759"
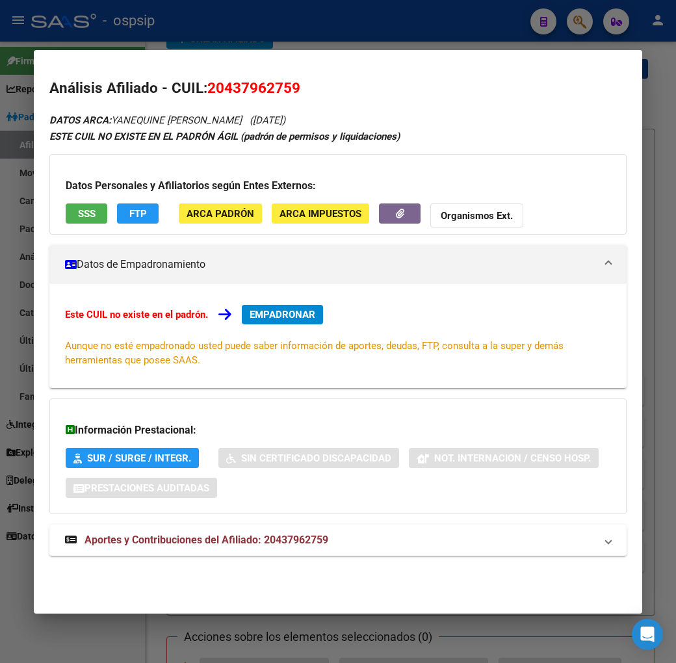
click at [337, 529] on mat-expansion-panel-header "Aportes y Contribuciones del Afiliado: 20437962759" at bounding box center [337, 539] width 577 height 31
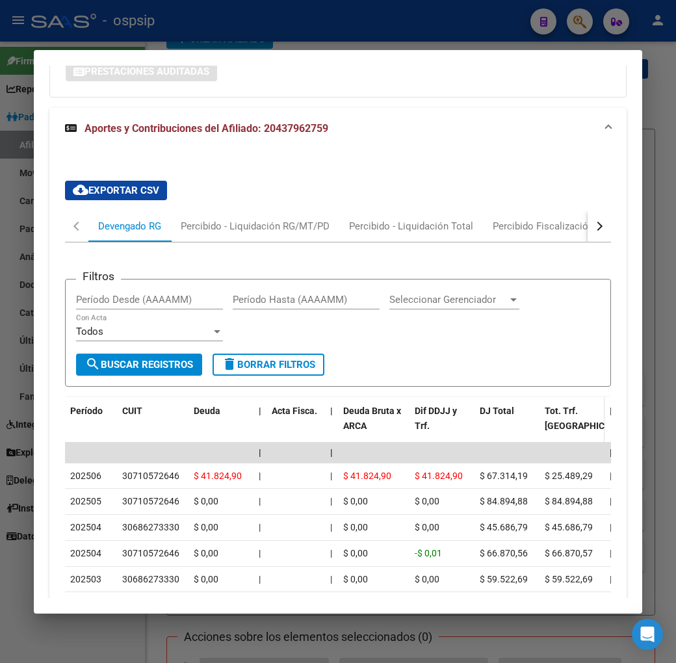
scroll to position [413, 0]
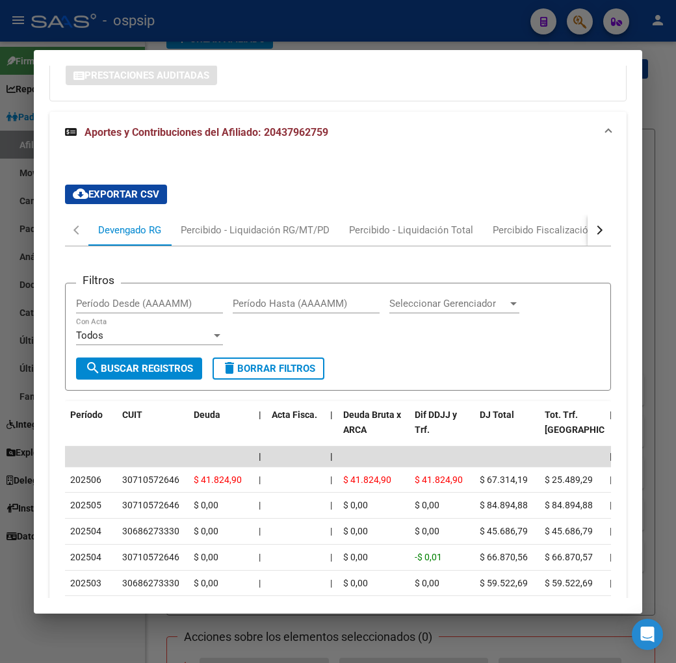
click at [602, 229] on div "button" at bounding box center [597, 229] width 9 height 9
click at [509, 231] on div "ARCA Relaciones Laborales" at bounding box center [551, 230] width 121 height 14
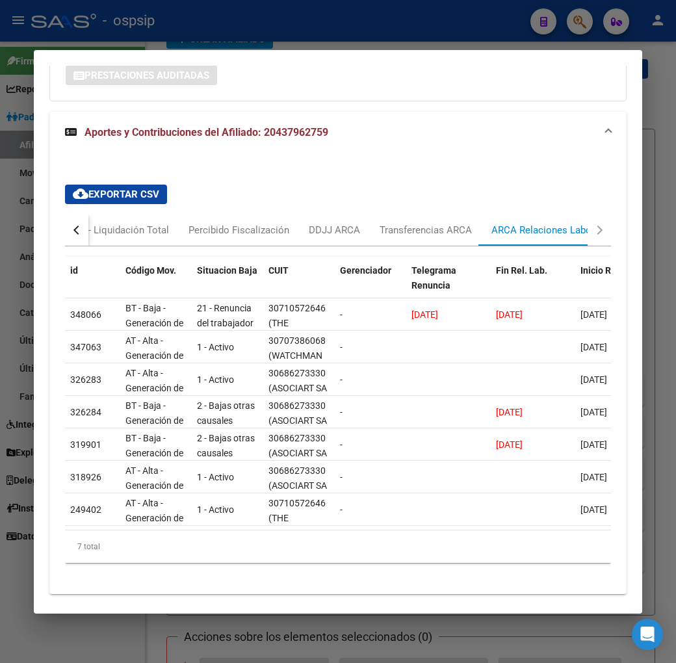
click at [386, 37] on div at bounding box center [338, 331] width 676 height 663
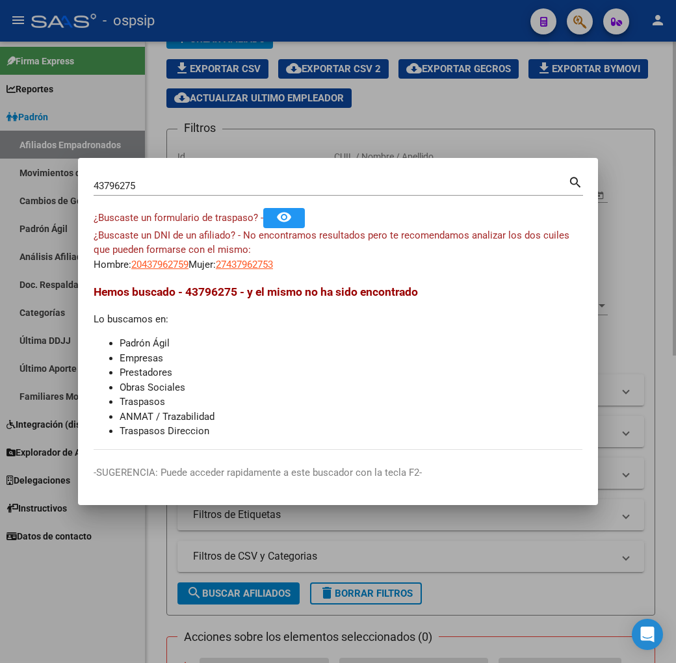
click at [367, 146] on div at bounding box center [338, 331] width 676 height 663
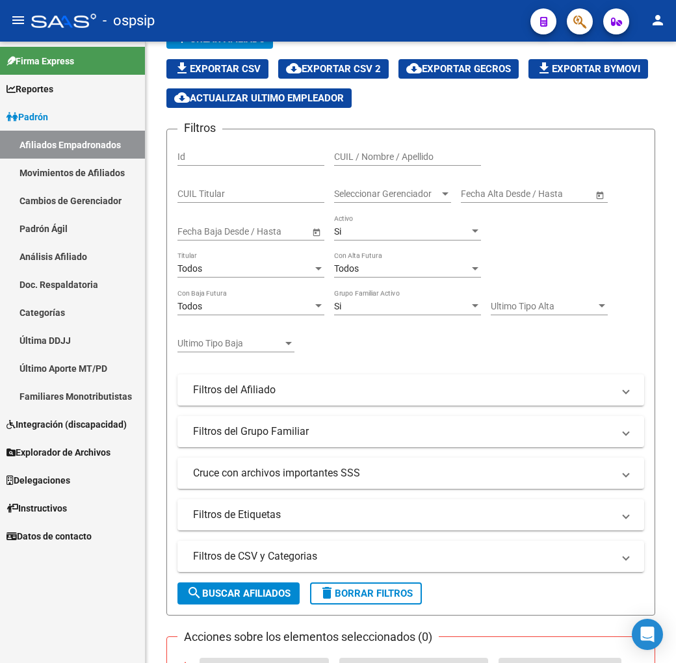
click at [370, 145] on div "CUIL / Nombre / Apellido" at bounding box center [407, 153] width 147 height 26
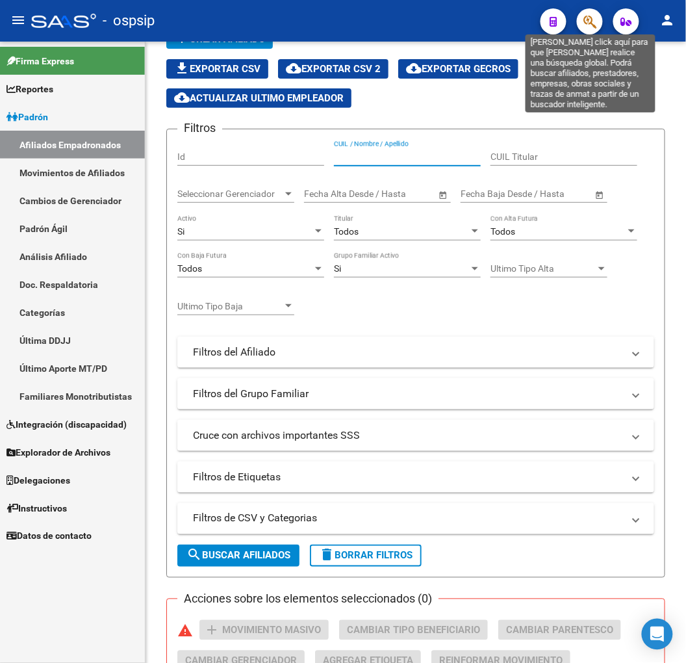
click at [592, 22] on icon "button" at bounding box center [589, 21] width 13 height 15
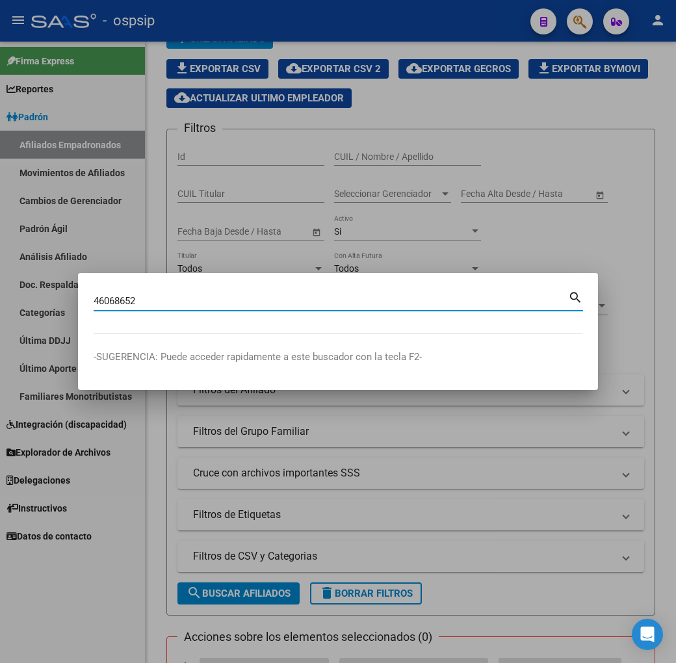
type input "46068652"
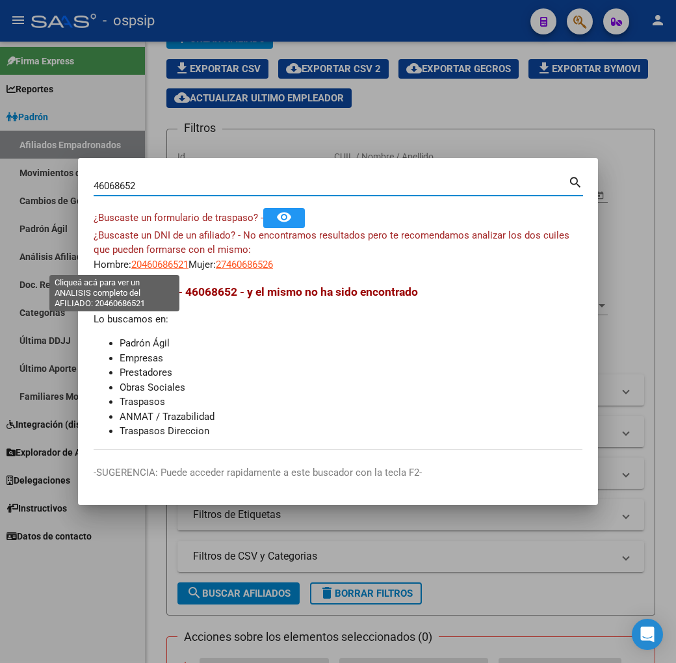
click at [131, 265] on span "20460686521" at bounding box center [159, 265] width 57 height 12
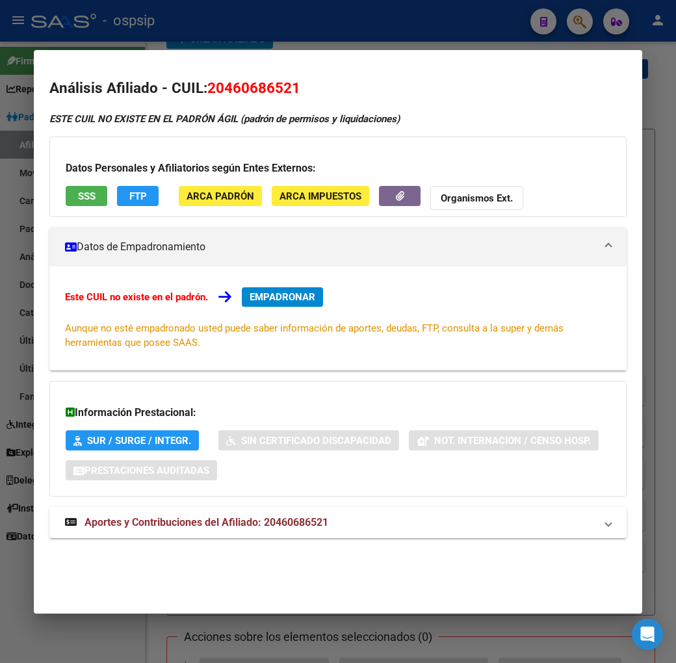
click at [332, 18] on div at bounding box center [338, 331] width 676 height 663
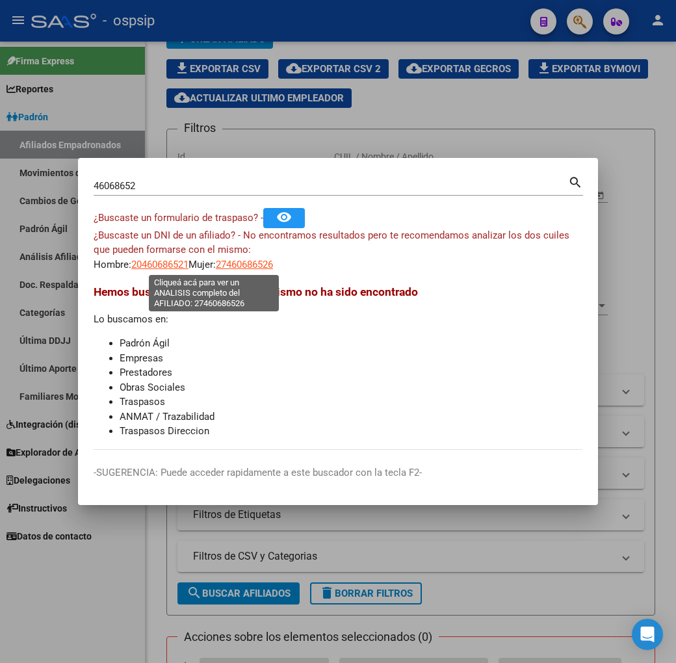
click at [216, 262] on span "27460686526" at bounding box center [244, 265] width 57 height 12
type textarea "27460686526"
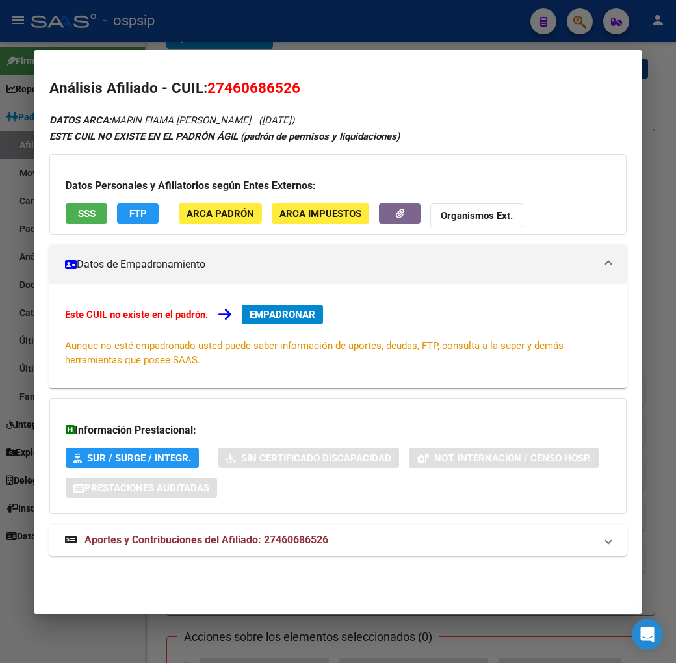
click at [355, 549] on mat-expansion-panel-header "Aportes y Contribuciones del Afiliado: 27460686526" at bounding box center [337, 539] width 577 height 31
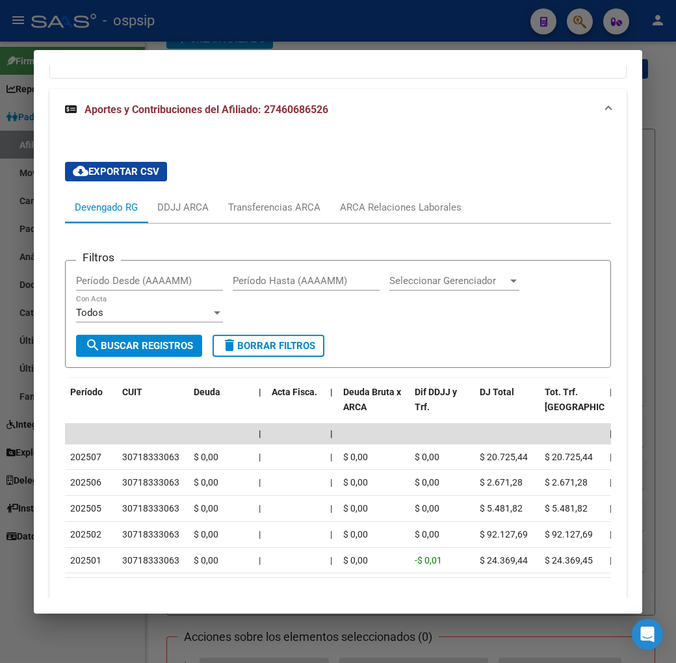
scroll to position [522, 0]
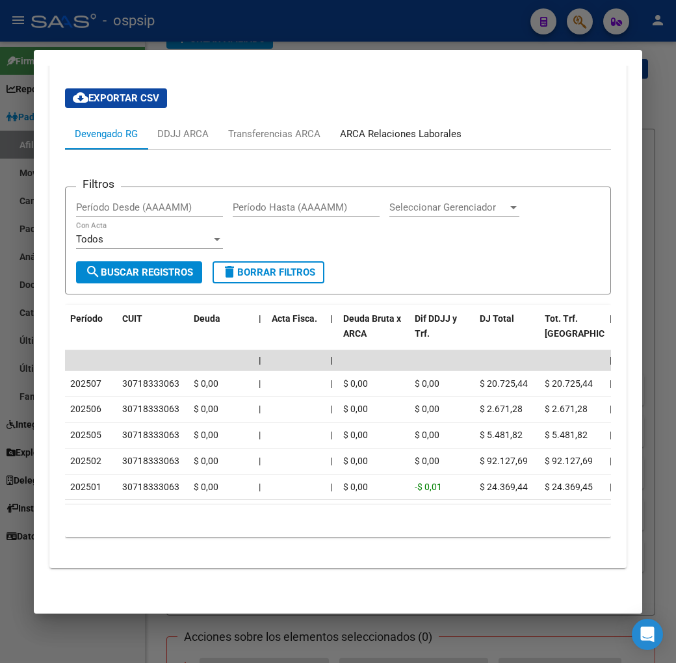
click at [394, 129] on div "ARCA Relaciones Laborales" at bounding box center [400, 133] width 141 height 31
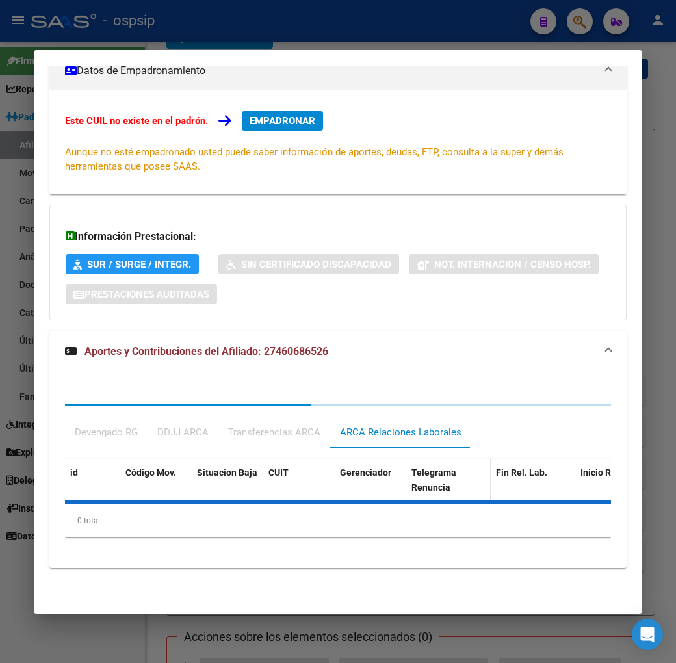
scroll to position [385, 0]
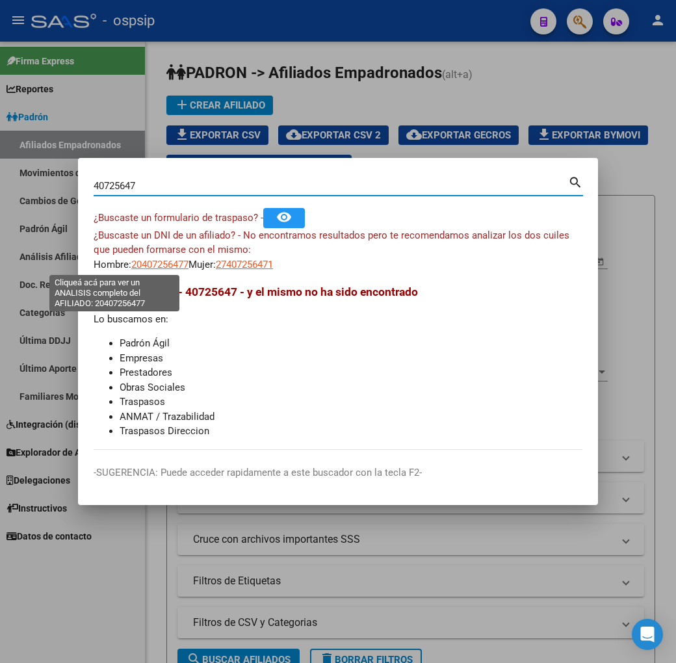
click at [135, 268] on span "20407256477" at bounding box center [159, 265] width 57 height 12
type textarea "20407256477"
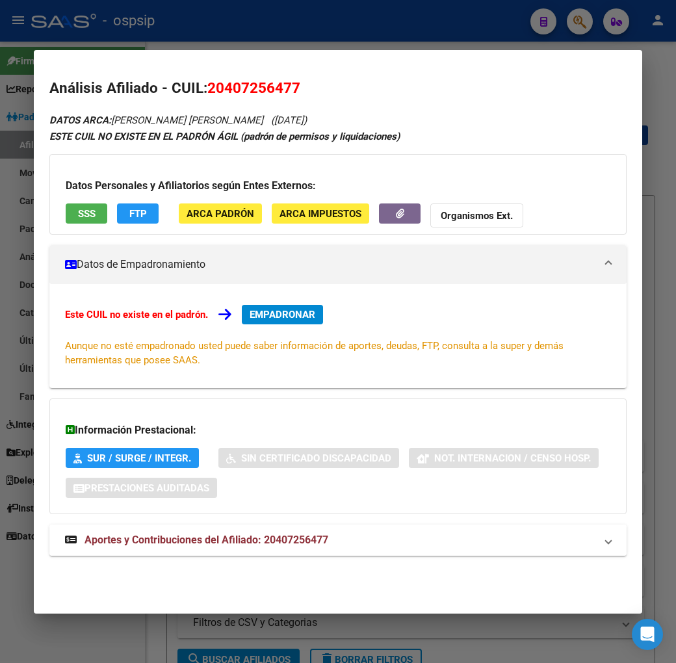
click at [278, 537] on span "Aportes y Contribuciones del Afiliado: 20407256477" at bounding box center [206, 539] width 244 height 12
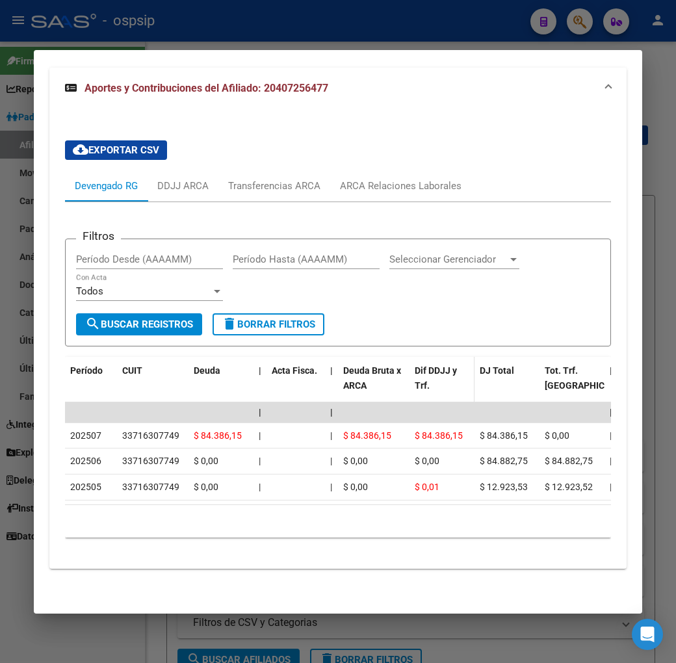
scroll to position [469, 0]
click at [314, 31] on div at bounding box center [338, 331] width 676 height 663
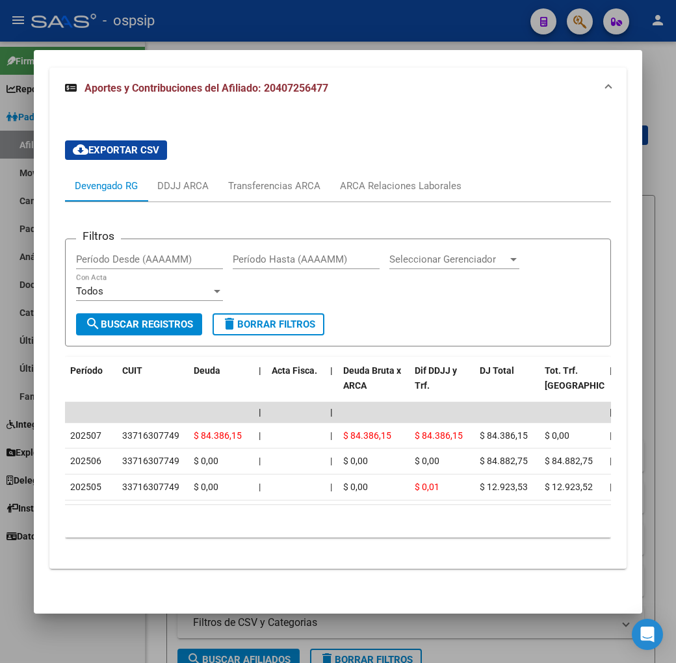
click at [314, 31] on div at bounding box center [338, 331] width 676 height 663
click at [324, 48] on div "menu - ospsip person Firma Express Reportes Padrón Traspasos x O.S. Traspasos x…" at bounding box center [338, 331] width 676 height 663
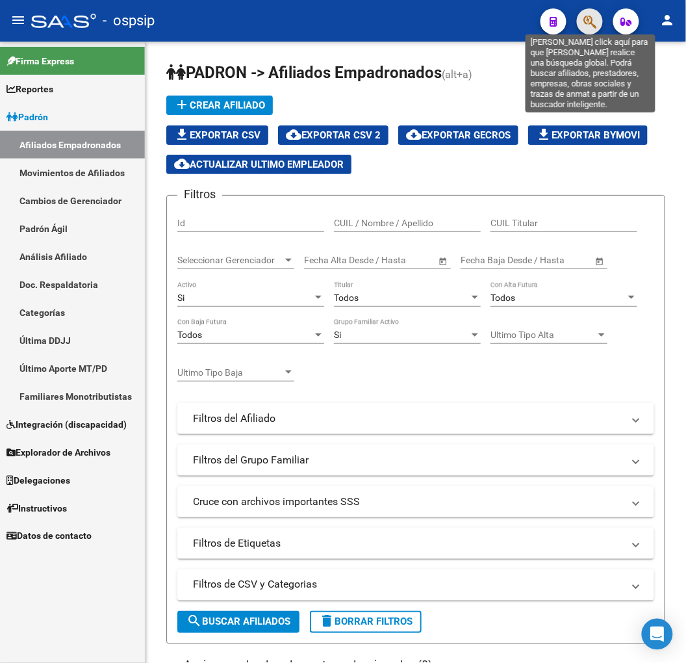
click at [589, 27] on icon "button" at bounding box center [589, 21] width 13 height 15
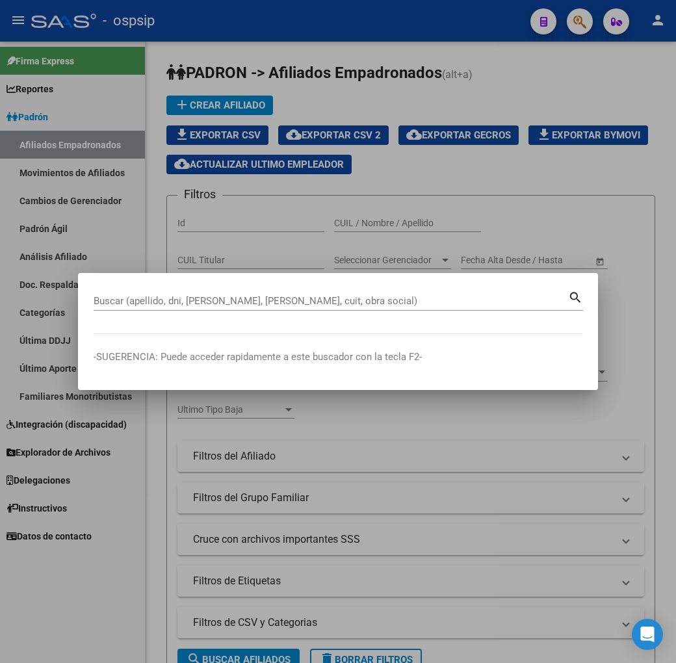
click at [249, 303] on input "Buscar (apellido, dni, cuil, nro traspaso, cuit, obra social)" at bounding box center [331, 301] width 474 height 12
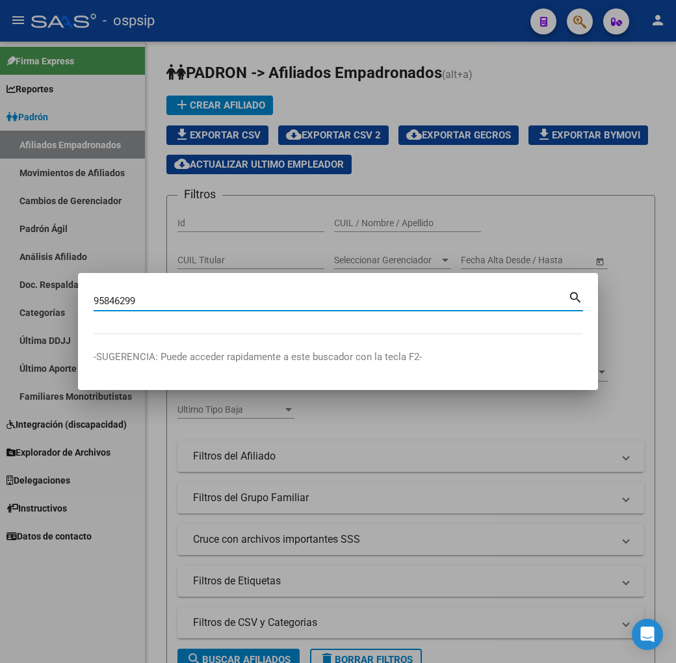
type input "95846299"
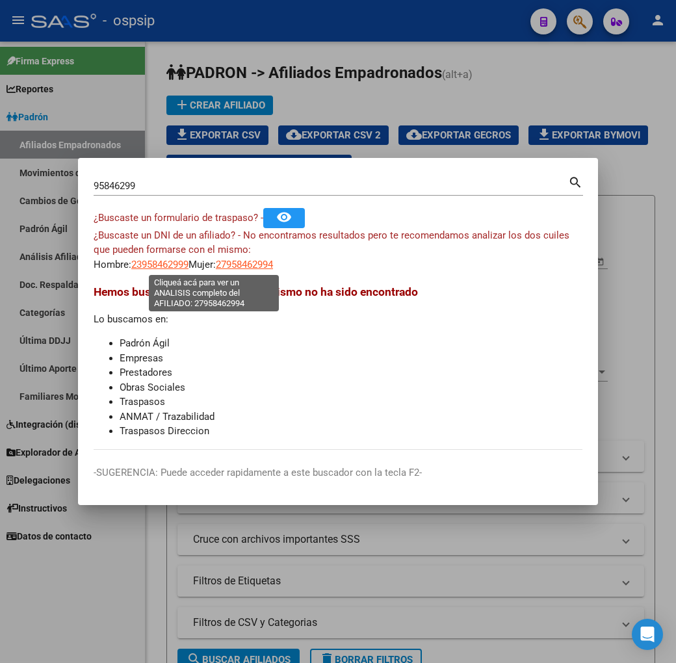
click at [216, 261] on span "27958462994" at bounding box center [244, 265] width 57 height 12
type textarea "27958462994"
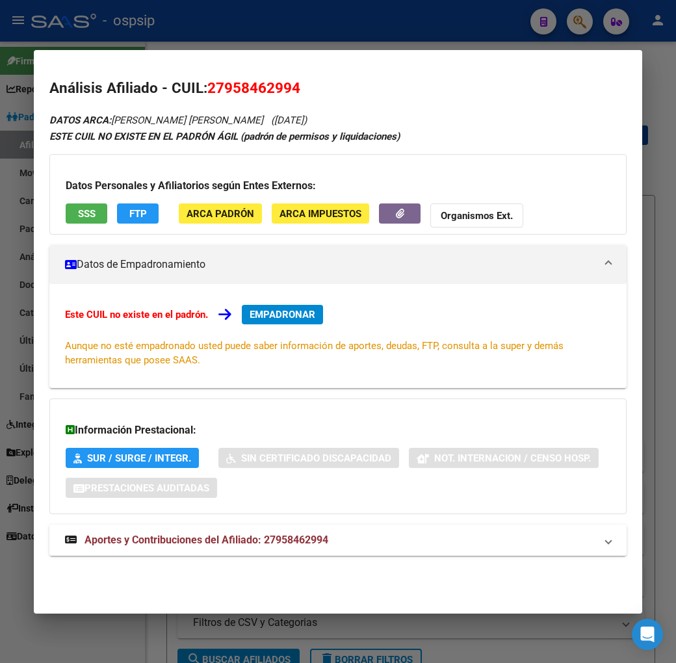
click at [333, 555] on mat-expansion-panel-header "Aportes y Contribuciones del Afiliado: 27958462994" at bounding box center [337, 539] width 577 height 31
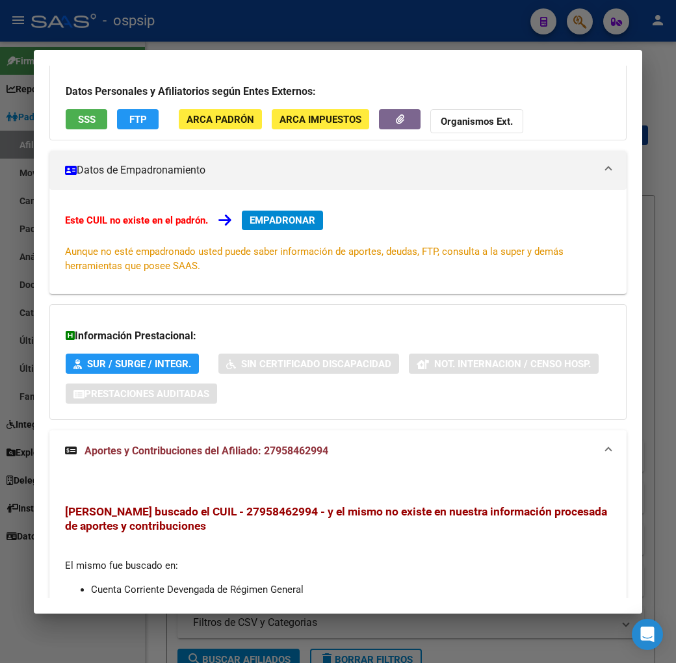
scroll to position [0, 0]
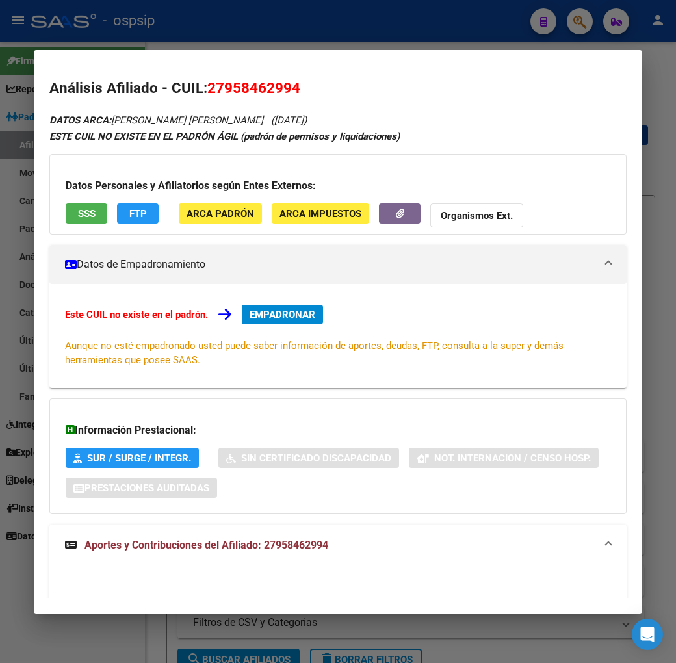
click at [286, 35] on div at bounding box center [338, 331] width 676 height 663
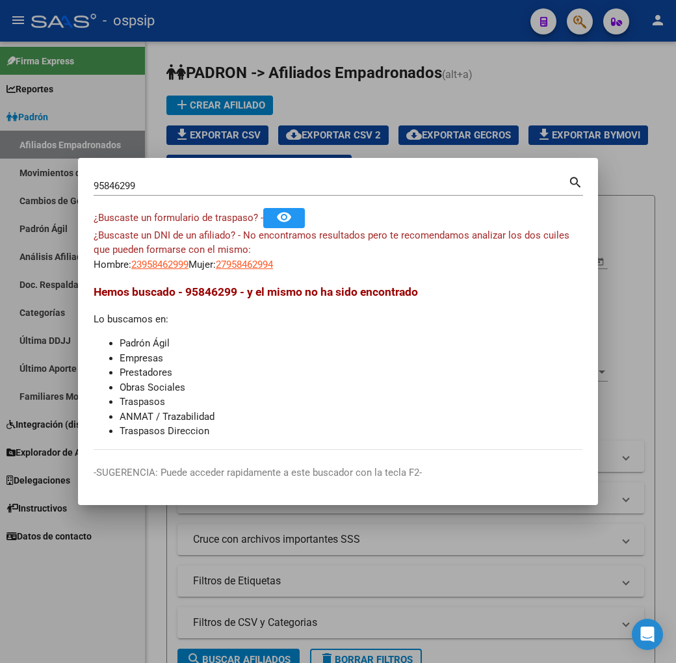
click at [286, 35] on div at bounding box center [338, 331] width 676 height 663
drag, startPoint x: 286, startPoint y: 35, endPoint x: 285, endPoint y: 95, distance: 59.8
click at [283, 50] on div "menu - ospsip person Firma Express Reportes Padrón Traspasos x O.S. Traspasos x…" at bounding box center [338, 331] width 676 height 663
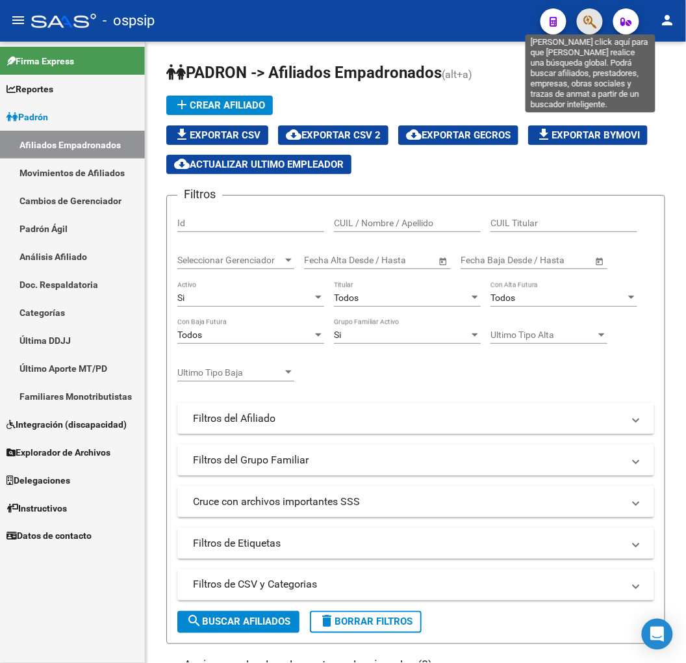
click at [596, 21] on icon "button" at bounding box center [589, 21] width 13 height 15
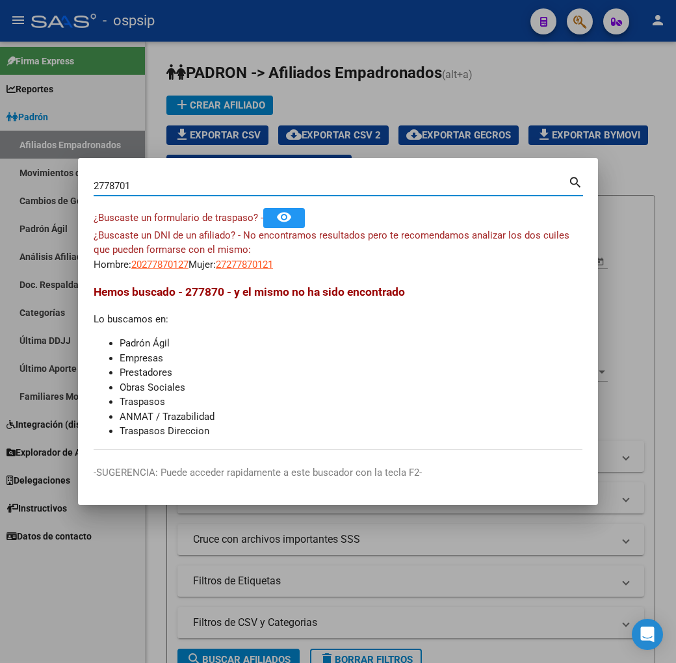
type input "27787012"
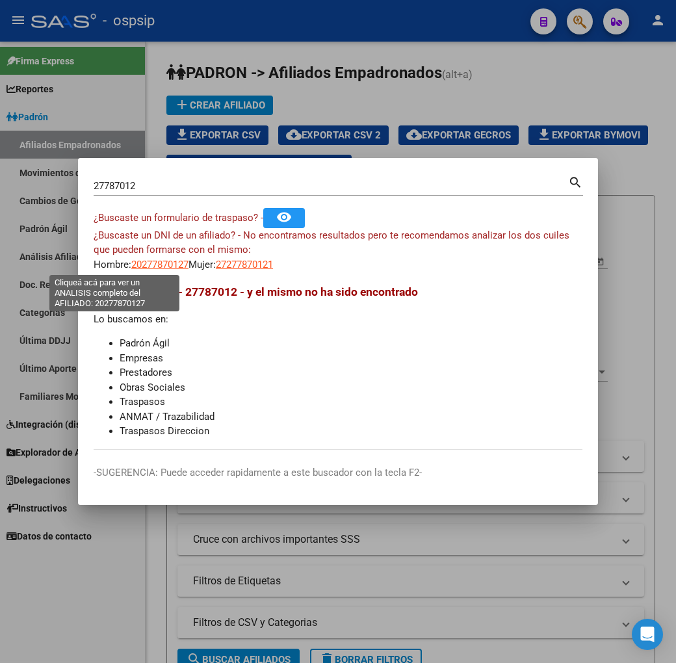
click at [137, 268] on span "20277870127" at bounding box center [159, 265] width 57 height 12
type textarea "20277870127"
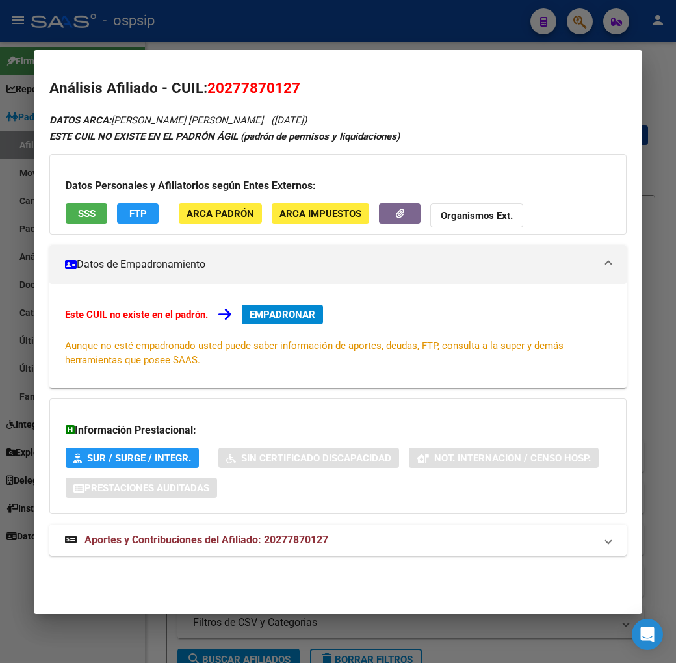
click at [356, 543] on mat-panel-title "Aportes y Contribuciones del Afiliado: 20277870127" at bounding box center [330, 540] width 530 height 16
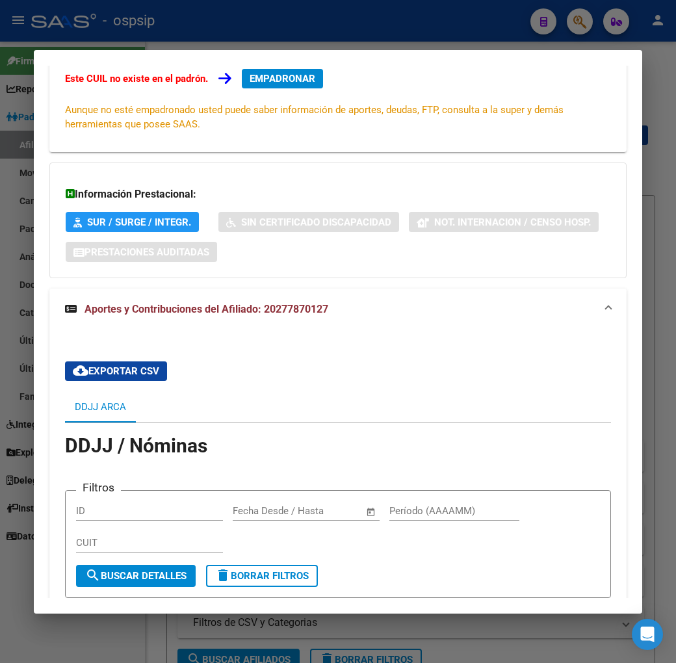
scroll to position [288, 0]
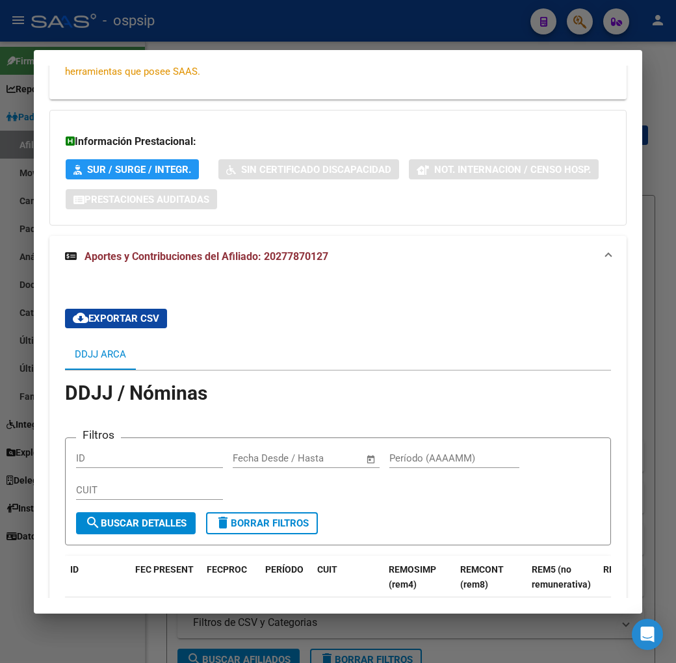
click at [354, 47] on div at bounding box center [338, 331] width 676 height 663
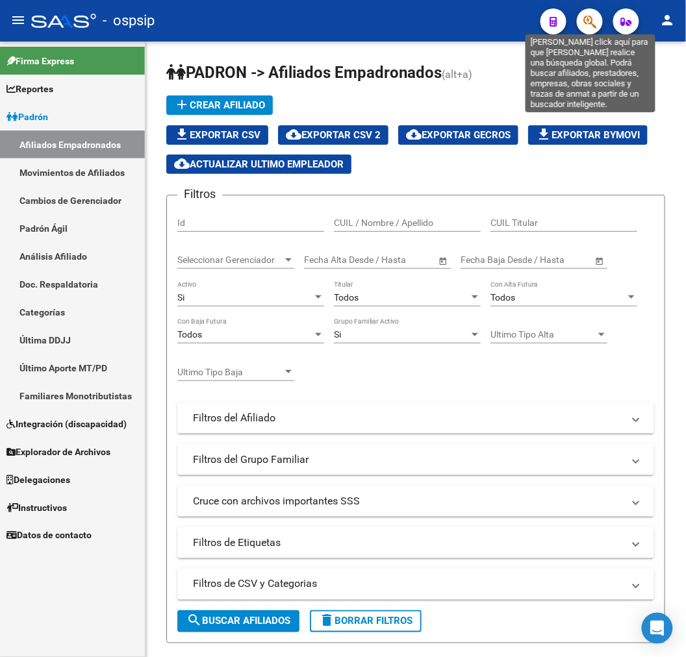
click at [586, 25] on icon "button" at bounding box center [589, 21] width 13 height 15
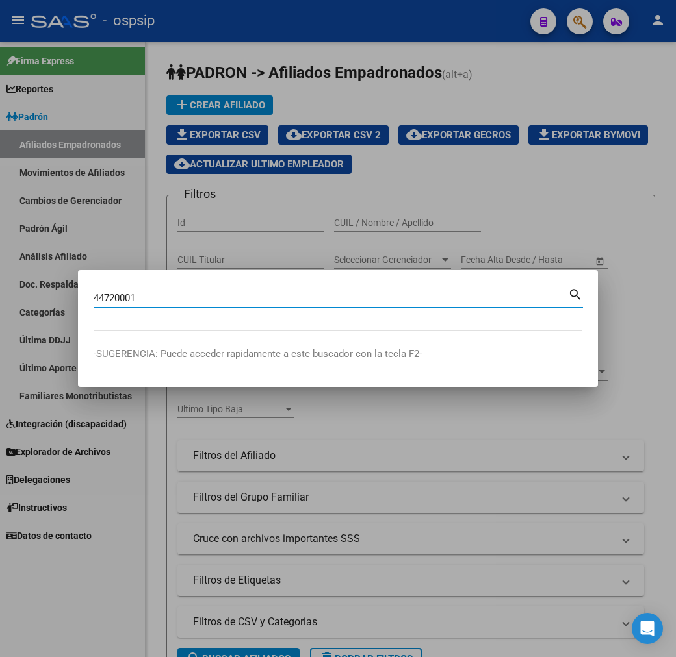
type input "44720001"
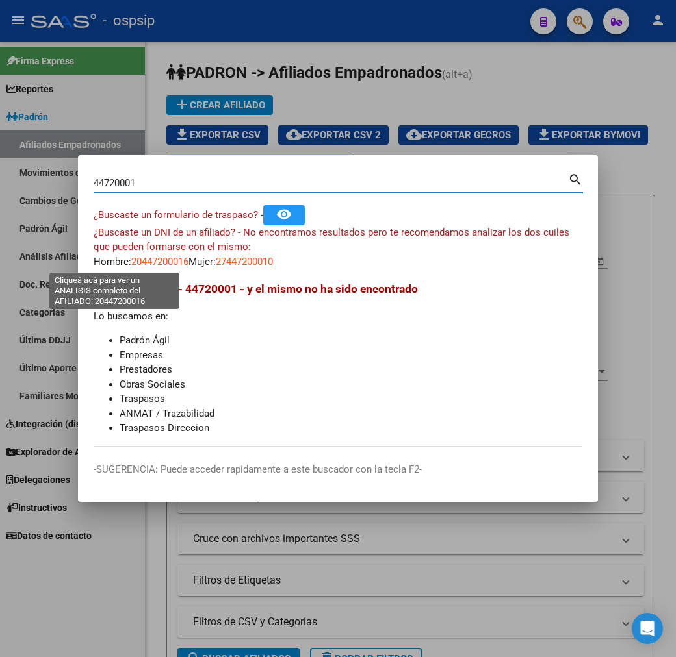
click at [131, 263] on span "20447200016" at bounding box center [159, 262] width 57 height 12
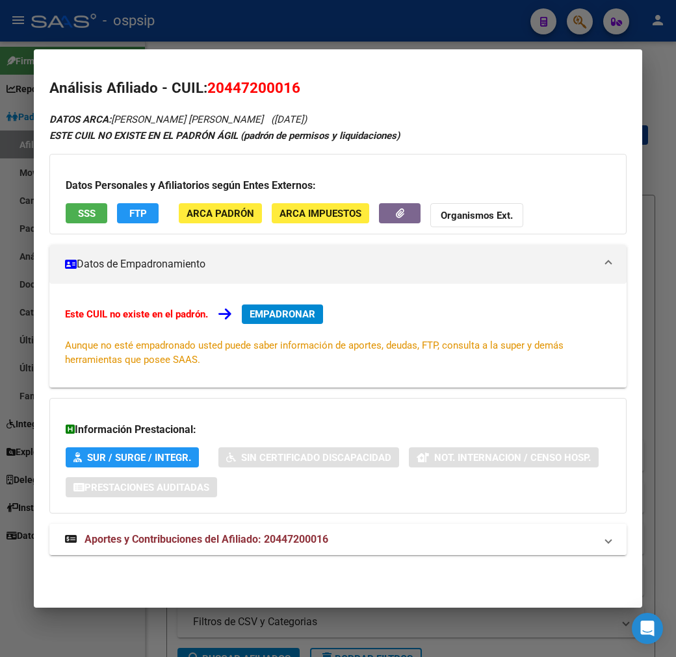
click at [348, 525] on mat-expansion-panel-header "Aportes y Contribuciones del Afiliado: 20447200016" at bounding box center [337, 539] width 577 height 31
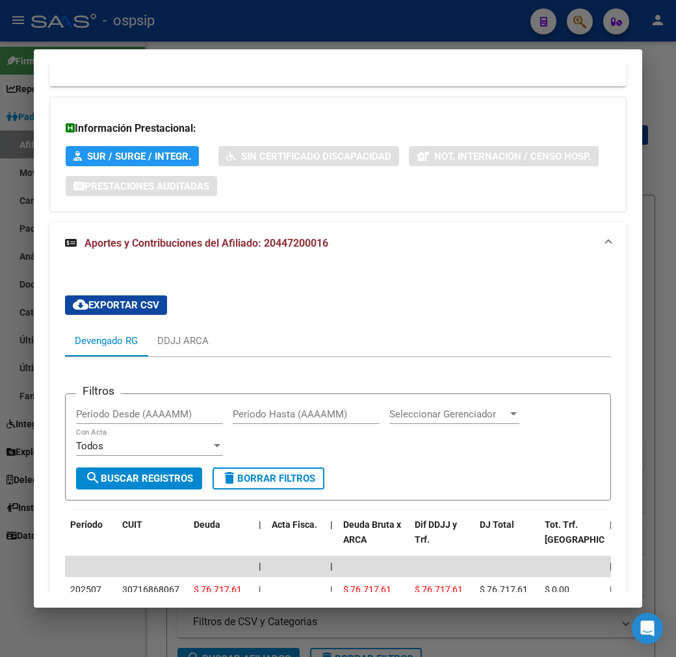
scroll to position [303, 0]
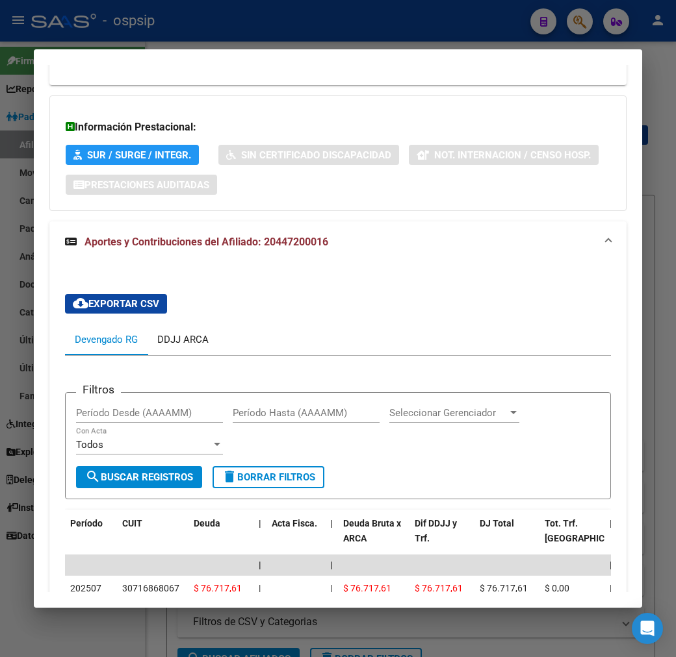
click at [179, 343] on div "DDJJ ARCA" at bounding box center [182, 340] width 51 height 14
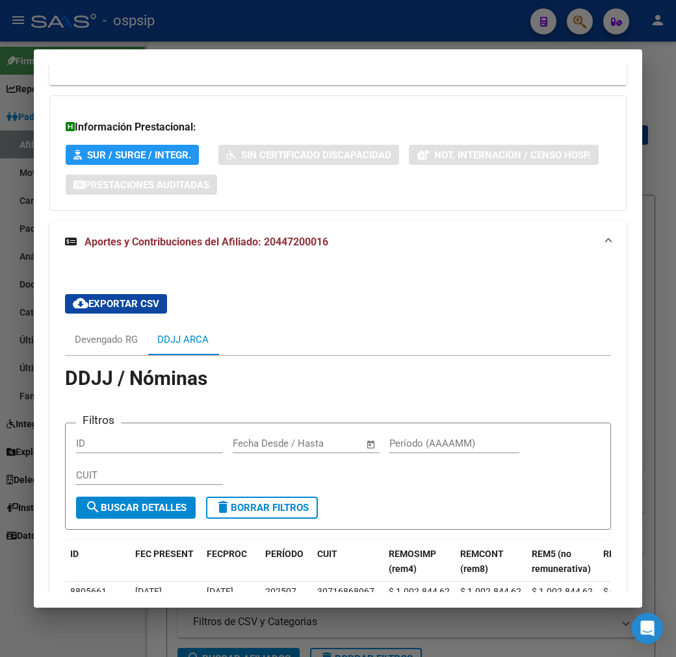
scroll to position [442, 0]
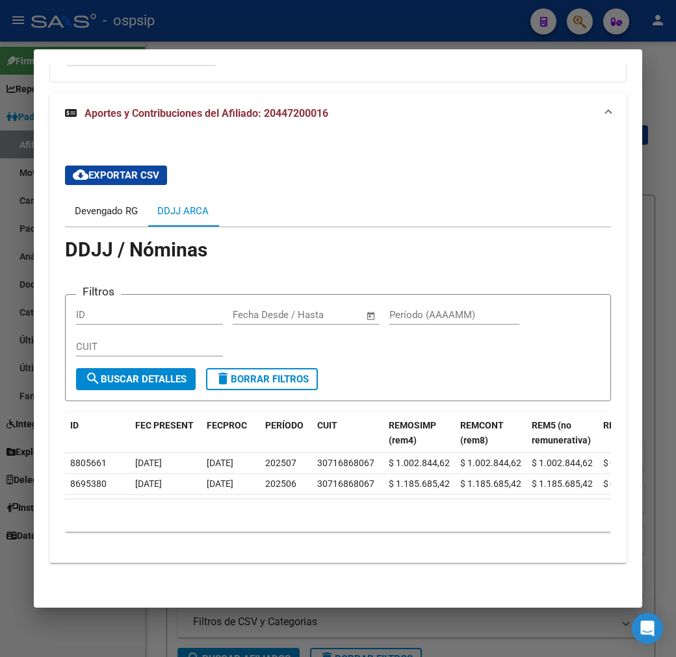
click at [85, 204] on div "Devengado RG" at bounding box center [106, 211] width 63 height 14
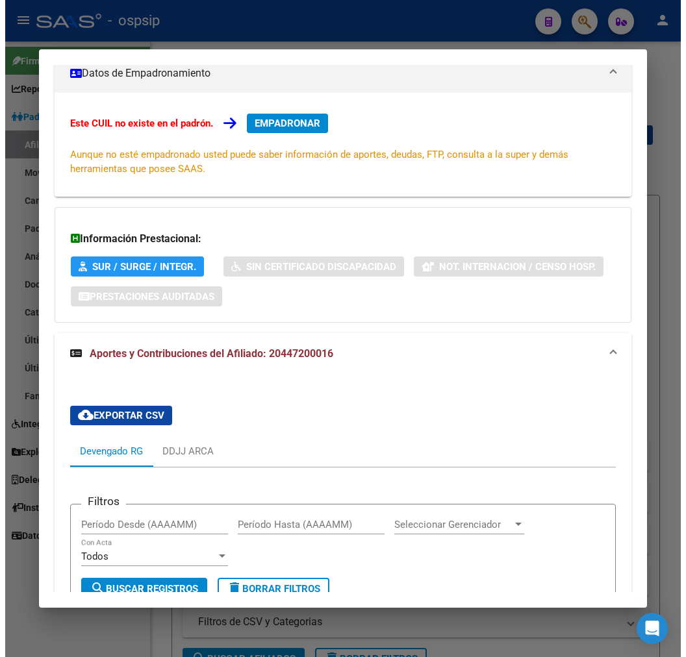
scroll to position [0, 0]
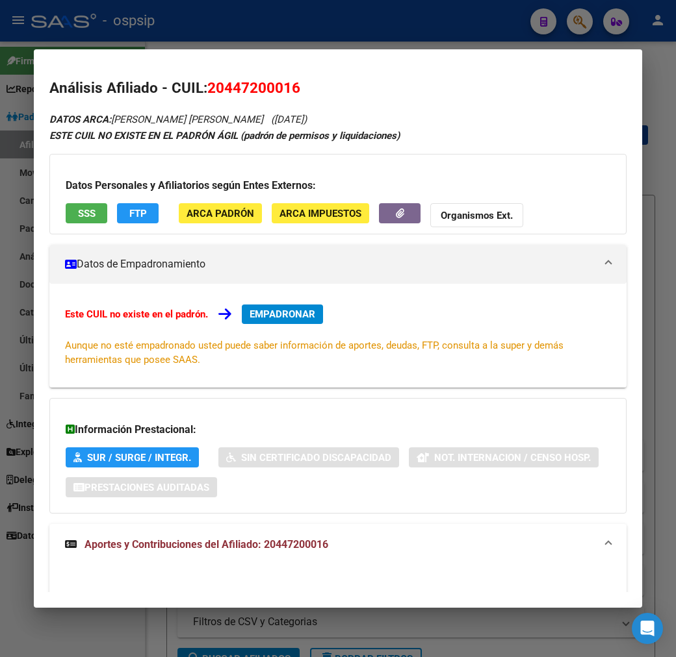
click at [417, 6] on div at bounding box center [338, 328] width 676 height 657
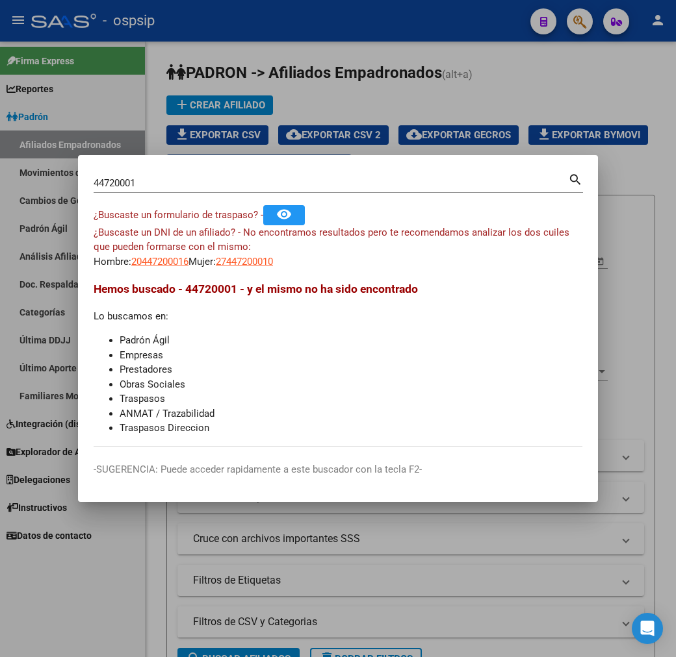
click at [481, 112] on div at bounding box center [338, 328] width 676 height 657
